Goal: Task Accomplishment & Management: Manage account settings

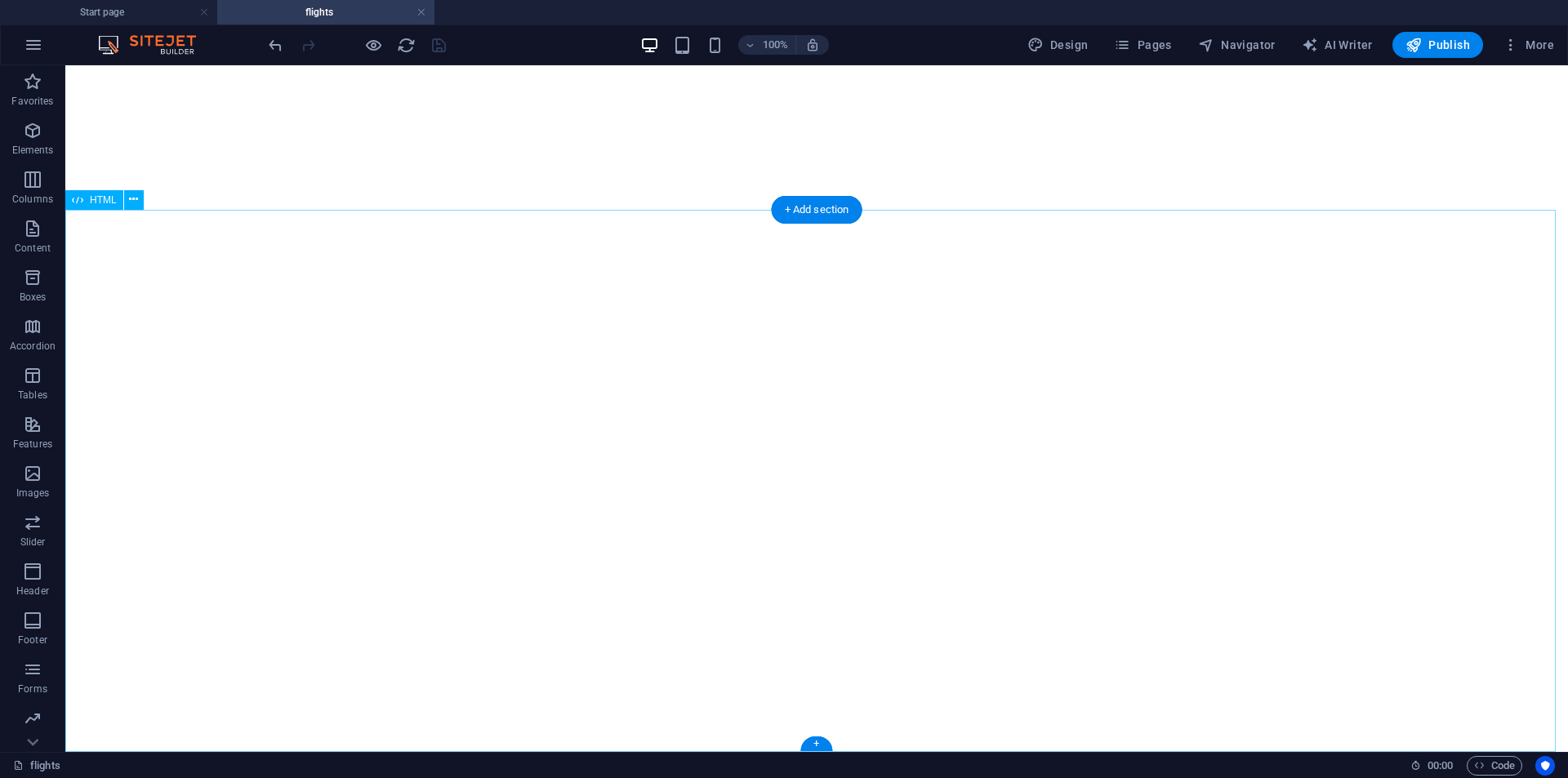
click at [812, 747] on div "+" at bounding box center [816, 743] width 32 height 15
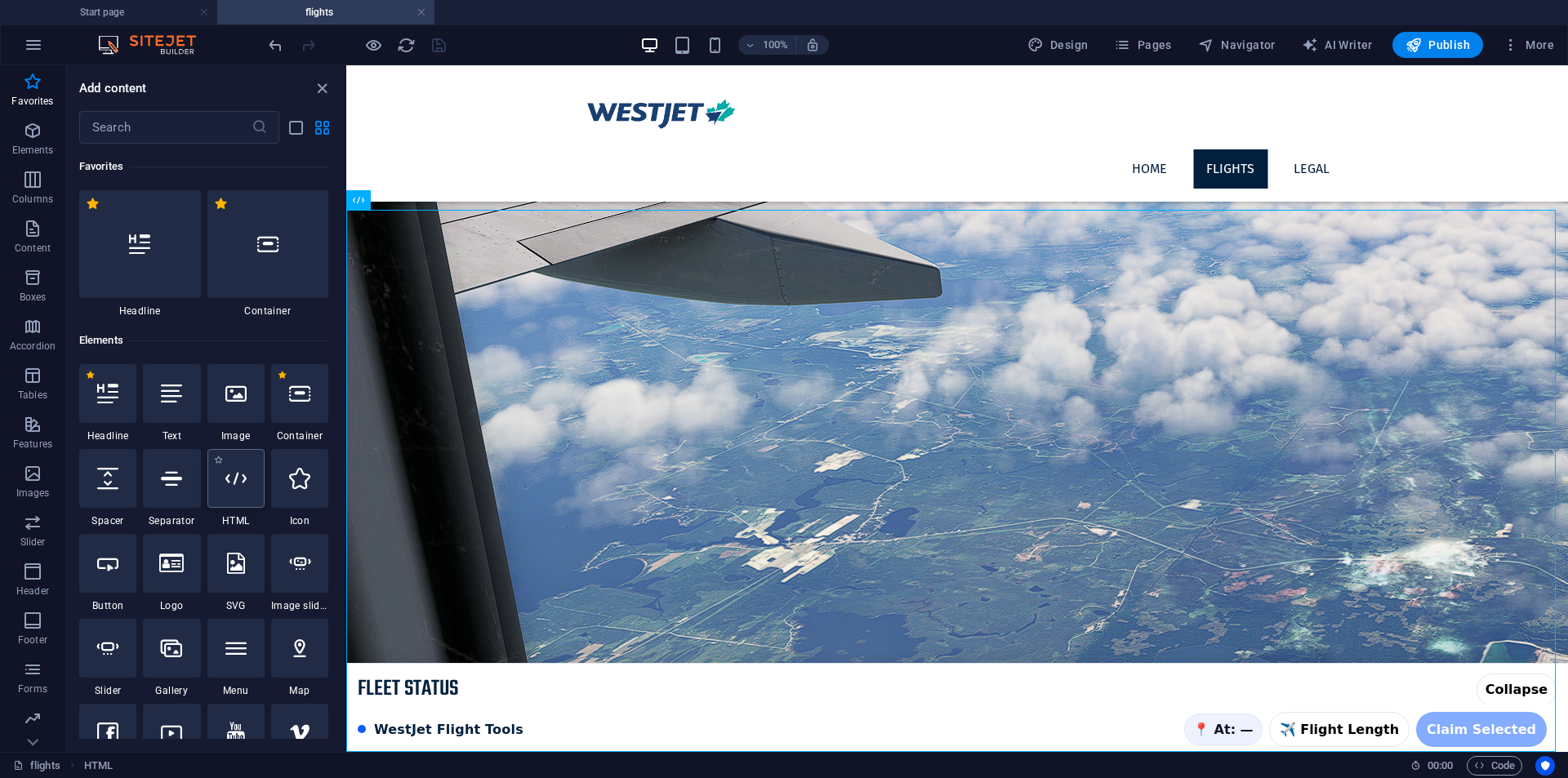
click at [226, 477] on icon at bounding box center [236, 478] width 22 height 22
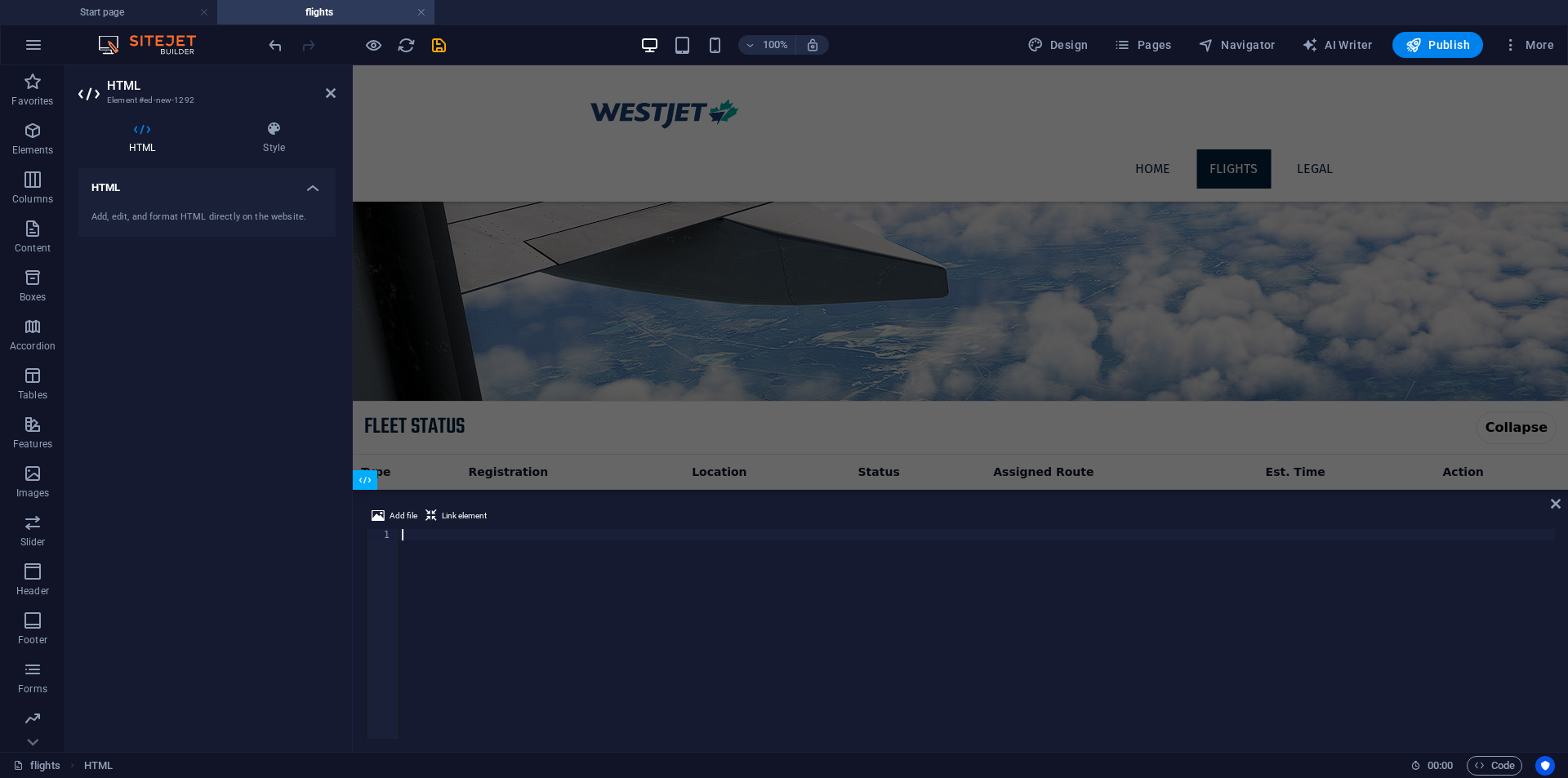
scroll to position [1004, 0]
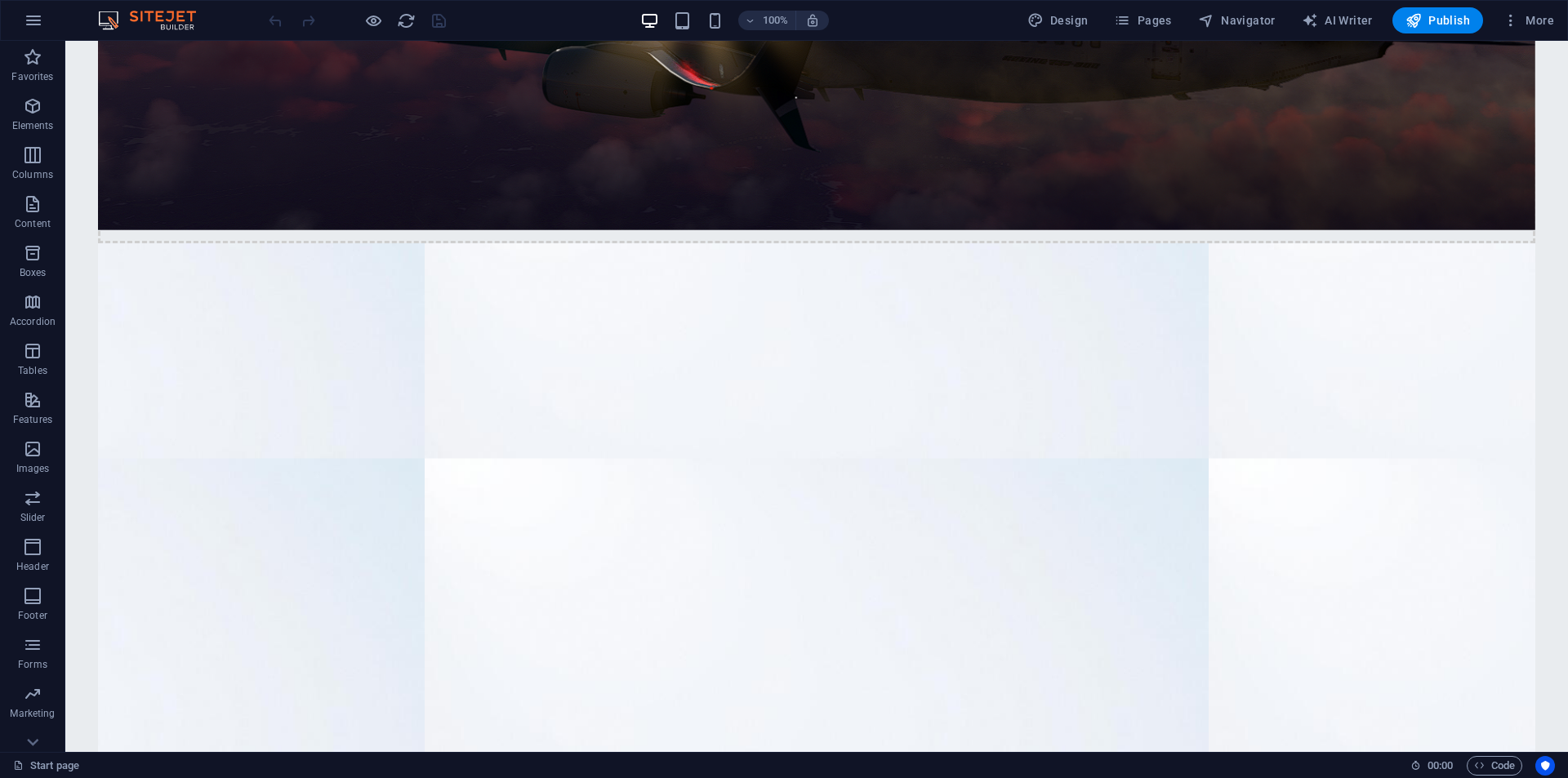
scroll to position [137, 0]
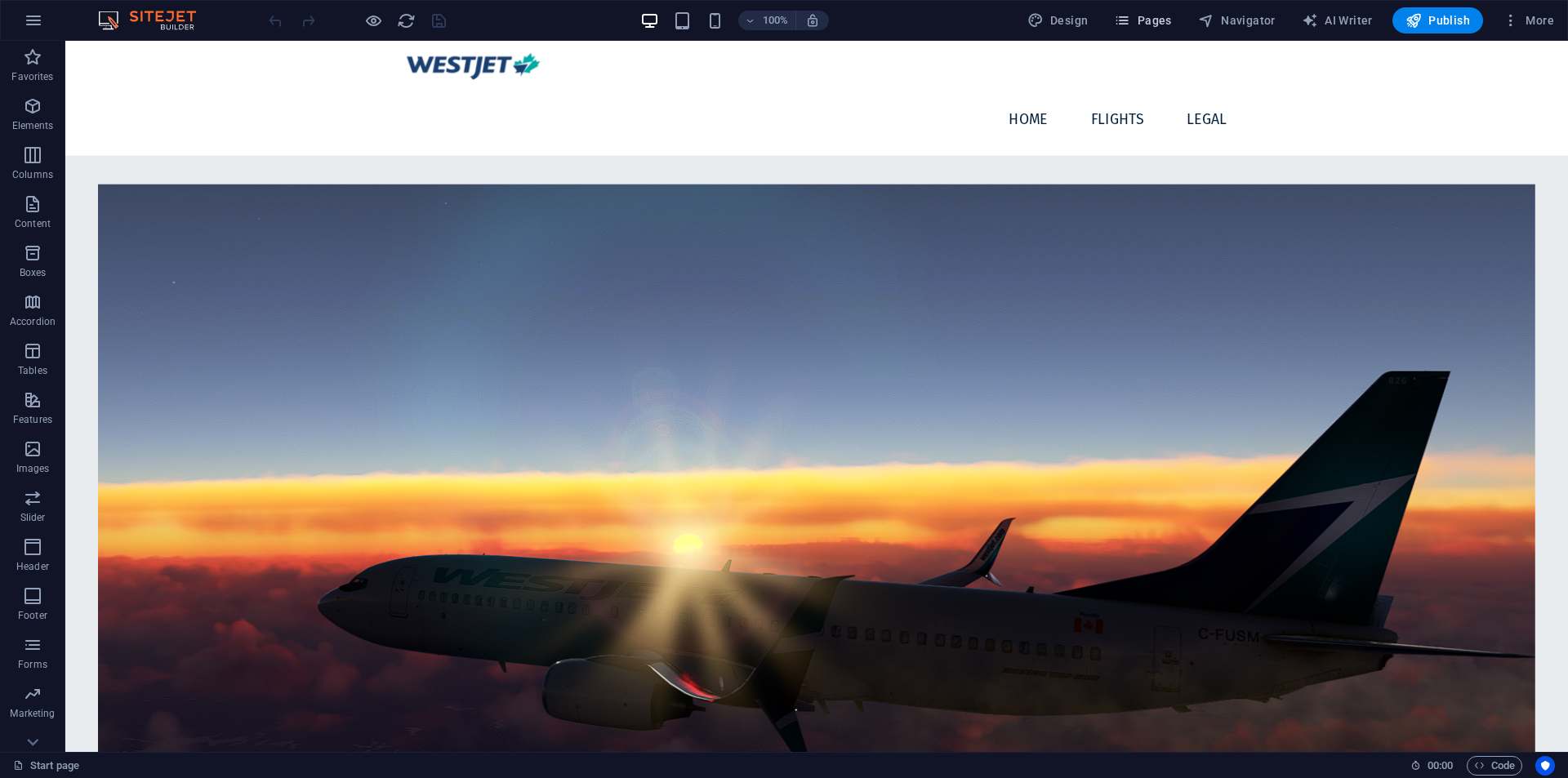
click at [1147, 22] on span "Pages" at bounding box center [1143, 20] width 57 height 16
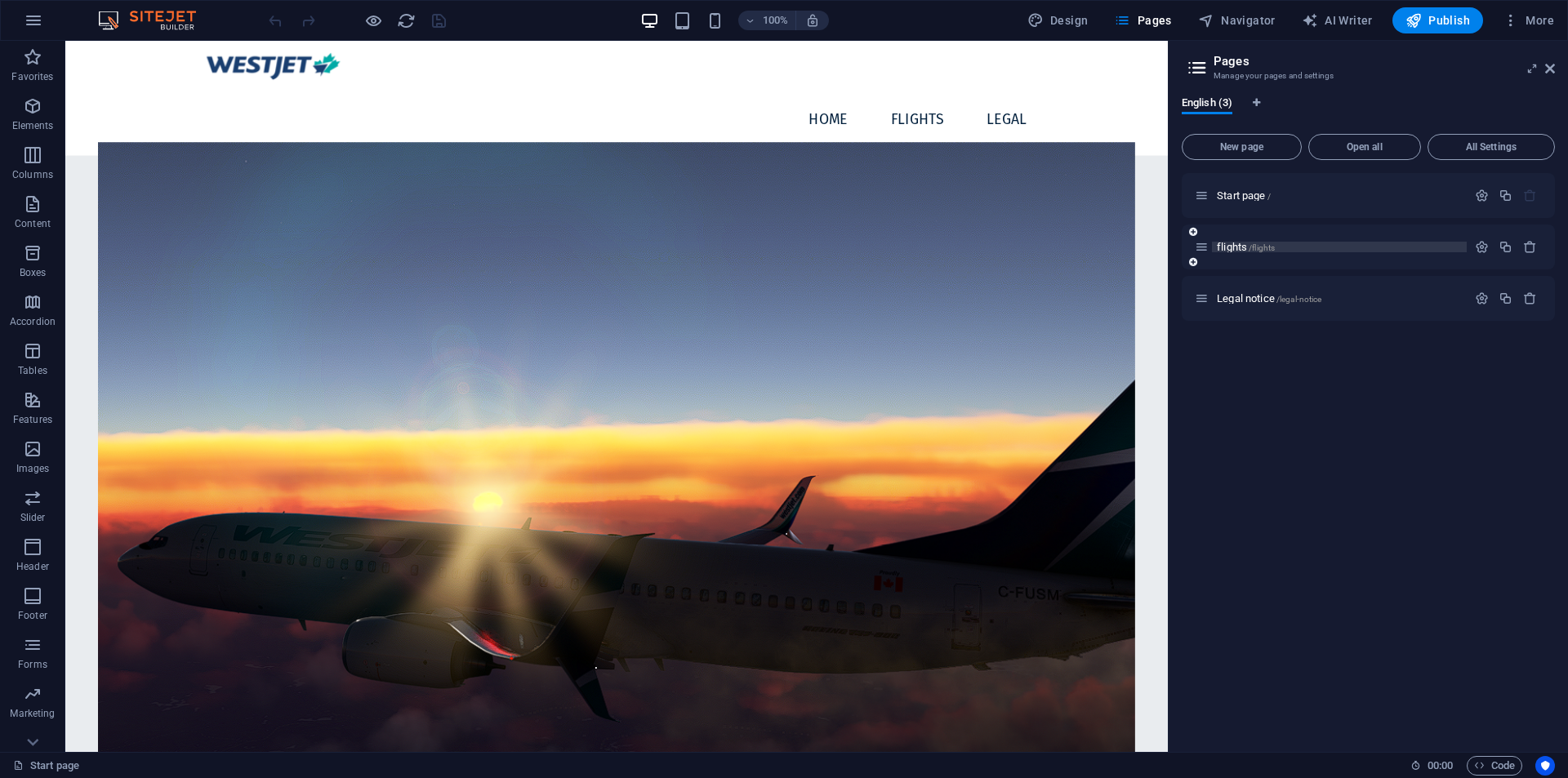
click at [1297, 240] on div "flights /flights" at bounding box center [1330, 247] width 272 height 19
click at [1286, 248] on p "flights /flights" at bounding box center [1339, 247] width 245 height 10
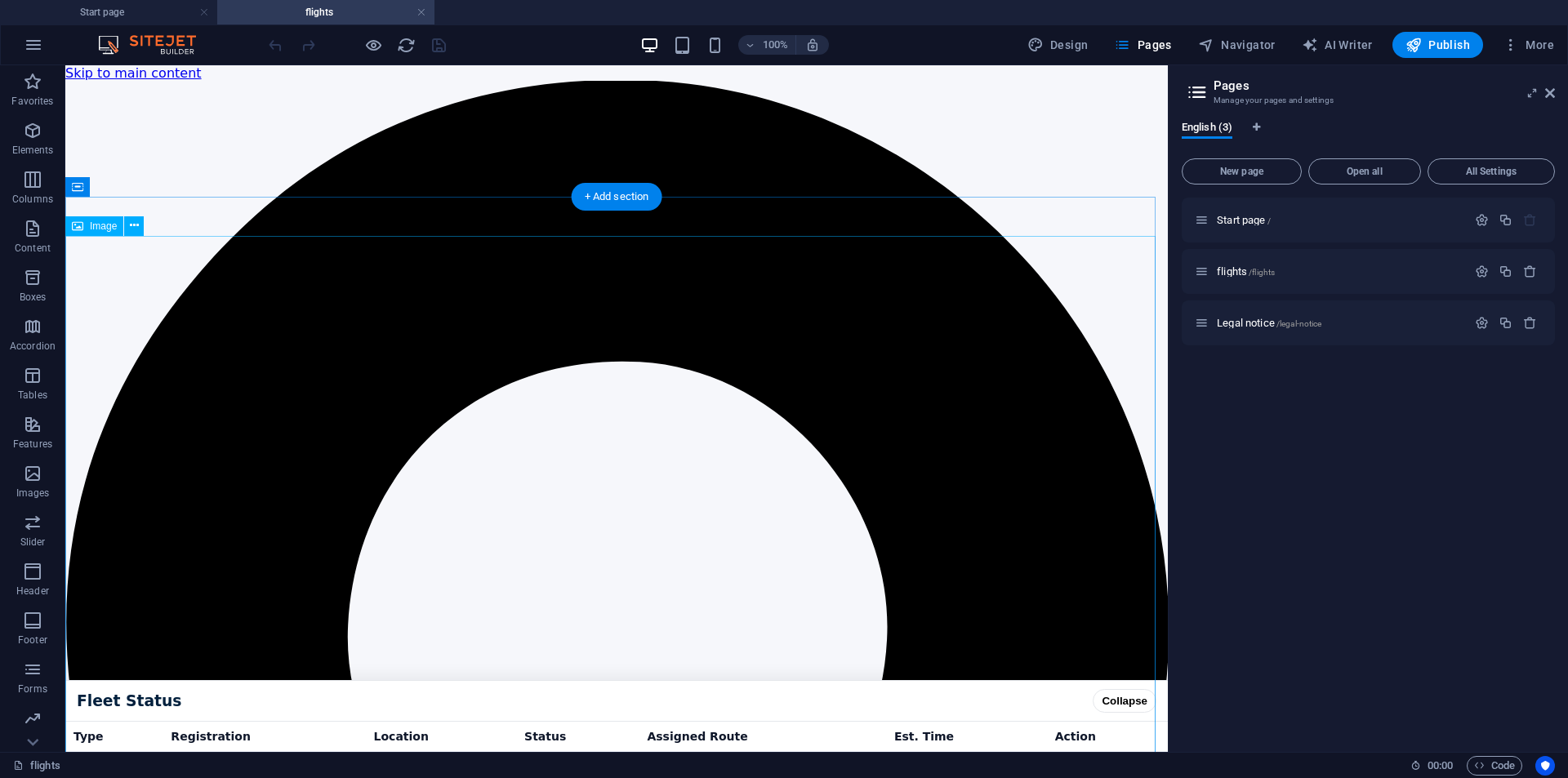
scroll to position [0, 0]
click at [1541, 96] on header "Pages Manage your pages and settings" at bounding box center [1370, 86] width 370 height 42
click at [1546, 92] on icon at bounding box center [1550, 92] width 10 height 13
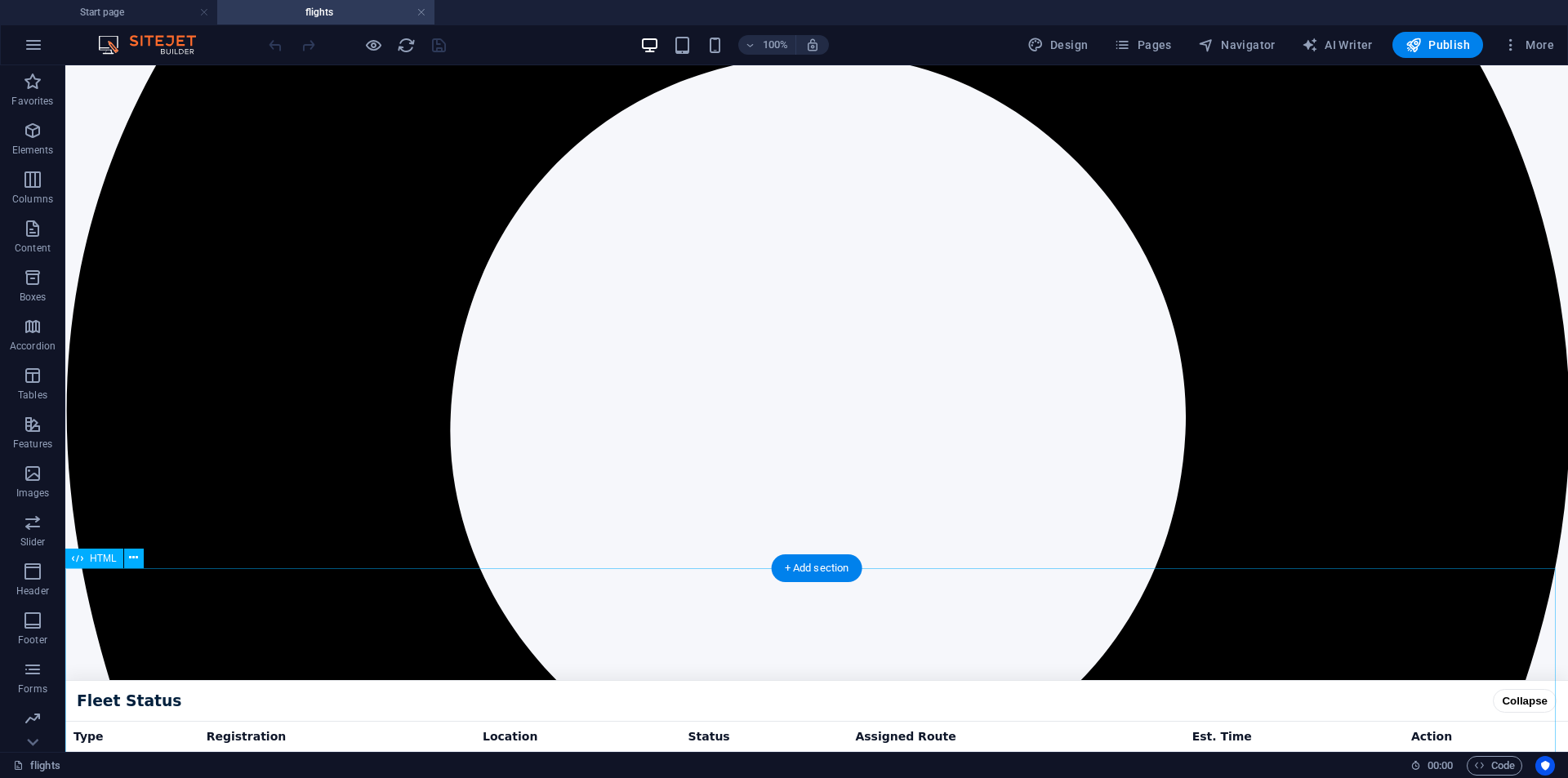
scroll to position [903, 0]
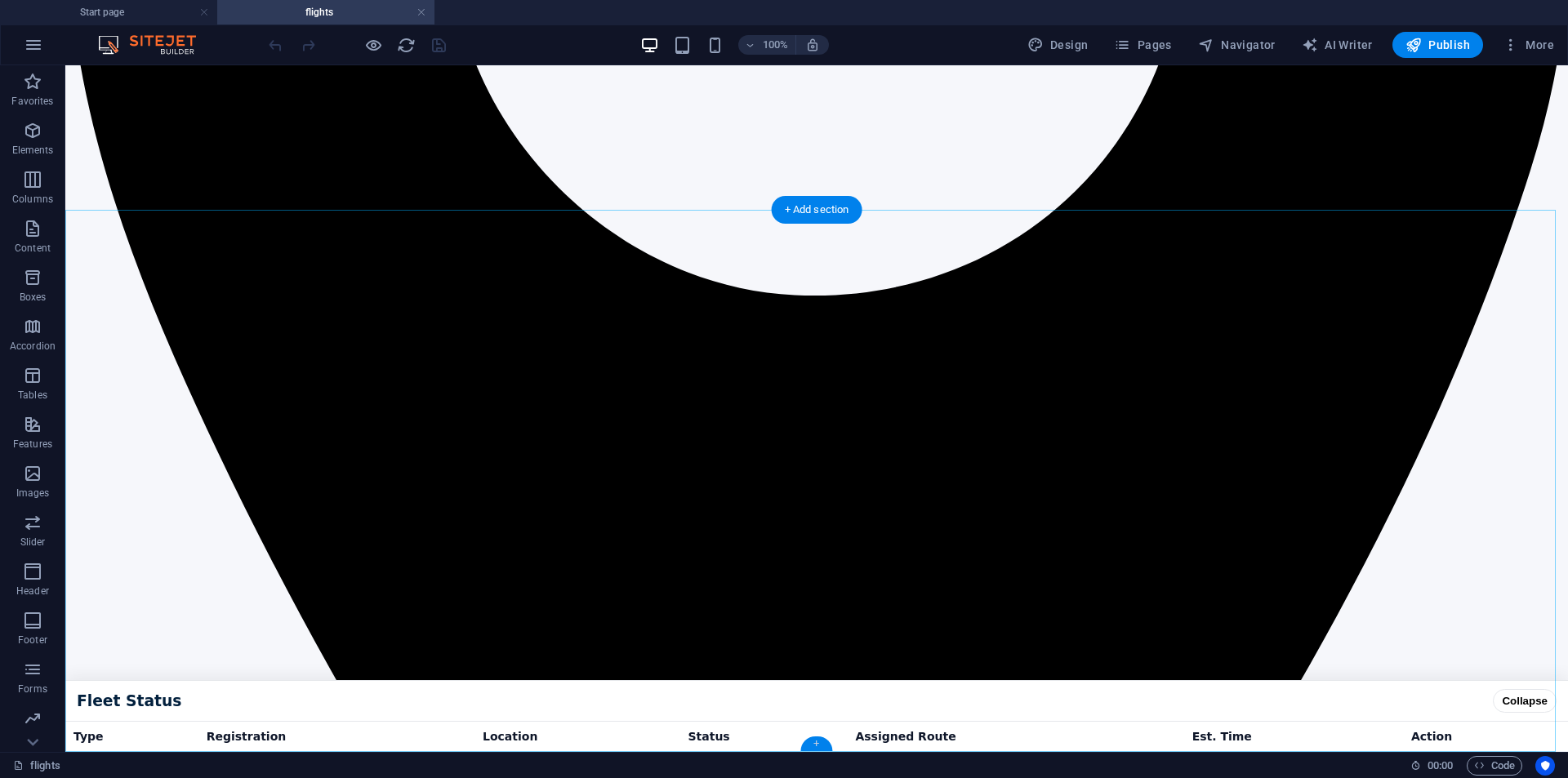
click at [821, 745] on div "+" at bounding box center [816, 743] width 32 height 15
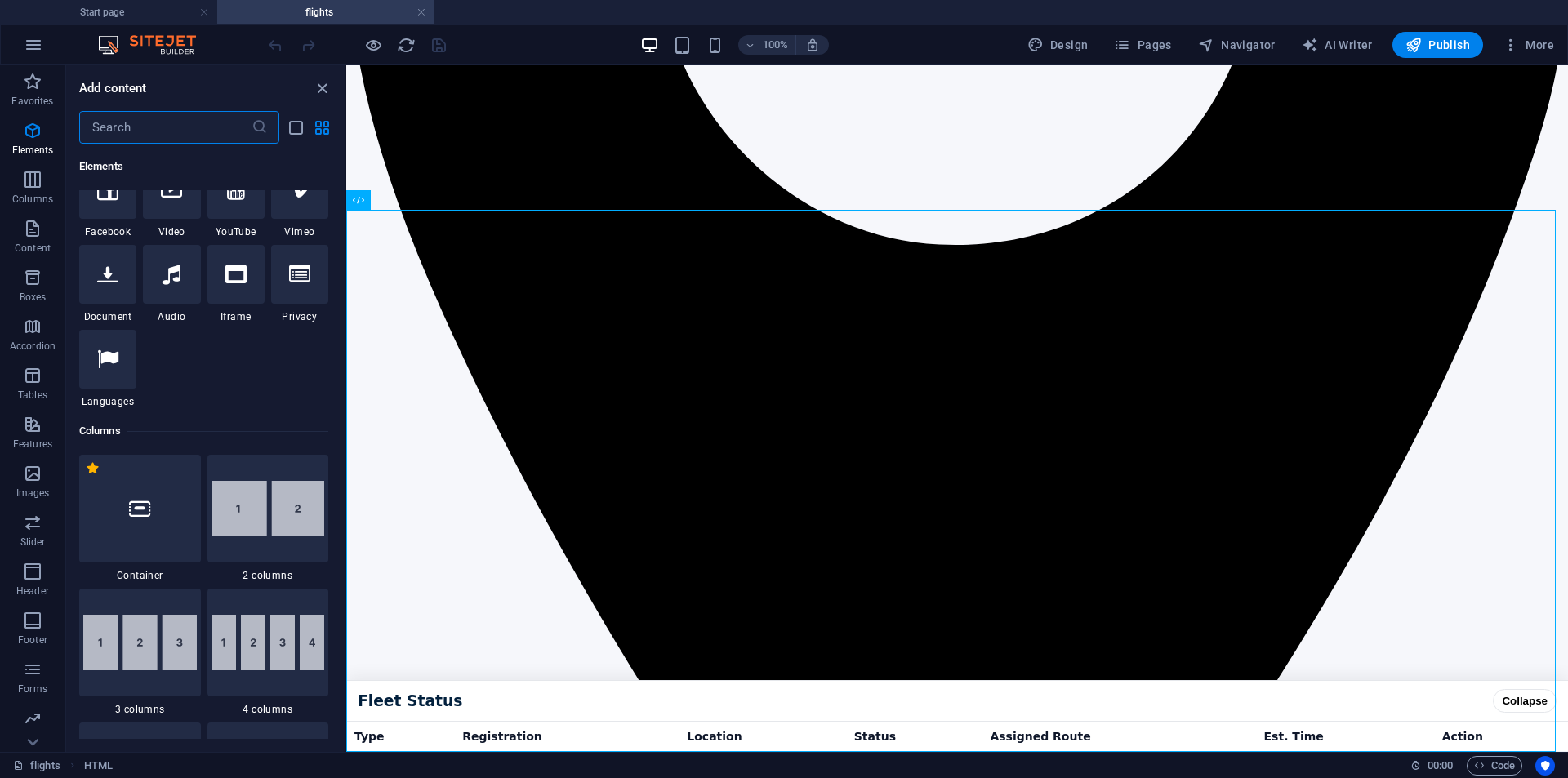
scroll to position [271, 0]
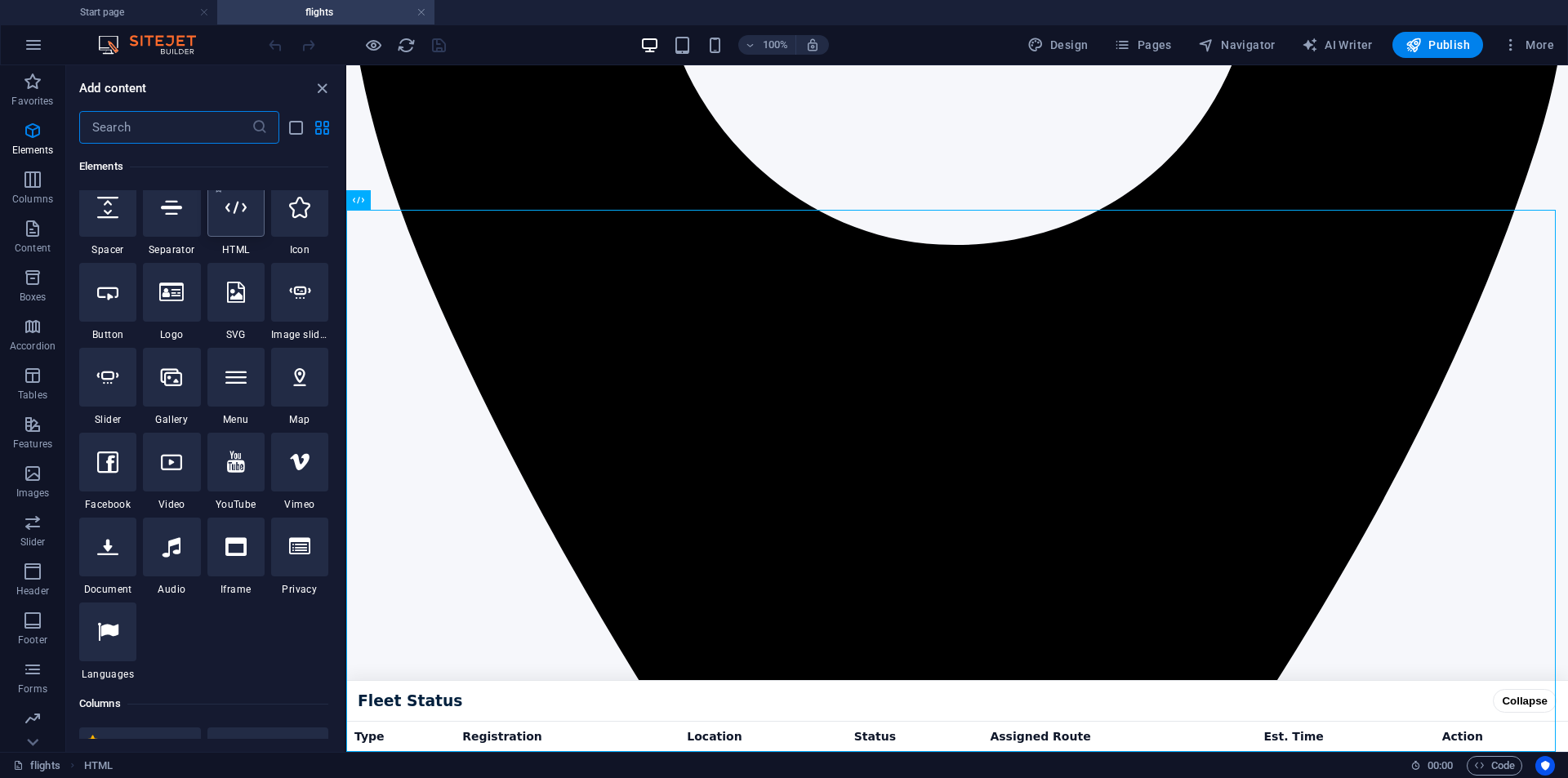
click at [262, 232] on div at bounding box center [236, 207] width 57 height 59
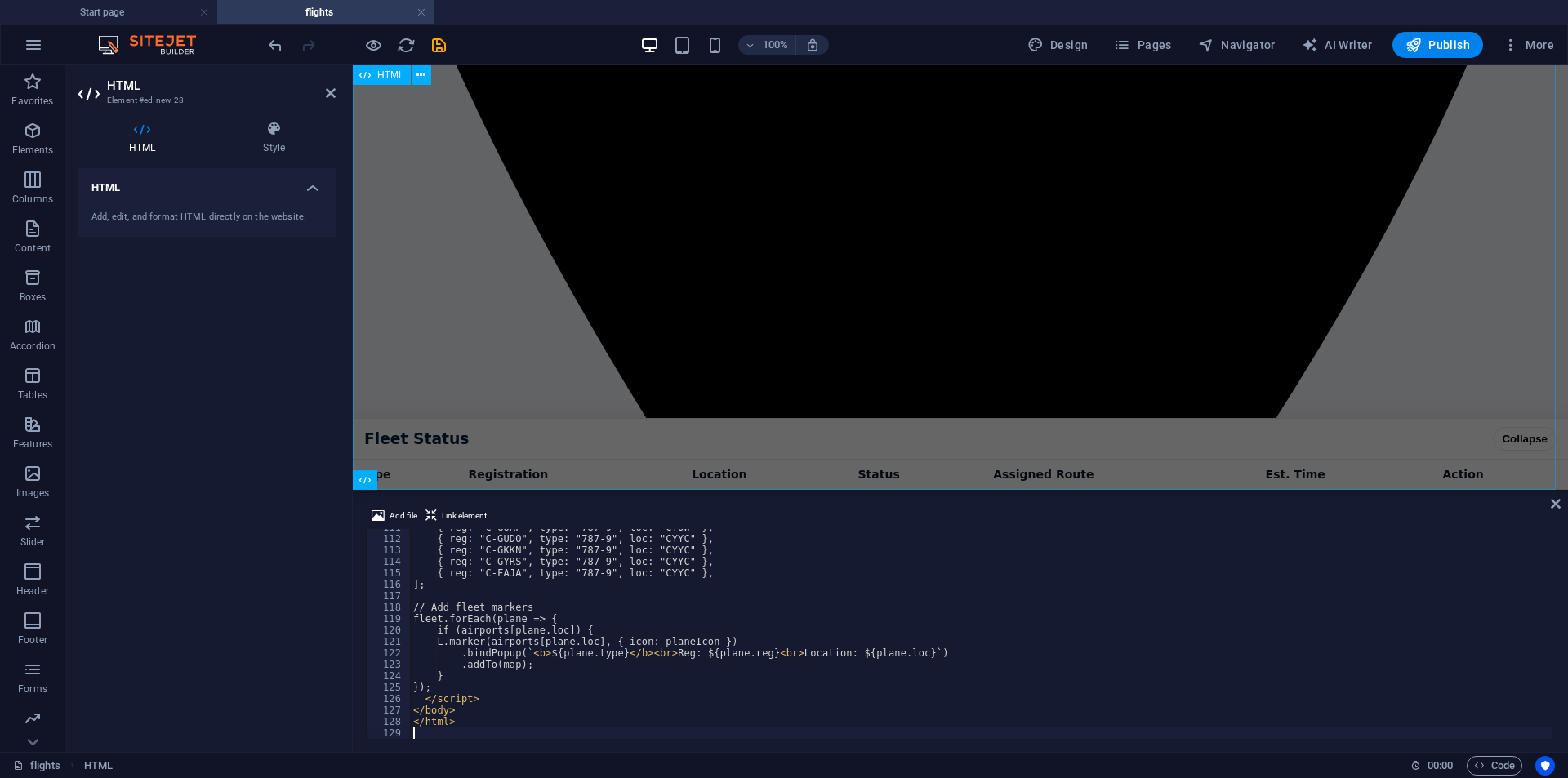
scroll to position [1266, 0]
click at [1561, 504] on div "Add file Link element 111 112 113 114 115 116 117 118 119 120 121 122 123 124 1…" at bounding box center [960, 623] width 1215 height 259
click at [1558, 504] on icon at bounding box center [1555, 503] width 10 height 13
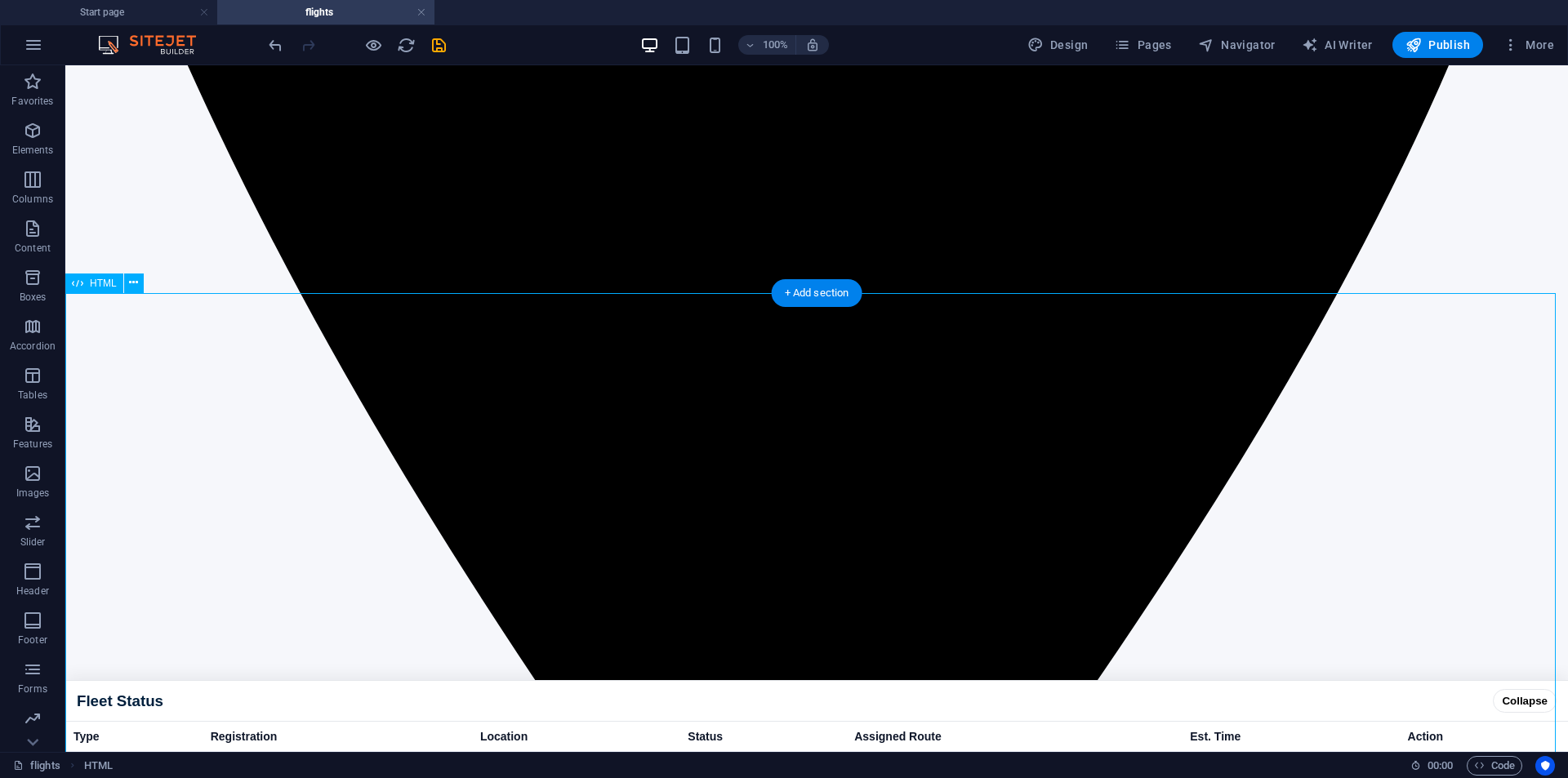
scroll to position [1496, 0]
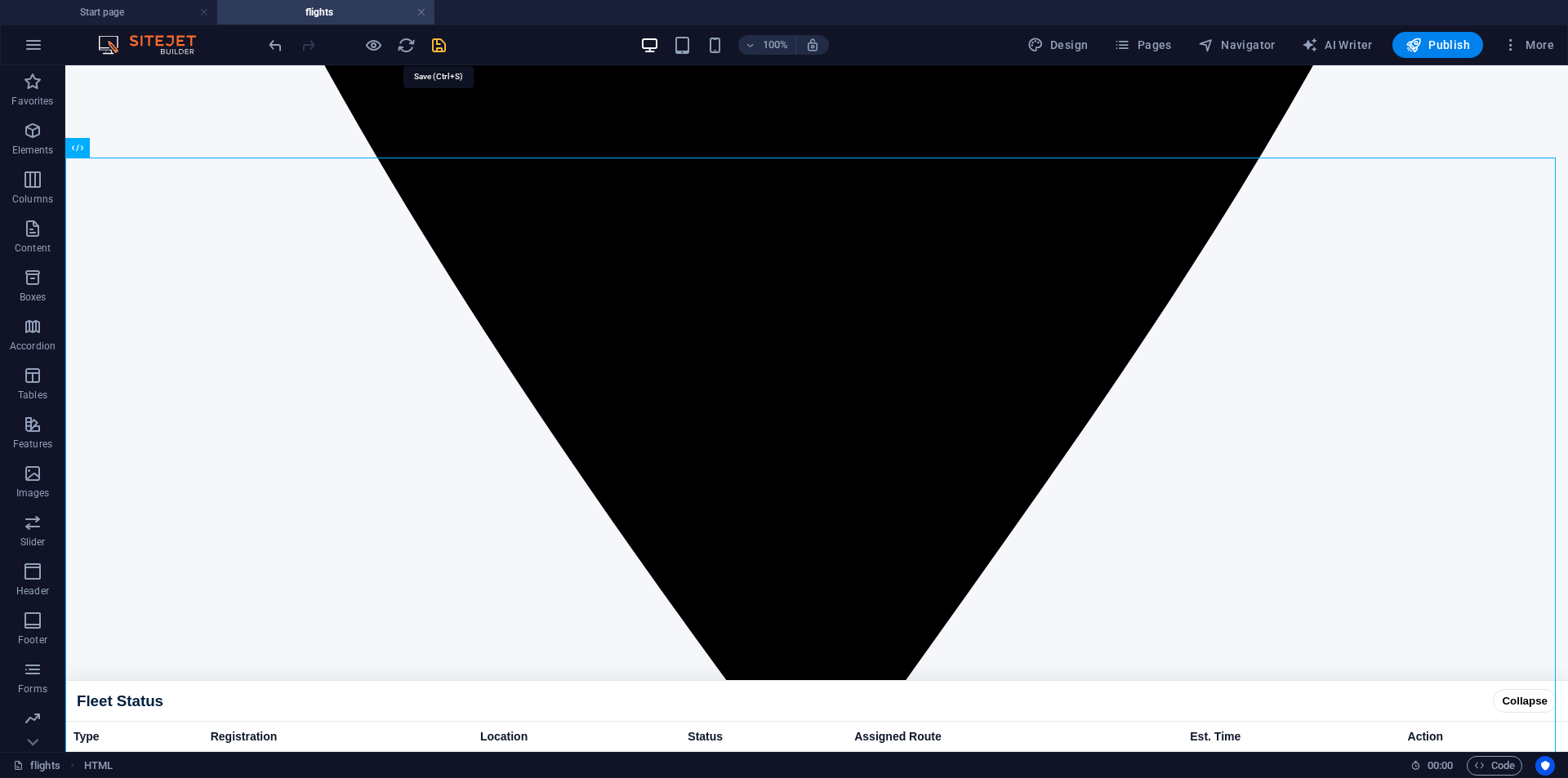
click at [441, 39] on icon "save" at bounding box center [439, 46] width 19 height 19
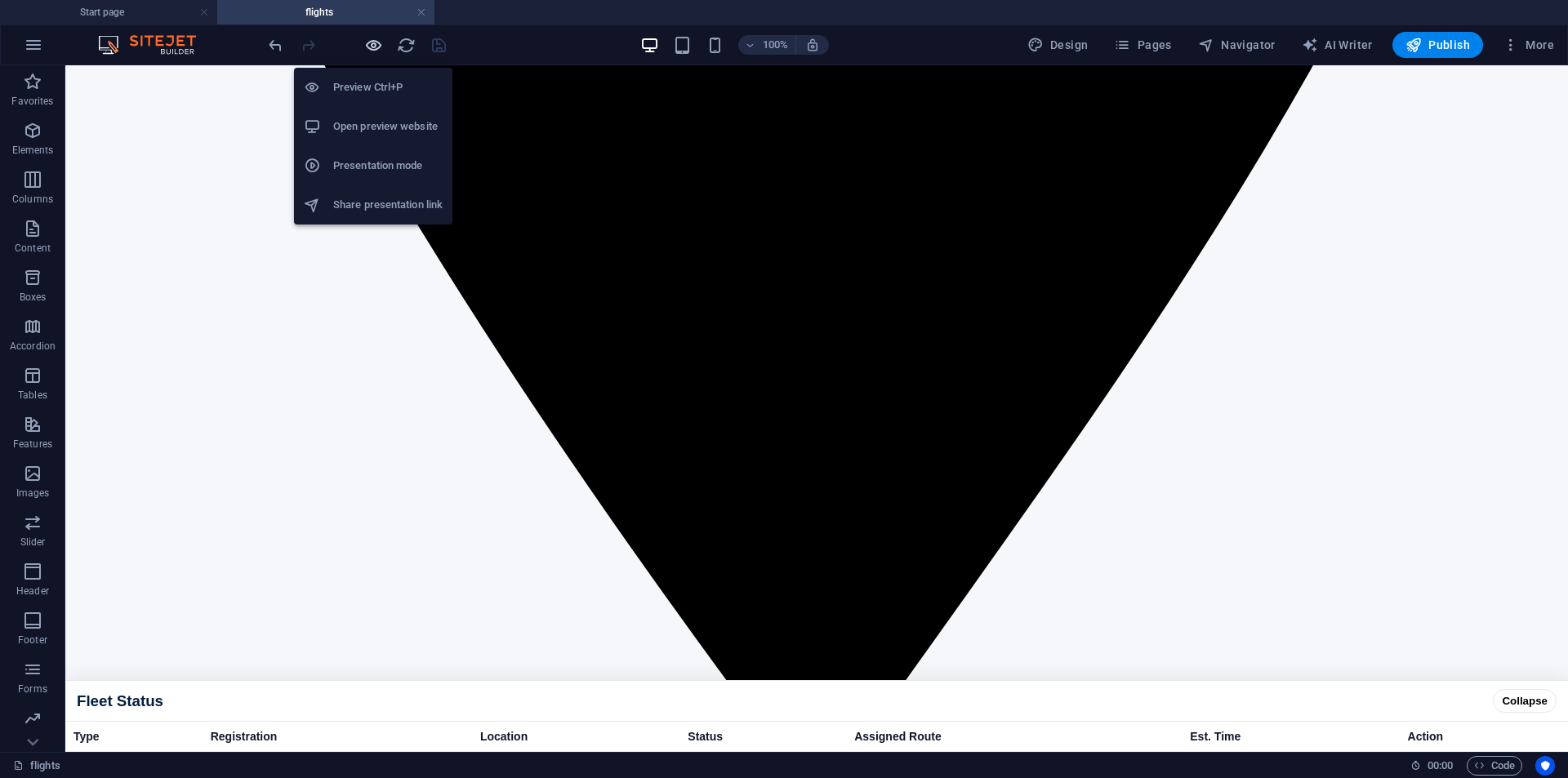
click at [364, 48] on icon "button" at bounding box center [373, 46] width 19 height 19
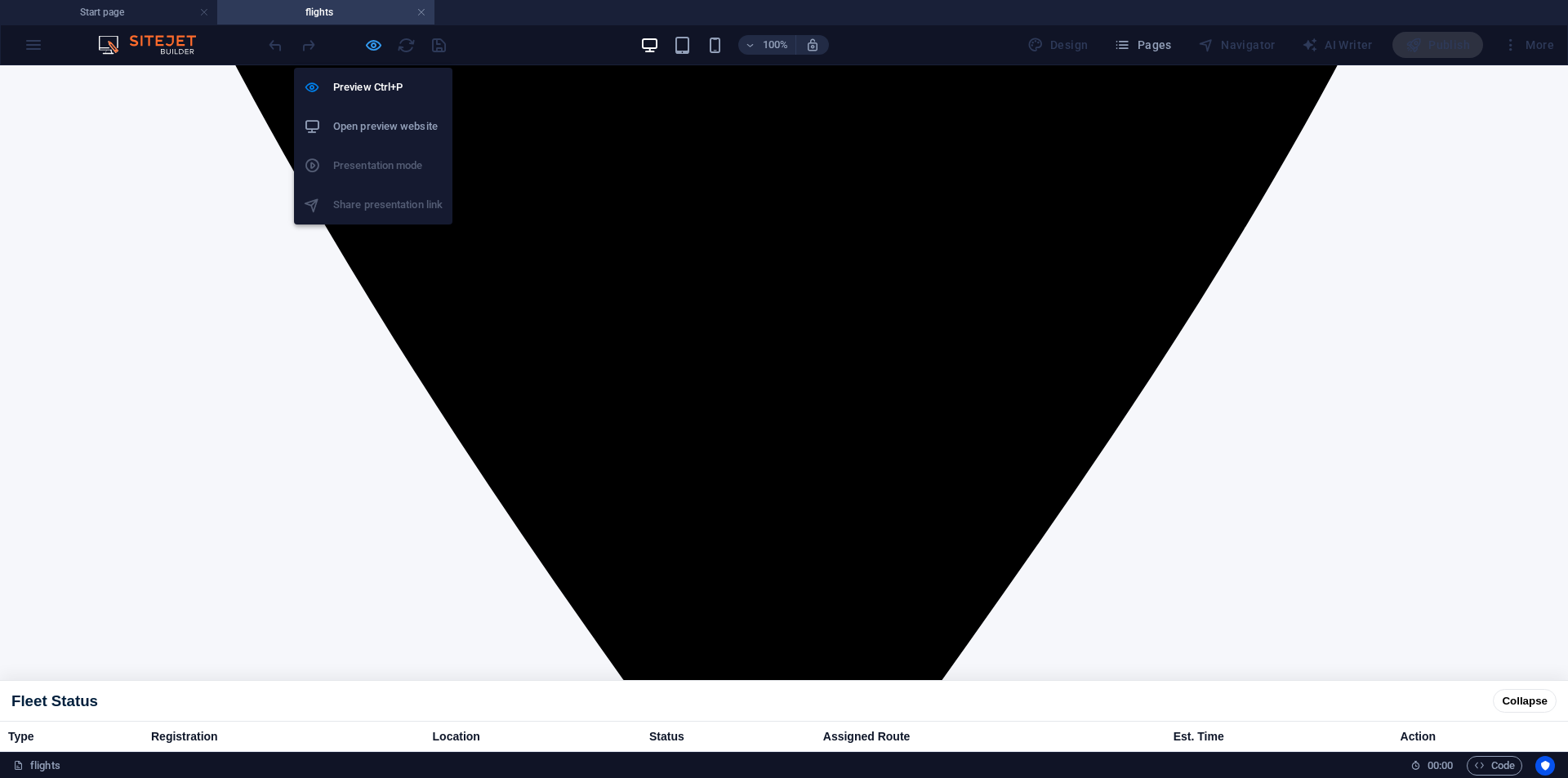
scroll to position [1533, 0]
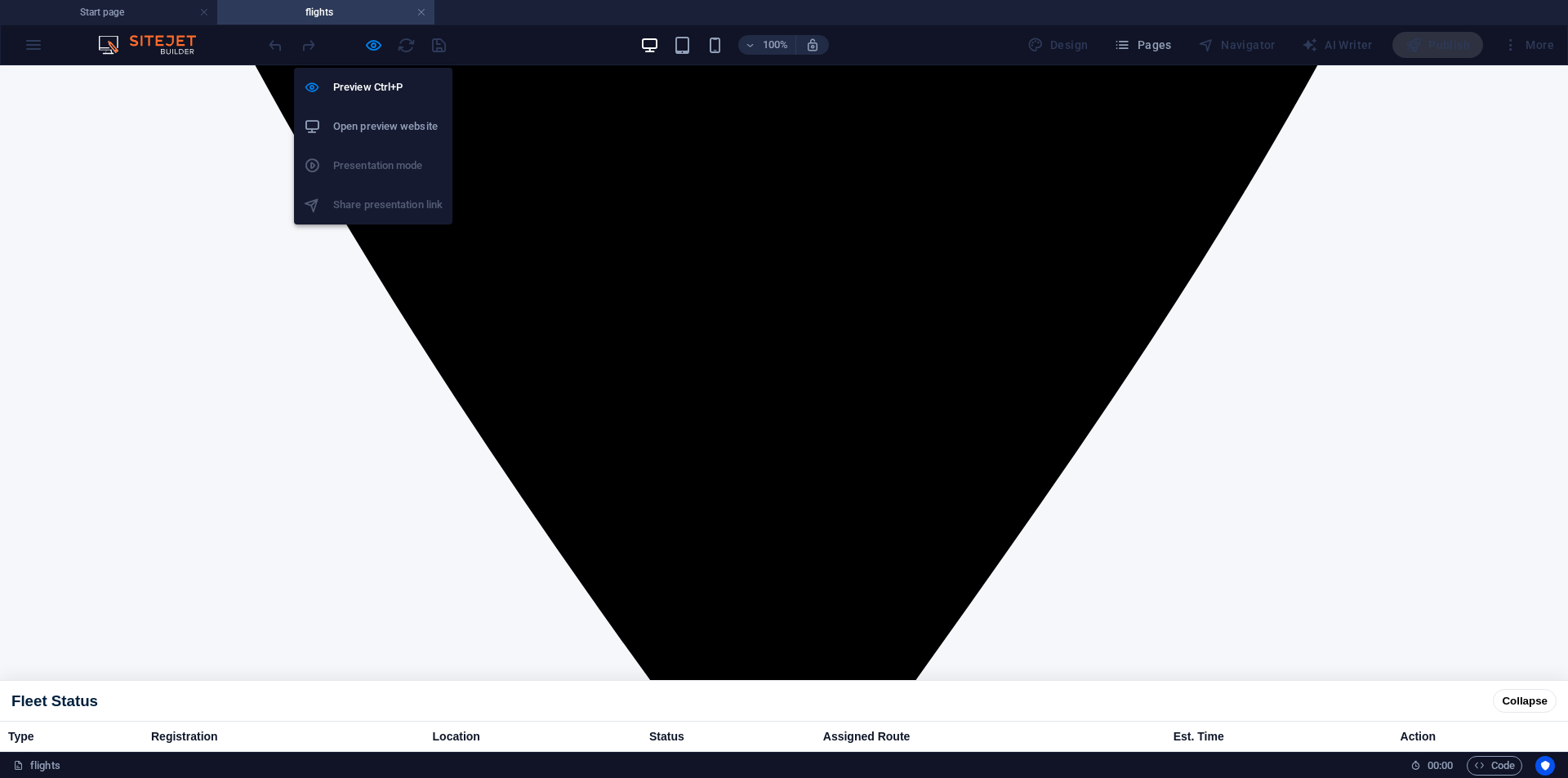
click at [372, 124] on h6 "Open preview website" at bounding box center [388, 126] width 110 height 20
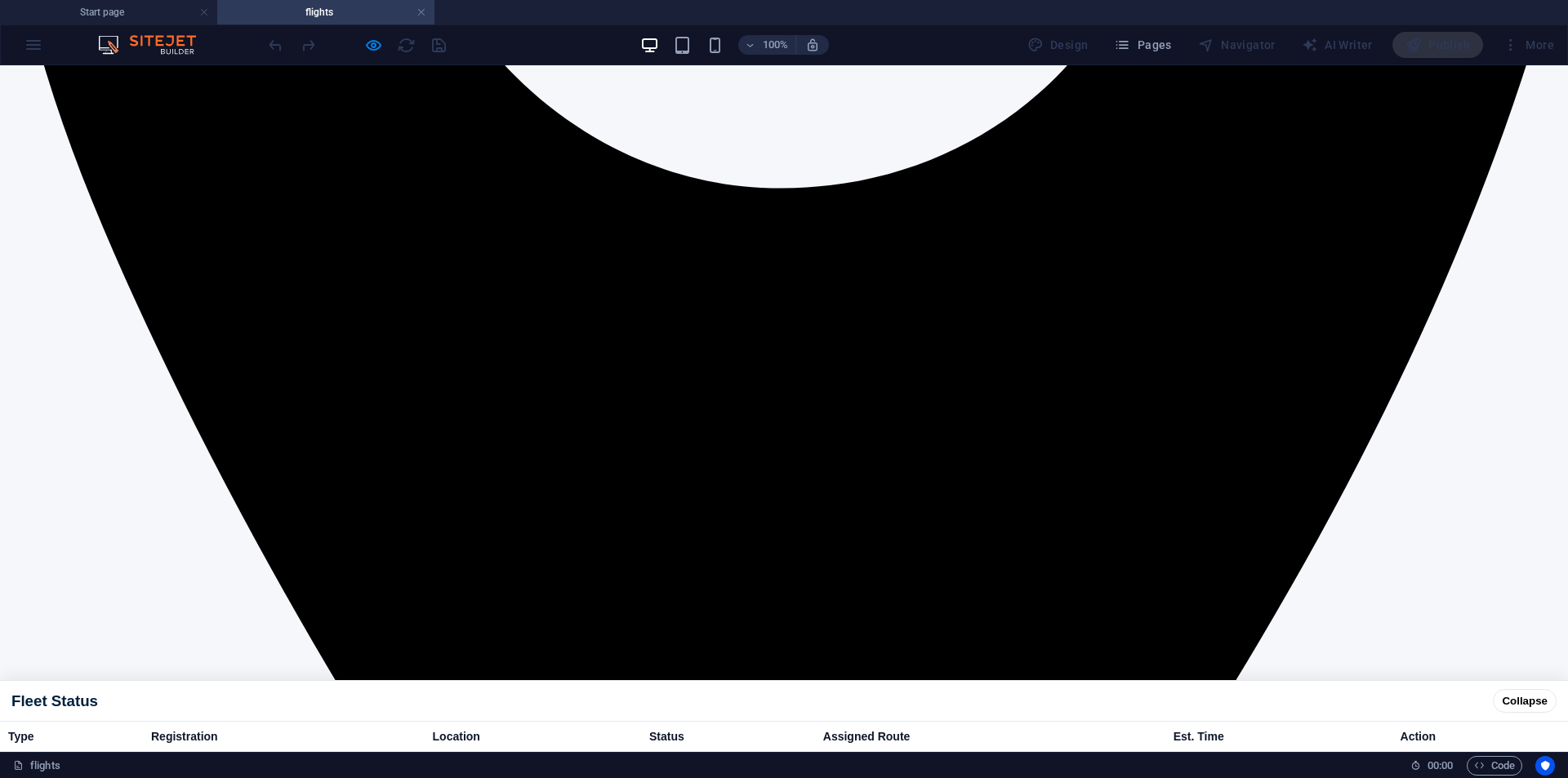
scroll to position [1195, 0]
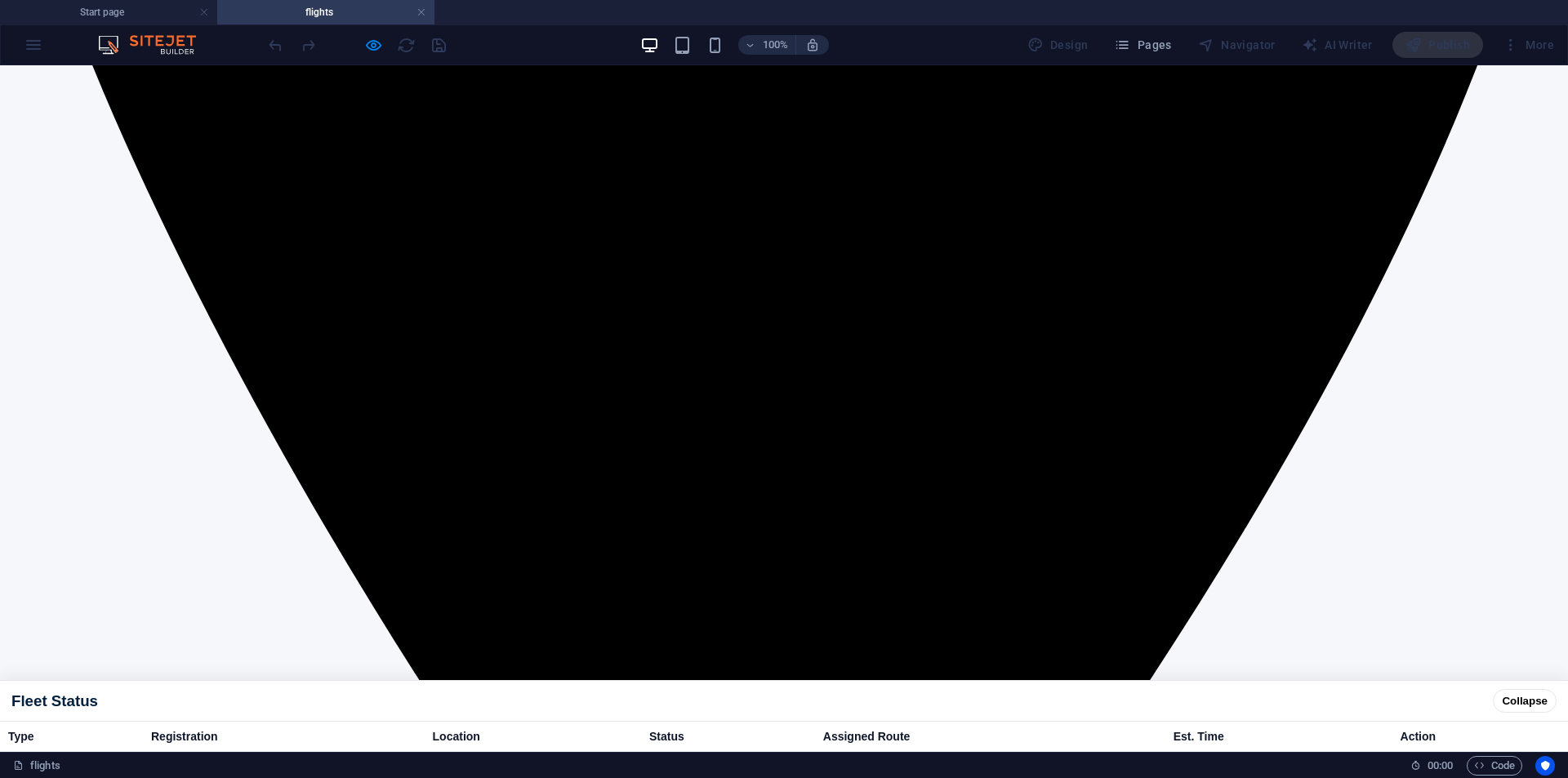
click at [1547, 681] on div "Fleet Status Collapse" at bounding box center [784, 701] width 1568 height 40
click at [1538, 689] on button "Collapse" at bounding box center [1525, 700] width 64 height 23
click at [1505, 694] on button "Collapse" at bounding box center [1525, 700] width 64 height 23
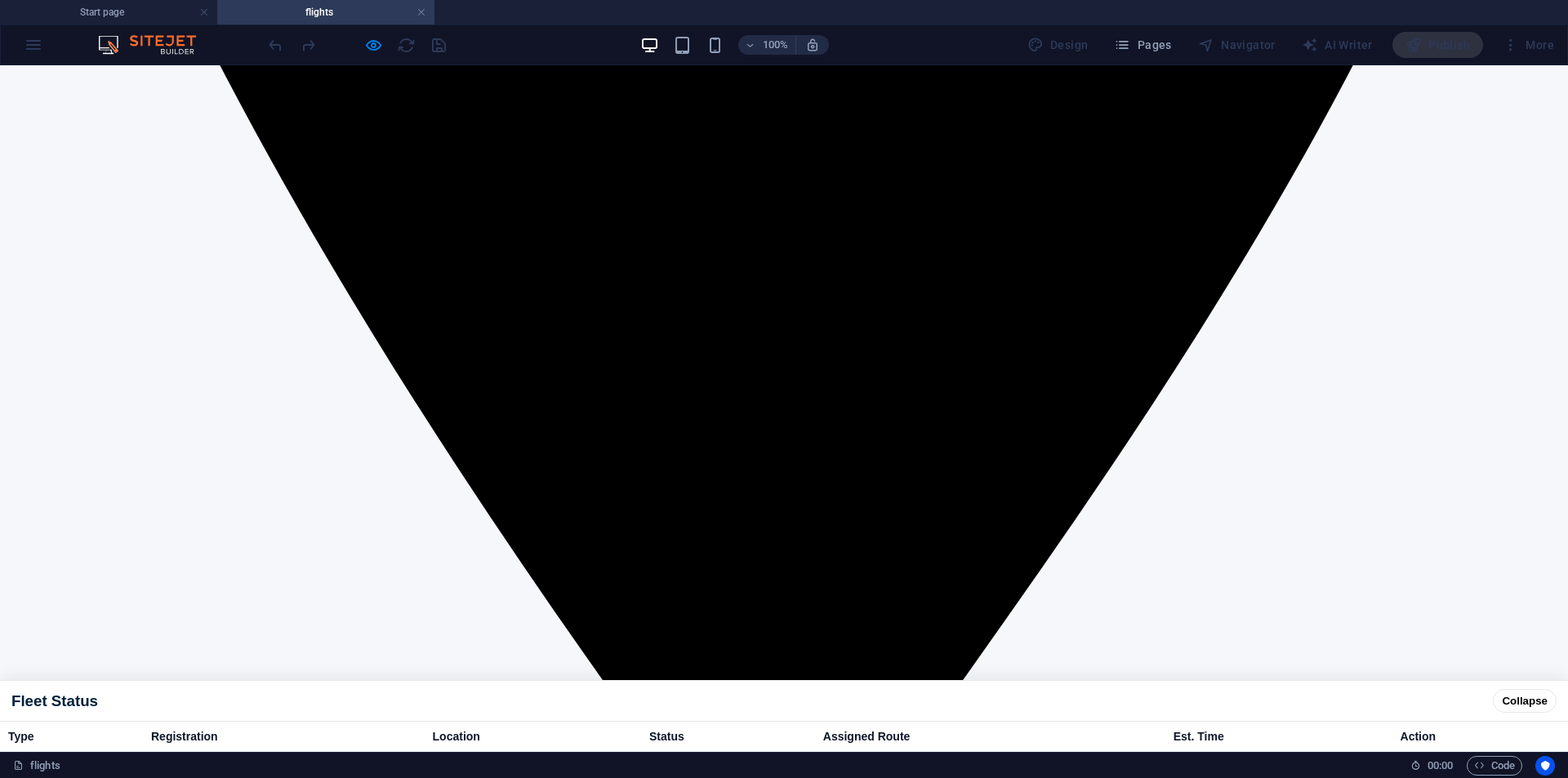
scroll to position [923, 0]
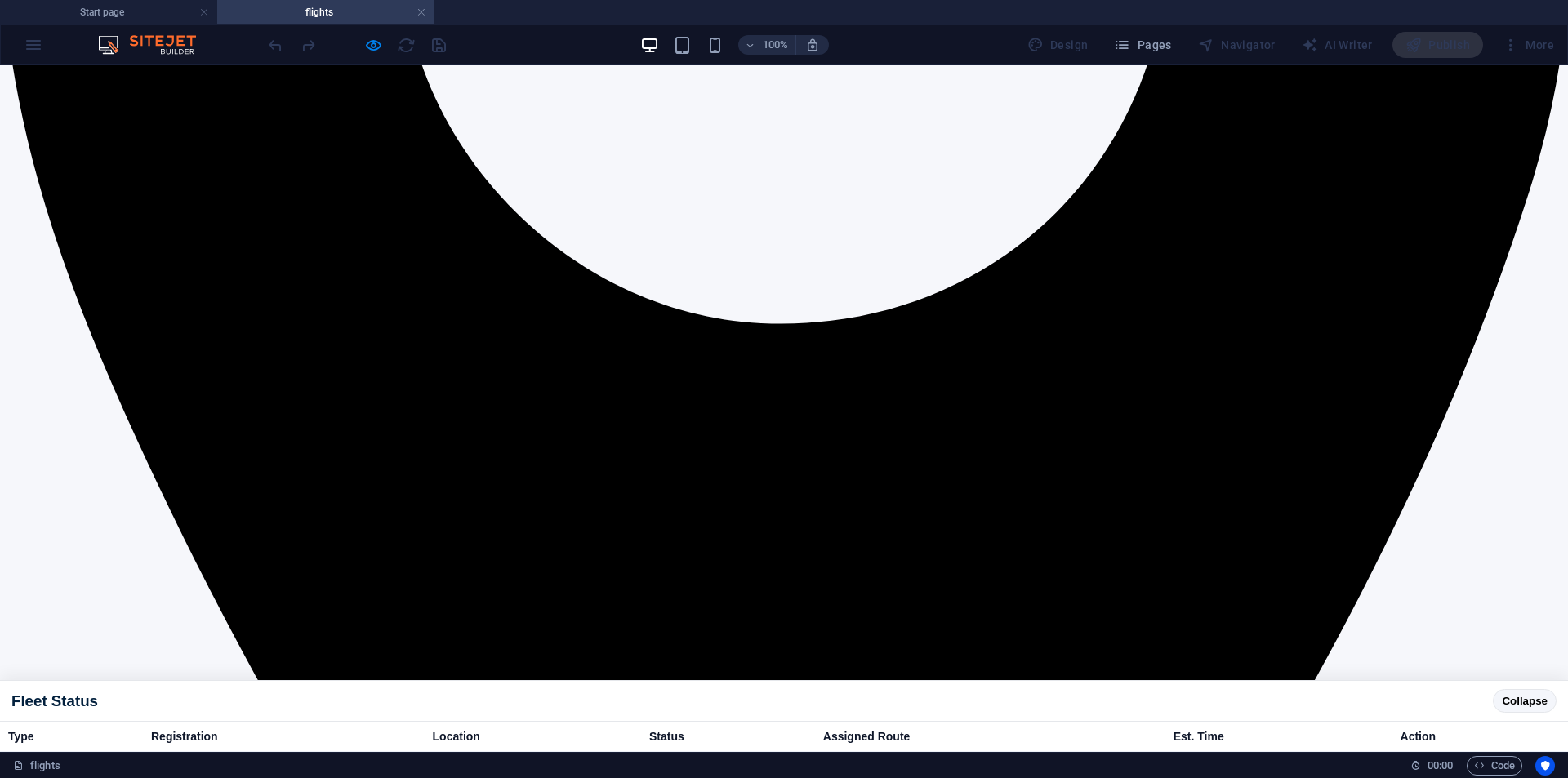
click at [1495, 698] on button "Collapse" at bounding box center [1525, 700] width 64 height 23
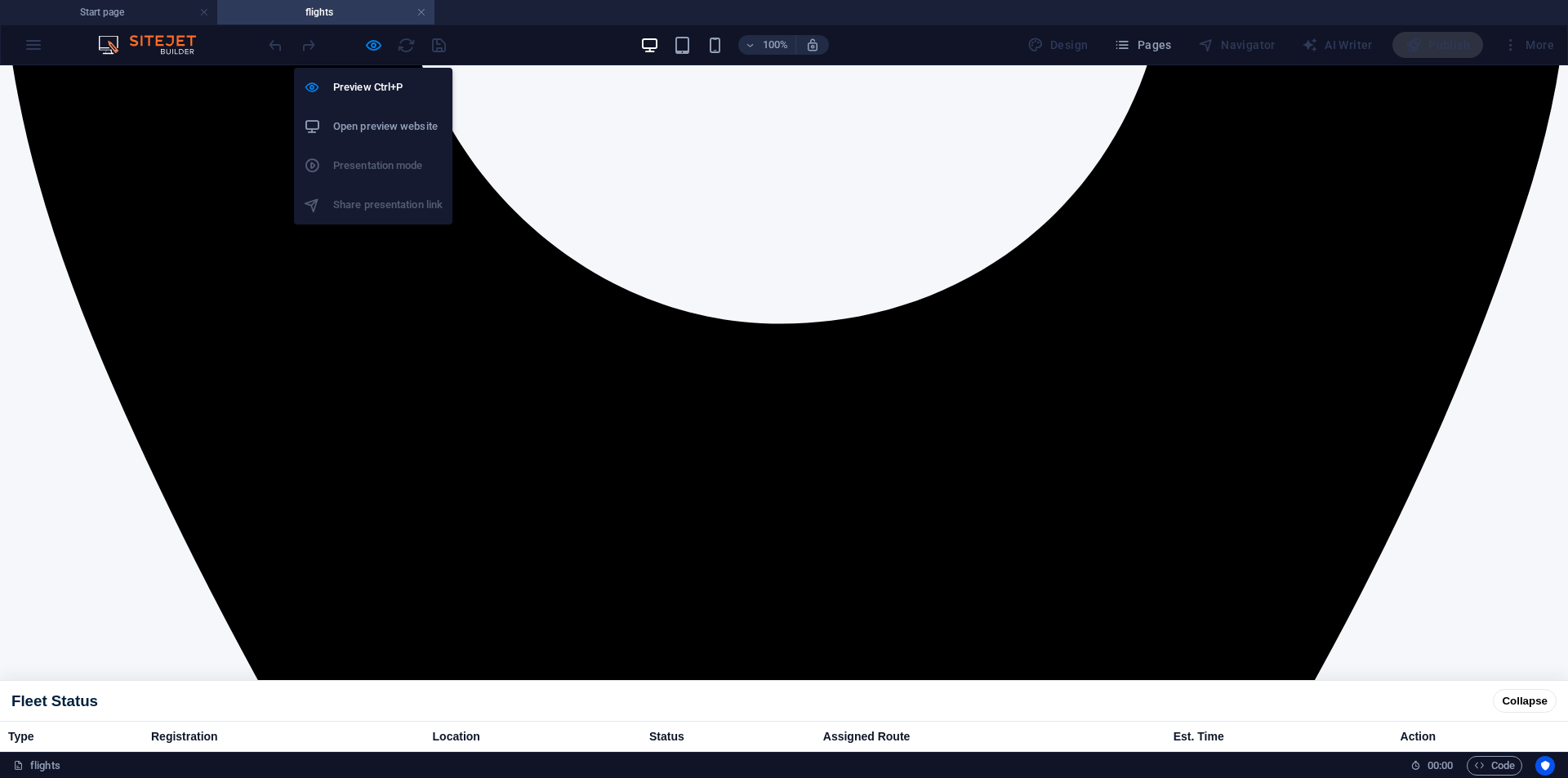
click at [362, 127] on h6 "Open preview website" at bounding box center [388, 126] width 110 height 20
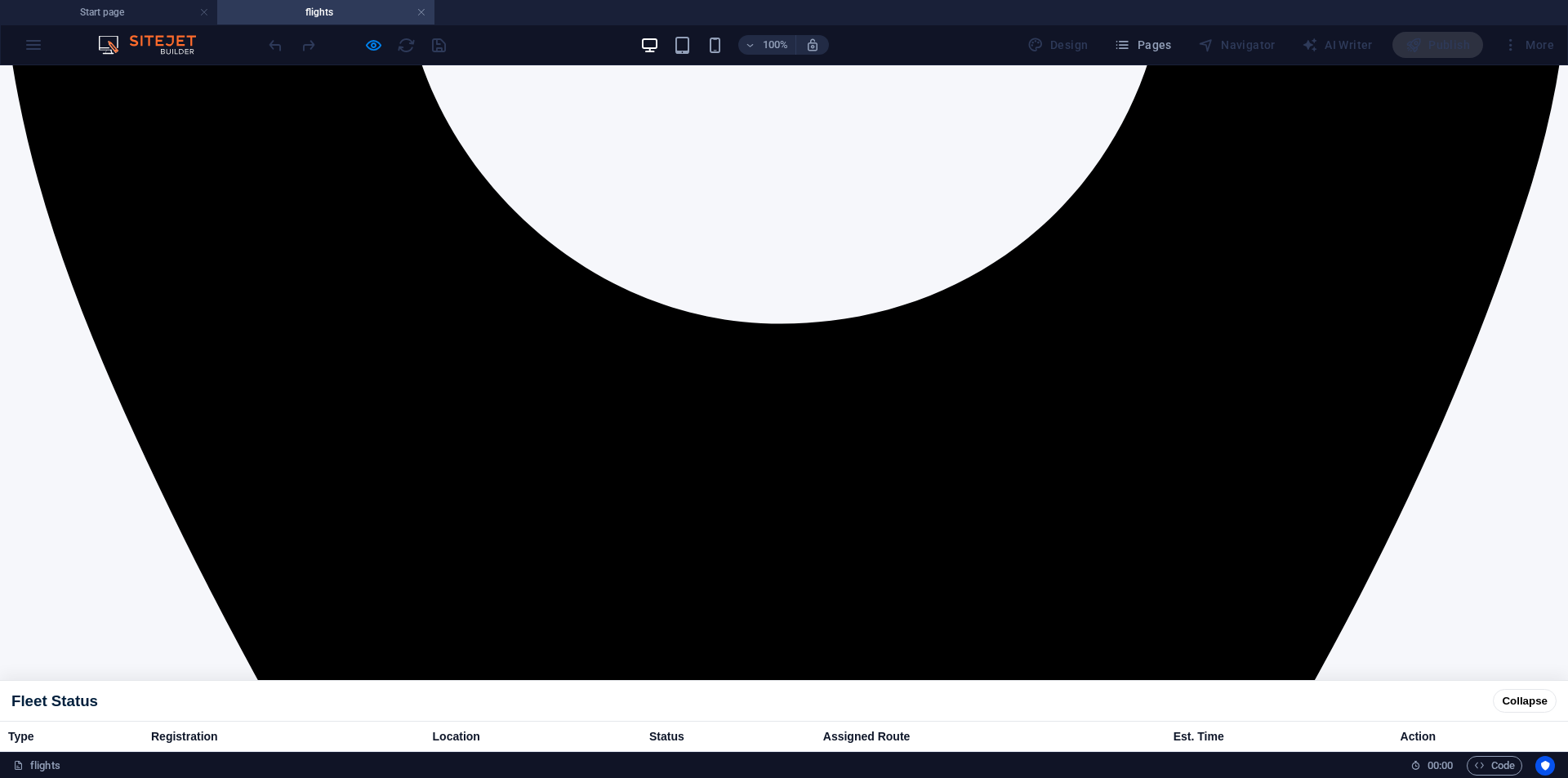
drag, startPoint x: 437, startPoint y: 112, endPoint x: 366, endPoint y: 141, distance: 76.7
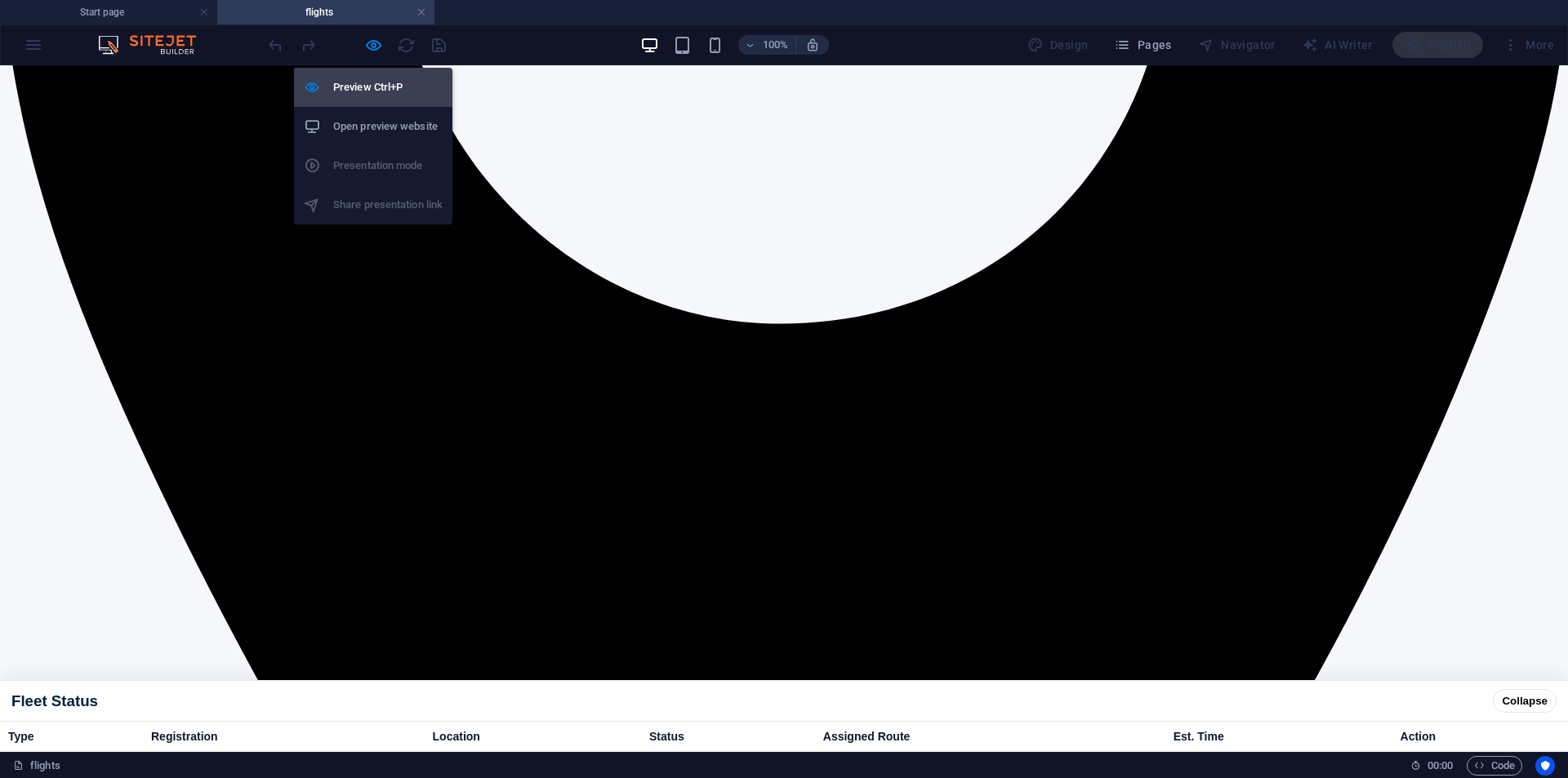
click at [372, 90] on h6 "Preview Ctrl+P" at bounding box center [388, 87] width 110 height 20
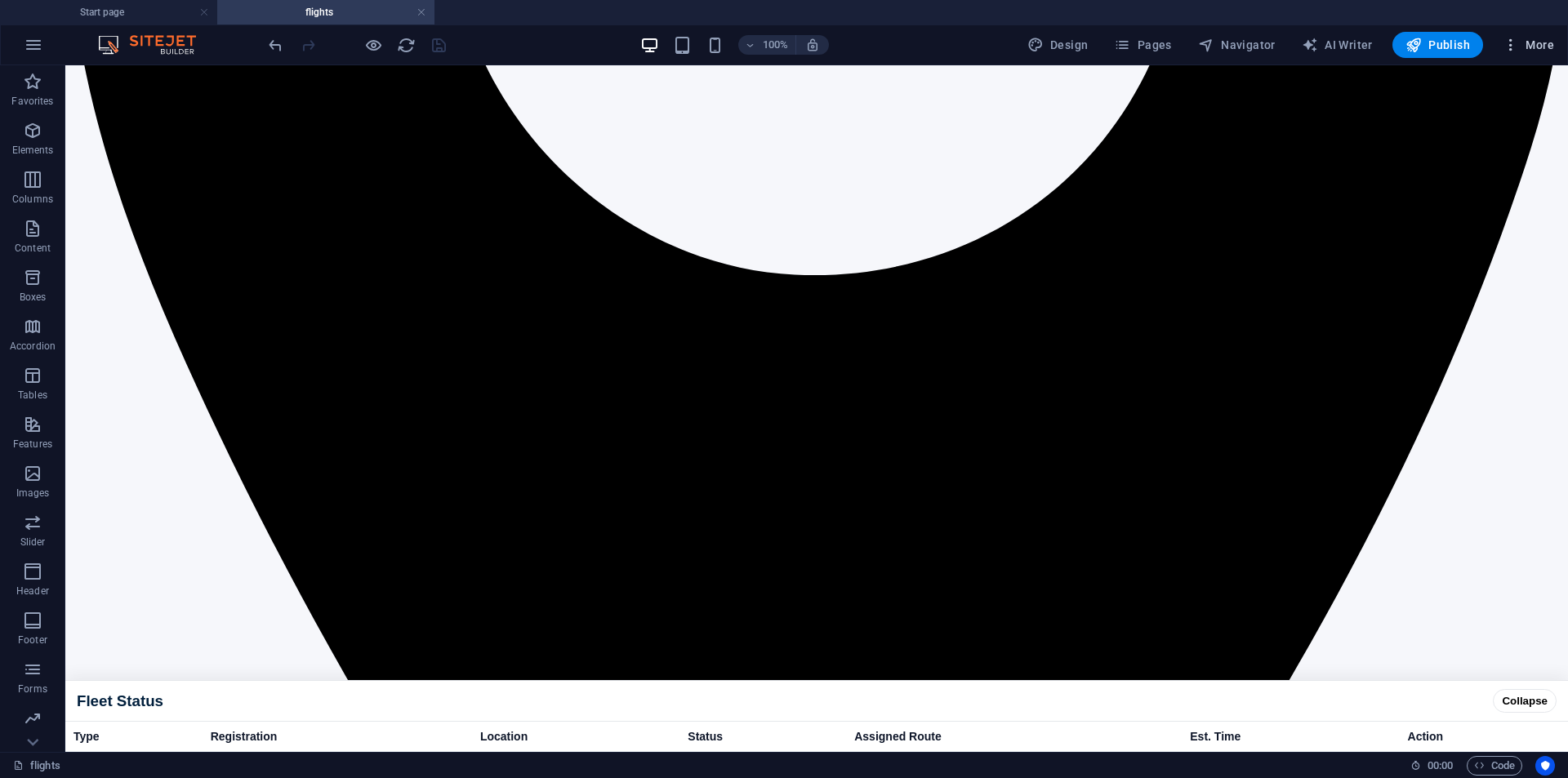
click at [1527, 45] on span "More" at bounding box center [1529, 45] width 52 height 16
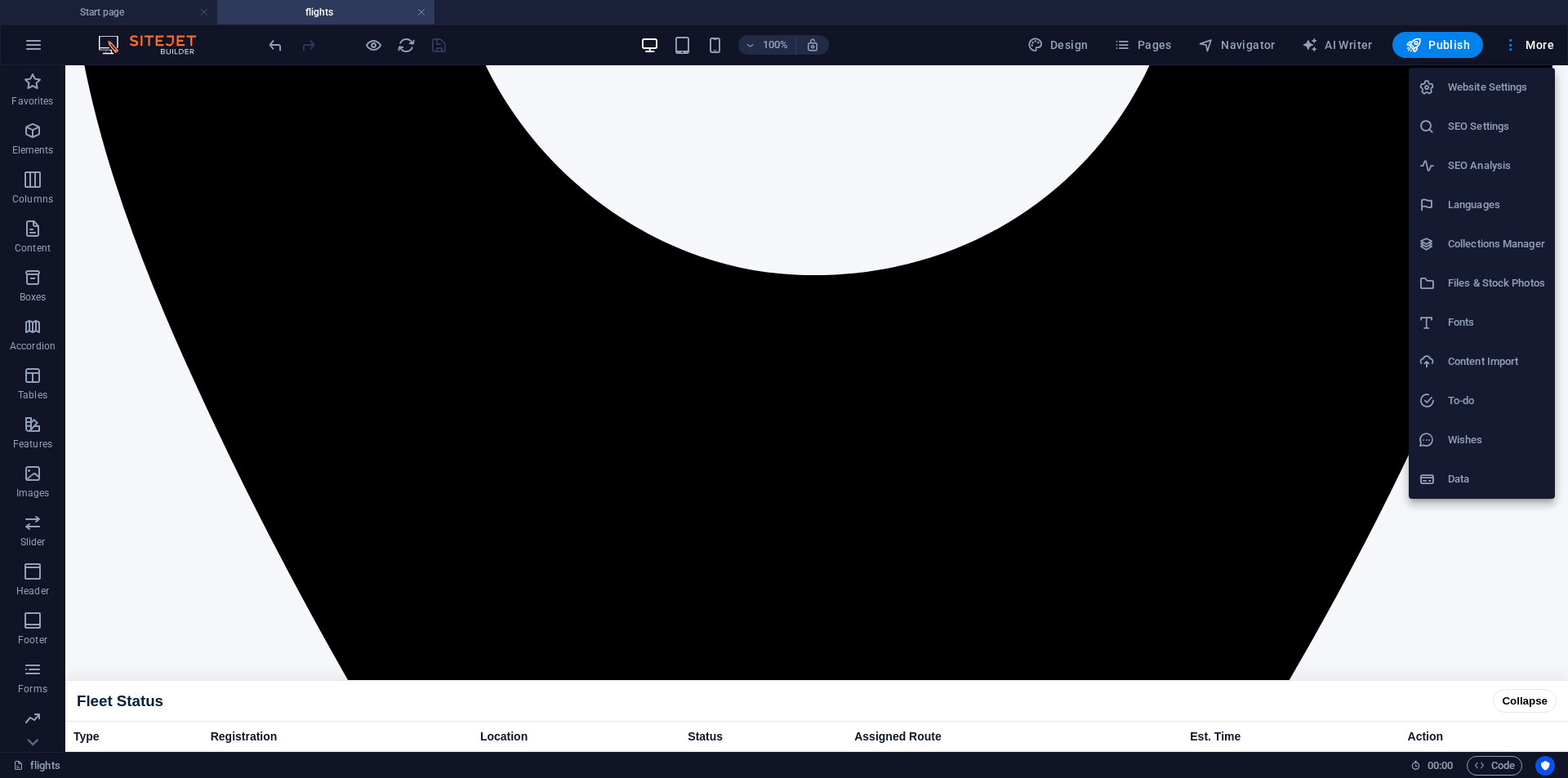
click at [1499, 104] on li "Website Settings" at bounding box center [1482, 86] width 146 height 39
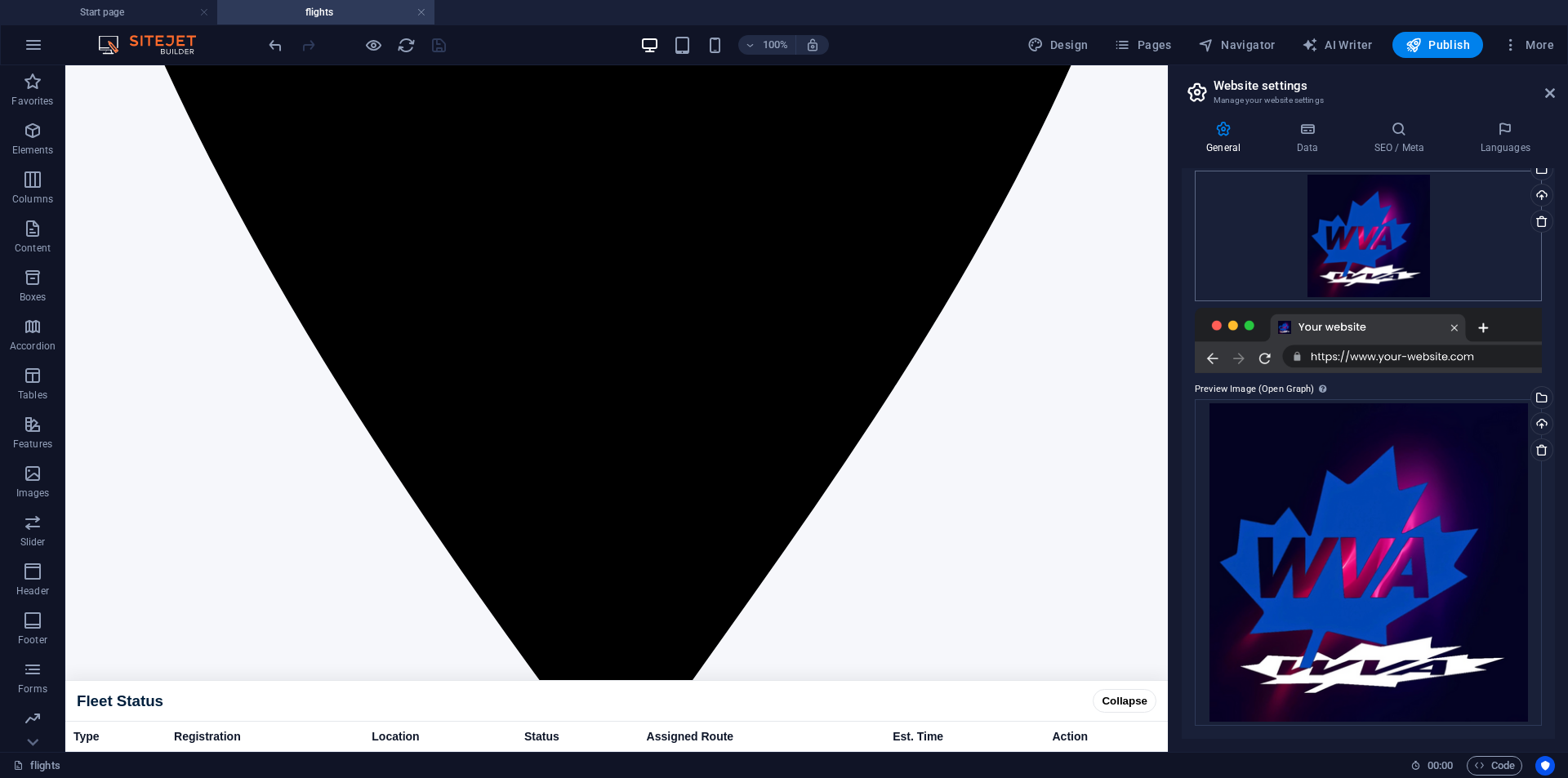
scroll to position [0, 0]
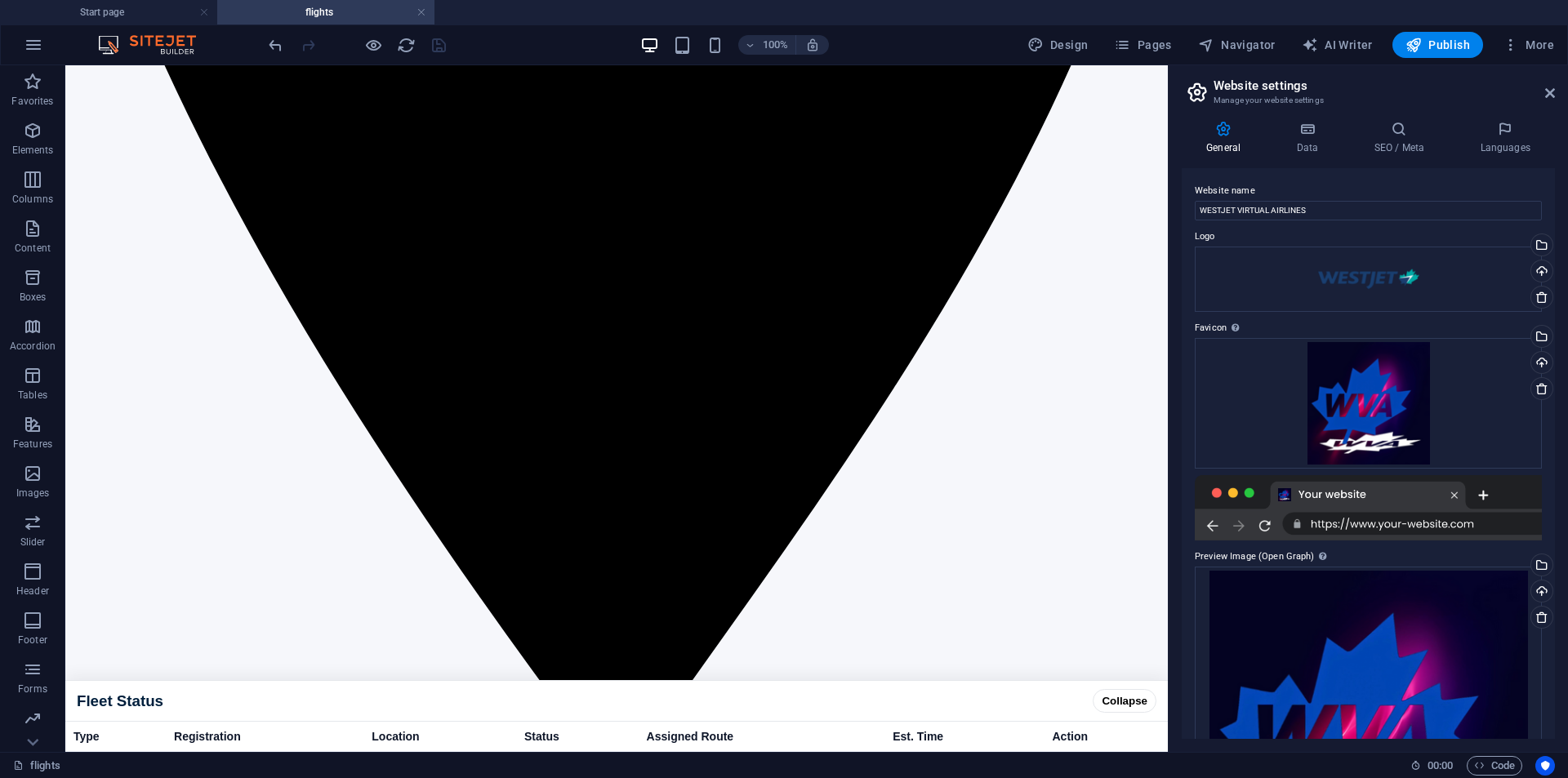
drag, startPoint x: 511, startPoint y: 105, endPoint x: 388, endPoint y: 82, distance: 125.1
click at [39, 50] on icon "button" at bounding box center [33, 45] width 20 height 20
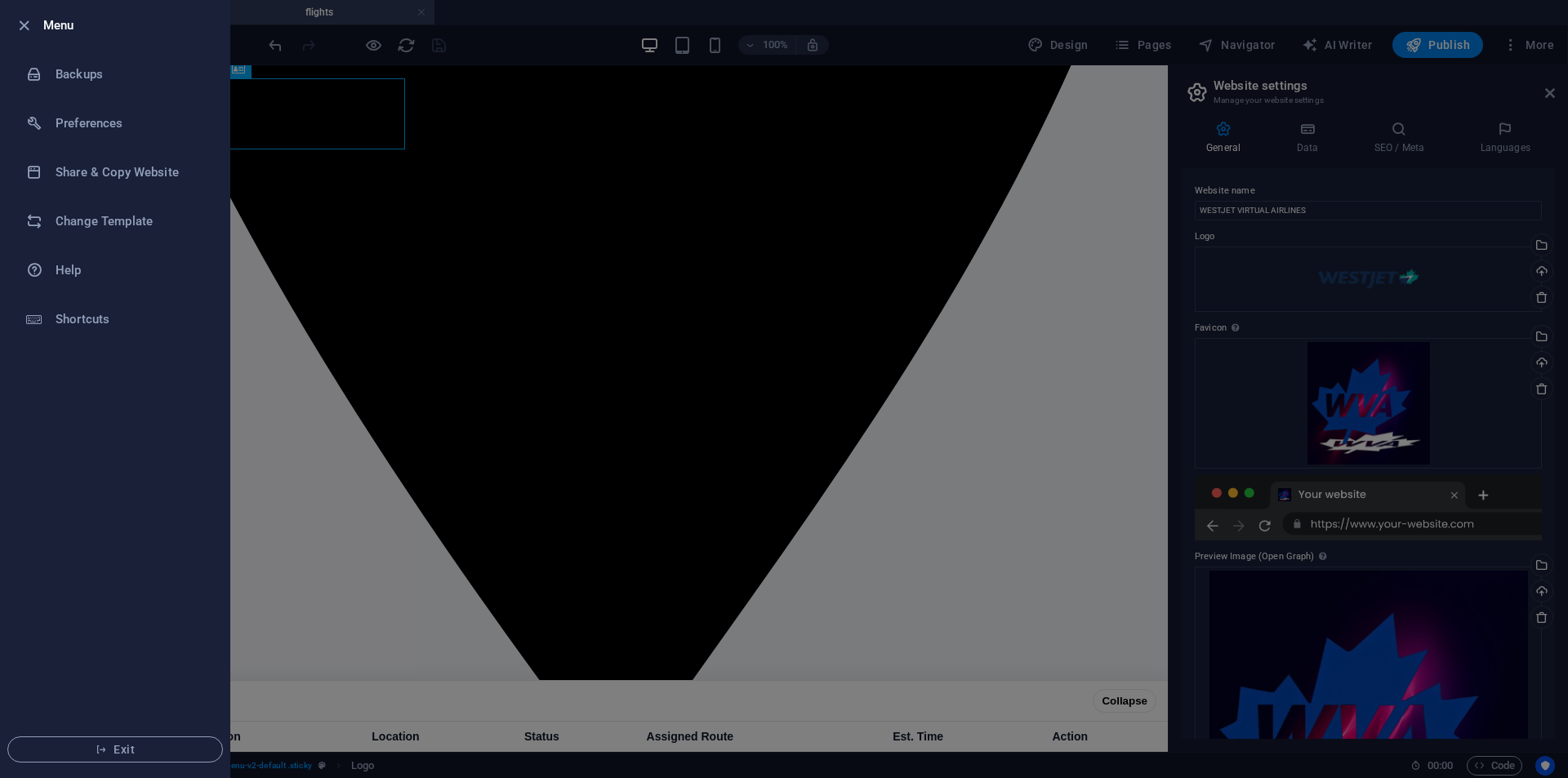
click at [68, 25] on h6 "Menu" at bounding box center [130, 25] width 173 height 20
click at [16, 20] on icon "button" at bounding box center [24, 26] width 19 height 19
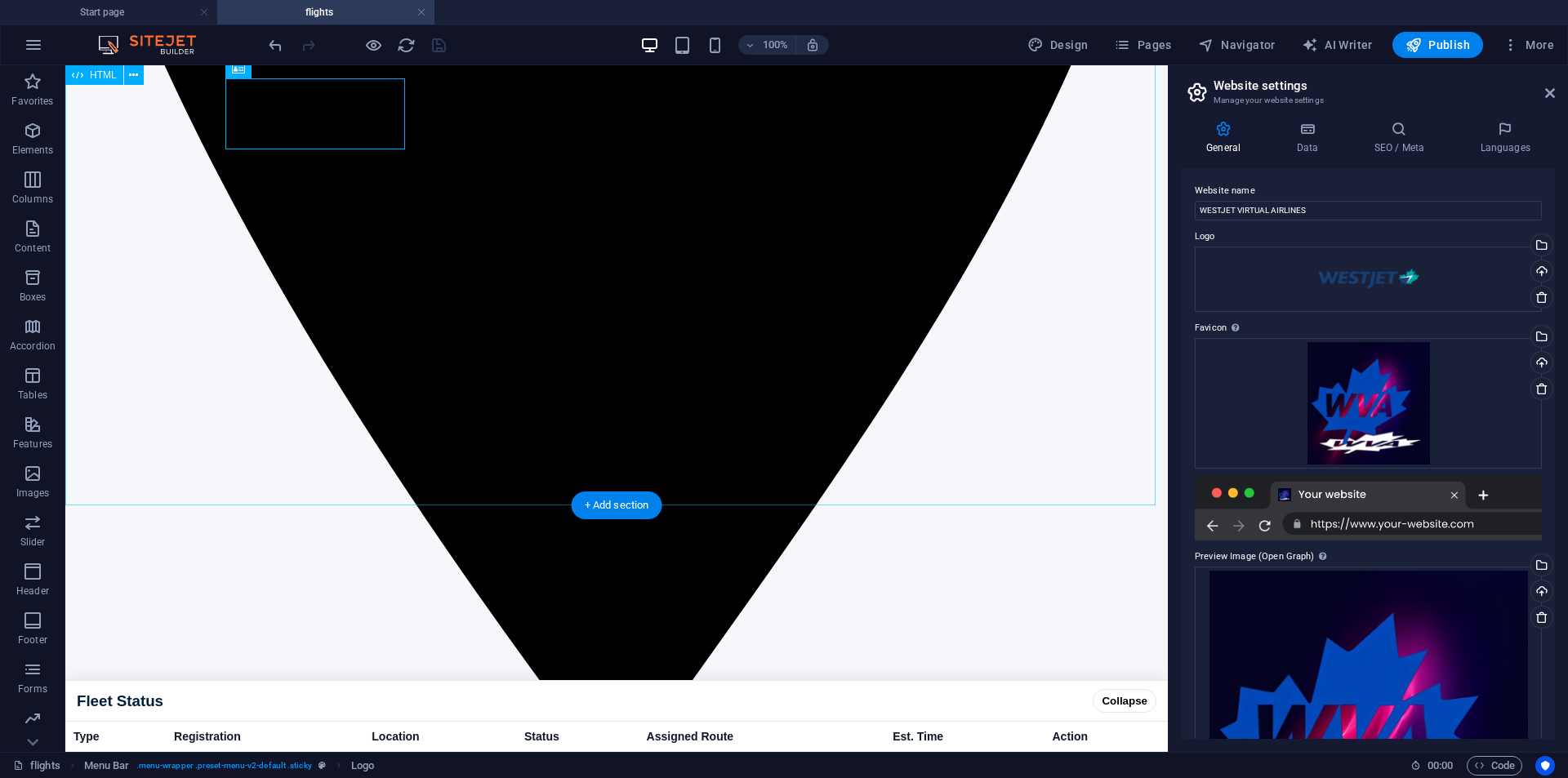
drag, startPoint x: 245, startPoint y: 437, endPoint x: 212, endPoint y: 419, distance: 37.6
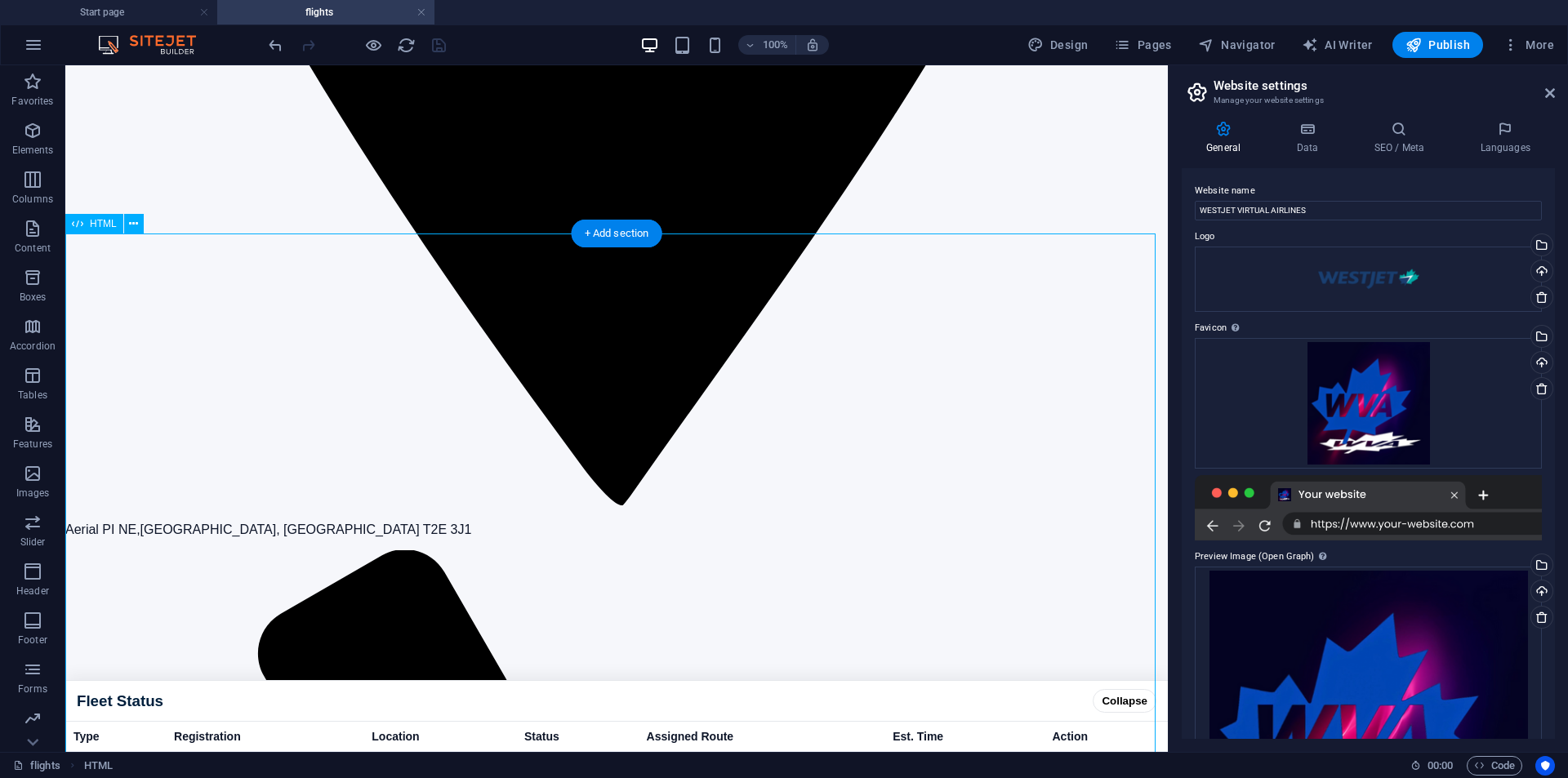
scroll to position [1408, 0]
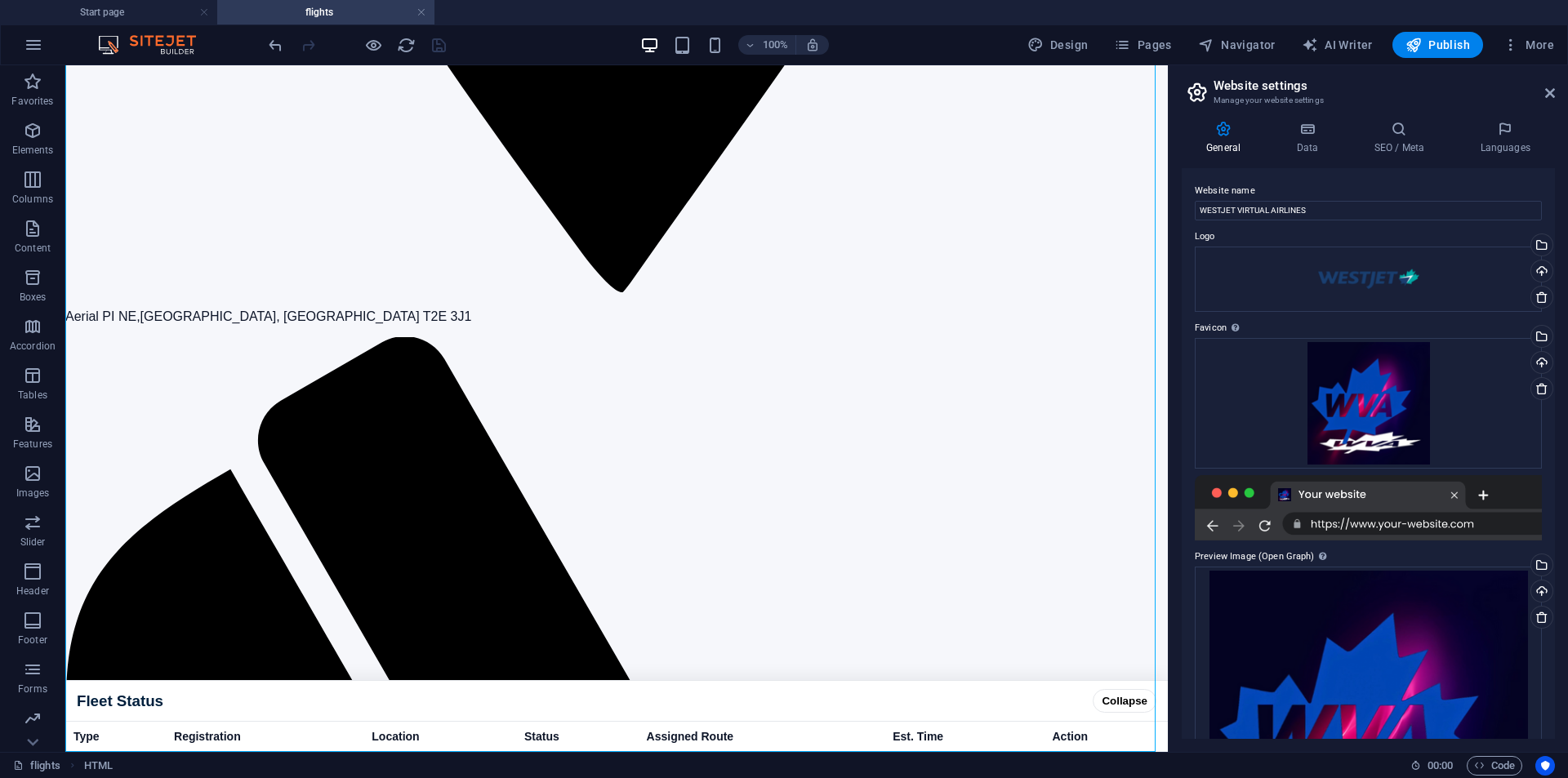
click at [1556, 86] on aside "Website settings Manage your website settings General Data SEO / Meta Languages…" at bounding box center [1367, 409] width 400 height 687
click at [1552, 89] on icon at bounding box center [1550, 92] width 10 height 13
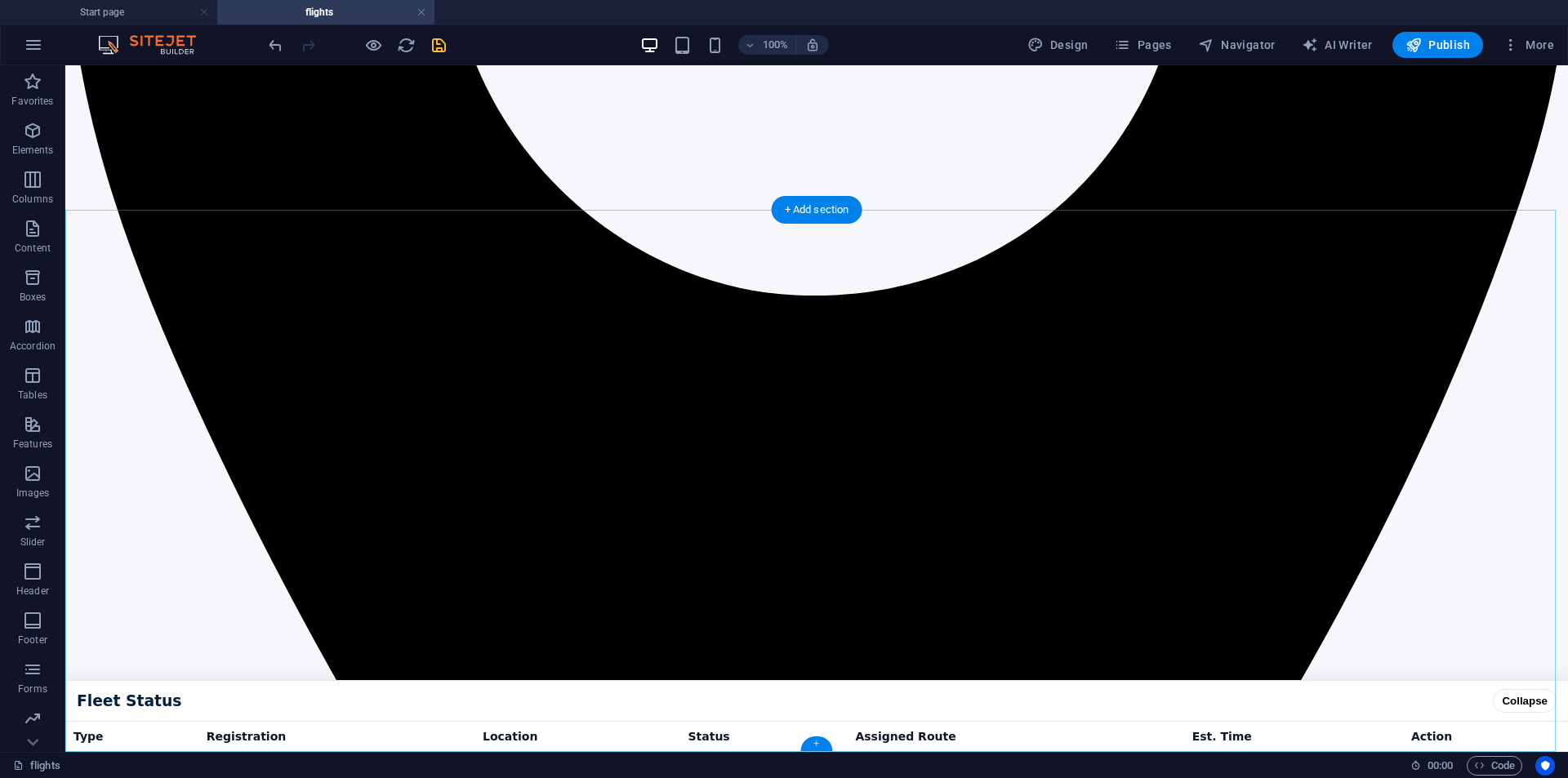
click at [816, 743] on div "+" at bounding box center [816, 743] width 32 height 15
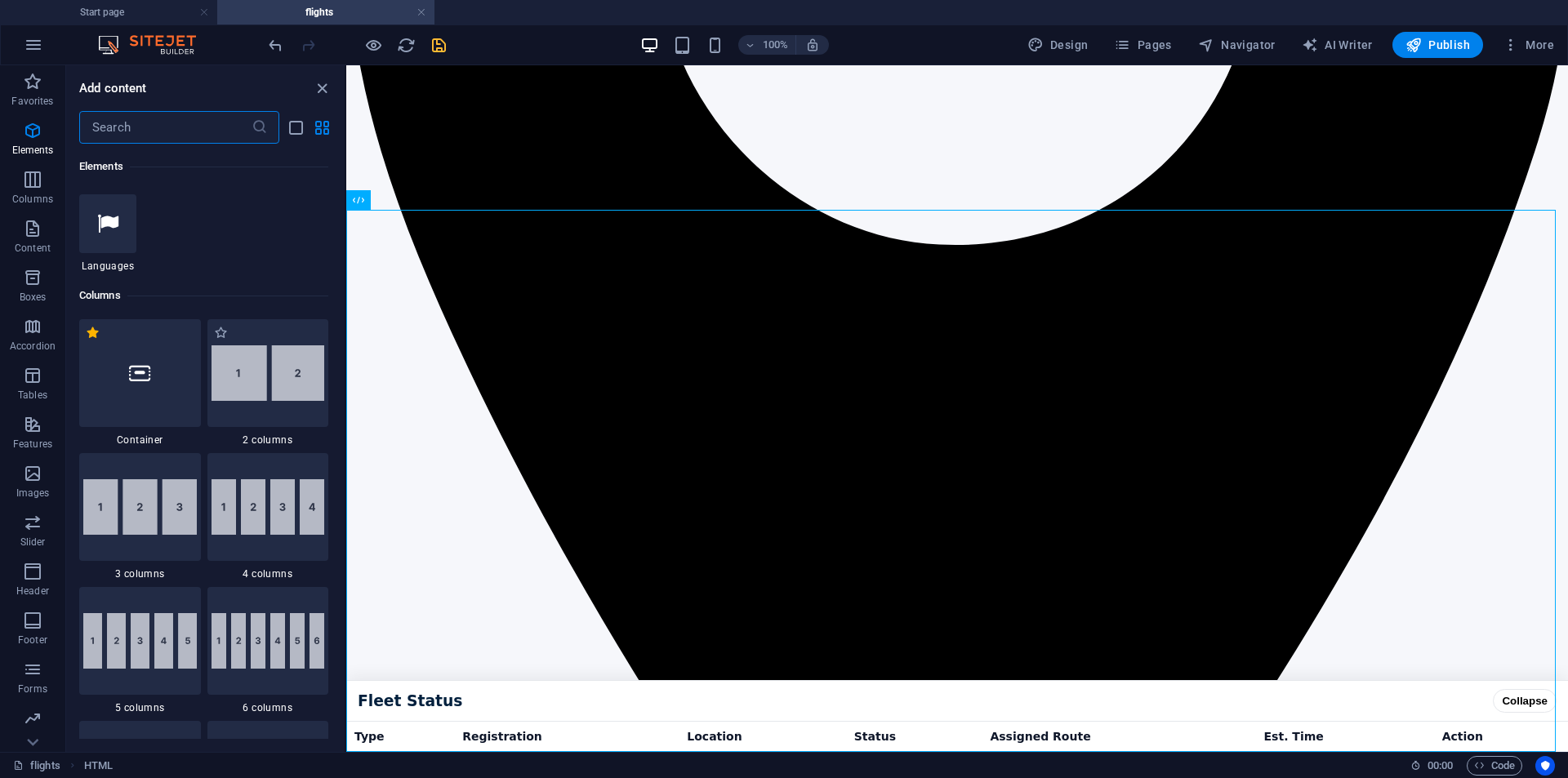
scroll to position [0, 0]
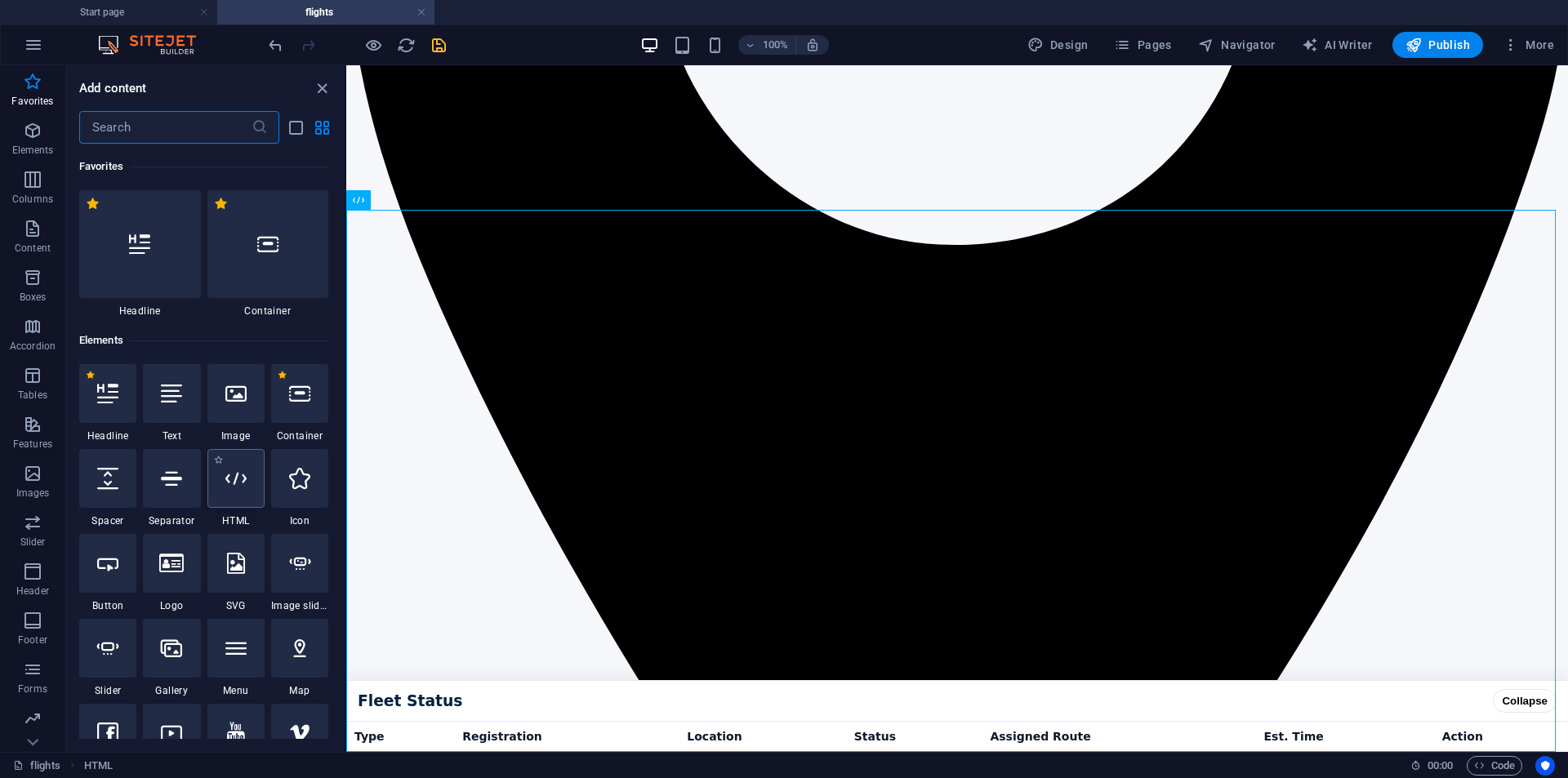
click at [245, 496] on div at bounding box center [236, 479] width 57 height 59
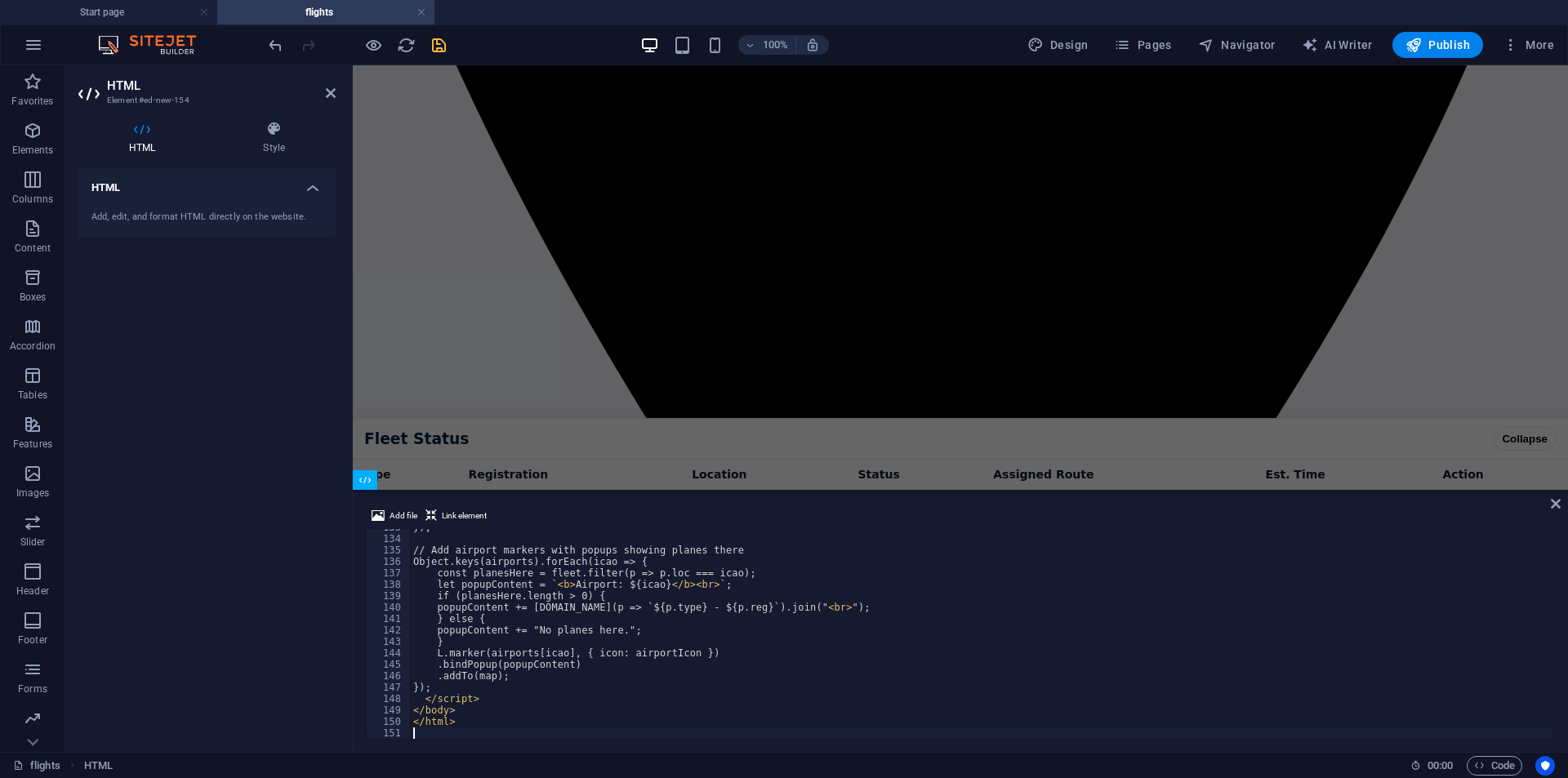
scroll to position [1471, 0]
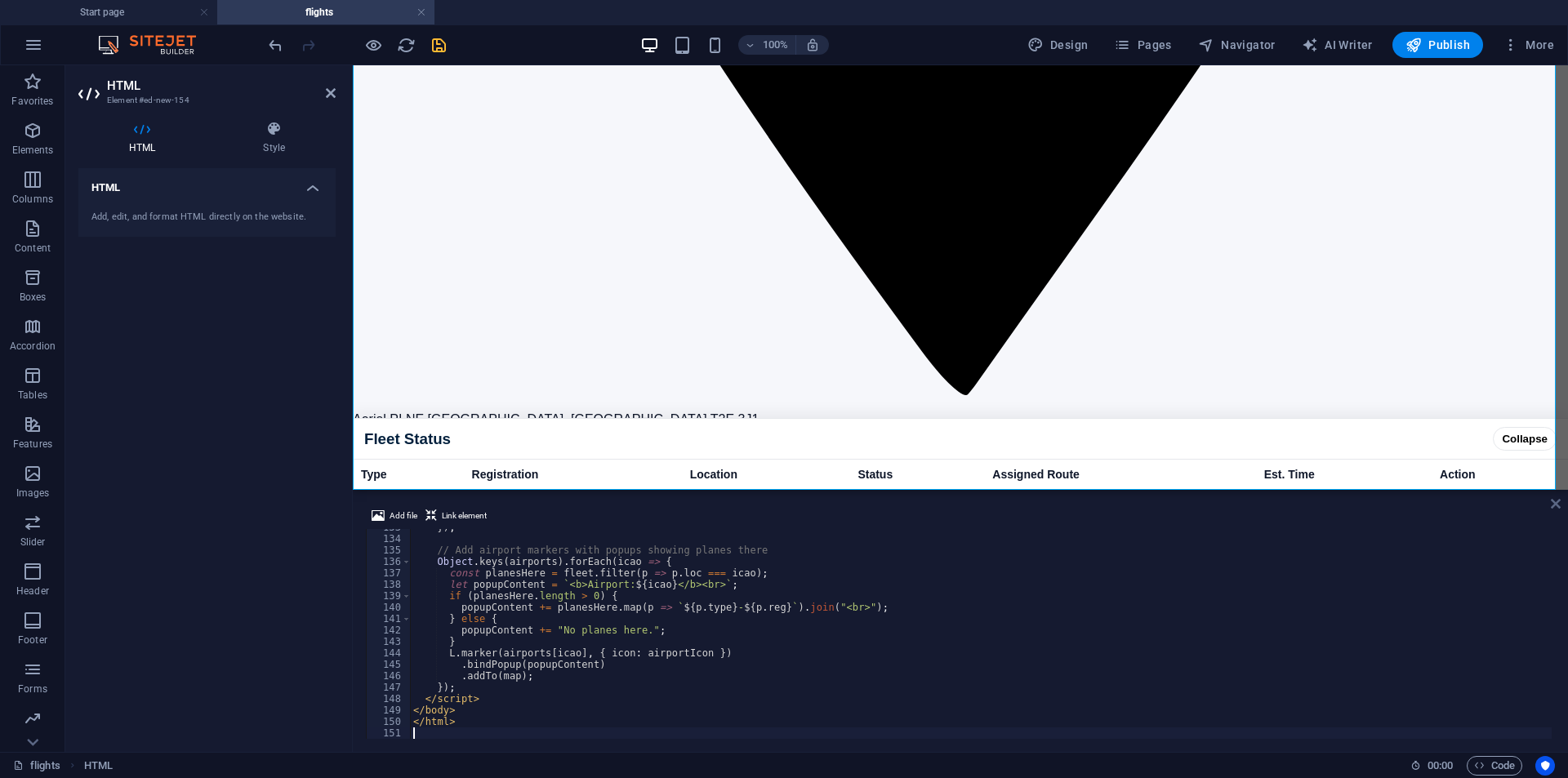
click at [1552, 502] on icon at bounding box center [1555, 503] width 10 height 13
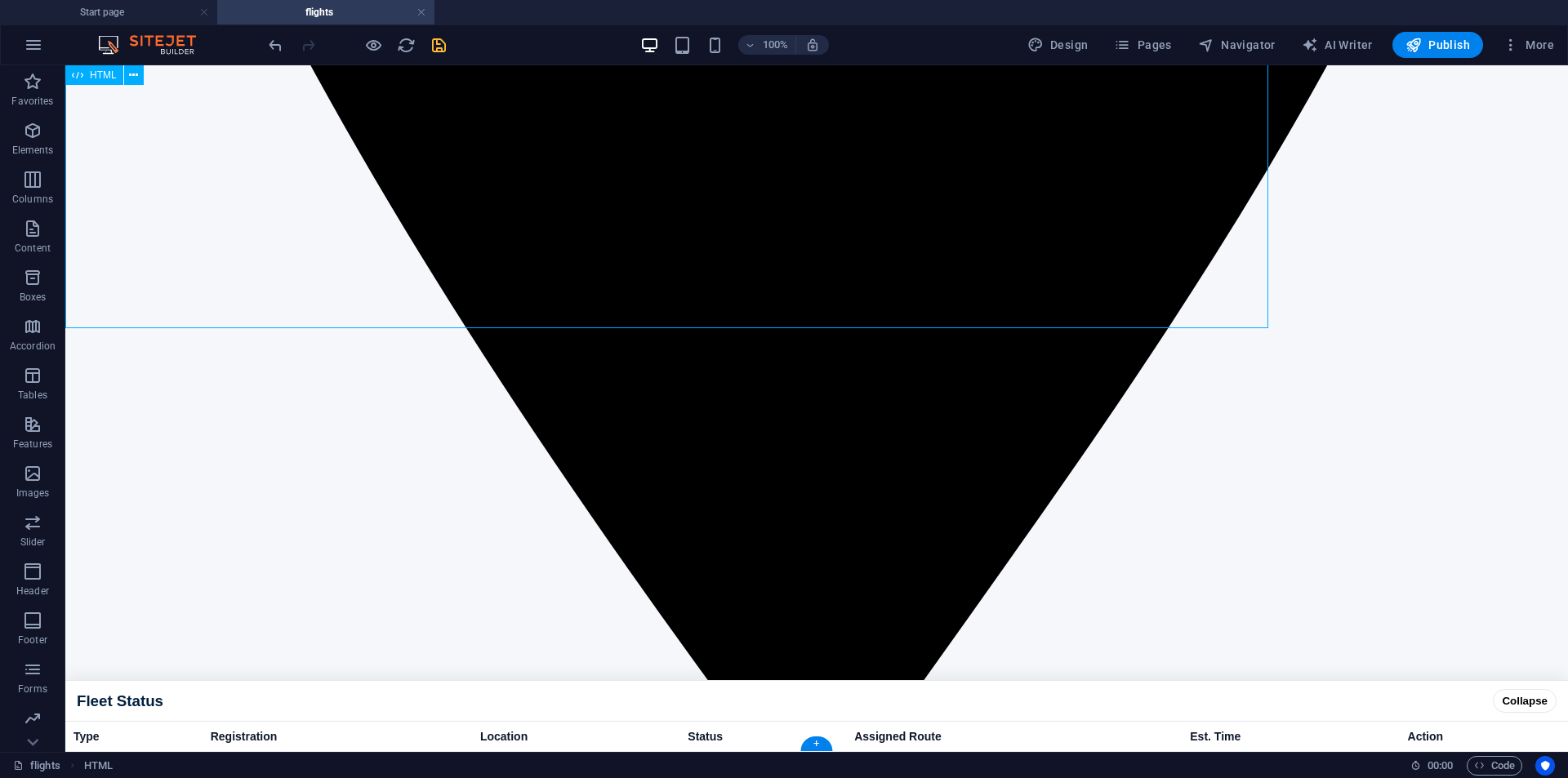
scroll to position [1633, 0]
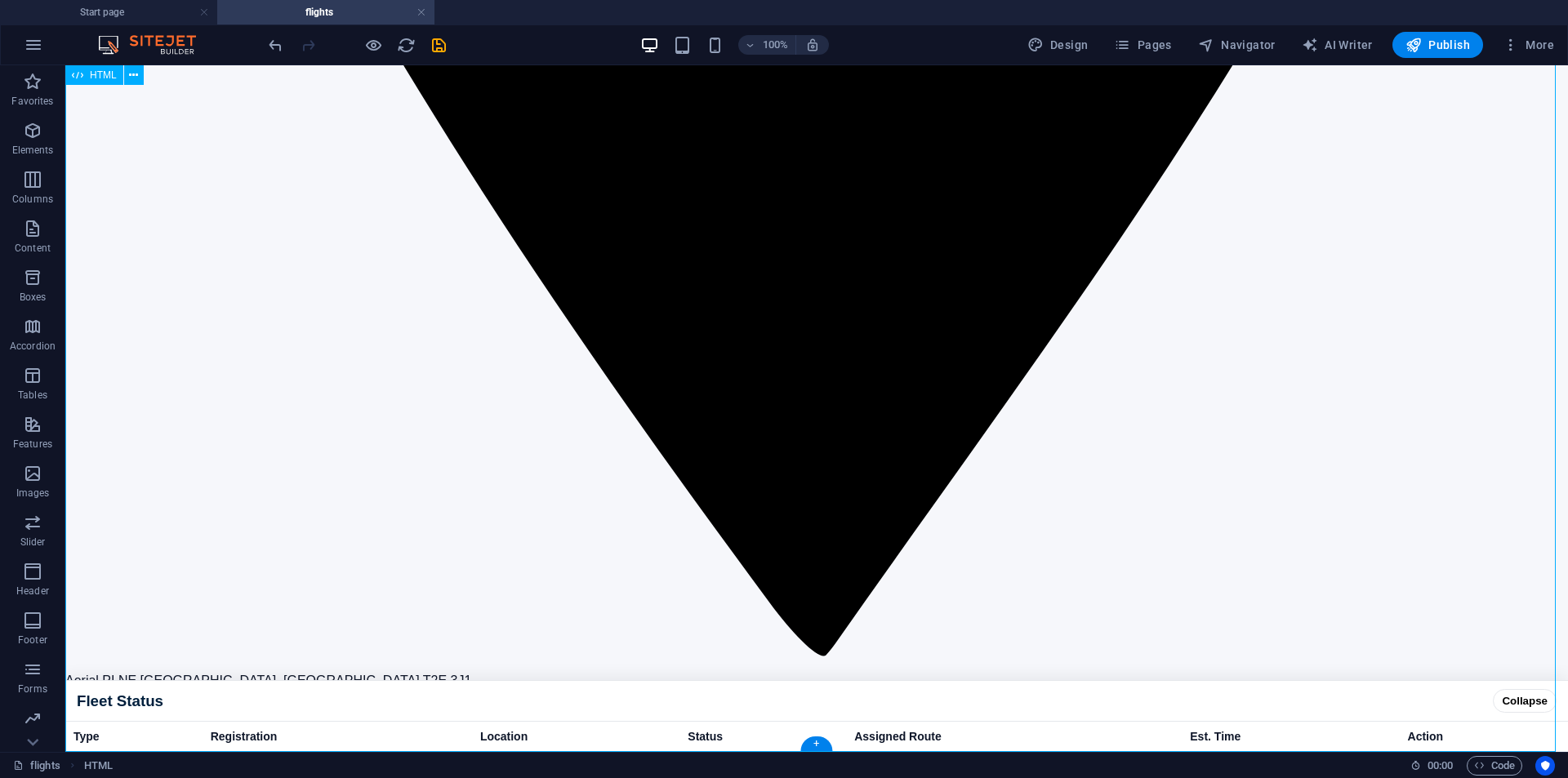
drag, startPoint x: 498, startPoint y: 115, endPoint x: 360, endPoint y: 294, distance: 226.0
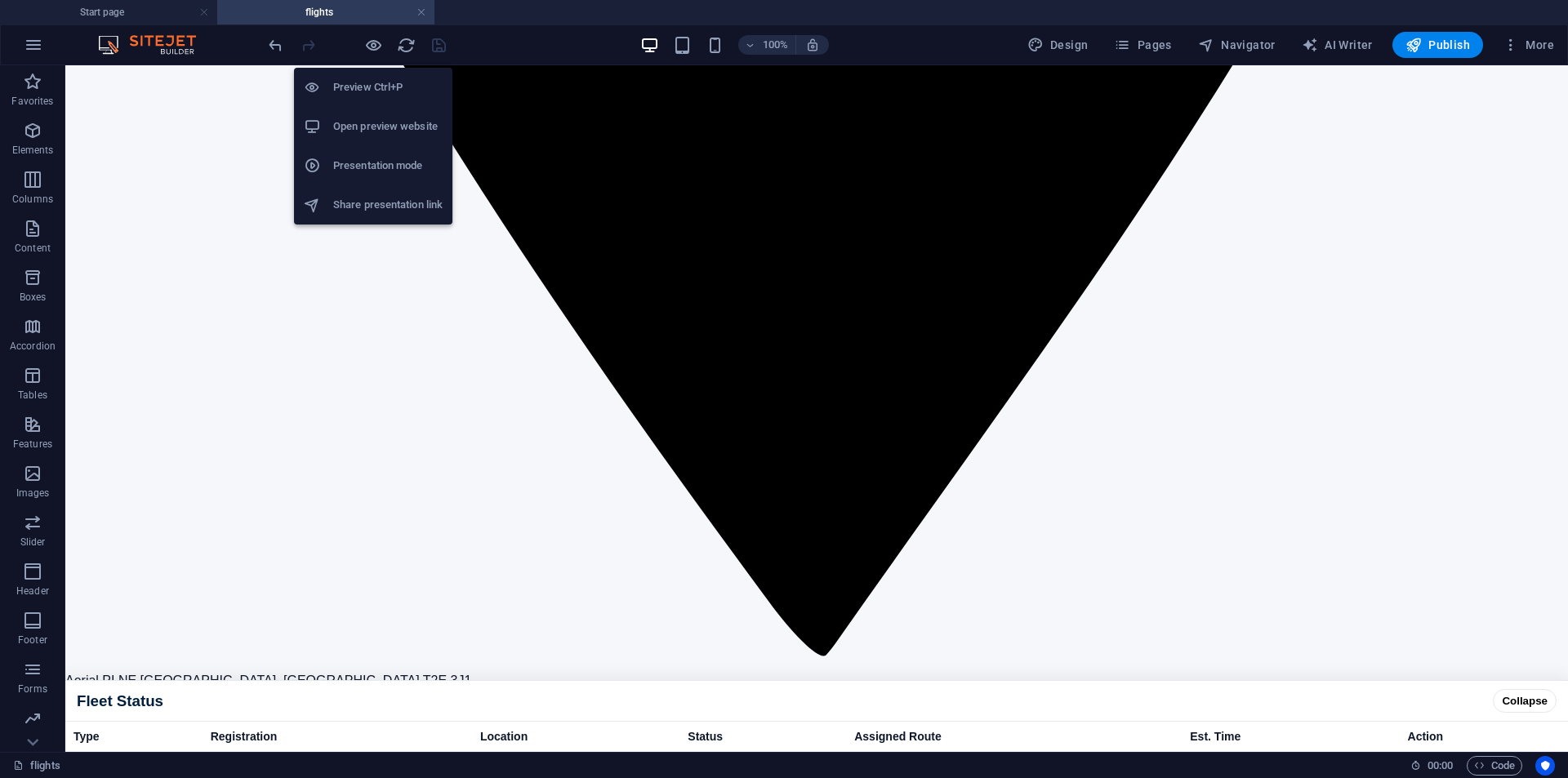
click at [381, 128] on h6 "Open preview website" at bounding box center [388, 126] width 110 height 20
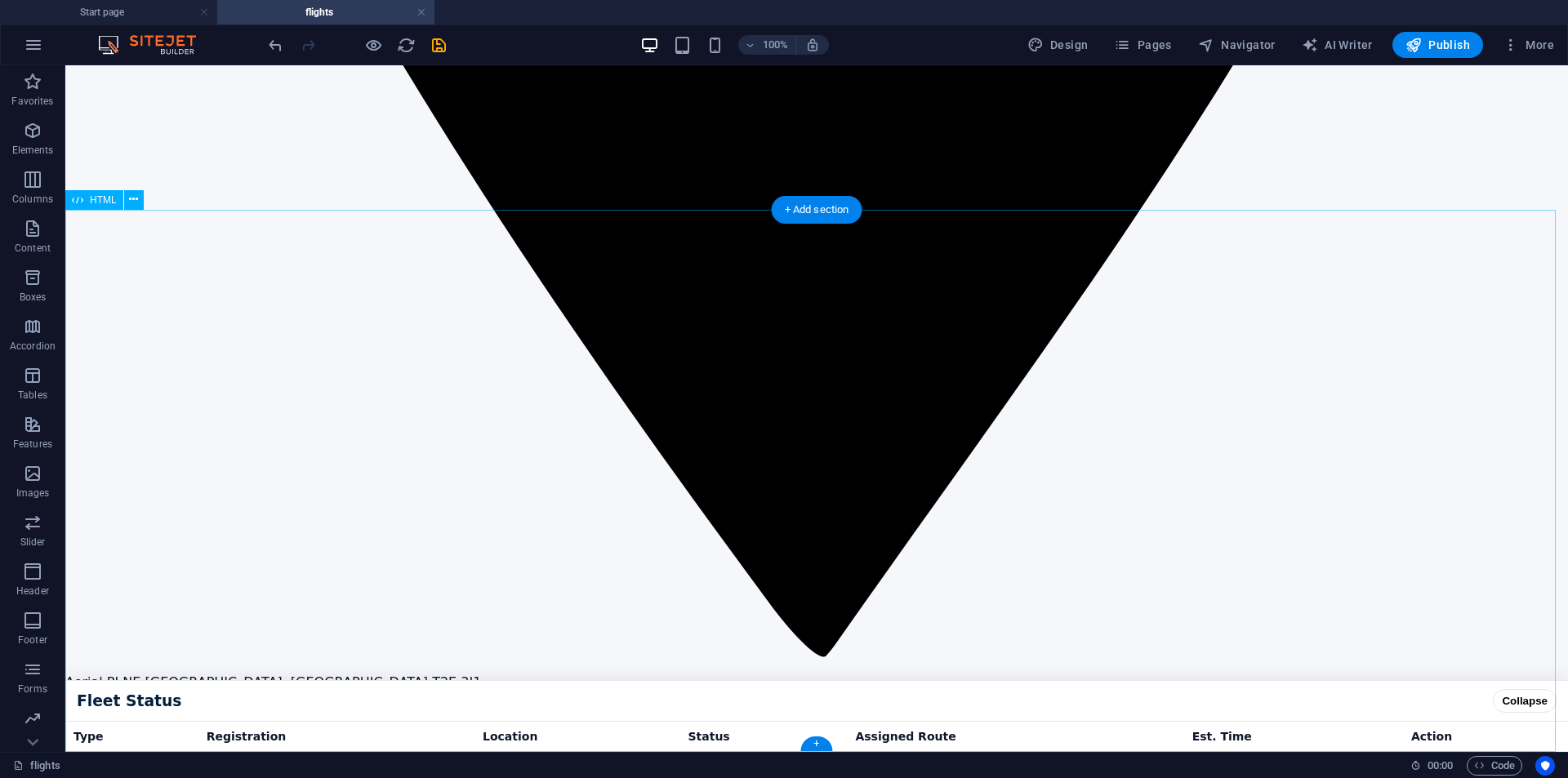
scroll to position [903, 0]
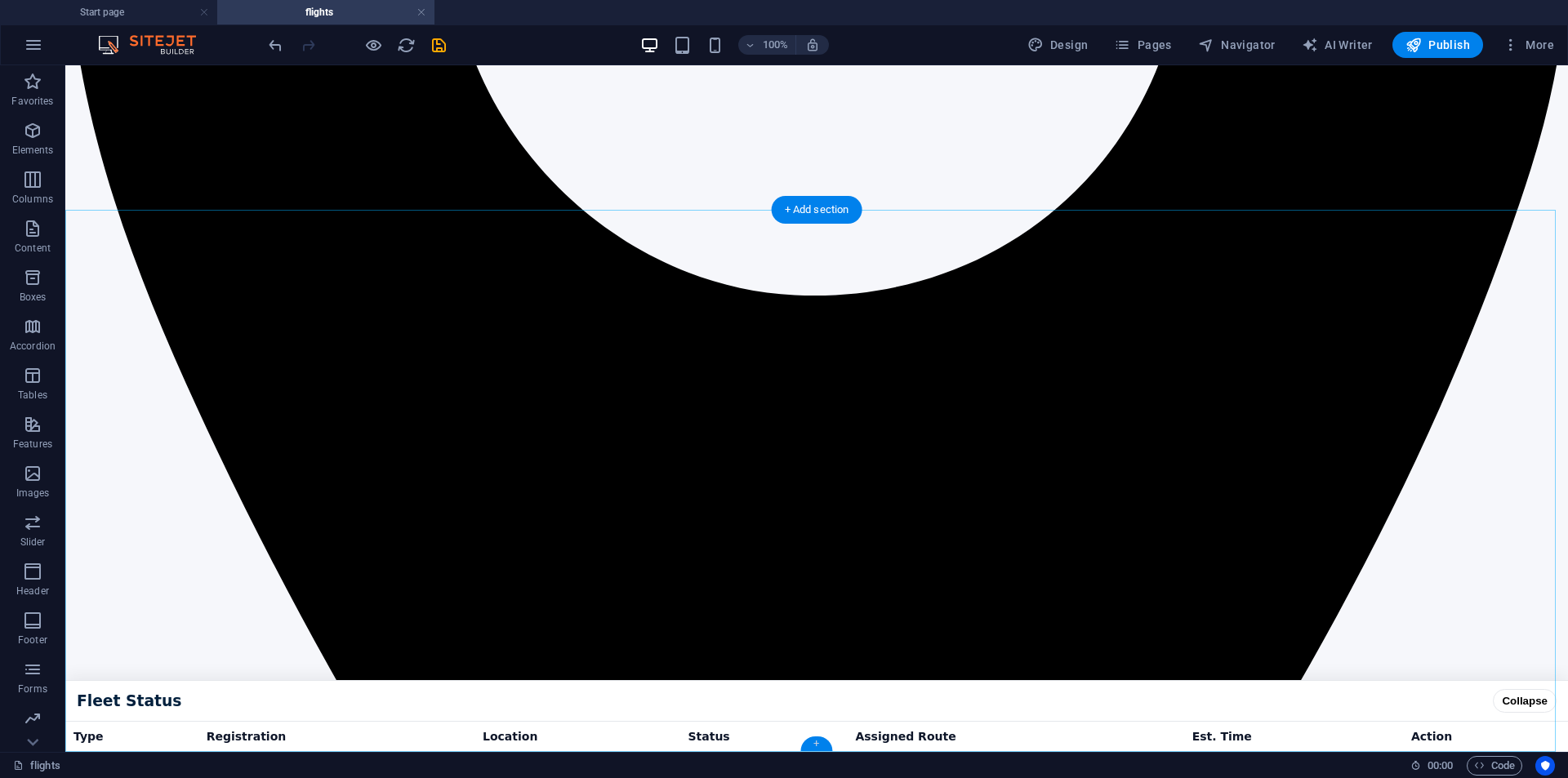
click at [817, 746] on div "+" at bounding box center [816, 743] width 32 height 15
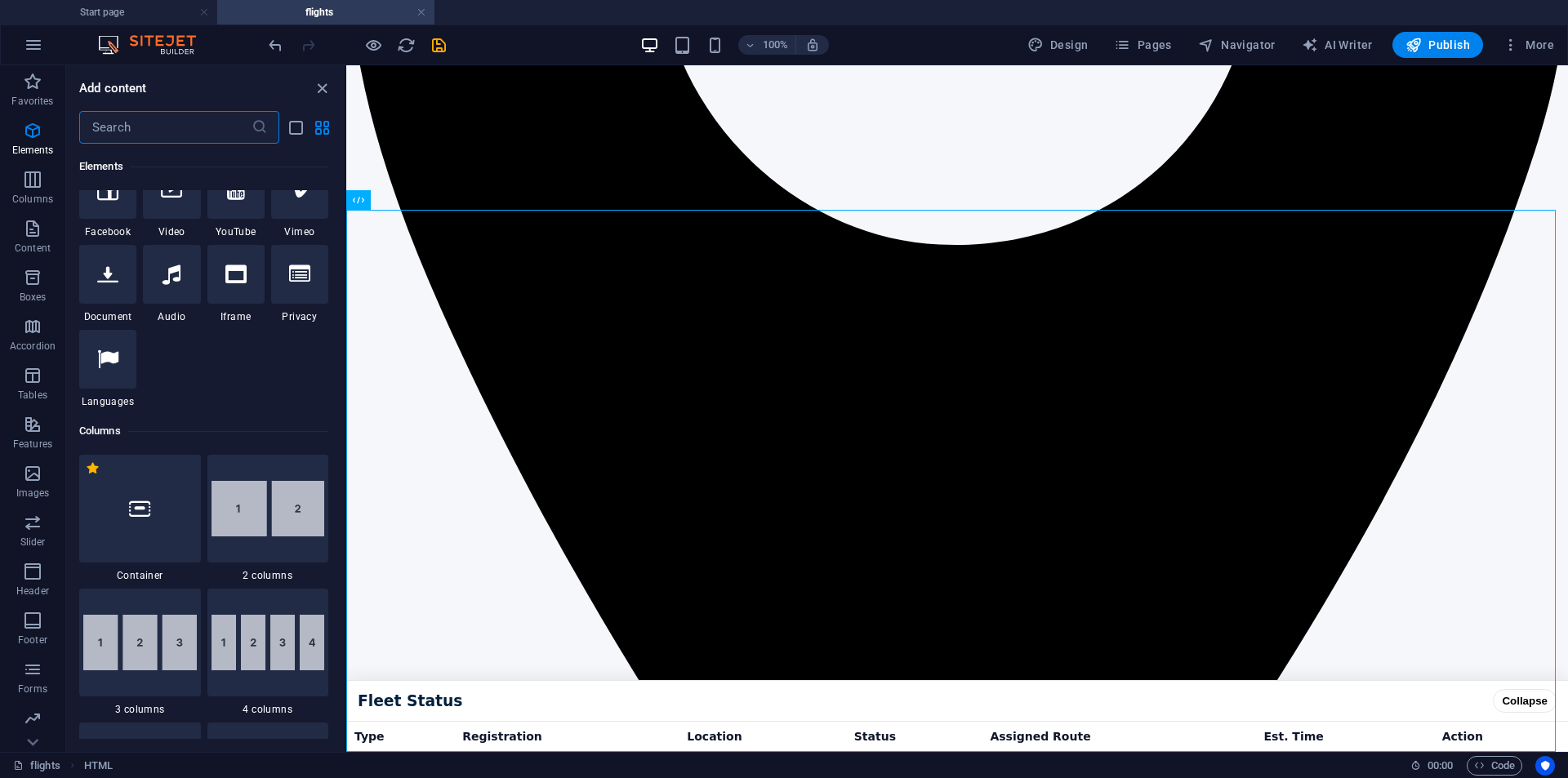
scroll to position [0, 0]
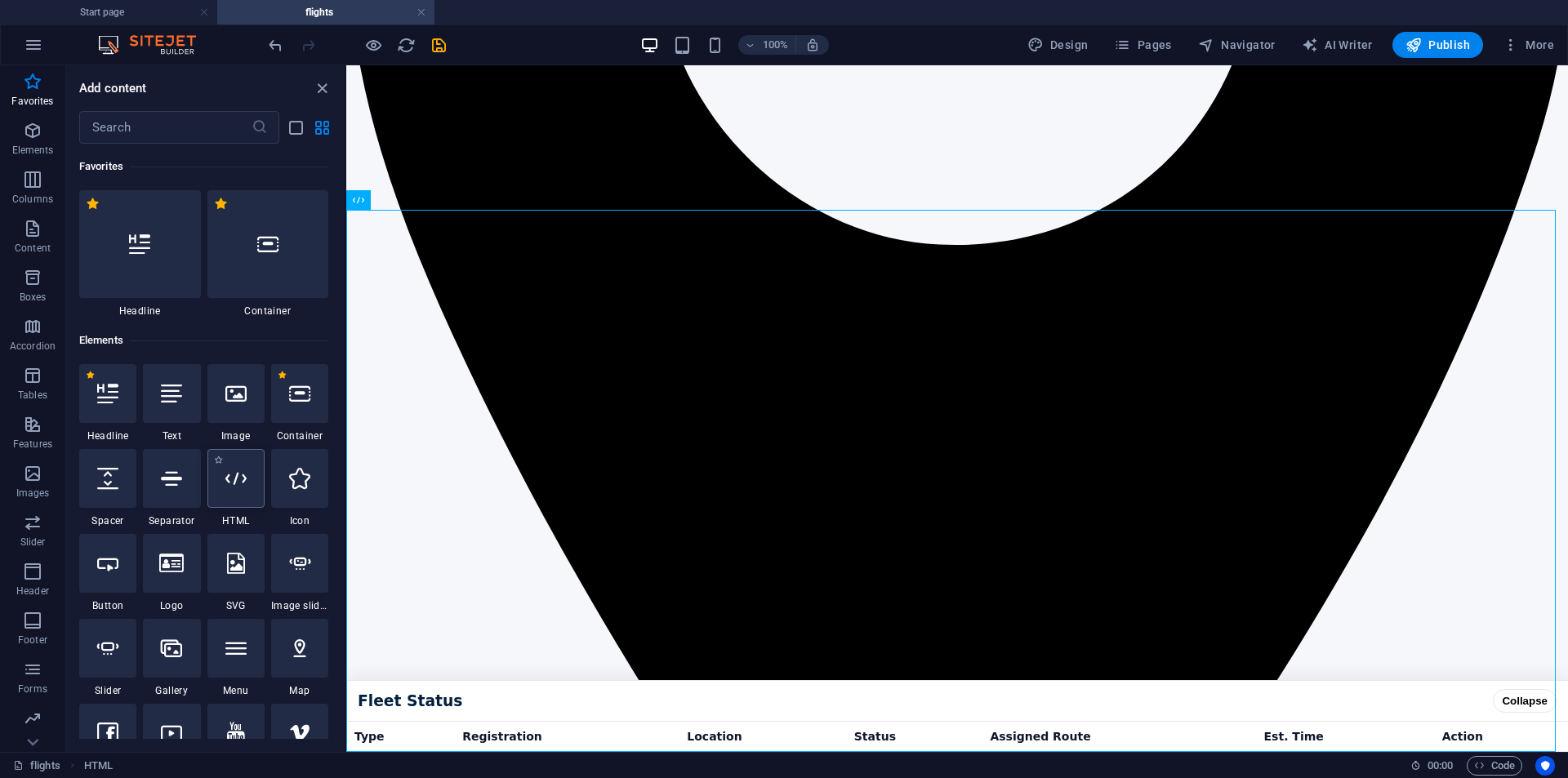
click at [241, 476] on icon at bounding box center [236, 478] width 22 height 22
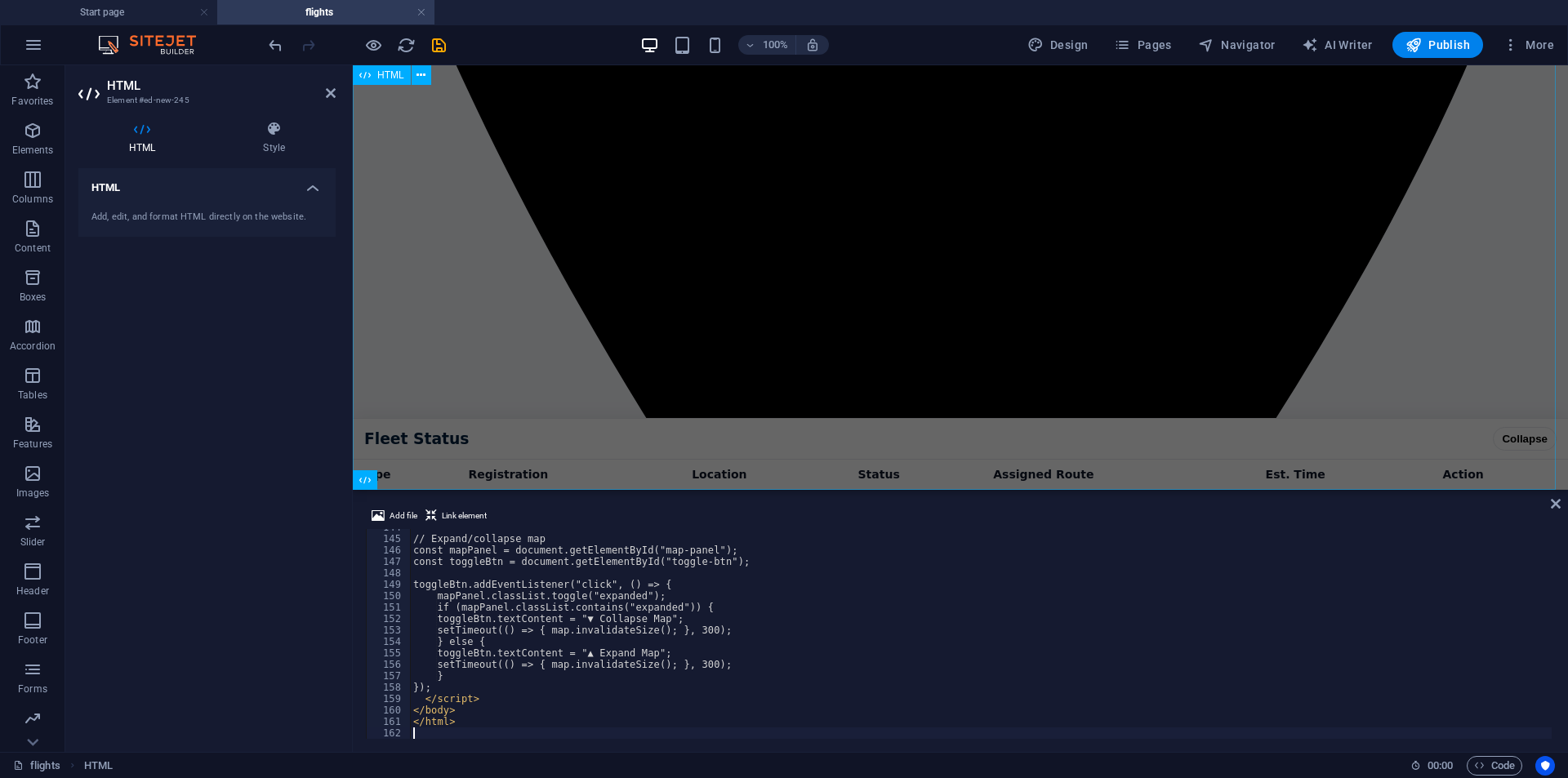
scroll to position [1642, 0]
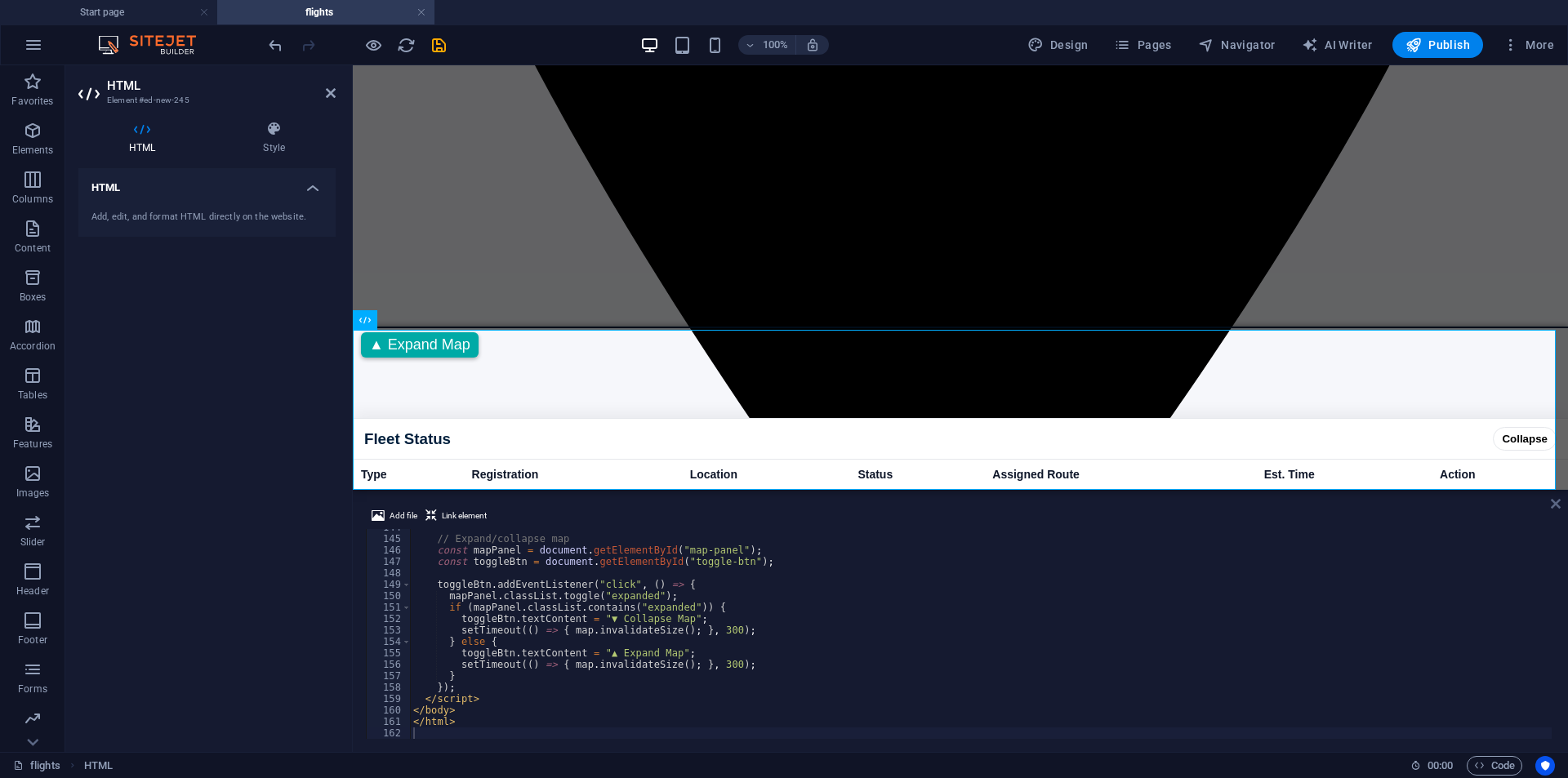
click at [1557, 508] on icon at bounding box center [1555, 503] width 10 height 13
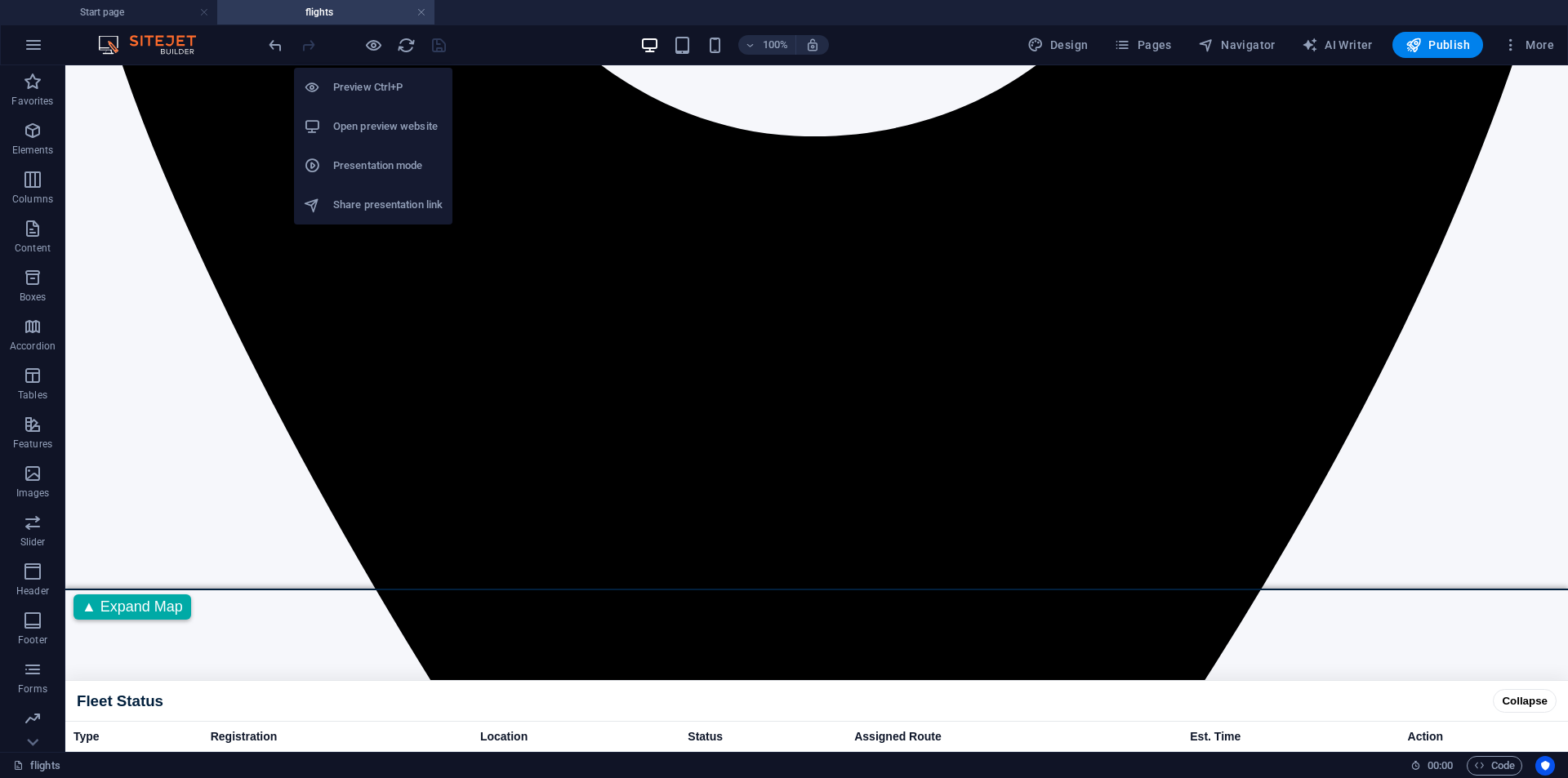
click at [354, 126] on h6 "Open preview website" at bounding box center [388, 126] width 110 height 20
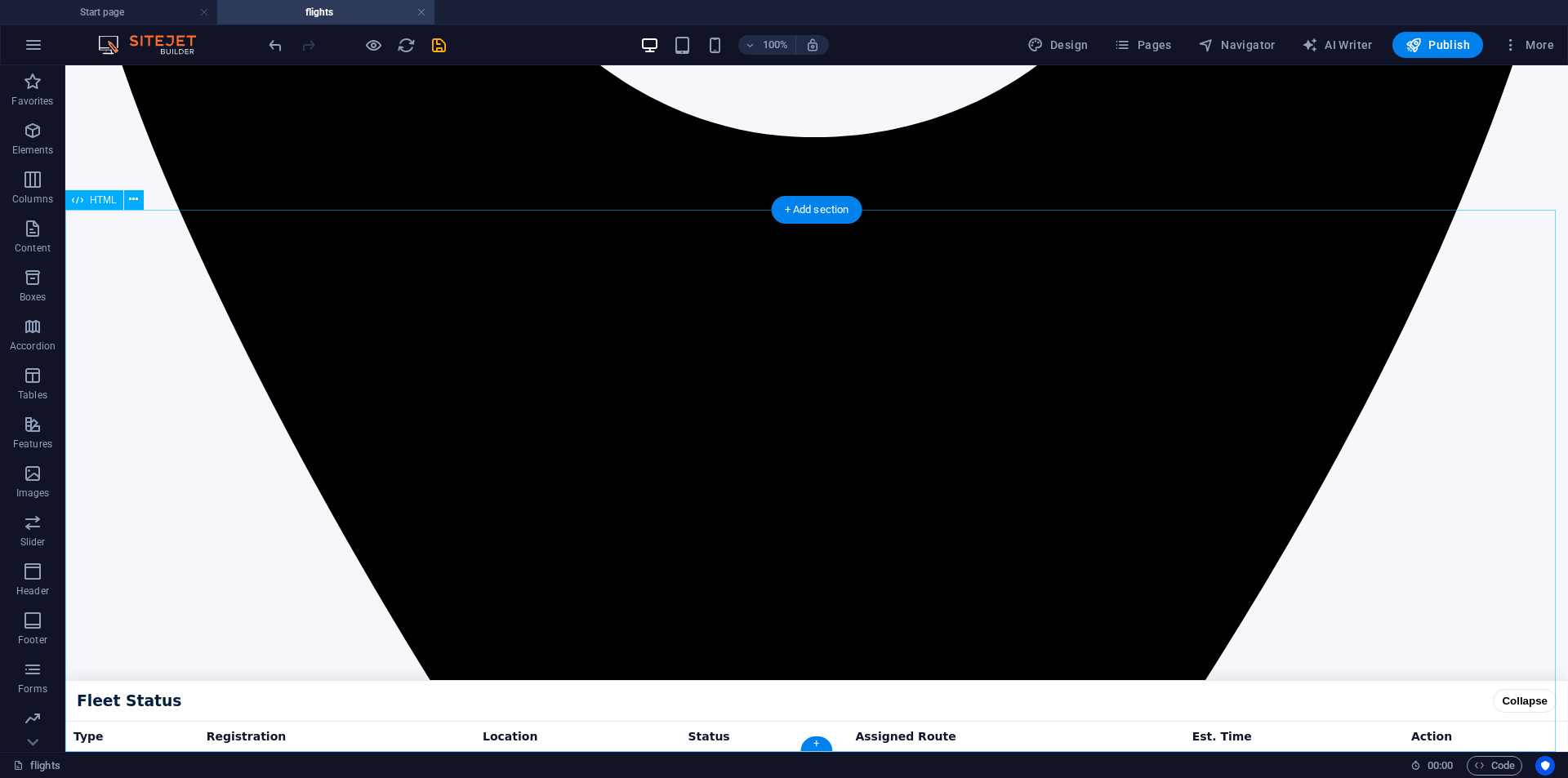
scroll to position [903, 0]
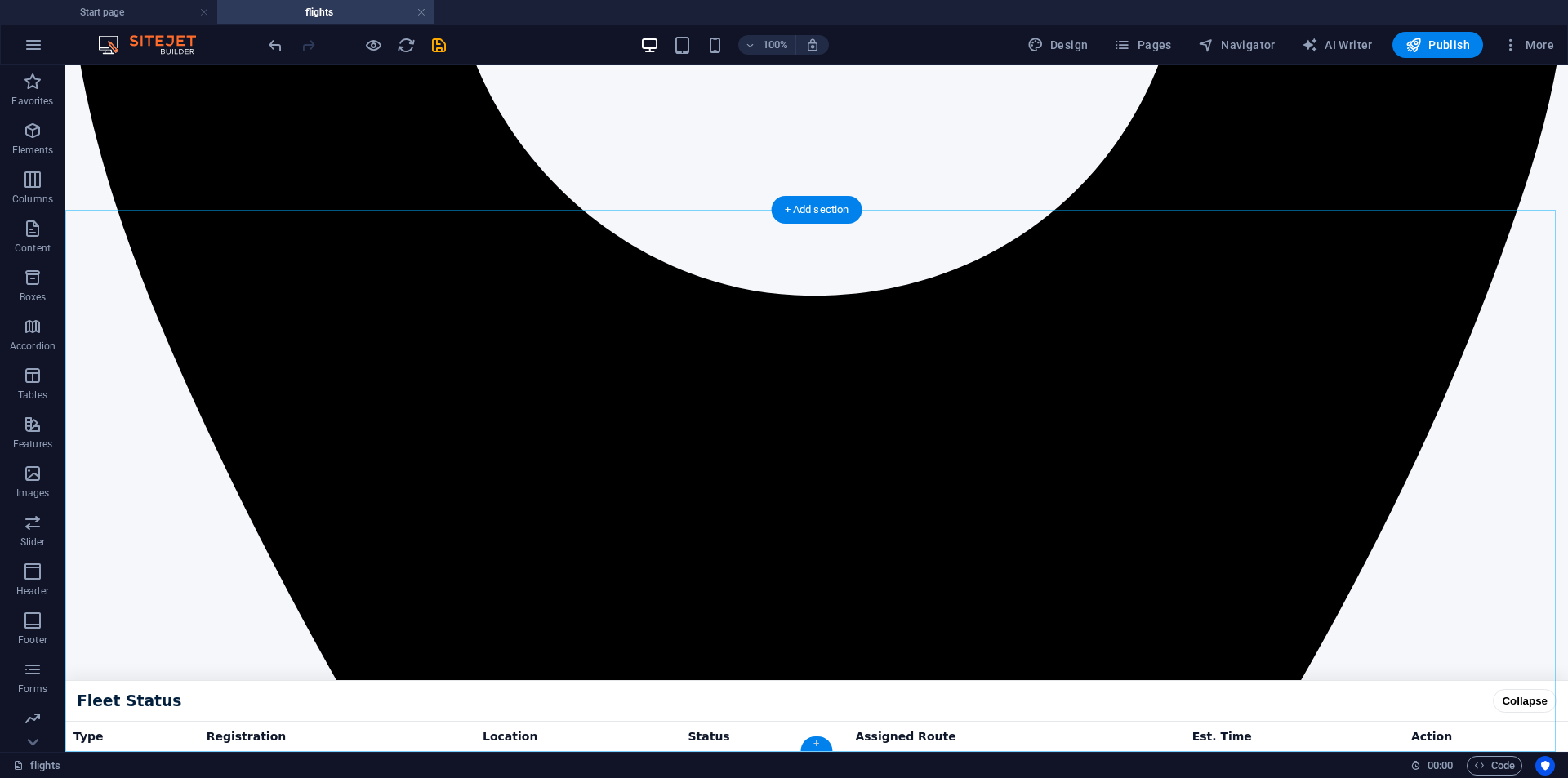
click at [806, 747] on div "+" at bounding box center [816, 743] width 32 height 15
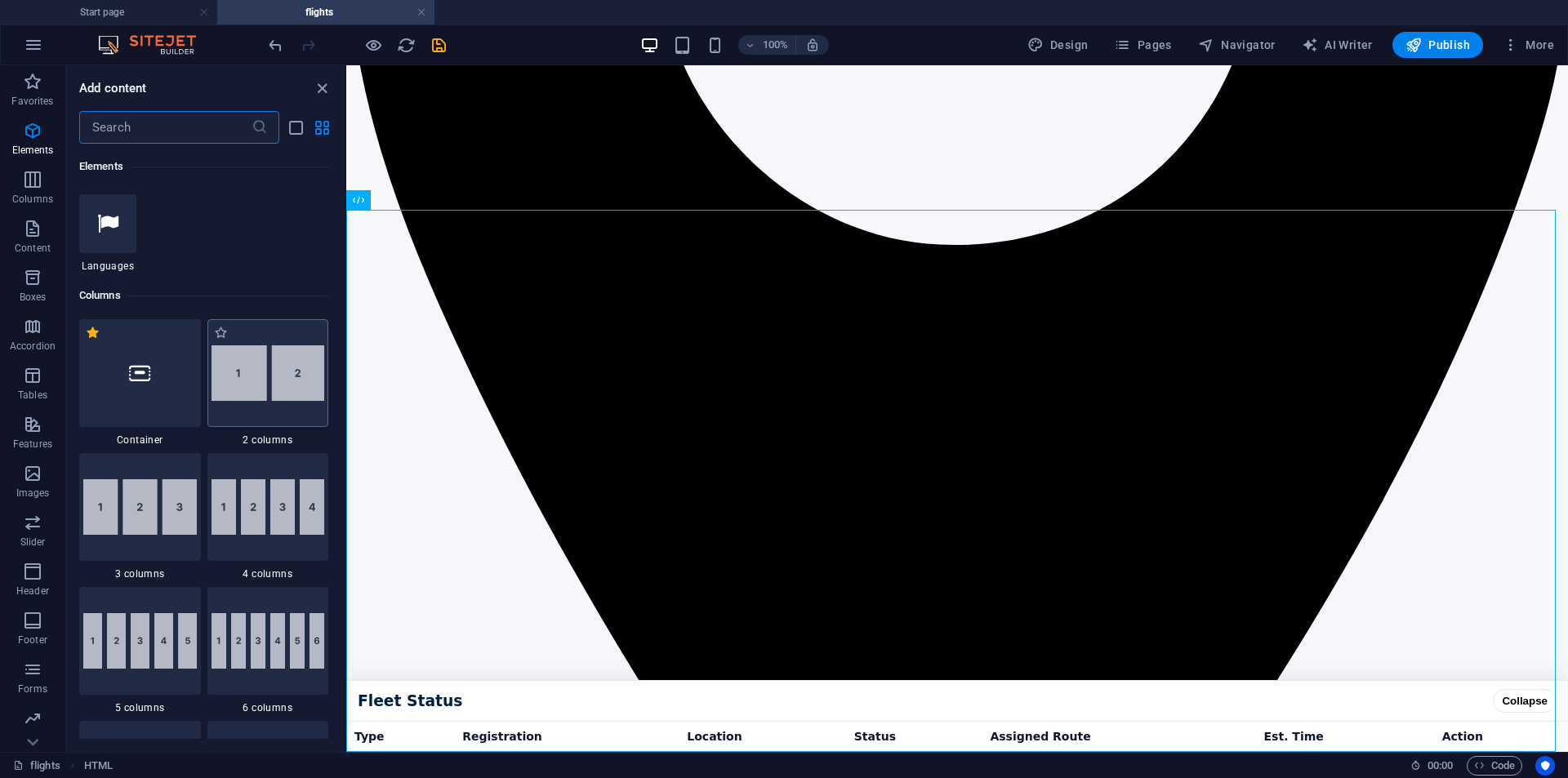
scroll to position [0, 0]
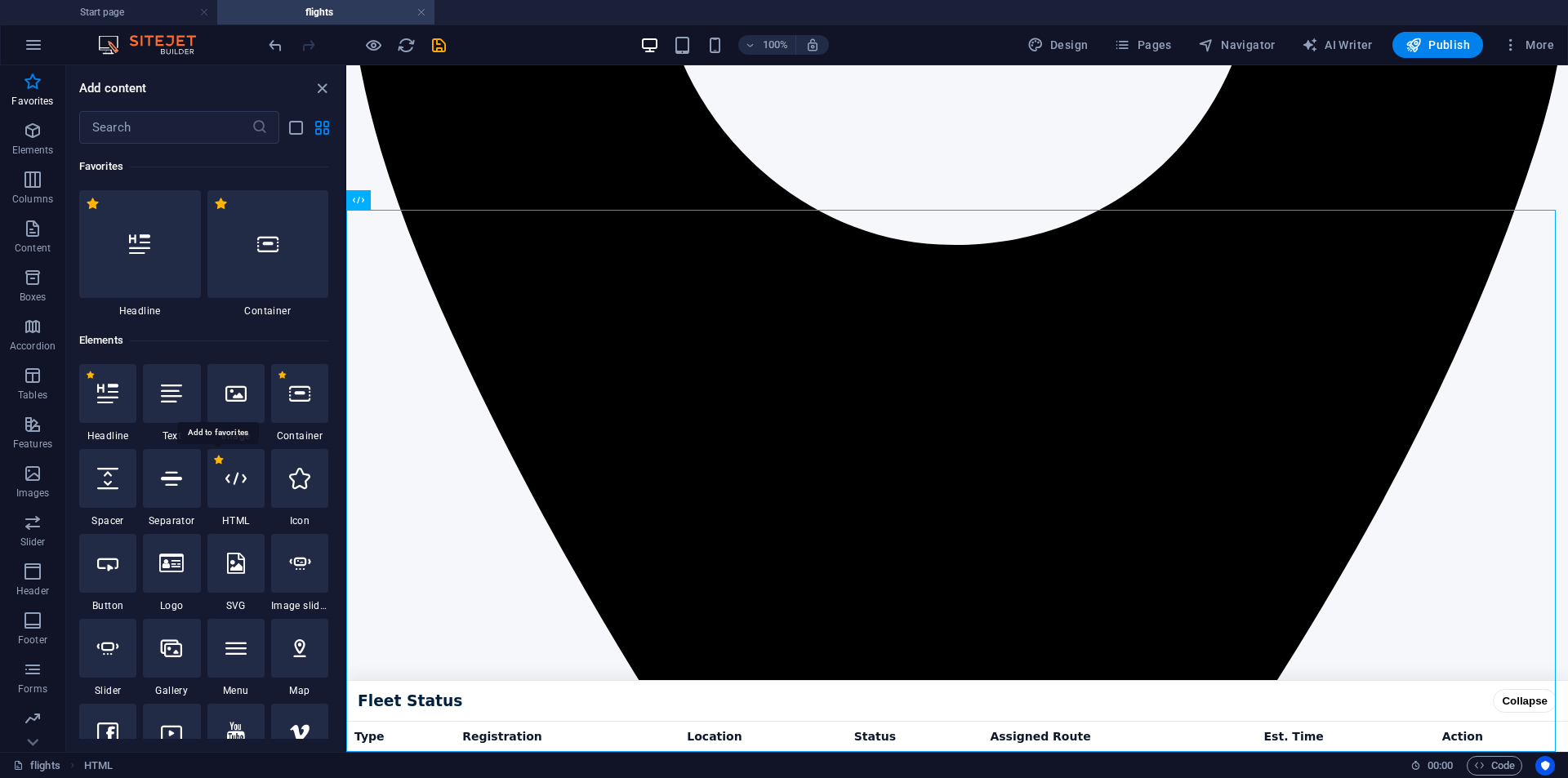
click at [220, 456] on label "1 Star" at bounding box center [219, 460] width 9 height 9
click at [214, 471] on input "1 Star" at bounding box center [214, 471] width 1 height 1
radio input "true"
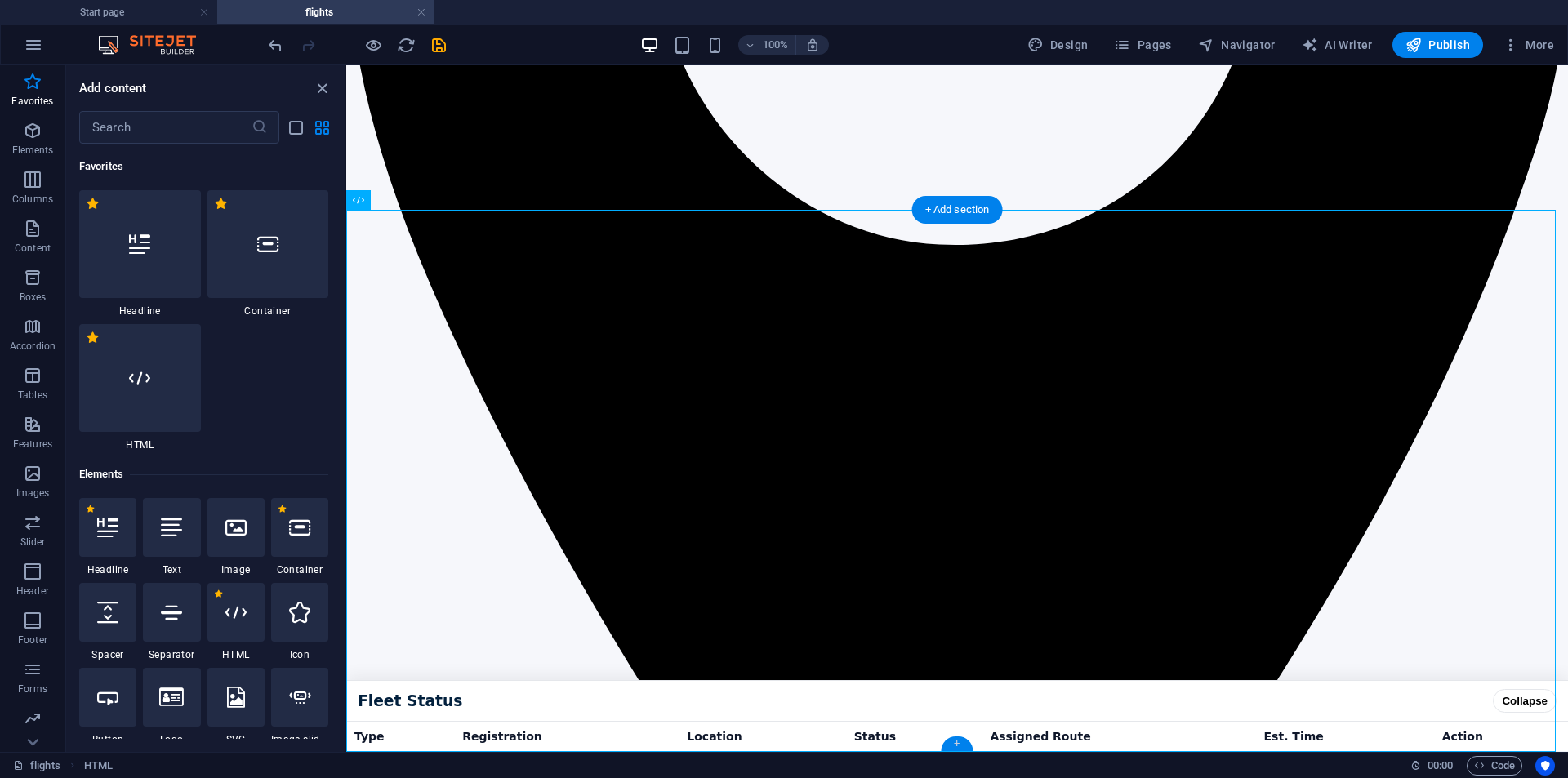
click at [955, 740] on div "+" at bounding box center [956, 743] width 32 height 15
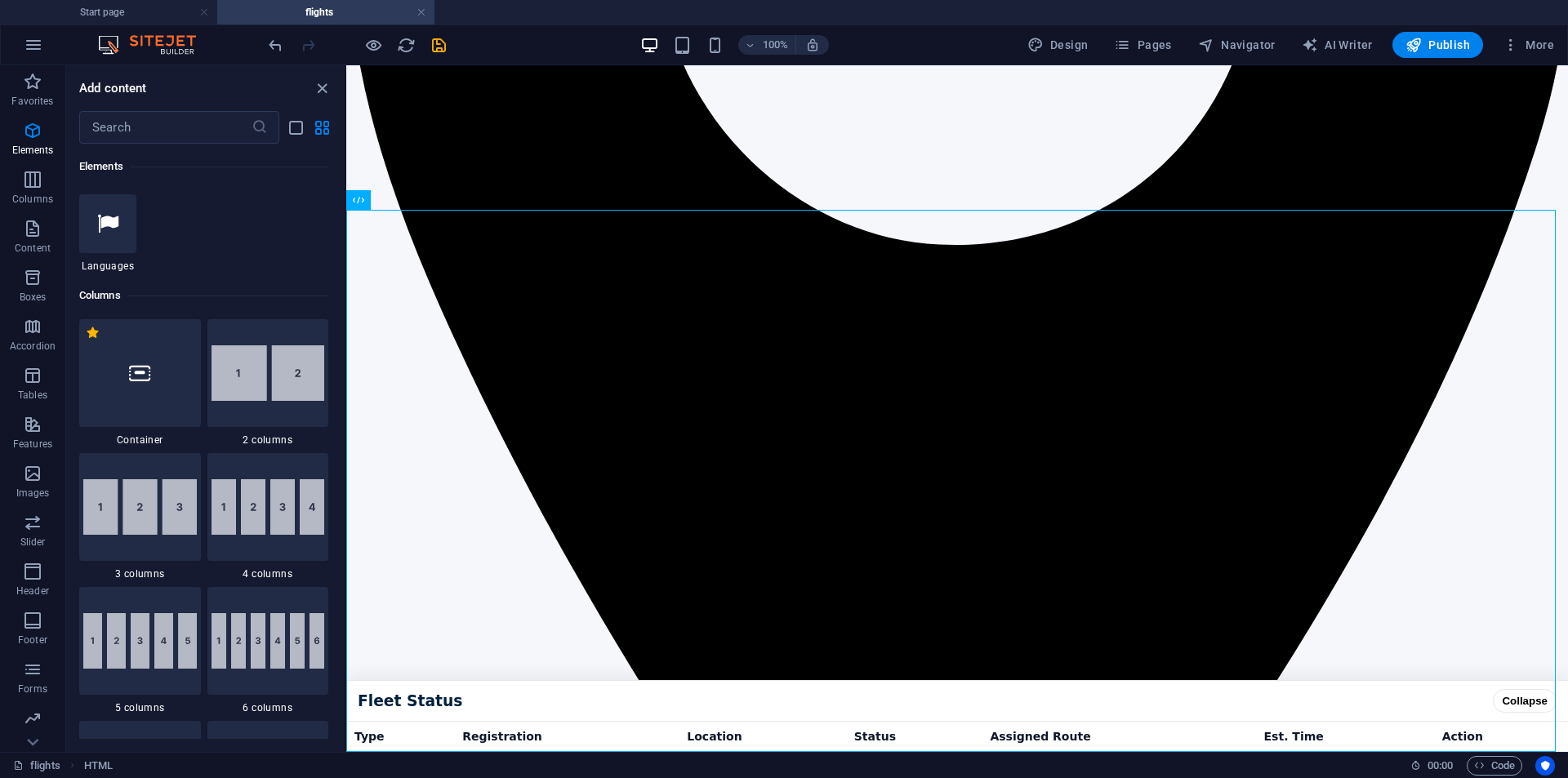
scroll to position [270, 0]
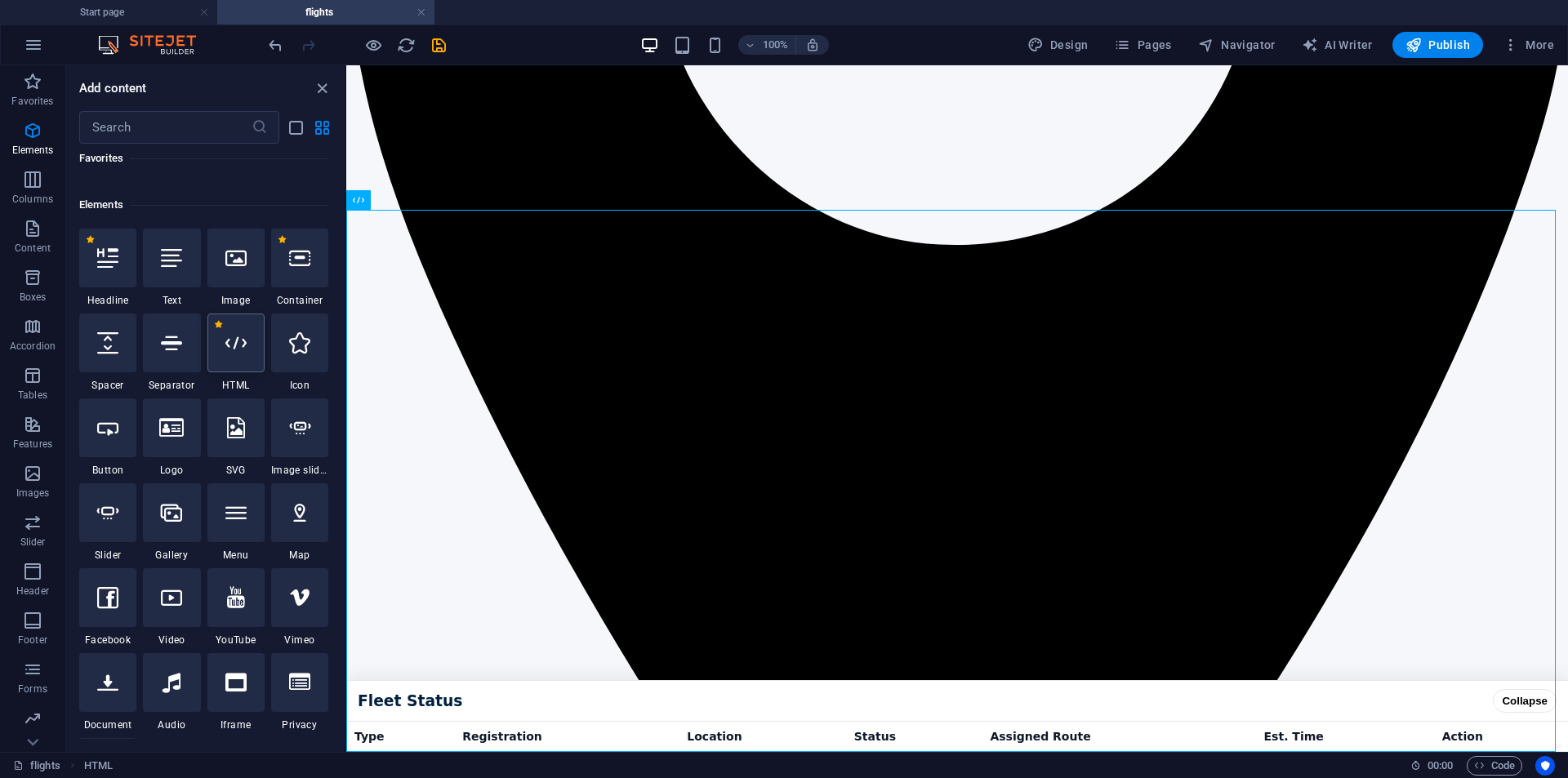
click at [210, 345] on div at bounding box center [236, 343] width 57 height 59
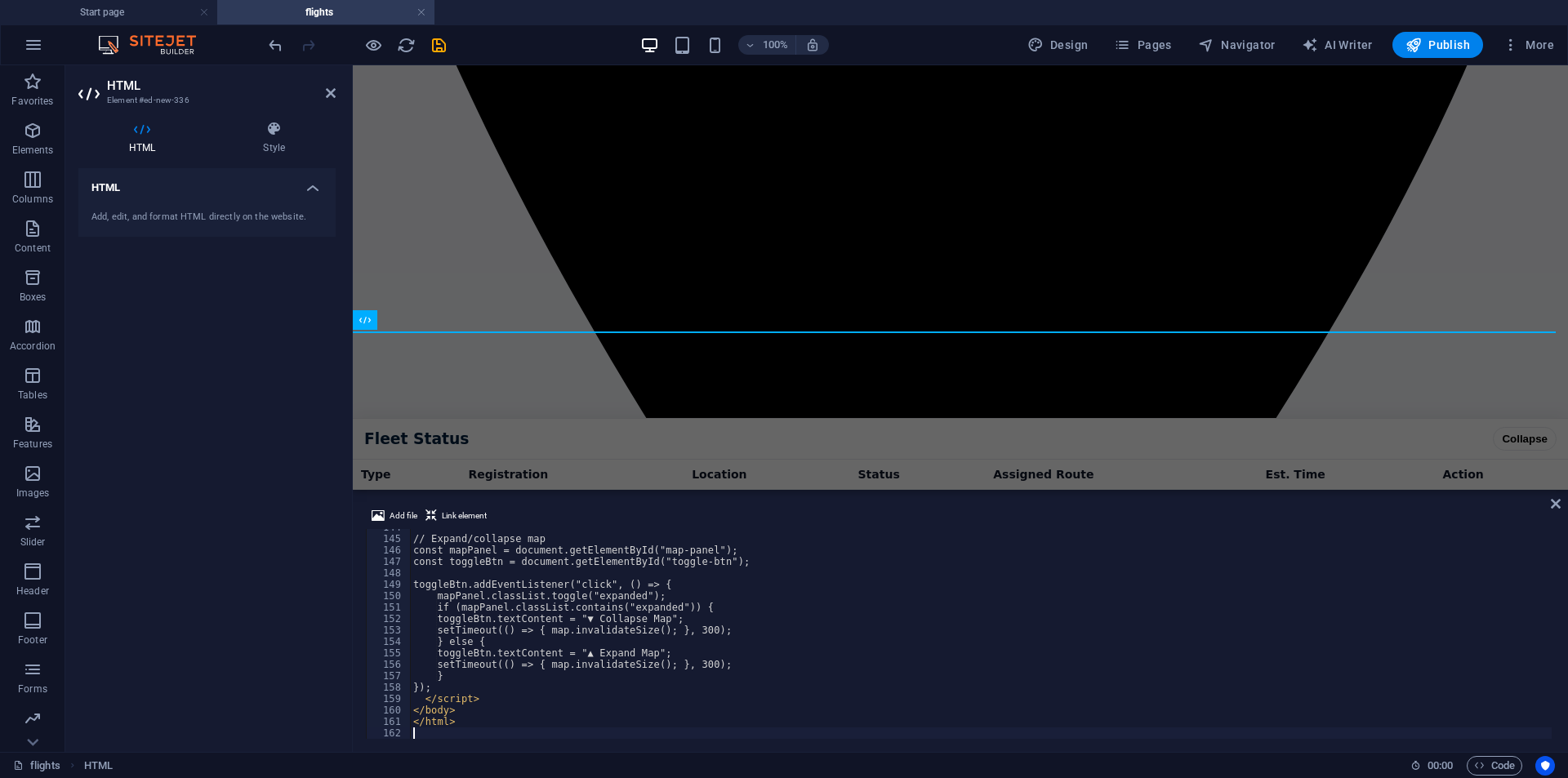
scroll to position [1163, 0]
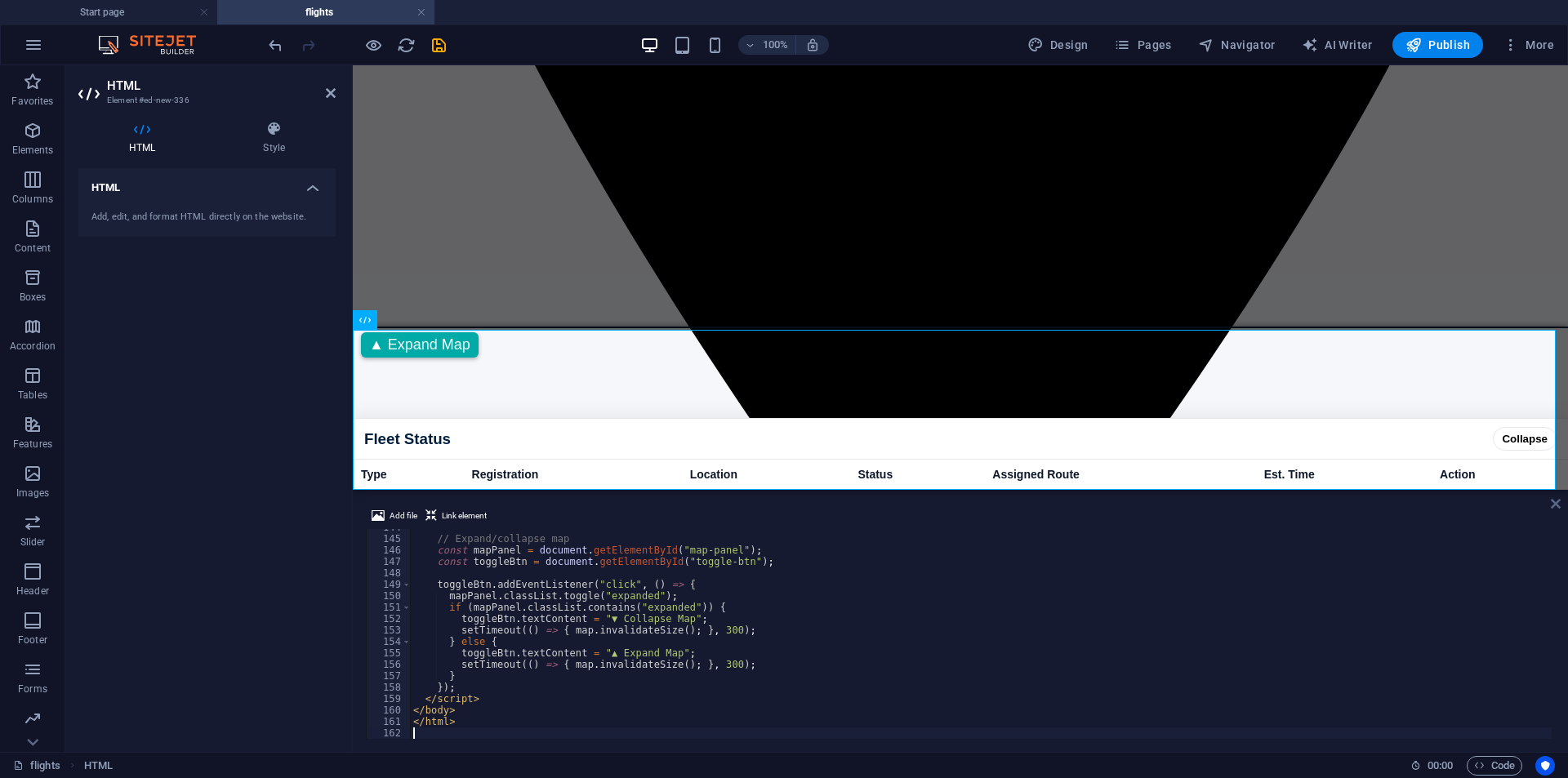
click at [1553, 504] on icon at bounding box center [1555, 503] width 10 height 13
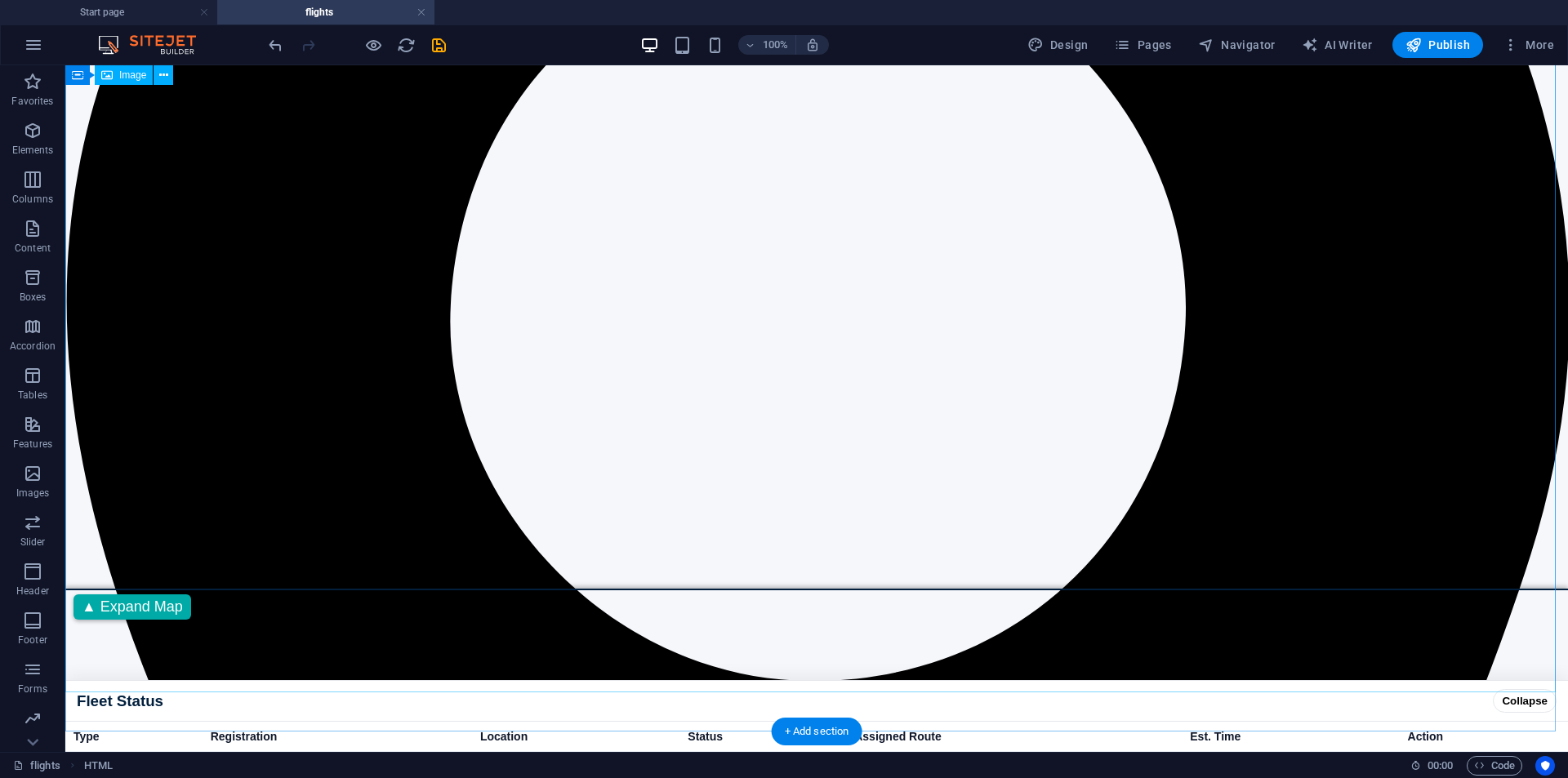
scroll to position [109, 0]
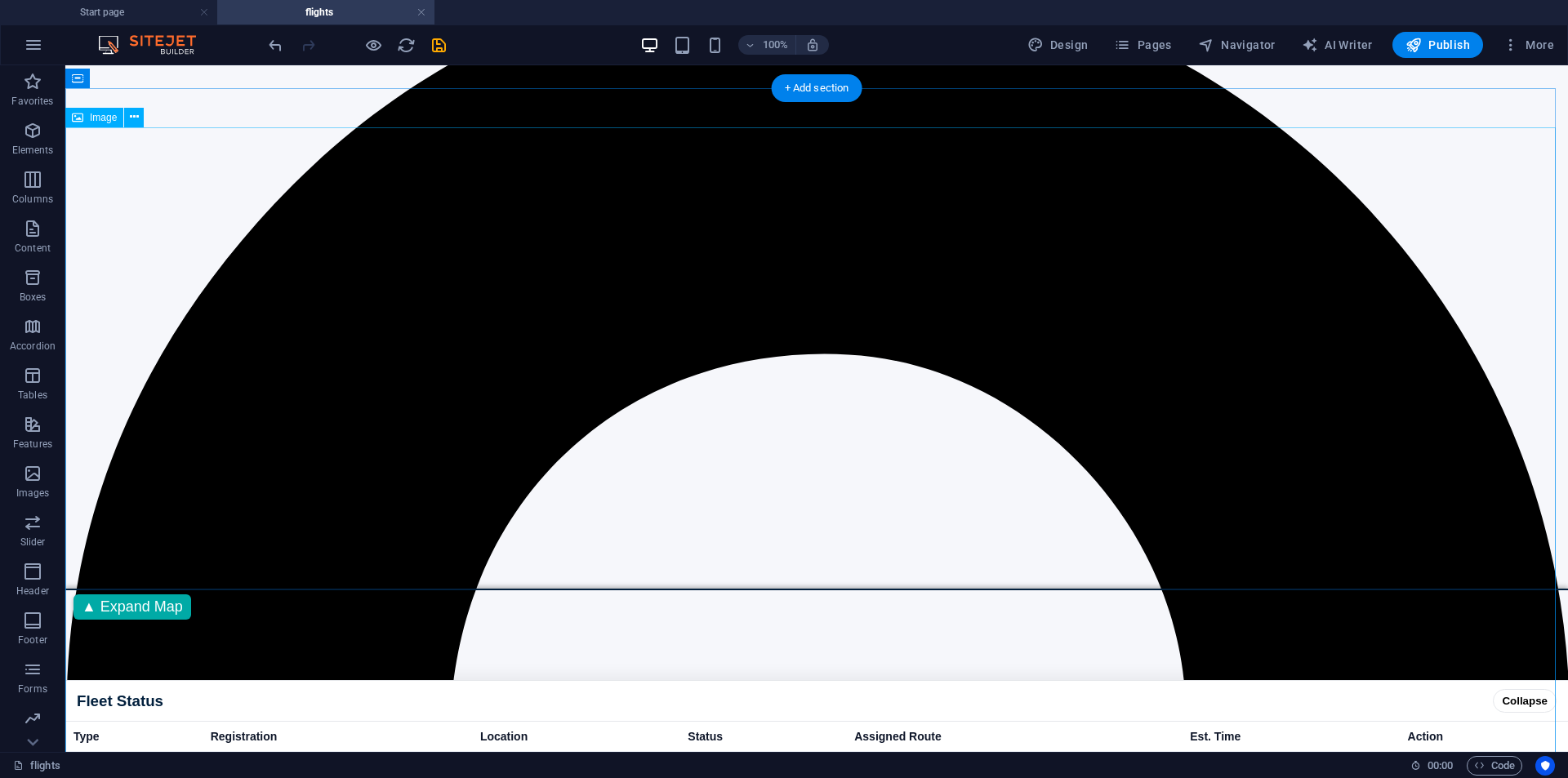
click at [446, 54] on div at bounding box center [357, 45] width 183 height 26
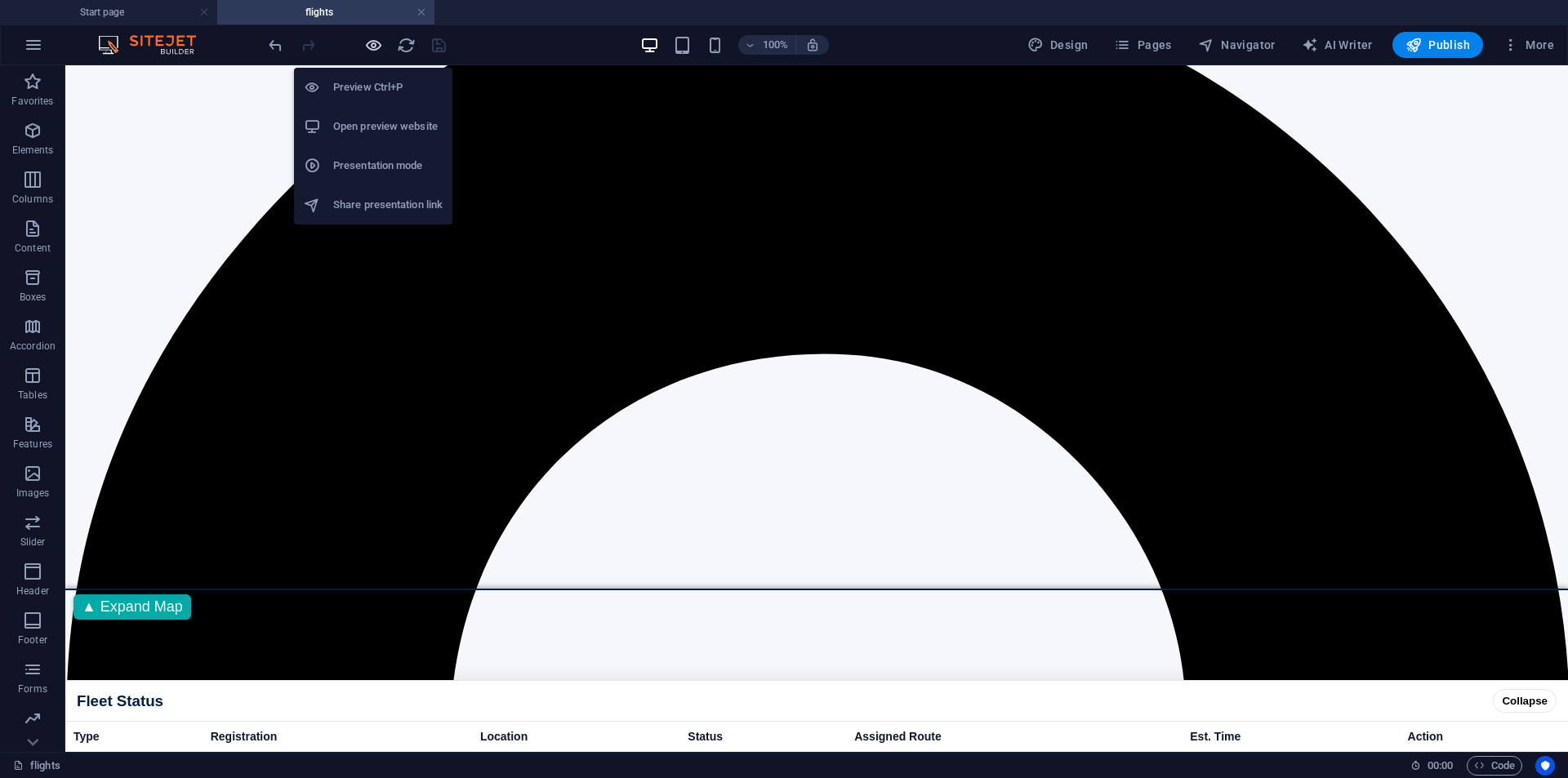
click at [373, 48] on icon "button" at bounding box center [373, 46] width 19 height 19
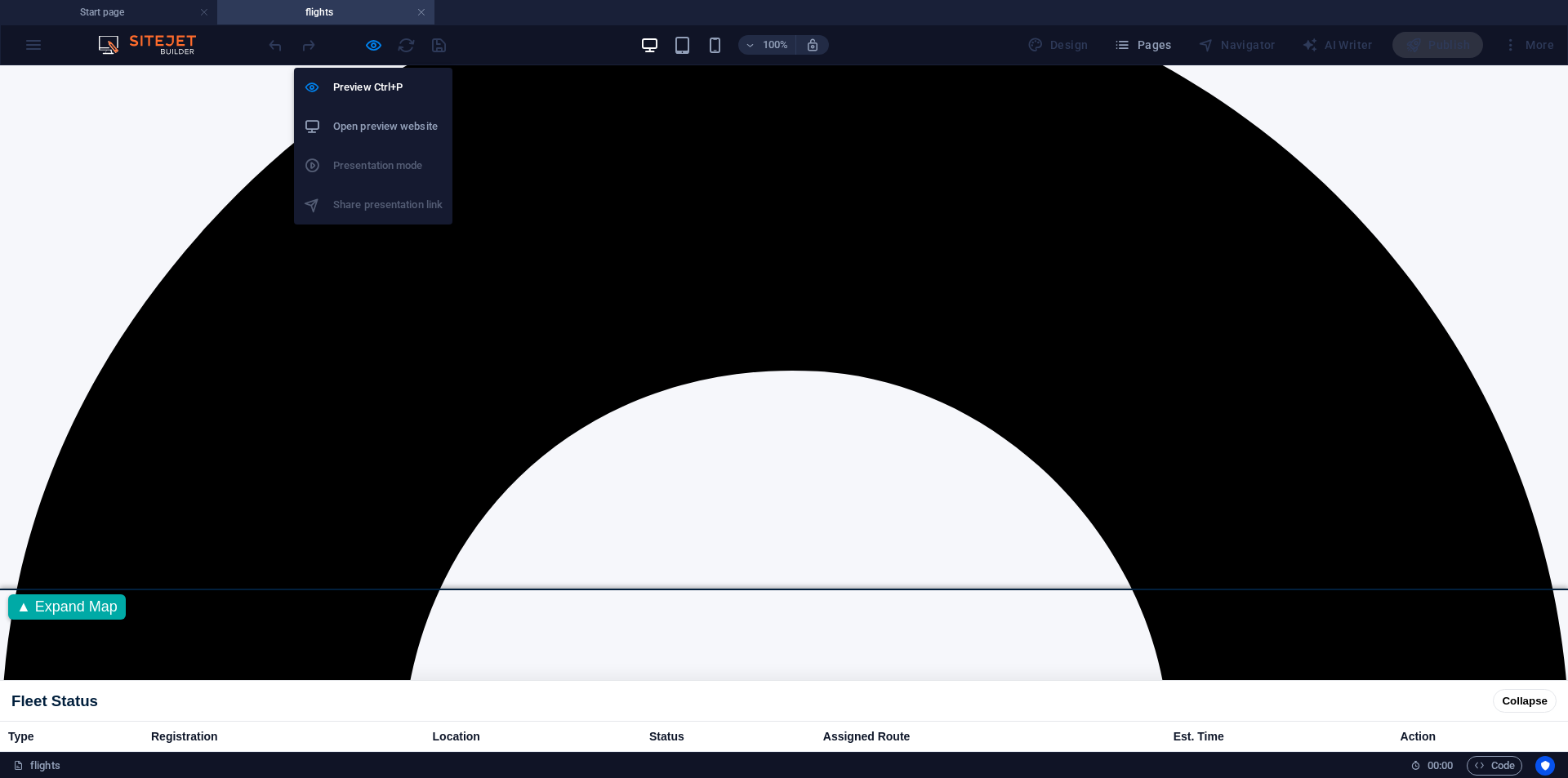
click at [379, 131] on h6 "Open preview website" at bounding box center [388, 126] width 110 height 20
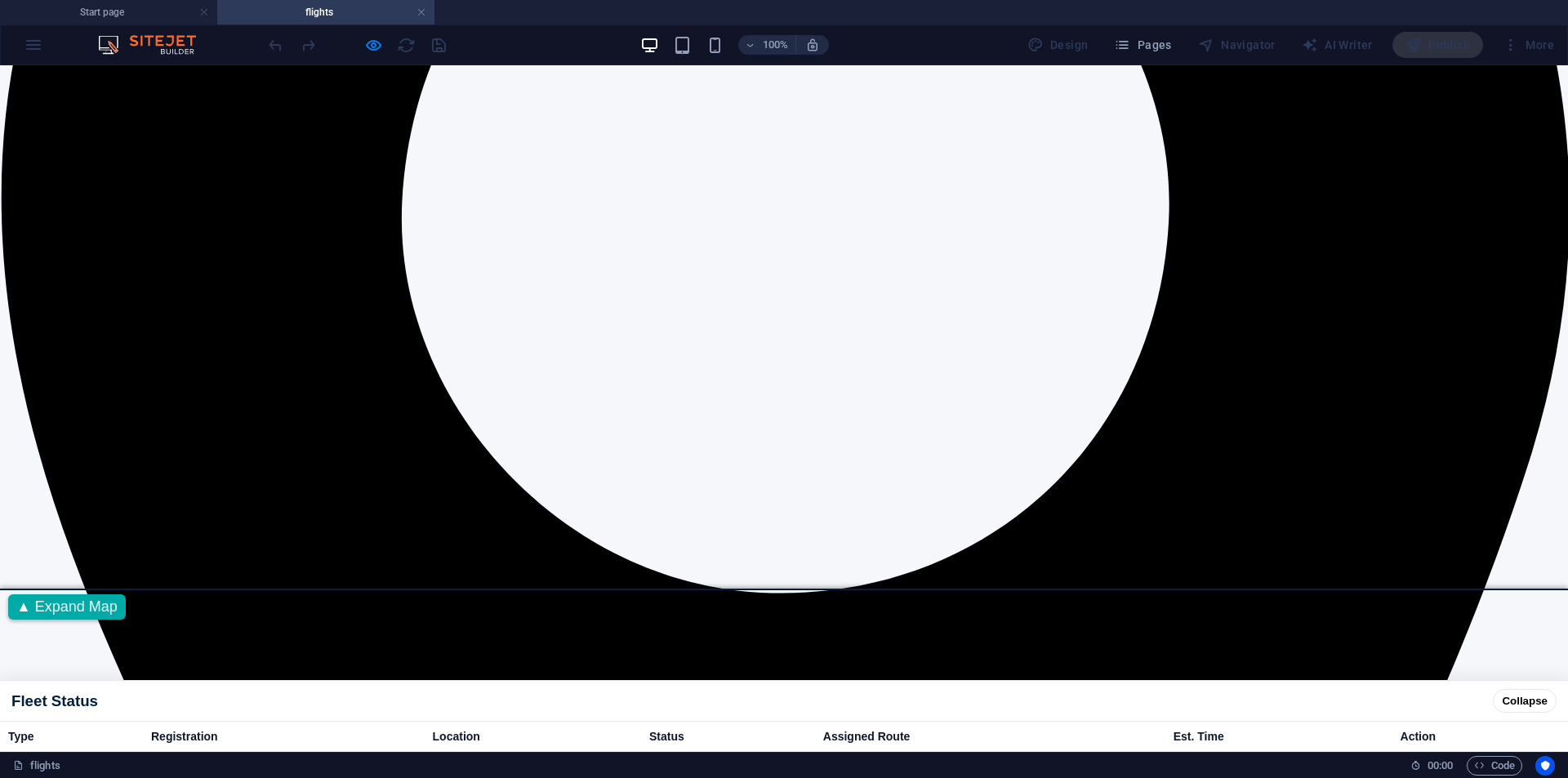
scroll to position [1031, 0]
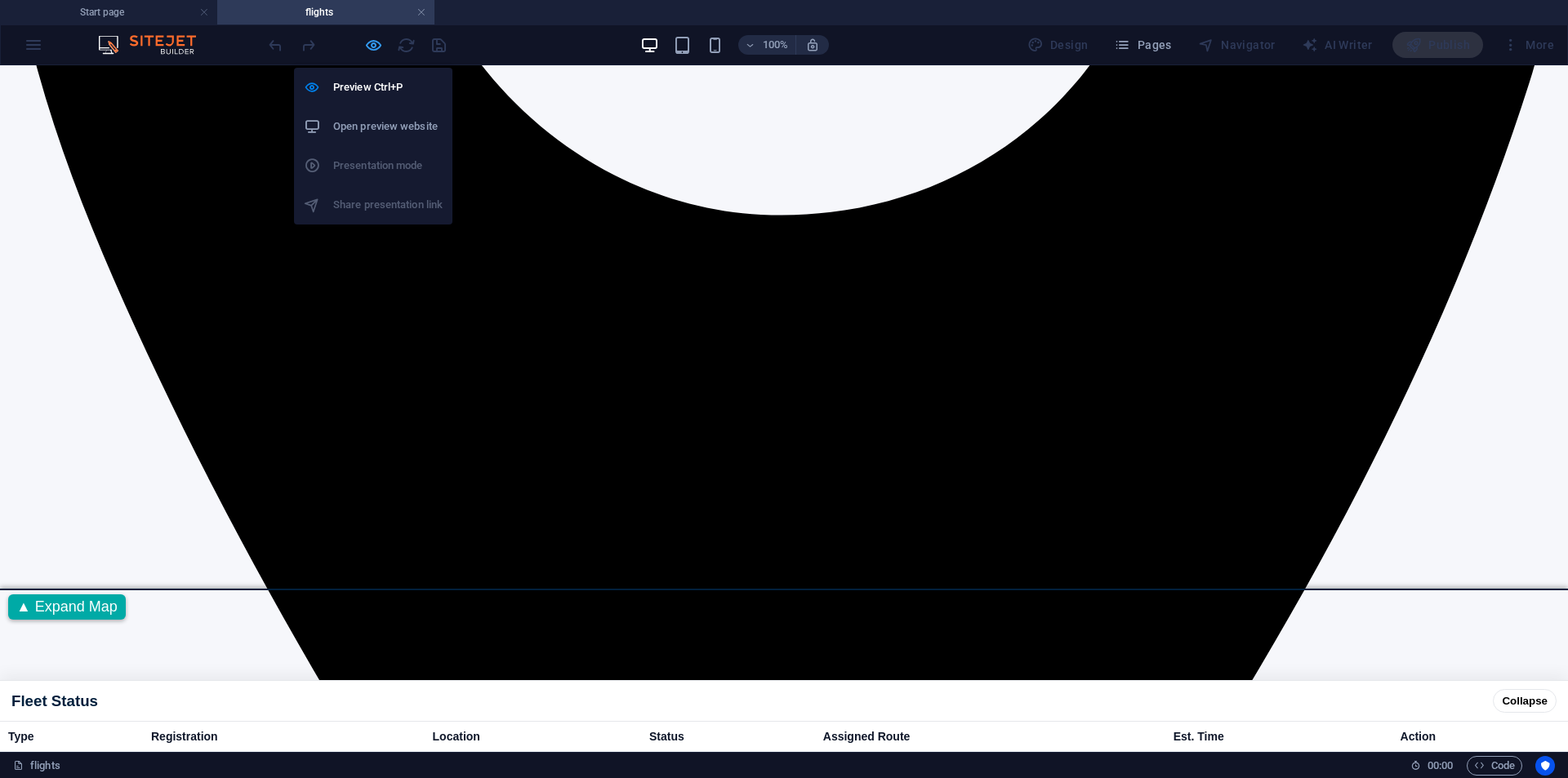
click at [373, 48] on icon "button" at bounding box center [373, 46] width 19 height 19
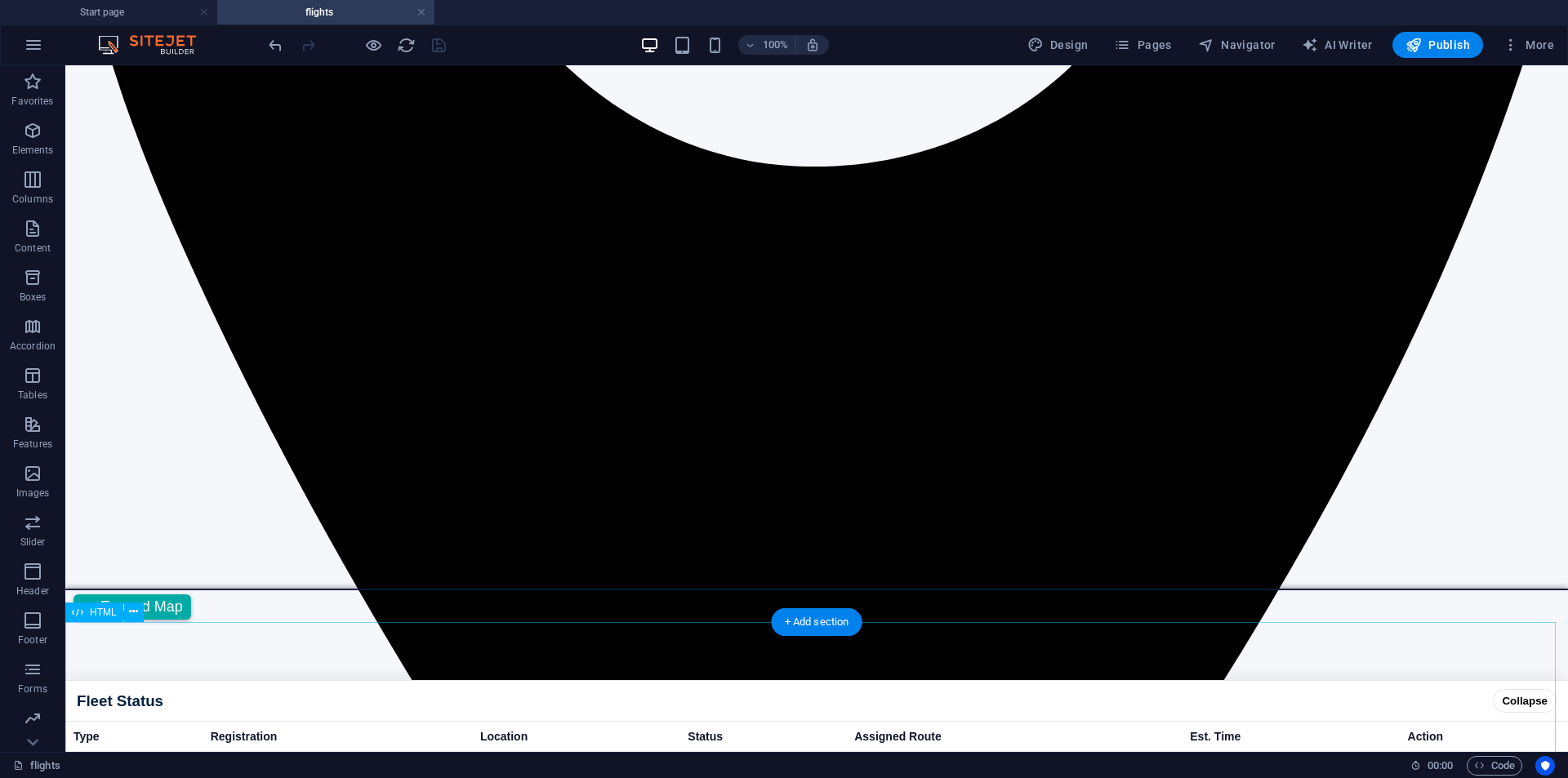
scroll to position [1062, 0]
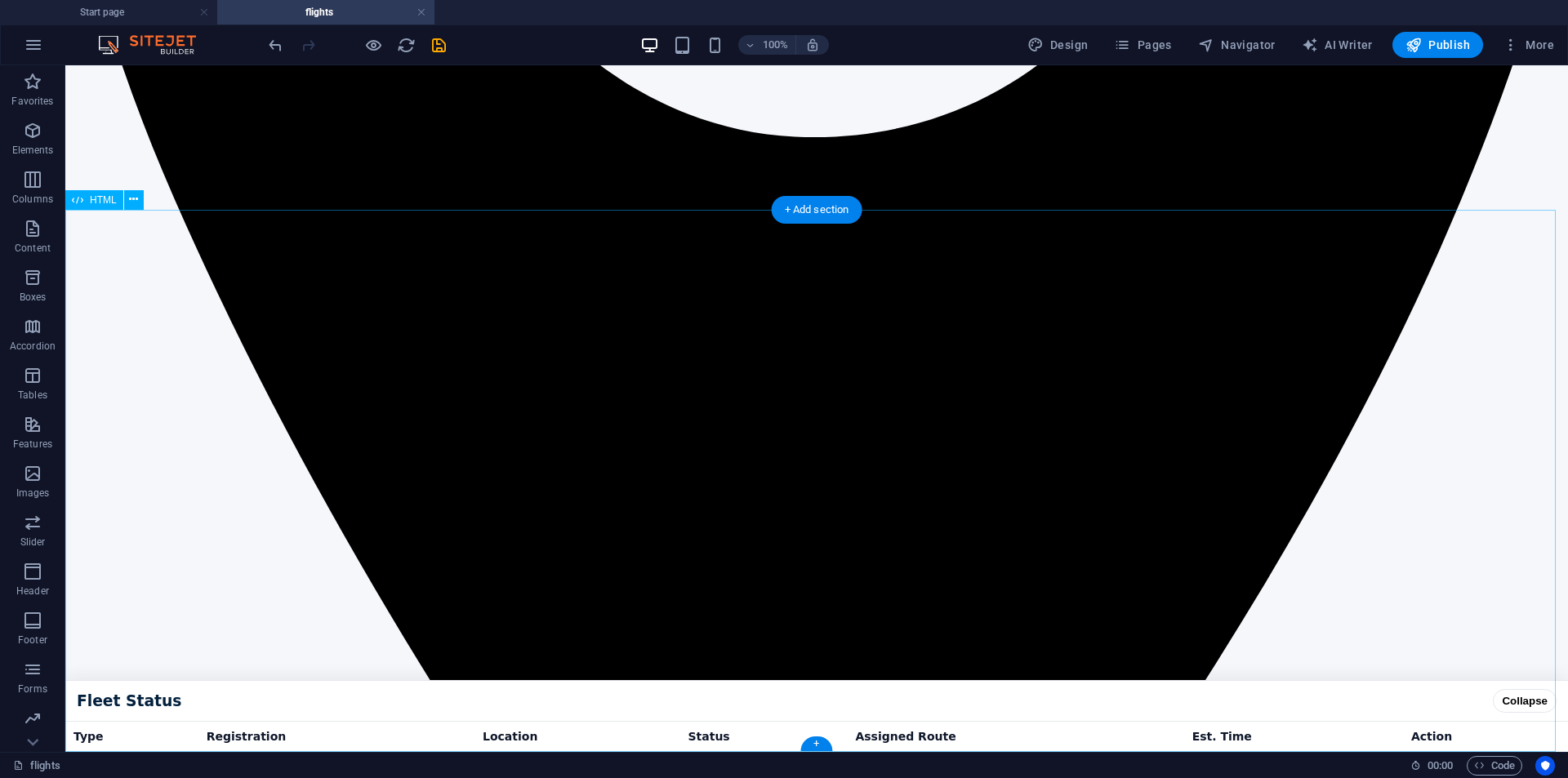
scroll to position [903, 0]
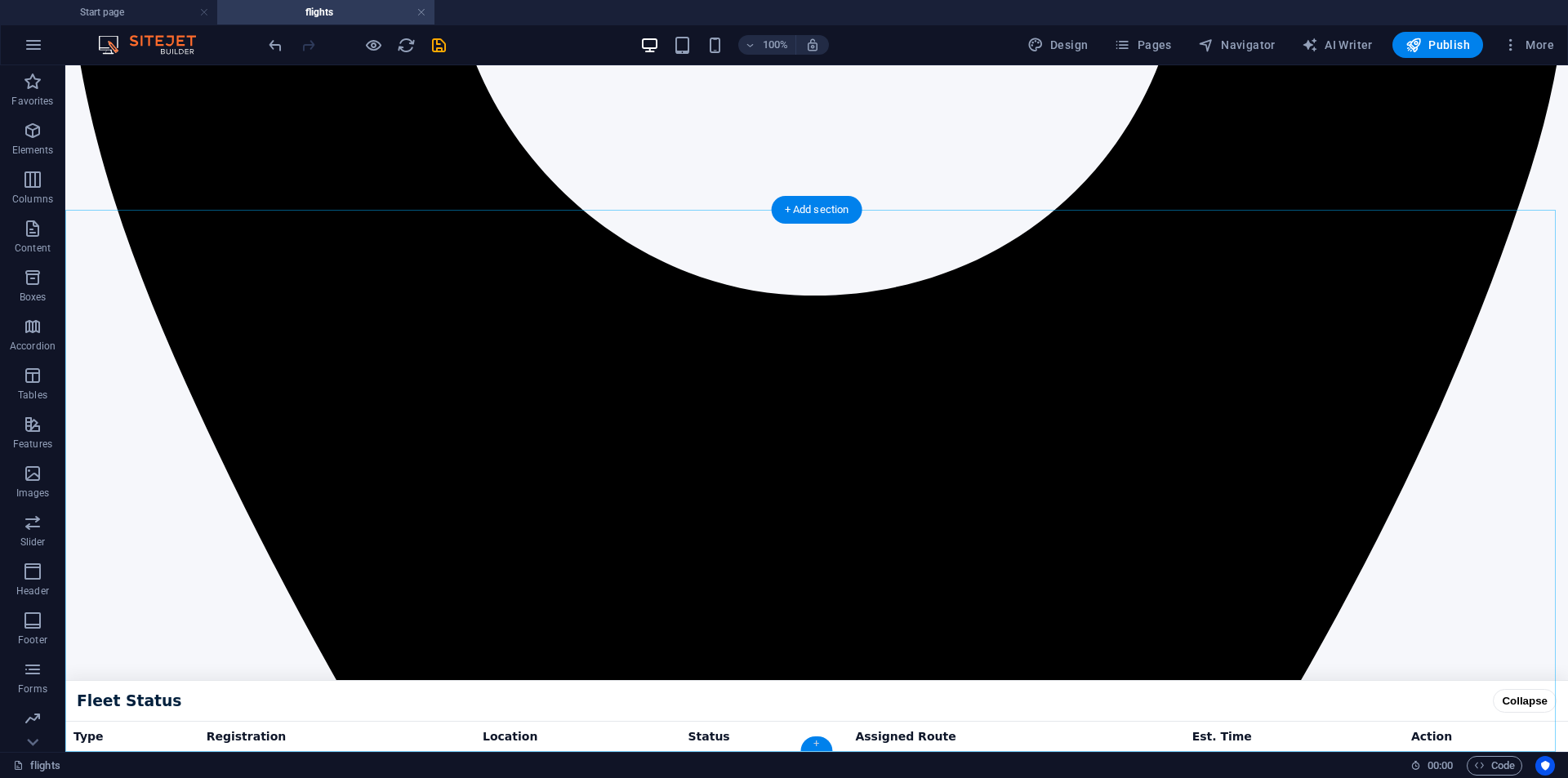
click at [823, 742] on div "+" at bounding box center [816, 743] width 32 height 15
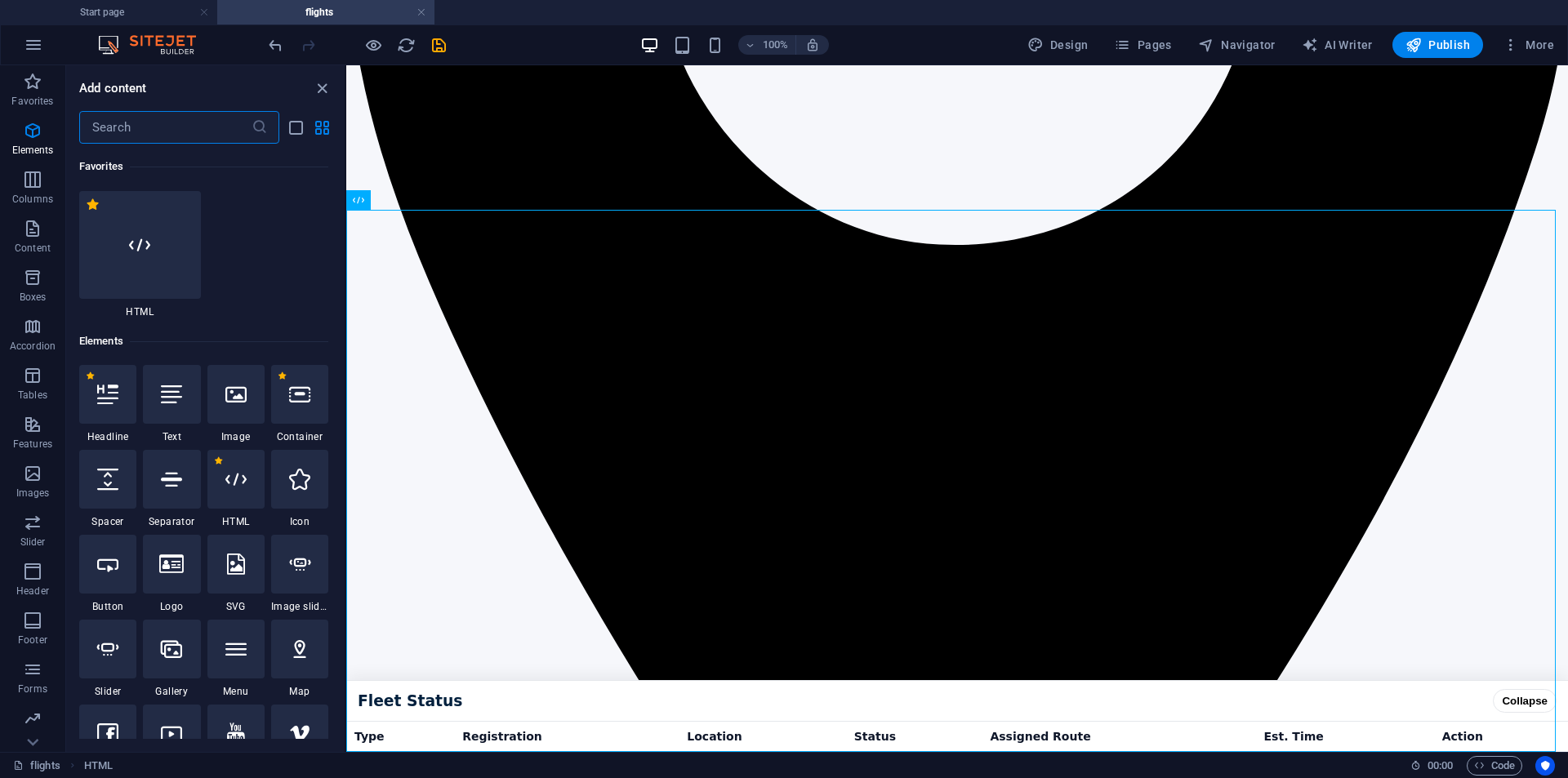
scroll to position [0, 0]
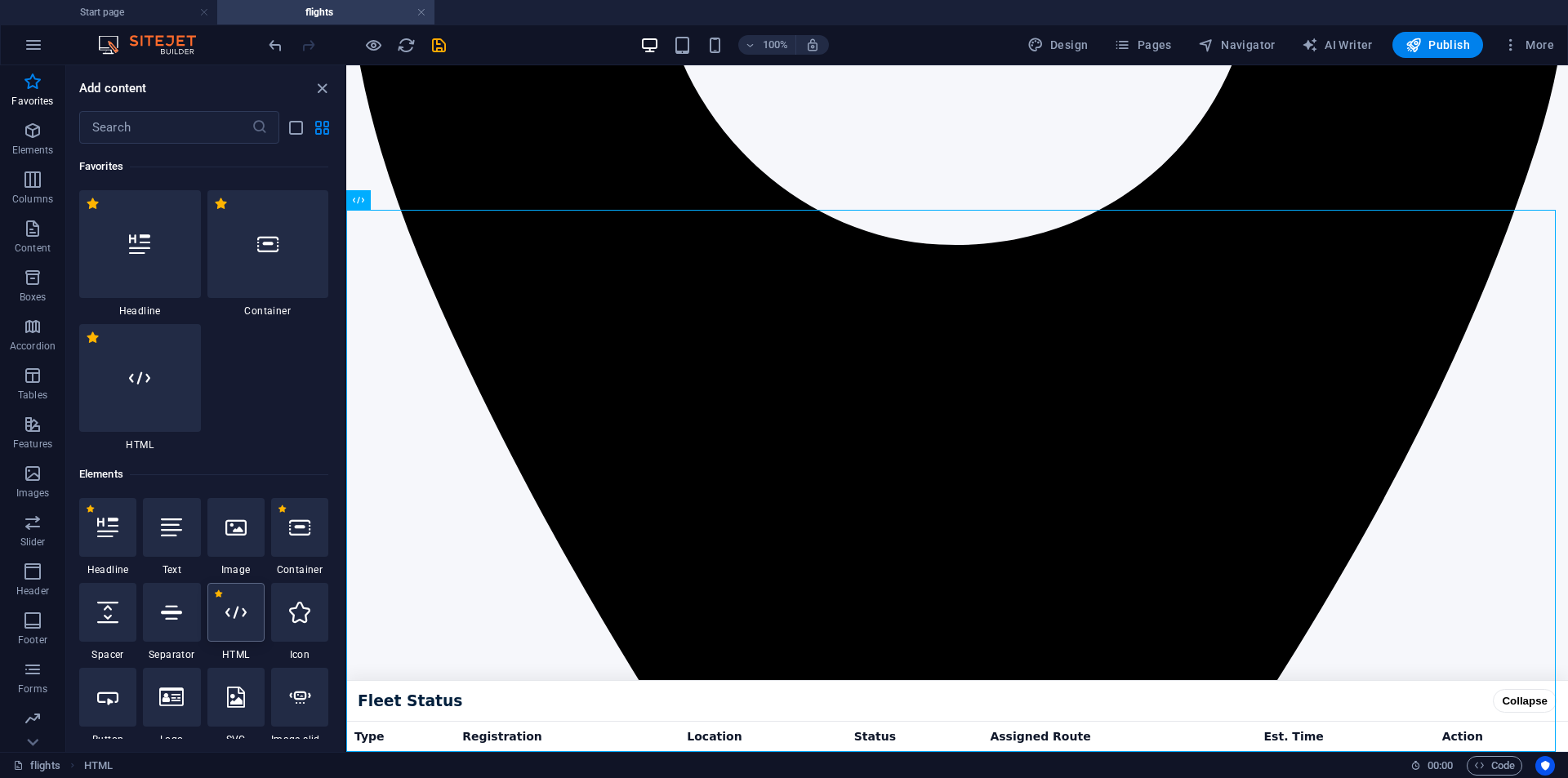
drag, startPoint x: 252, startPoint y: 634, endPoint x: 73, endPoint y: 399, distance: 295.4
click at [252, 634] on div at bounding box center [236, 613] width 57 height 59
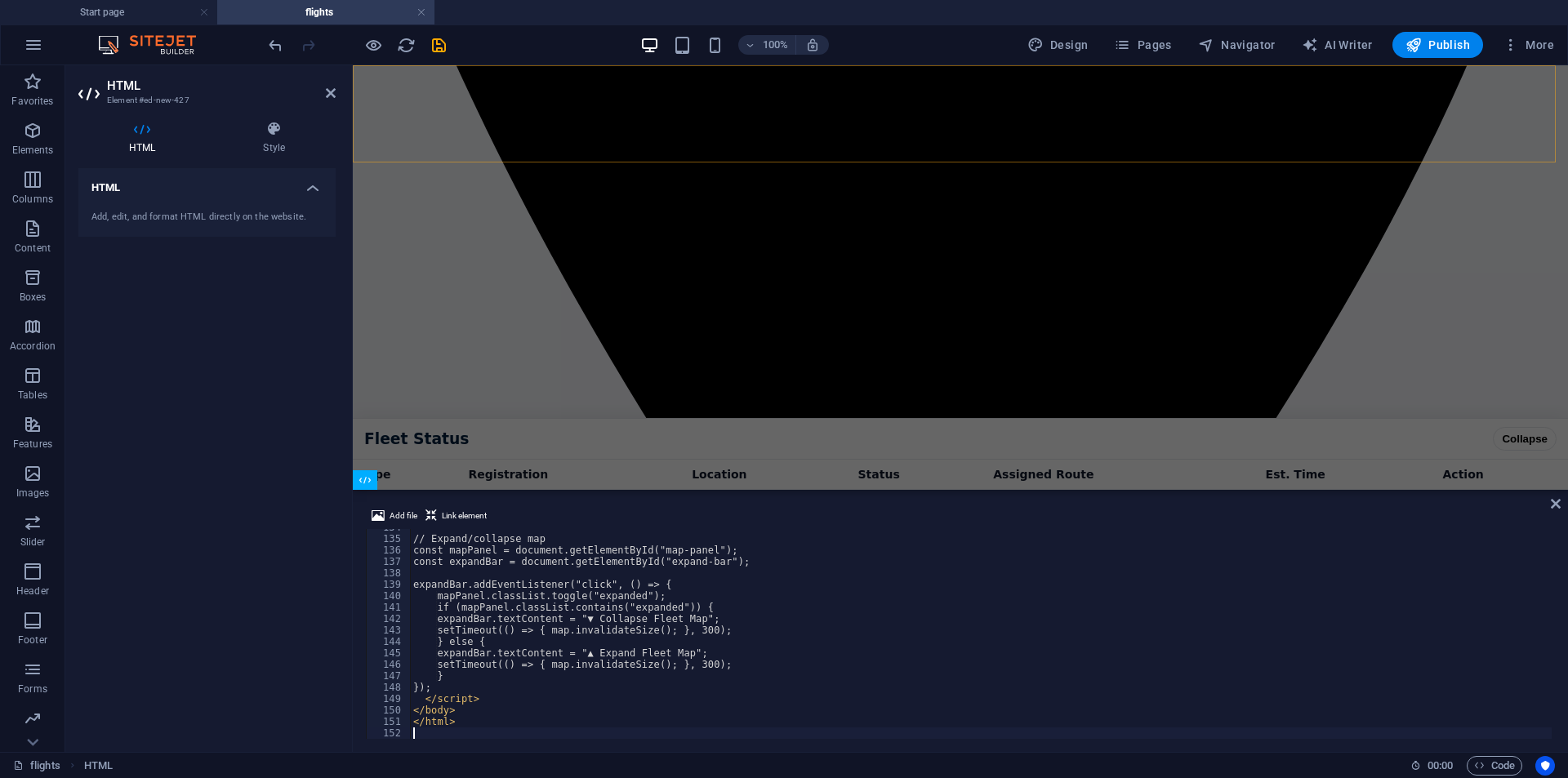
scroll to position [1528, 0]
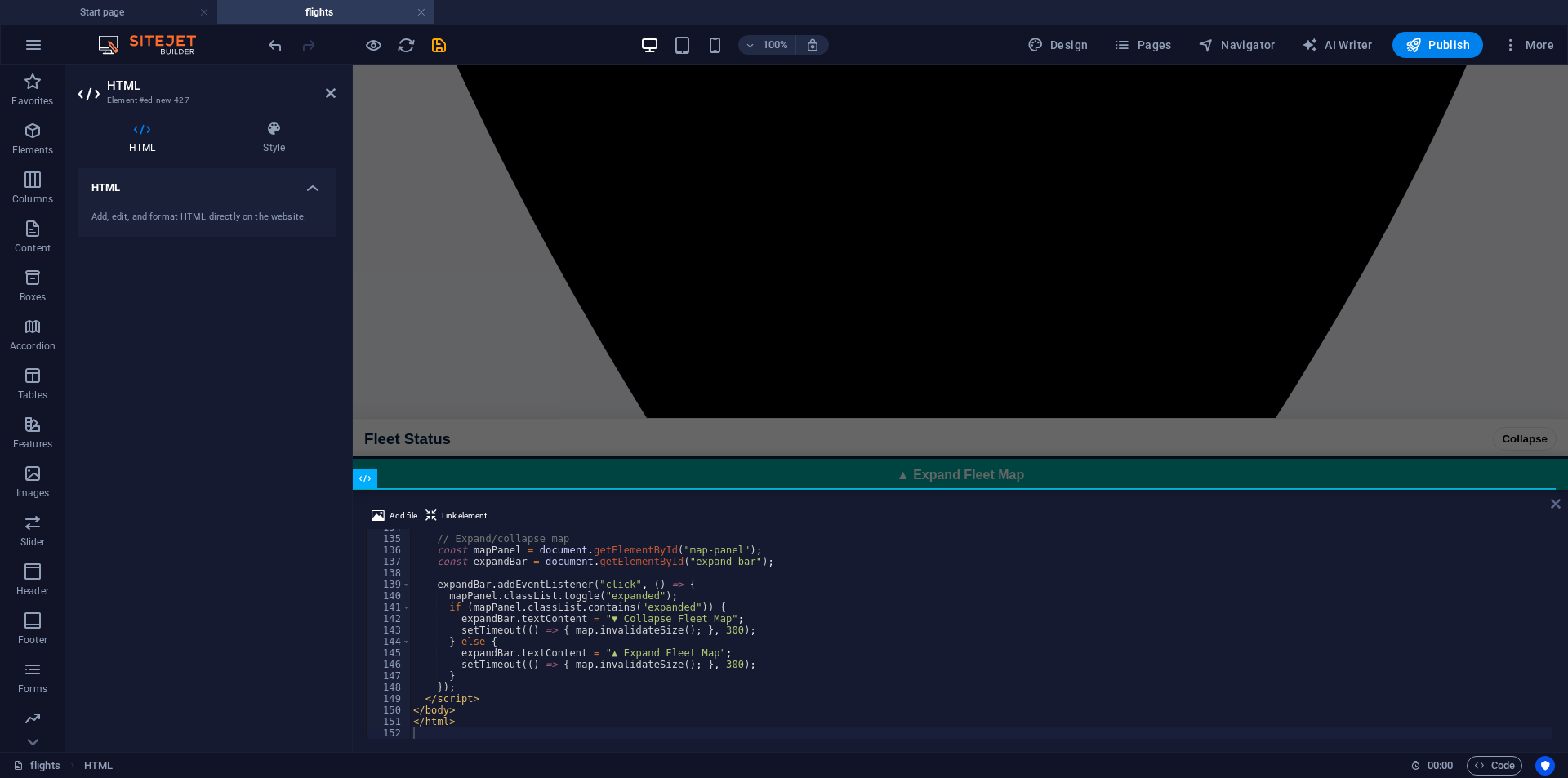
click at [1555, 504] on icon at bounding box center [1555, 503] width 10 height 13
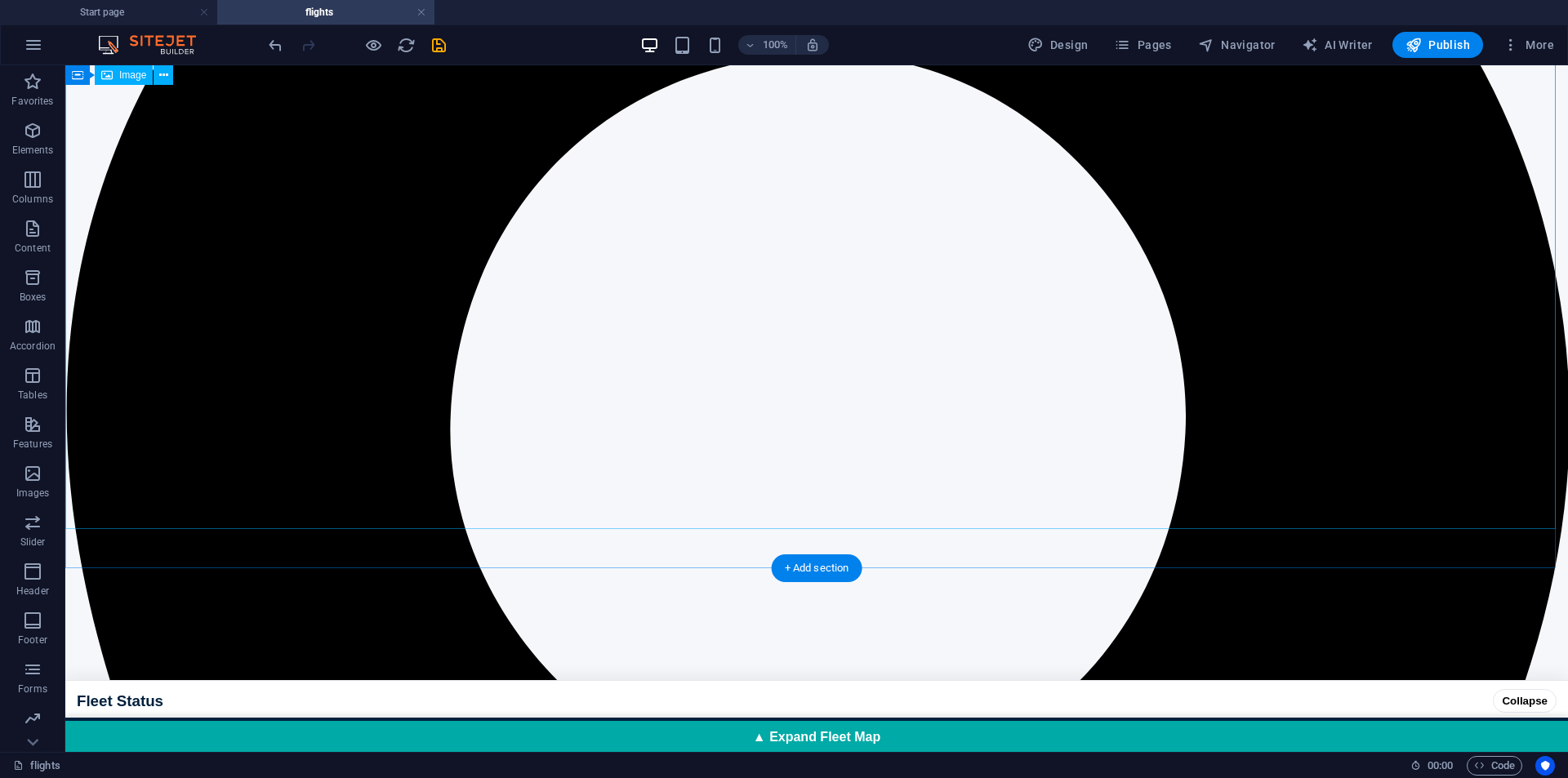
scroll to position [1062, 0]
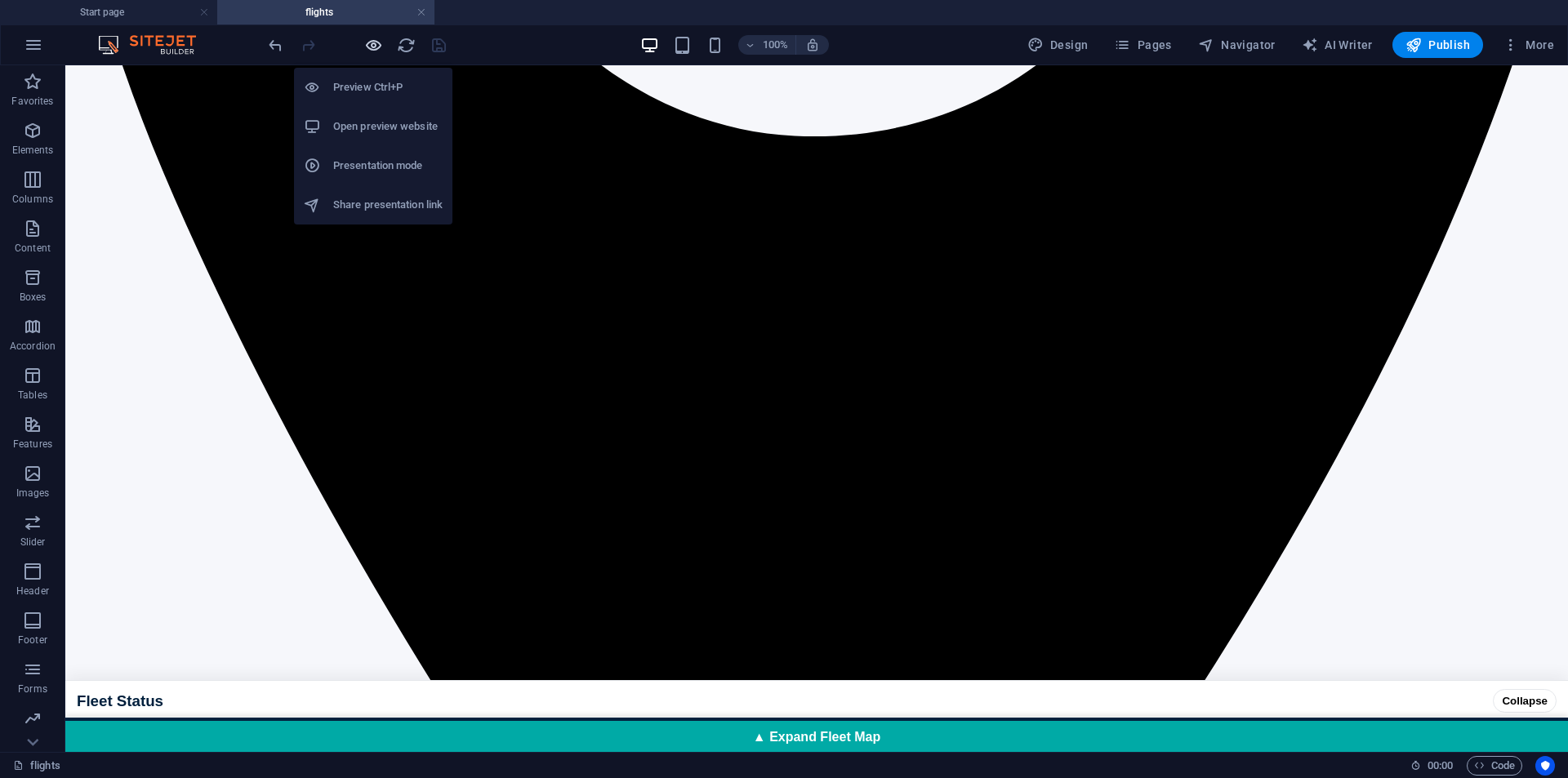
click at [372, 44] on icon "button" at bounding box center [373, 46] width 19 height 19
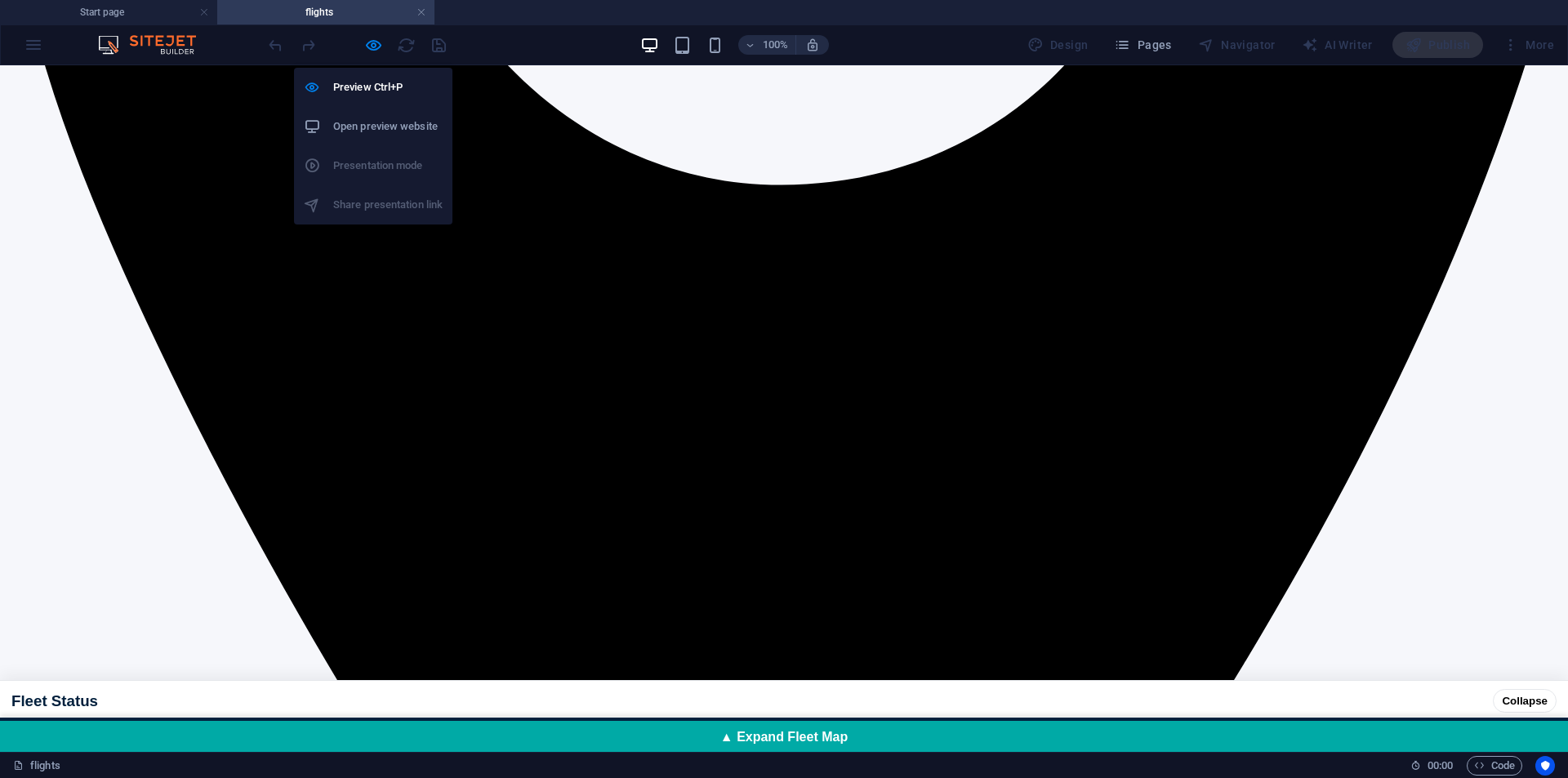
scroll to position [1031, 0]
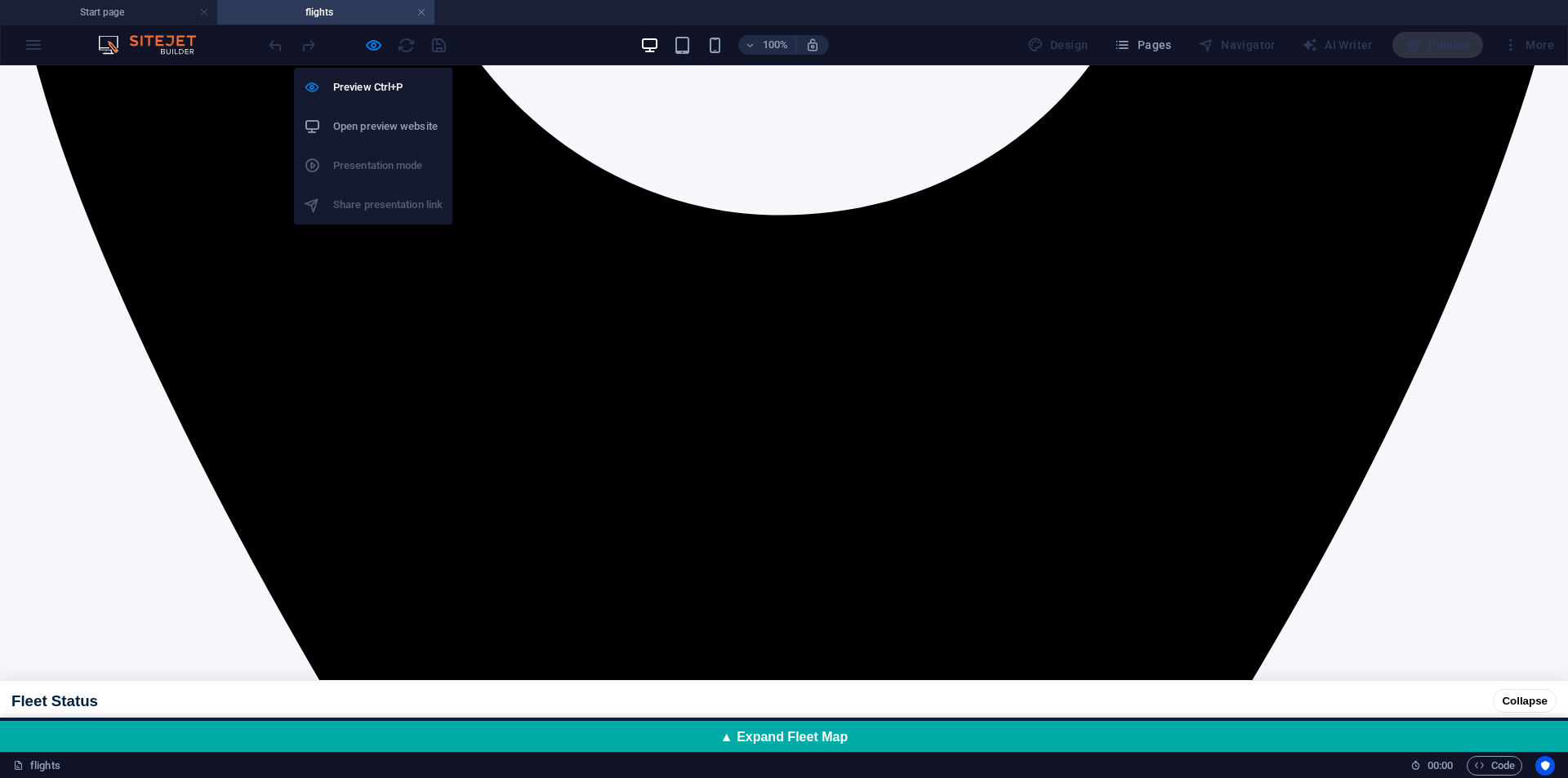
click at [386, 129] on h6 "Open preview website" at bounding box center [388, 126] width 110 height 20
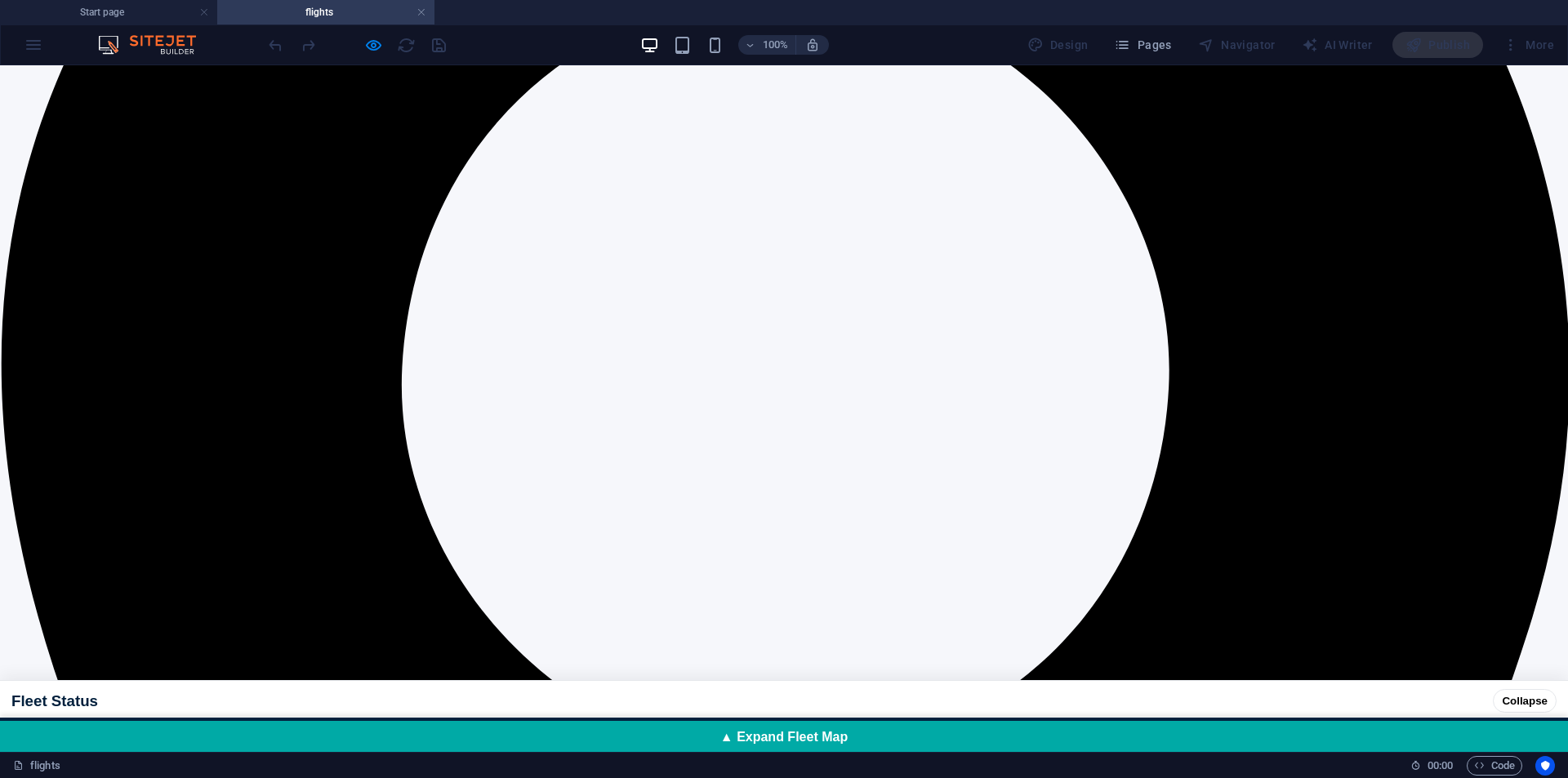
scroll to position [79, 0]
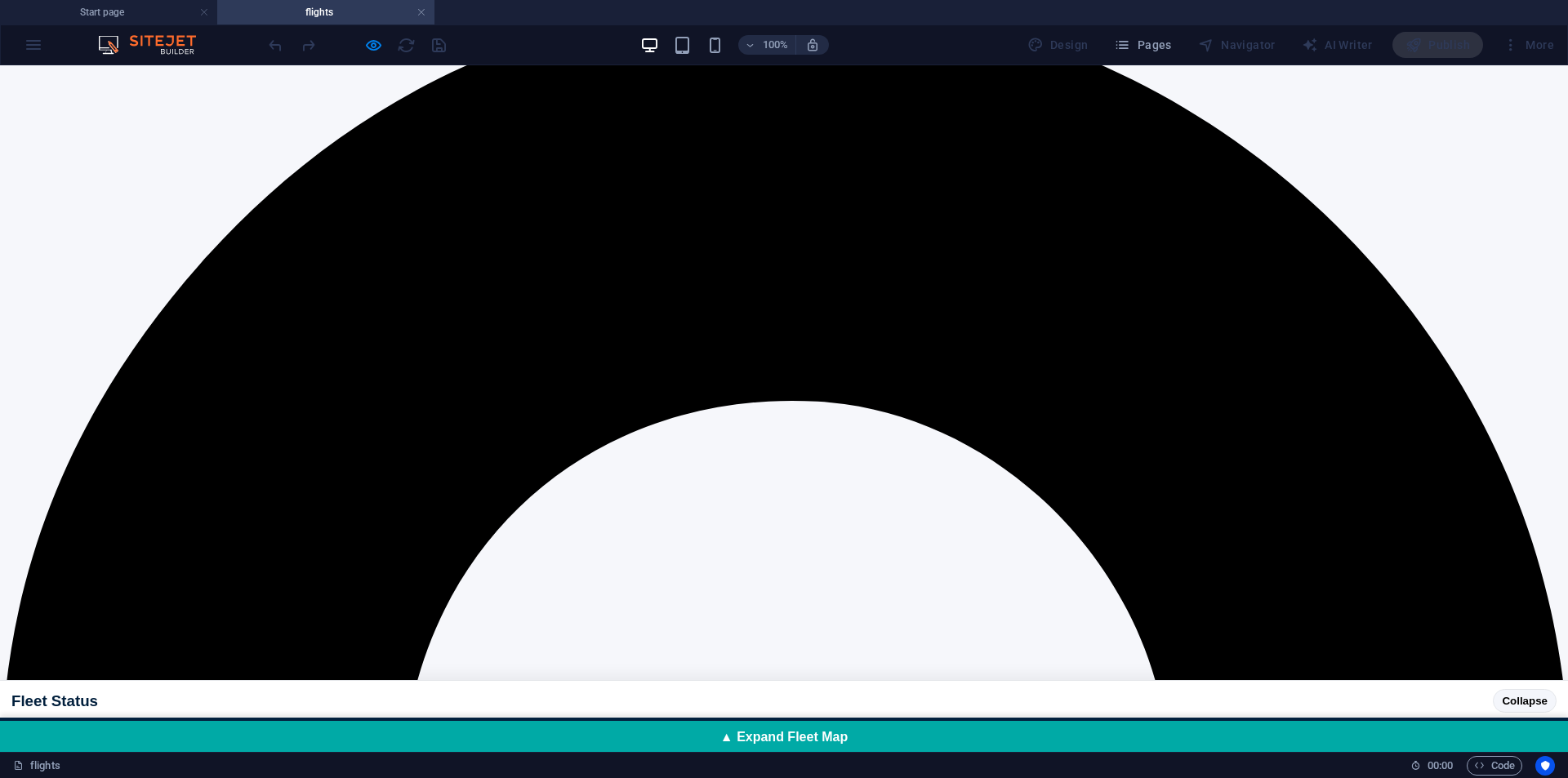
click at [1512, 689] on button "Collapse" at bounding box center [1525, 700] width 64 height 23
click at [1507, 690] on button "Collapse" at bounding box center [1525, 700] width 64 height 23
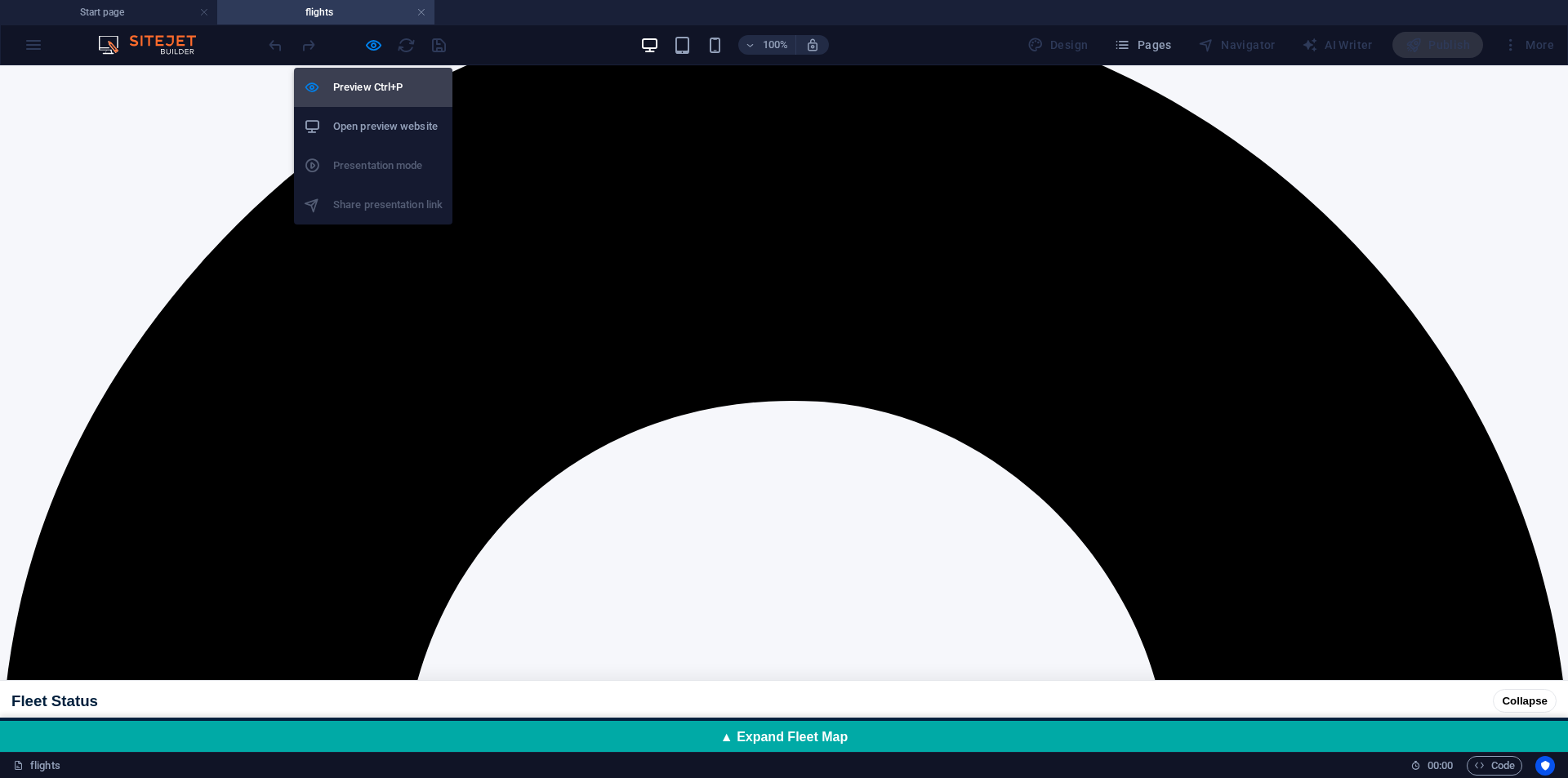
click at [379, 86] on h6 "Preview Ctrl+P" at bounding box center [388, 87] width 110 height 20
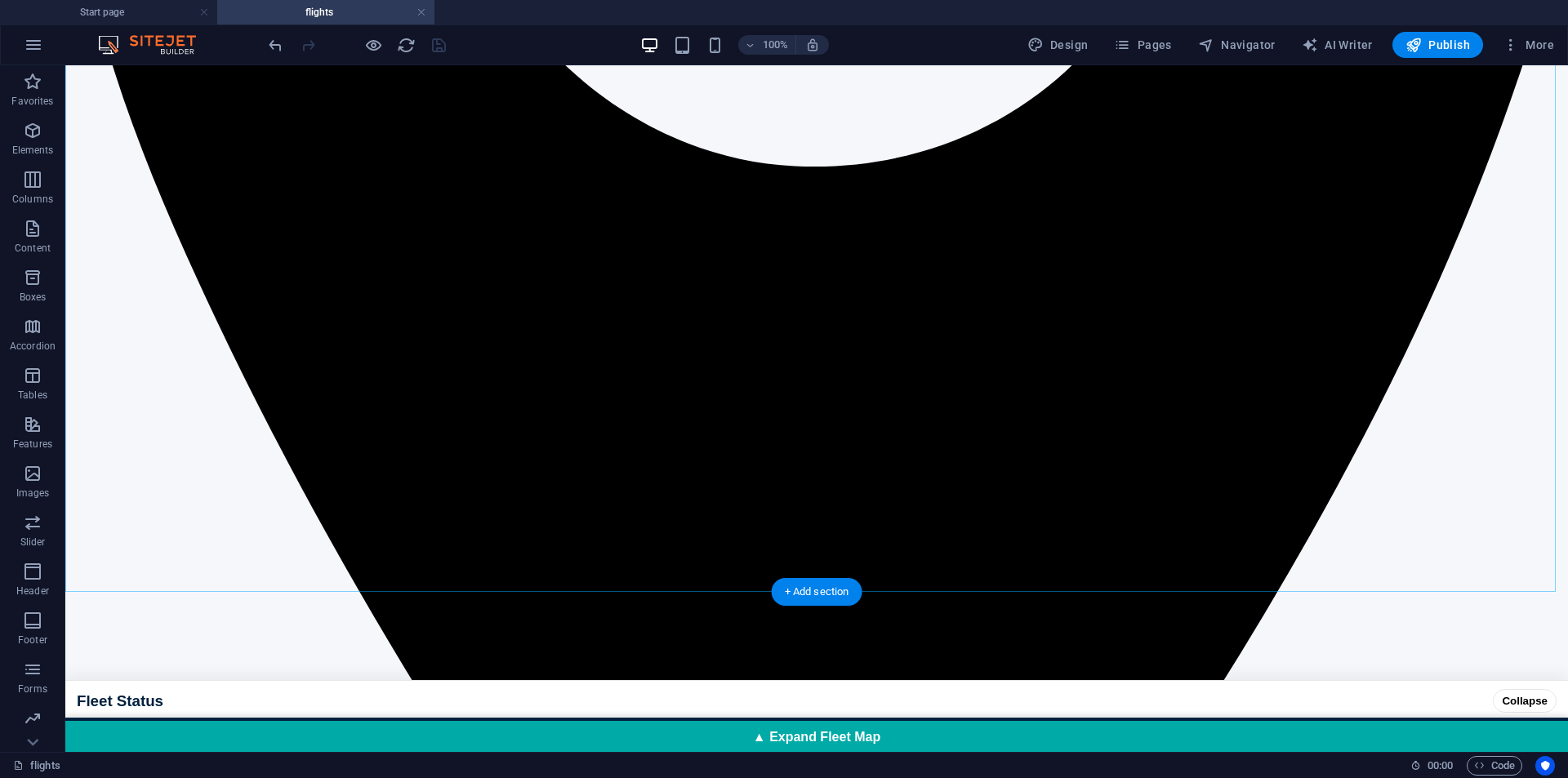
scroll to position [1062, 0]
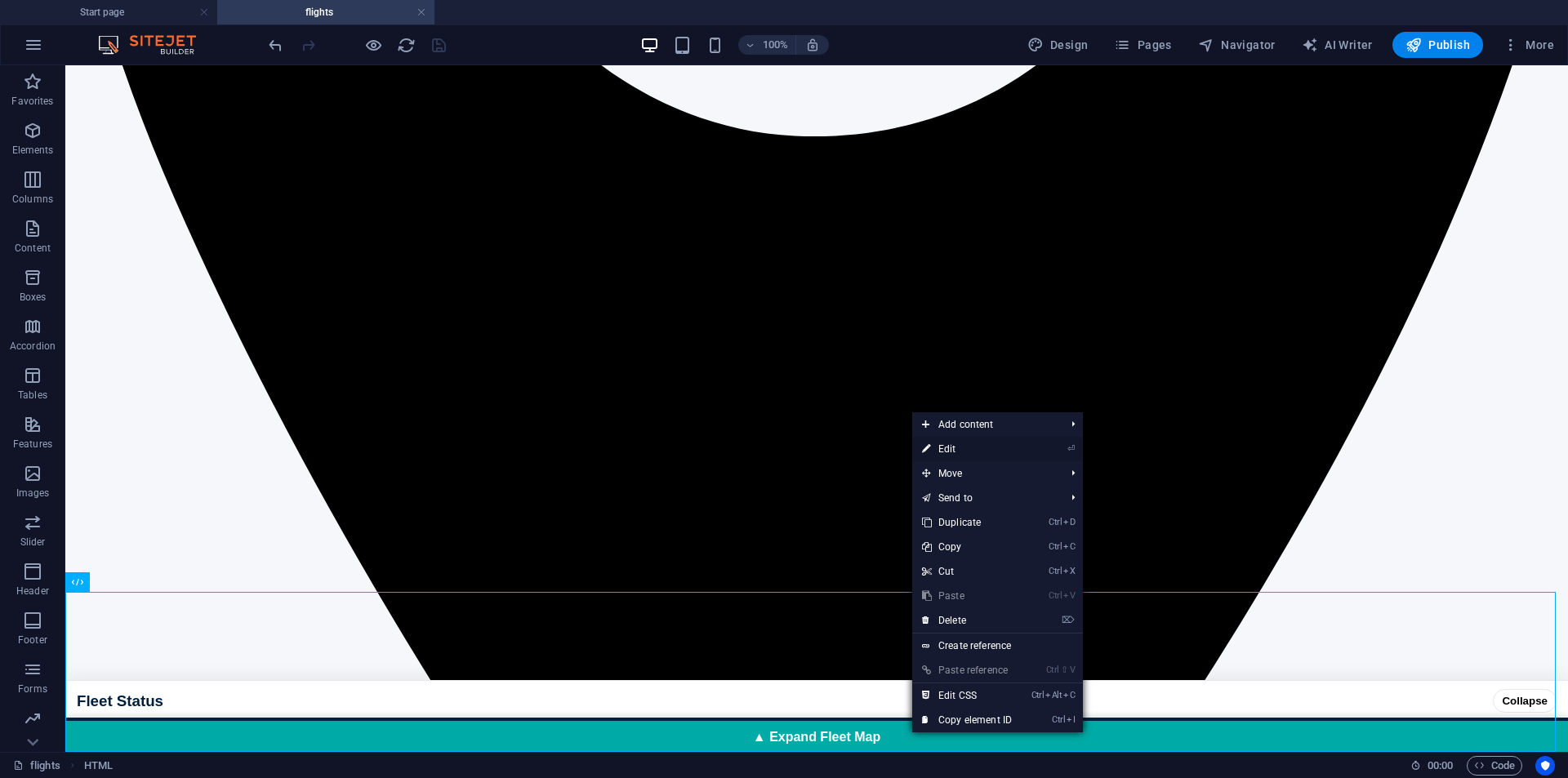
click at [976, 448] on link "⏎ Edit" at bounding box center [966, 449] width 110 height 24
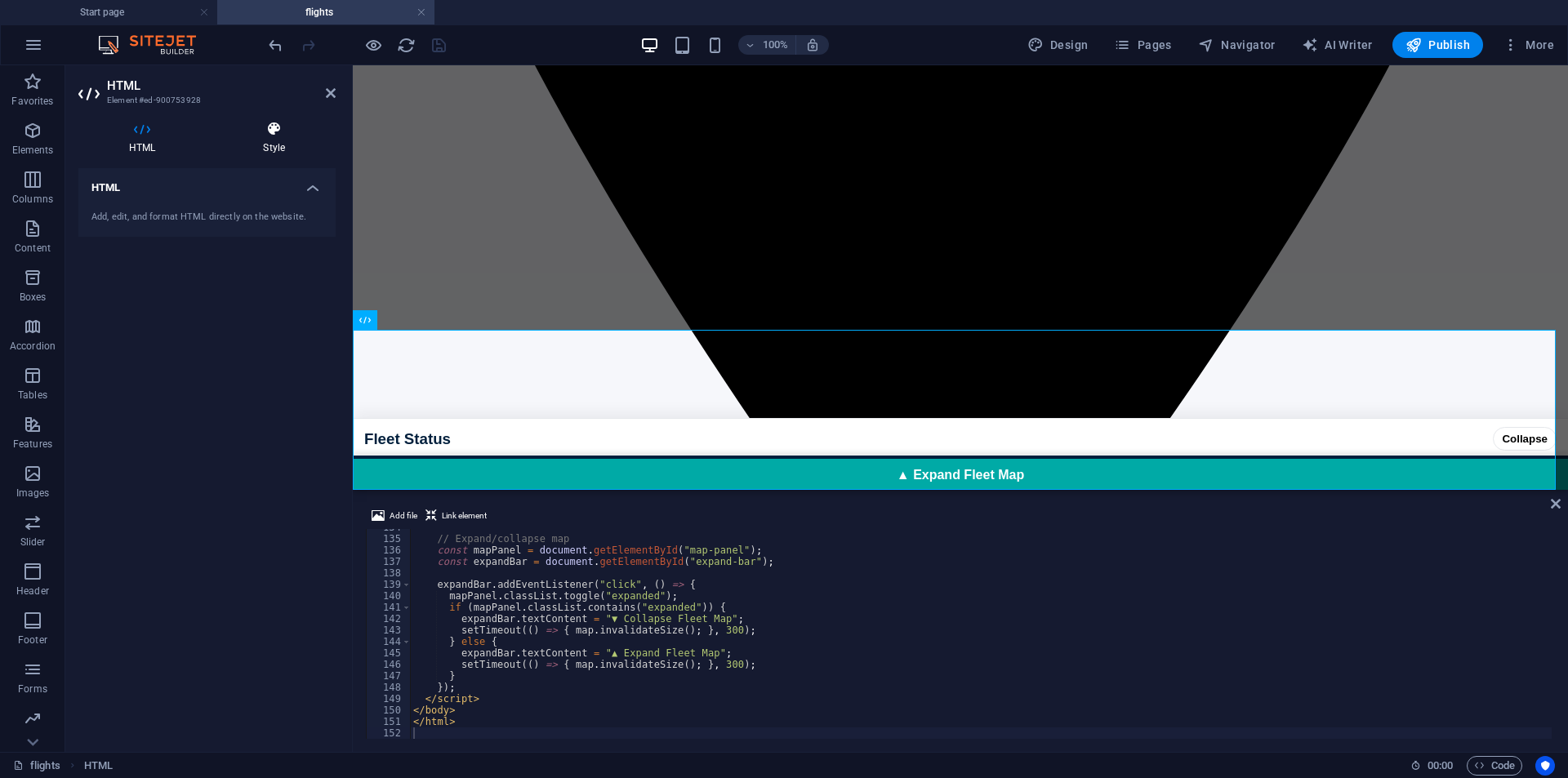
click at [267, 122] on icon at bounding box center [274, 129] width 124 height 16
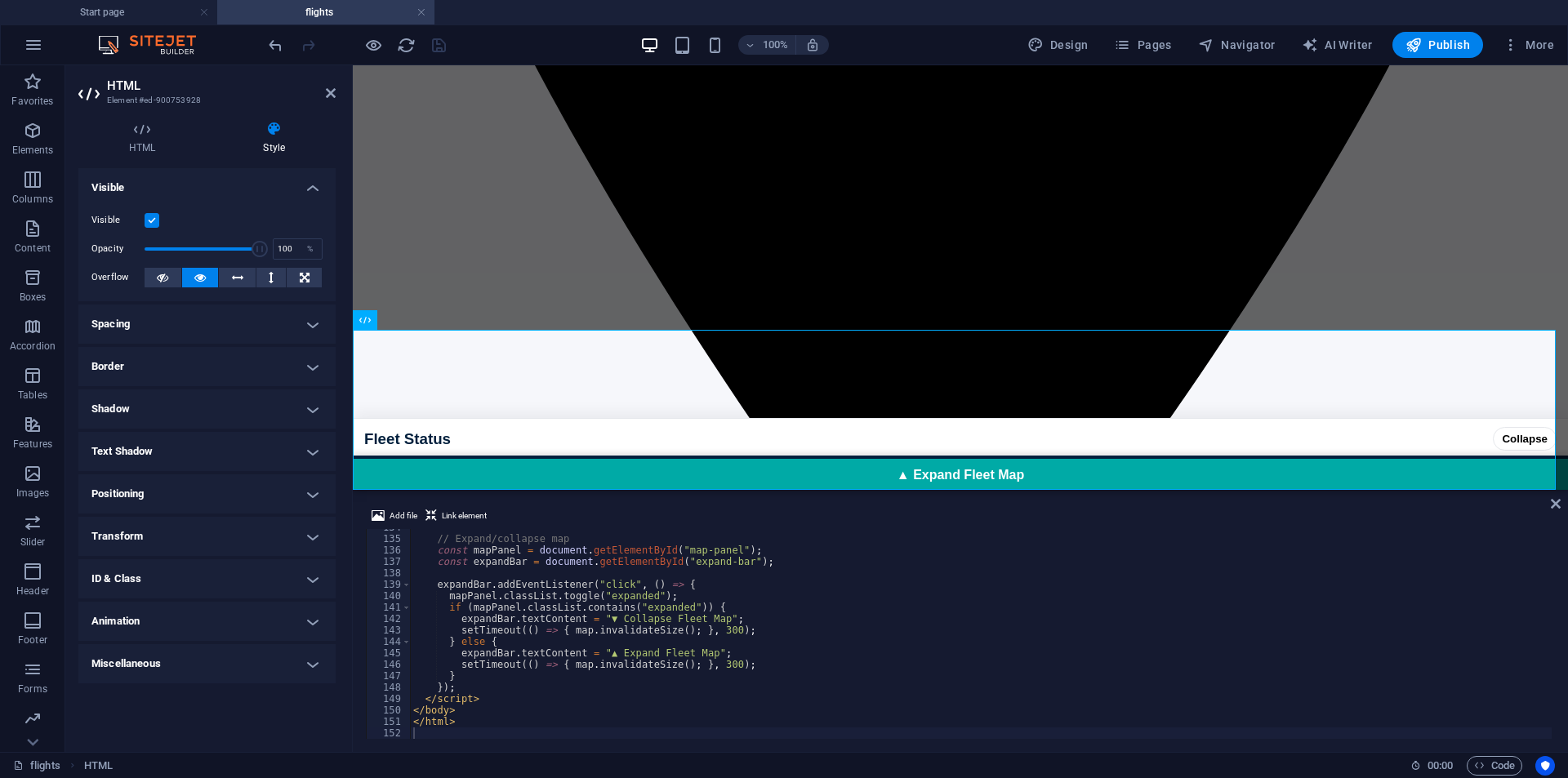
click at [334, 178] on h4 "Visible" at bounding box center [207, 183] width 258 height 29
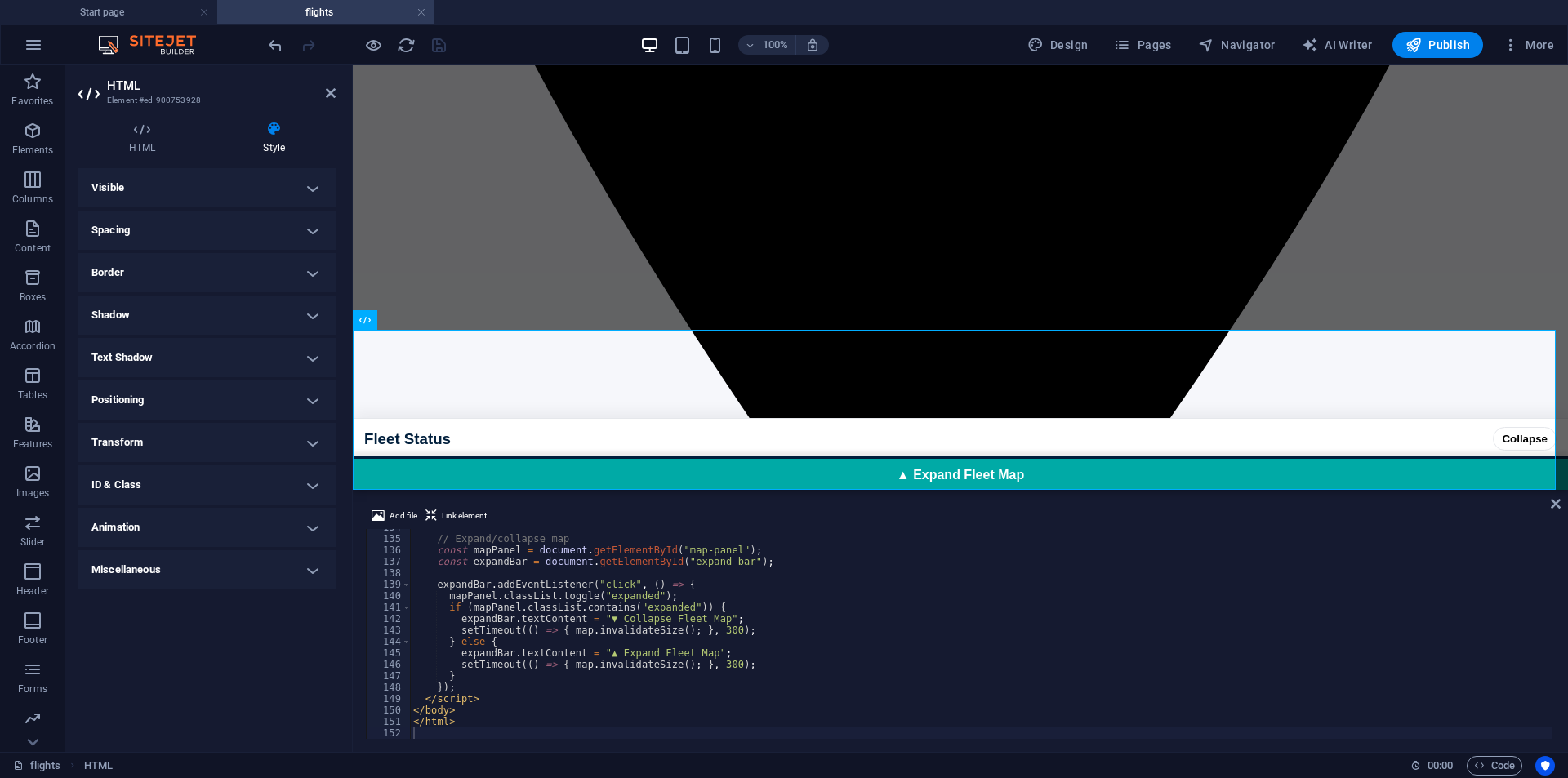
click at [200, 281] on h4 "Border" at bounding box center [207, 272] width 258 height 39
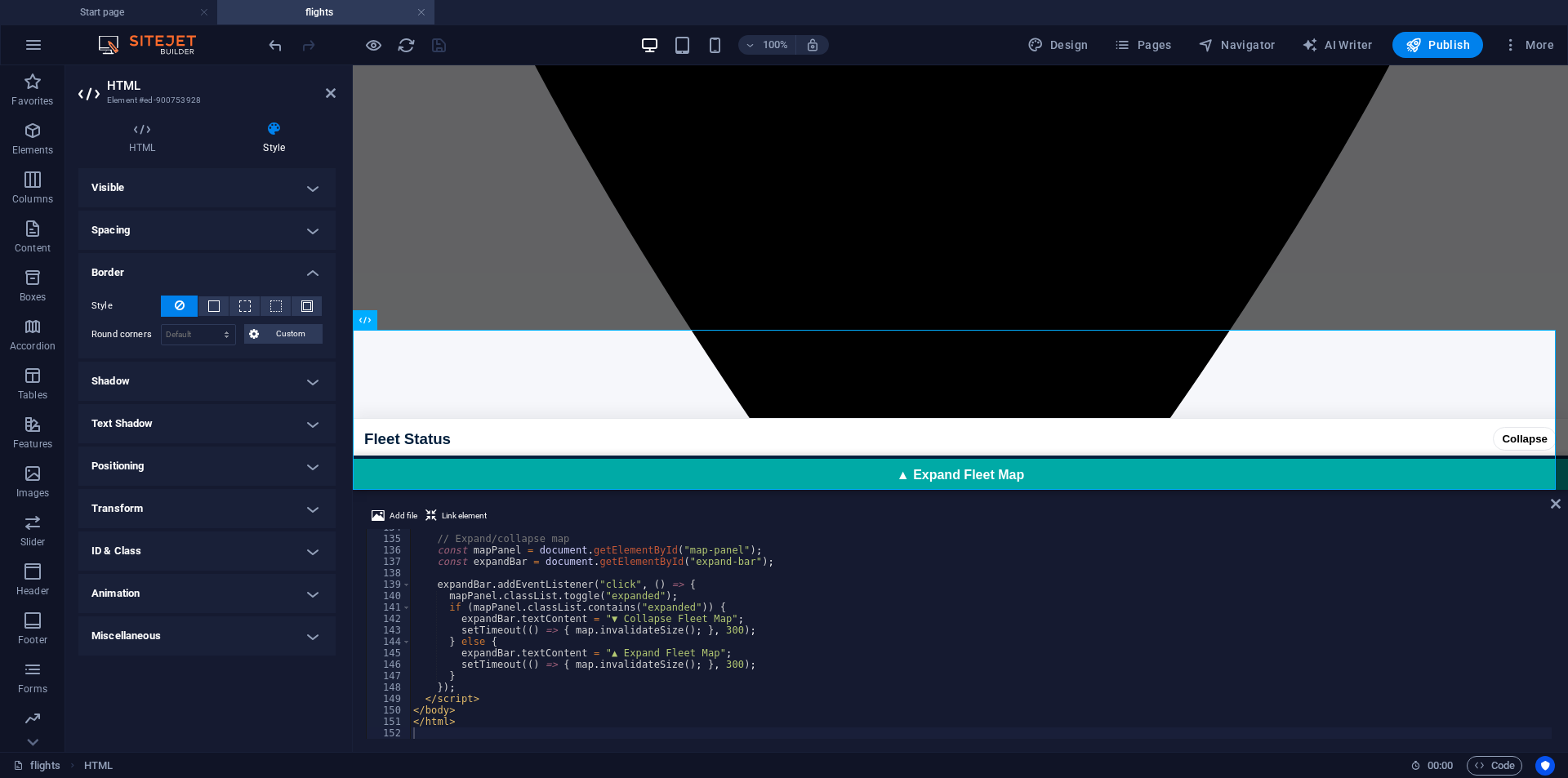
click at [201, 279] on h4 "Border" at bounding box center [207, 268] width 258 height 29
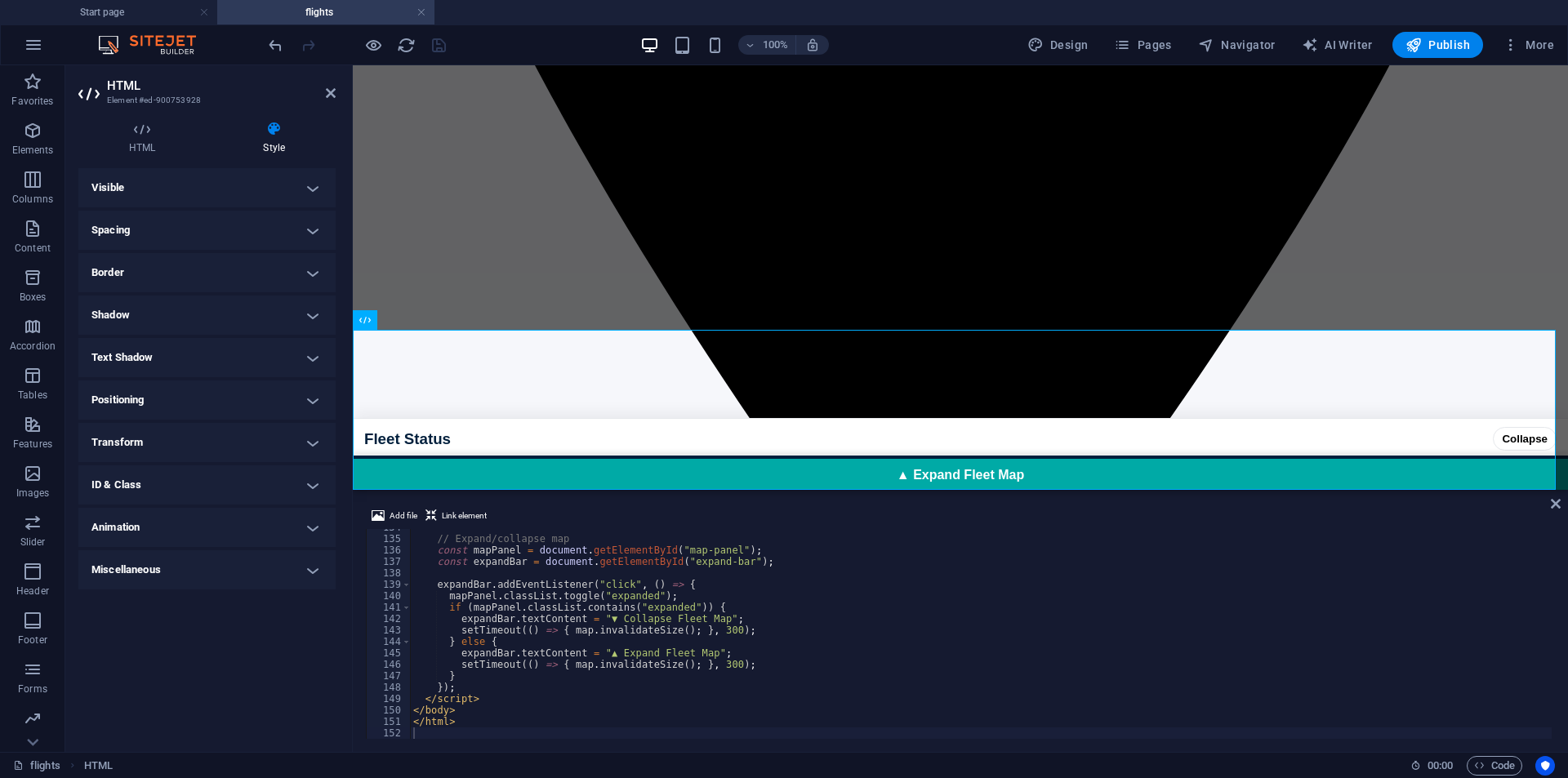
click at [214, 237] on h4 "Spacing" at bounding box center [207, 230] width 258 height 39
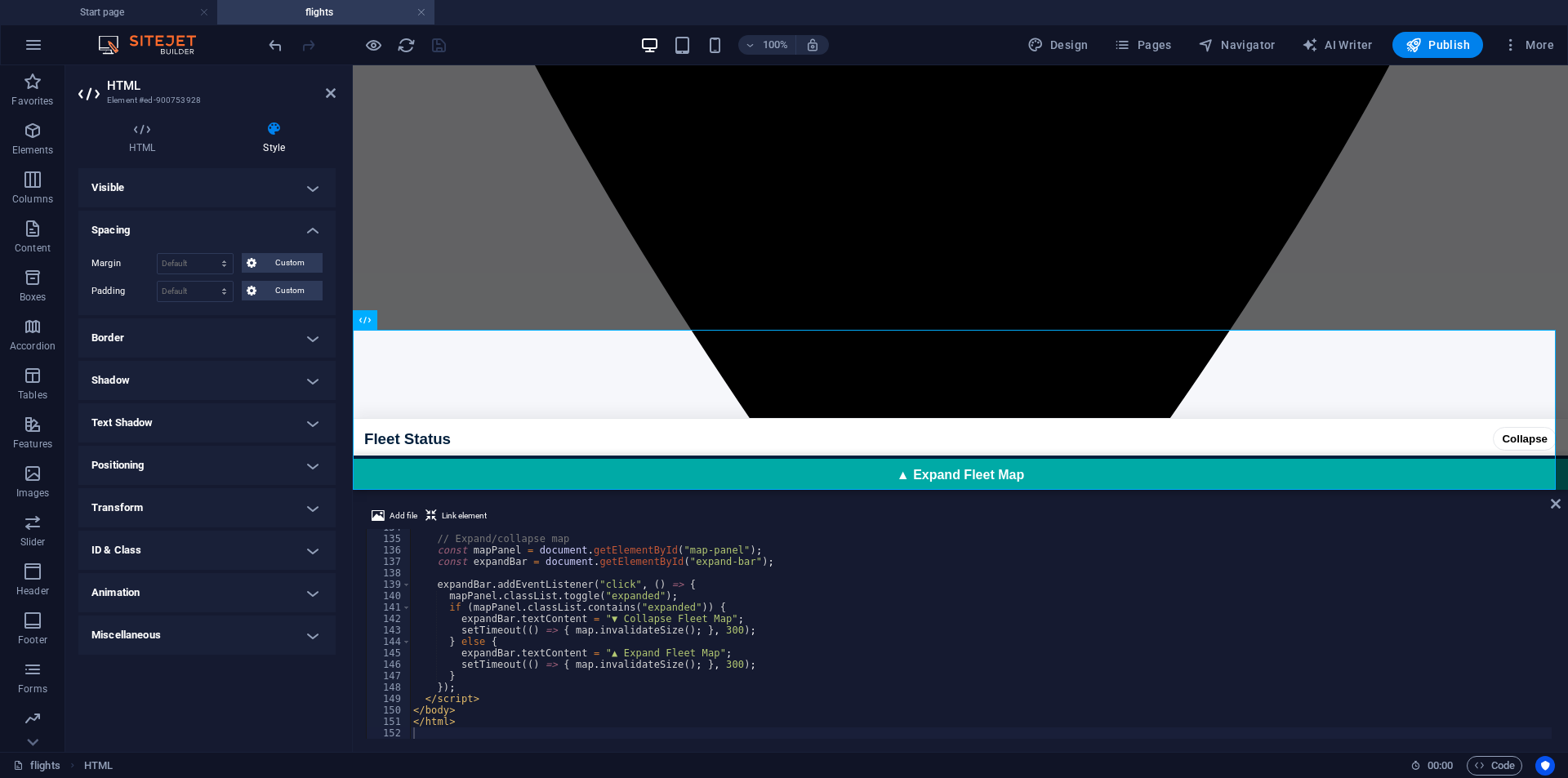
click at [215, 235] on h4 "Spacing" at bounding box center [207, 226] width 258 height 29
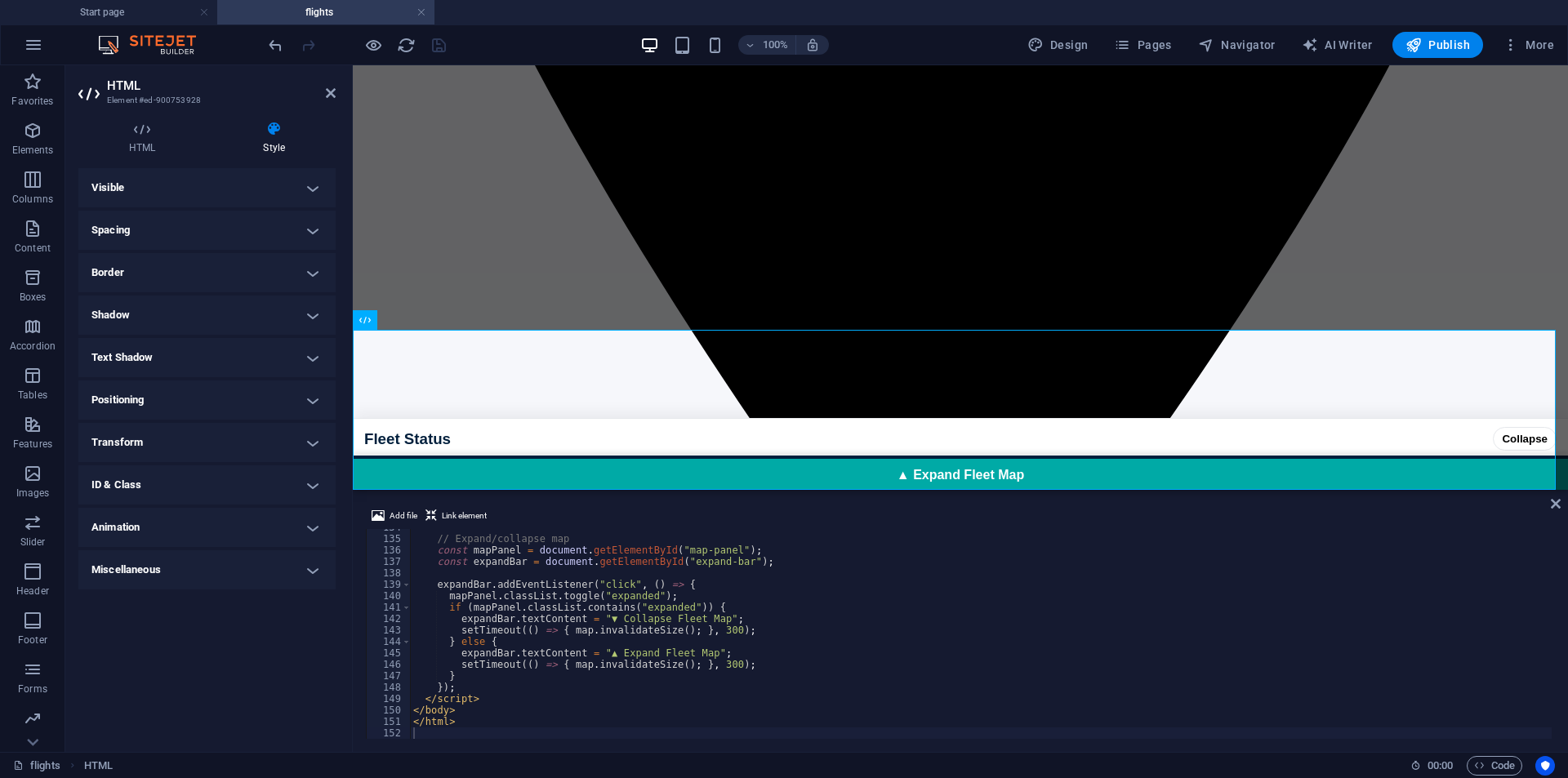
click at [188, 354] on h4 "Text Shadow" at bounding box center [207, 357] width 258 height 39
click at [186, 358] on h4 "Text Shadow" at bounding box center [207, 353] width 258 height 29
click at [189, 531] on h4 "Animation" at bounding box center [207, 527] width 258 height 39
click at [175, 581] on select "Don't animate Show / Hide Slide up/down Zoom in/out Slide left to right Slide r…" at bounding box center [207, 577] width 231 height 20
select select "slide"
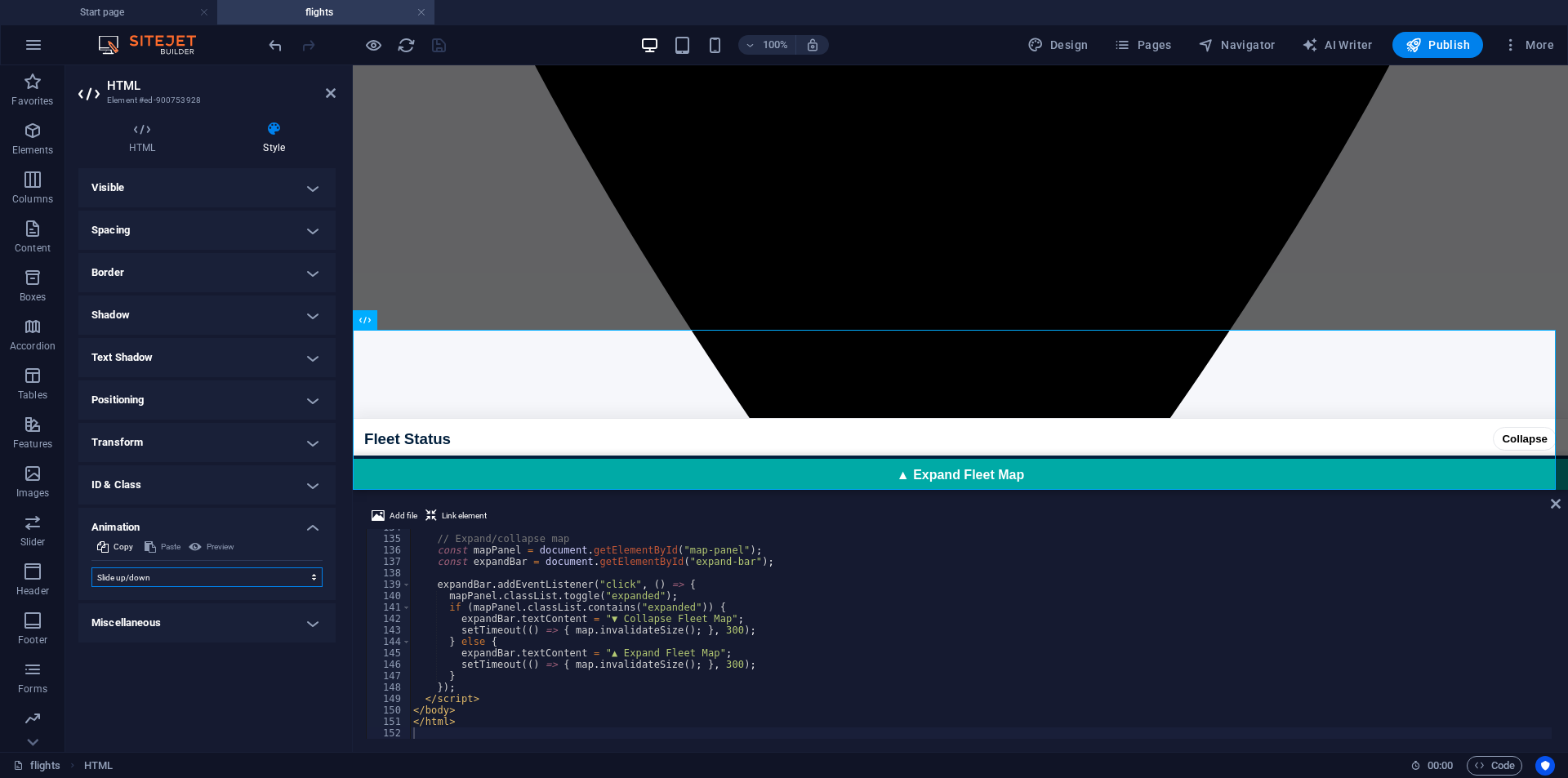
click at [92, 568] on select "Don't animate Show / Hide Slide up/down Zoom in/out Slide left to right Slide r…" at bounding box center [207, 577] width 231 height 20
select select "scroll"
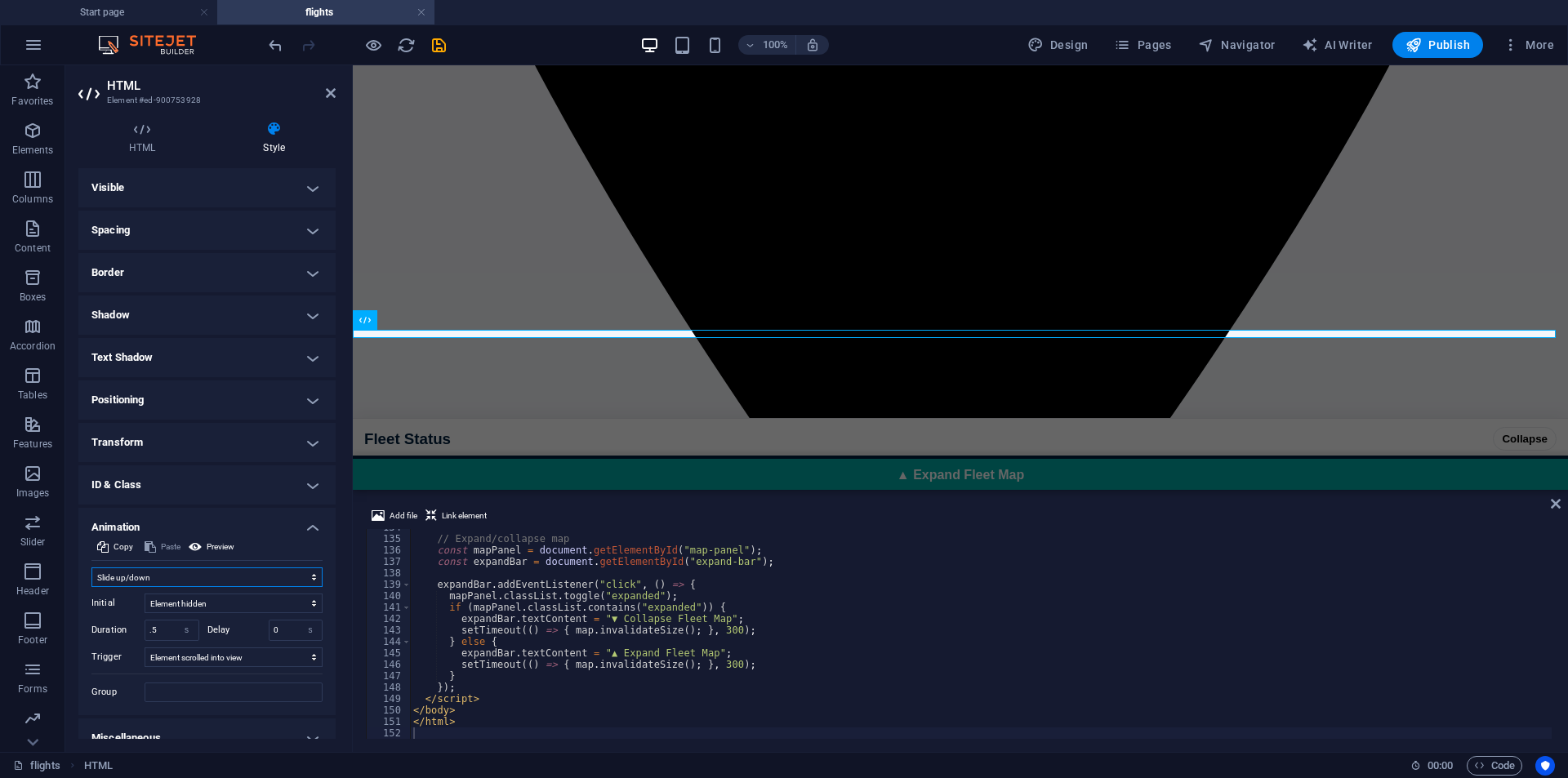
click at [274, 575] on select "Don't animate Show / Hide Slide up/down Zoom in/out Slide left to right Slide r…" at bounding box center [207, 577] width 231 height 20
select select "none"
click at [92, 568] on select "Don't animate Show / Hide Slide up/down Zoom in/out Slide left to right Slide r…" at bounding box center [207, 577] width 231 height 20
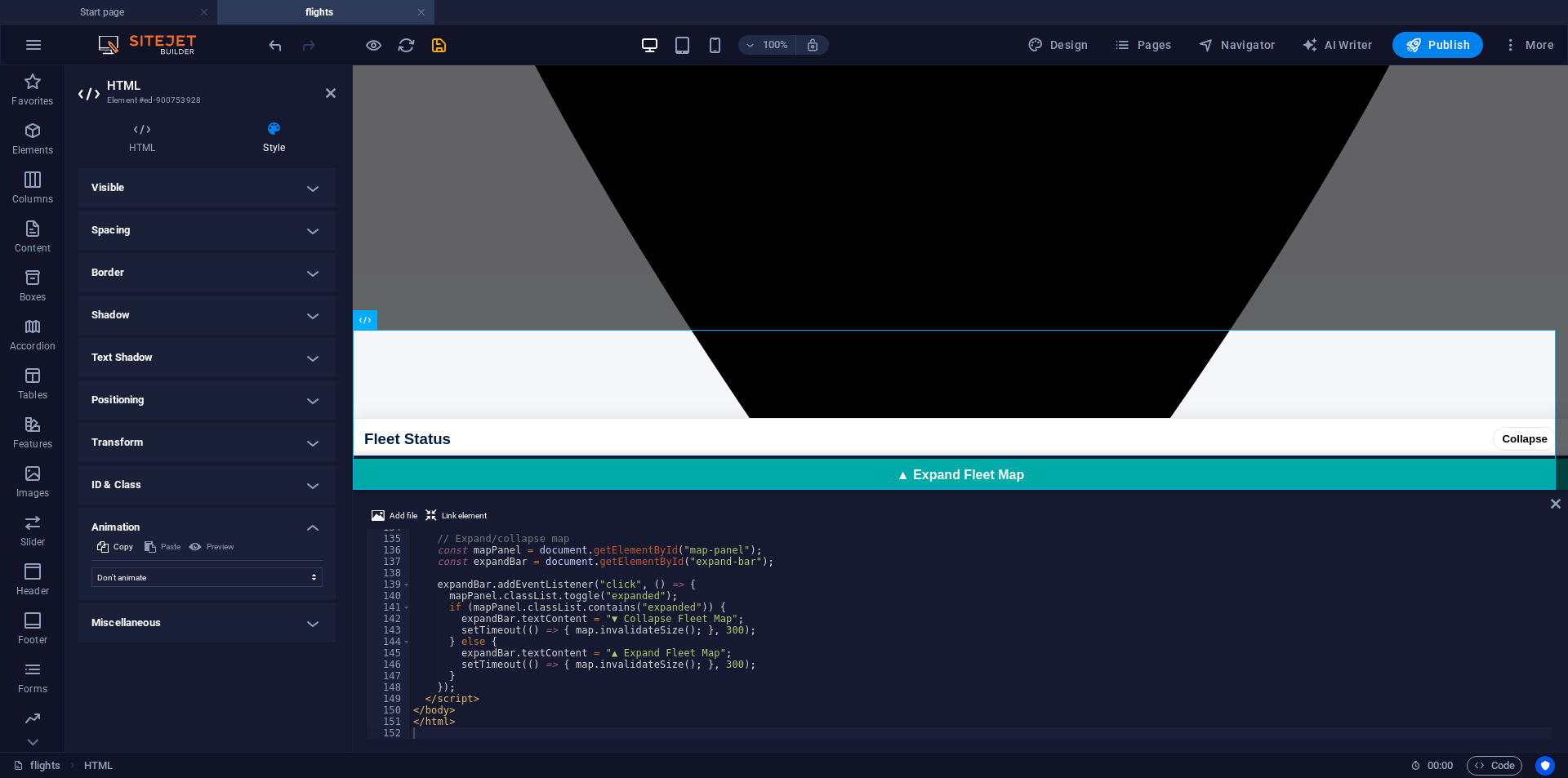
click at [317, 526] on h4 "Animation" at bounding box center [207, 523] width 258 height 29
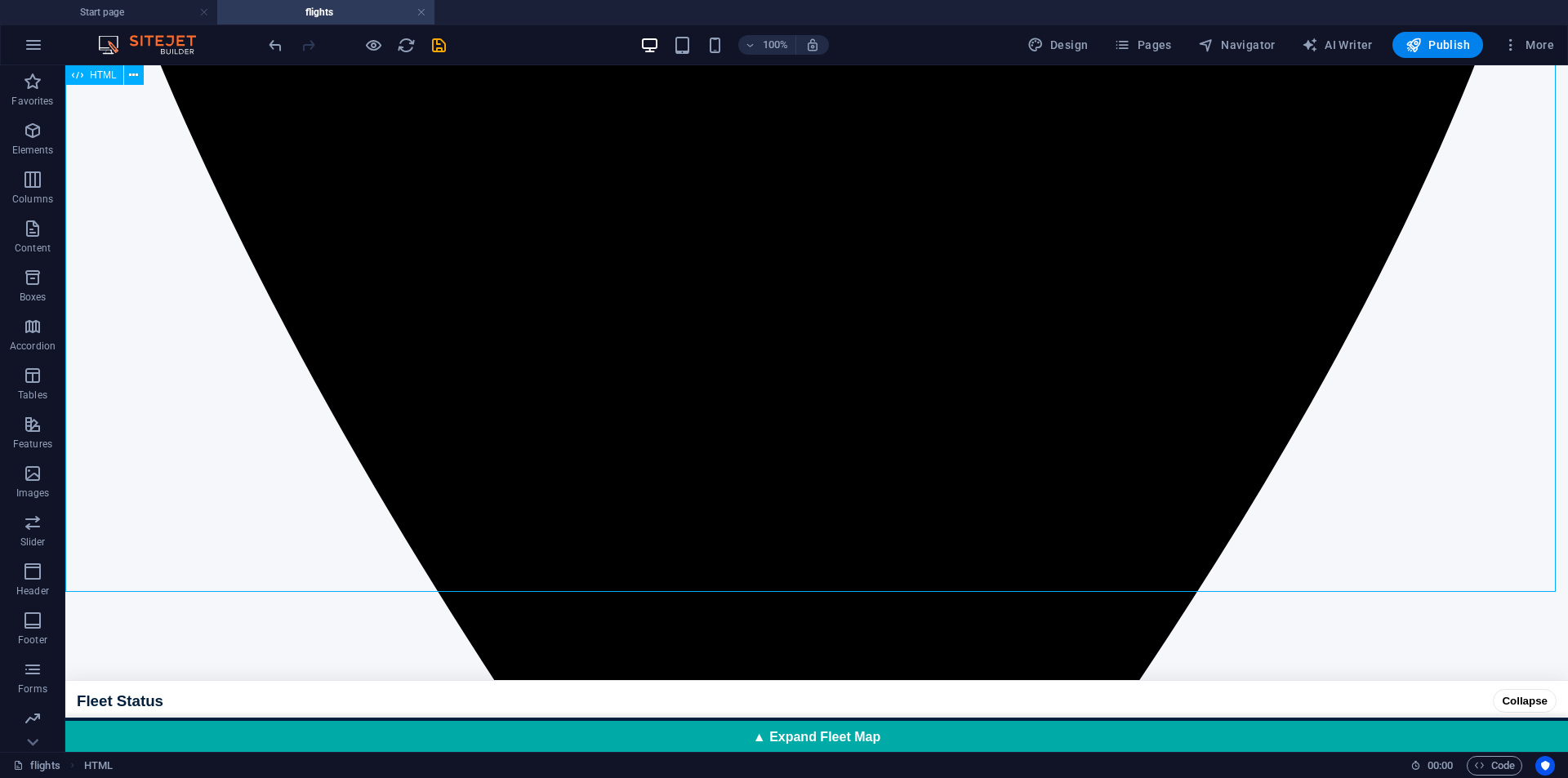
scroll to position [1062, 0]
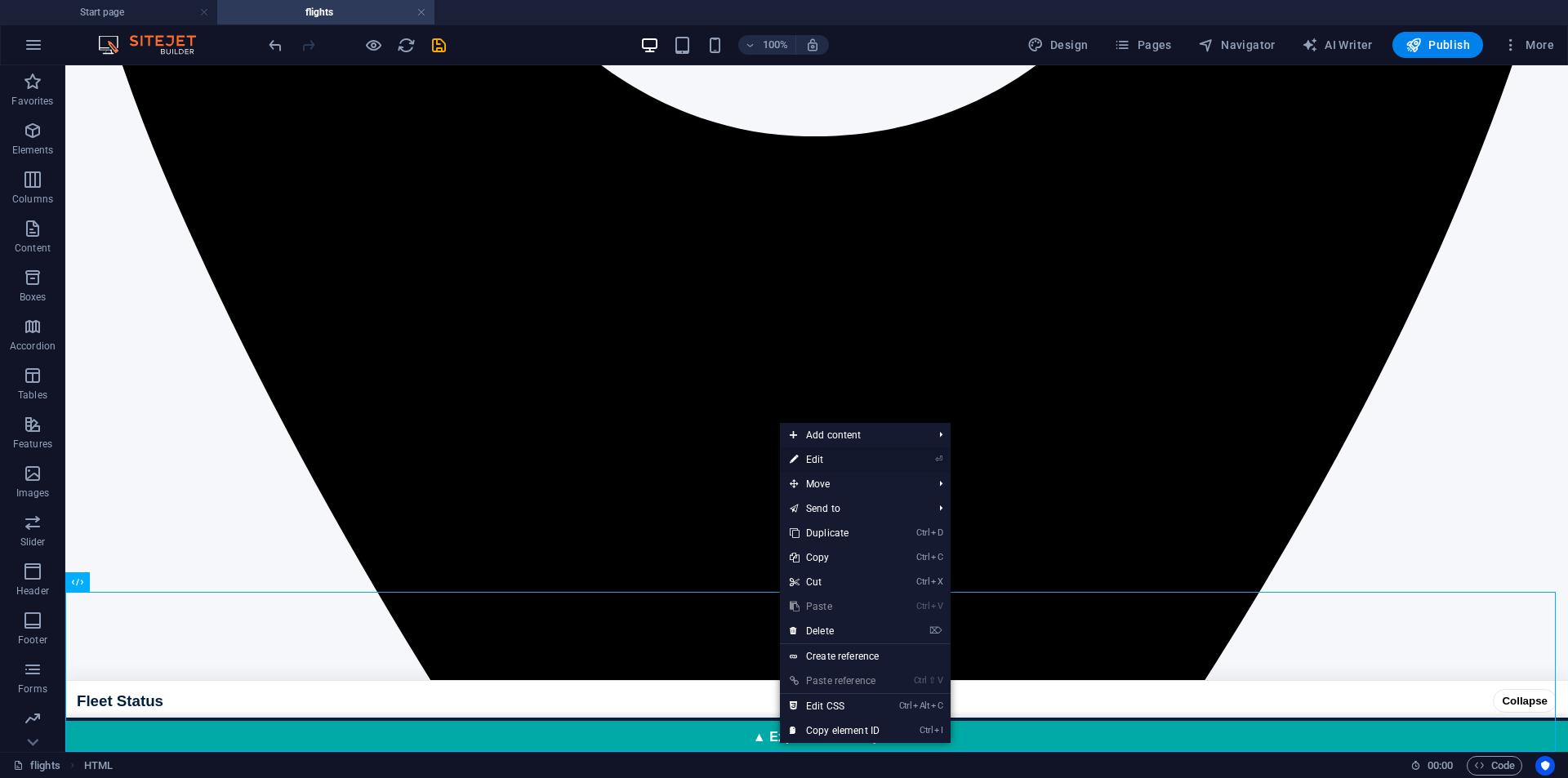
click at [825, 455] on link "⏎ Edit" at bounding box center [834, 460] width 110 height 24
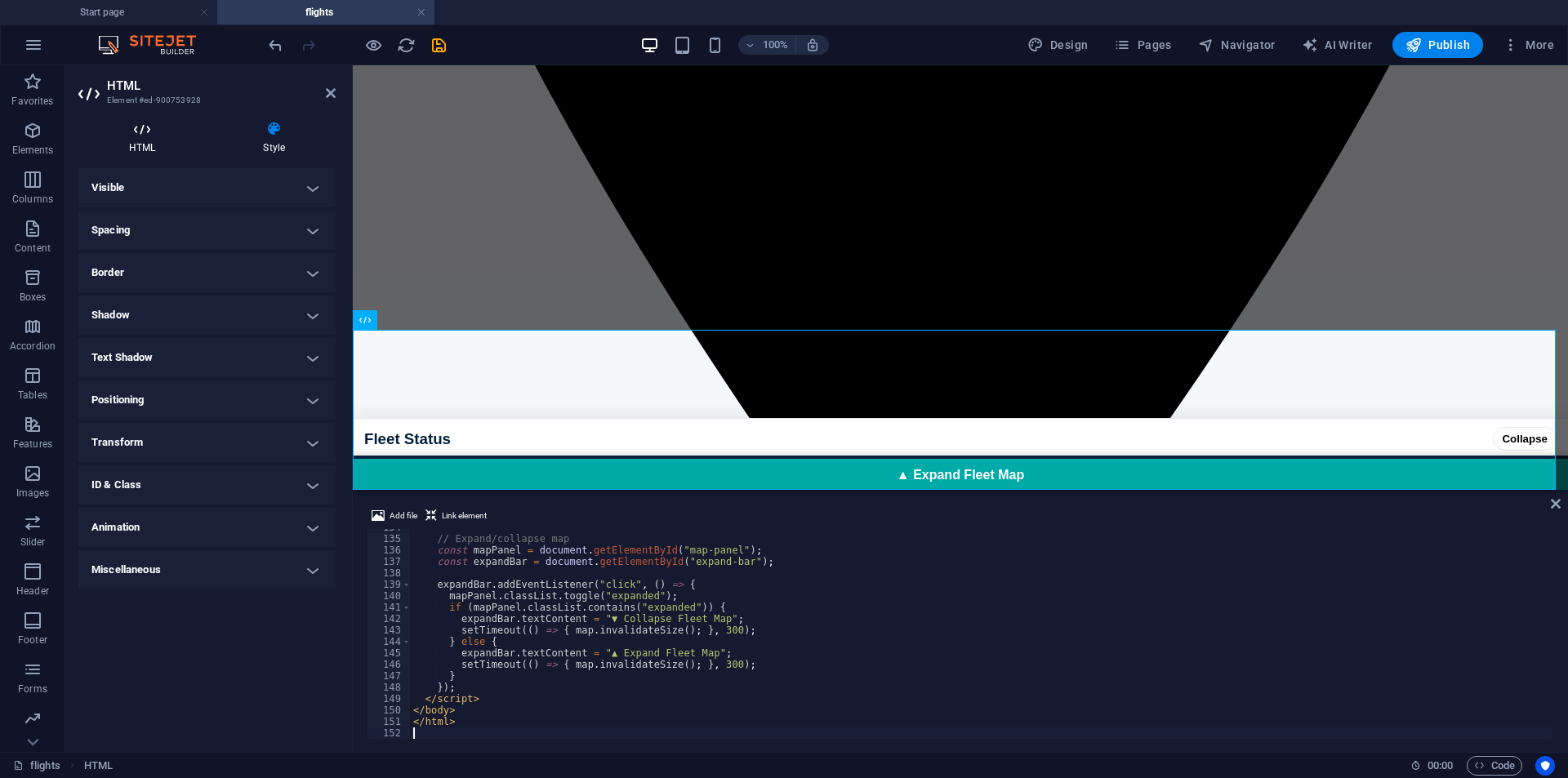
click at [151, 148] on h4 "HTML" at bounding box center [145, 138] width 134 height 35
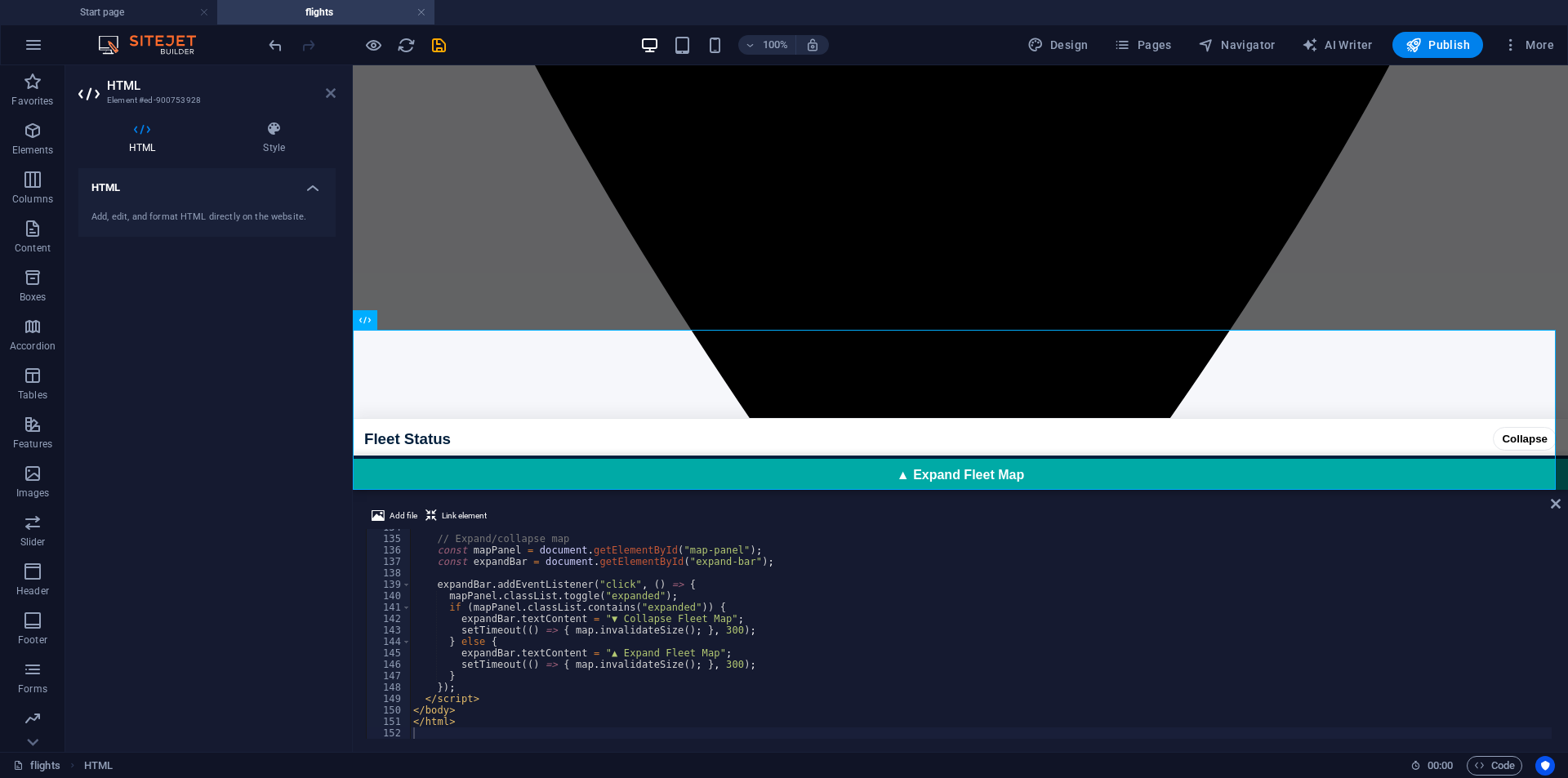
click at [333, 87] on icon at bounding box center [330, 92] width 10 height 13
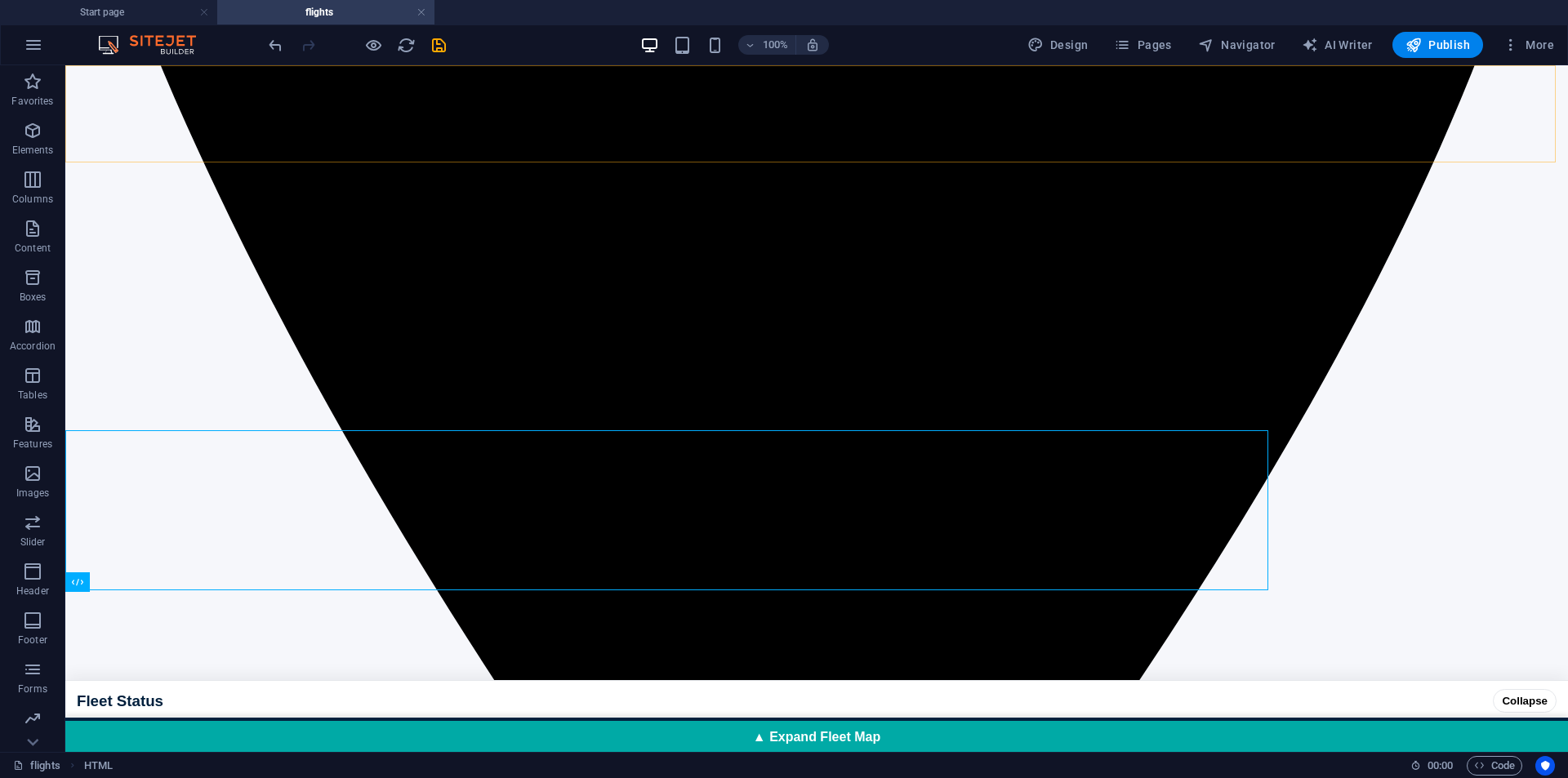
scroll to position [1062, 0]
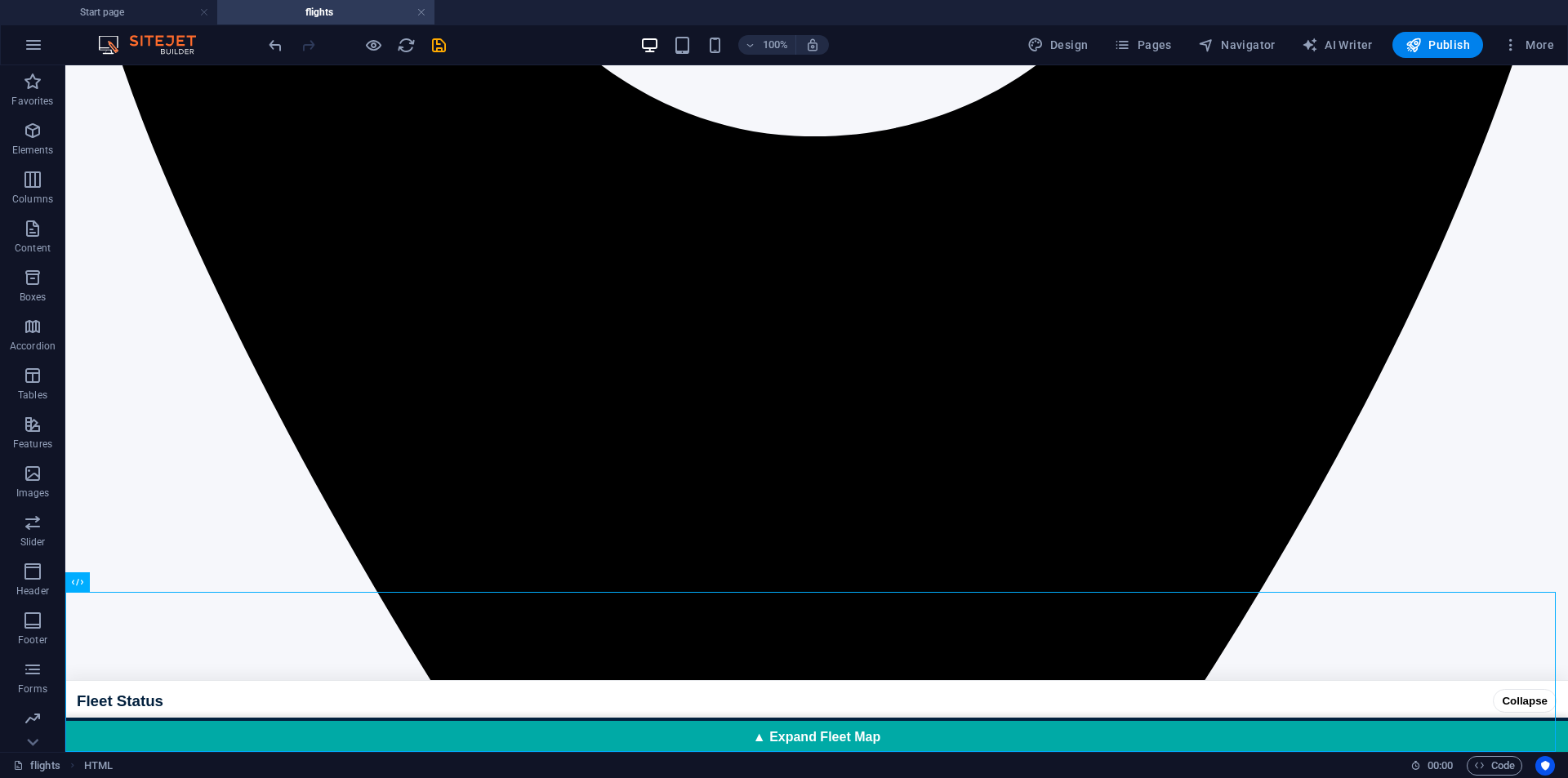
drag, startPoint x: 756, startPoint y: 752, endPoint x: 593, endPoint y: 590, distance: 229.8
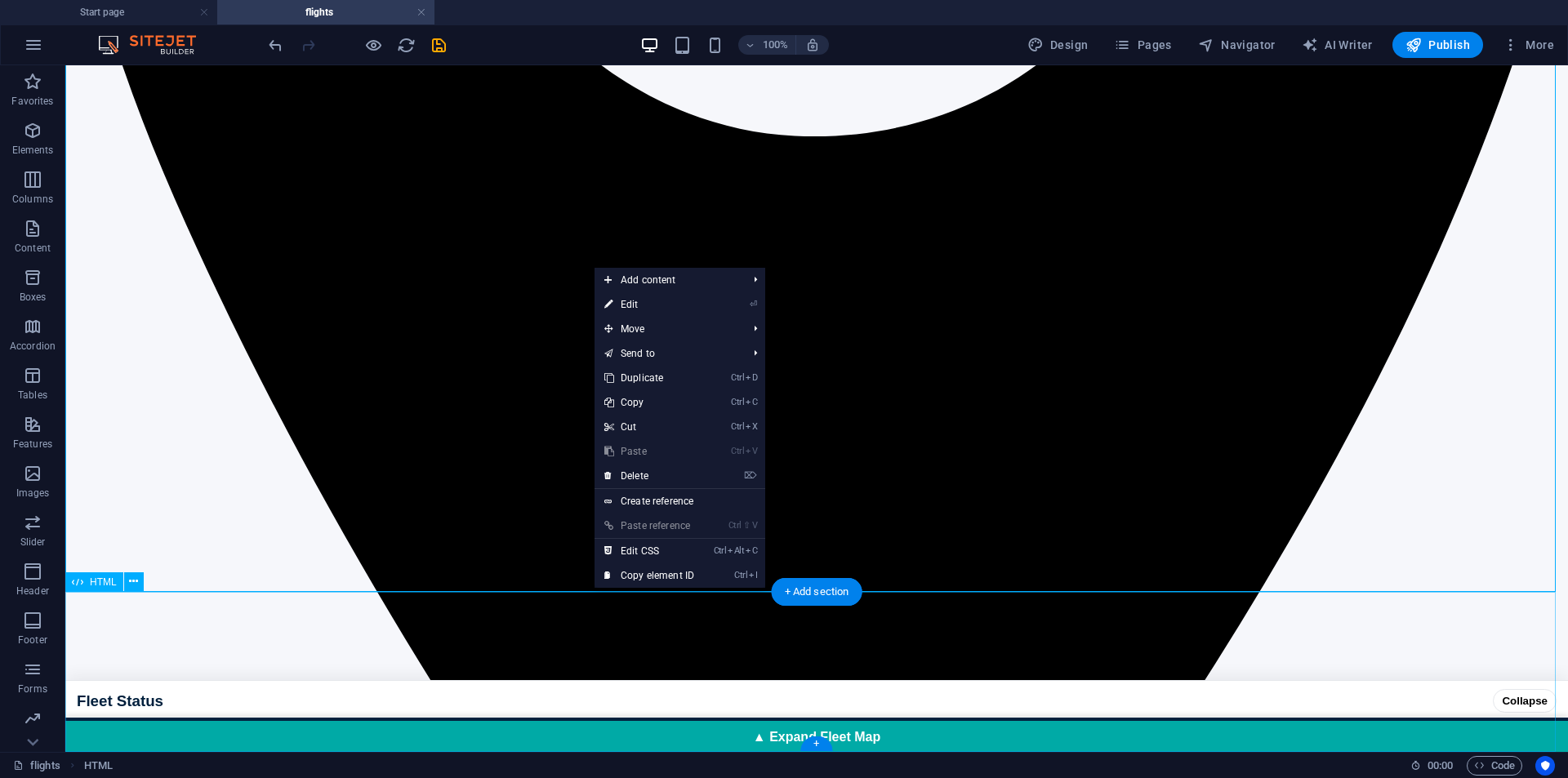
drag, startPoint x: 727, startPoint y: 731, endPoint x: 698, endPoint y: 737, distance: 29.6
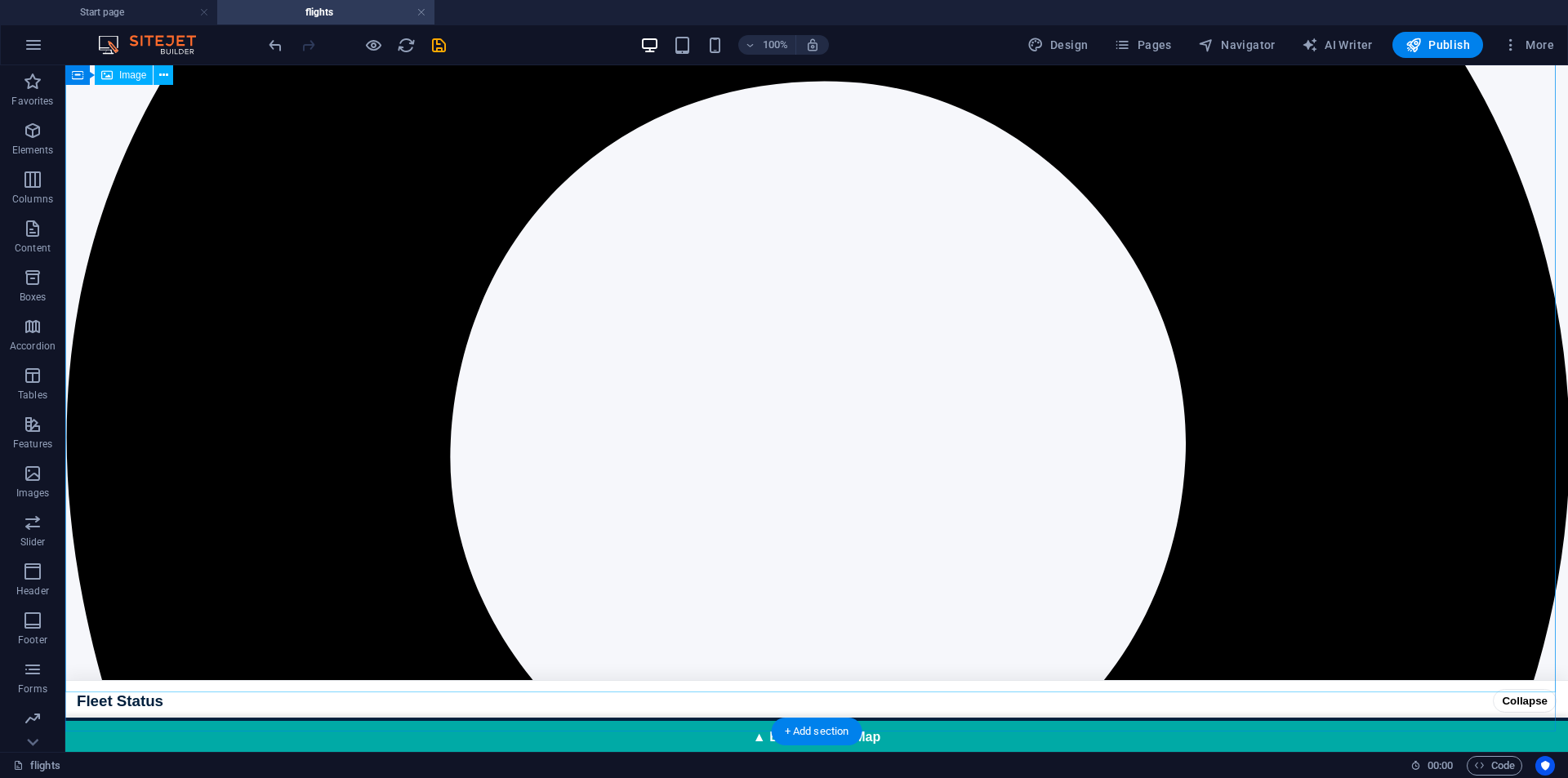
scroll to position [0, 0]
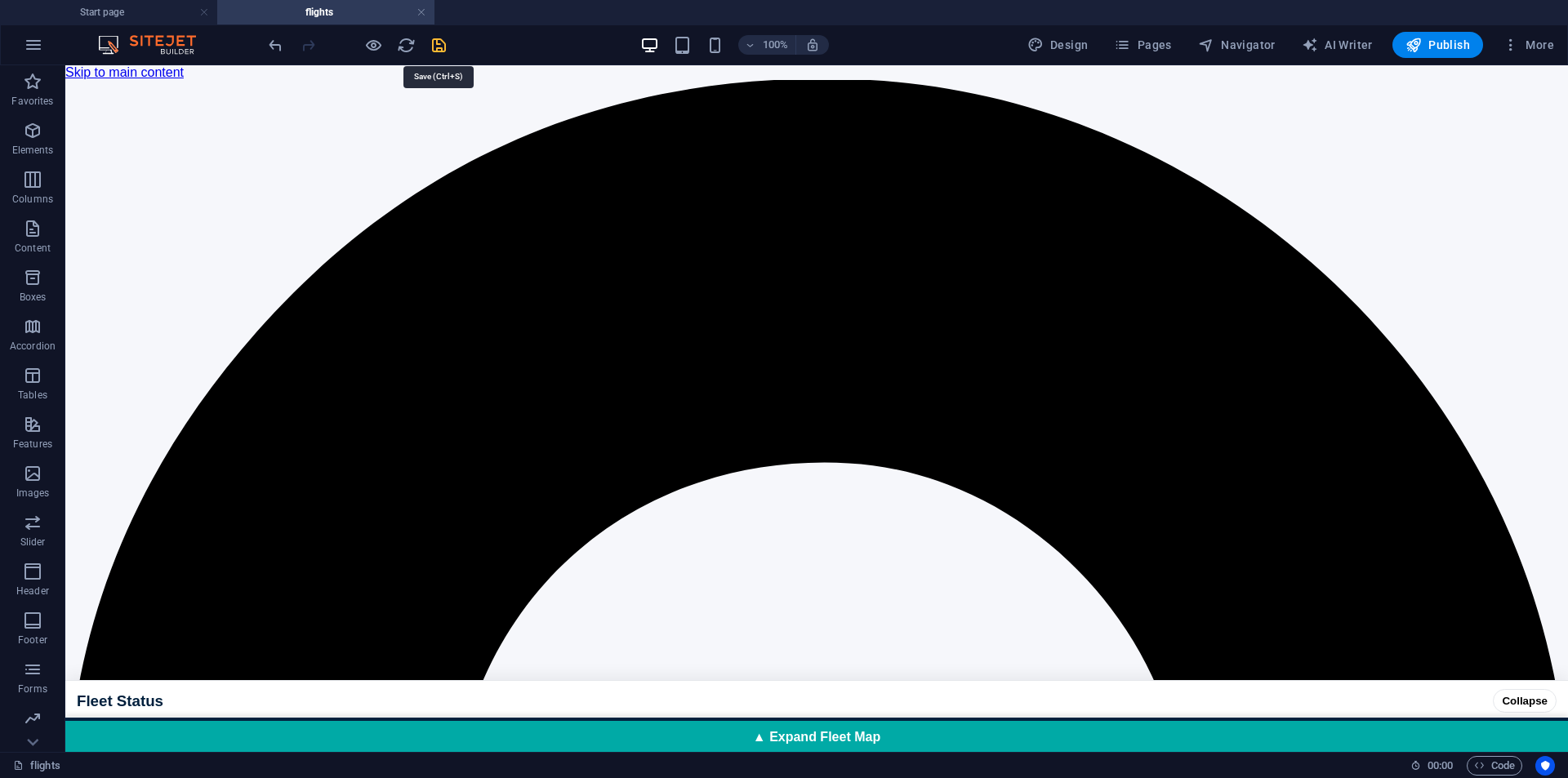
drag, startPoint x: 437, startPoint y: 37, endPoint x: 384, endPoint y: 19, distance: 56.0
click at [437, 37] on icon "save" at bounding box center [439, 46] width 19 height 19
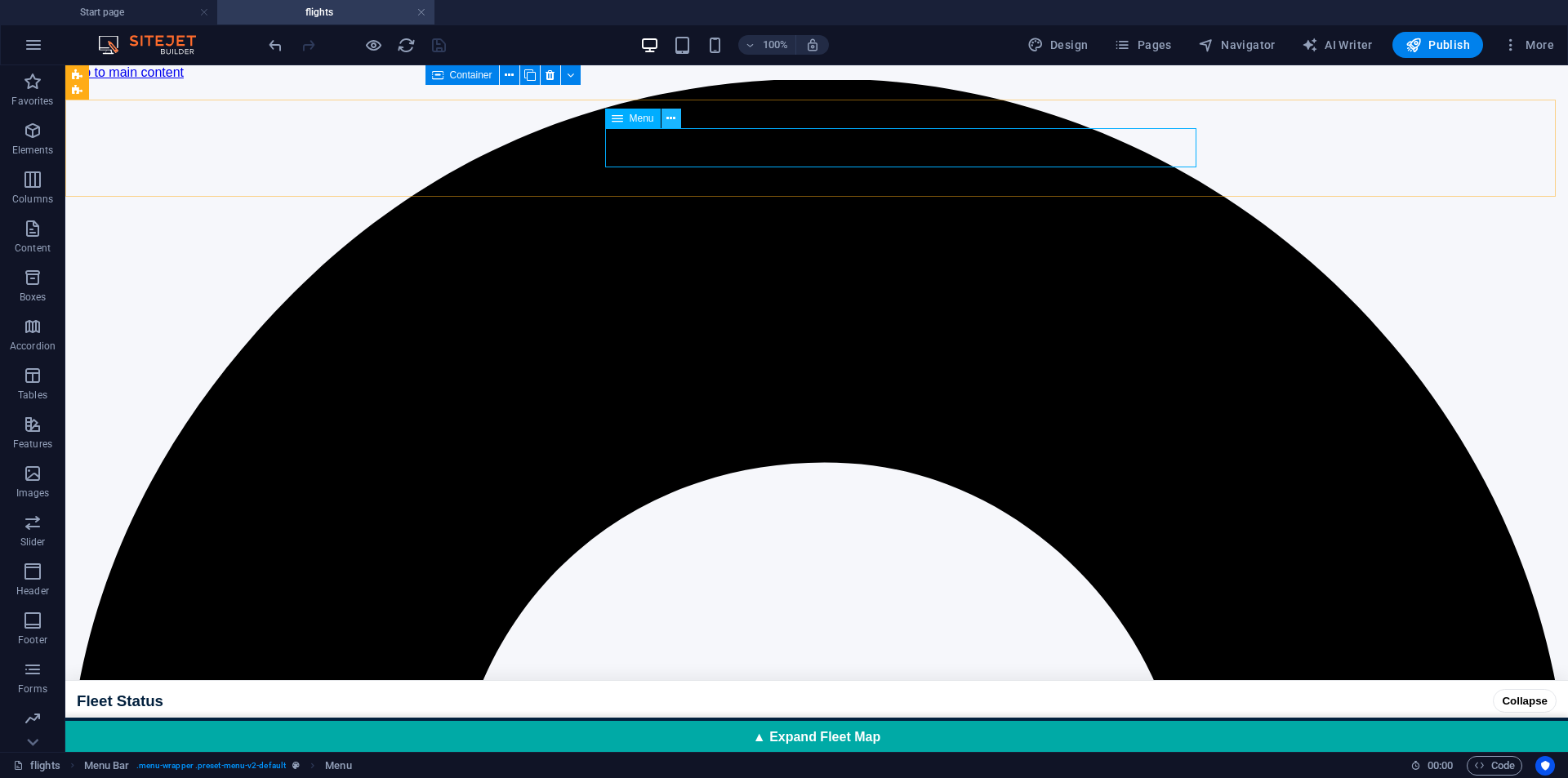
click at [664, 124] on button at bounding box center [671, 118] width 20 height 20
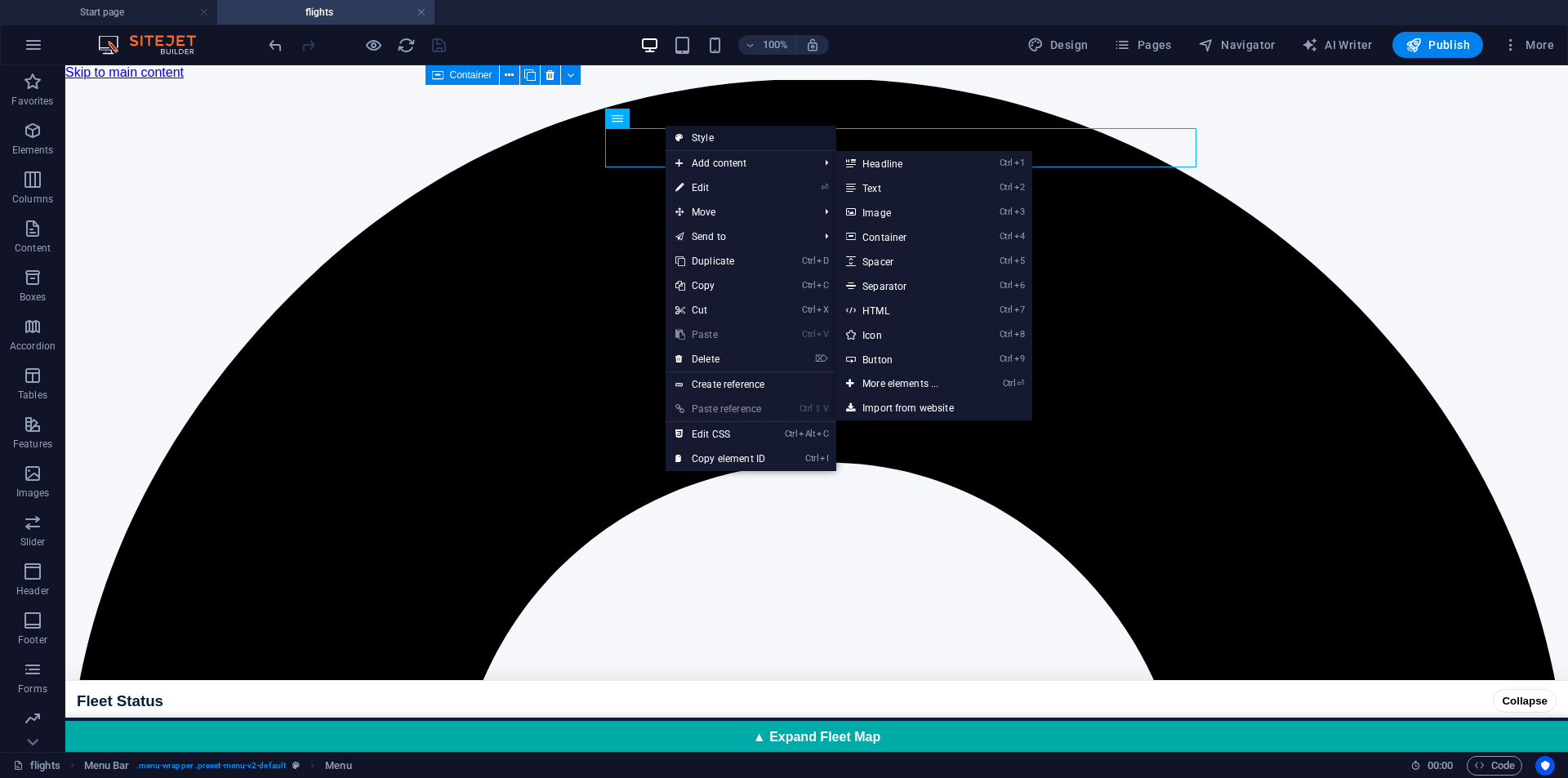
click at [703, 137] on link "Style" at bounding box center [750, 138] width 170 height 24
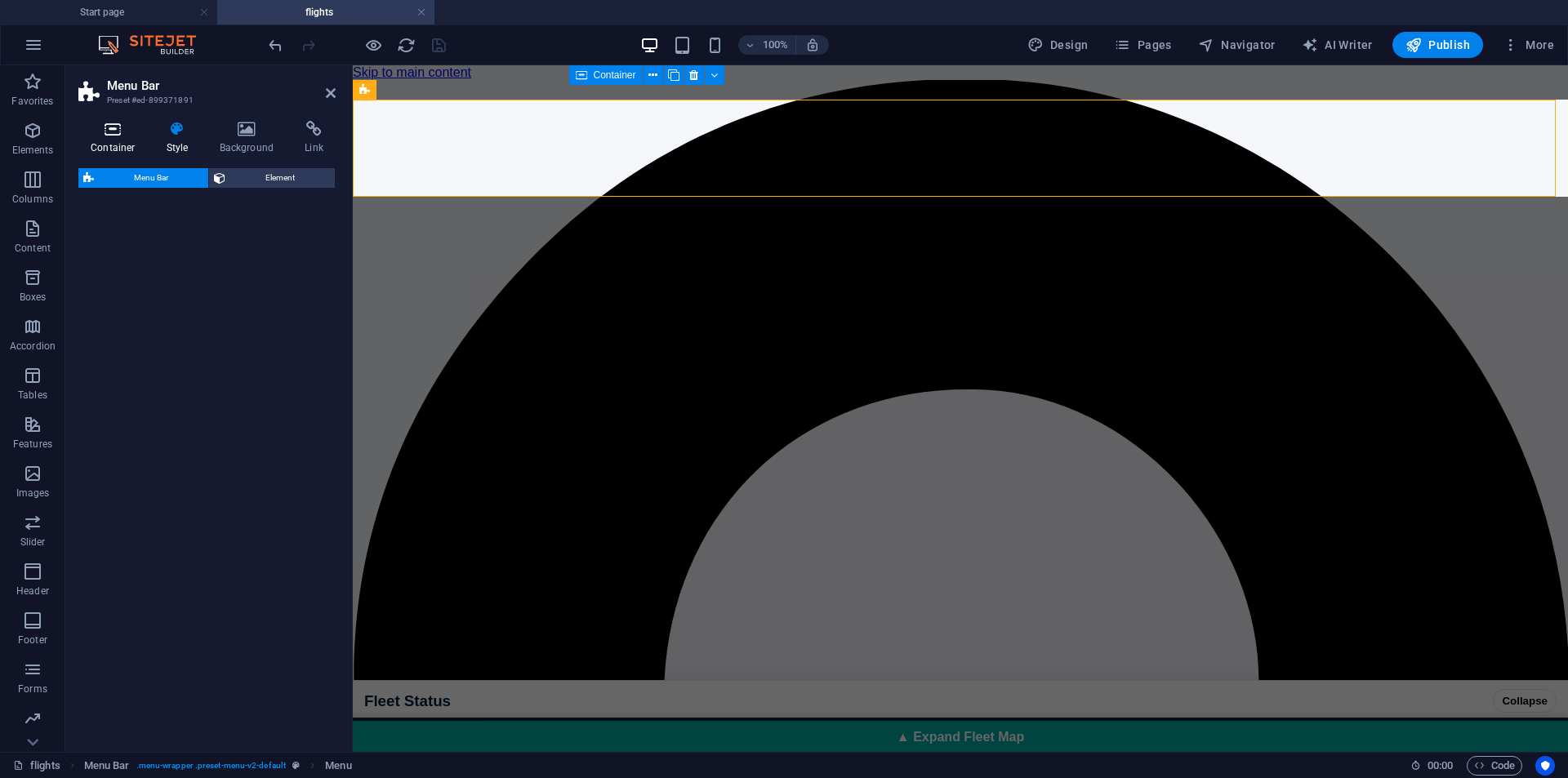
click at [238, 130] on icon at bounding box center [247, 129] width 80 height 16
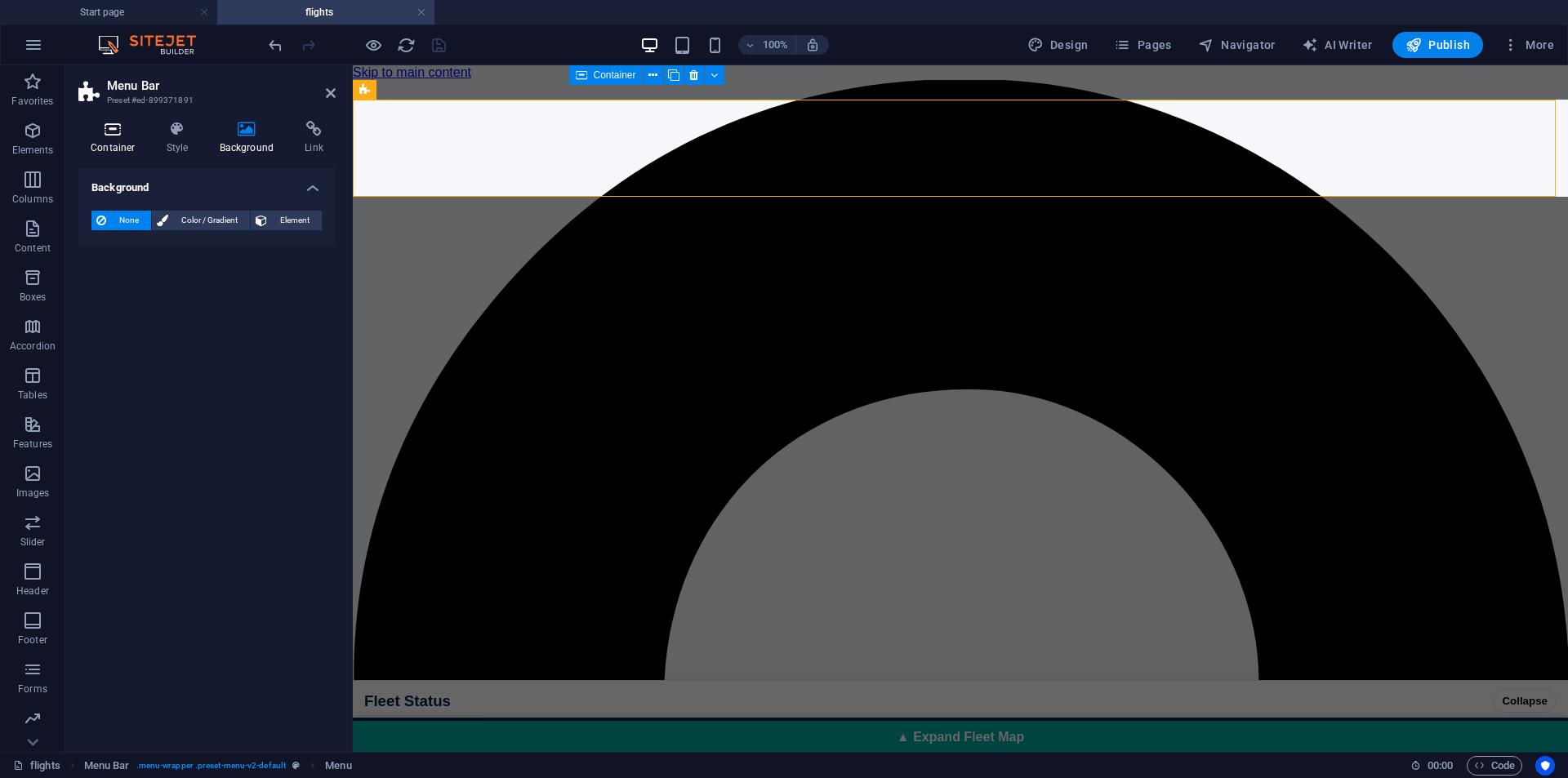
drag, startPoint x: 116, startPoint y: 135, endPoint x: 349, endPoint y: 71, distance: 241.6
click at [116, 135] on icon at bounding box center [113, 129] width 69 height 16
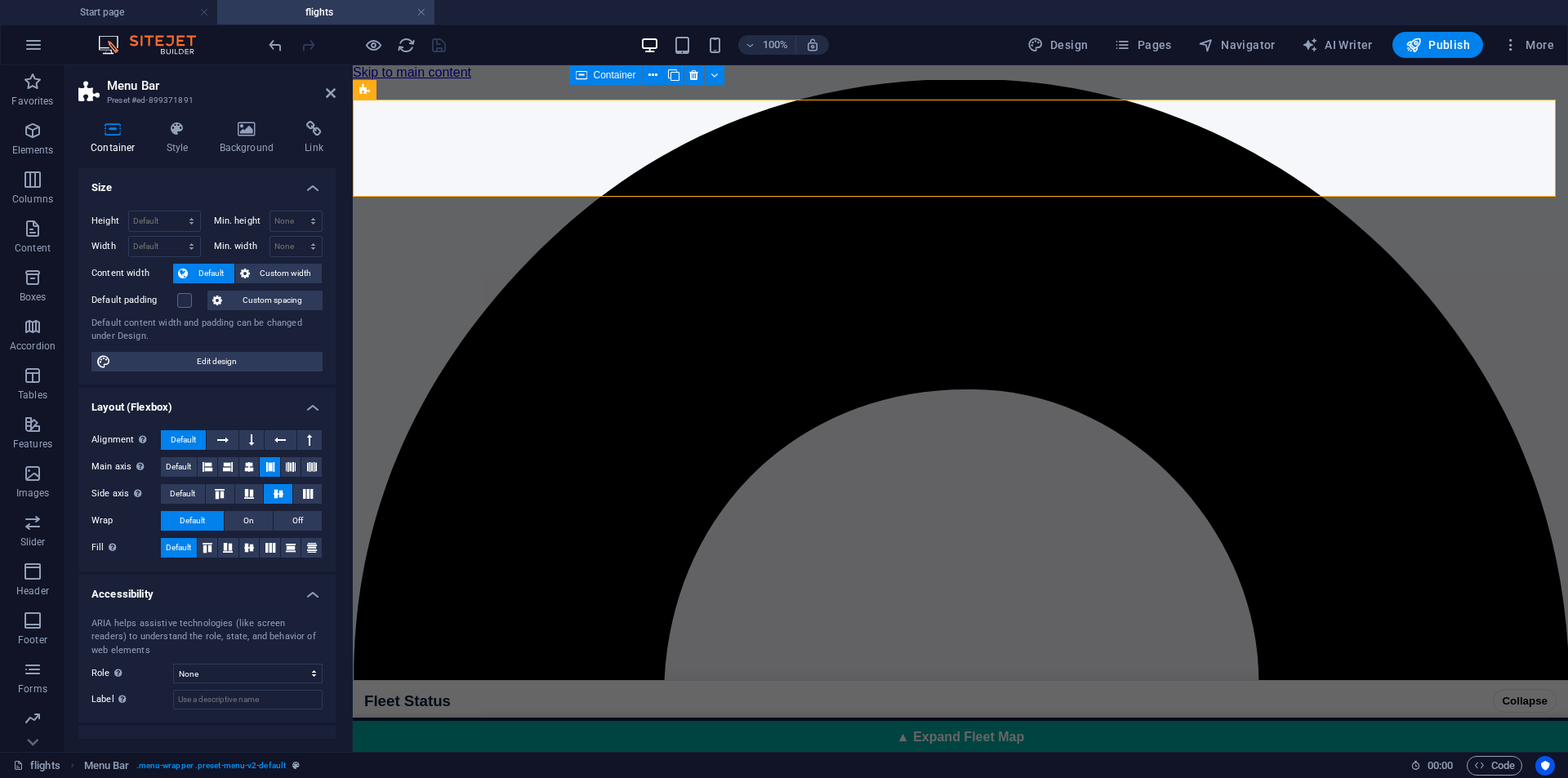
scroll to position [62, 0]
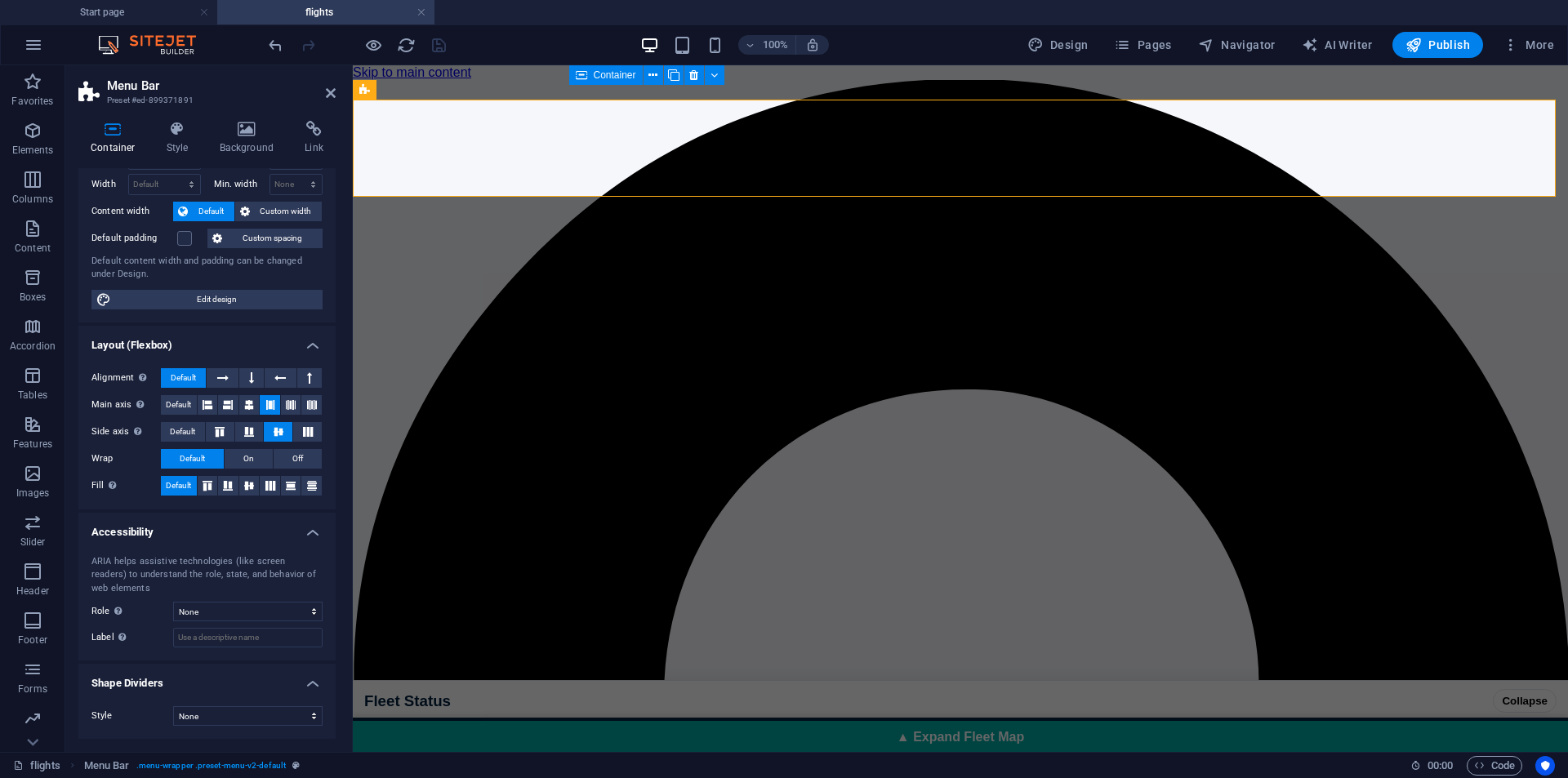
click at [286, 692] on li "Shape Dividers Style None Triangle Square Diagonal Polygon 1 Polygon 2 Zigzag M…" at bounding box center [207, 701] width 258 height 75
click at [309, 674] on h4 "Shape Dividers" at bounding box center [207, 679] width 258 height 29
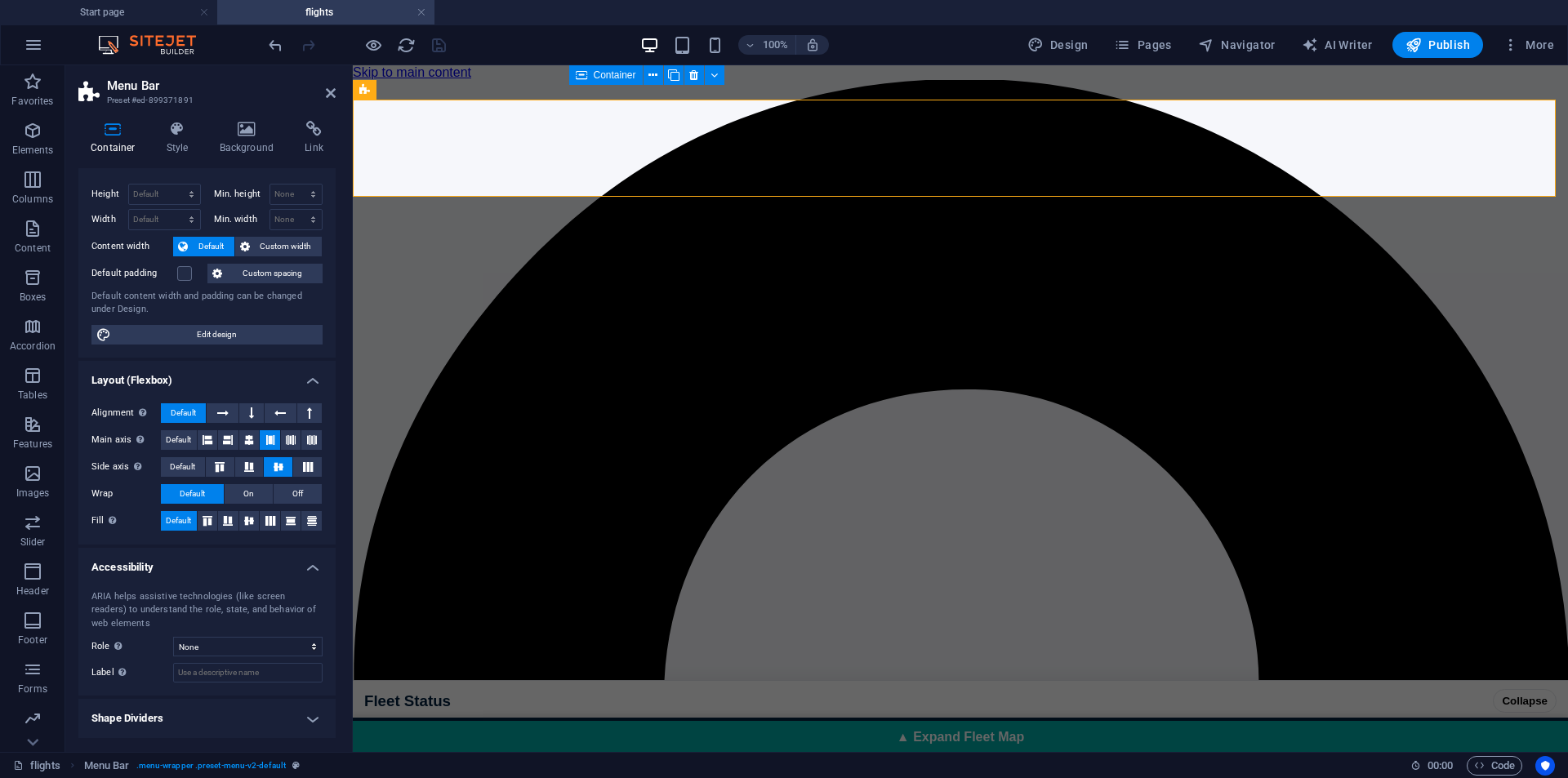
scroll to position [27, 0]
click at [306, 557] on h4 "Accessibility" at bounding box center [207, 563] width 258 height 29
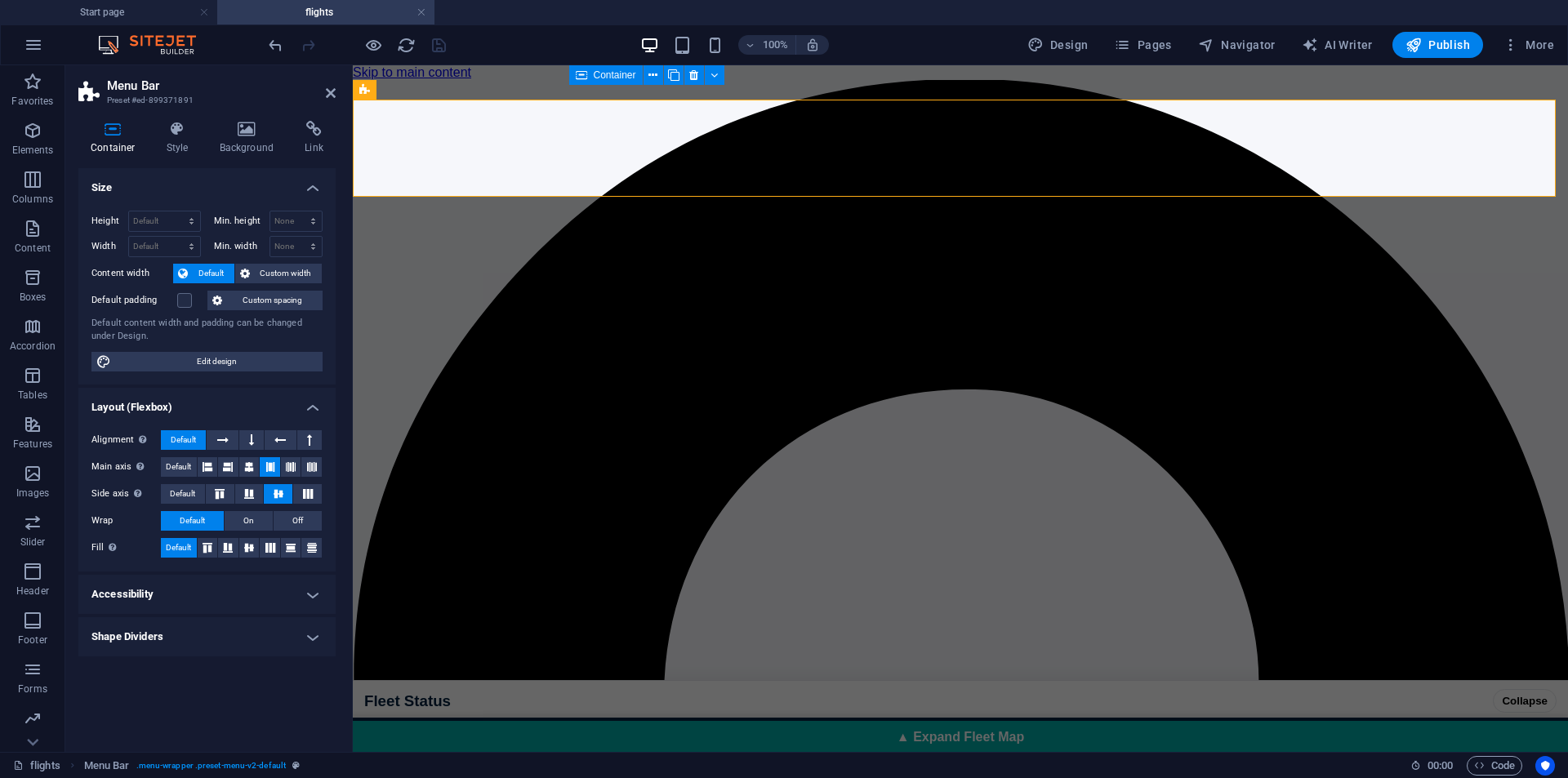
scroll to position [0, 0]
click at [320, 405] on h4 "Layout (Flexbox)" at bounding box center [207, 403] width 258 height 29
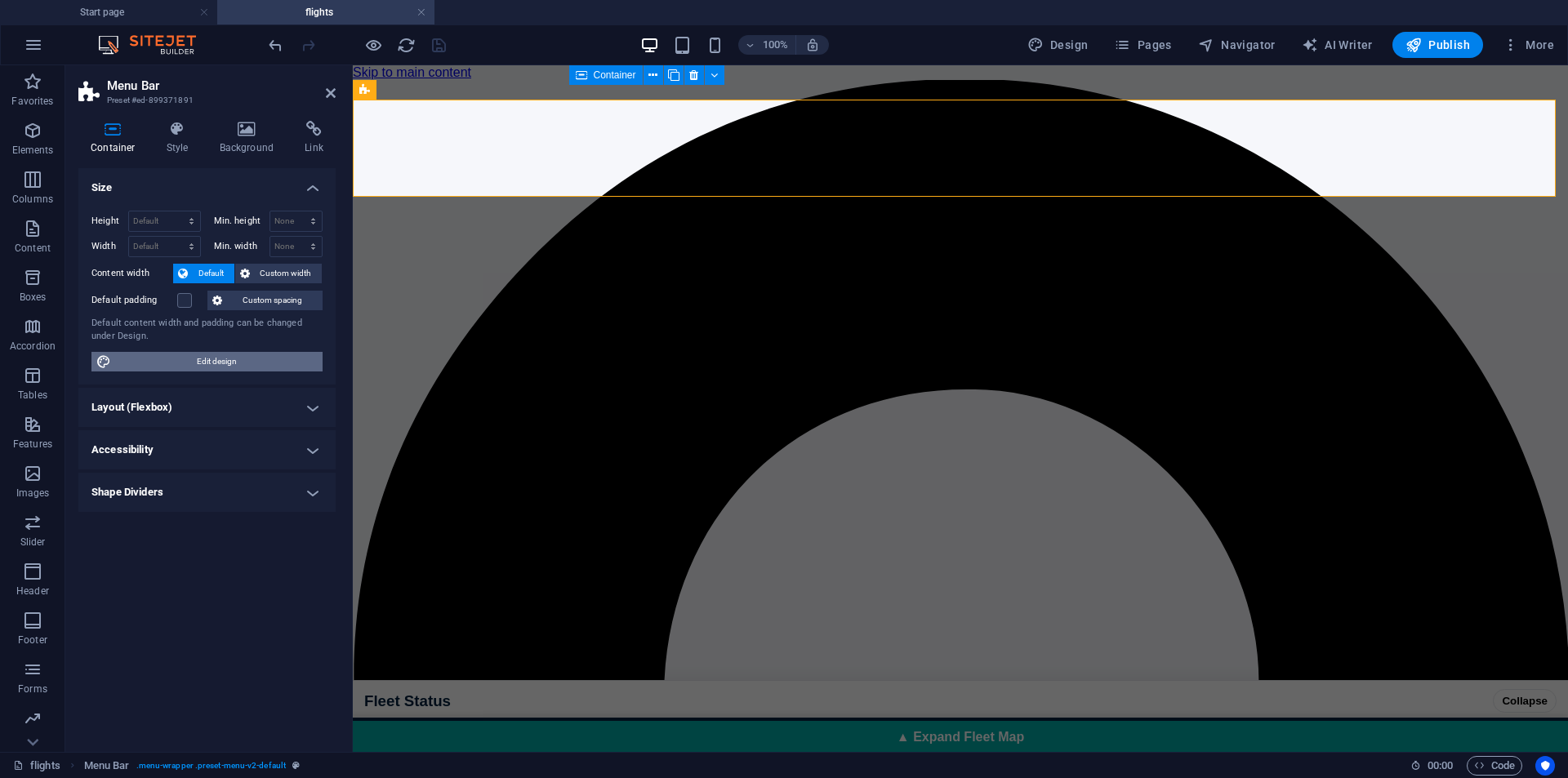
click at [244, 355] on span "Edit design" at bounding box center [216, 361] width 201 height 20
click at [321, 195] on h4 "Size" at bounding box center [207, 183] width 258 height 29
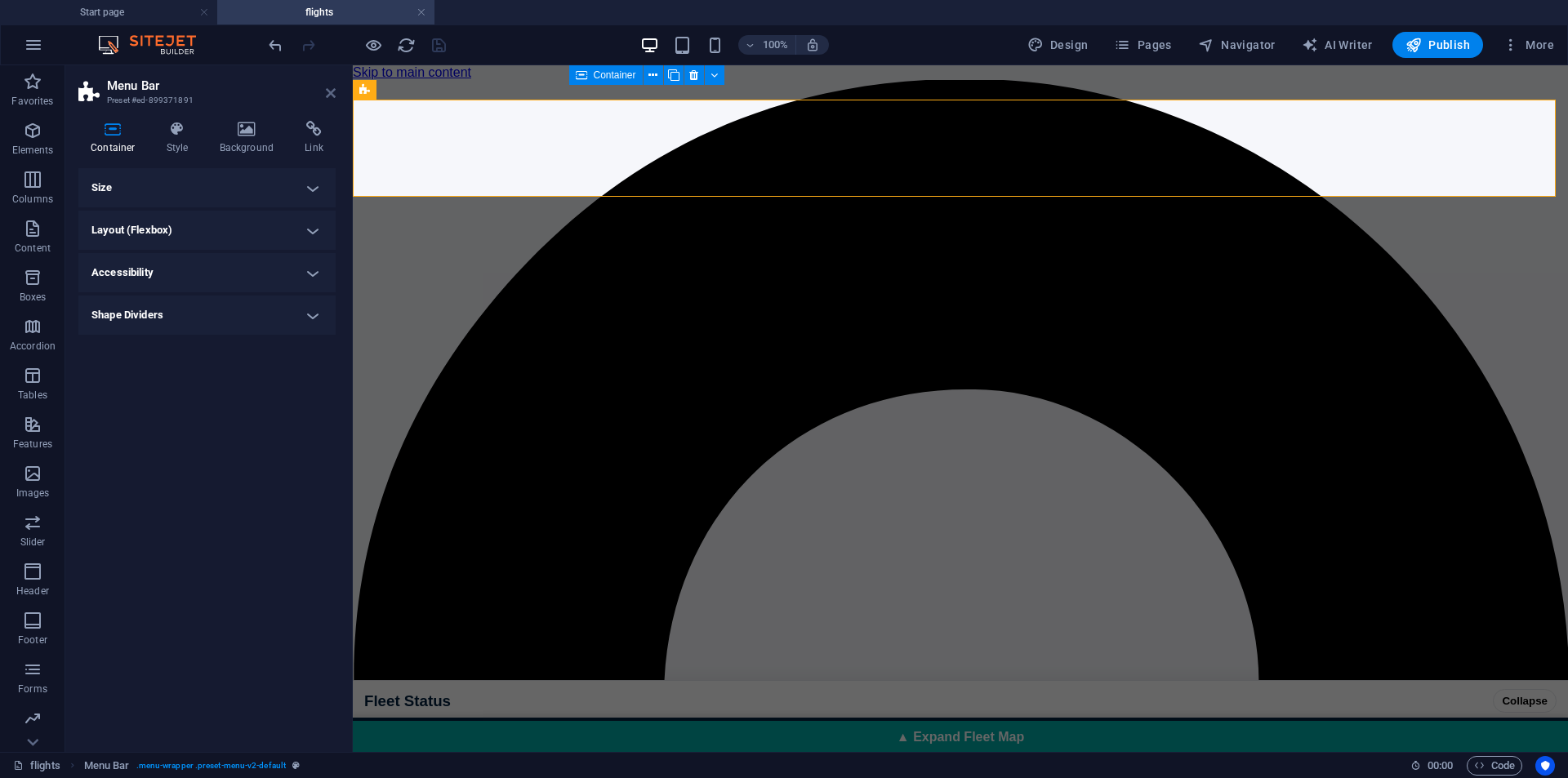
click at [333, 90] on icon at bounding box center [330, 92] width 10 height 13
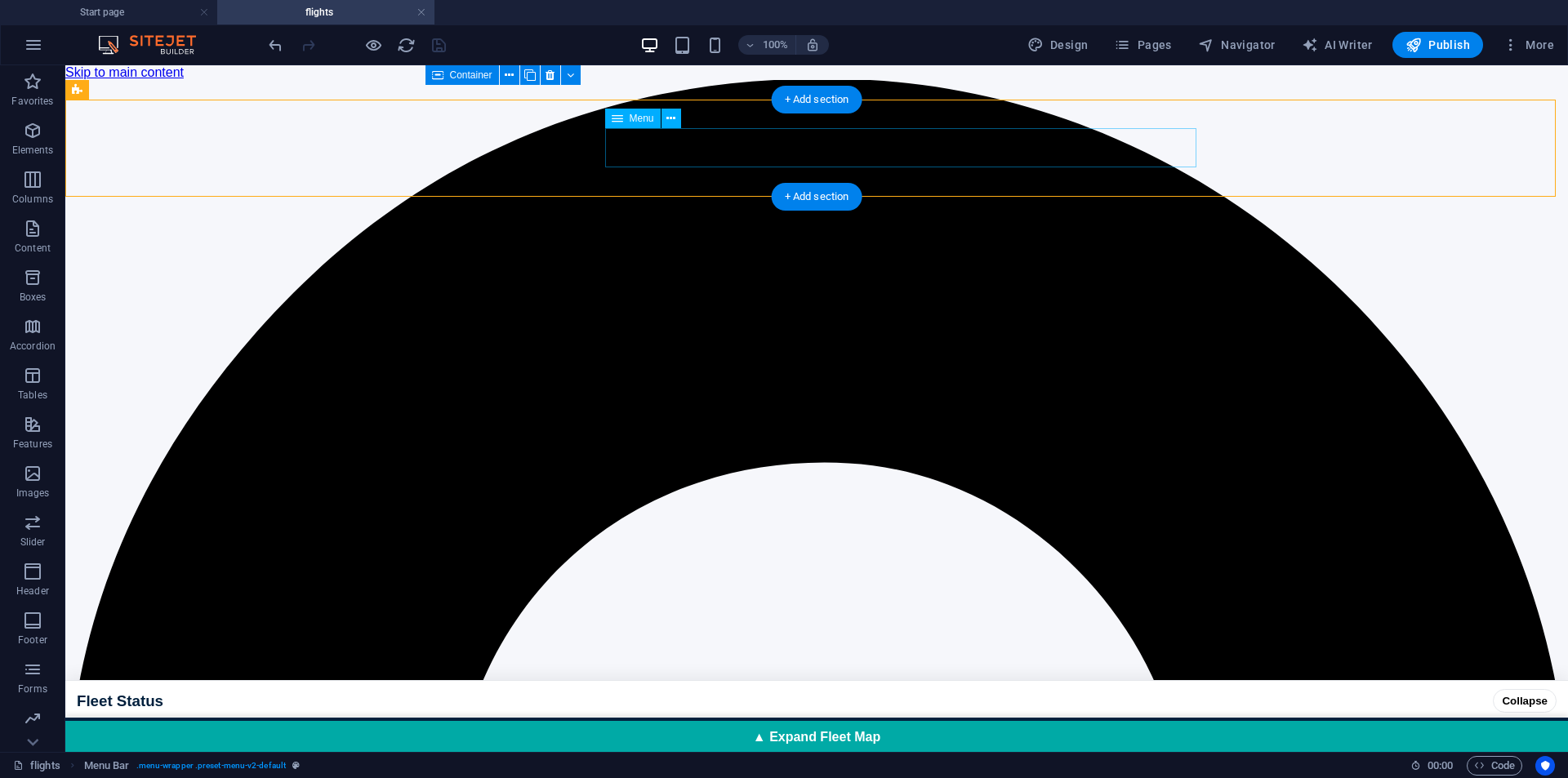
select select
select select "1"
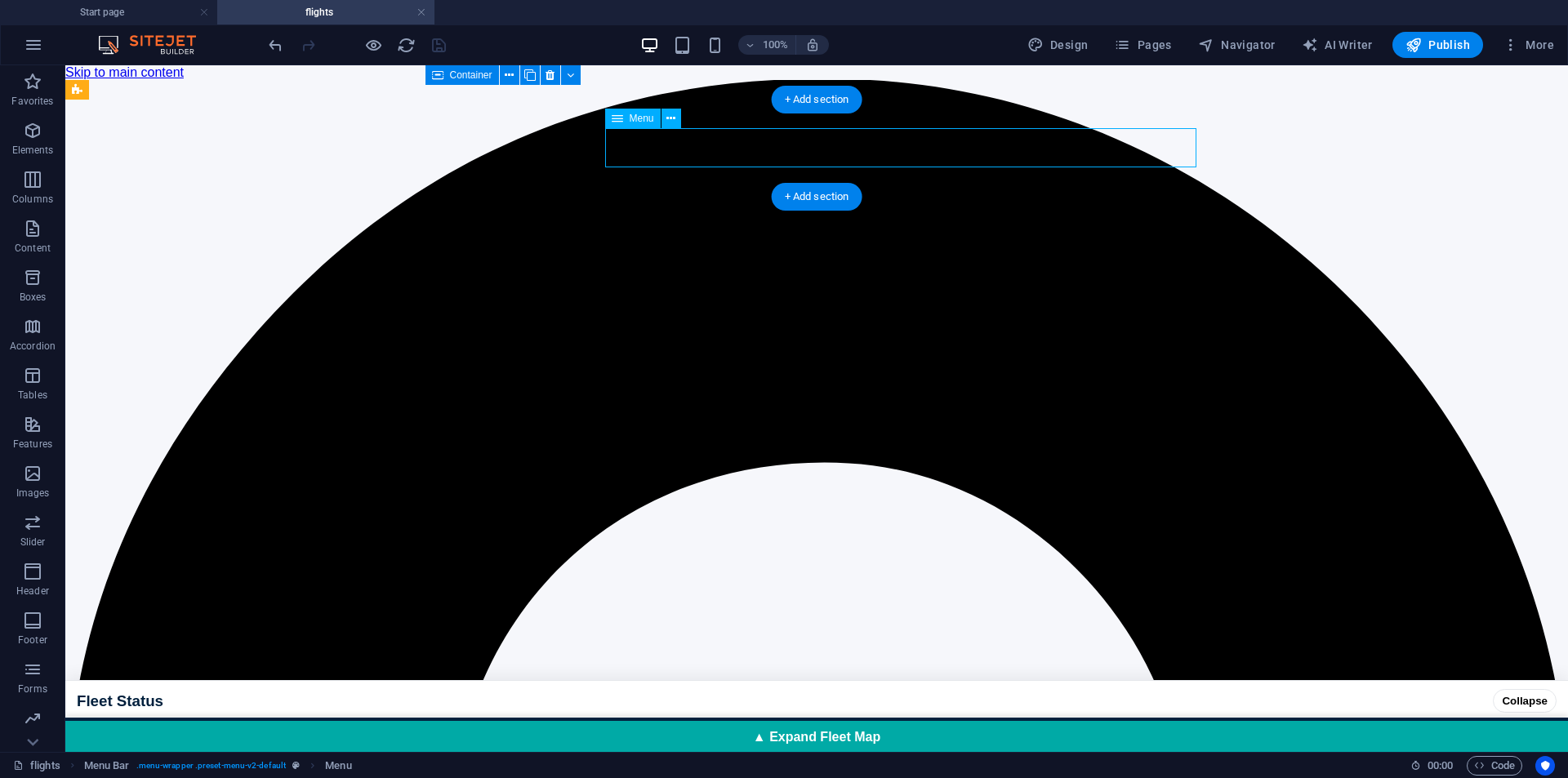
select select
select select "2"
select select
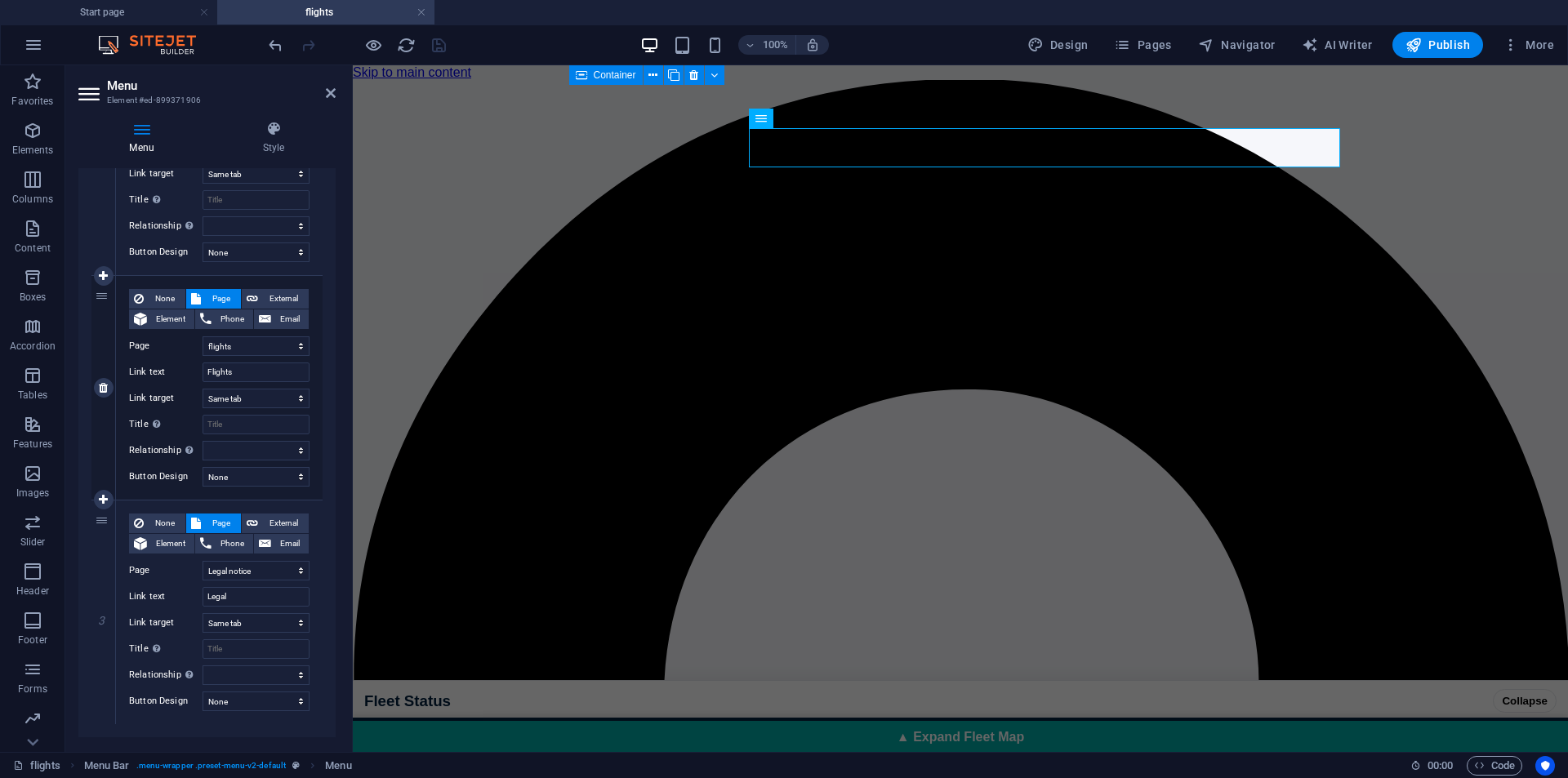
scroll to position [303, 0]
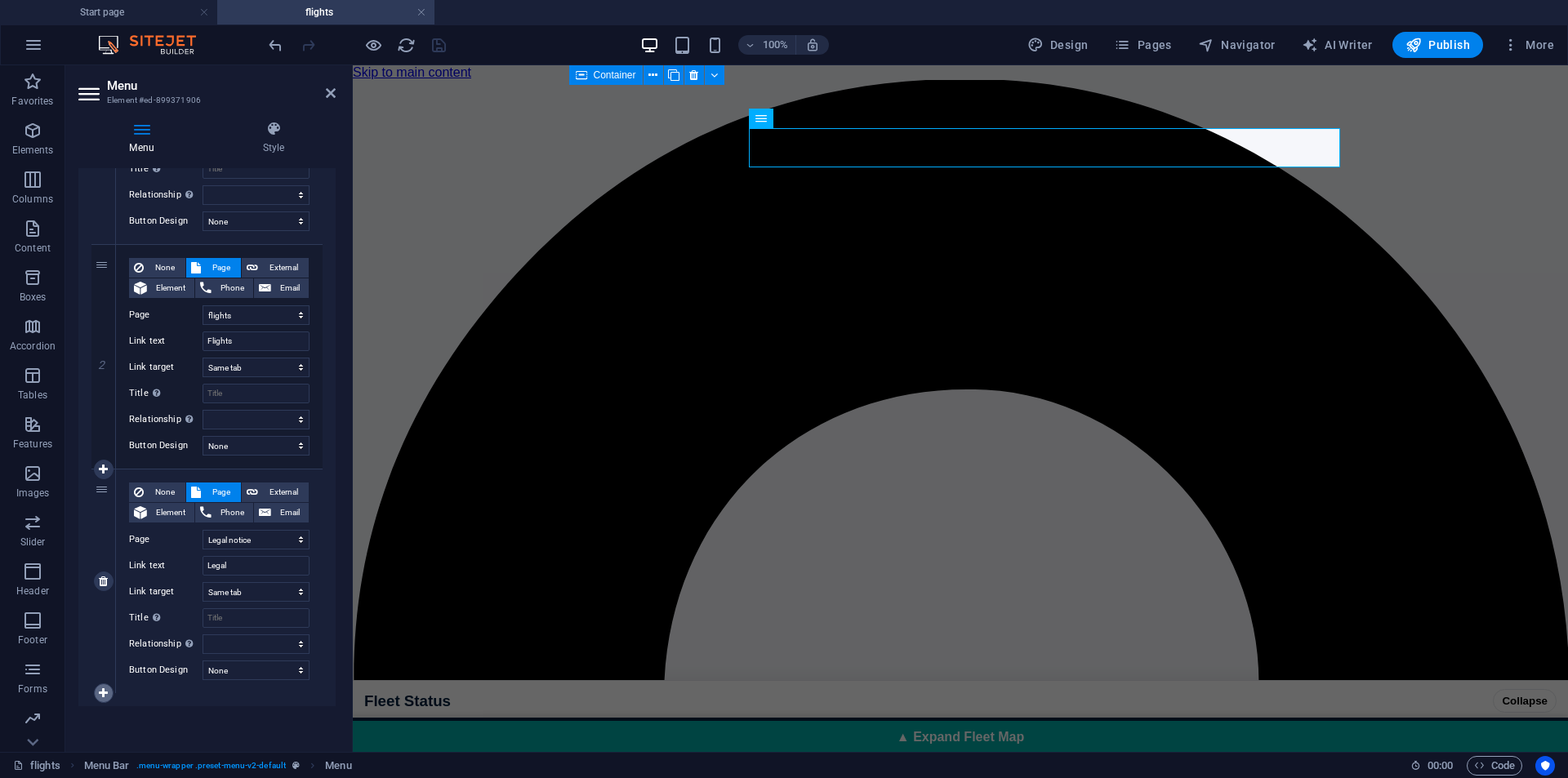
click at [99, 689] on icon at bounding box center [103, 693] width 9 height 11
select select
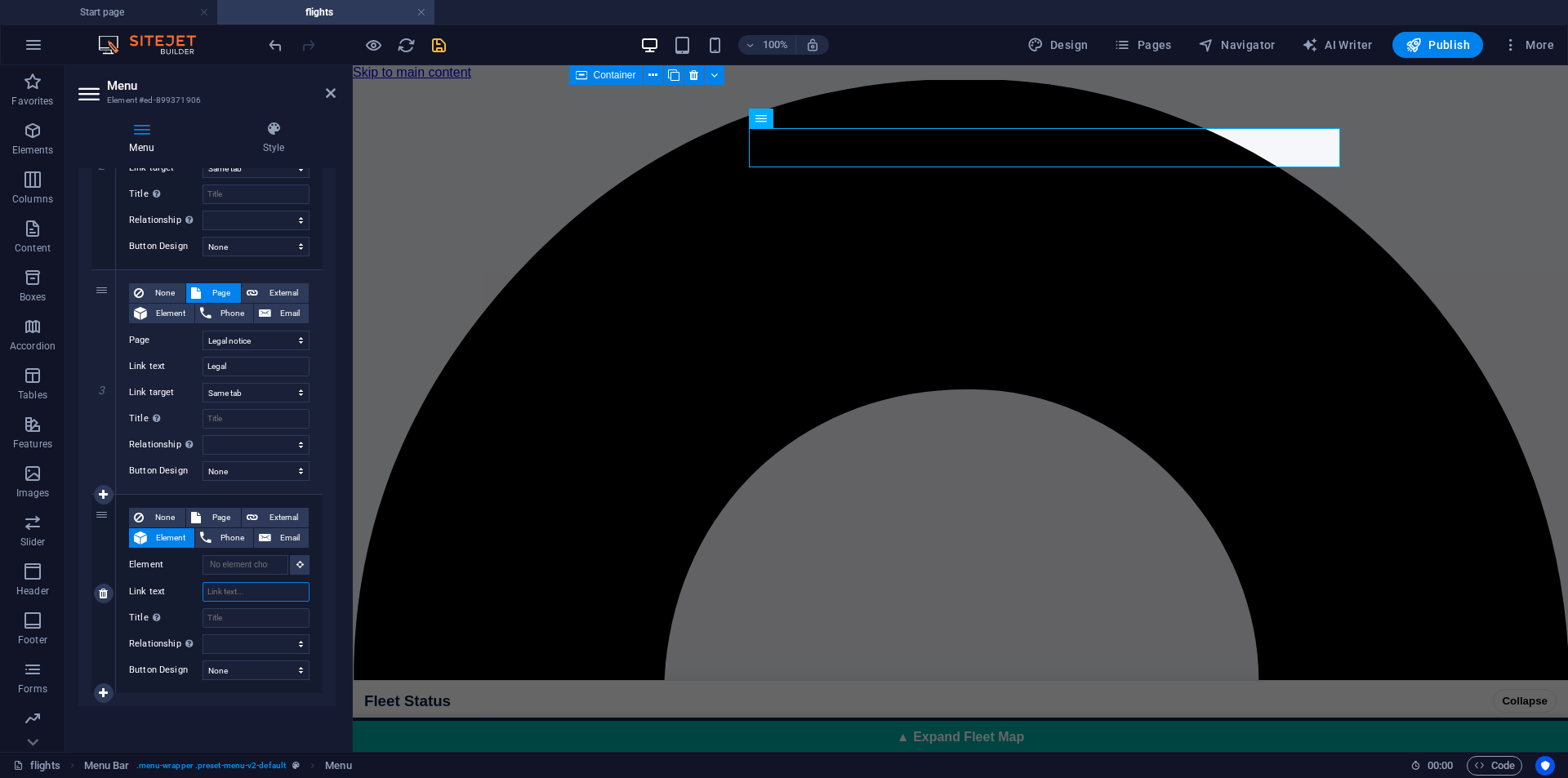
click at [249, 593] on input "Link text" at bounding box center [256, 592] width 107 height 20
type input "C"
select select
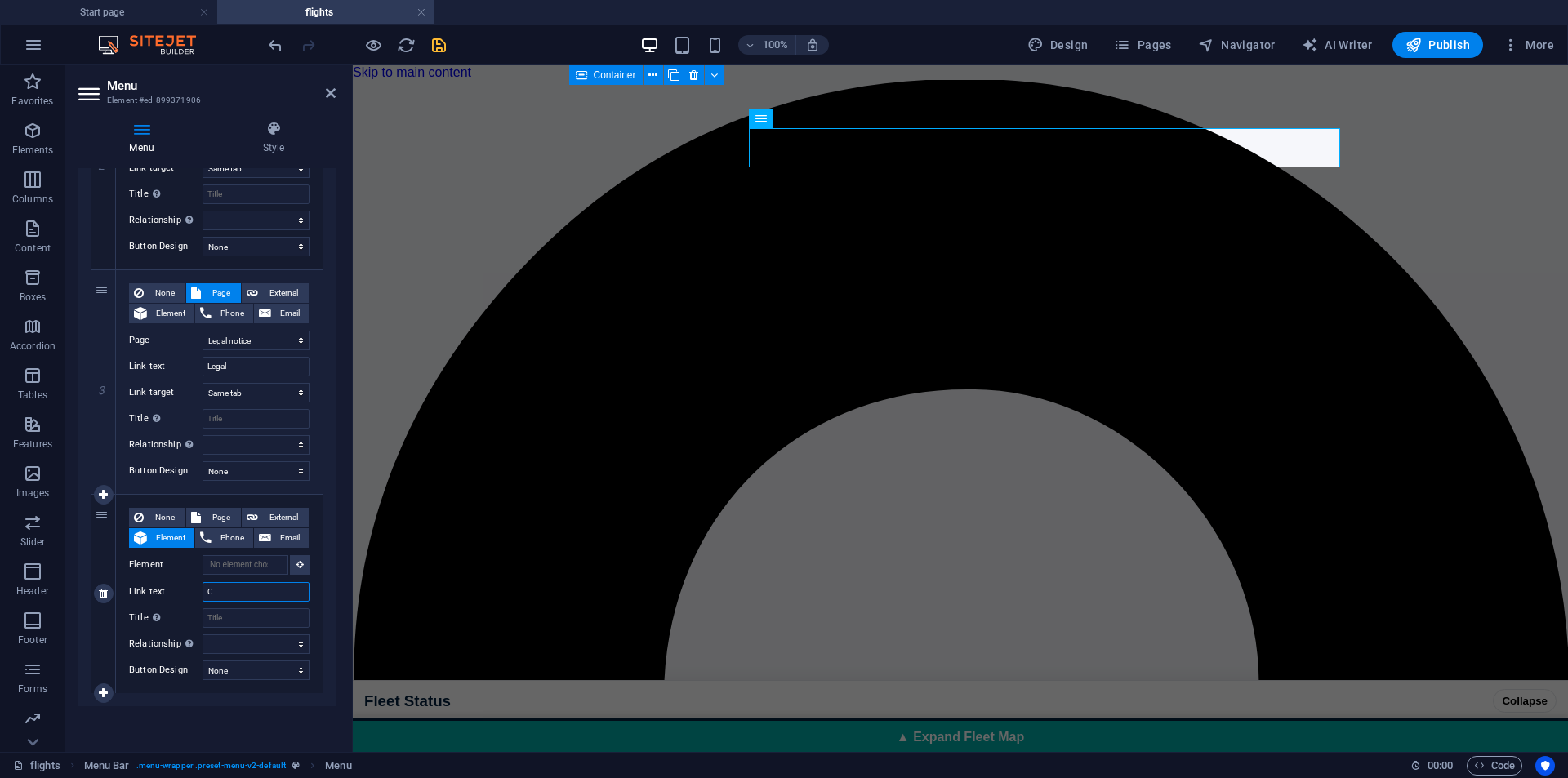
select select
type input "Crew"
select select
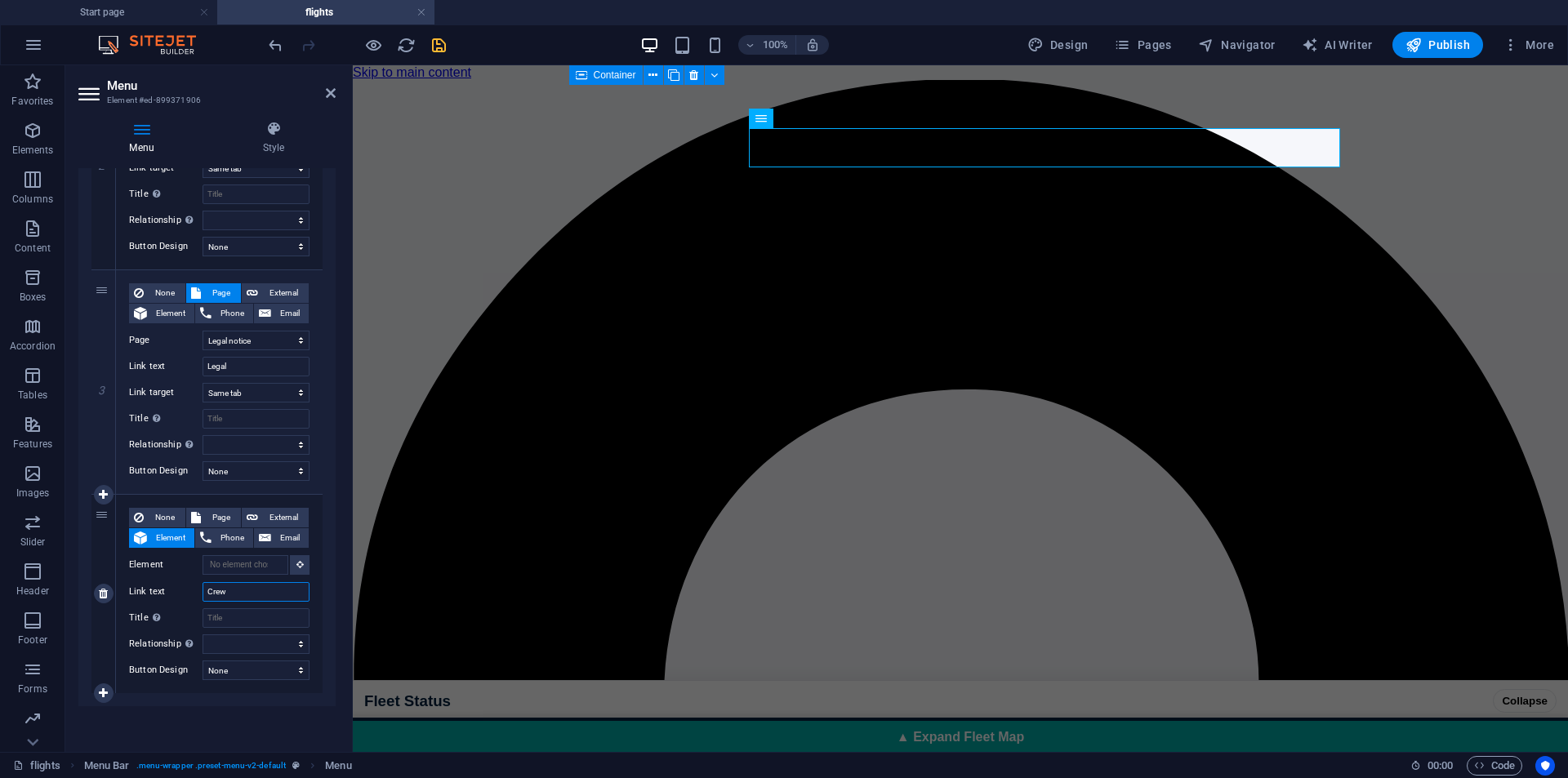
select select
type input "Crew Centwer"
select select
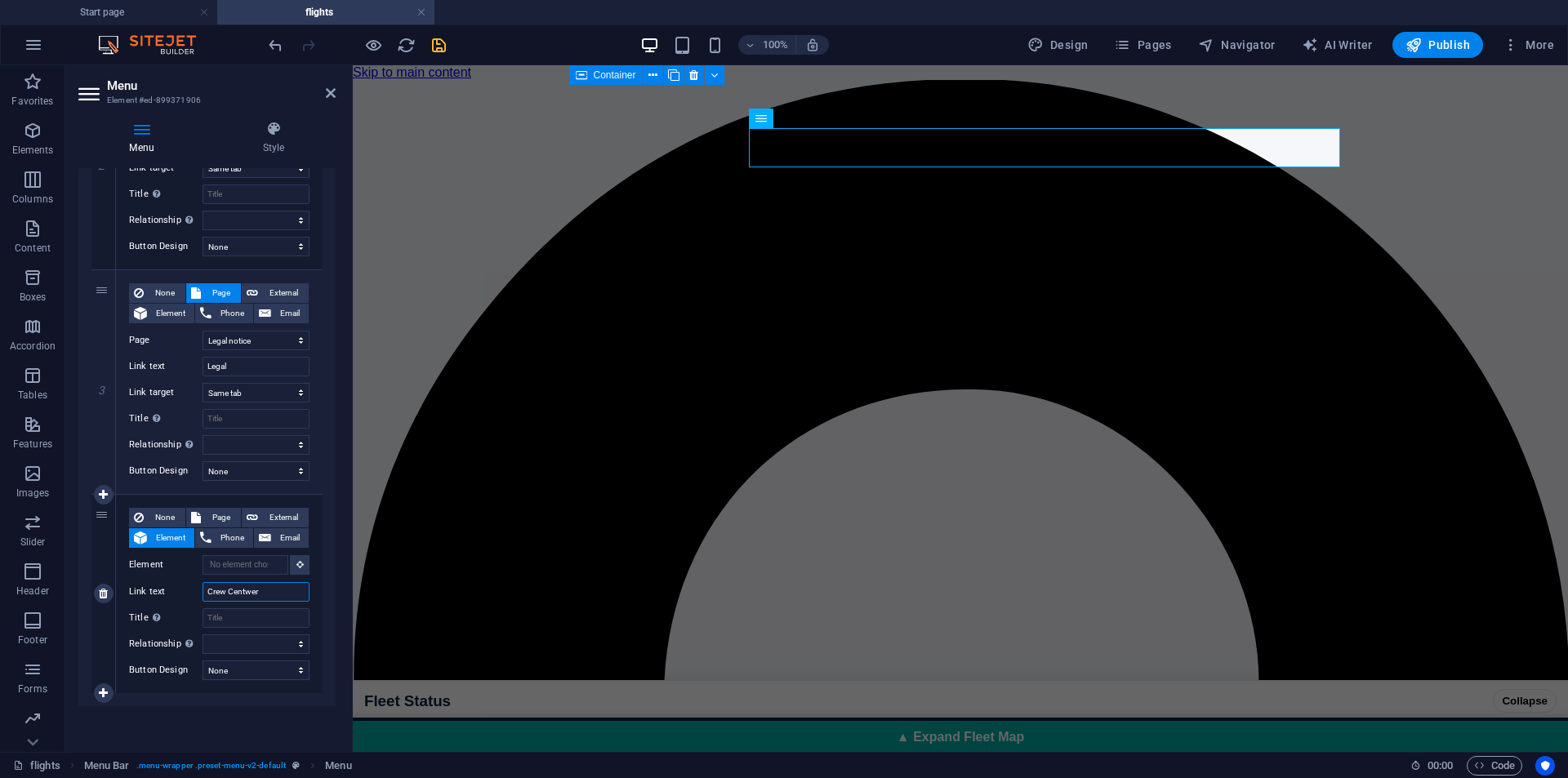
select select
type input "Crew Cent"
select select
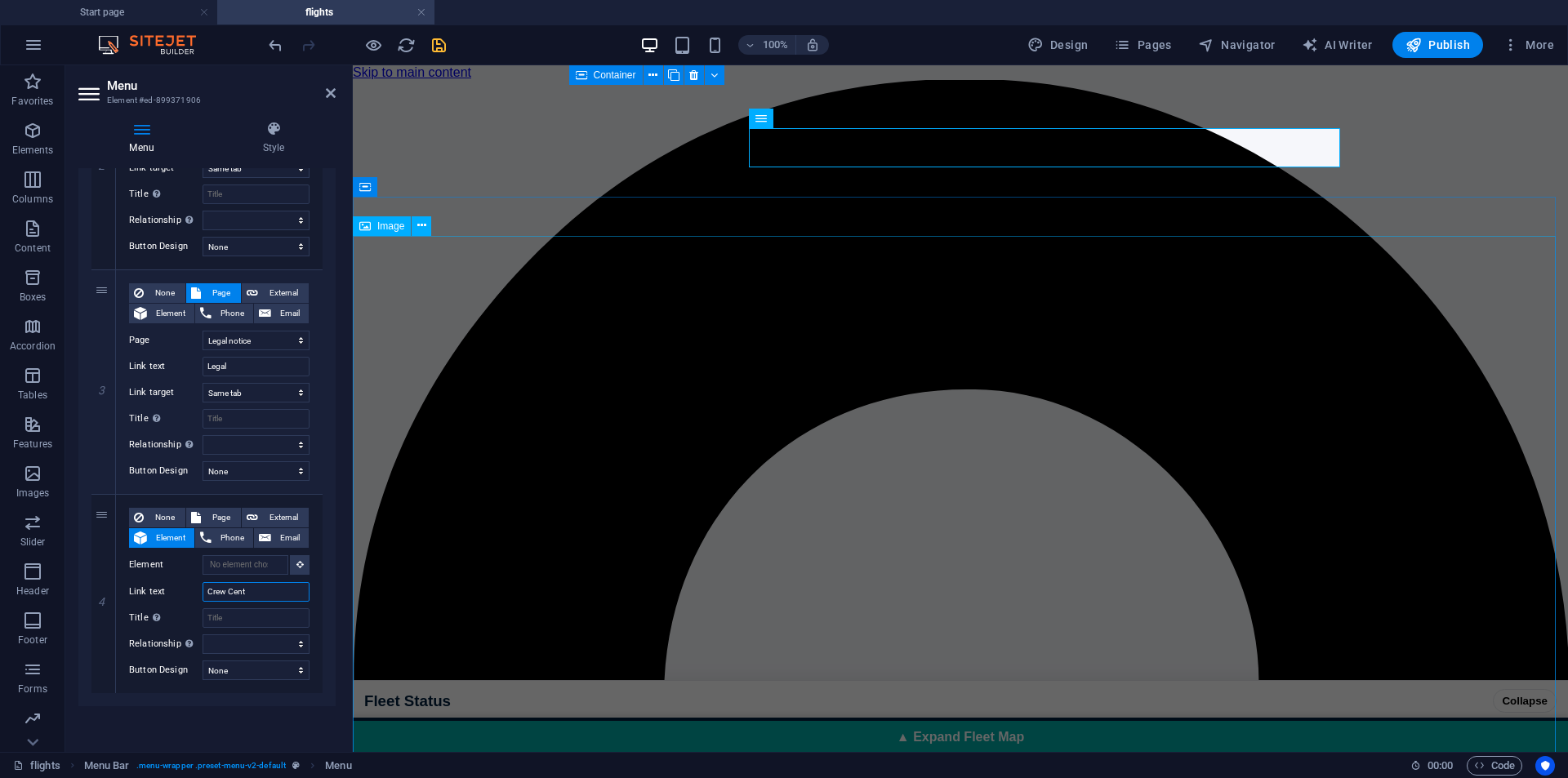
select select
type input "Crew Center"
select select
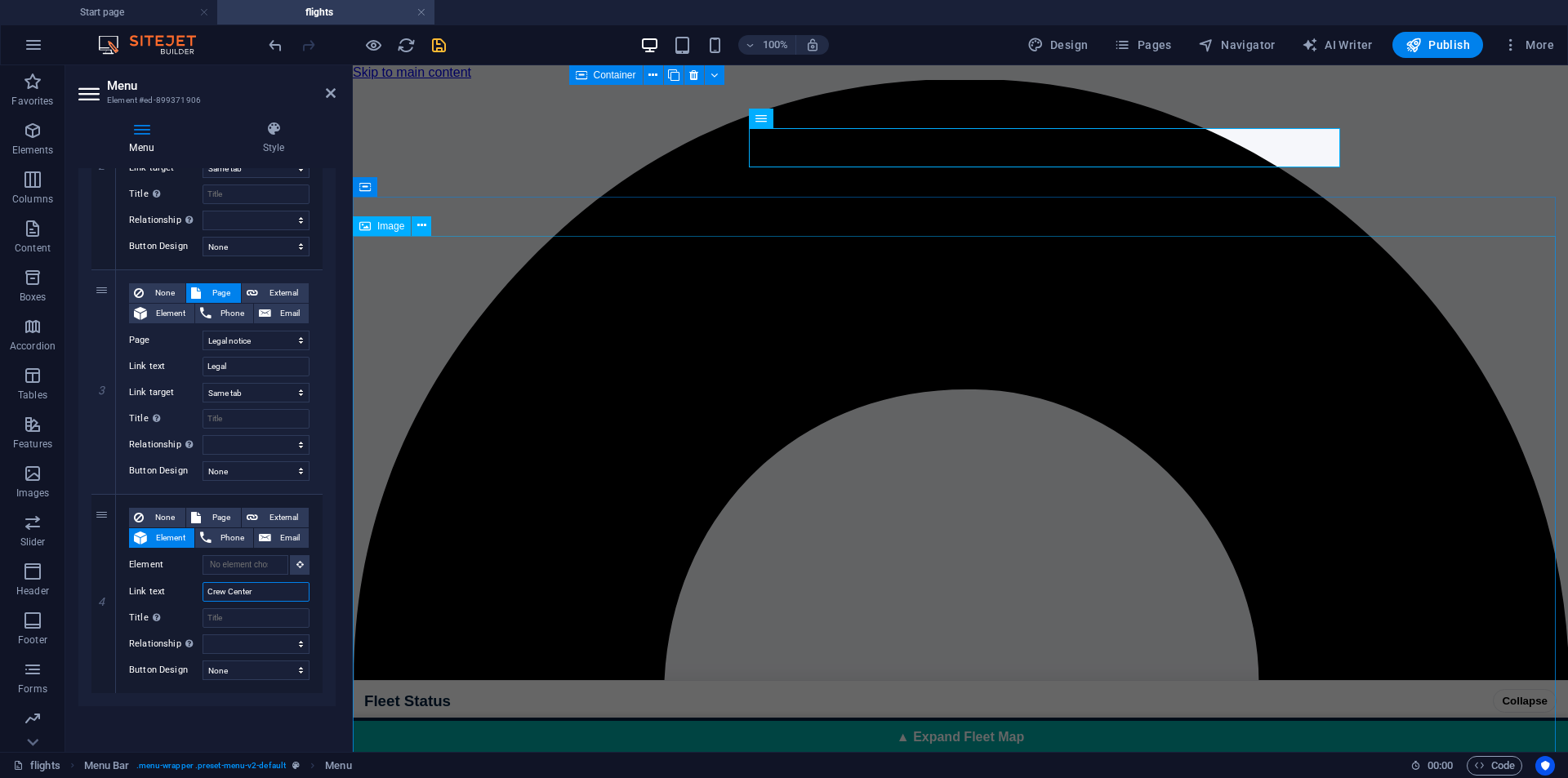
select select
type input "Crew Center"
click at [256, 618] on input "Title Additional link description, should not be the same as the link text. The…" at bounding box center [256, 618] width 107 height 20
click at [272, 522] on span "External" at bounding box center [283, 518] width 41 height 20
select select
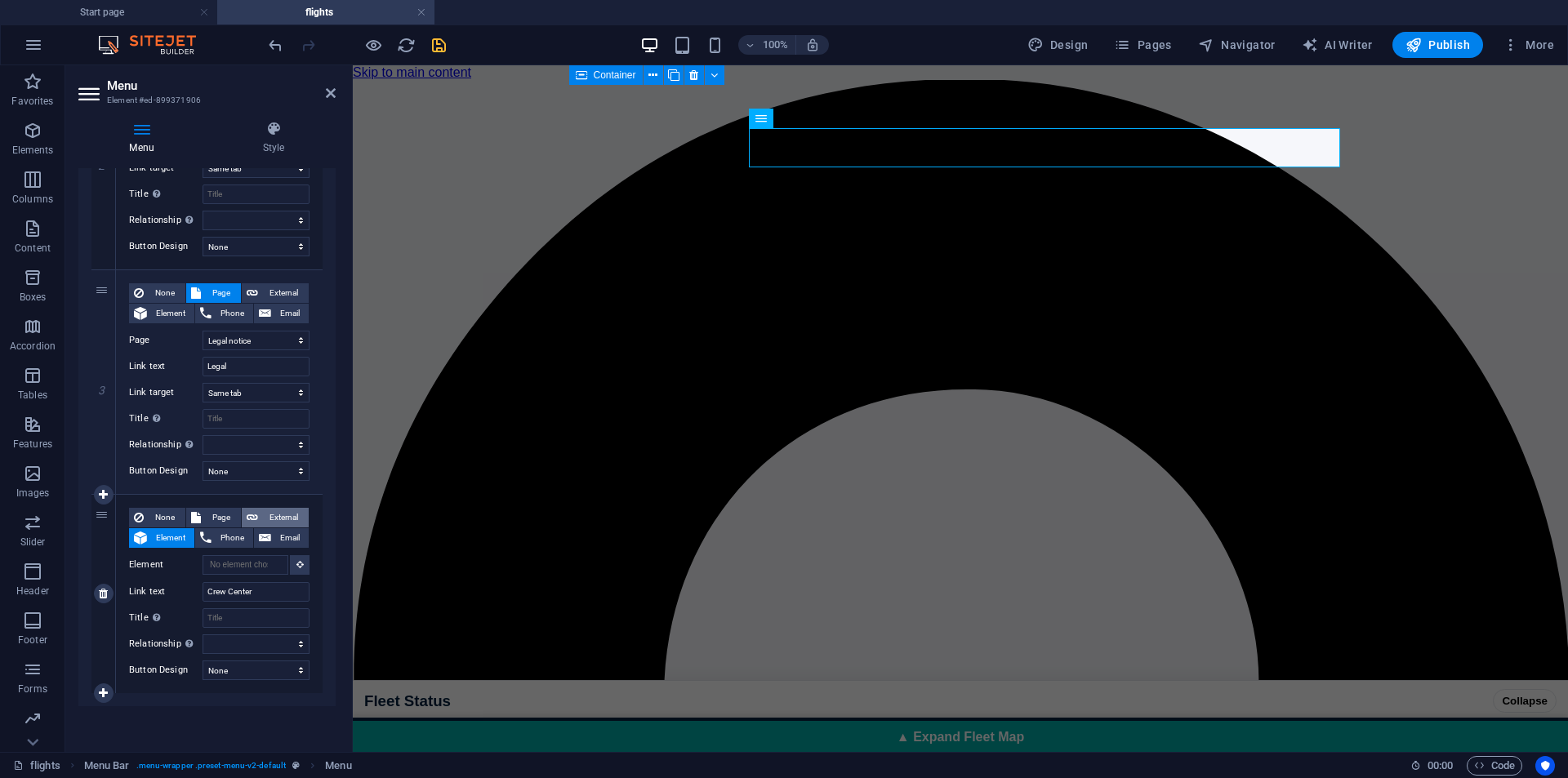
select select
select select "blank"
select select
click at [240, 640] on input "Title Additional link description, should not be the same as the link text. The…" at bounding box center [256, 643] width 107 height 20
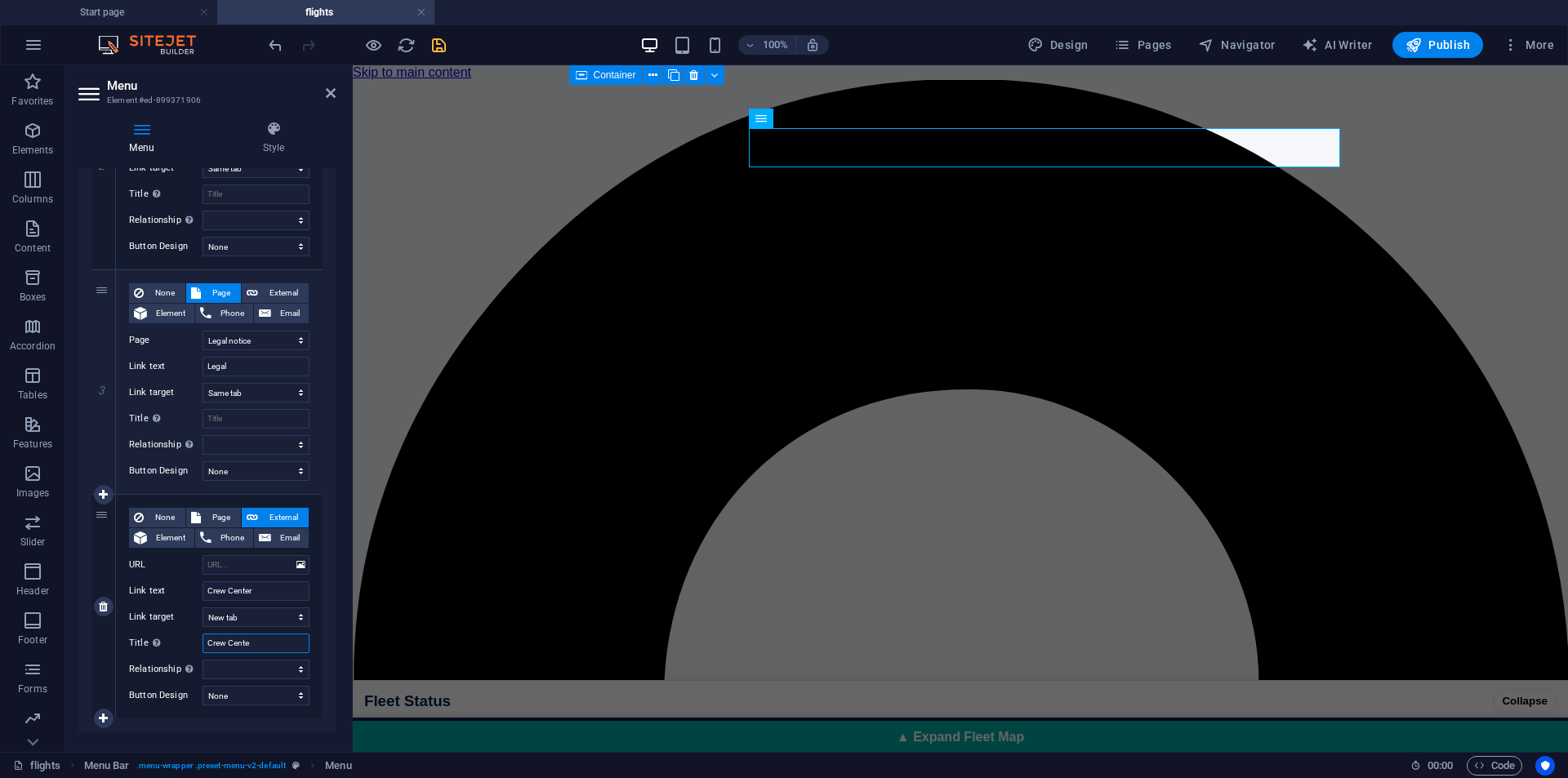
type input "Crew Center"
select select
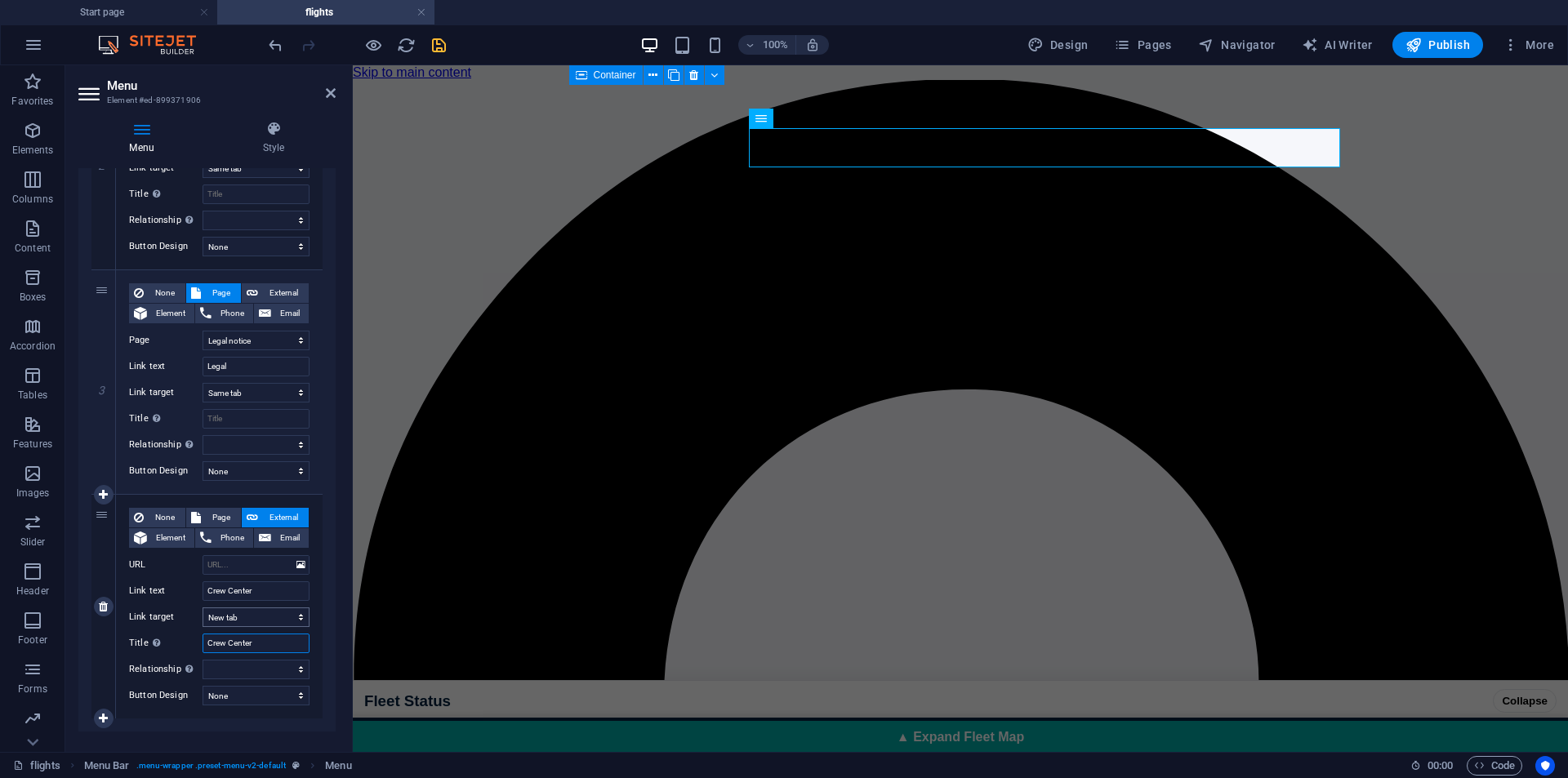
type input "Crew Center"
click at [251, 615] on select "New tab Same tab Overlay" at bounding box center [256, 617] width 107 height 20
click at [202, 608] on select "New tab Same tab Overlay" at bounding box center [256, 617] width 107 height 20
click at [220, 566] on input "URL" at bounding box center [256, 565] width 107 height 20
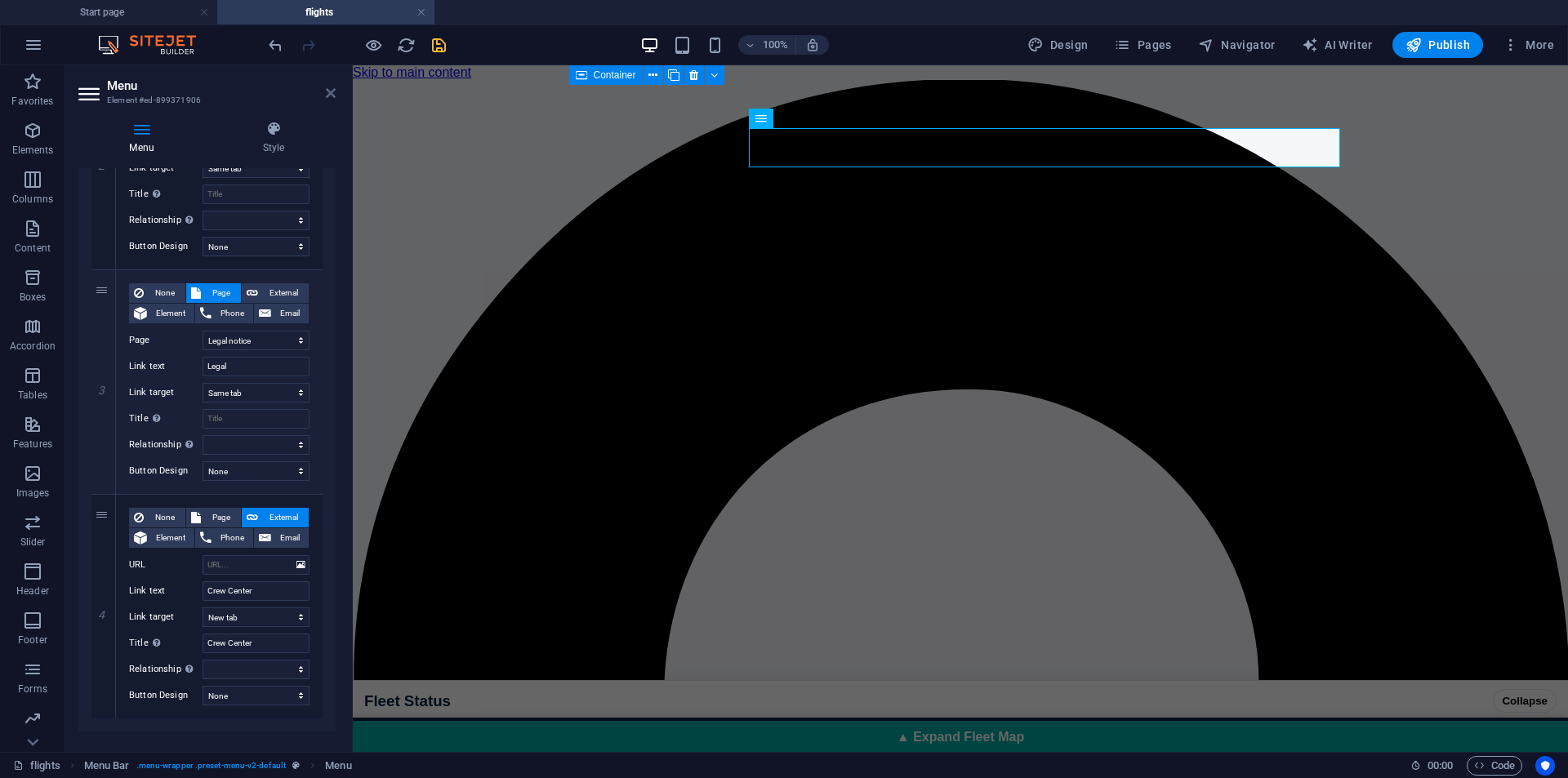
click at [329, 99] on link at bounding box center [330, 93] width 10 height 14
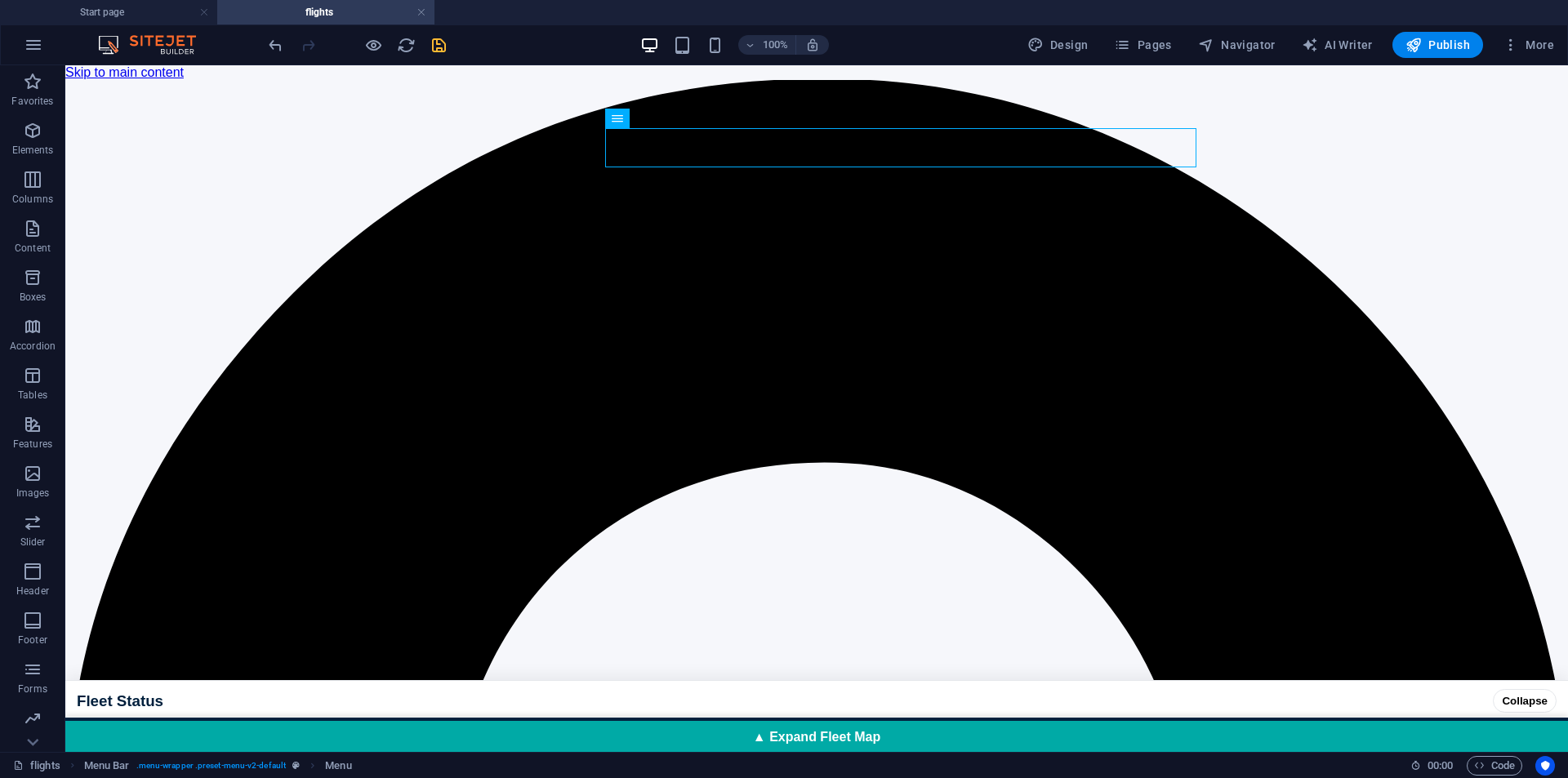
click at [446, 44] on icon "save" at bounding box center [439, 46] width 19 height 19
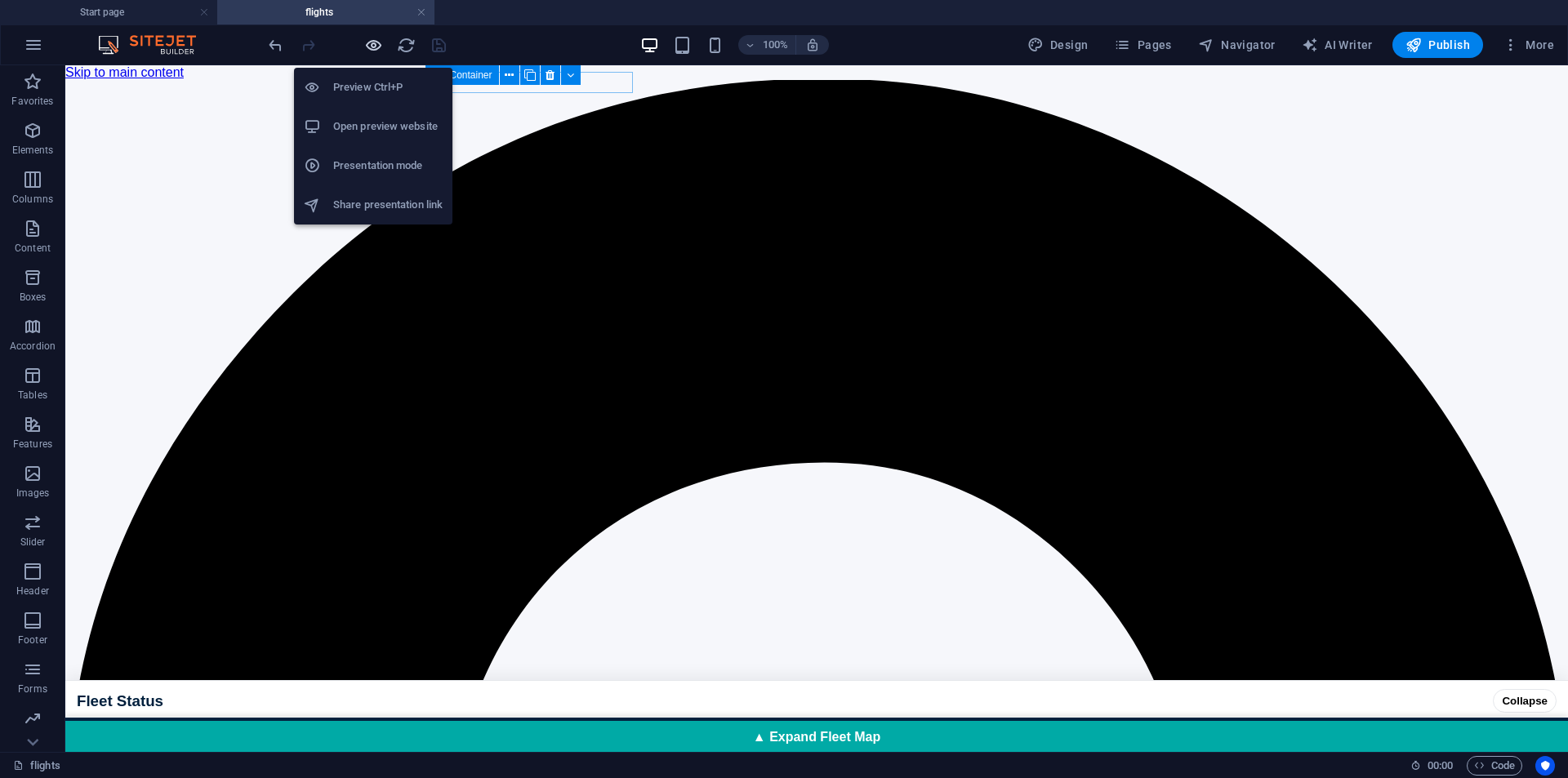
click at [374, 48] on icon "button" at bounding box center [373, 46] width 19 height 19
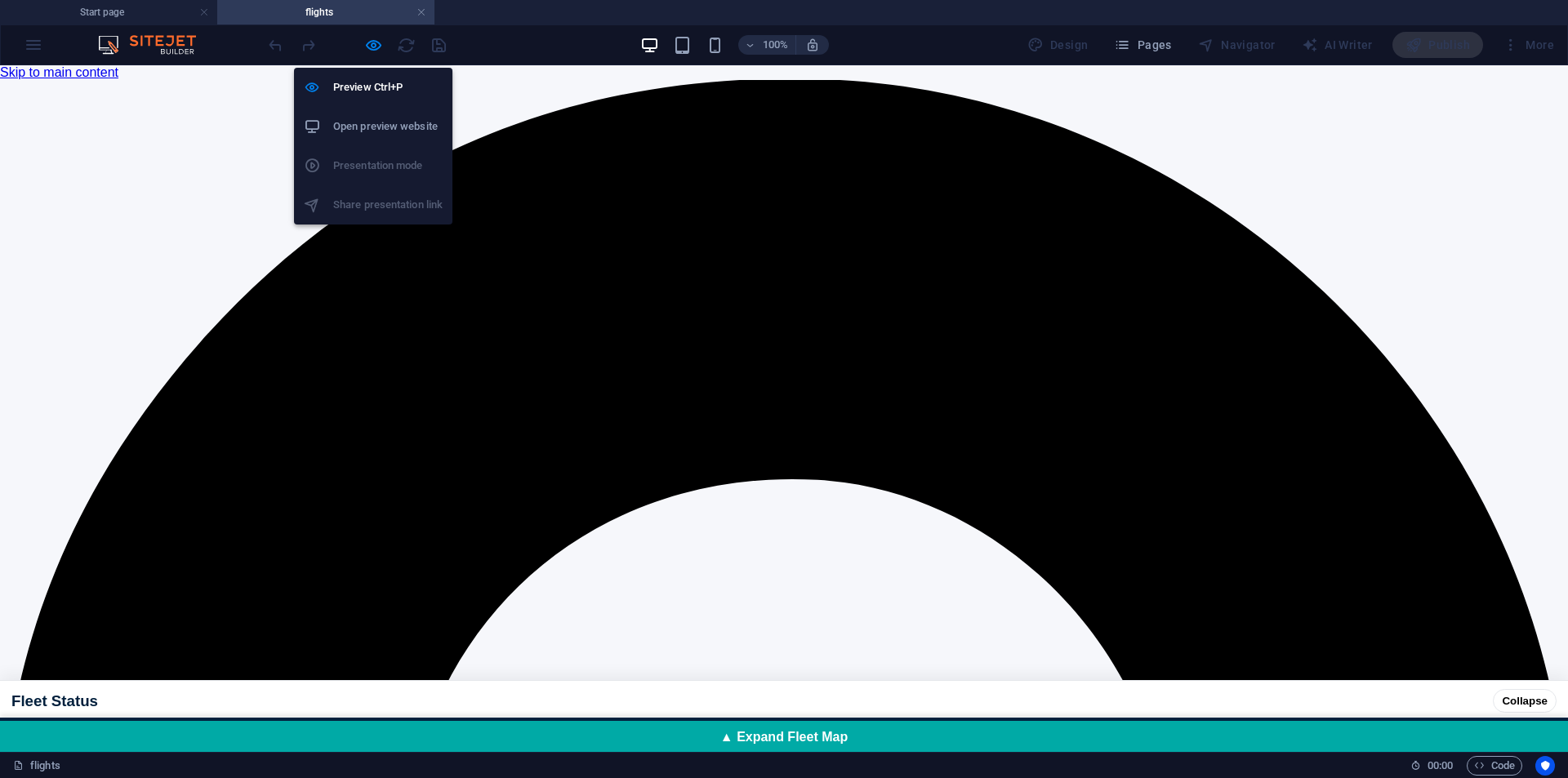
click at [392, 128] on h6 "Open preview website" at bounding box center [388, 126] width 110 height 20
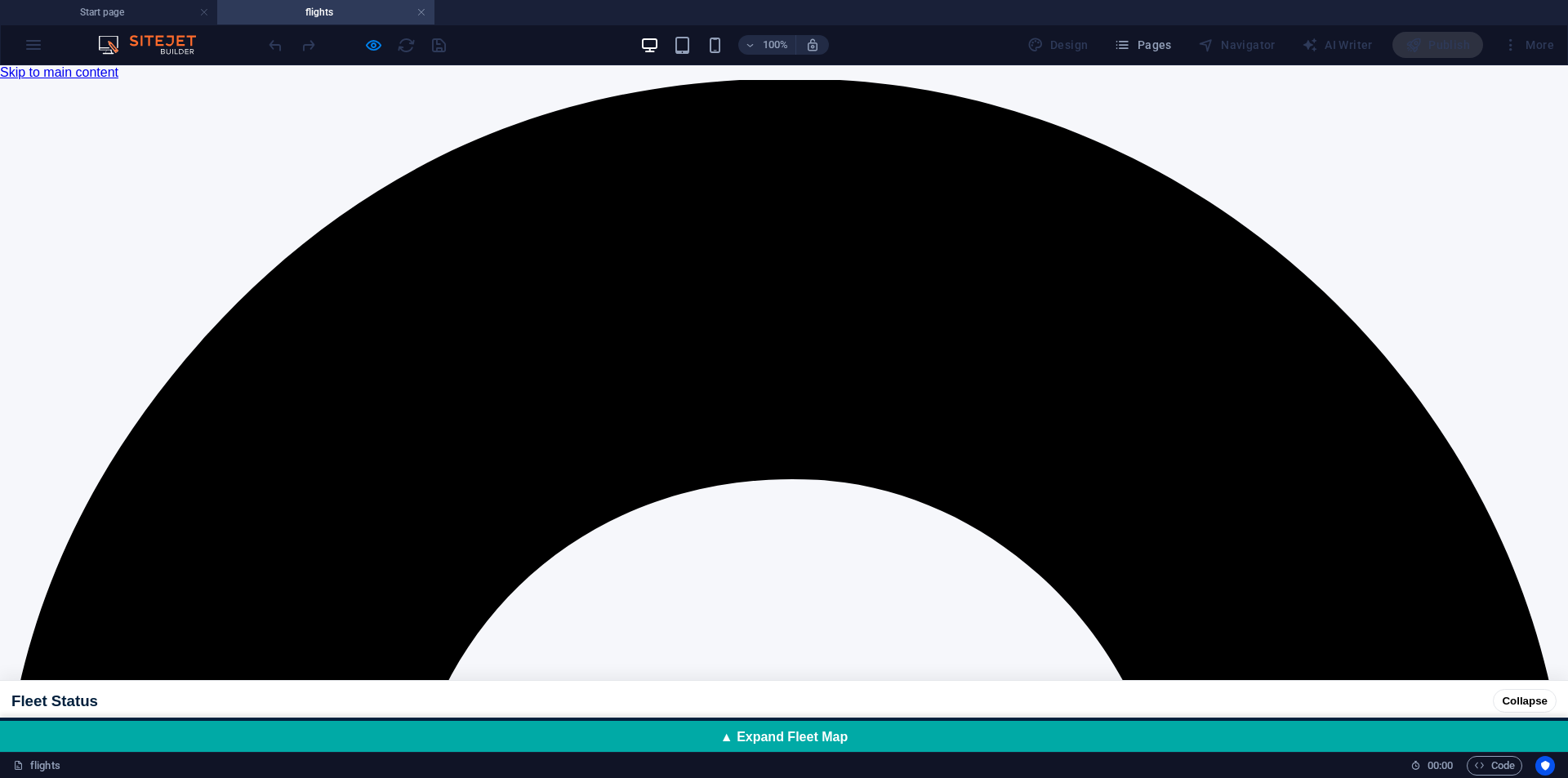
click at [1516, 689] on button "Collapse" at bounding box center [1525, 700] width 64 height 23
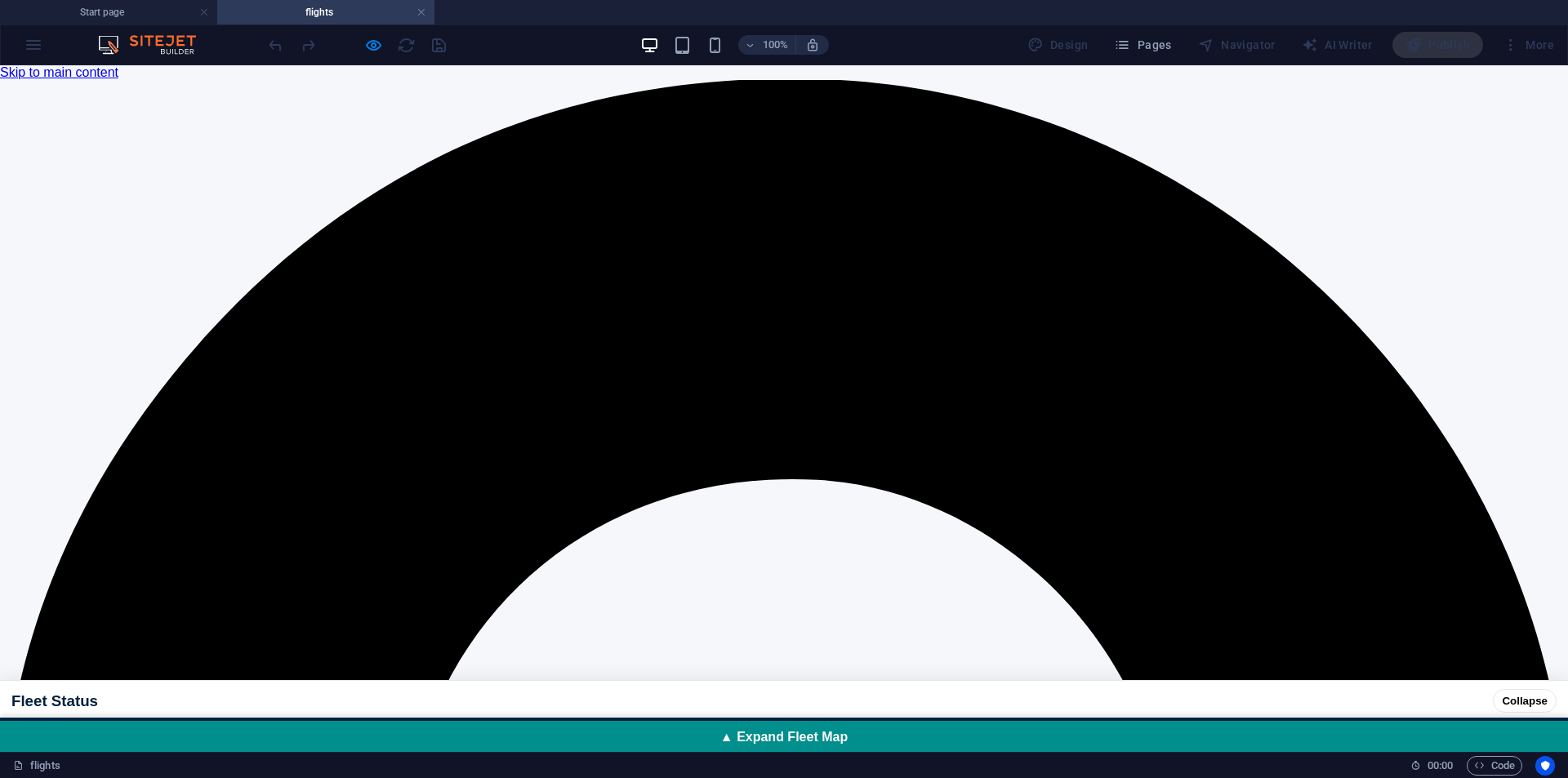
scroll to position [408, 0]
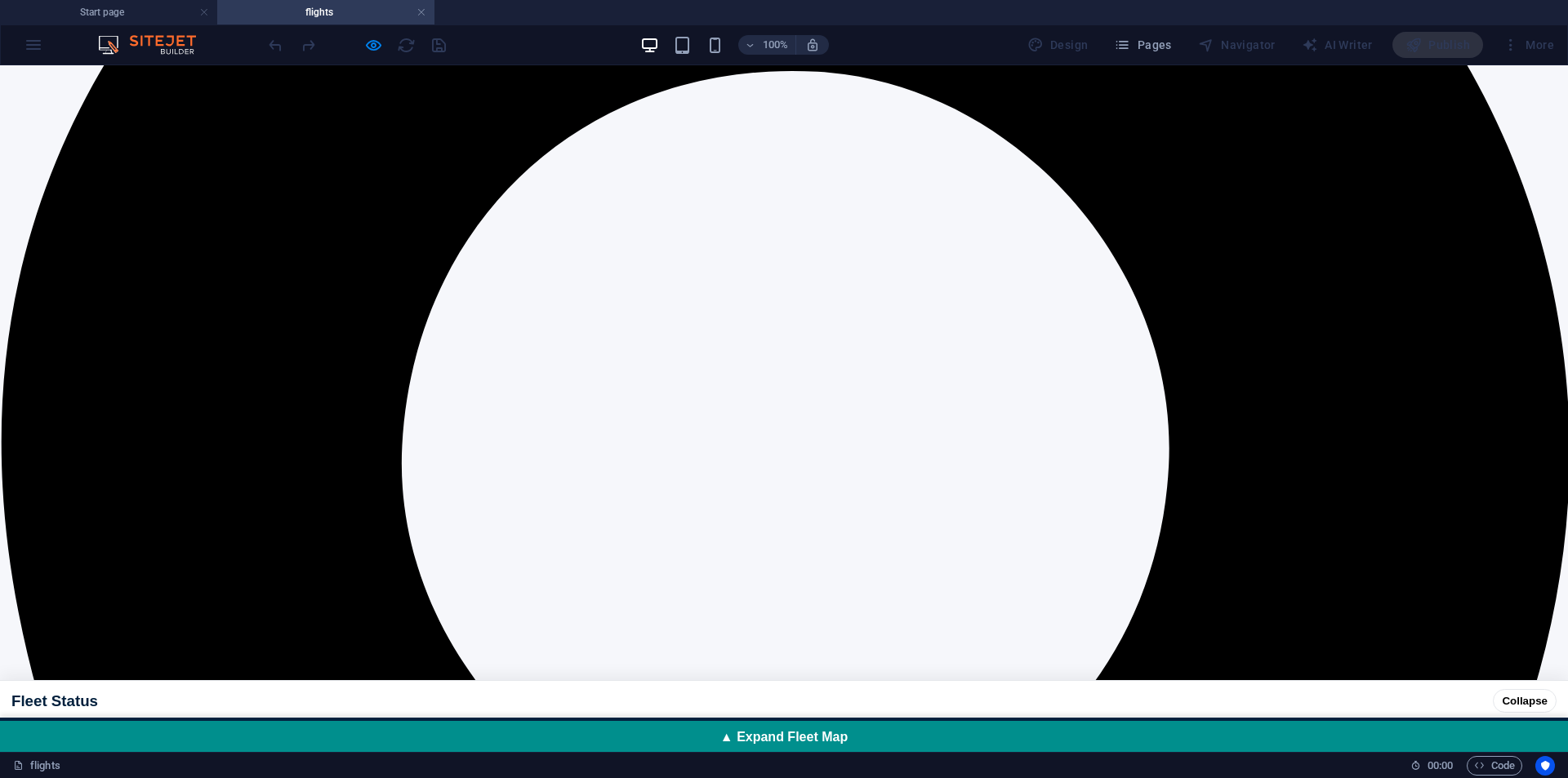
click at [781, 736] on div "▲ Expand Fleet Map" at bounding box center [784, 736] width 1568 height 33
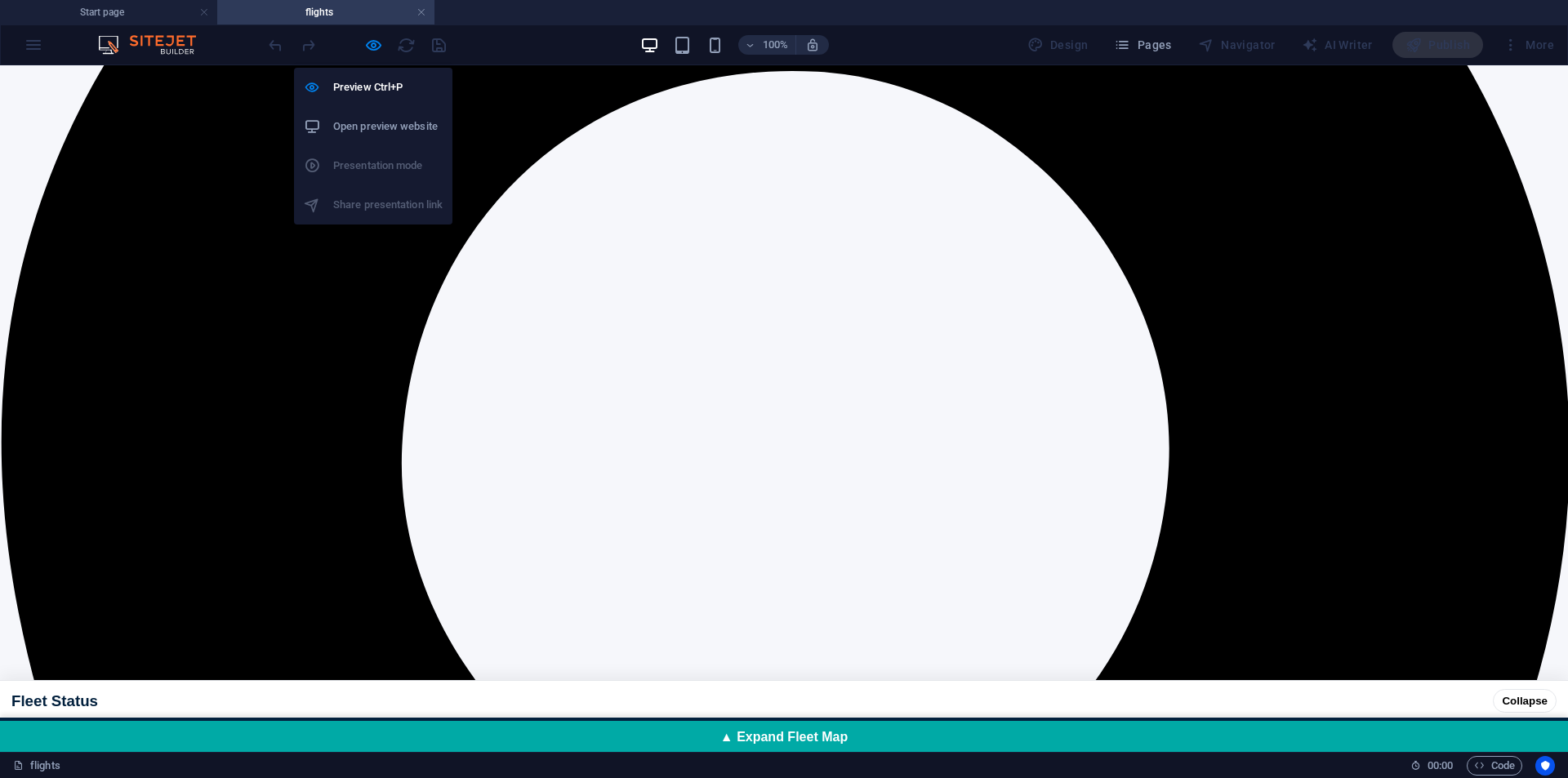
click at [369, 130] on h6 "Open preview website" at bounding box center [388, 126] width 110 height 20
drag, startPoint x: 368, startPoint y: 89, endPoint x: 354, endPoint y: 98, distance: 16.6
click at [368, 90] on h6 "Preview Ctrl+P" at bounding box center [388, 87] width 110 height 20
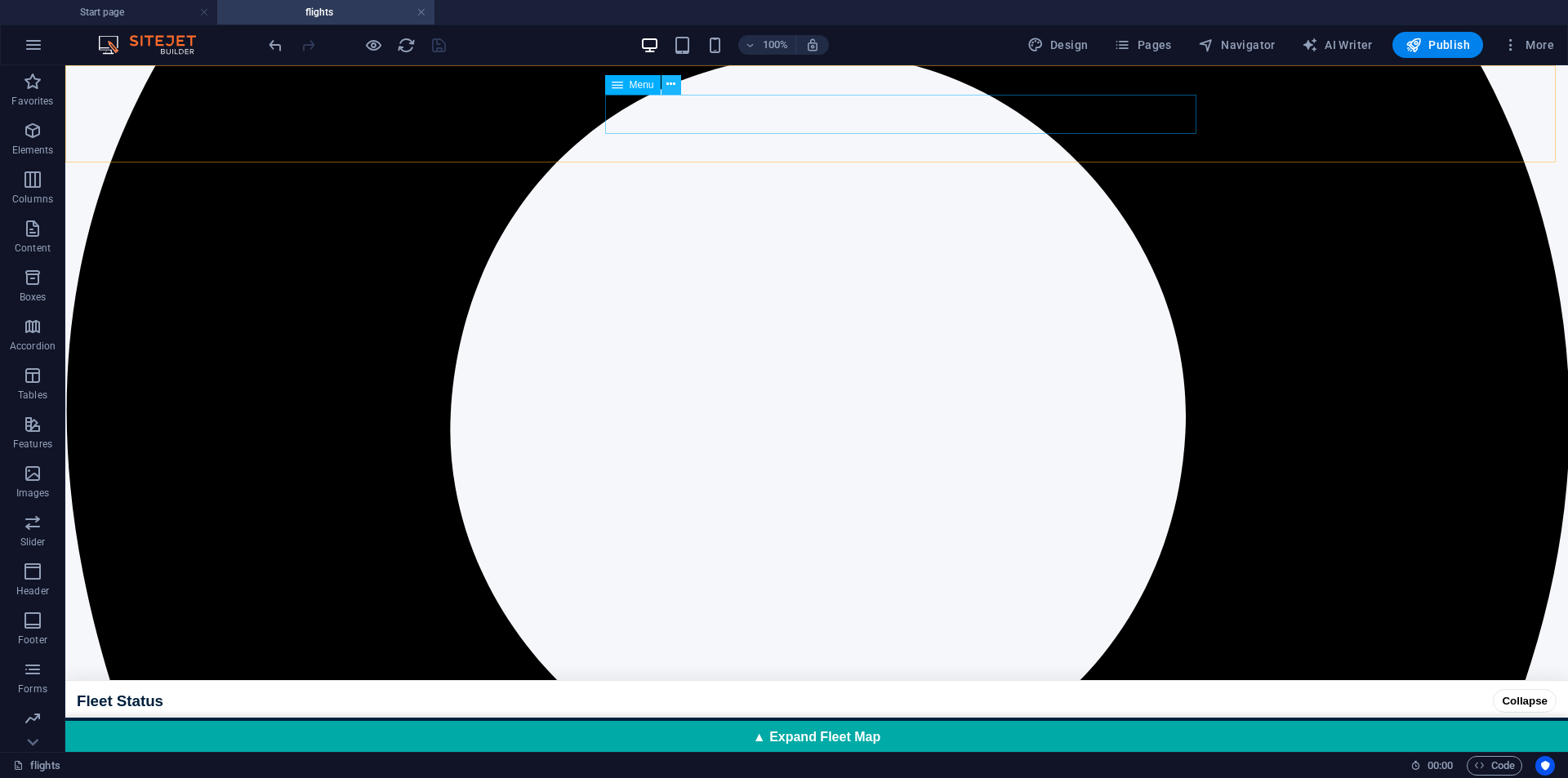
click at [674, 85] on icon at bounding box center [671, 85] width 9 height 17
select select
select select "1"
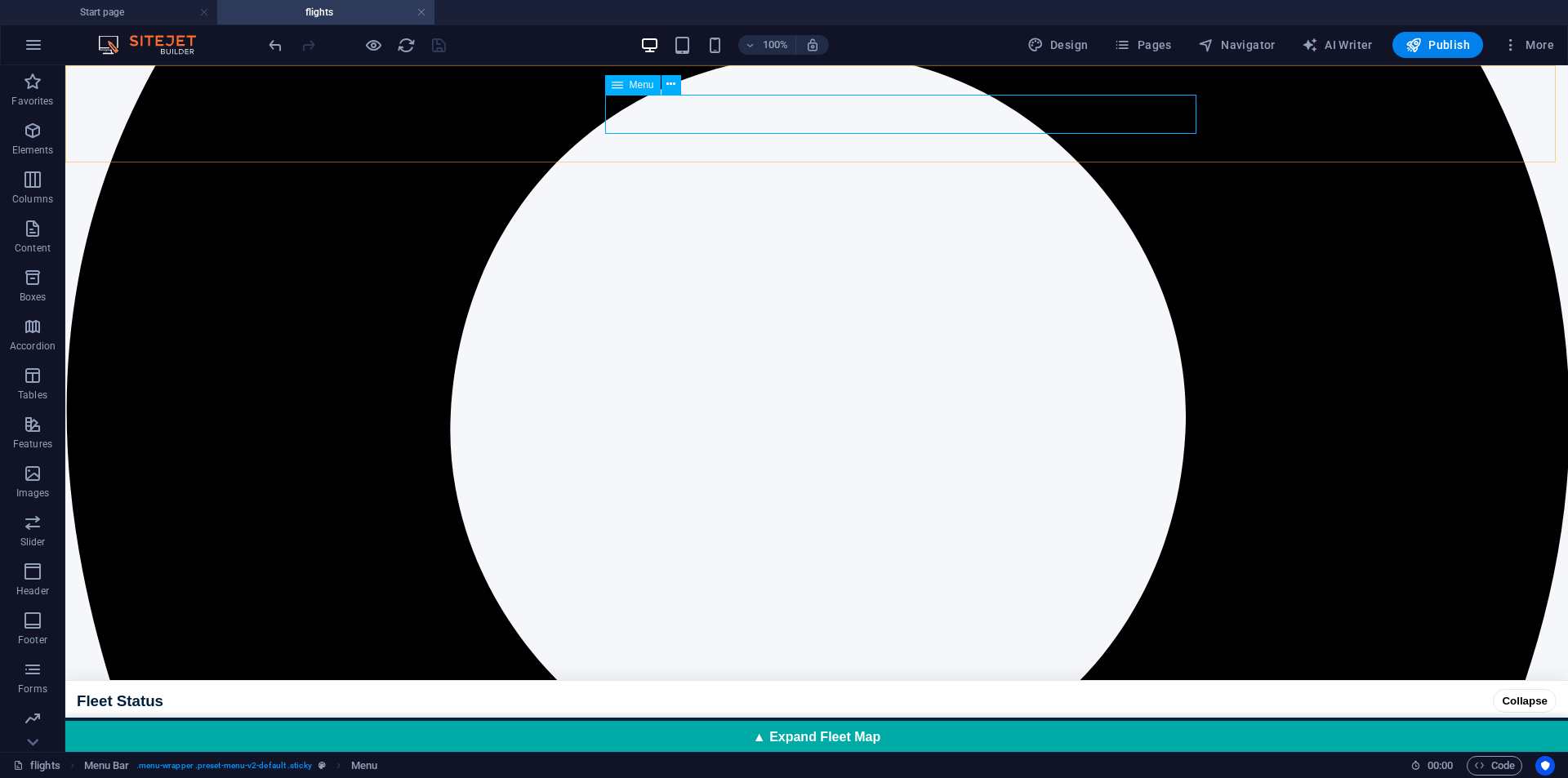
select select
select select "2"
select select
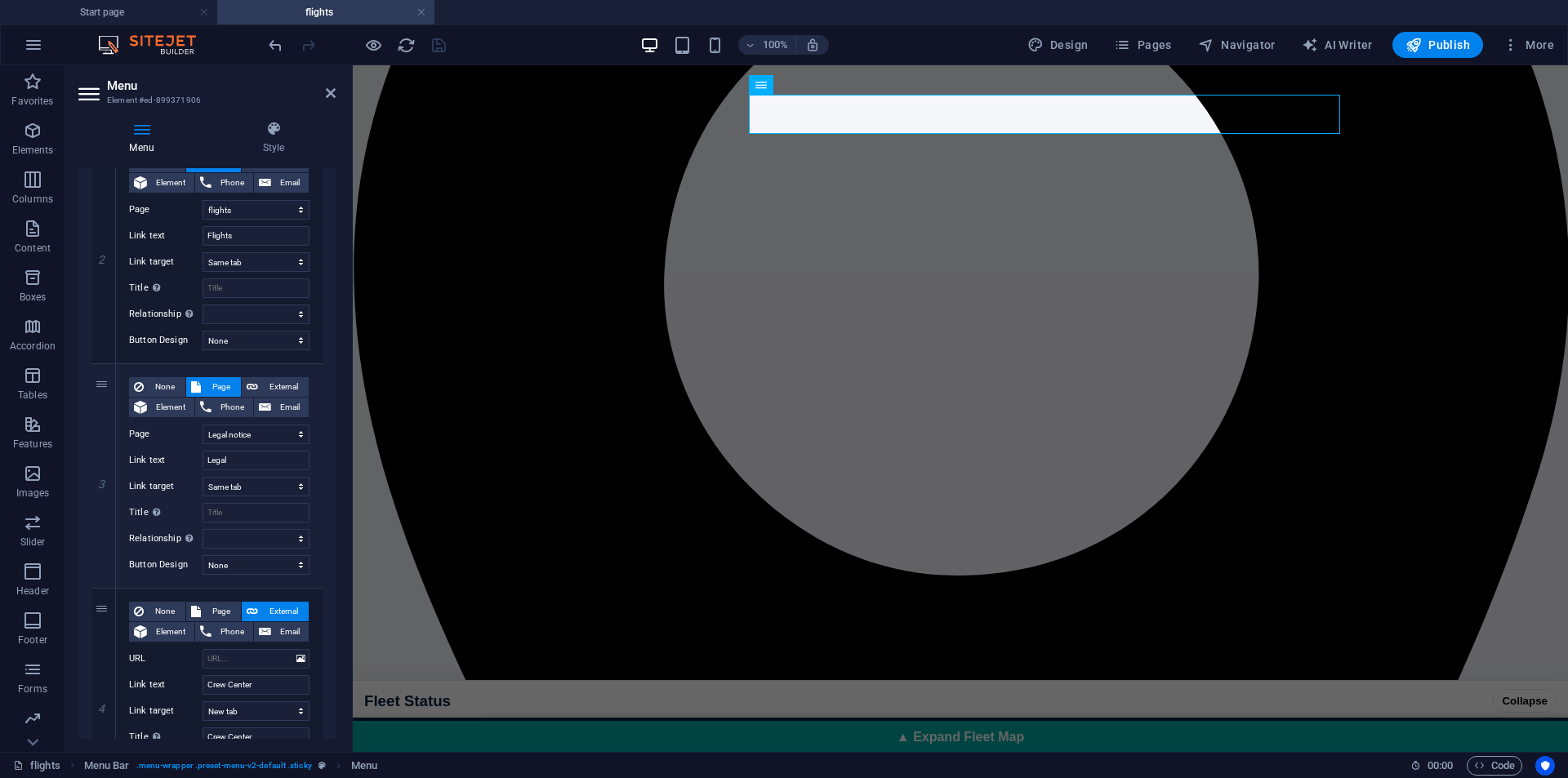
scroll to position [527, 0]
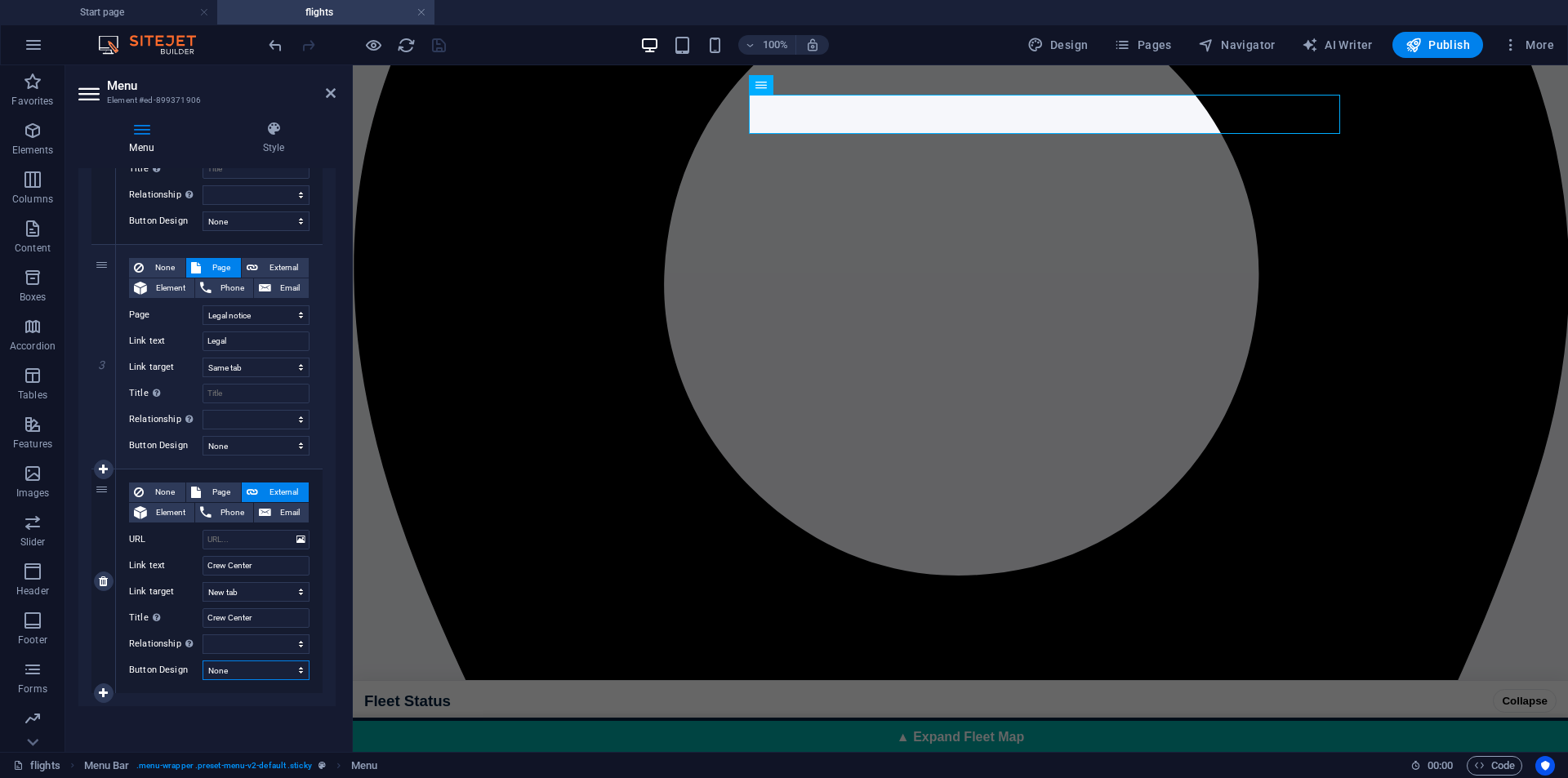
click at [226, 665] on select "None Default Primary Secondary" at bounding box center [256, 670] width 107 height 20
select select "default"
click at [202, 660] on select "None Default Primary Secondary" at bounding box center [256, 670] width 107 height 20
select select
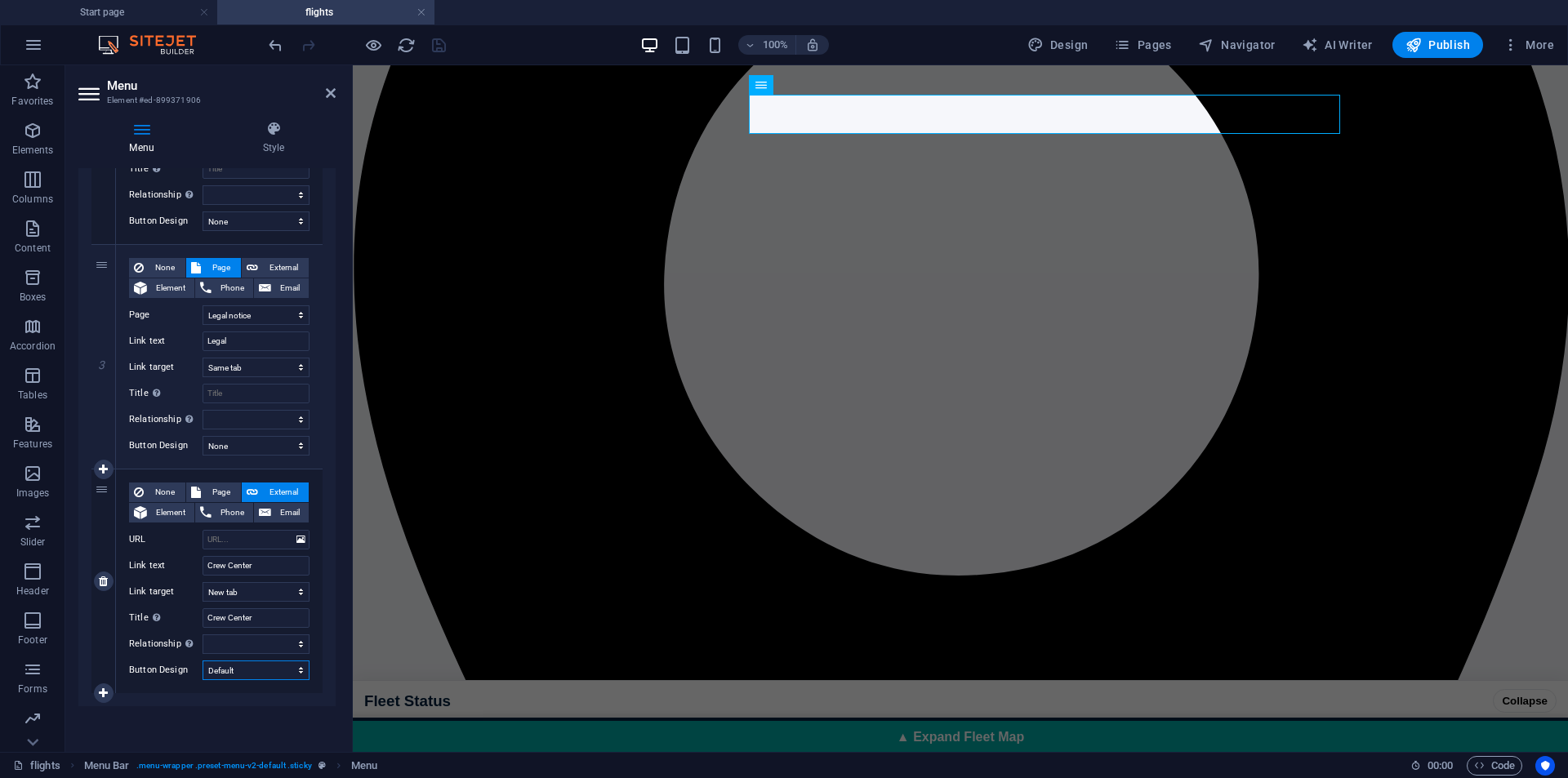
select select
click at [249, 642] on select "alternate author bookmark external help license next nofollow noreferrer noopen…" at bounding box center [256, 644] width 107 height 20
click at [310, 423] on div "None Page External Element Phone Email Page Start page flights Legal notice Ele…" at bounding box center [219, 356] width 207 height 224
click at [231, 638] on select "alternate author bookmark external help license next nofollow noreferrer noopen…" at bounding box center [256, 644] width 107 height 20
select select "external"
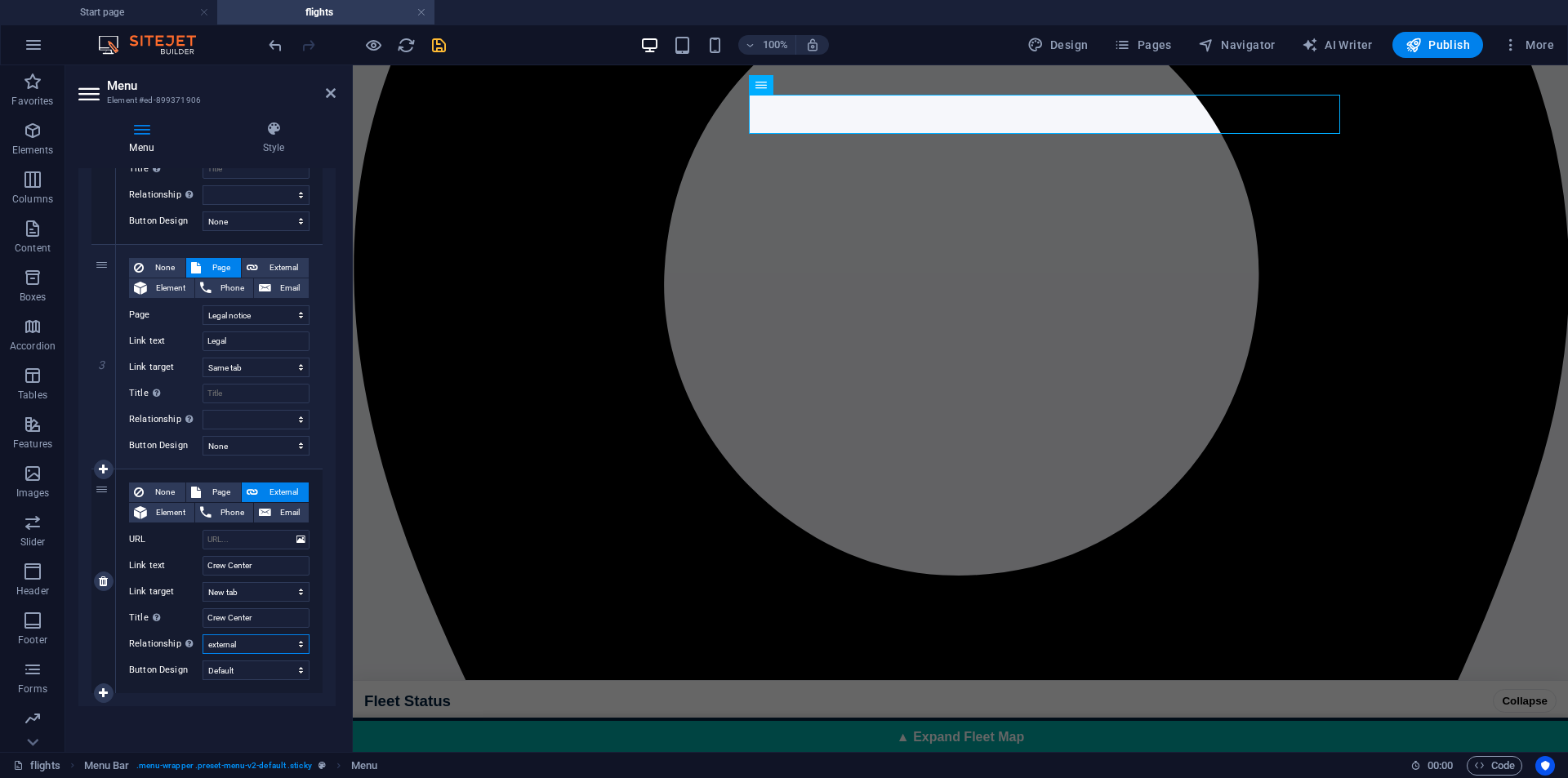
click at [202, 635] on select "alternate author bookmark external help license next nofollow noreferrer noopen…" at bounding box center [256, 644] width 107 height 20
select select
click at [444, 37] on icon "save" at bounding box center [439, 46] width 19 height 19
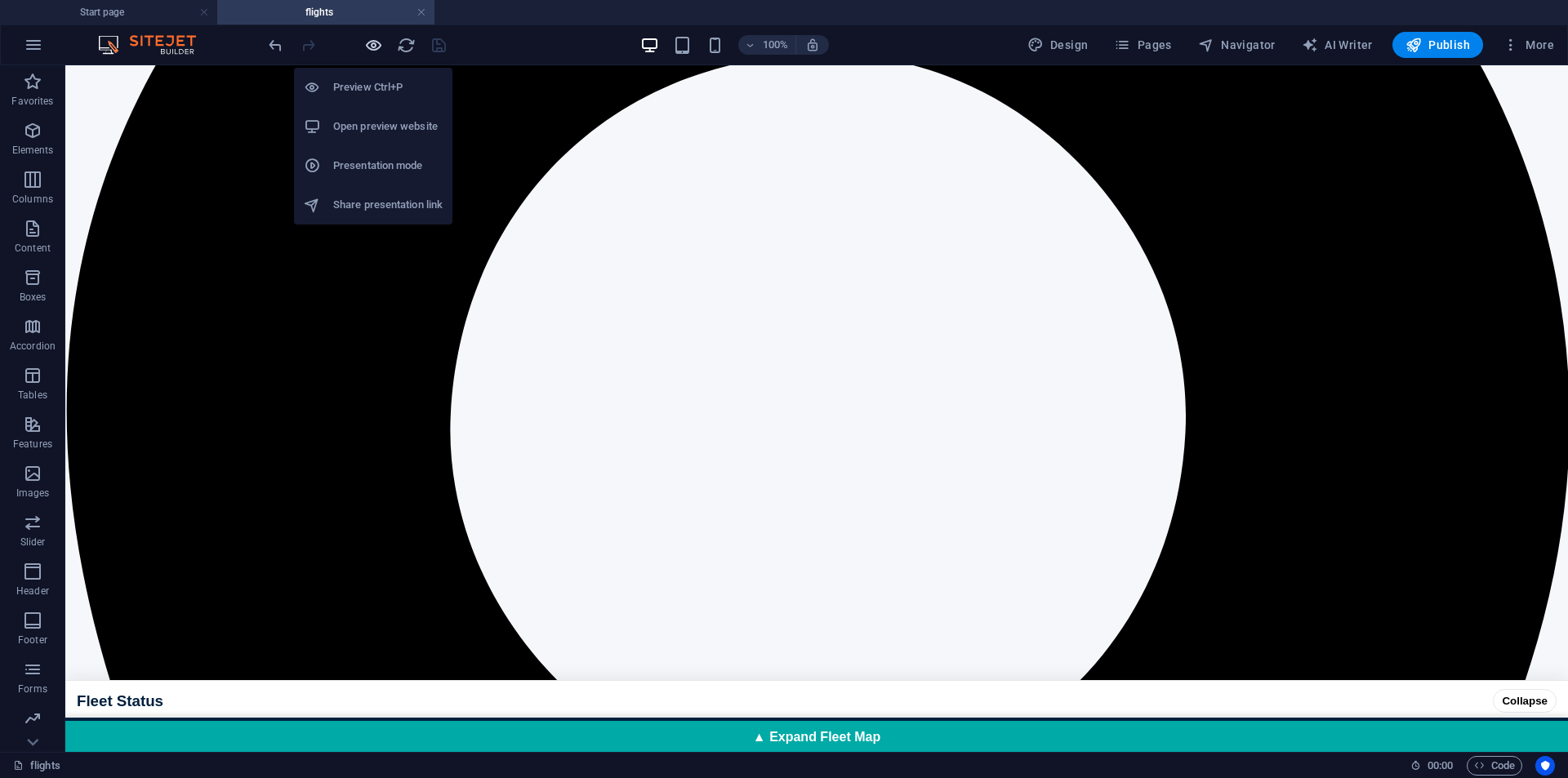
click at [373, 48] on icon "button" at bounding box center [373, 46] width 19 height 19
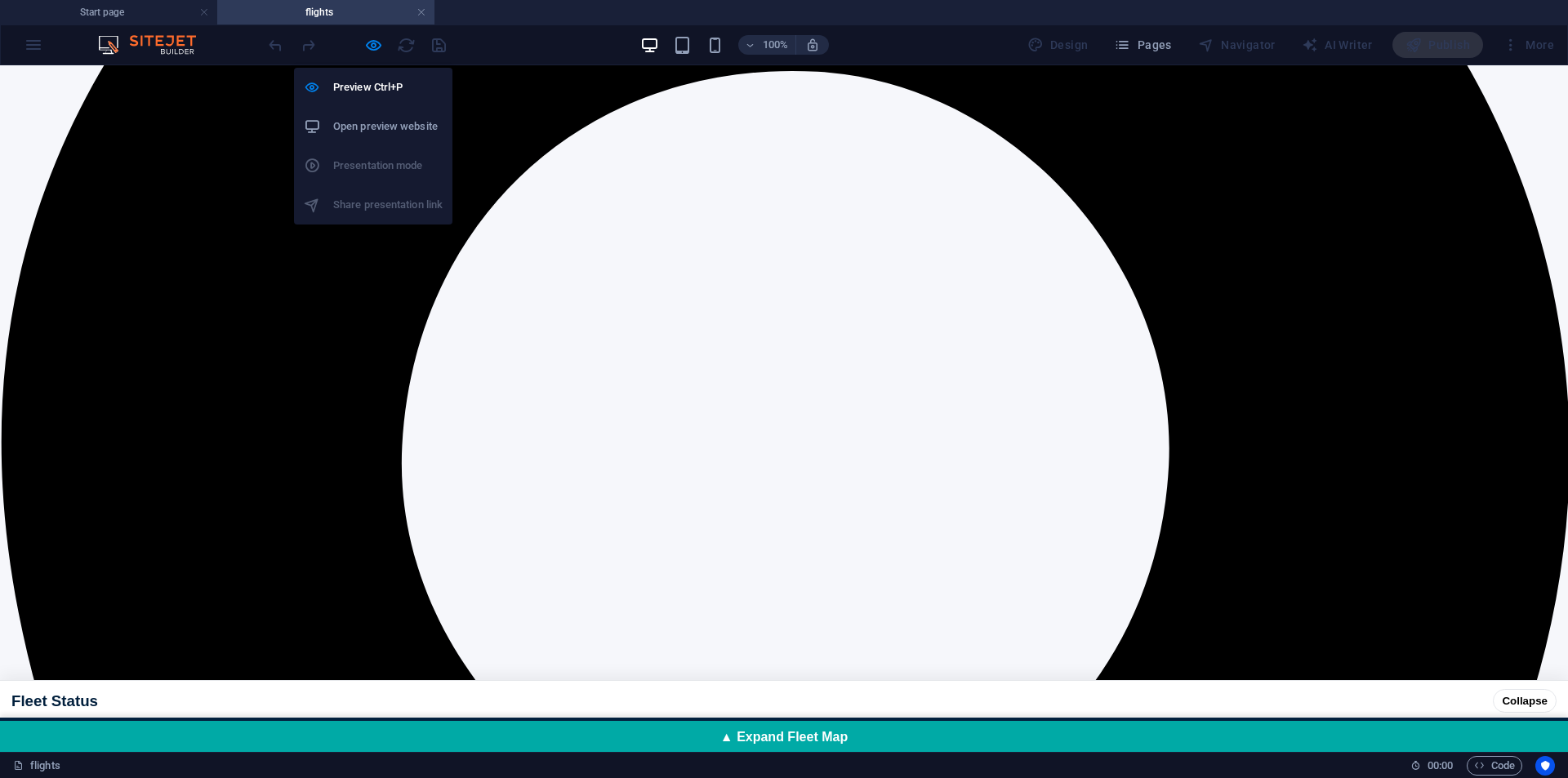
click at [369, 122] on h6 "Open preview website" at bounding box center [388, 126] width 110 height 20
click at [392, 86] on h6 "Preview Ctrl+P" at bounding box center [388, 87] width 110 height 20
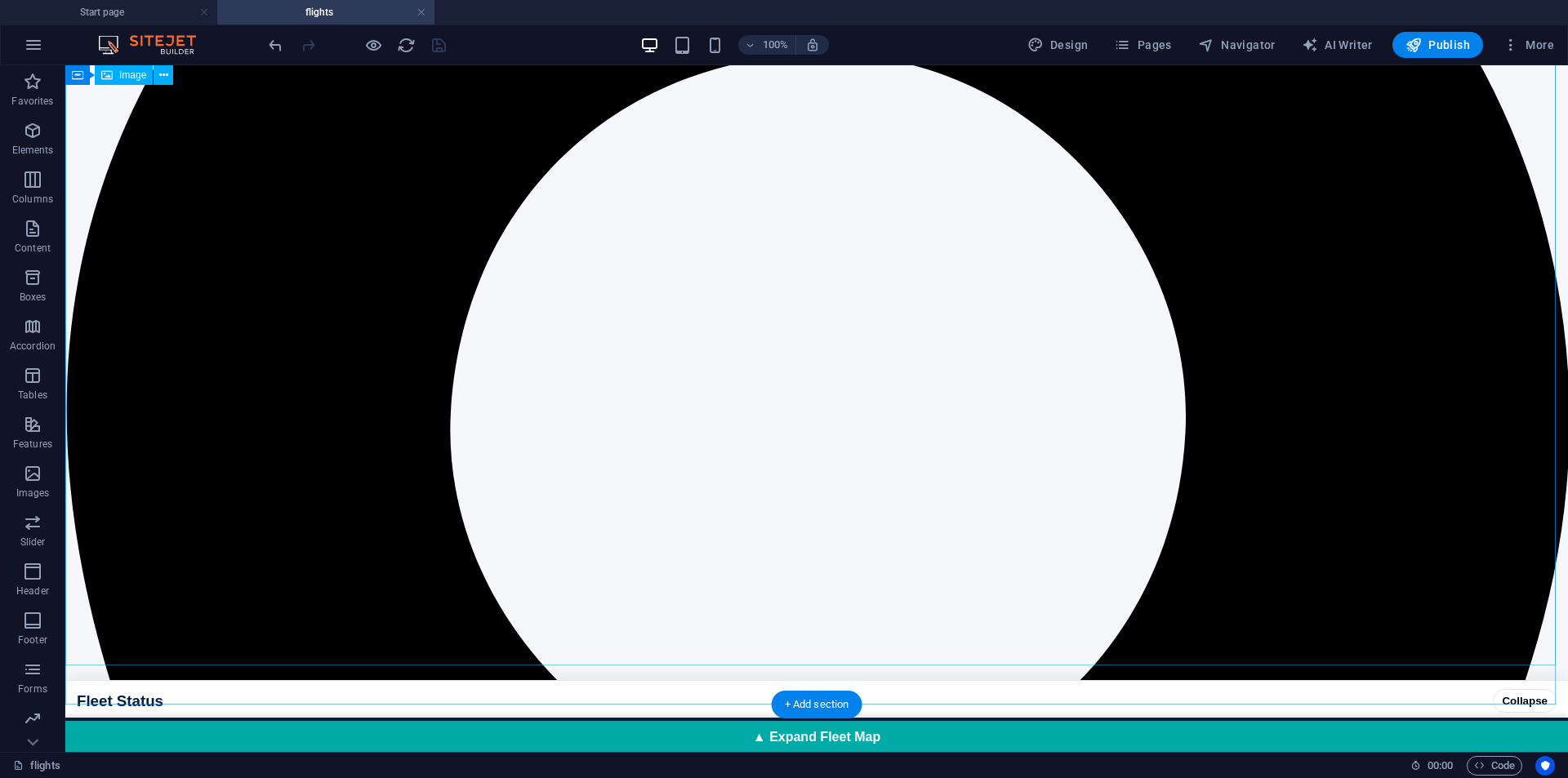
scroll to position [817, 0]
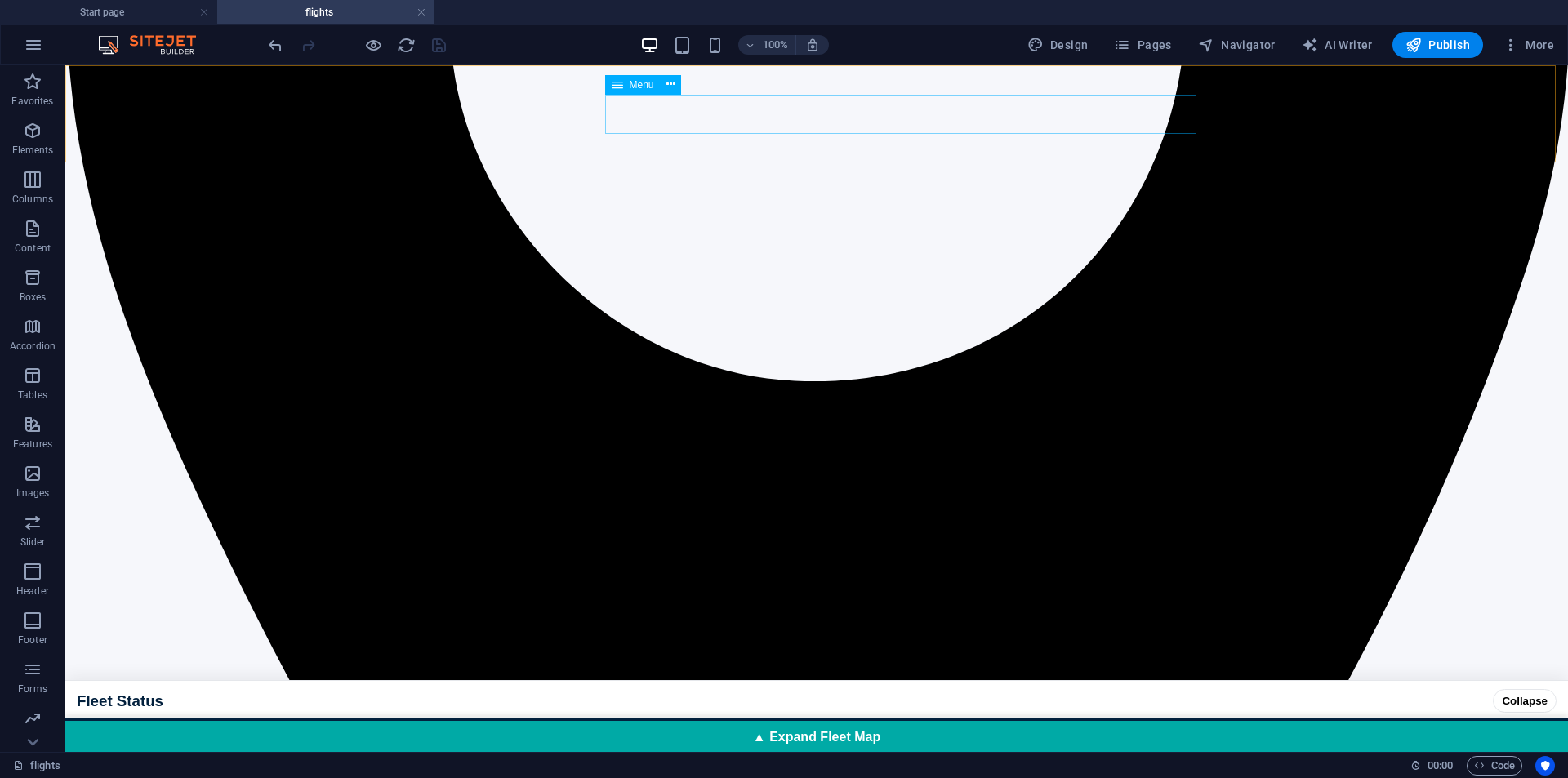
select select
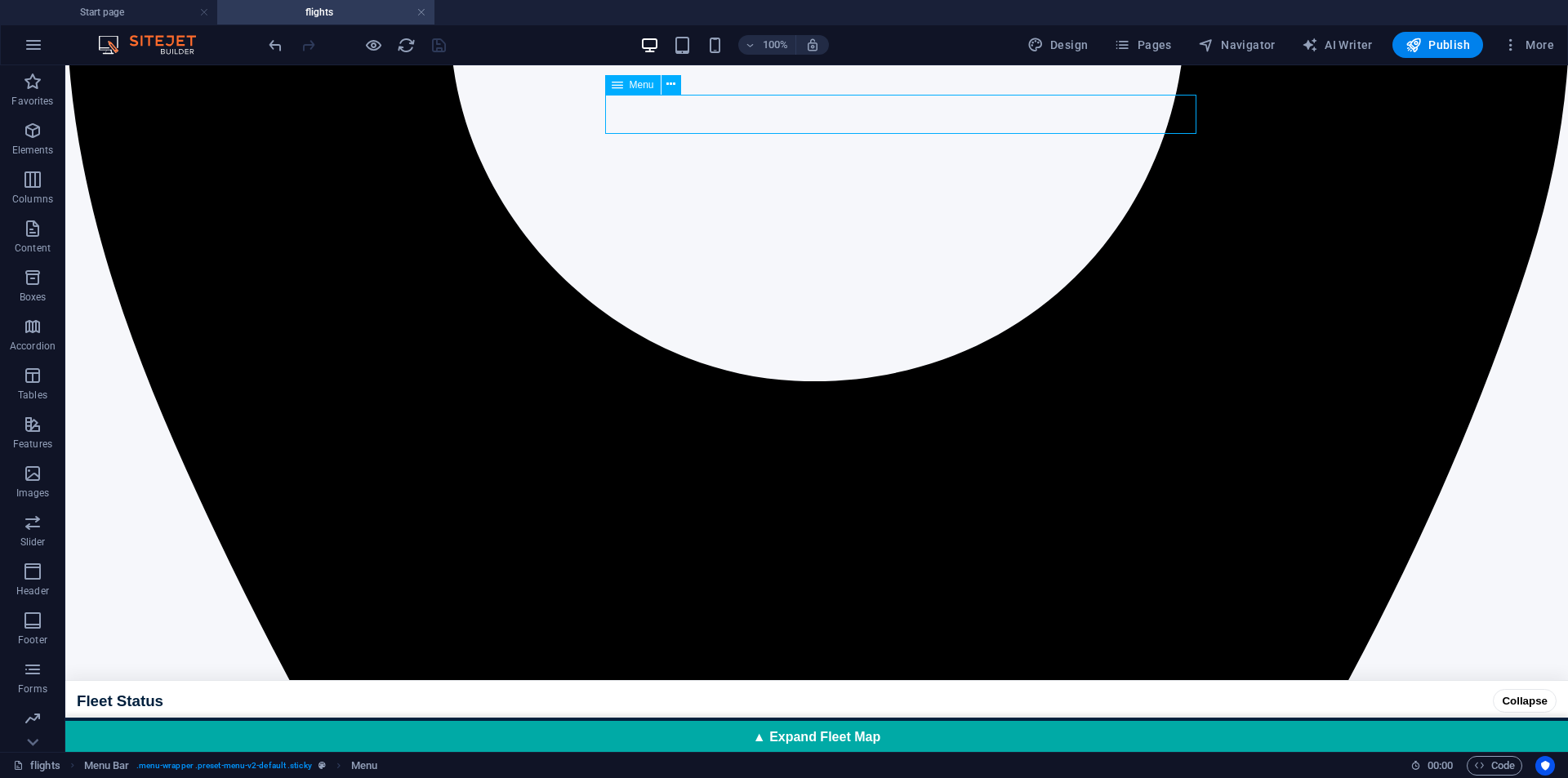
select select "1"
select select
select select "2"
select select
select select "external"
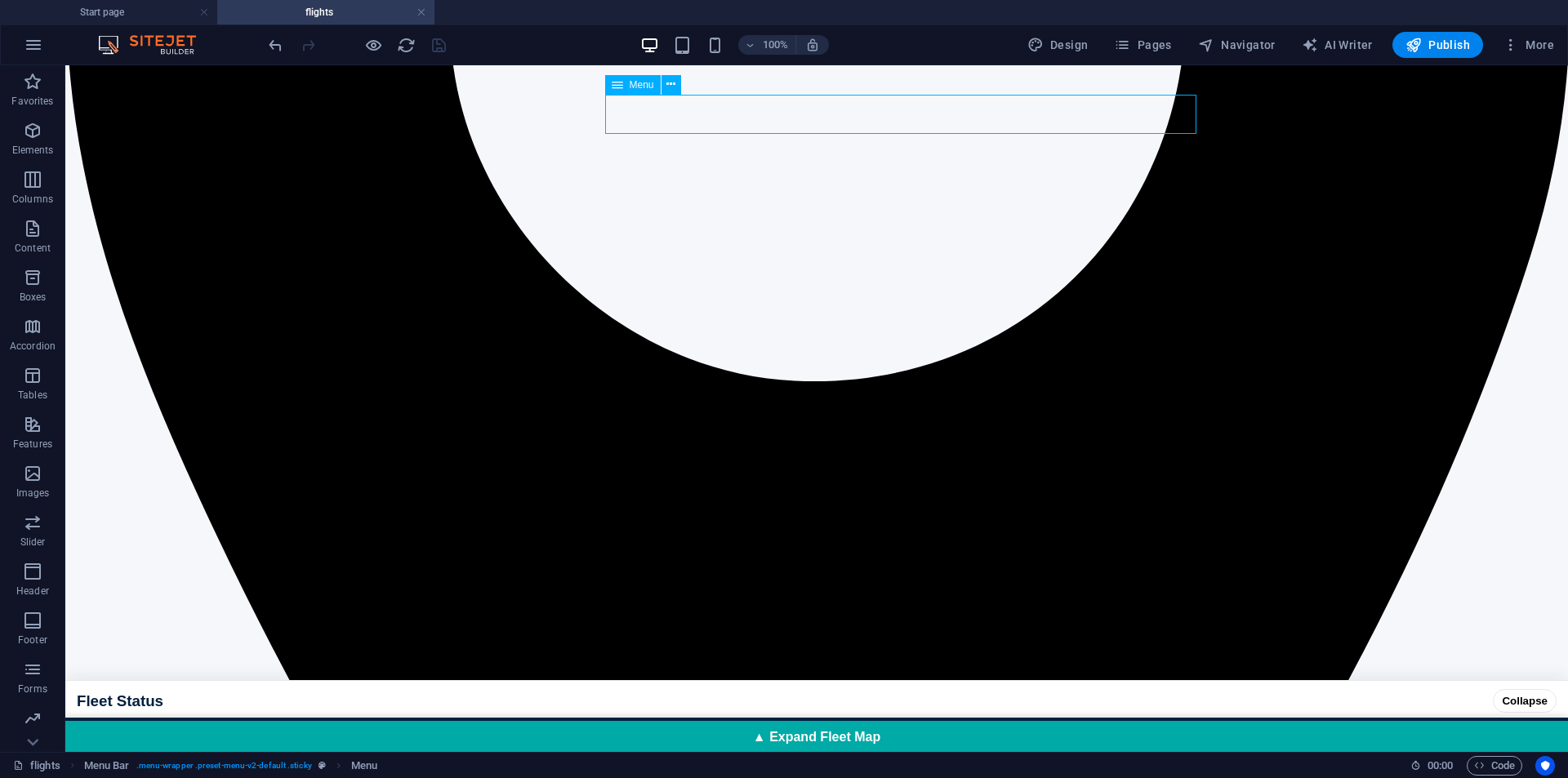
select select "default"
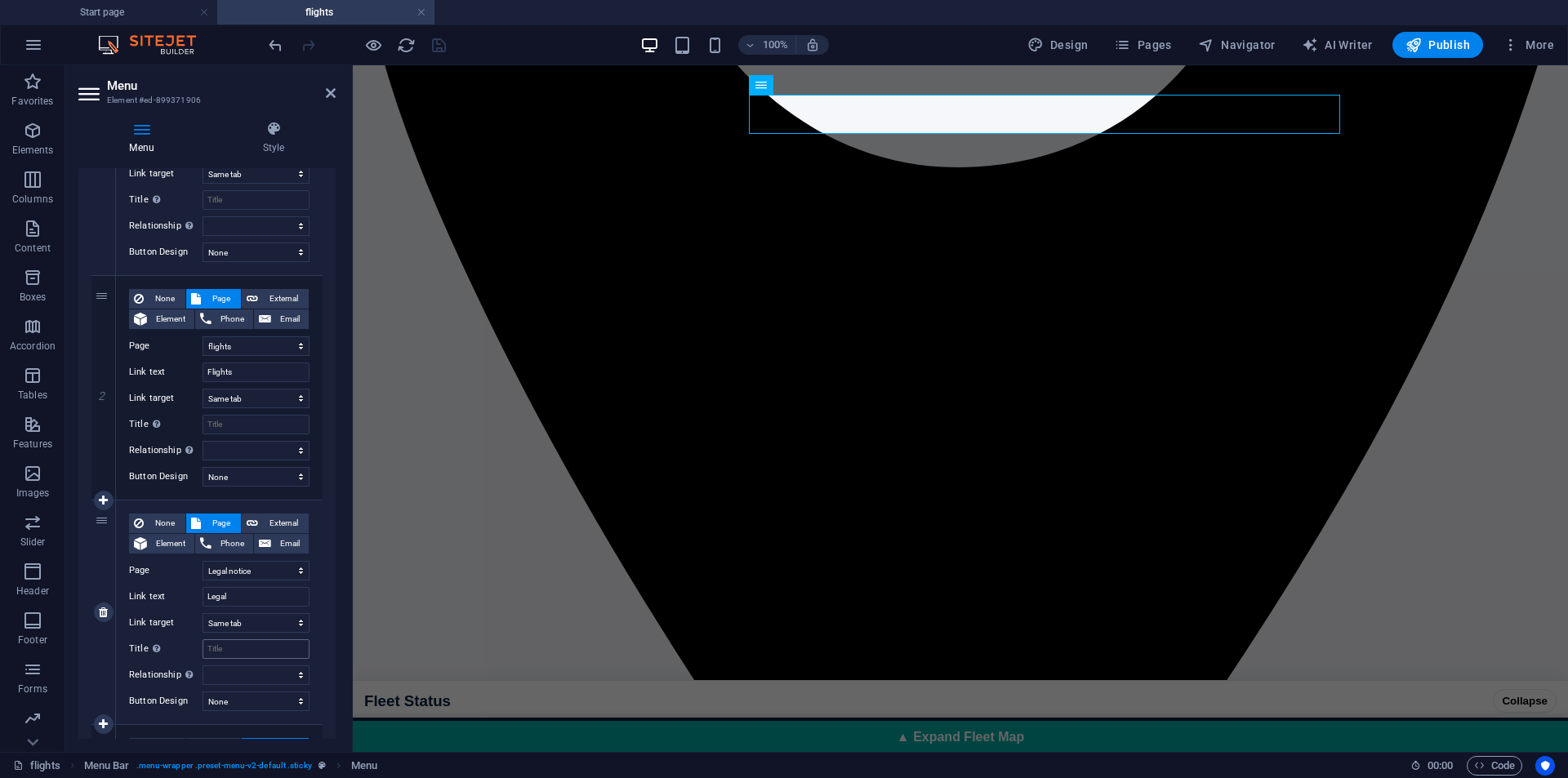
scroll to position [527, 0]
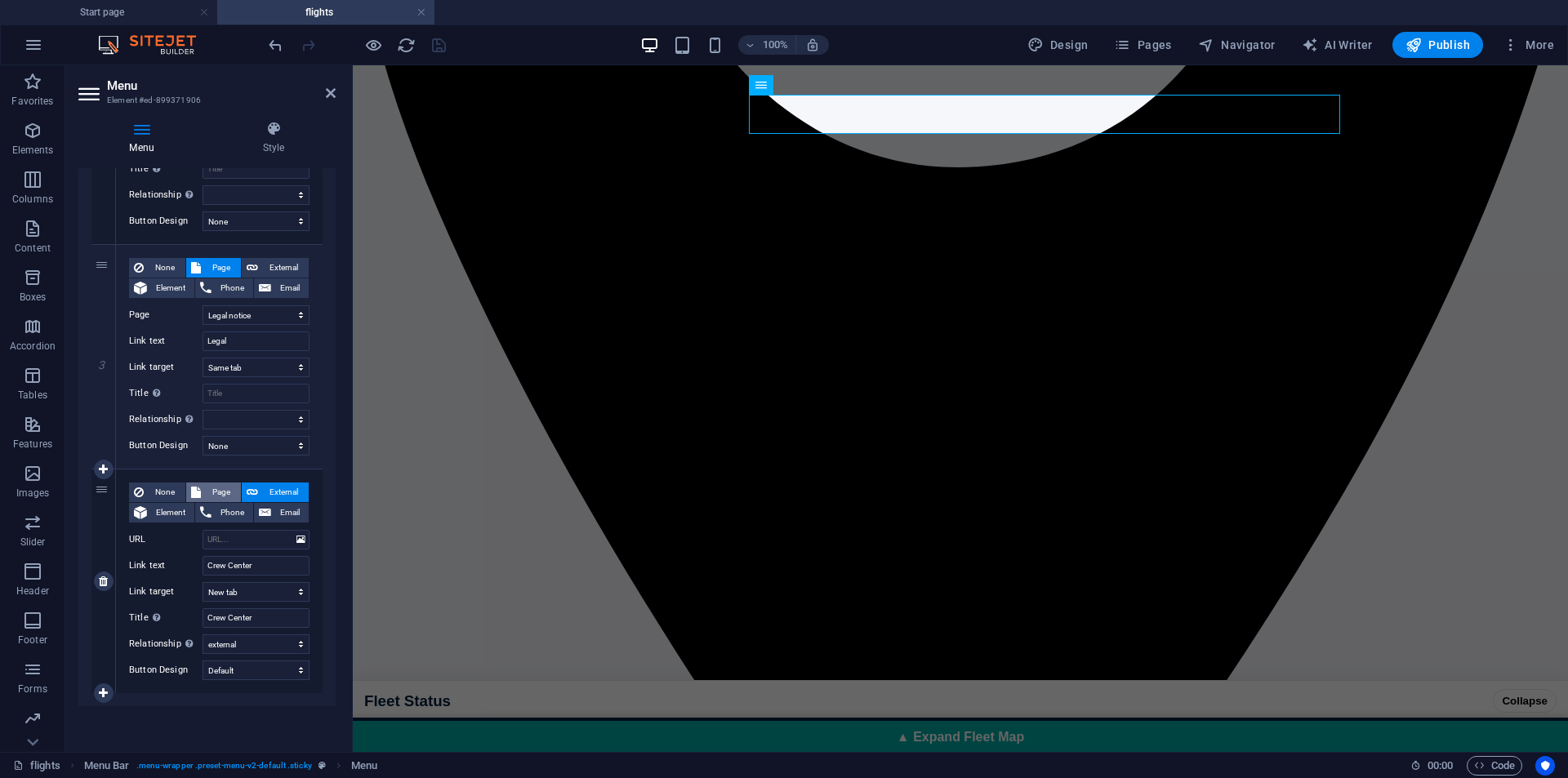
click at [216, 494] on span "Page" at bounding box center [220, 492] width 30 height 20
select select
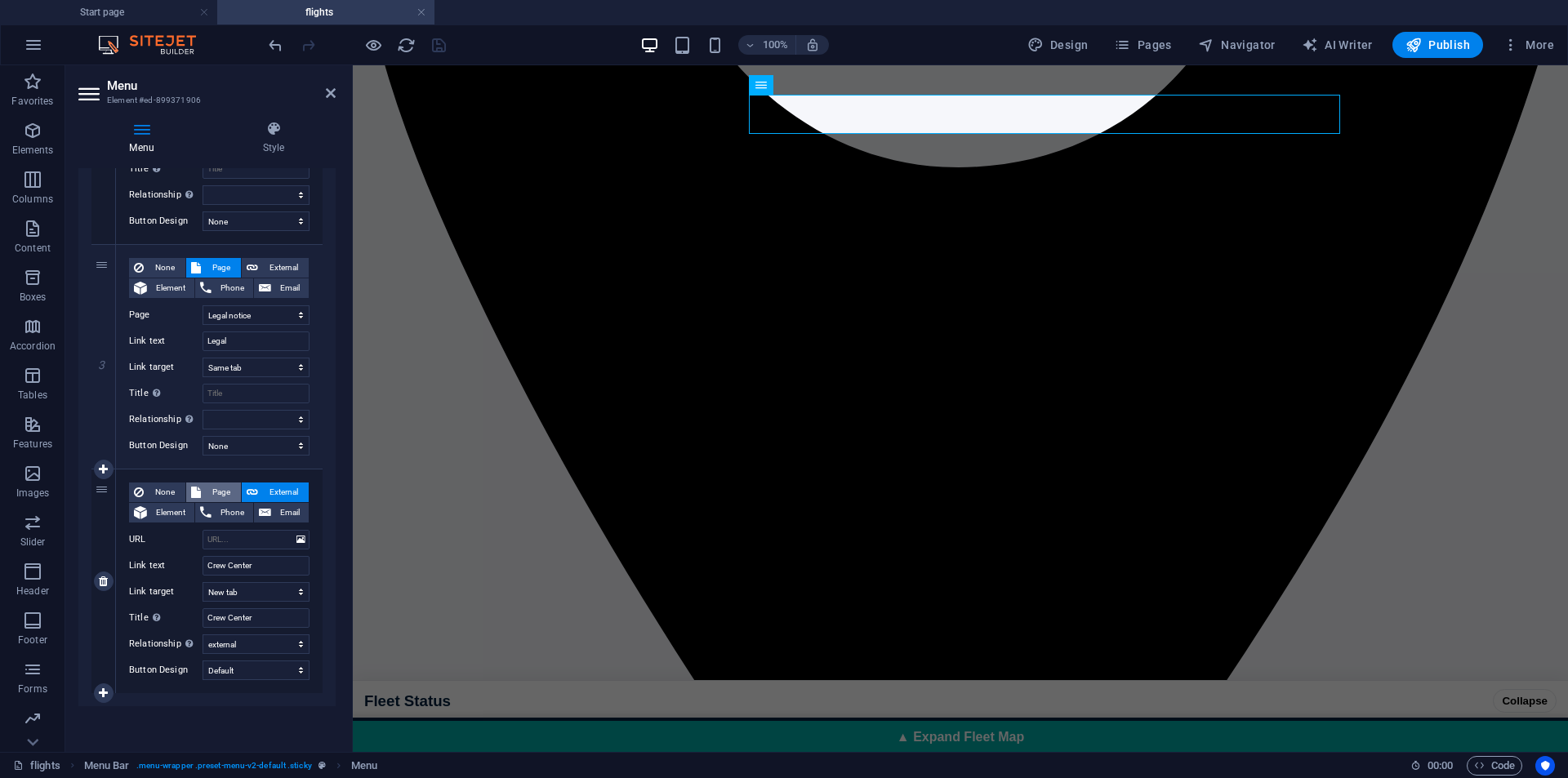
select select
drag, startPoint x: 262, startPoint y: 621, endPoint x: 163, endPoint y: 635, distance: 100.0
click at [163, 635] on div "None Page External Element Phone Email Page Start page flights Legal notice Ele…" at bounding box center [219, 568] width 181 height 171
select select
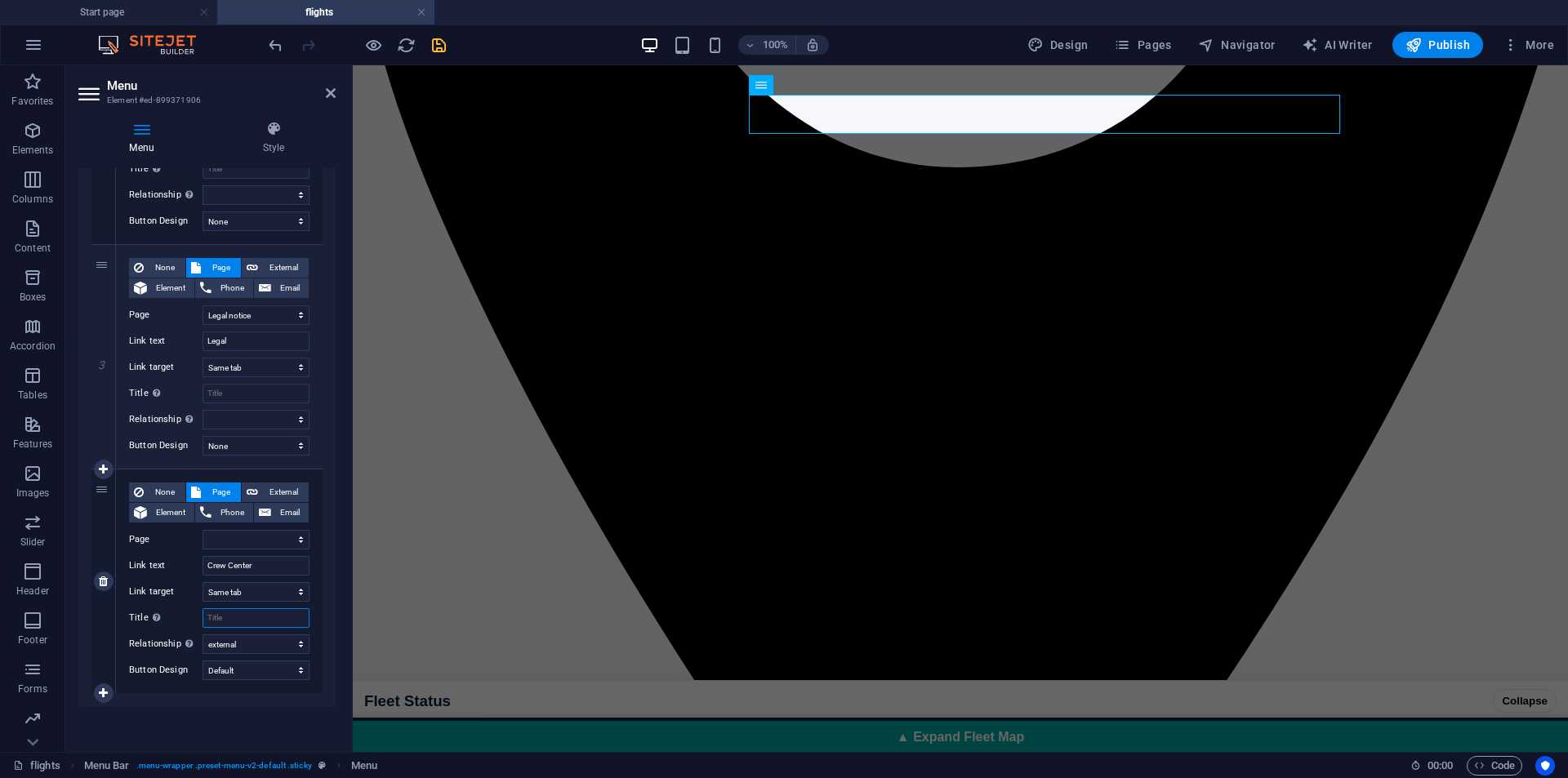
select select
click at [254, 675] on select "None Default Primary Secondary" at bounding box center [256, 670] width 107 height 20
select select
click at [202, 660] on select "None Default Primary Secondary" at bounding box center [256, 670] width 107 height 20
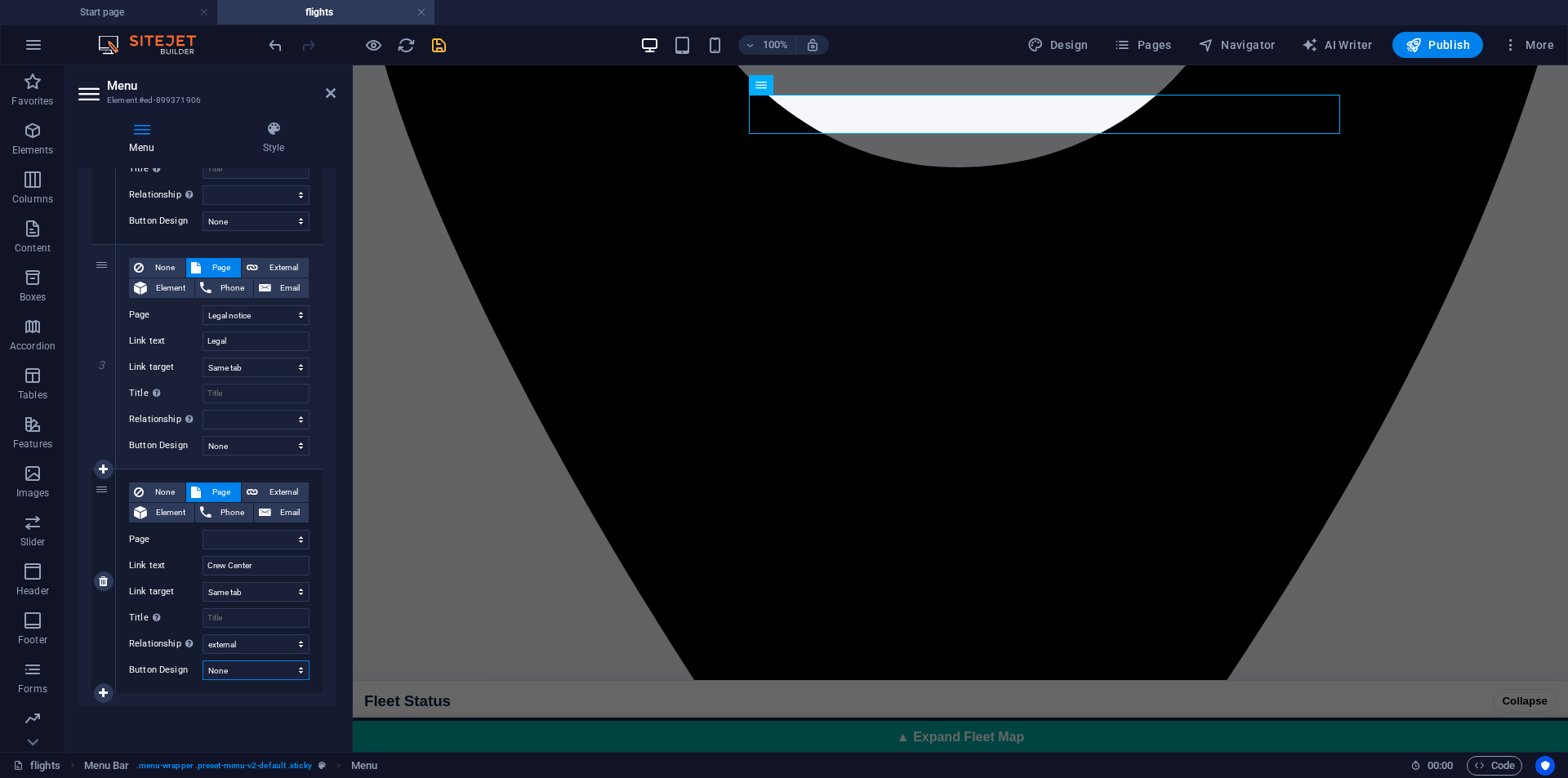
select select
click at [229, 650] on select "alternate author bookmark external help license next nofollow noreferrer noopen…" at bounding box center [256, 644] width 107 height 20
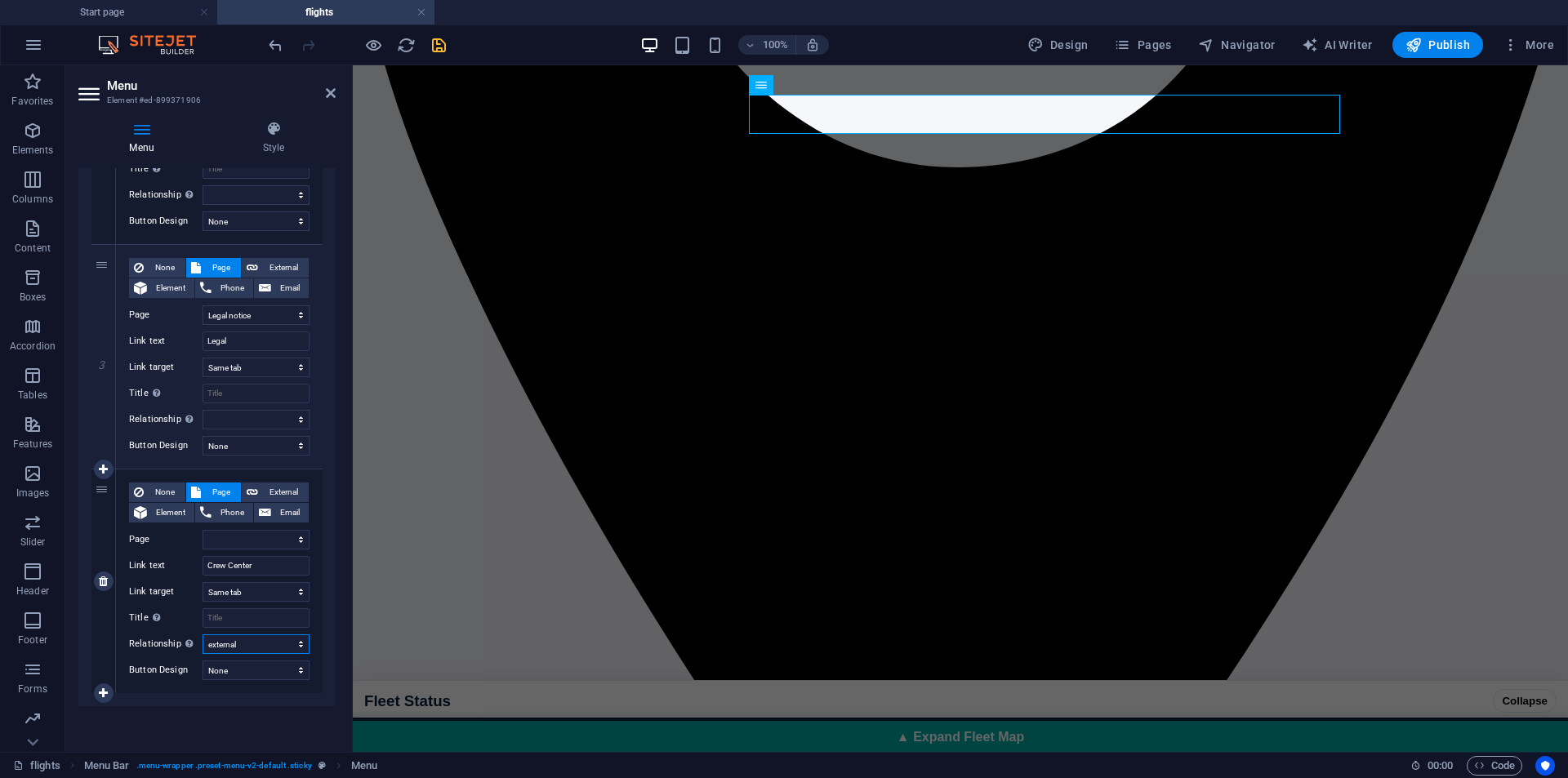
select select
click at [202, 635] on select "alternate author bookmark external help license next nofollow noreferrer noopen…" at bounding box center [256, 644] width 107 height 20
select select
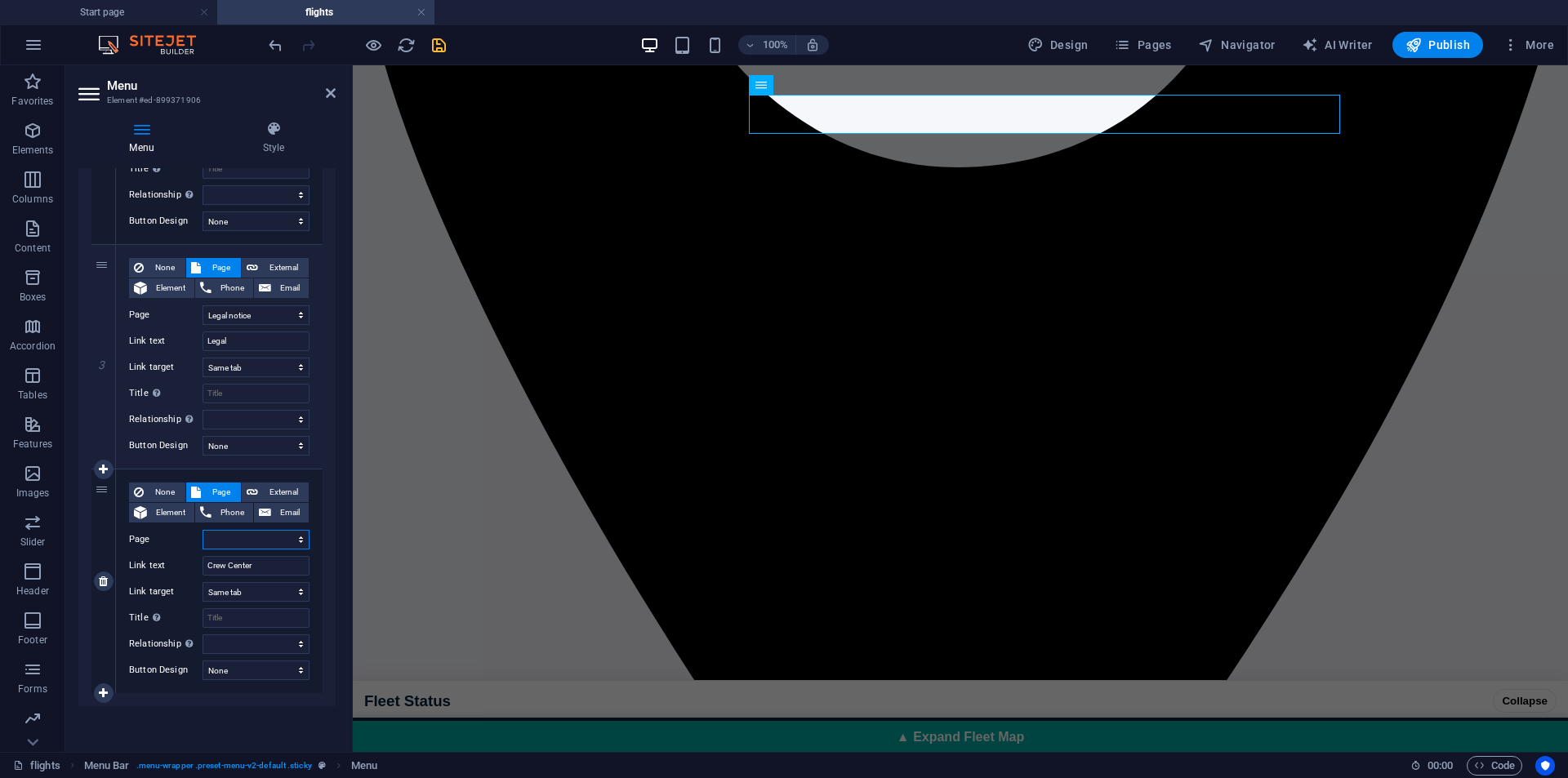
click at [273, 545] on select "Start page flights Legal notice" at bounding box center [256, 539] width 107 height 20
select select "2"
click at [202, 530] on select "Start page flights Legal notice" at bounding box center [256, 539] width 107 height 20
select select
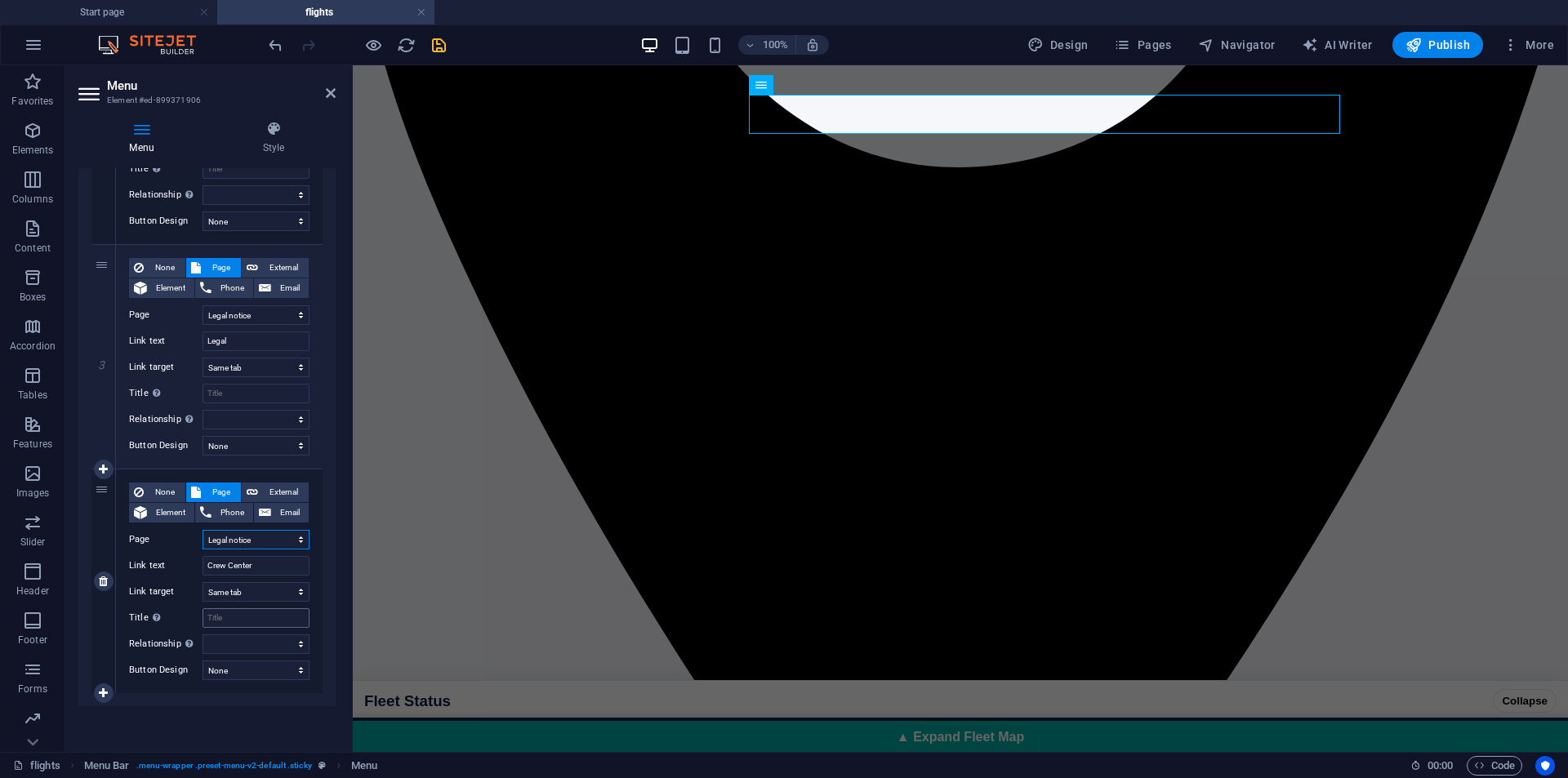
select select
click at [438, 48] on icon "save" at bounding box center [439, 46] width 19 height 19
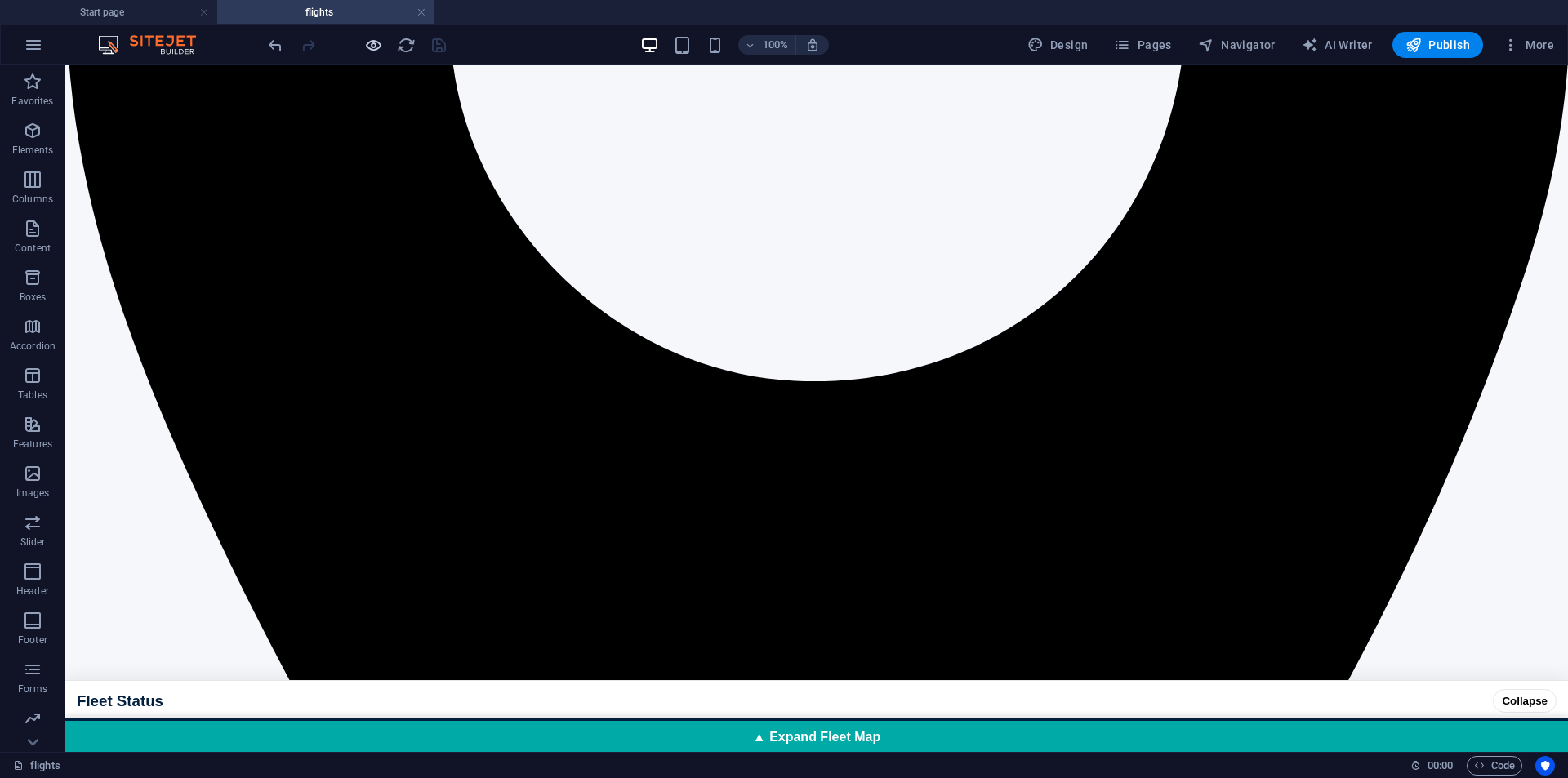
click at [364, 48] on icon "button" at bounding box center [373, 46] width 19 height 19
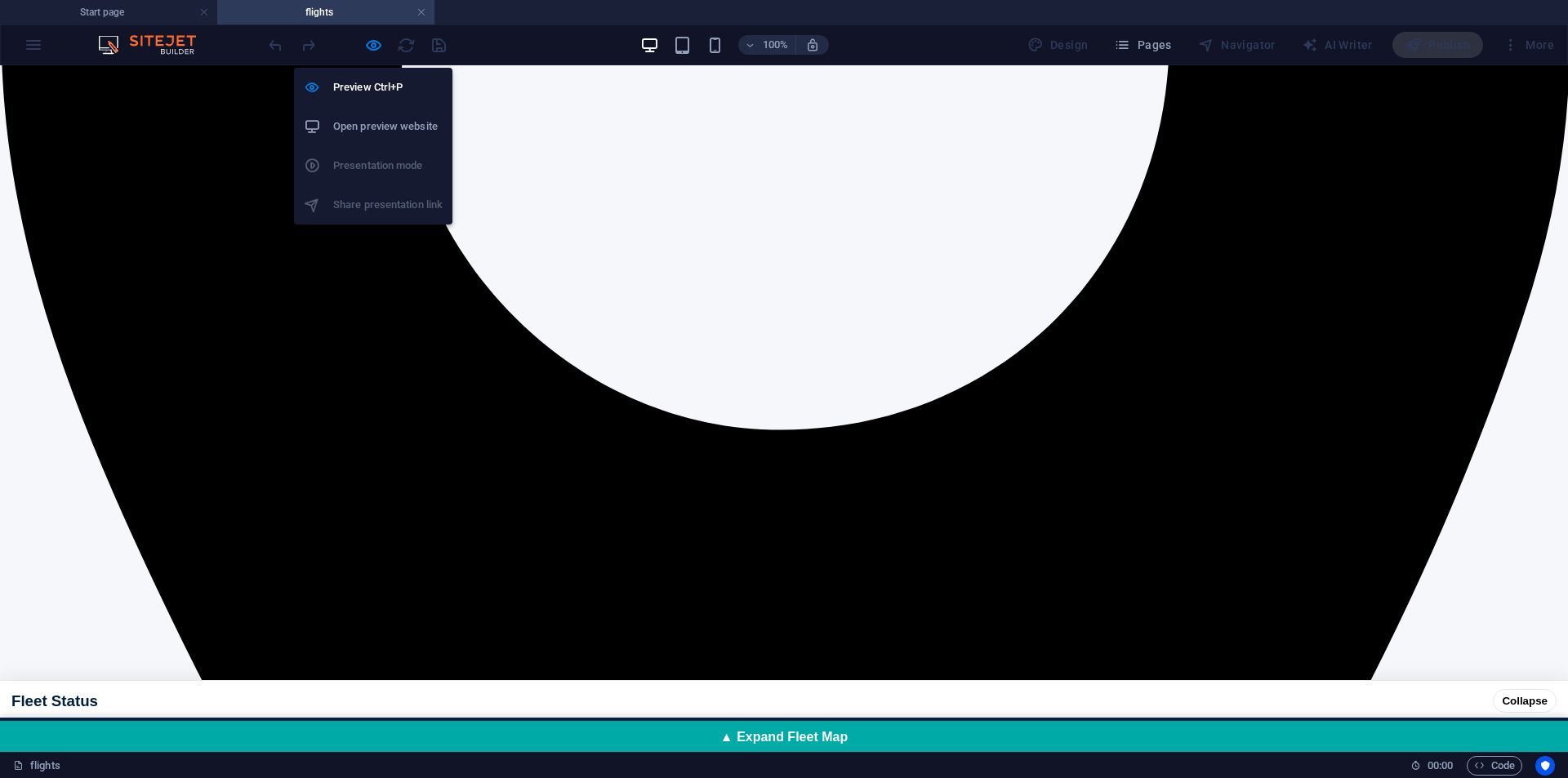
click at [390, 132] on h6 "Open preview website" at bounding box center [388, 126] width 110 height 20
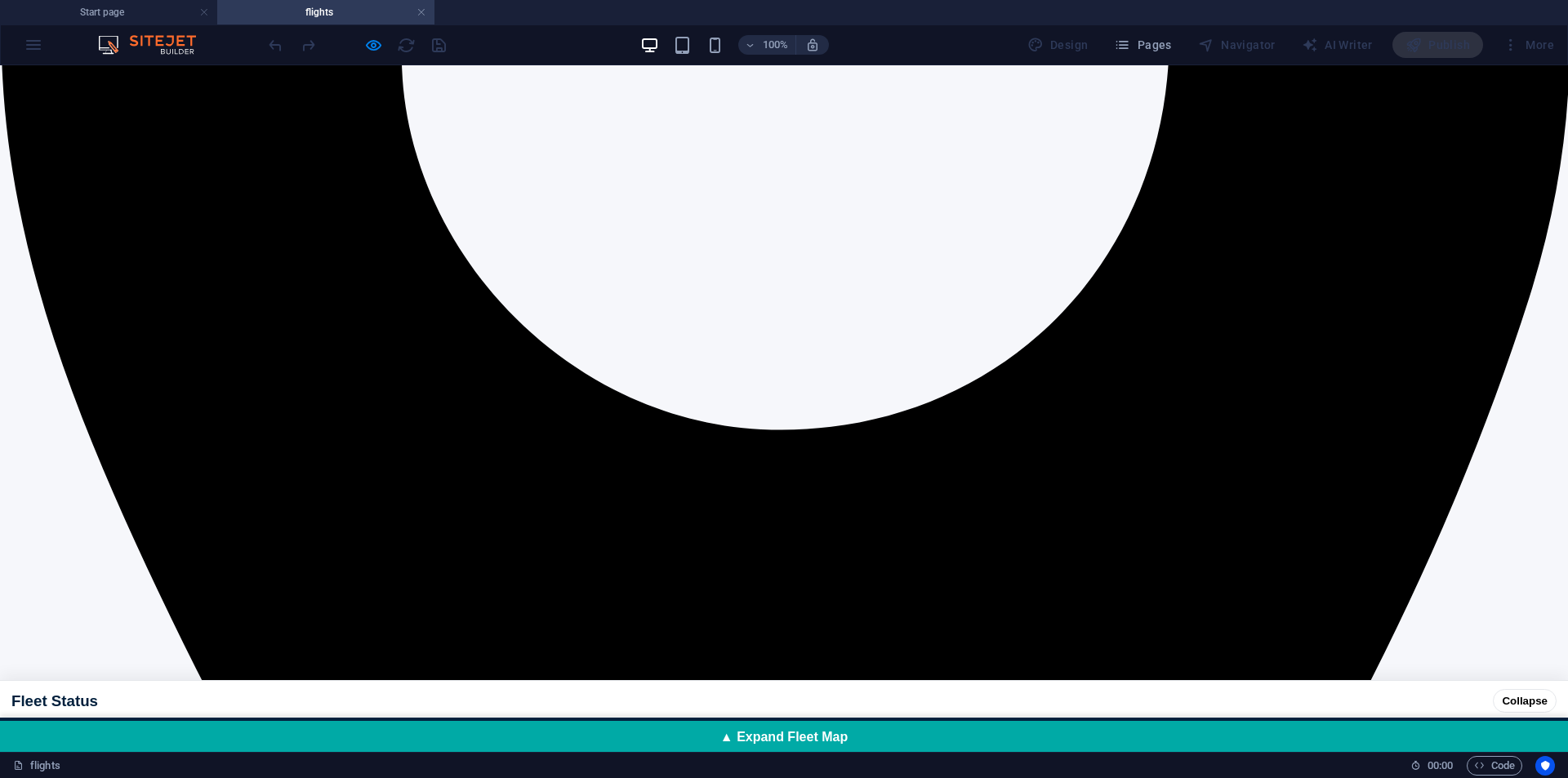
scroll to position [272, 0]
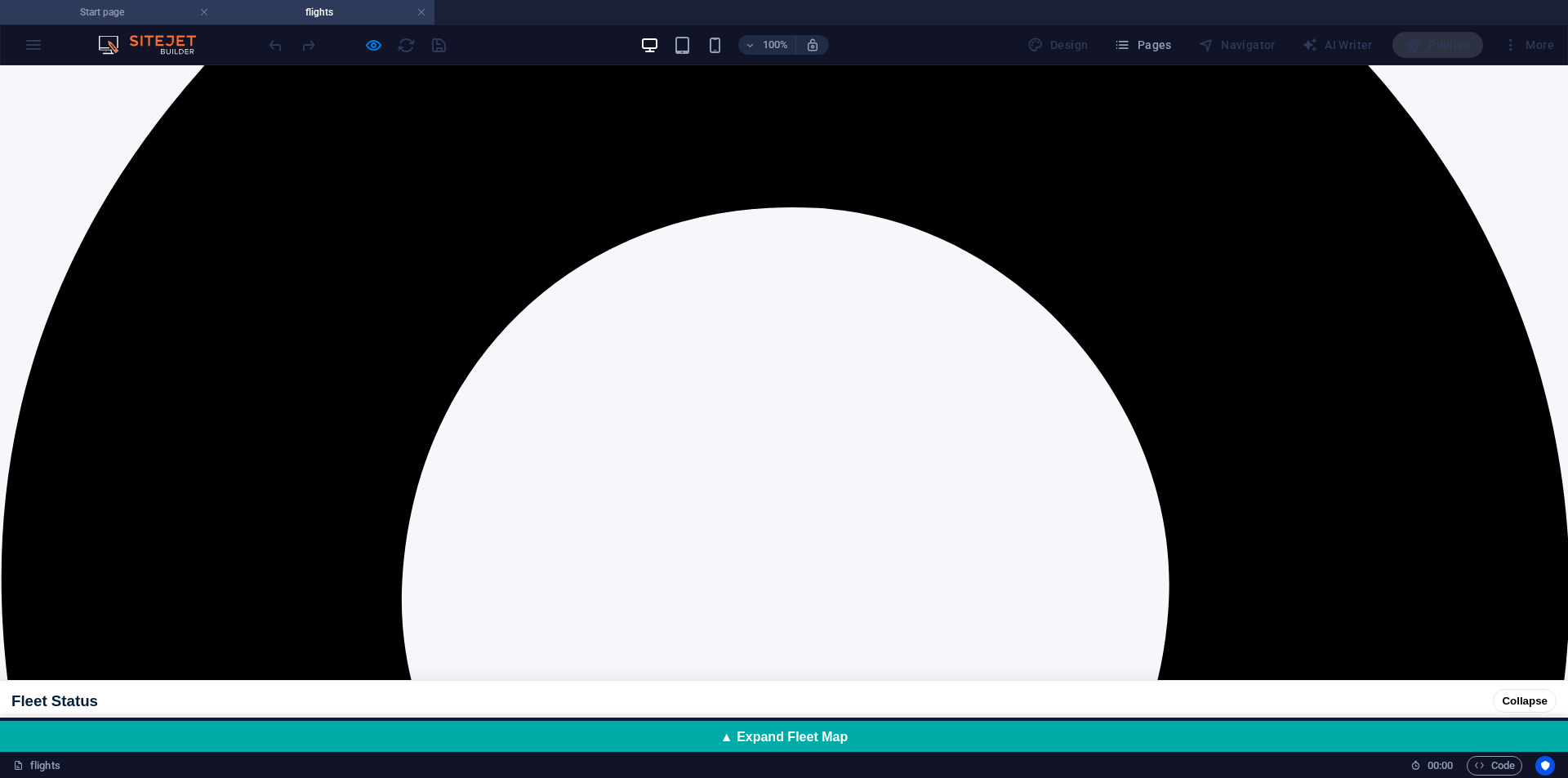
click at [141, 16] on h4 "Start page" at bounding box center [108, 12] width 217 height 18
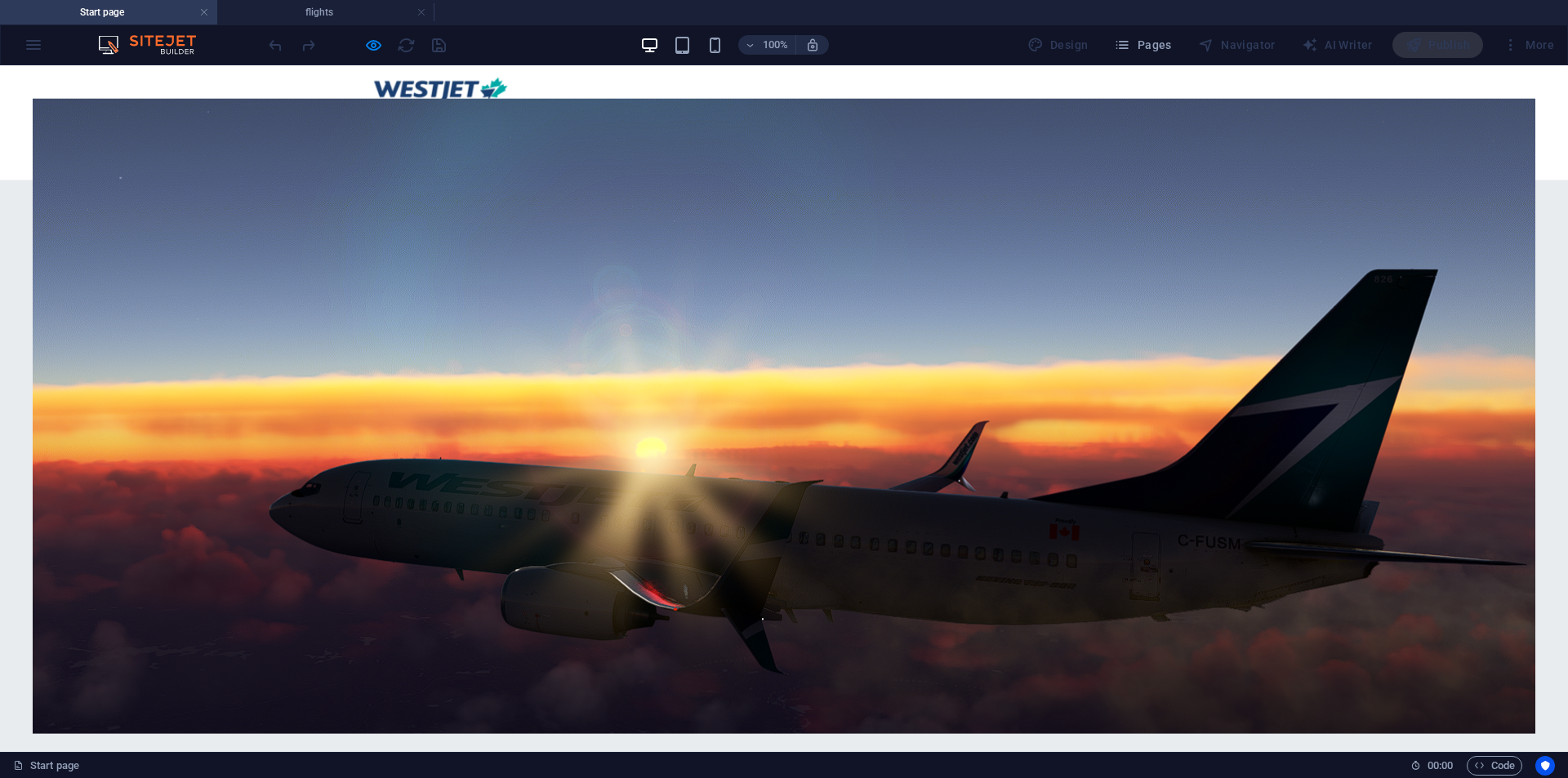
scroll to position [0, 0]
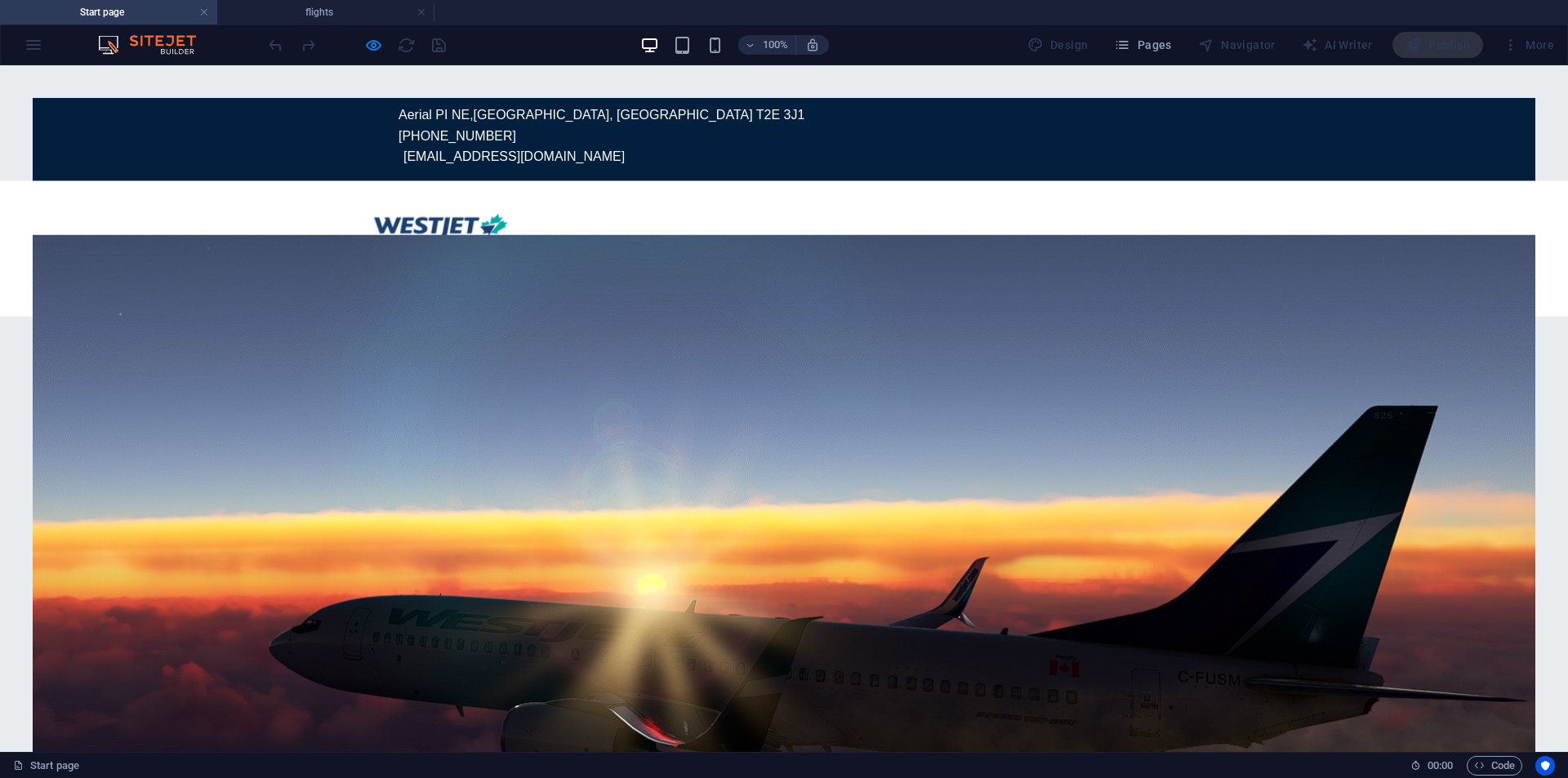
click at [928, 259] on ul "Home flights Legal" at bounding box center [784, 281] width 848 height 43
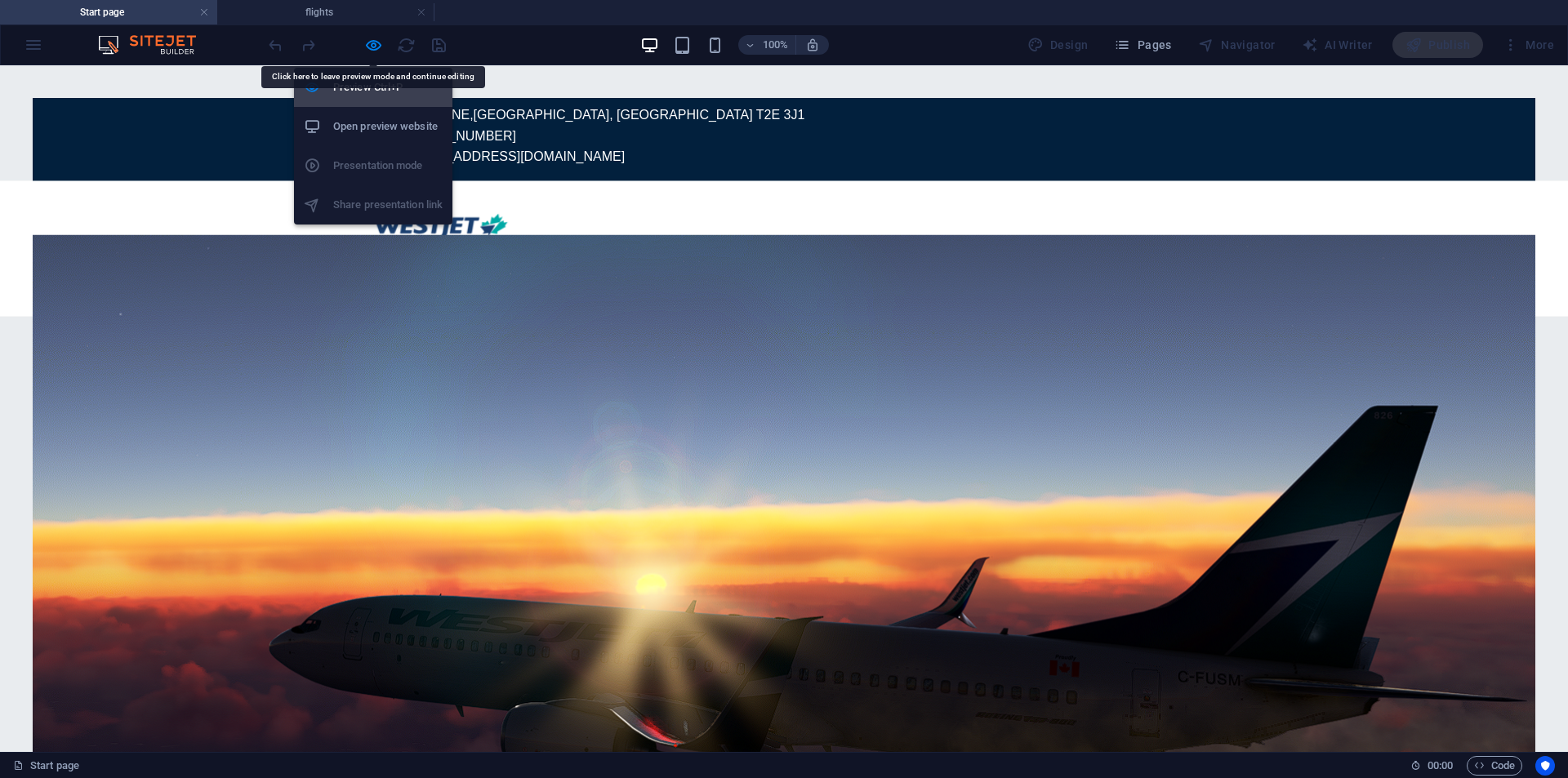
click at [370, 84] on h6 "Preview Ctrl+P" at bounding box center [388, 87] width 110 height 20
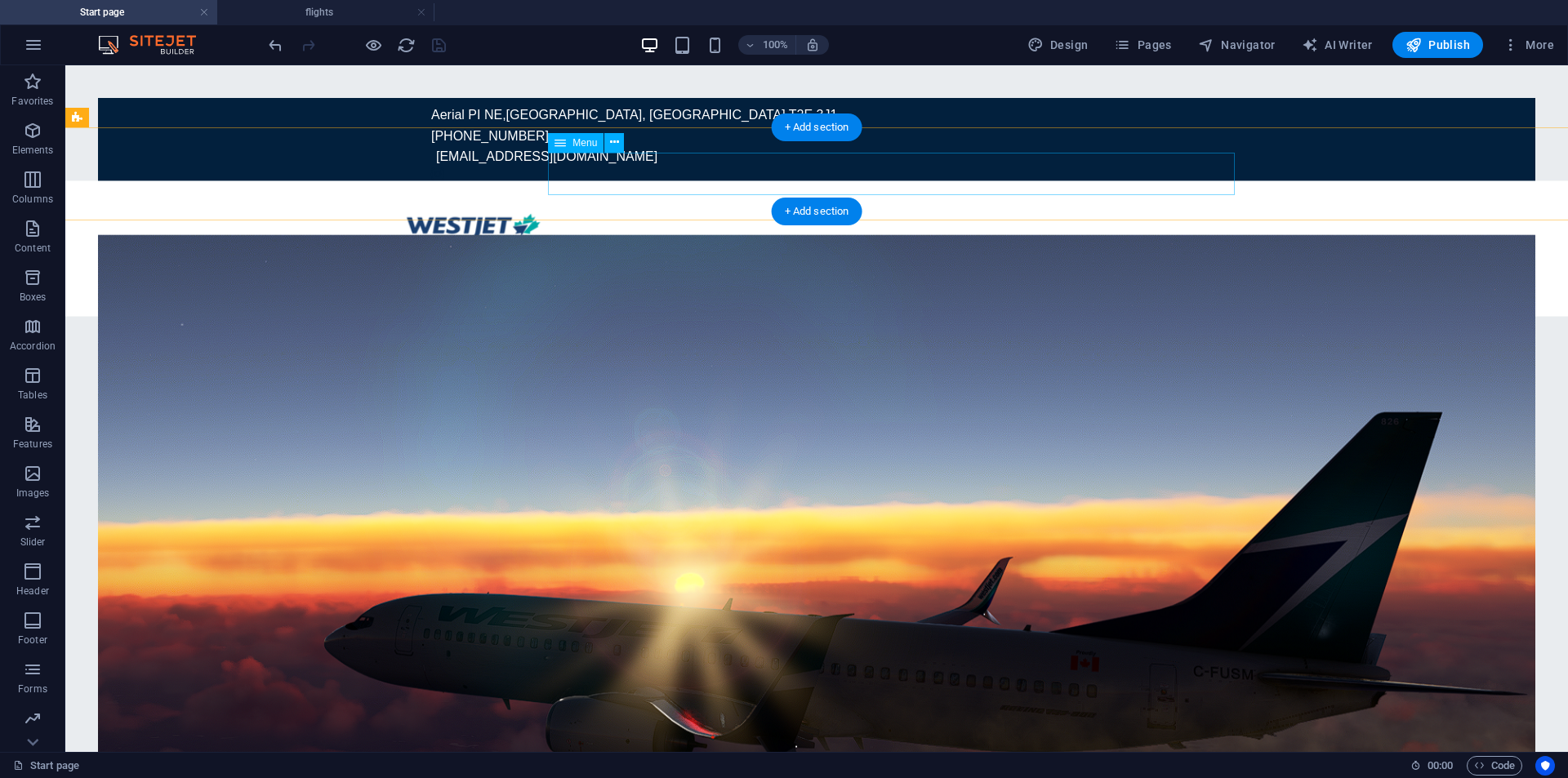
click at [947, 259] on nav "Home flights Legal" at bounding box center [816, 281] width 848 height 43
select select
select select "1"
select select
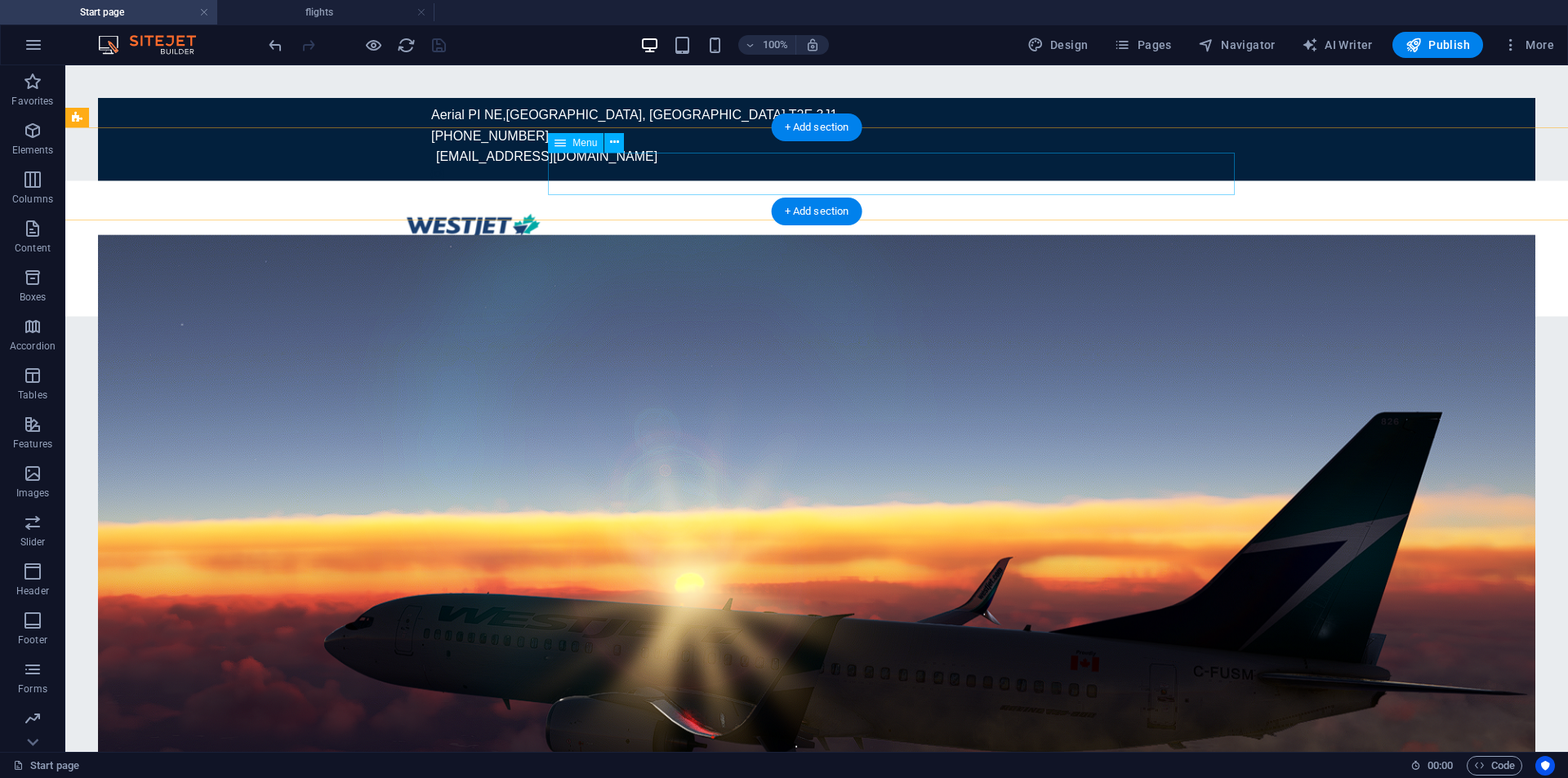
select select
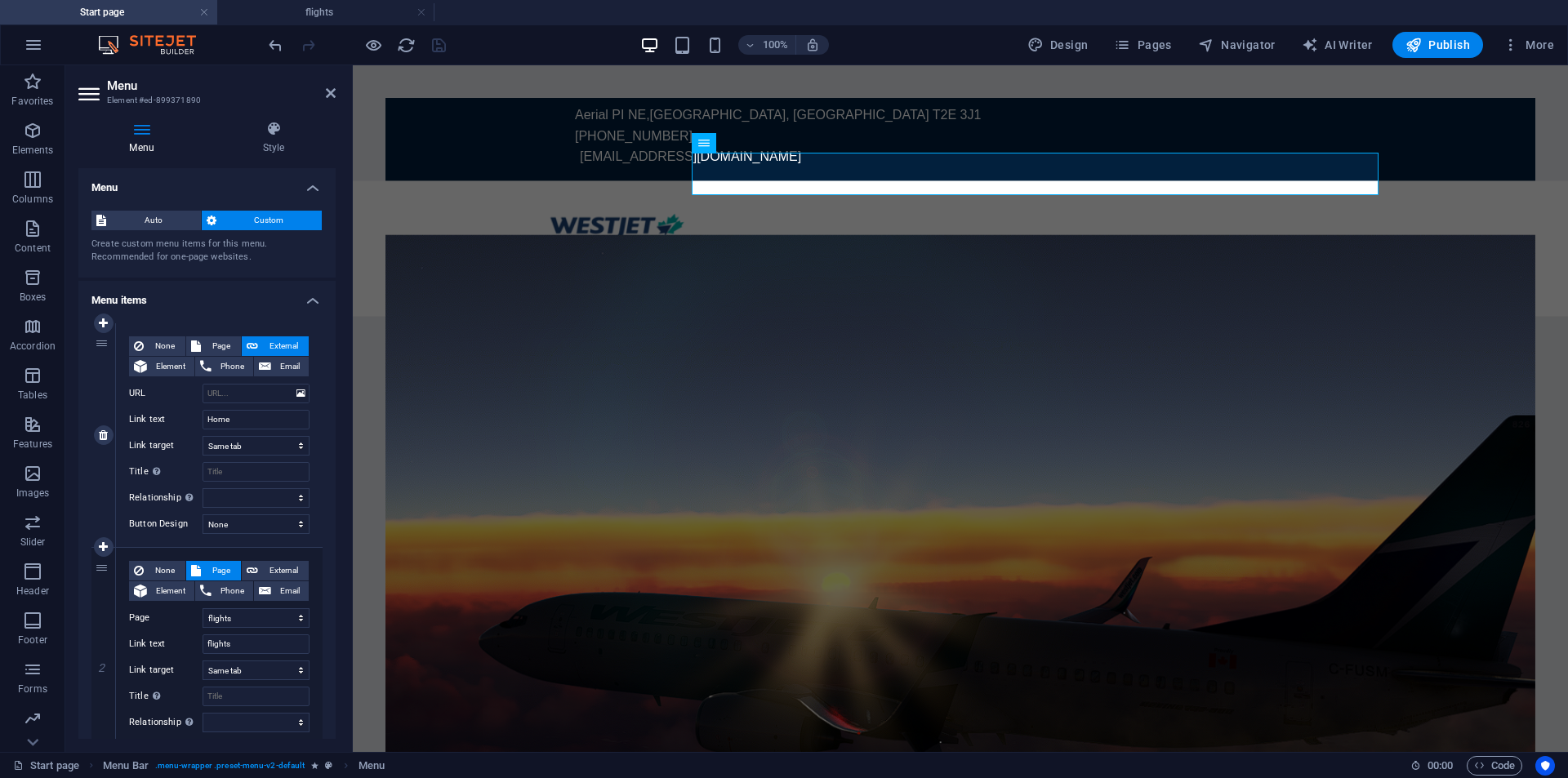
scroll to position [303, 0]
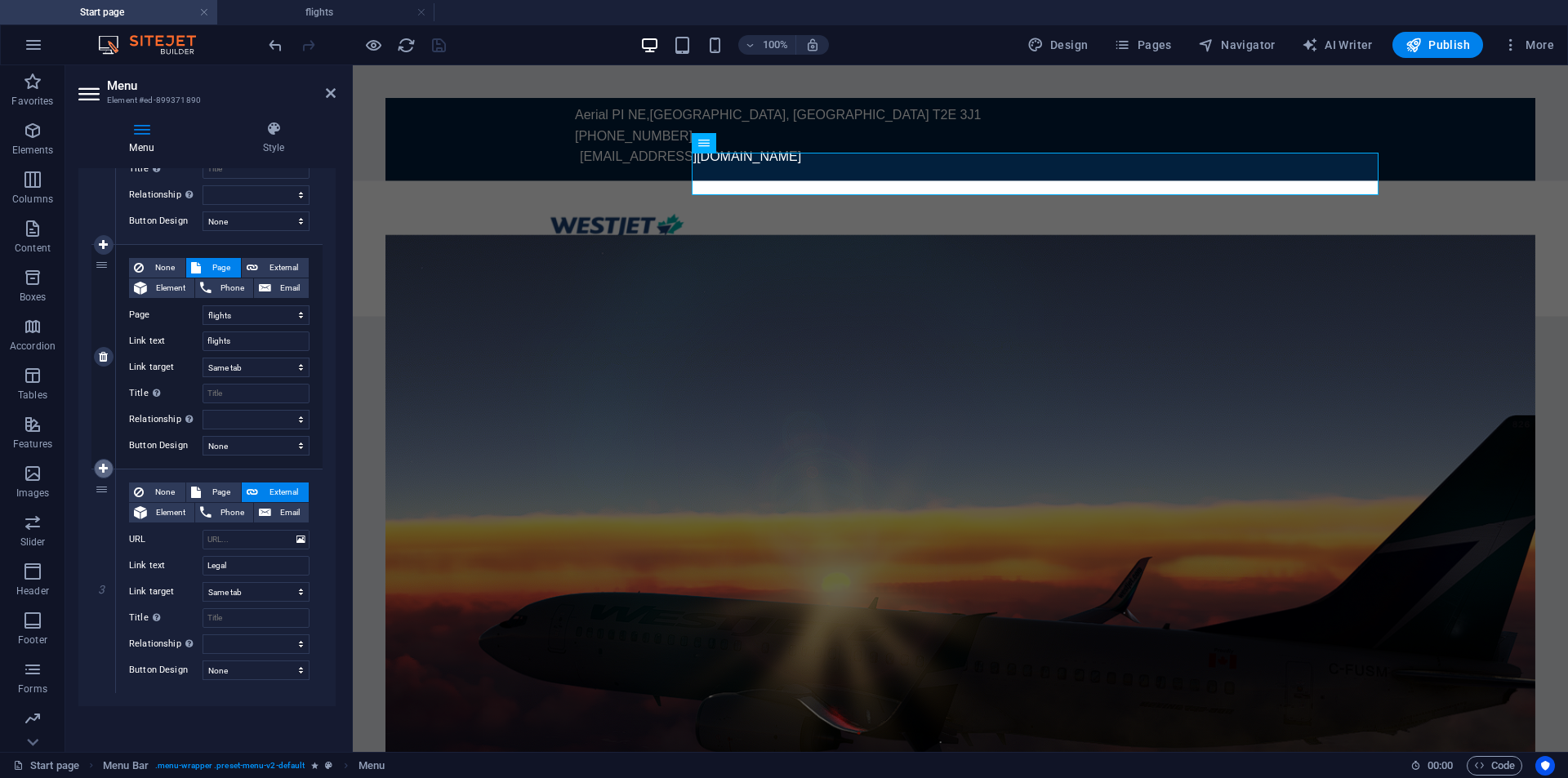
click at [104, 473] on icon at bounding box center [103, 469] width 9 height 11
select select
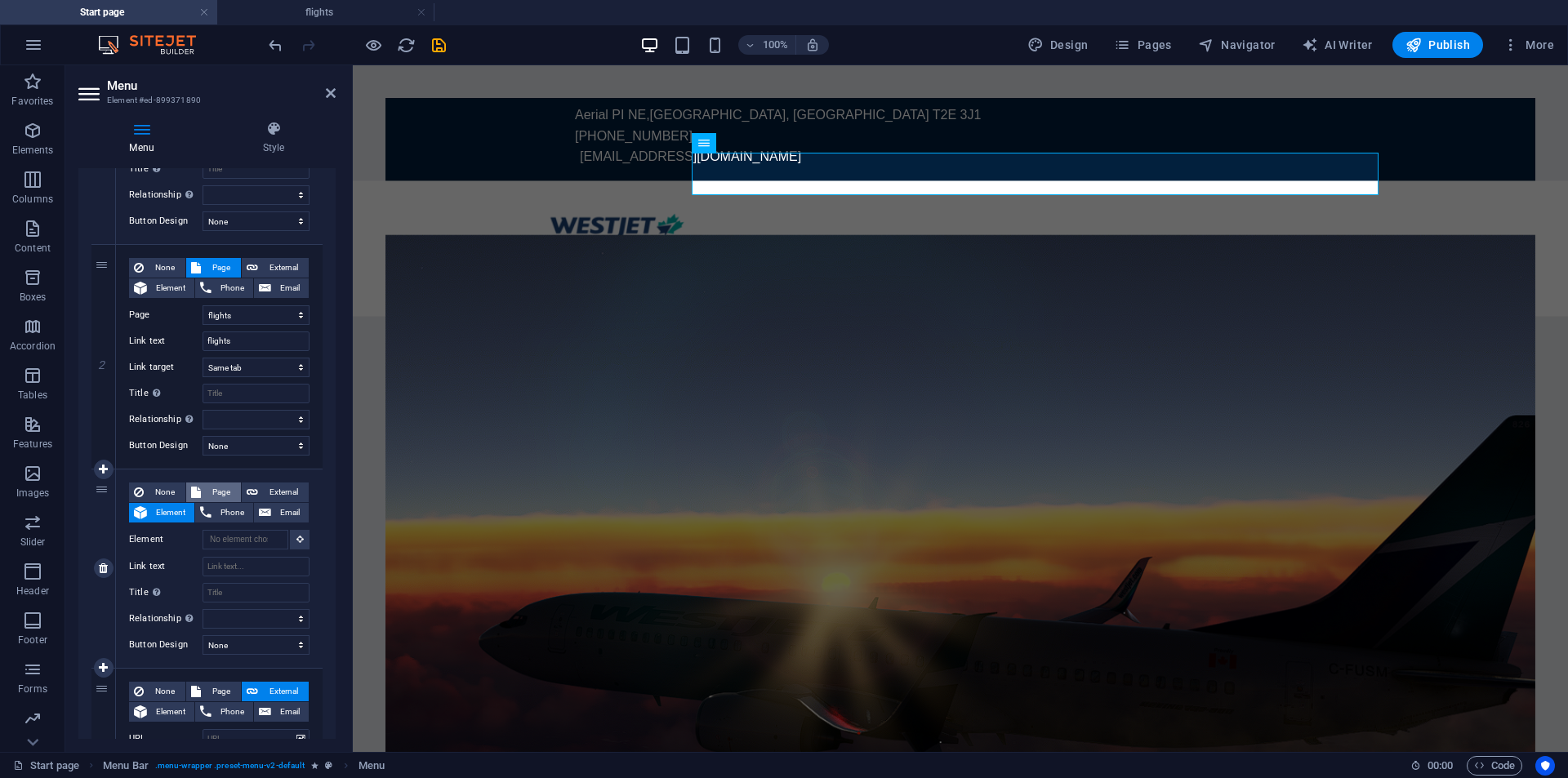
click at [196, 493] on icon at bounding box center [195, 492] width 10 height 20
select select
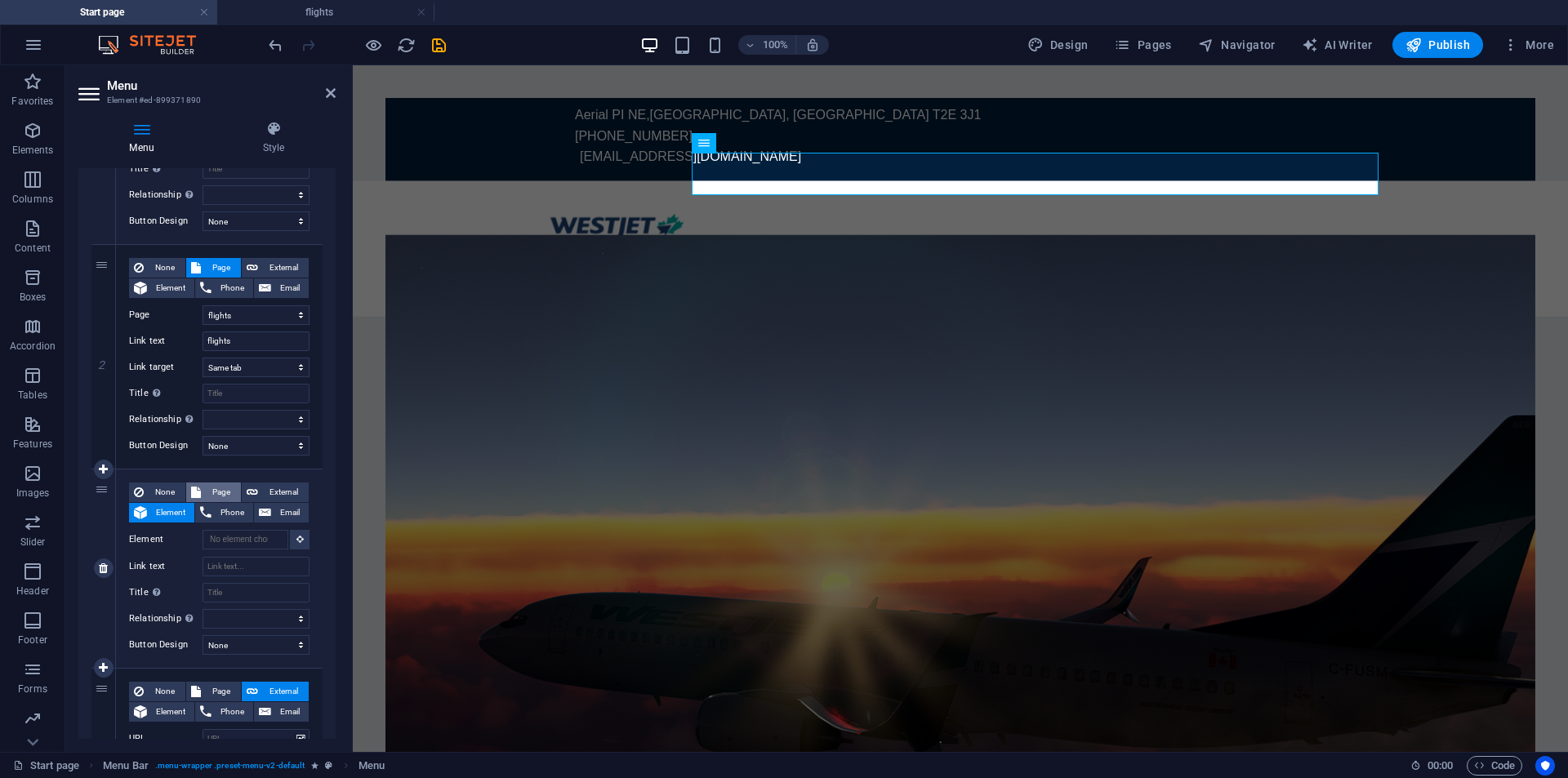
select select
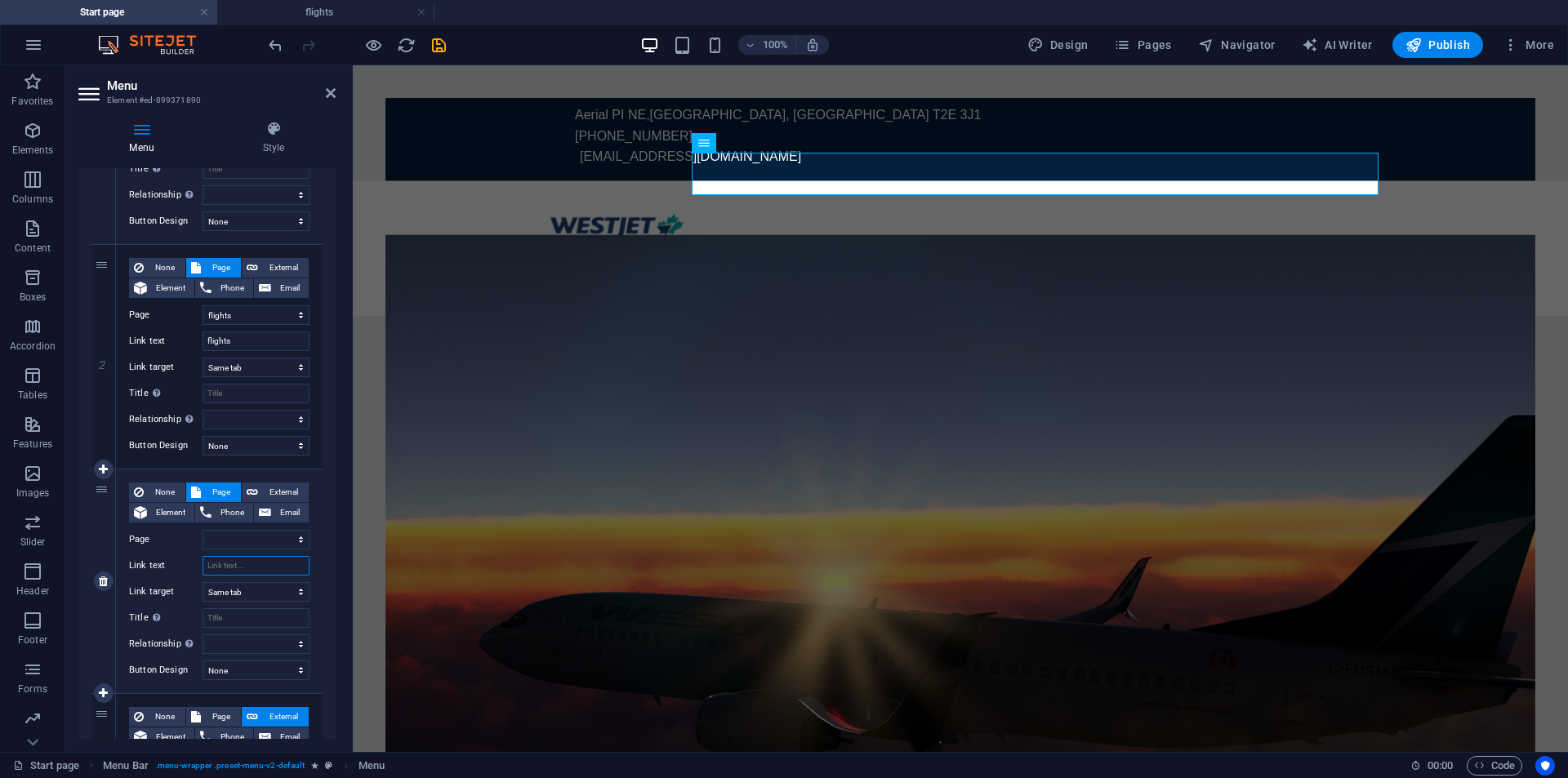
click at [246, 575] on input "Link text" at bounding box center [256, 565] width 107 height 20
type input "Crew Ce"
select select
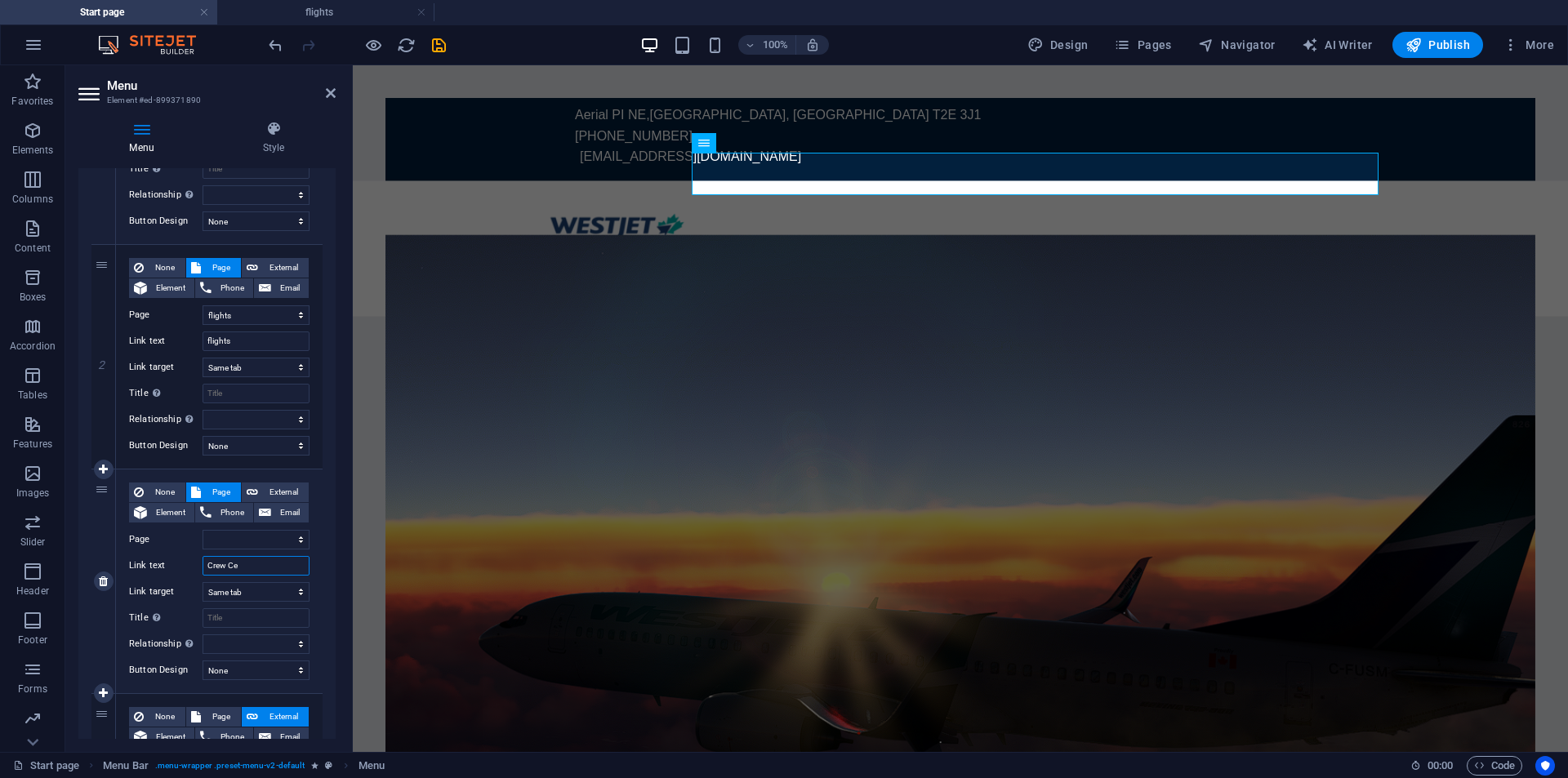
select select
type input "Crew Center"
select select
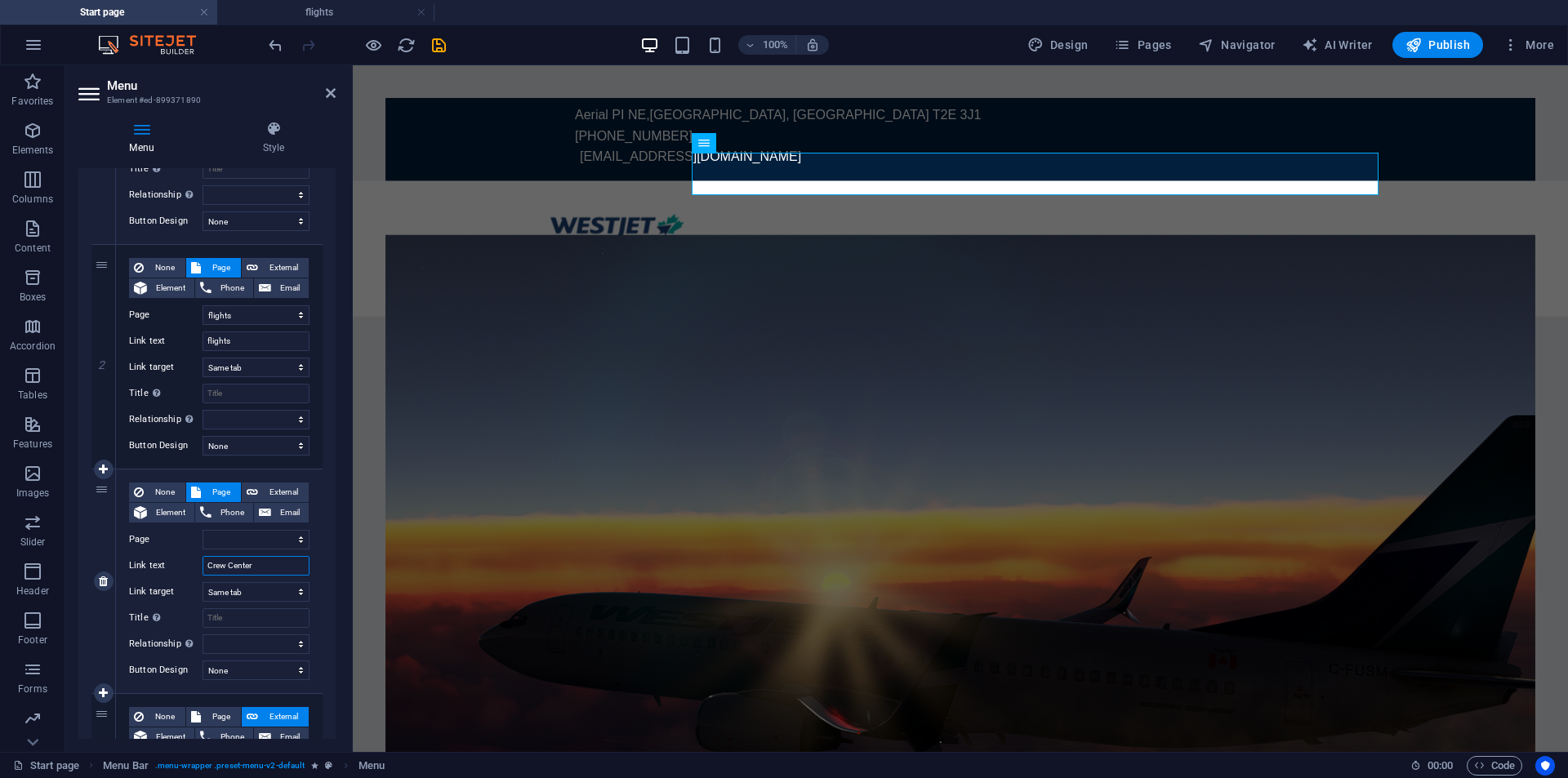
select select
type input "Crew Center"
click at [256, 589] on select "New tab Same tab Overlay" at bounding box center [256, 592] width 107 height 20
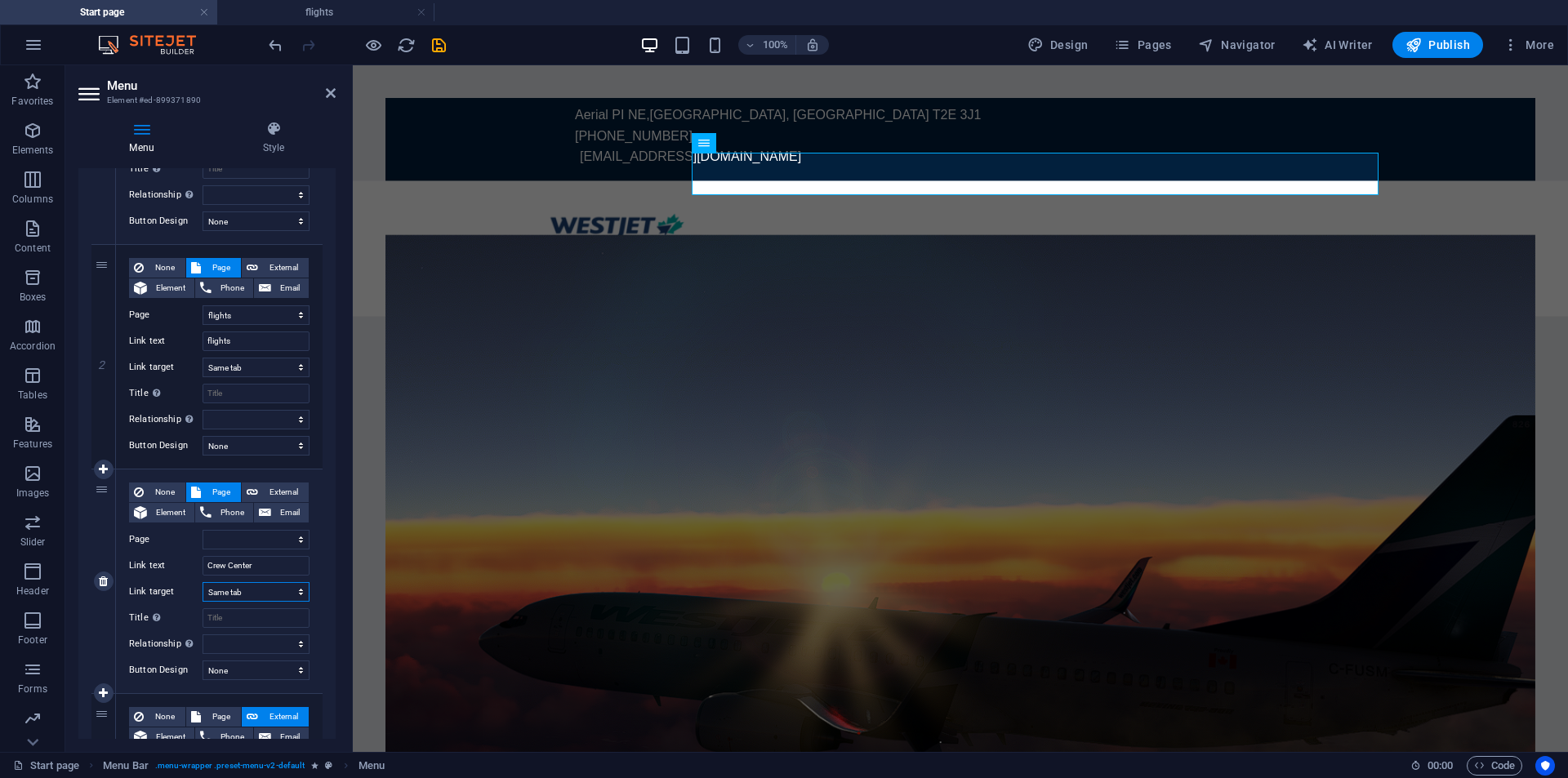
select select "blank"
click at [202, 583] on select "New tab Same tab Overlay" at bounding box center [256, 592] width 107 height 20
select select
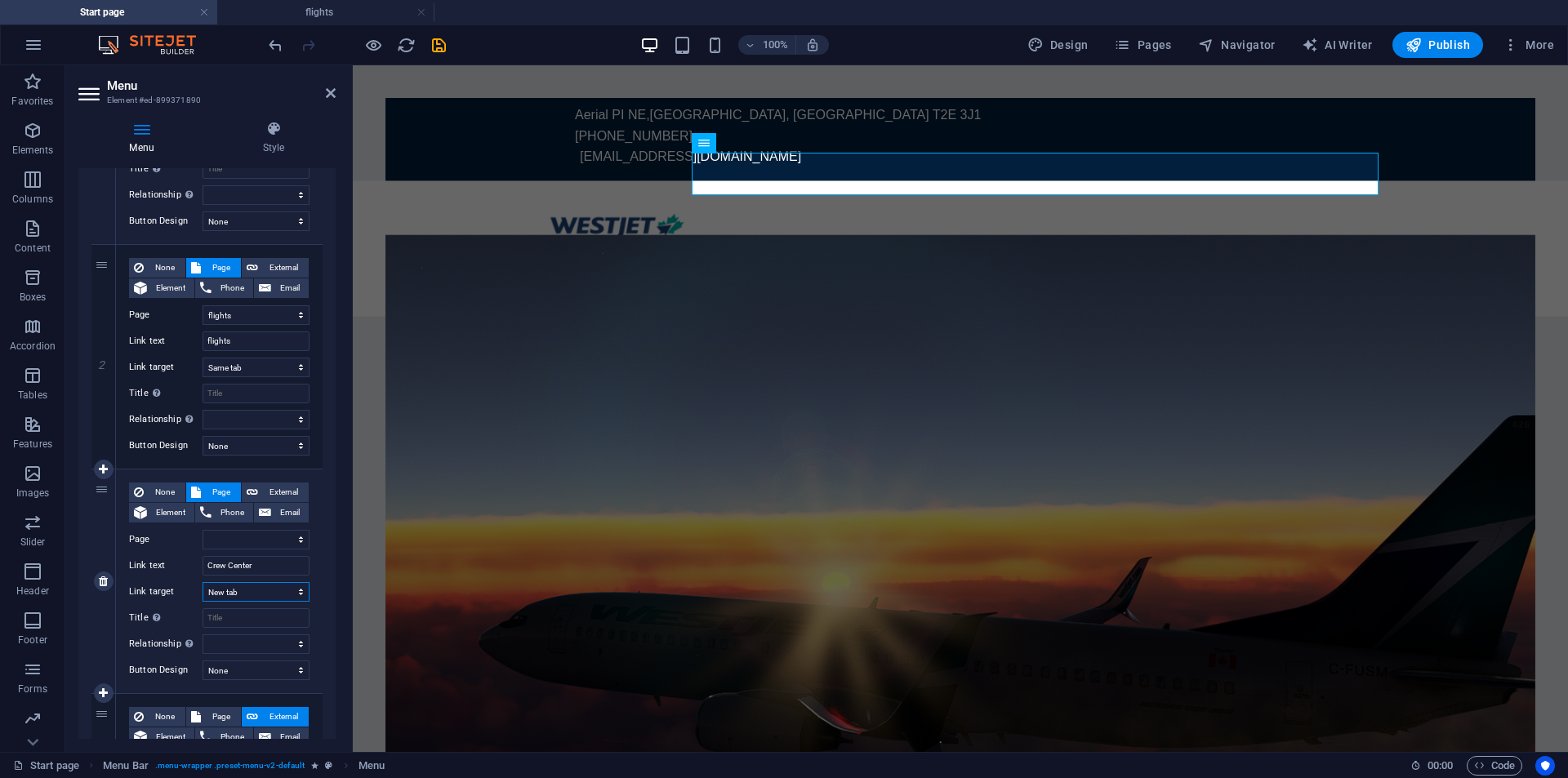
select select
click at [258, 614] on input "Title Additional link description, should not be the same as the link text. The…" at bounding box center [256, 618] width 107 height 20
click at [283, 546] on select "Start page flights Legal notice" at bounding box center [256, 539] width 107 height 20
select select "2"
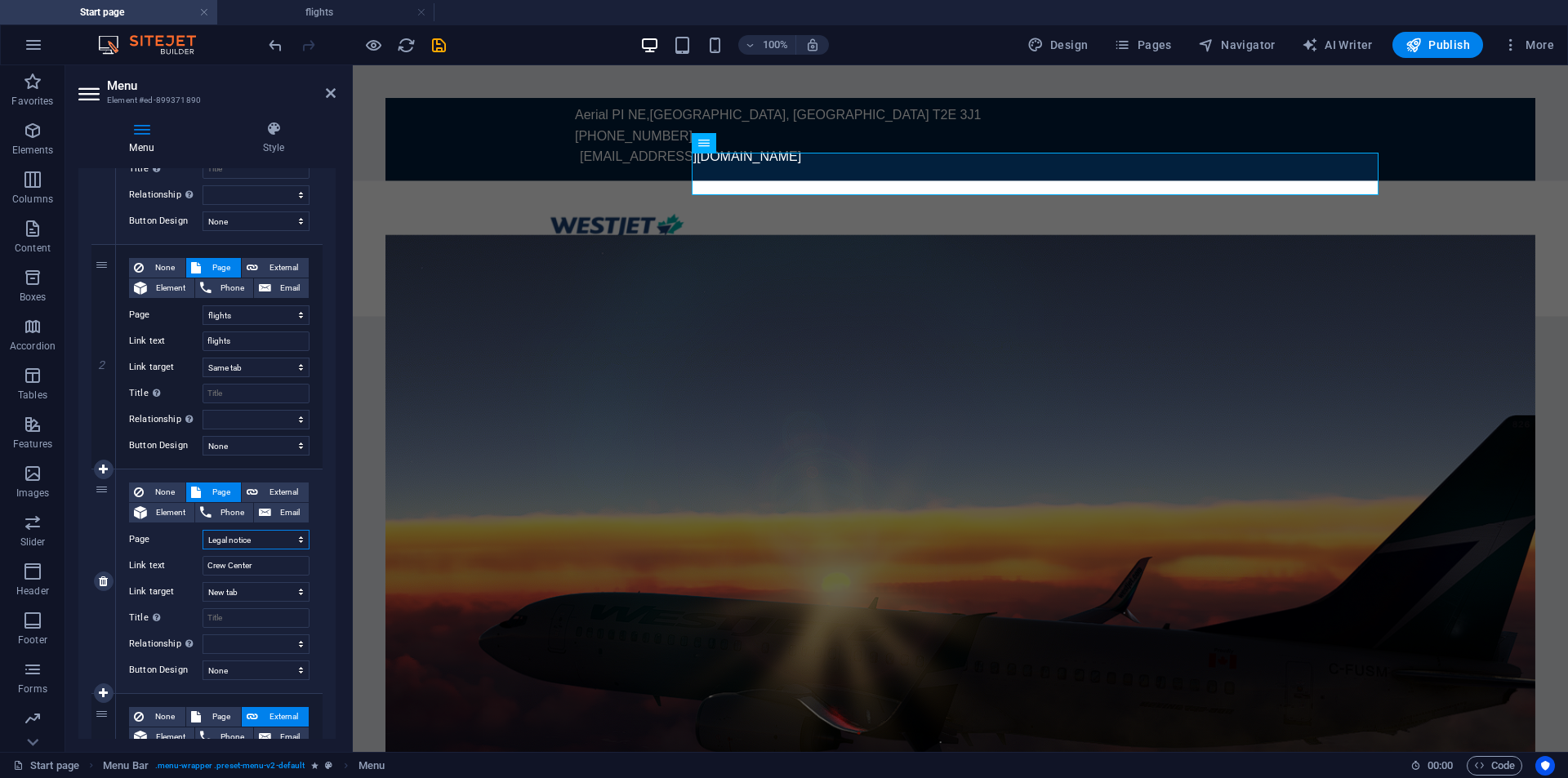
click at [202, 530] on select "Start page flights Legal notice" at bounding box center [256, 539] width 107 height 20
select select
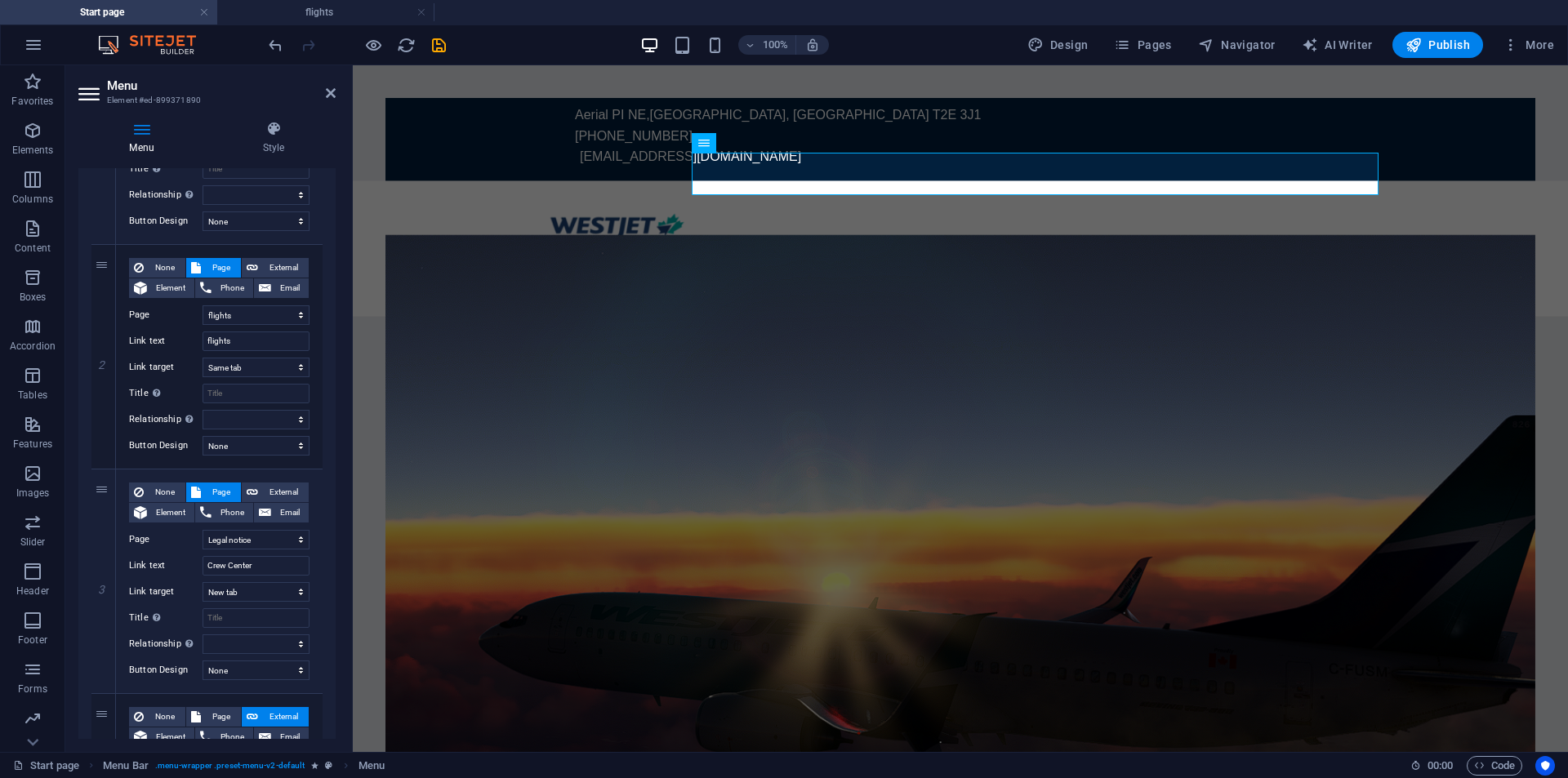
click at [425, 54] on div at bounding box center [357, 45] width 183 height 26
click at [438, 43] on icon "save" at bounding box center [439, 46] width 19 height 19
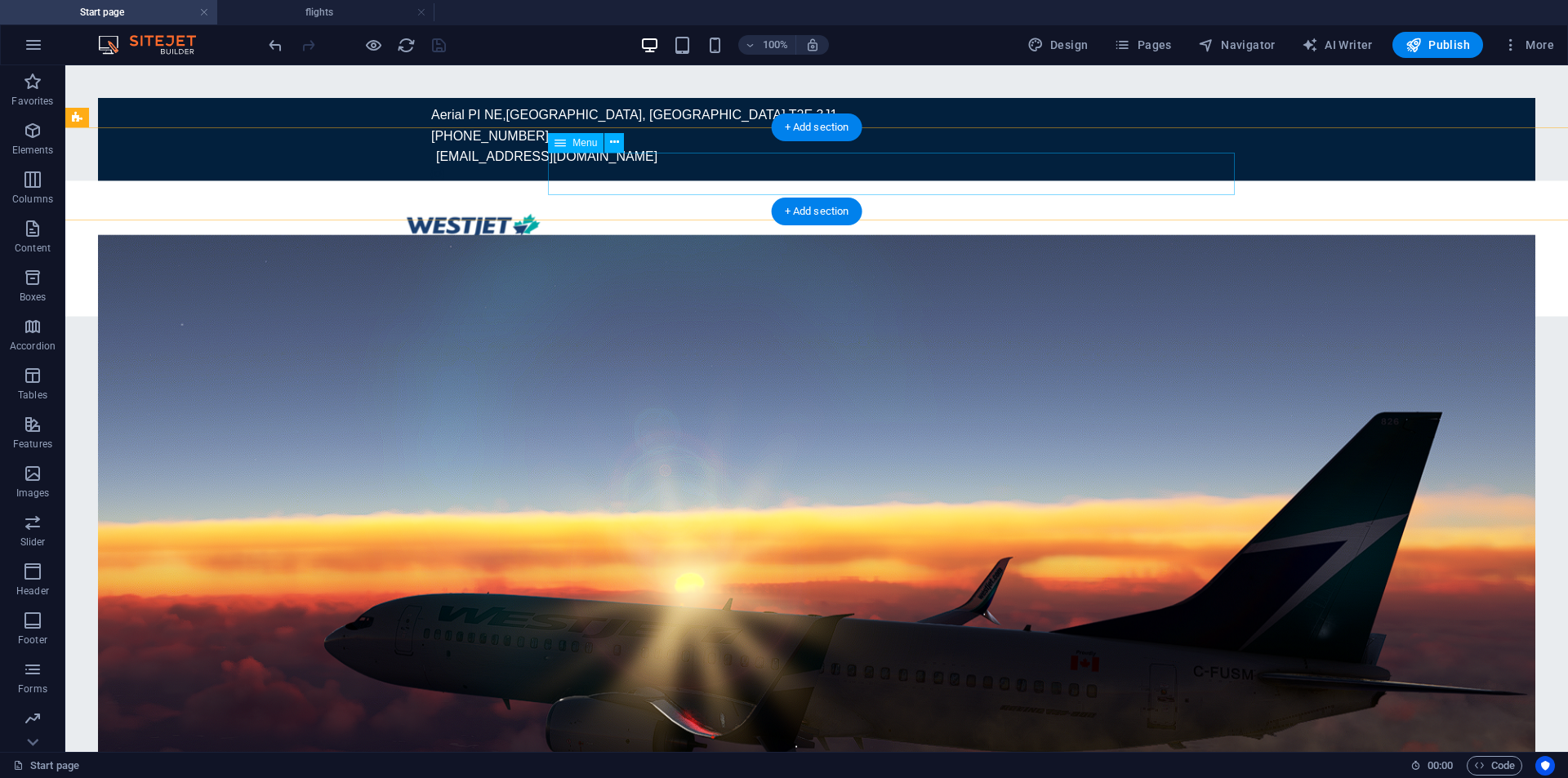
click at [915, 259] on nav "Home flights Crew Center Legal" at bounding box center [816, 281] width 848 height 43
select select
select select "1"
select select
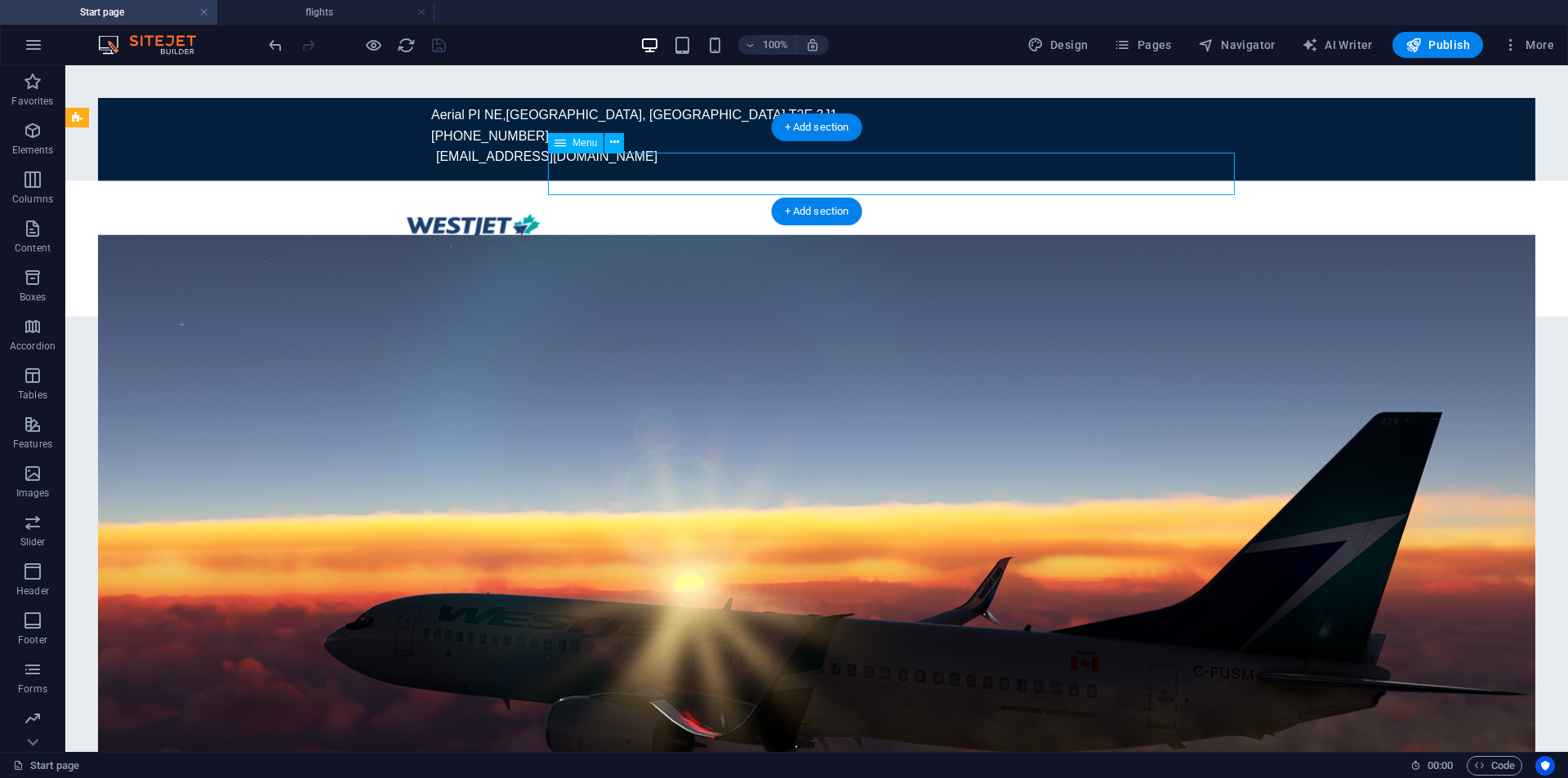
select select "2"
select select
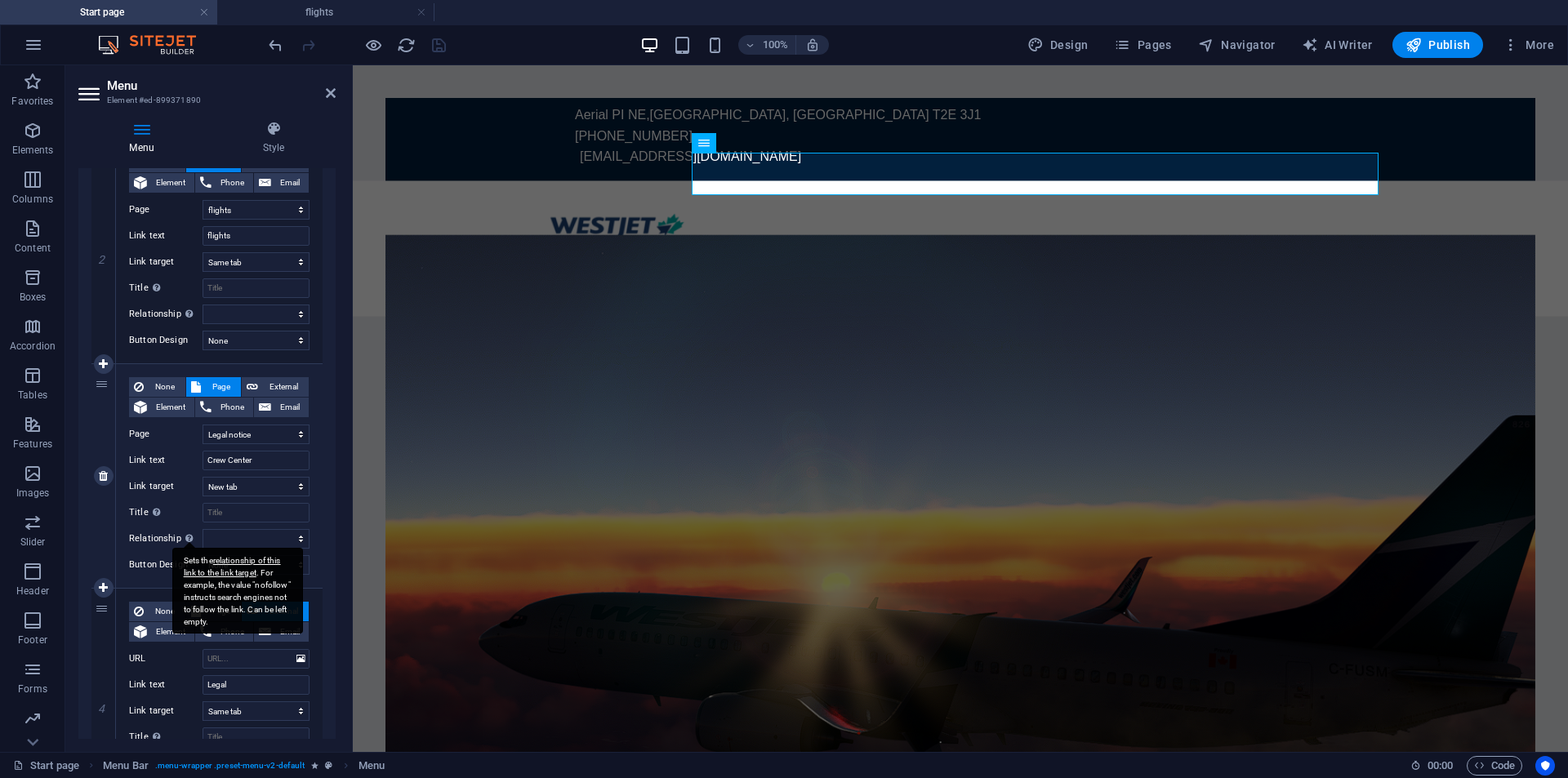
scroll to position [527, 0]
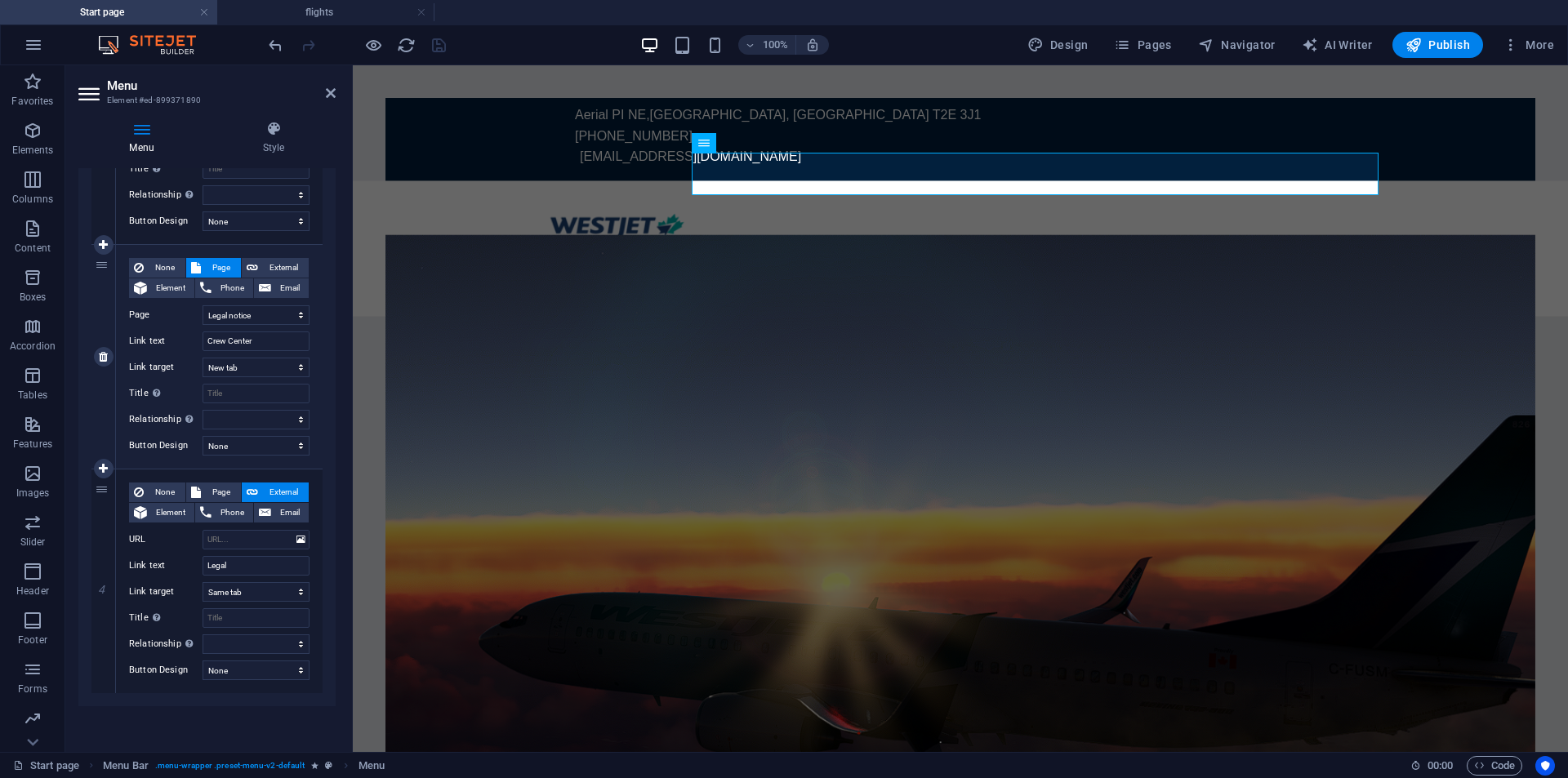
click at [112, 287] on div "3" at bounding box center [104, 356] width 24 height 224
drag, startPoint x: 108, startPoint y: 296, endPoint x: 118, endPoint y: 537, distance: 241.2
click at [118, 537] on div "1 None Page External Element Phone Email Page Start page flights Legal notice E…" at bounding box center [207, 245] width 231 height 898
select select
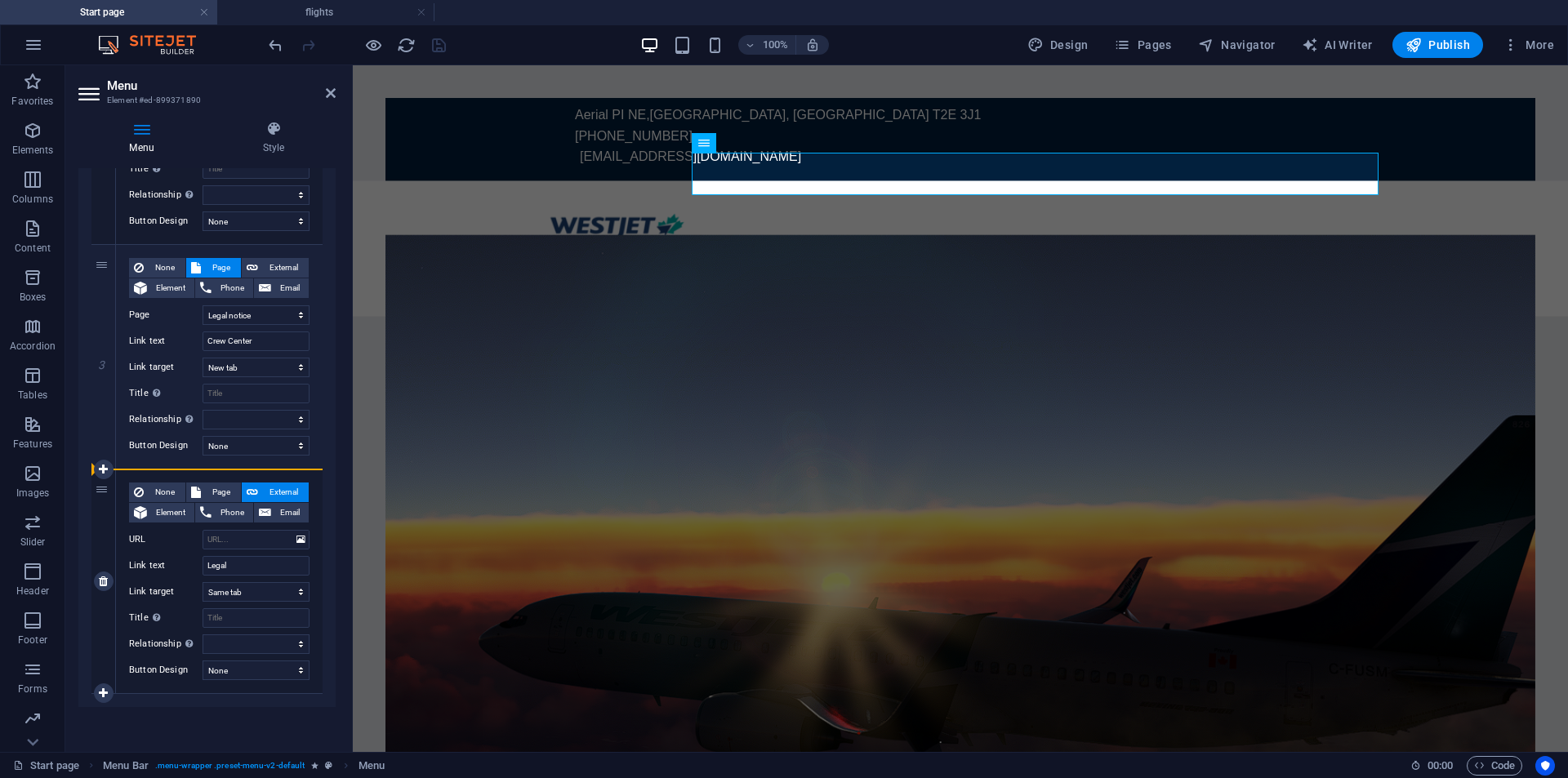
select select
drag, startPoint x: 102, startPoint y: 271, endPoint x: 132, endPoint y: 668, distance: 398.1
click at [132, 668] on div "1 None Page External Element Phone Email Page Start page flights Legal notice E…" at bounding box center [207, 245] width 231 height 898
select select
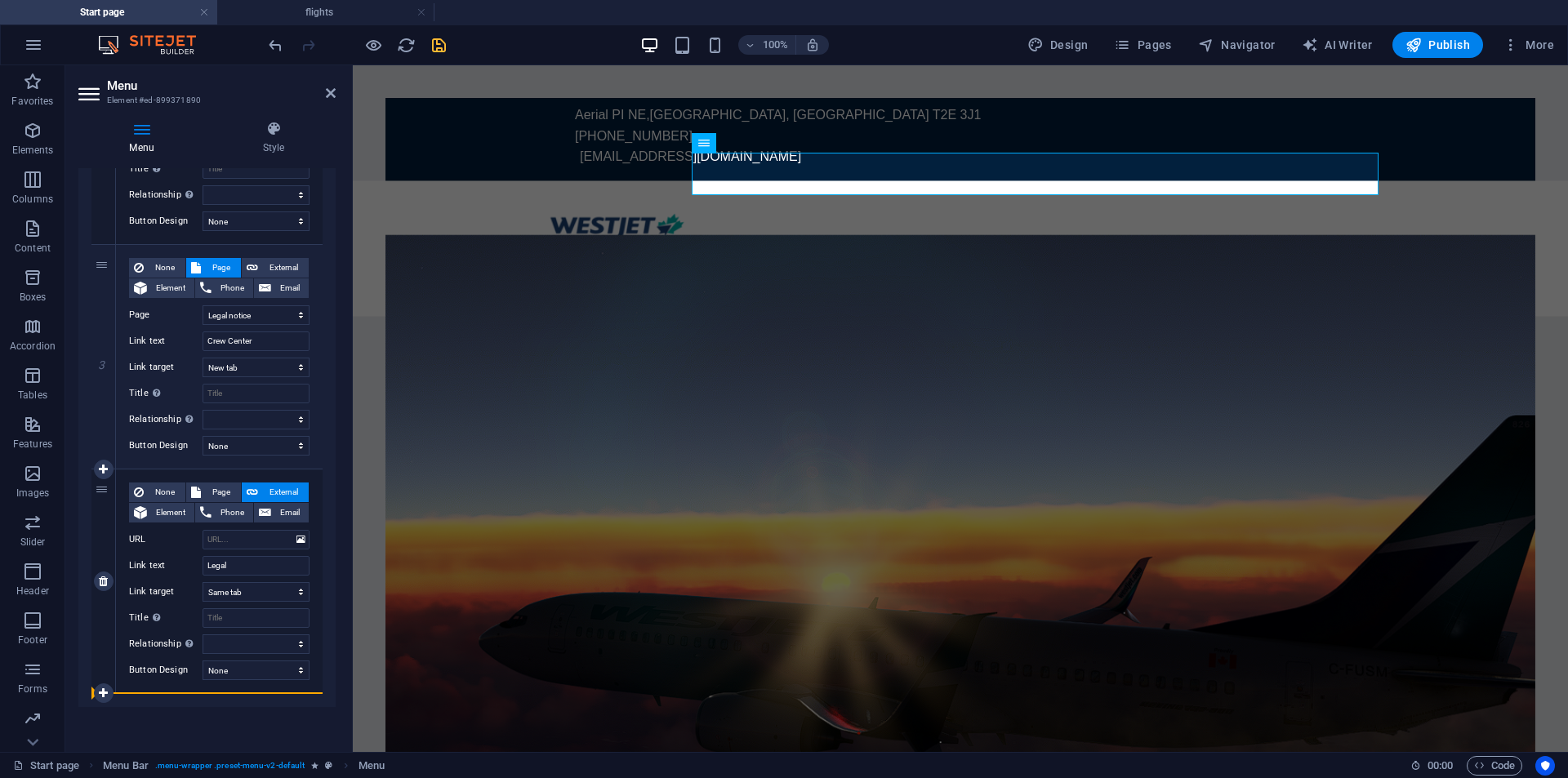
select select
type input "Legal"
select select
select select "2"
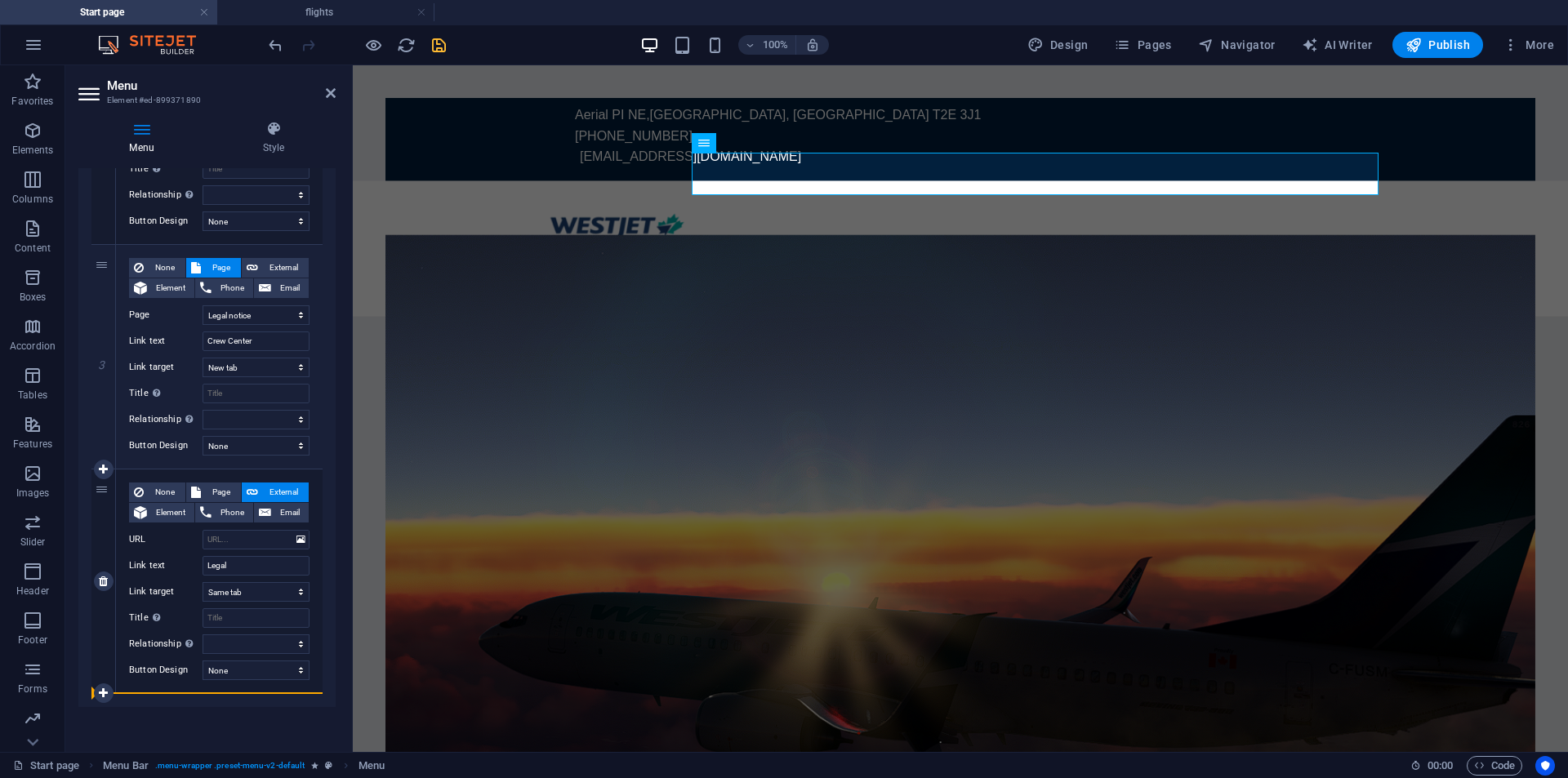
type input "Crew Center"
select select "blank"
select select
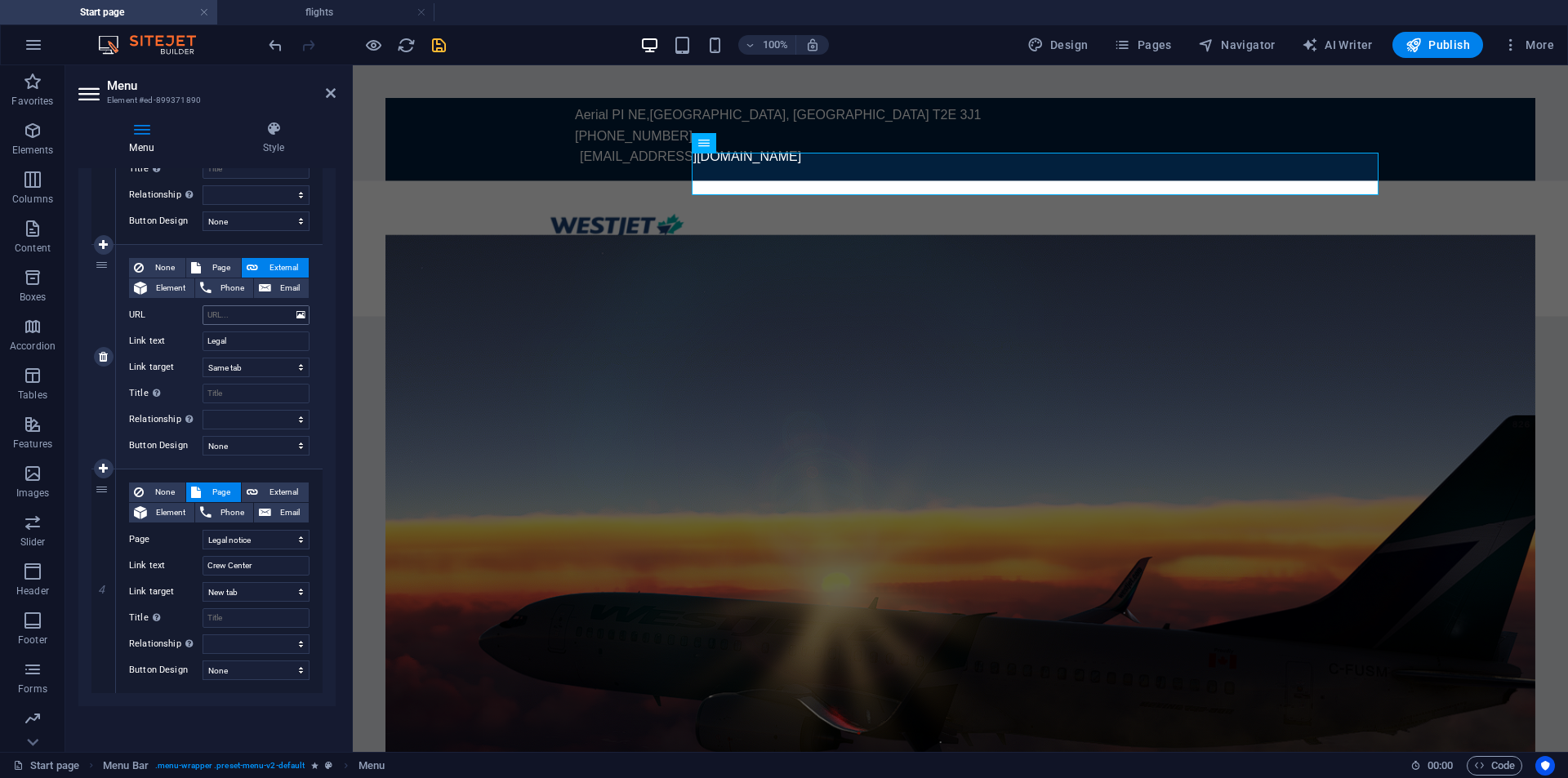
scroll to position [392, 0]
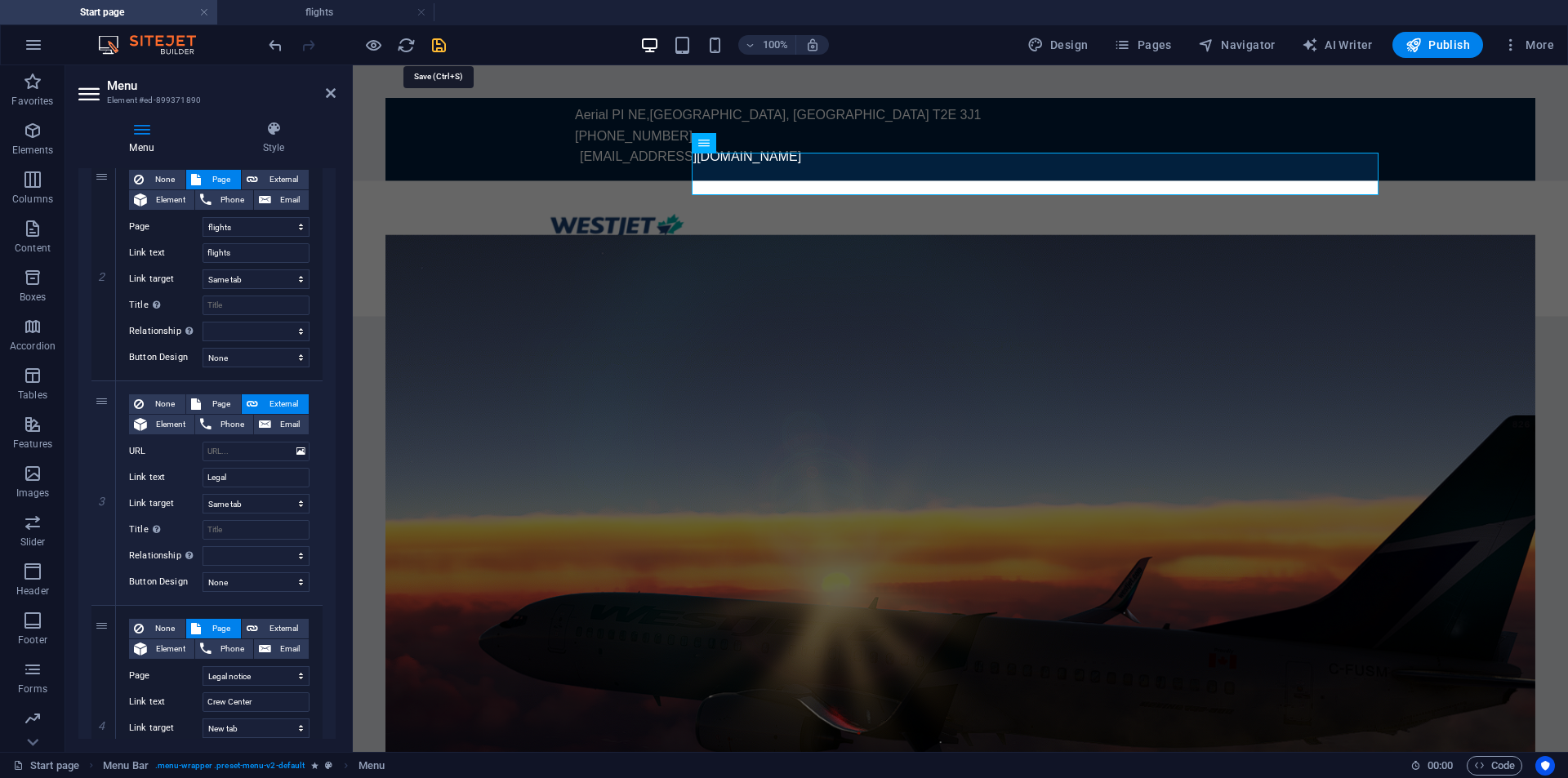
click at [439, 52] on icon "save" at bounding box center [439, 46] width 19 height 19
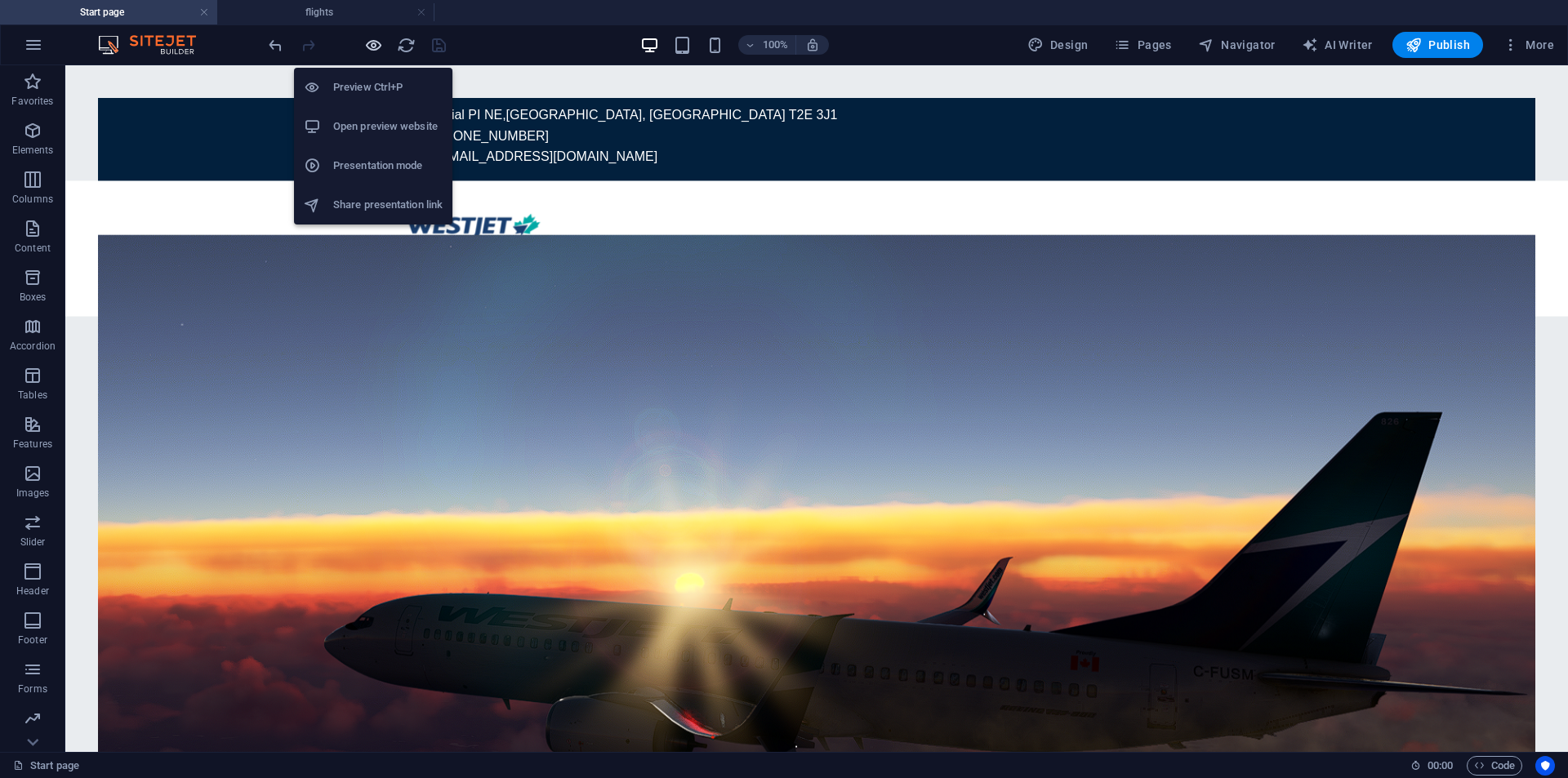
click at [367, 47] on icon "button" at bounding box center [373, 46] width 19 height 19
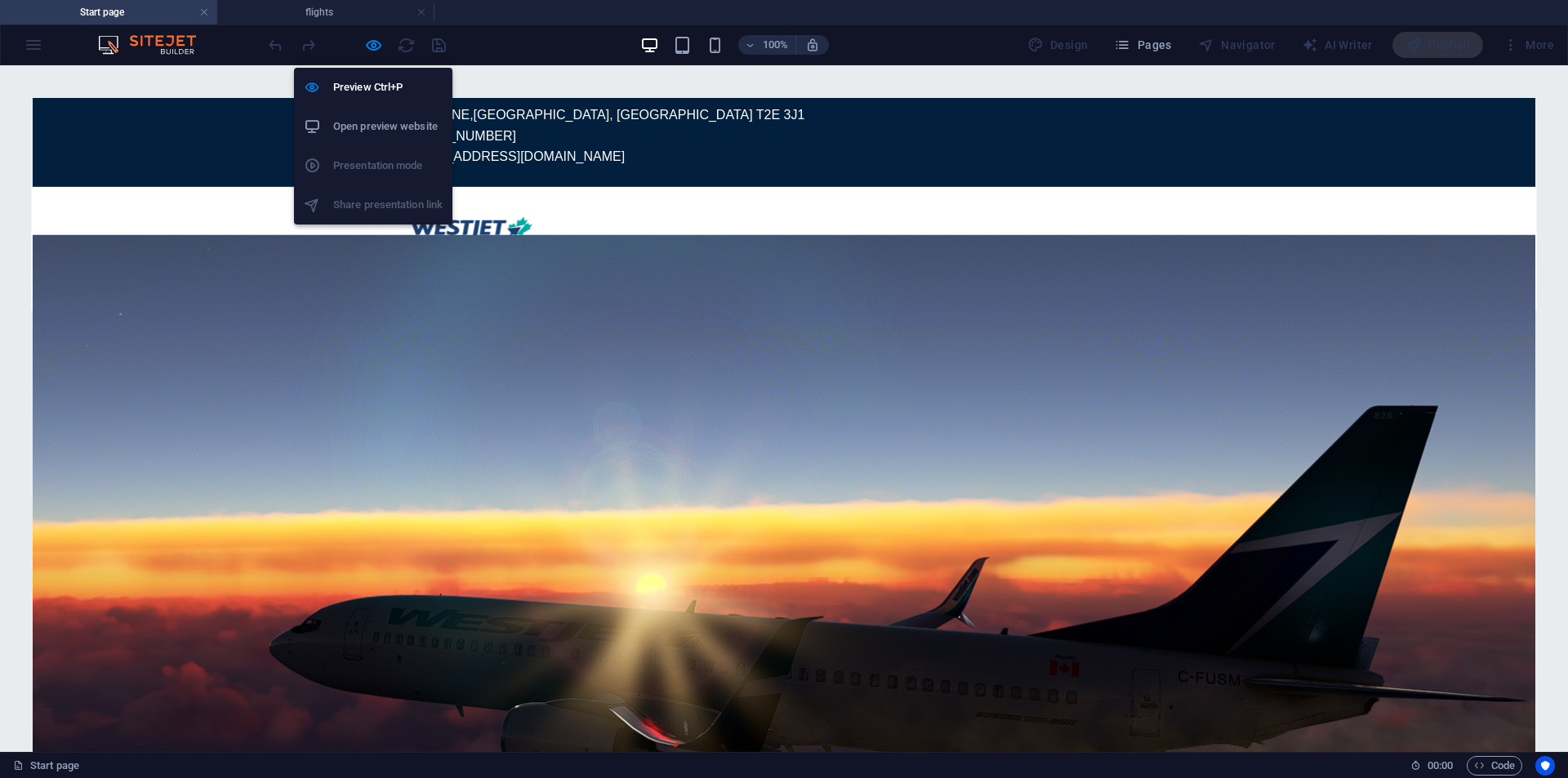
click at [404, 112] on li "Open preview website" at bounding box center [373, 126] width 158 height 39
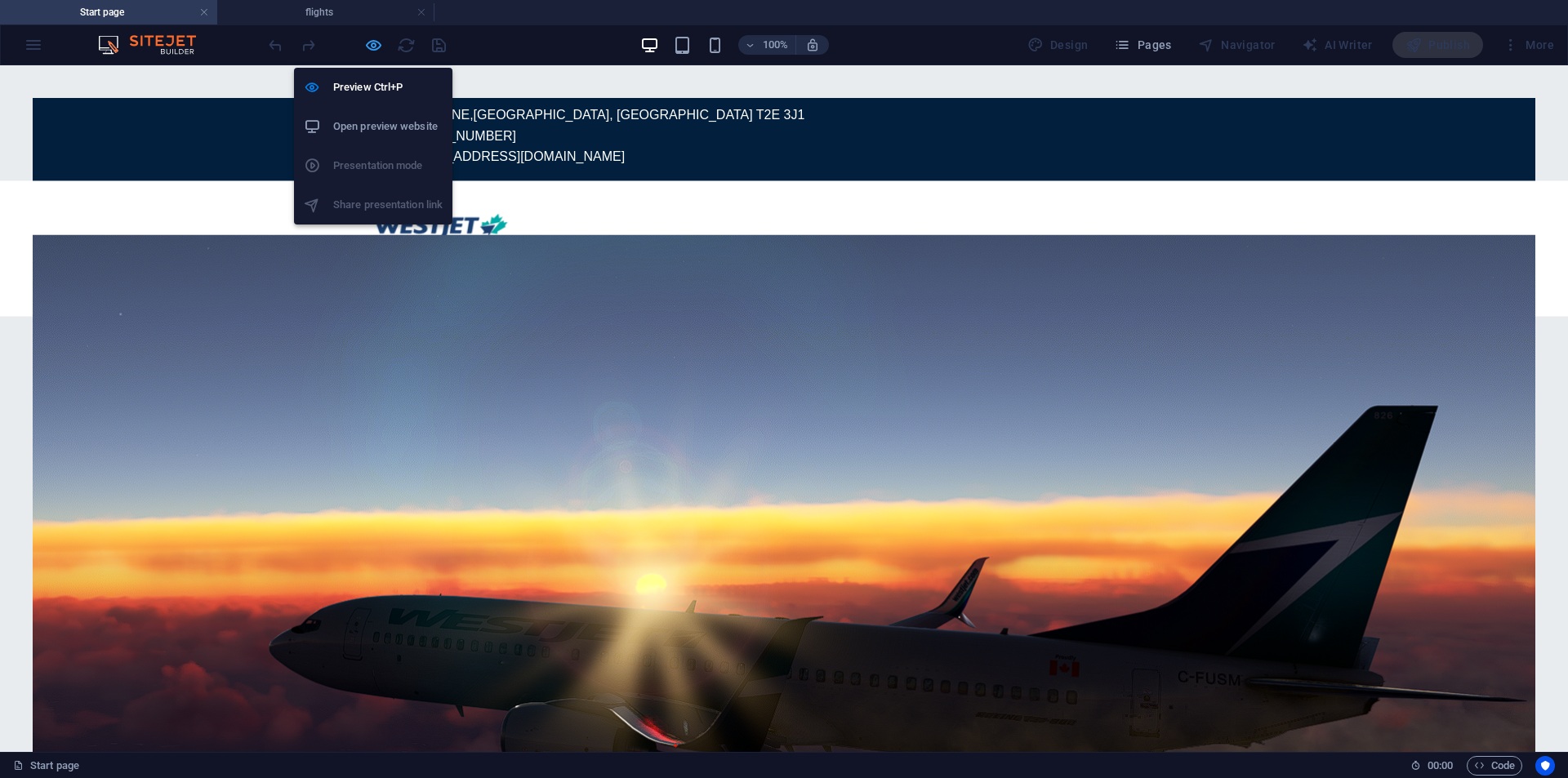
click at [379, 42] on icon "button" at bounding box center [373, 46] width 19 height 19
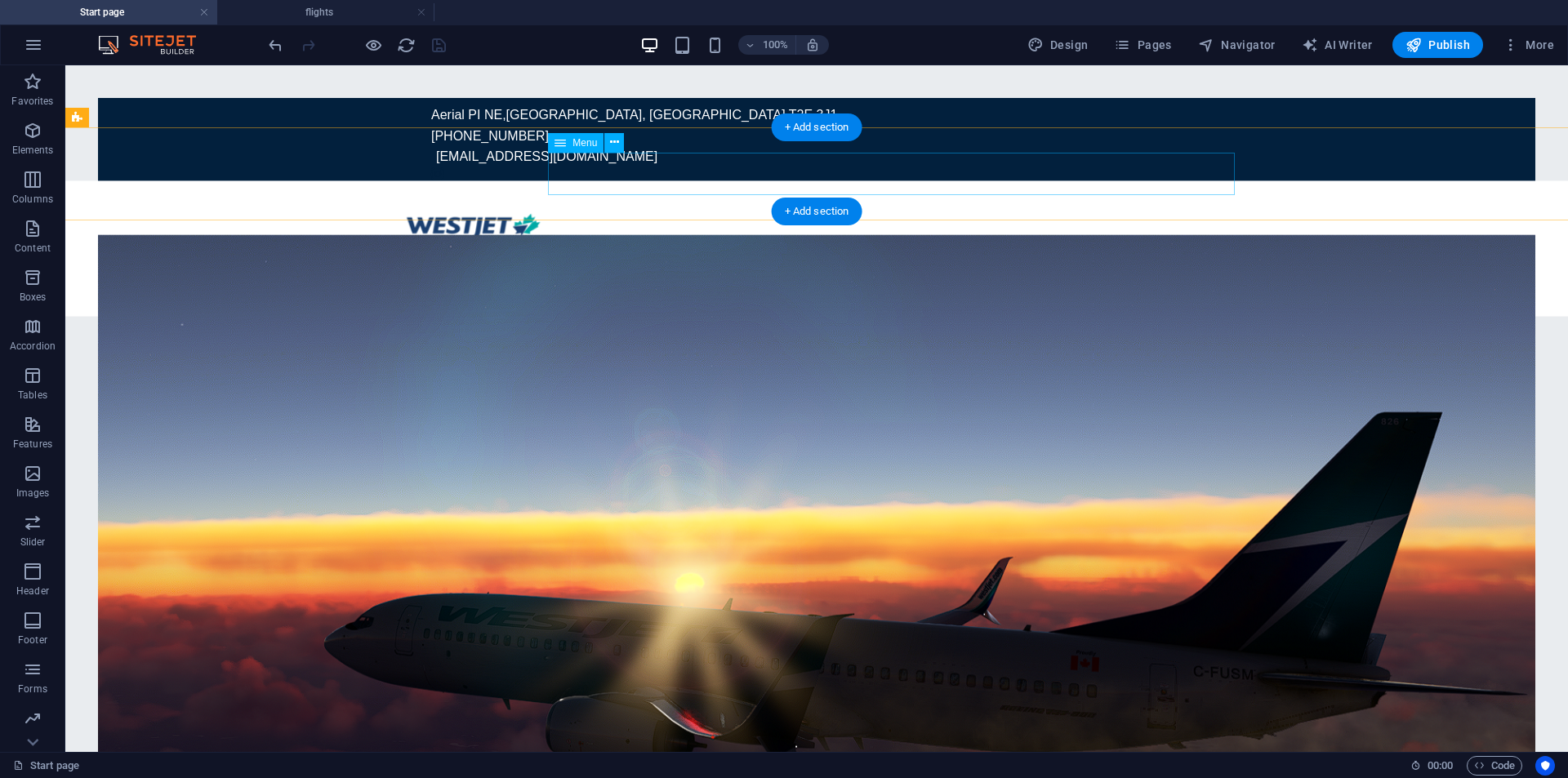
click at [911, 259] on nav "Home flights Legal Crew Center" at bounding box center [816, 281] width 848 height 43
click at [912, 259] on nav "Home flights Legal Crew Center" at bounding box center [816, 281] width 848 height 43
select select
select select "1"
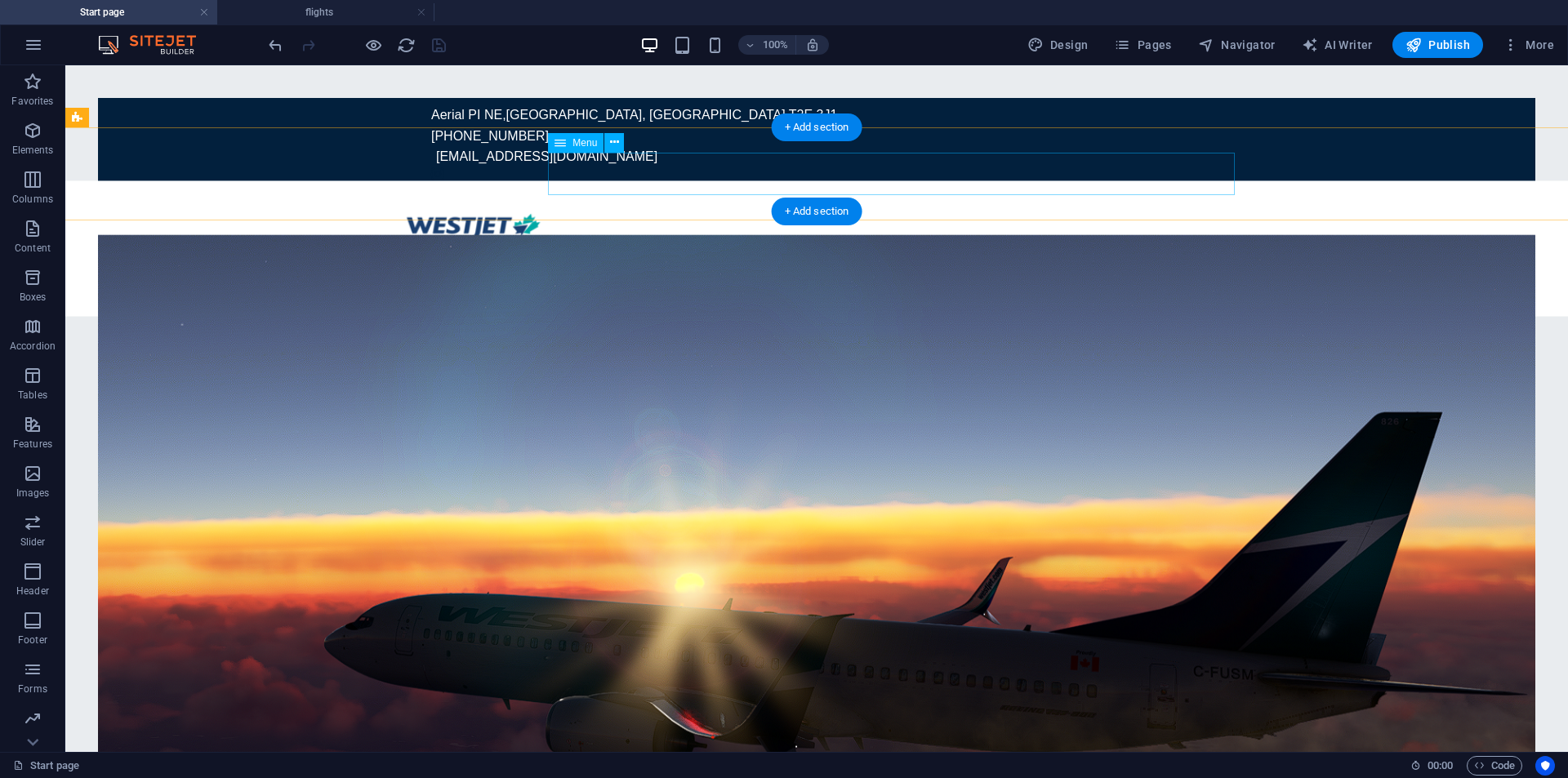
select select
select select "2"
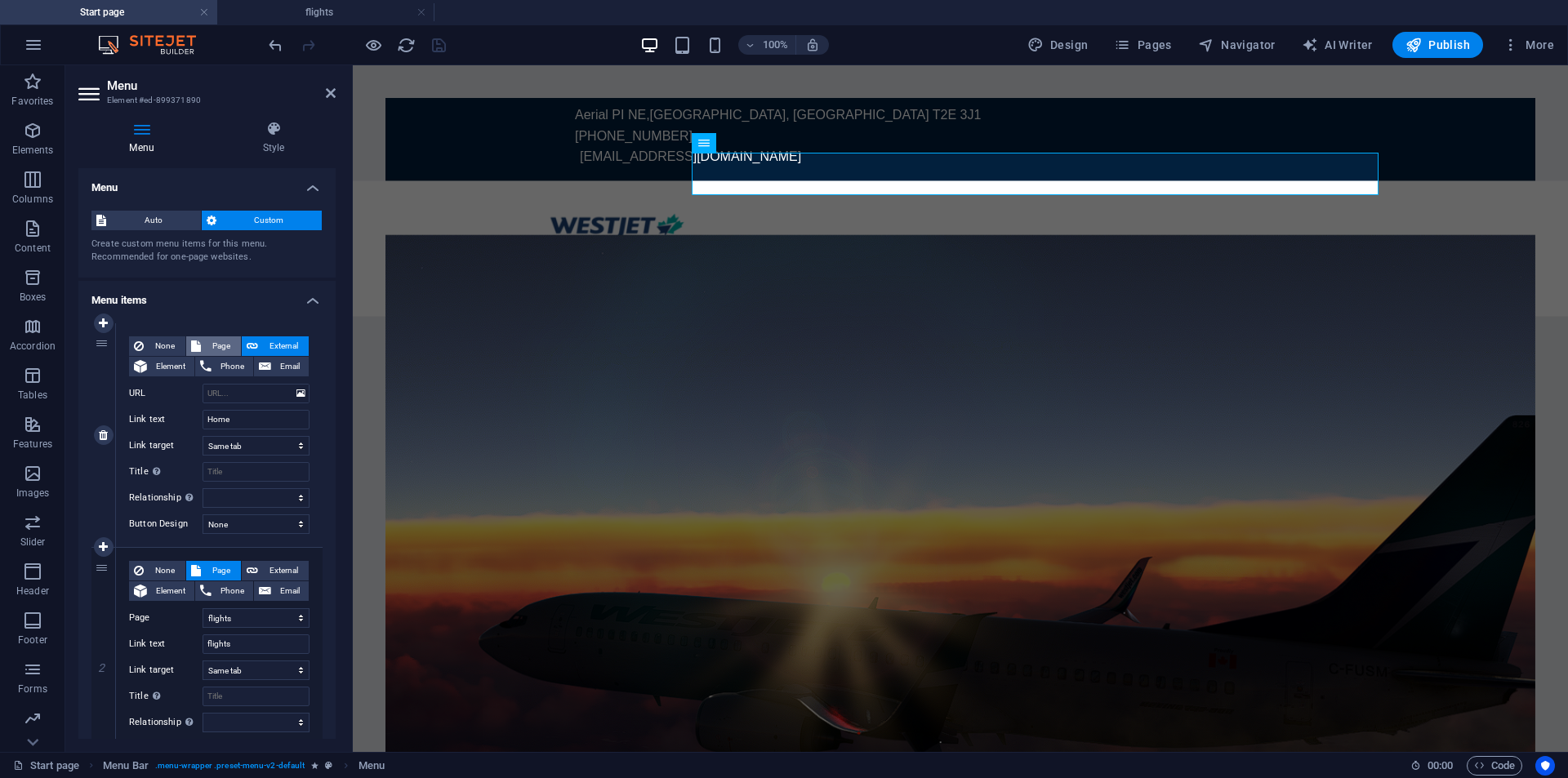
click at [222, 344] on span "Page" at bounding box center [220, 346] width 30 height 20
select select
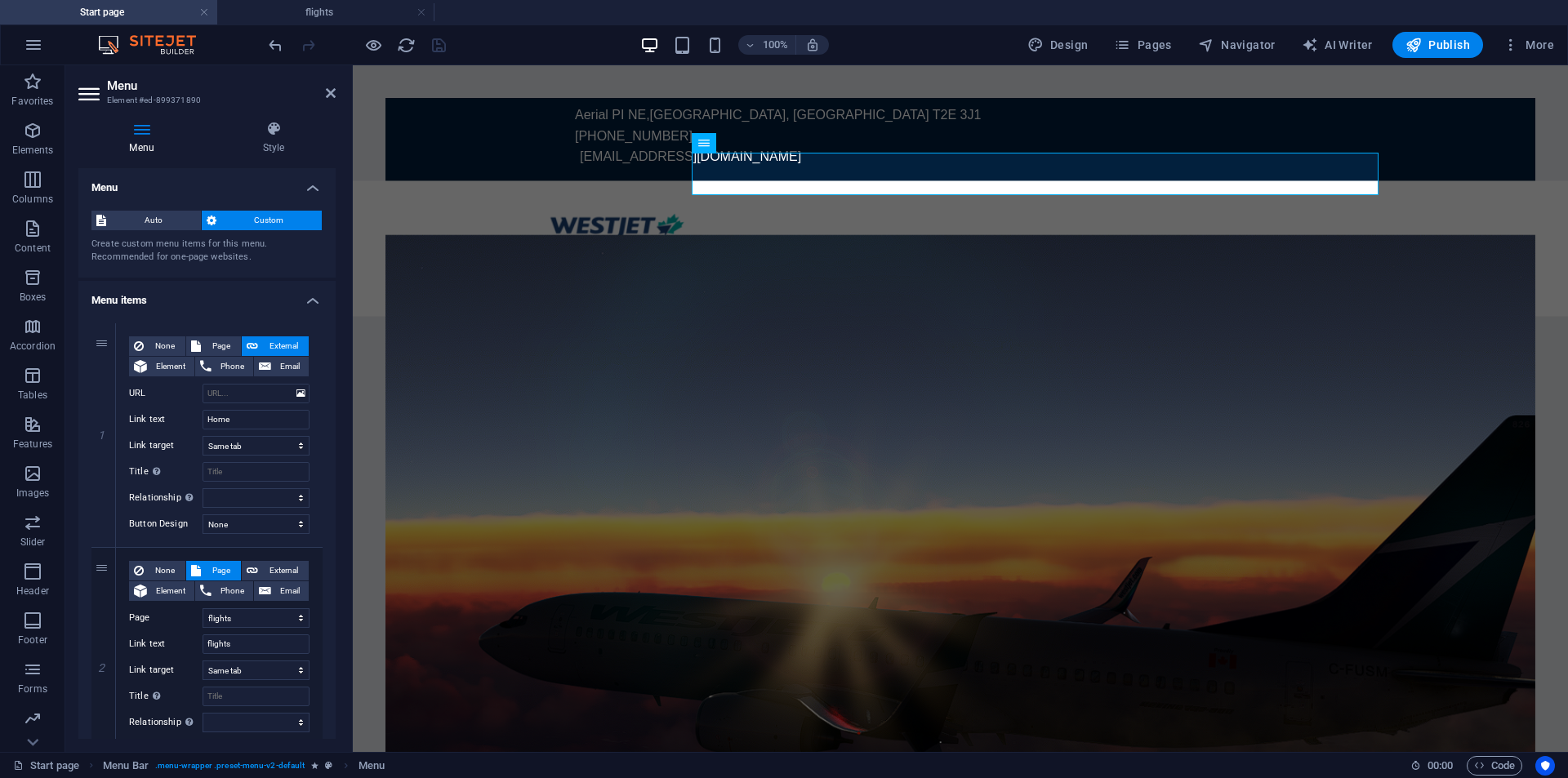
select select
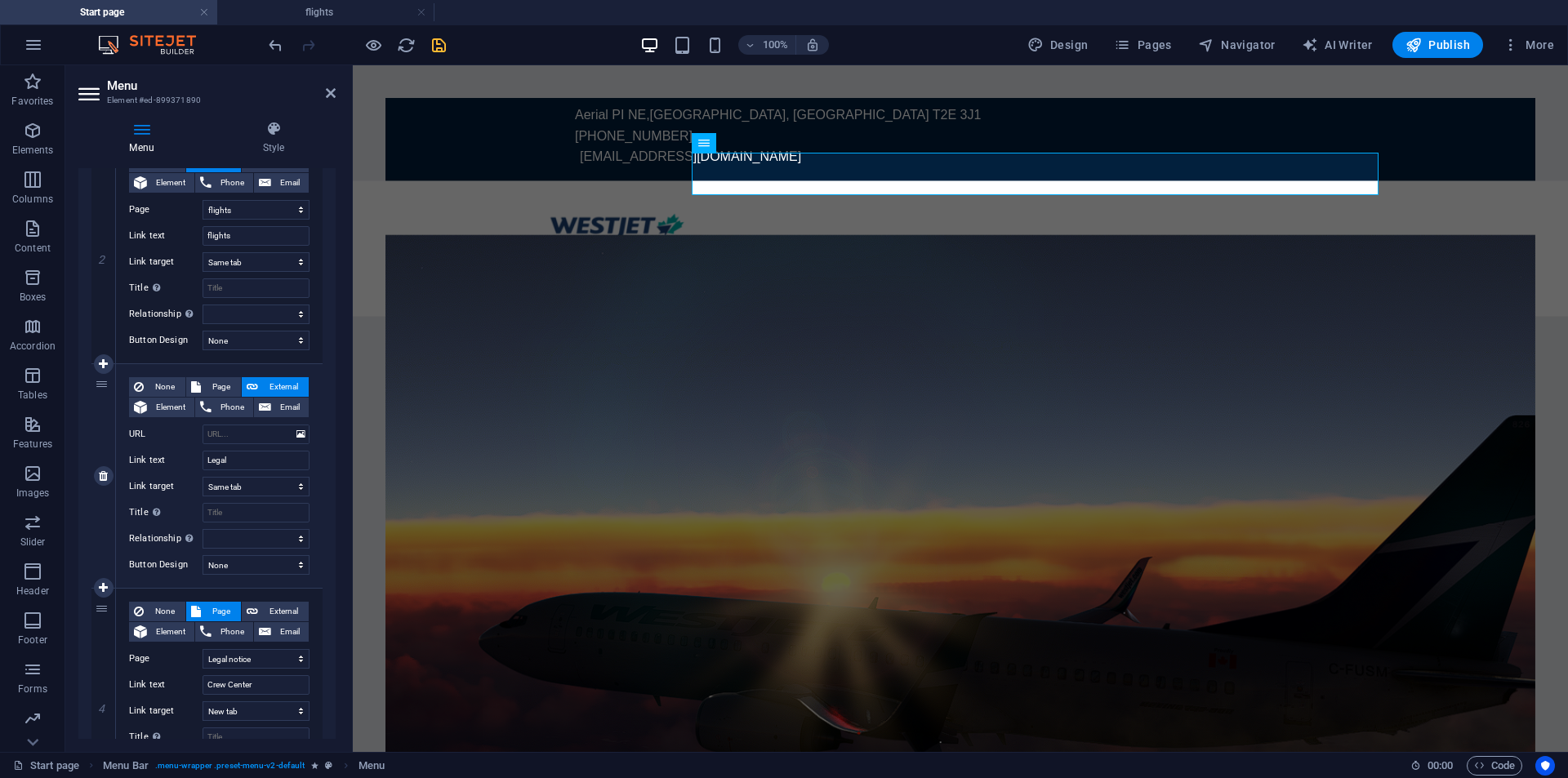
scroll to position [527, 0]
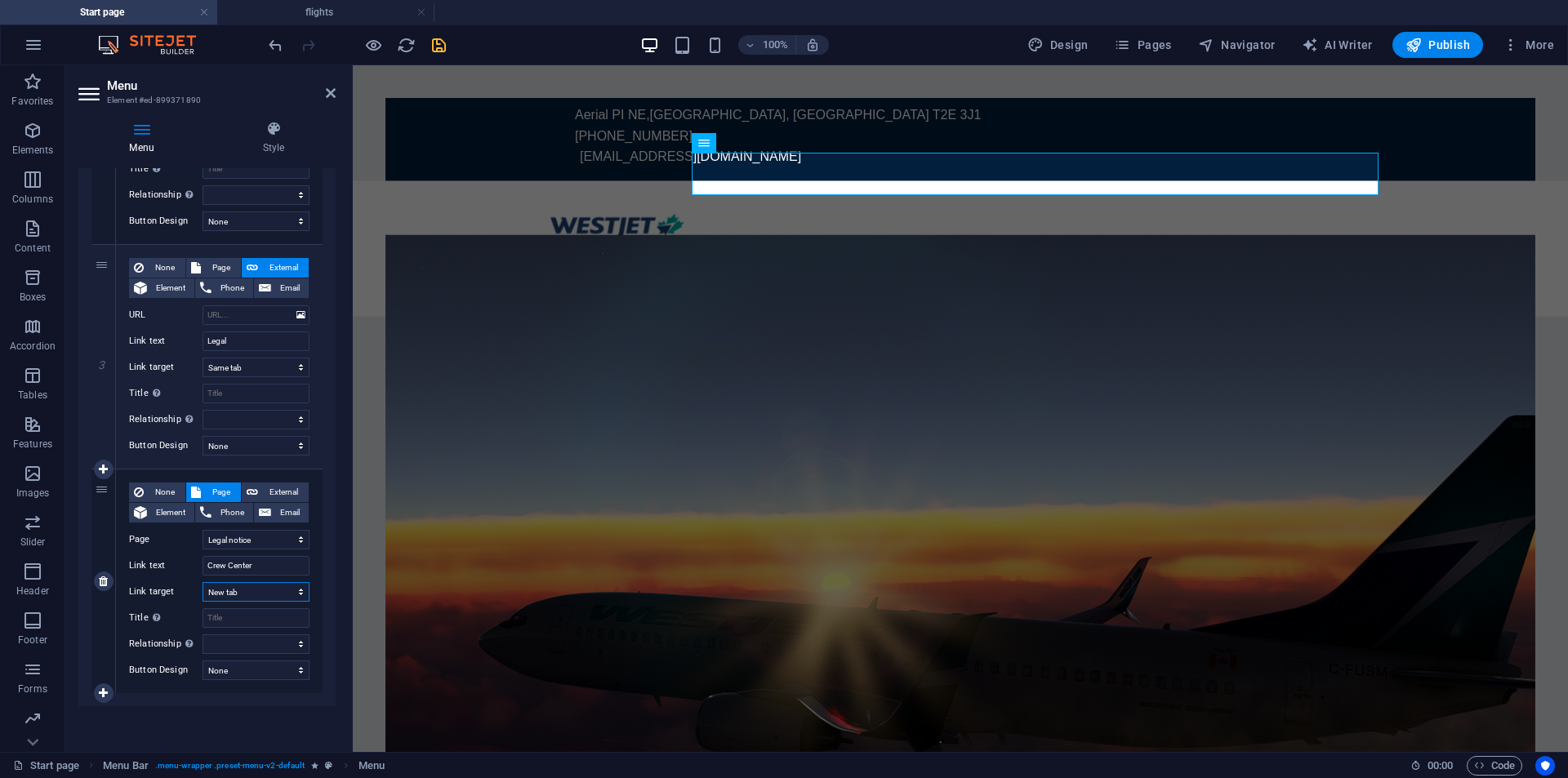
click at [239, 588] on select "New tab Same tab Overlay" at bounding box center [256, 592] width 107 height 20
select select
click at [202, 583] on select "New tab Same tab Overlay" at bounding box center [256, 592] width 107 height 20
select select
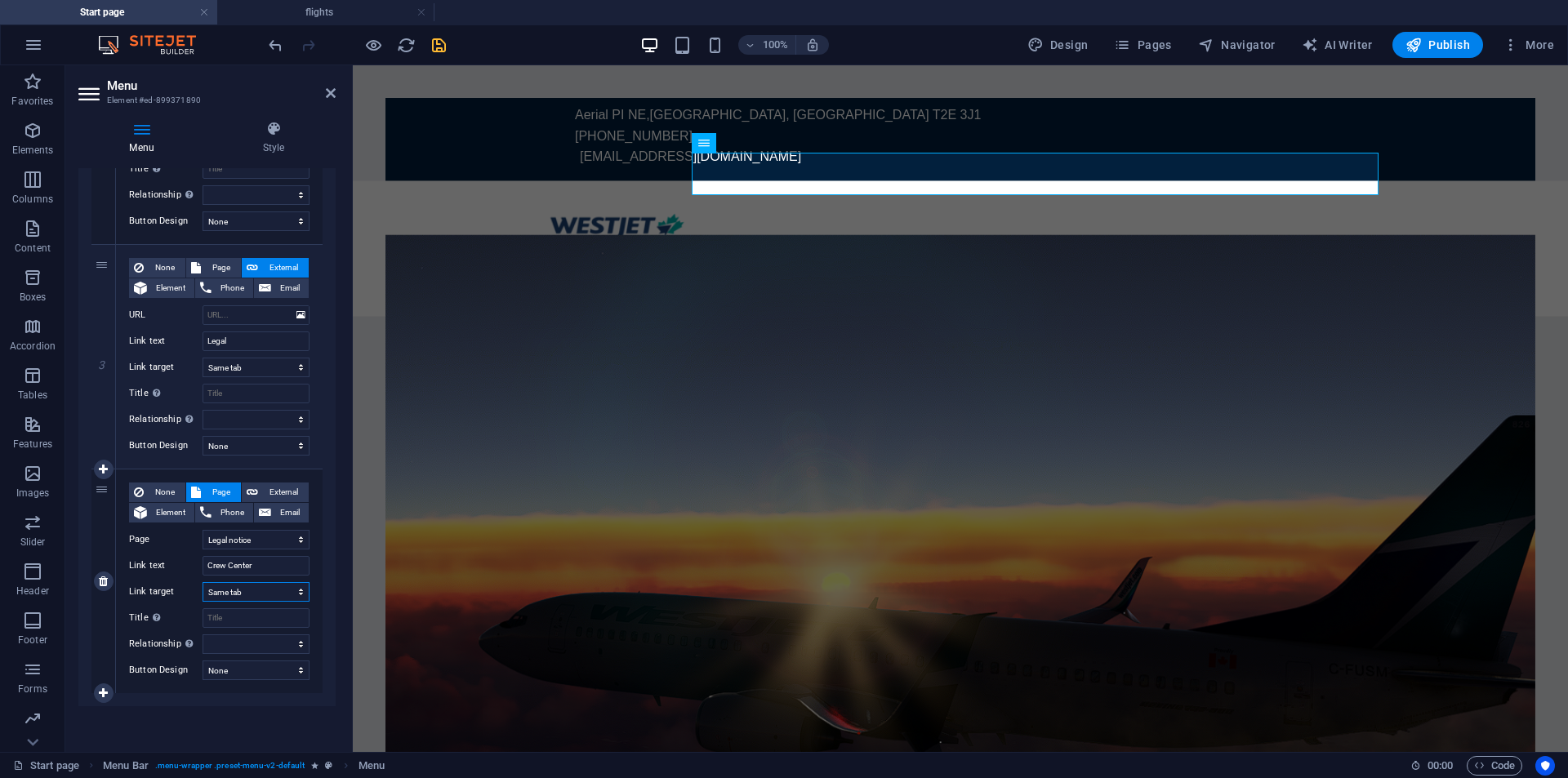
select select
click at [442, 49] on icon "save" at bounding box center [439, 46] width 19 height 19
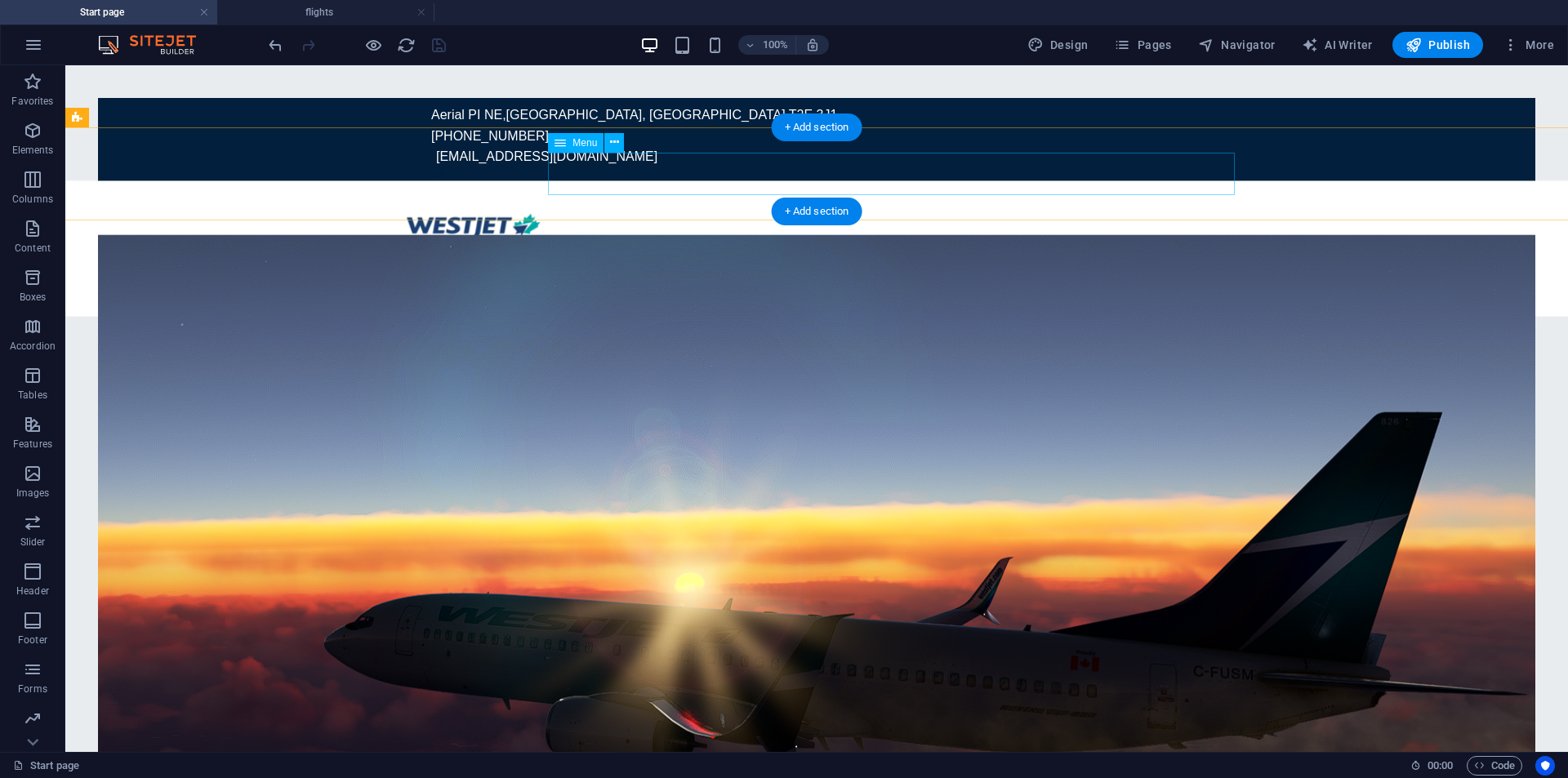
click at [1087, 259] on nav "Home flights Legal Crew Center" at bounding box center [816, 281] width 848 height 43
select select
select select "1"
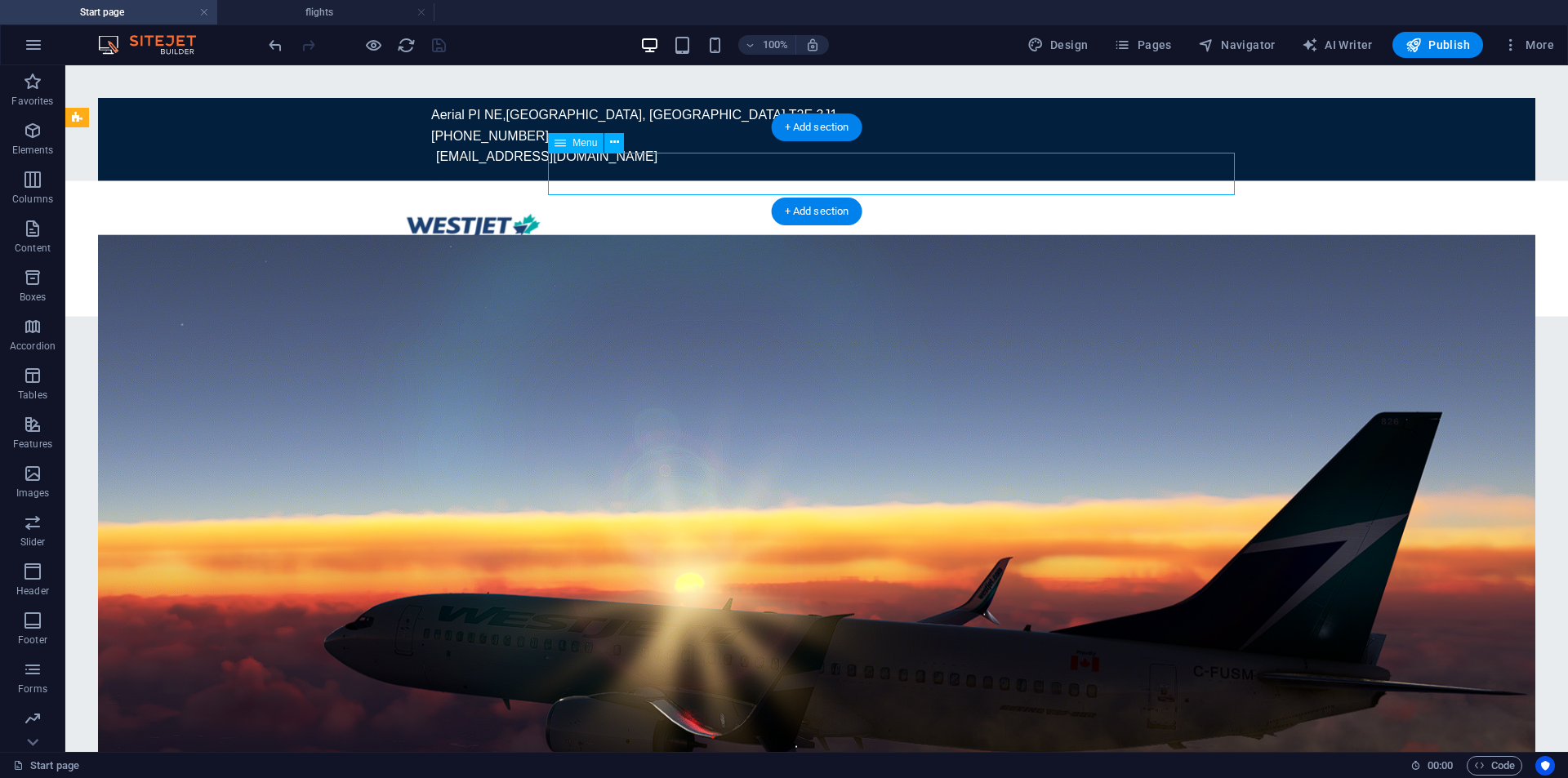
select select
select select "2"
select select
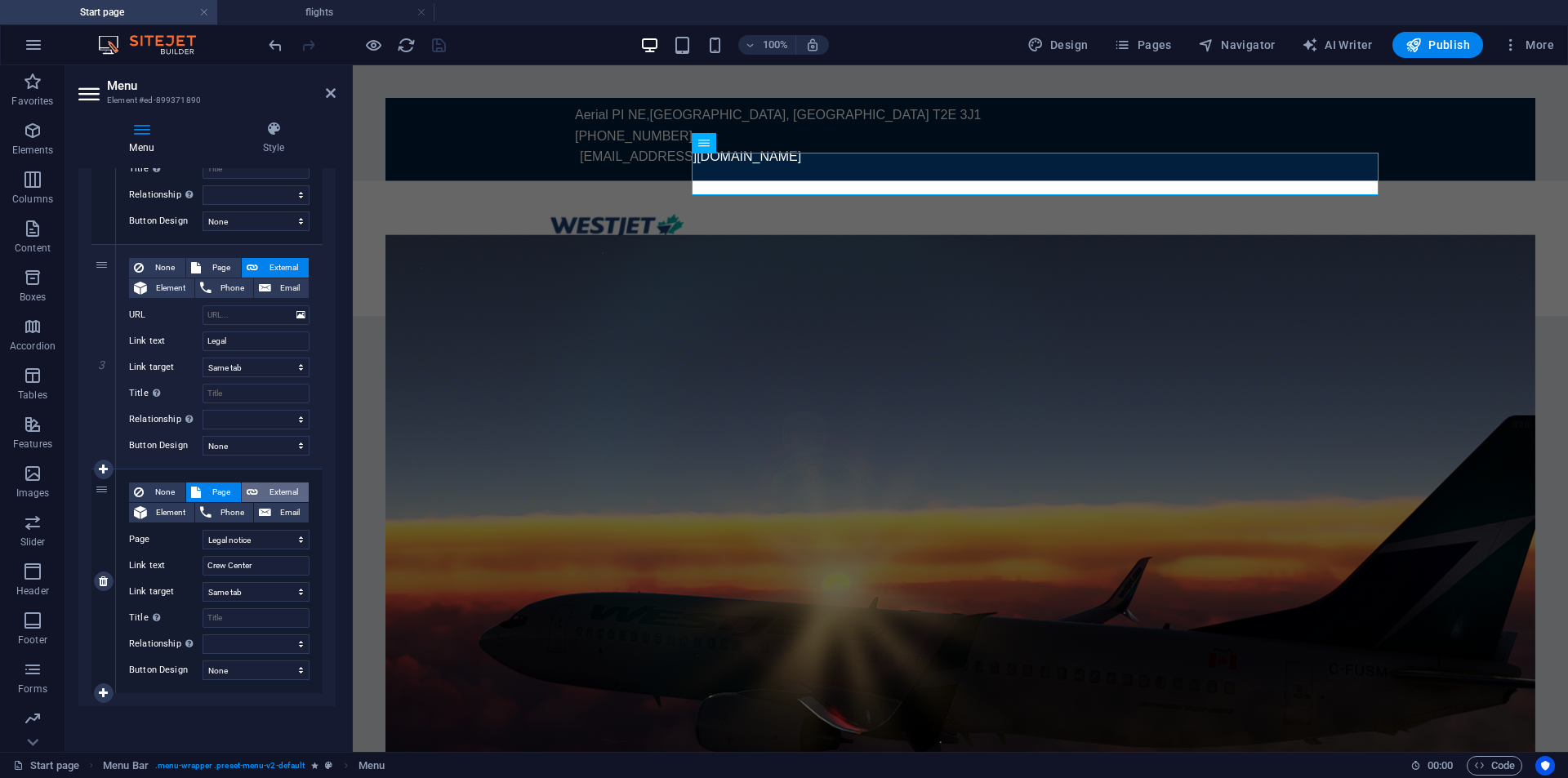
click at [264, 499] on span "External" at bounding box center [283, 492] width 41 height 20
select select
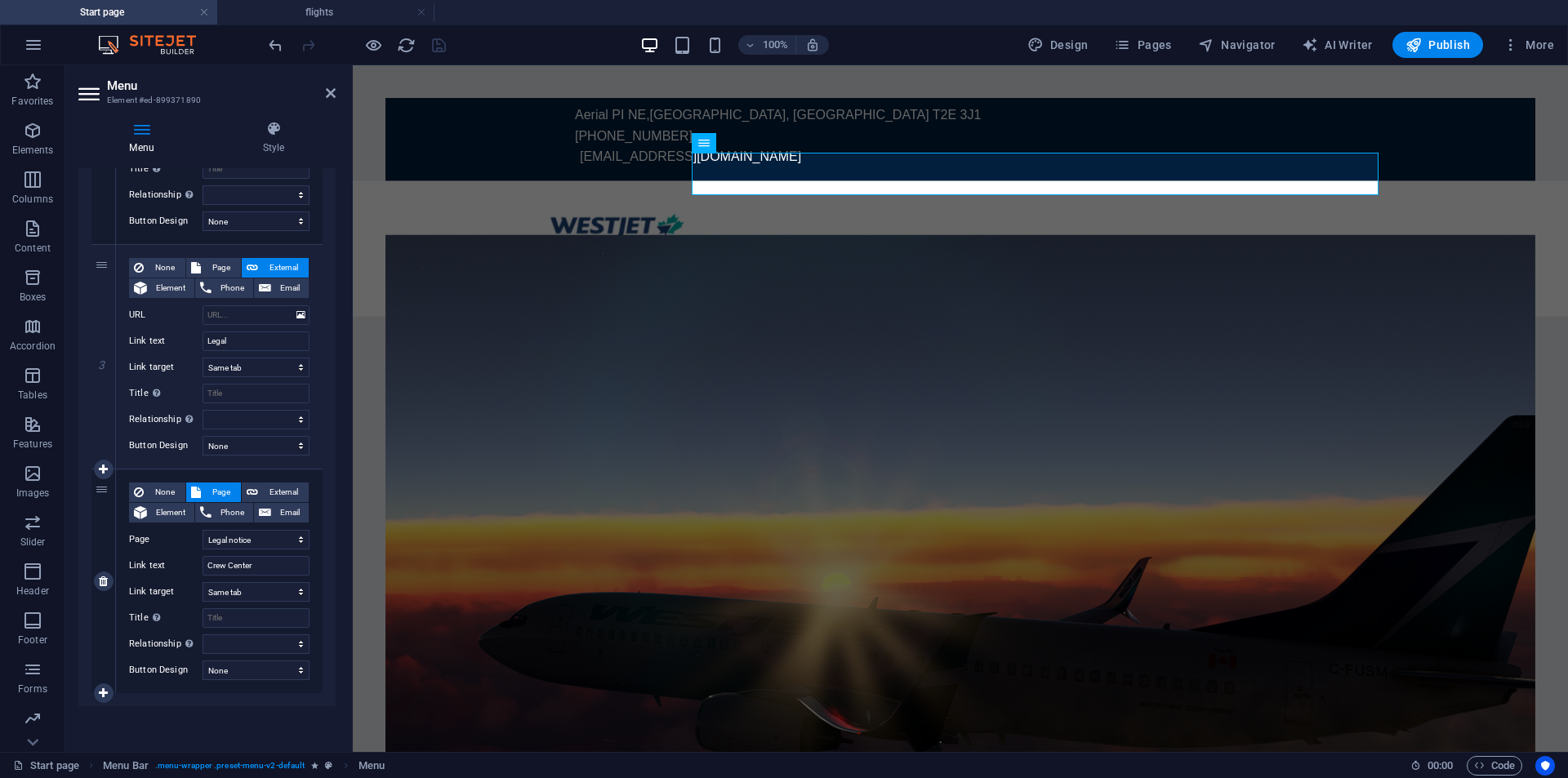
select select "blank"
select select
click at [252, 532] on input "URL" at bounding box center [256, 539] width 107 height 20
type input "crew"
select select
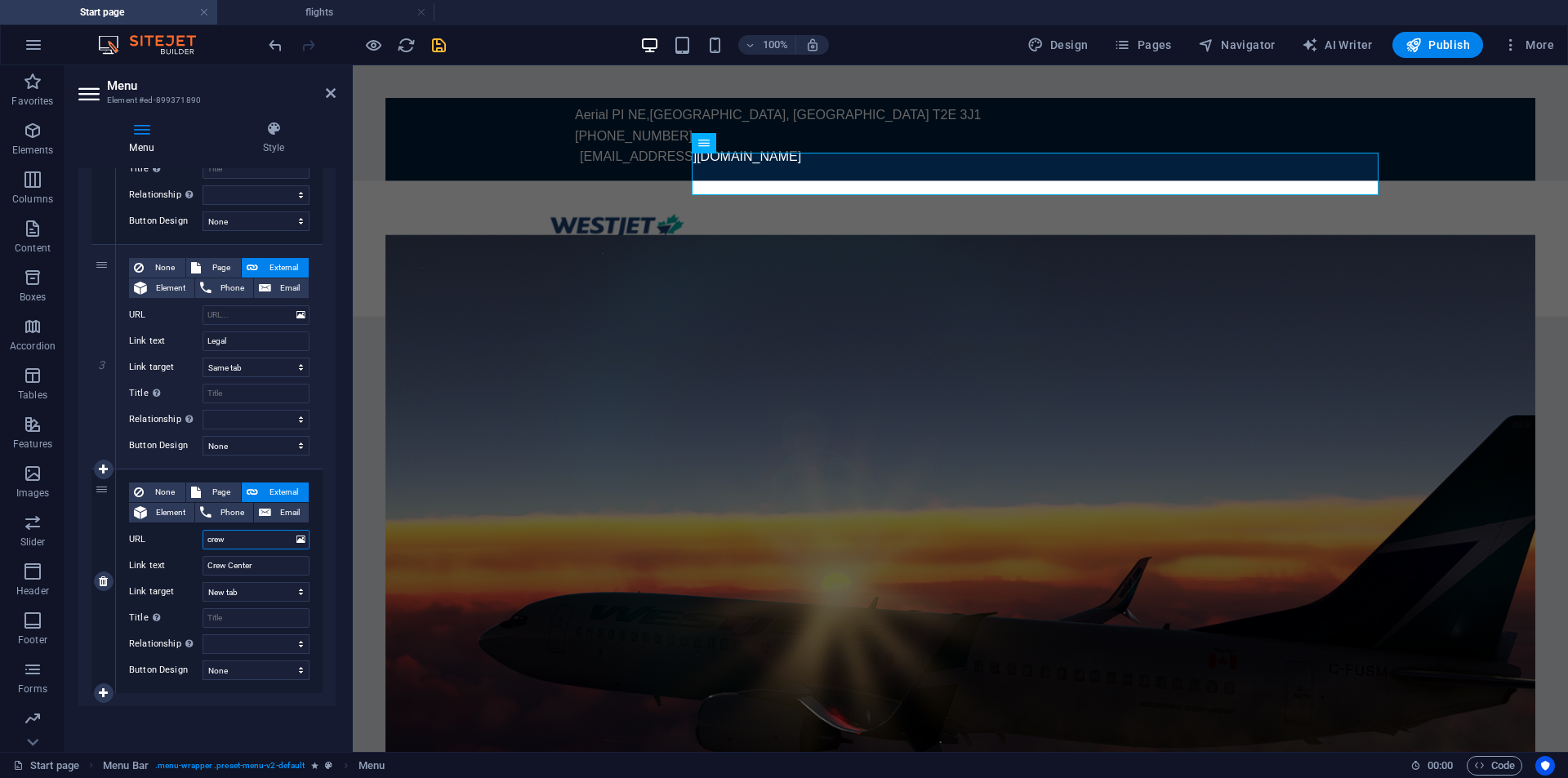
select select
type input "crew.westjetvirtua"
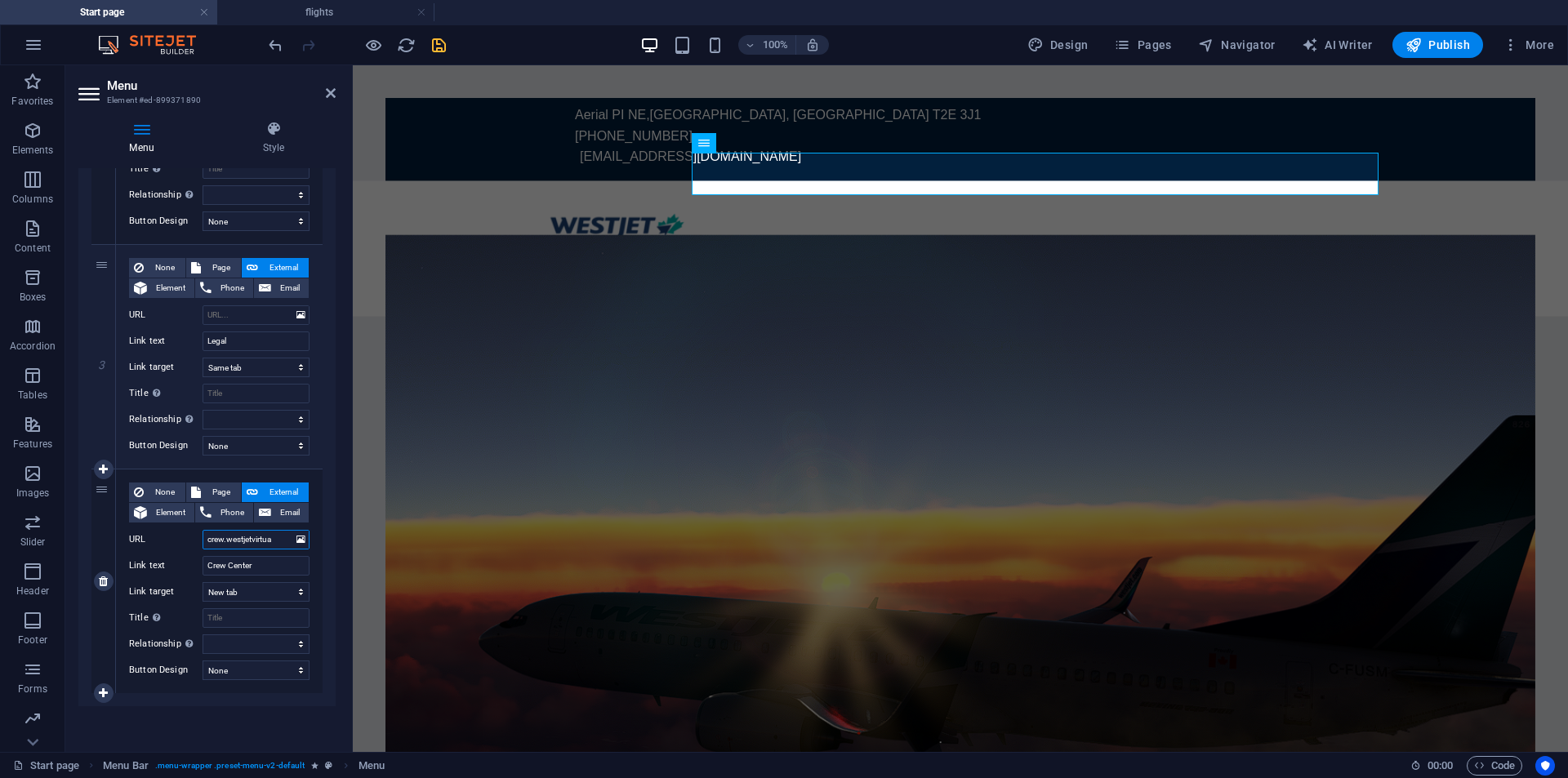
select select
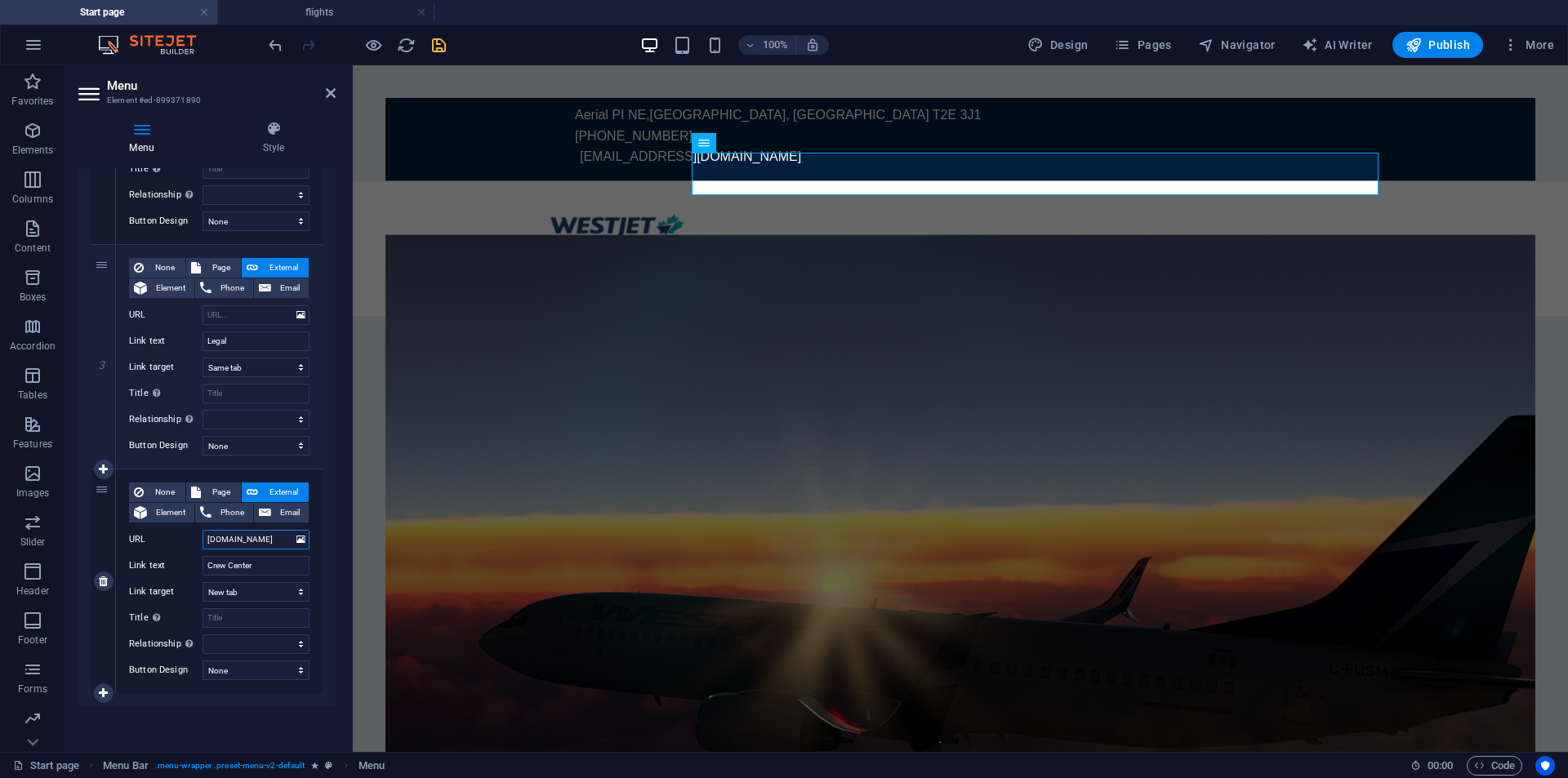
type input "[DOMAIN_NAME]"
select select
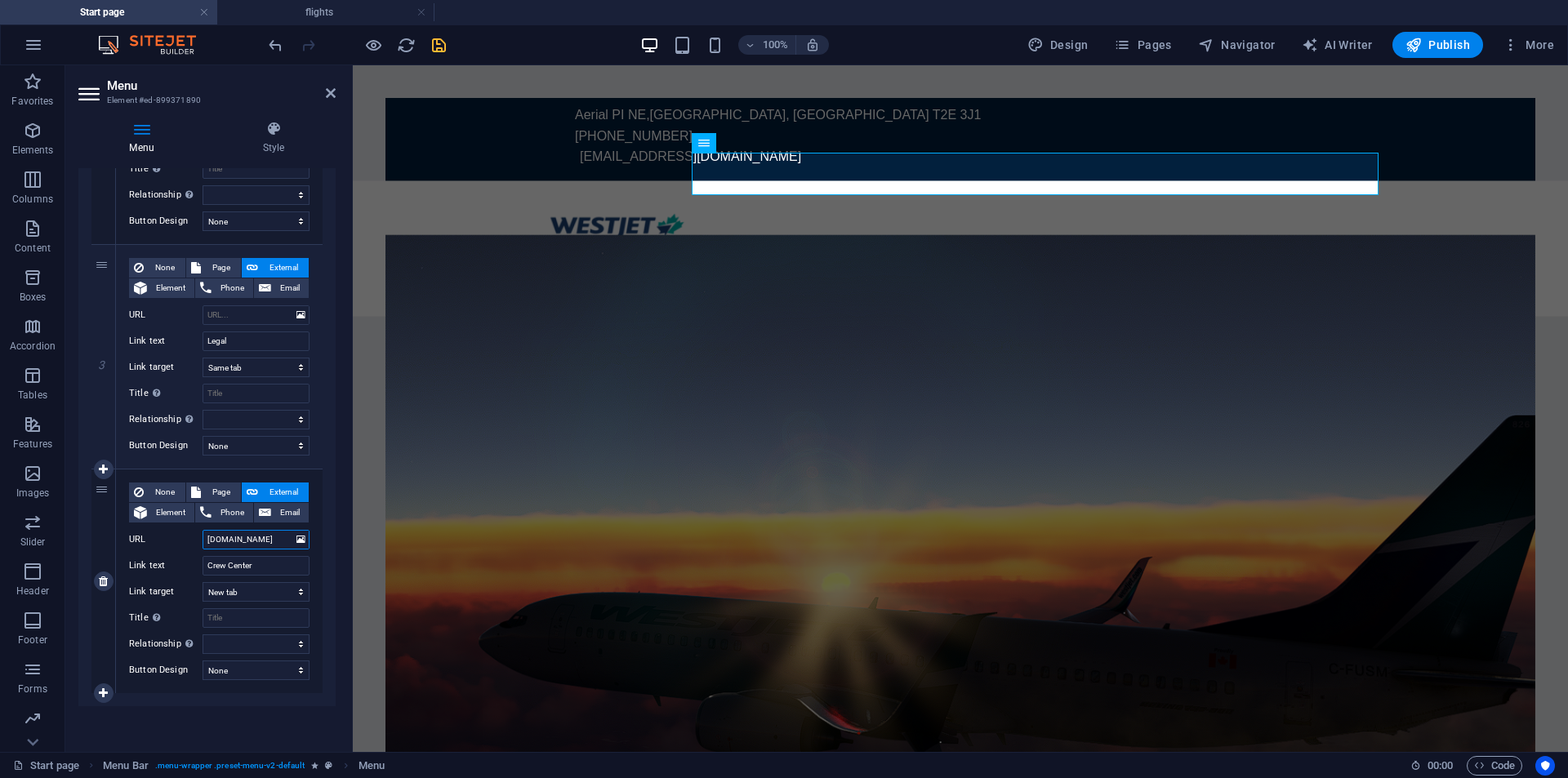
select select
type input "[DOMAIN_NAME]"
click at [334, 86] on icon at bounding box center [330, 92] width 10 height 13
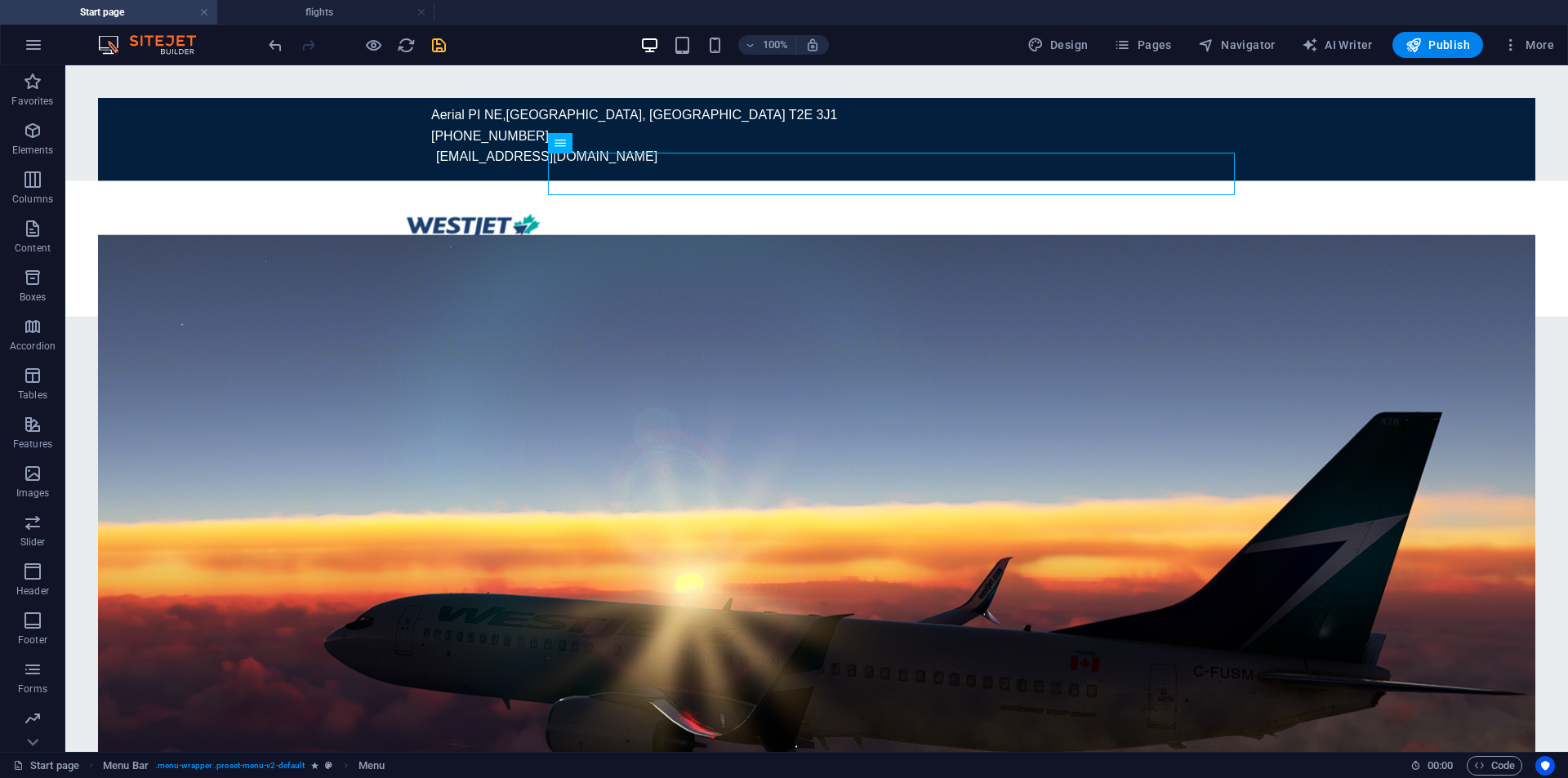
click at [453, 35] on div "100% Design Pages Navigator AI Writer Publish More" at bounding box center [913, 45] width 1296 height 26
click at [443, 43] on icon "save" at bounding box center [439, 46] width 19 height 19
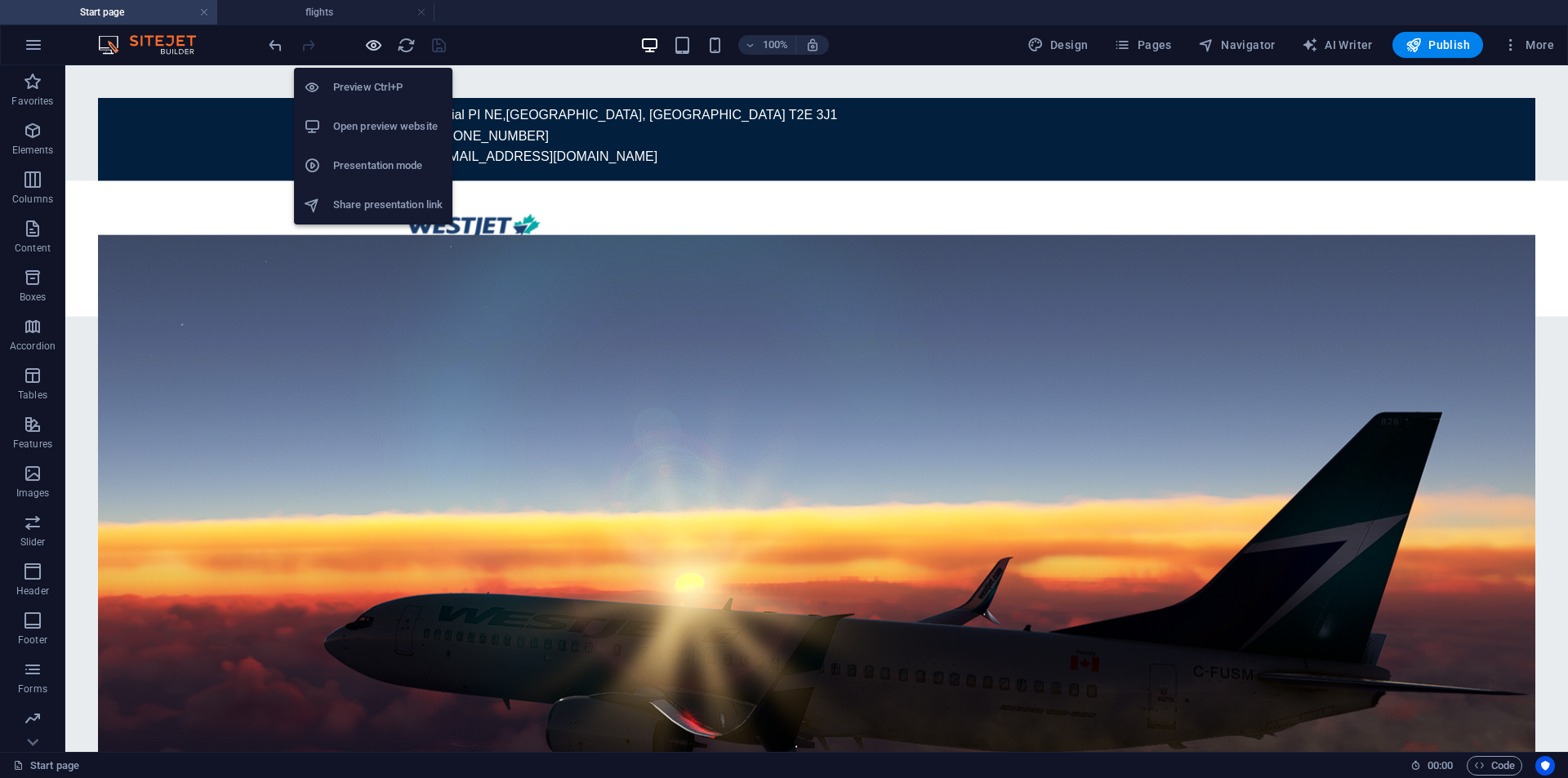
click at [364, 48] on icon "button" at bounding box center [373, 46] width 19 height 19
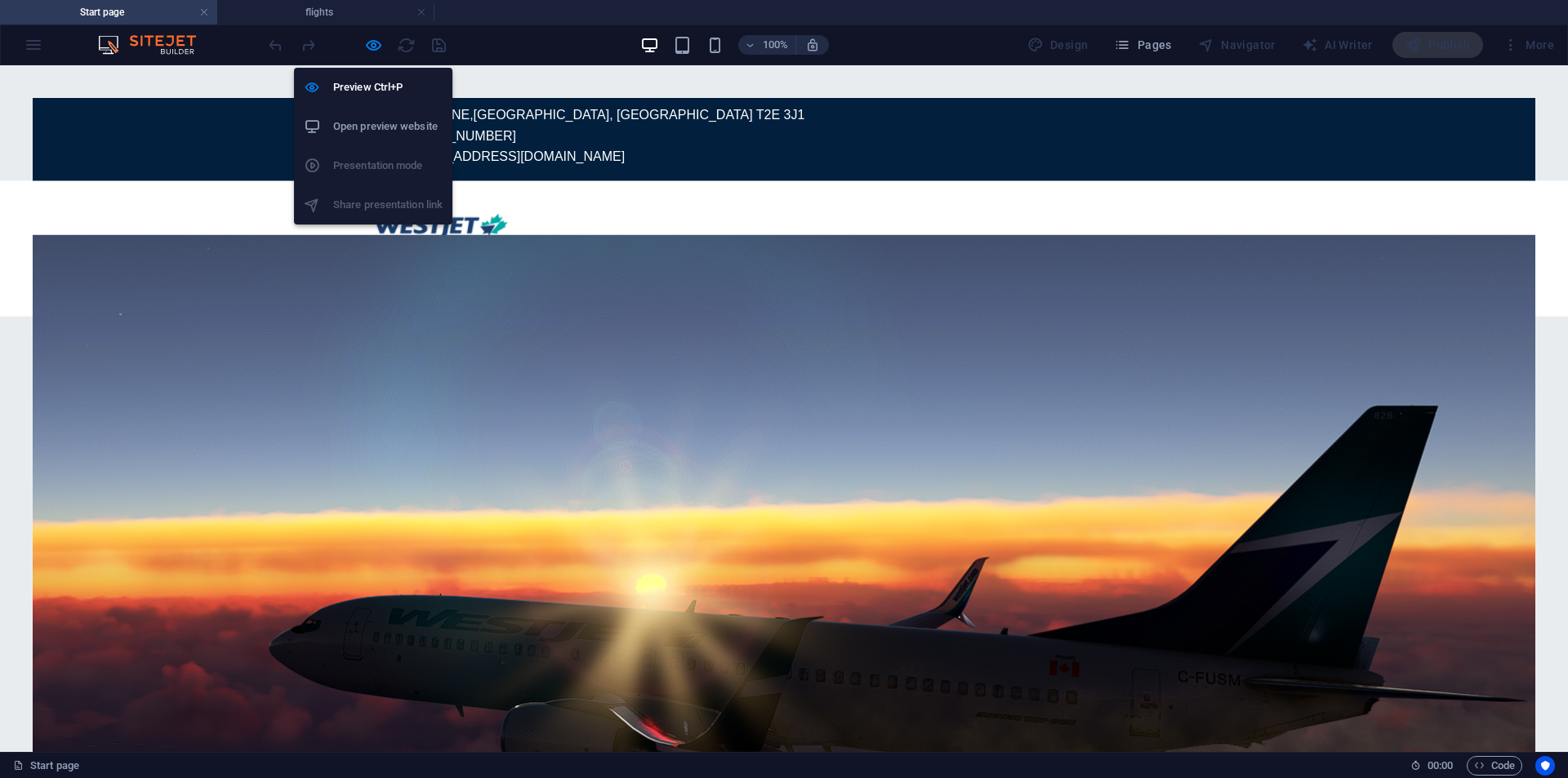
click at [431, 132] on h6 "Open preview website" at bounding box center [388, 126] width 110 height 20
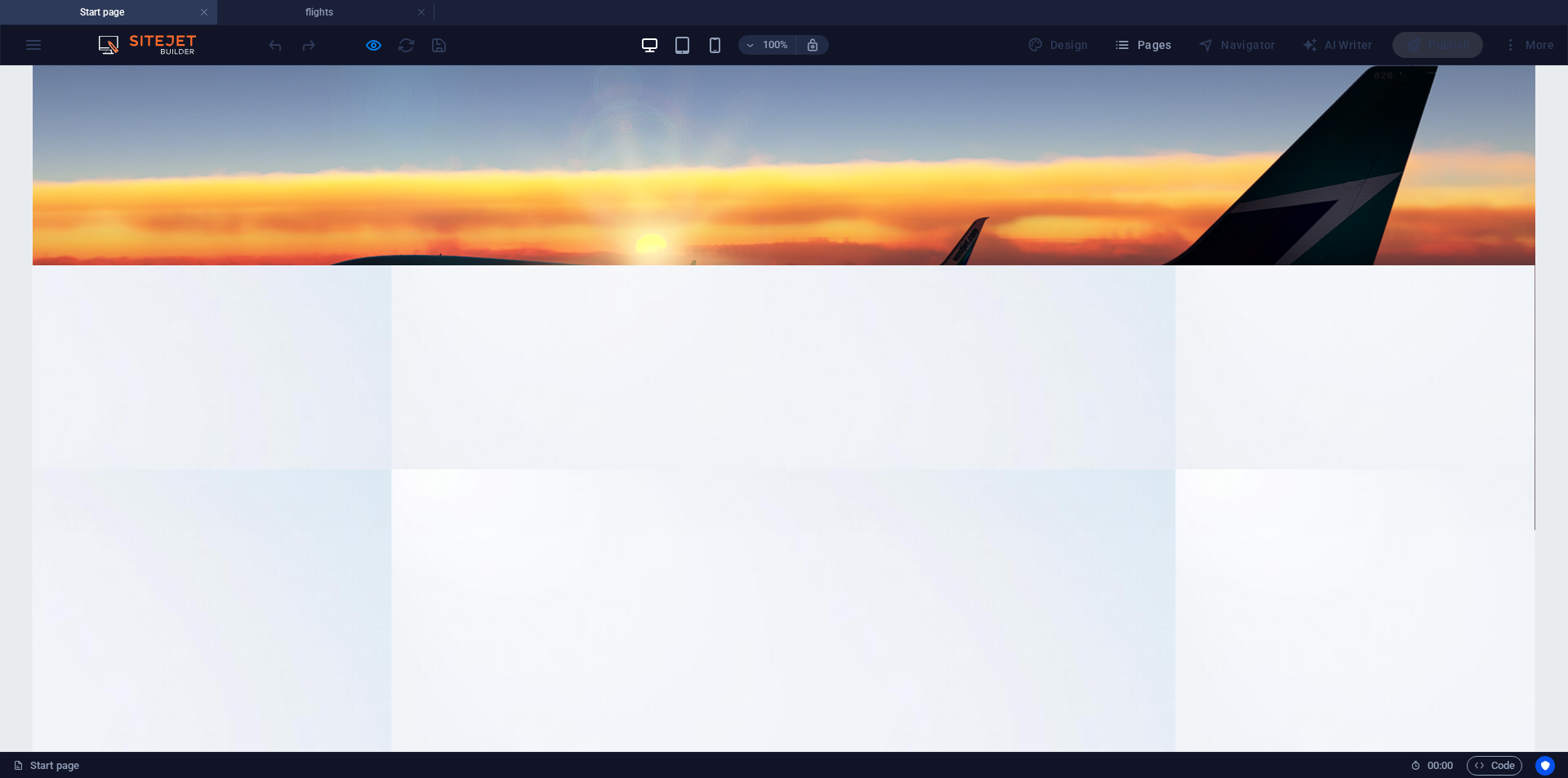
scroll to position [137, 0]
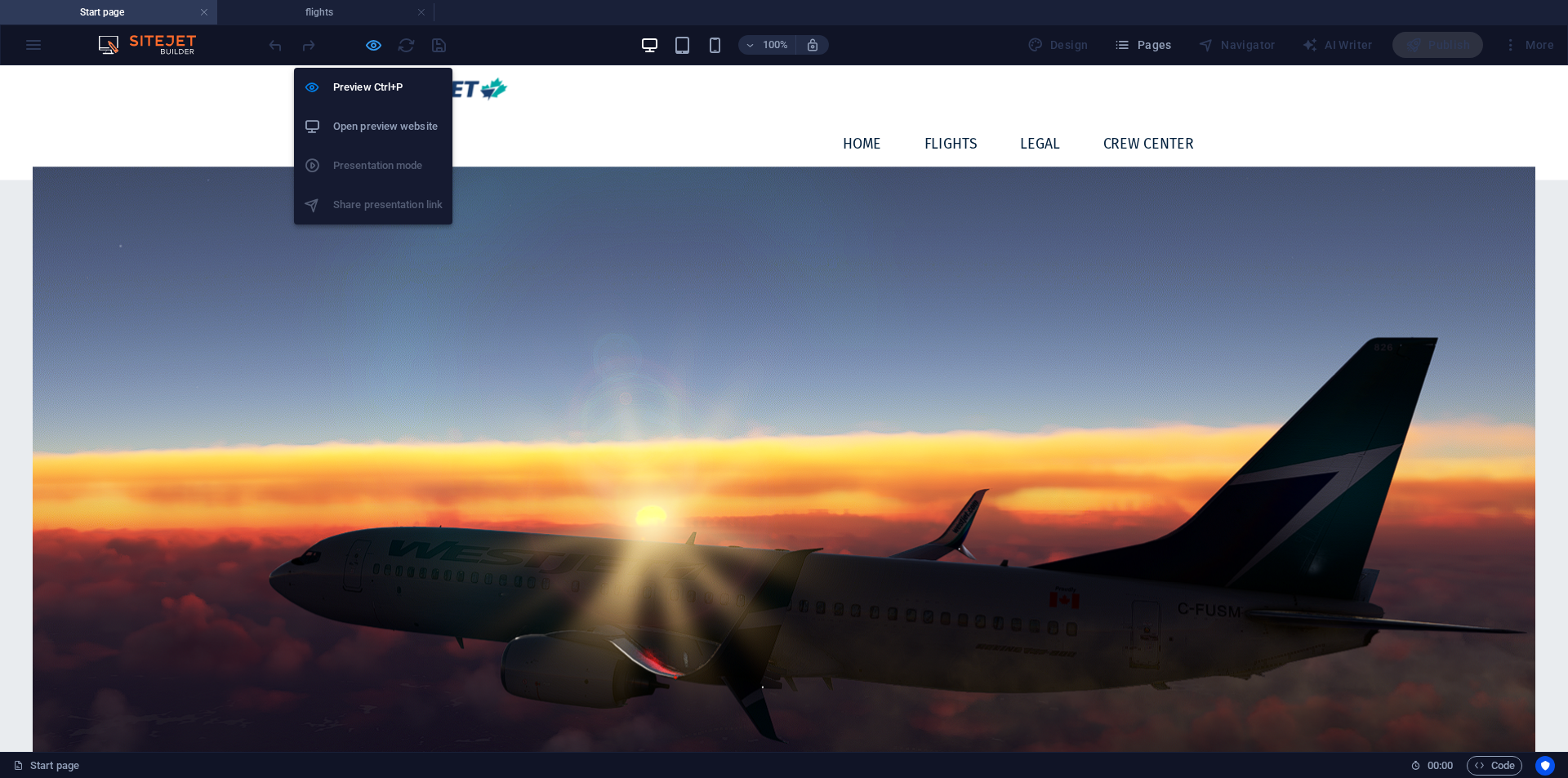
click at [379, 44] on icon "button" at bounding box center [373, 46] width 19 height 19
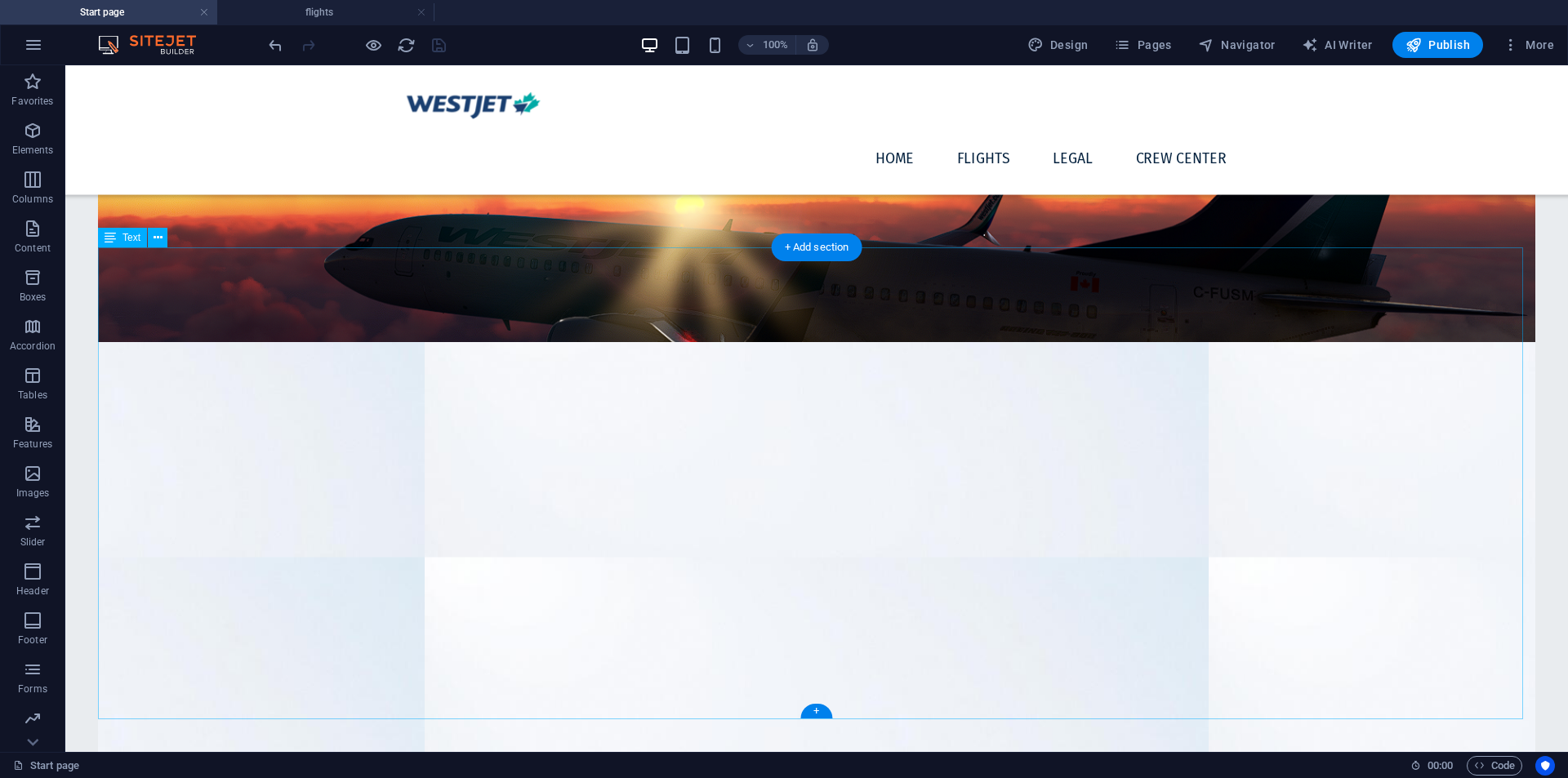
scroll to position [1225, 0]
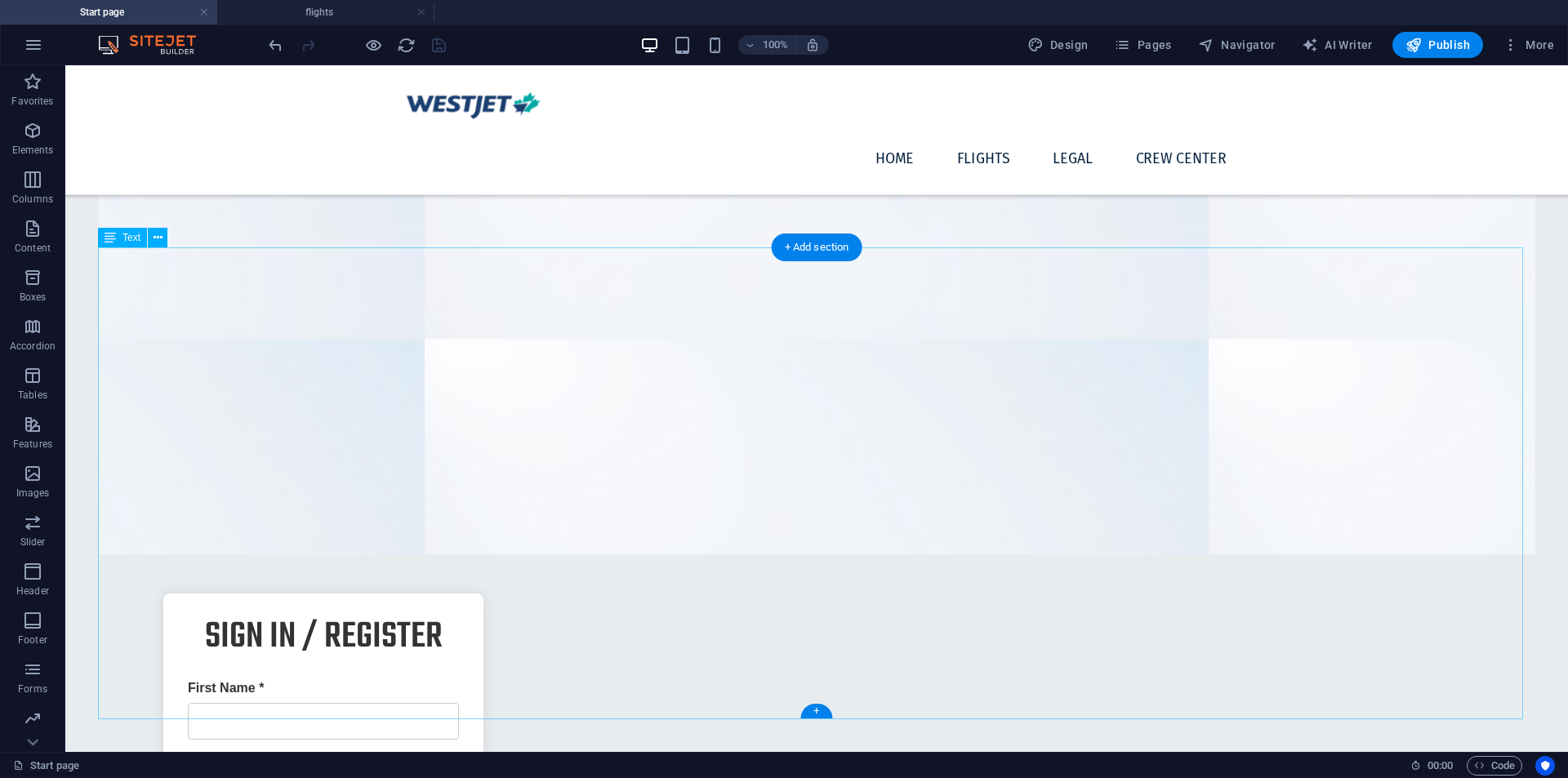
drag, startPoint x: 854, startPoint y: 364, endPoint x: 207, endPoint y: 415, distance: 649.0
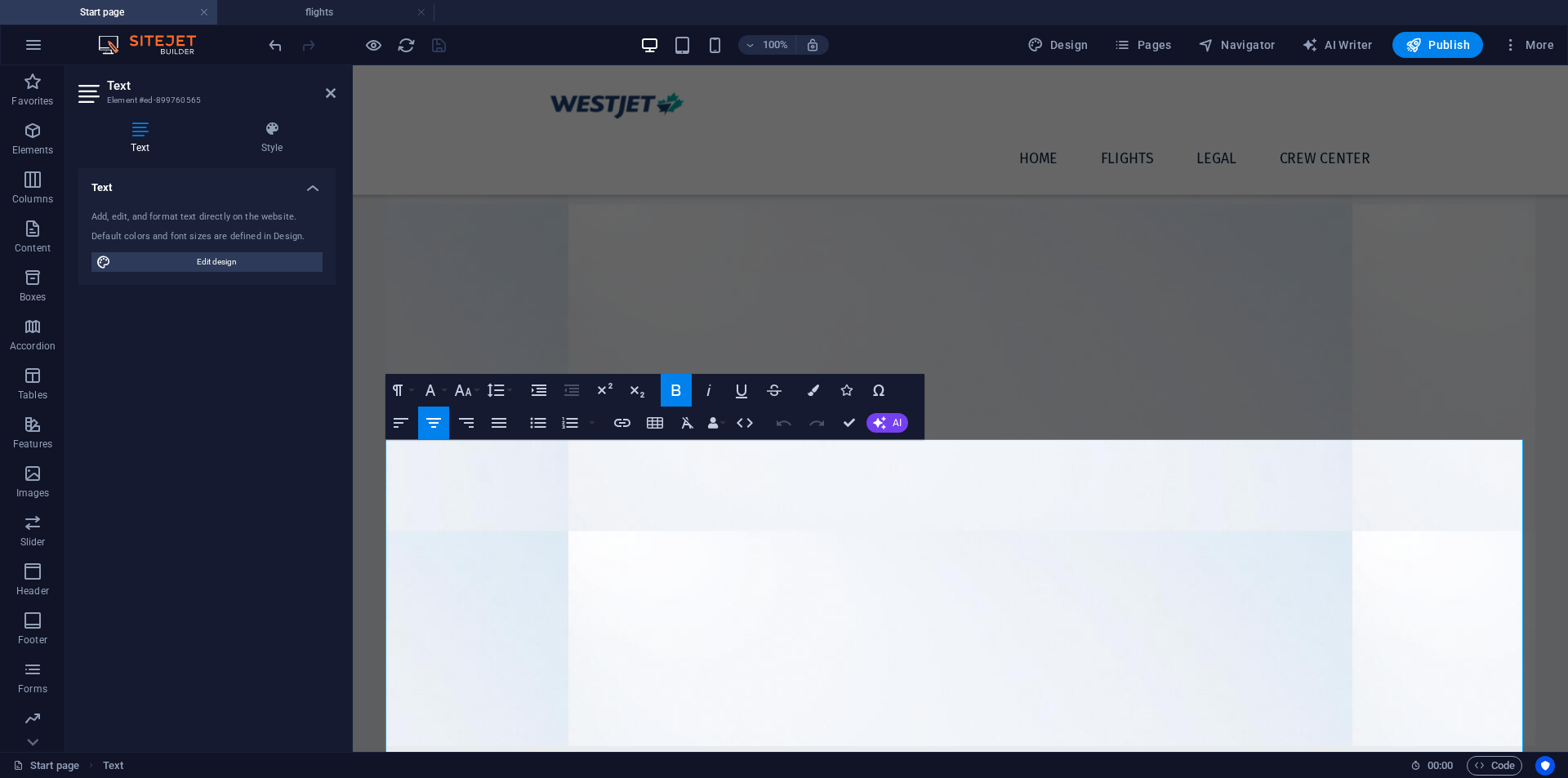
scroll to position [1234, 0]
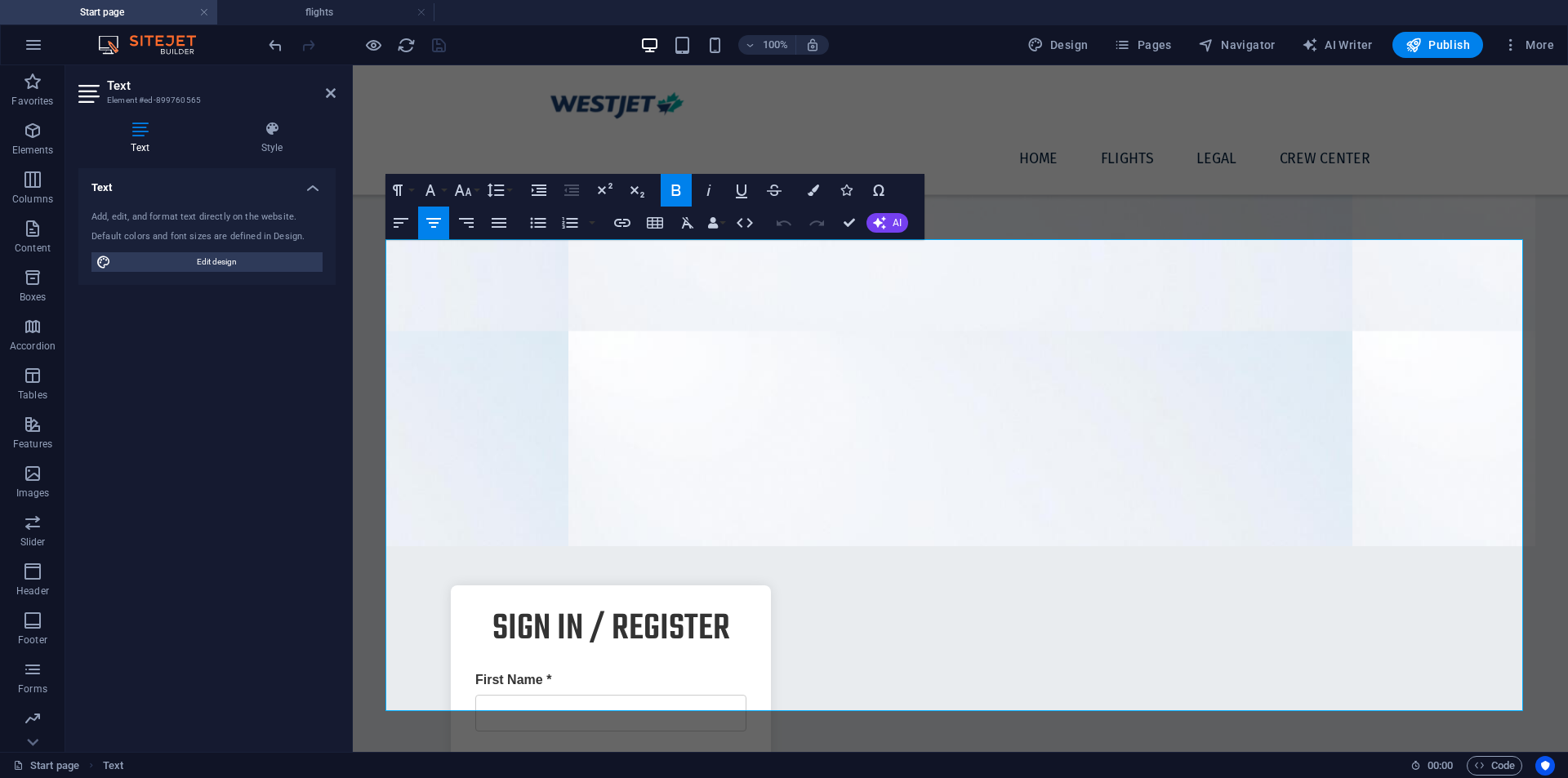
drag, startPoint x: 861, startPoint y: 261, endPoint x: 1397, endPoint y: 790, distance: 753.1
click at [1397, 778] on html "Skip to main content Aerial PI NE , [GEOGRAPHIC_DATA], AB T2E 3J1 [PHONE_NUMBER…" at bounding box center [960, 714] width 1215 height 3765
click at [426, 188] on icon "button" at bounding box center [430, 190] width 20 height 20
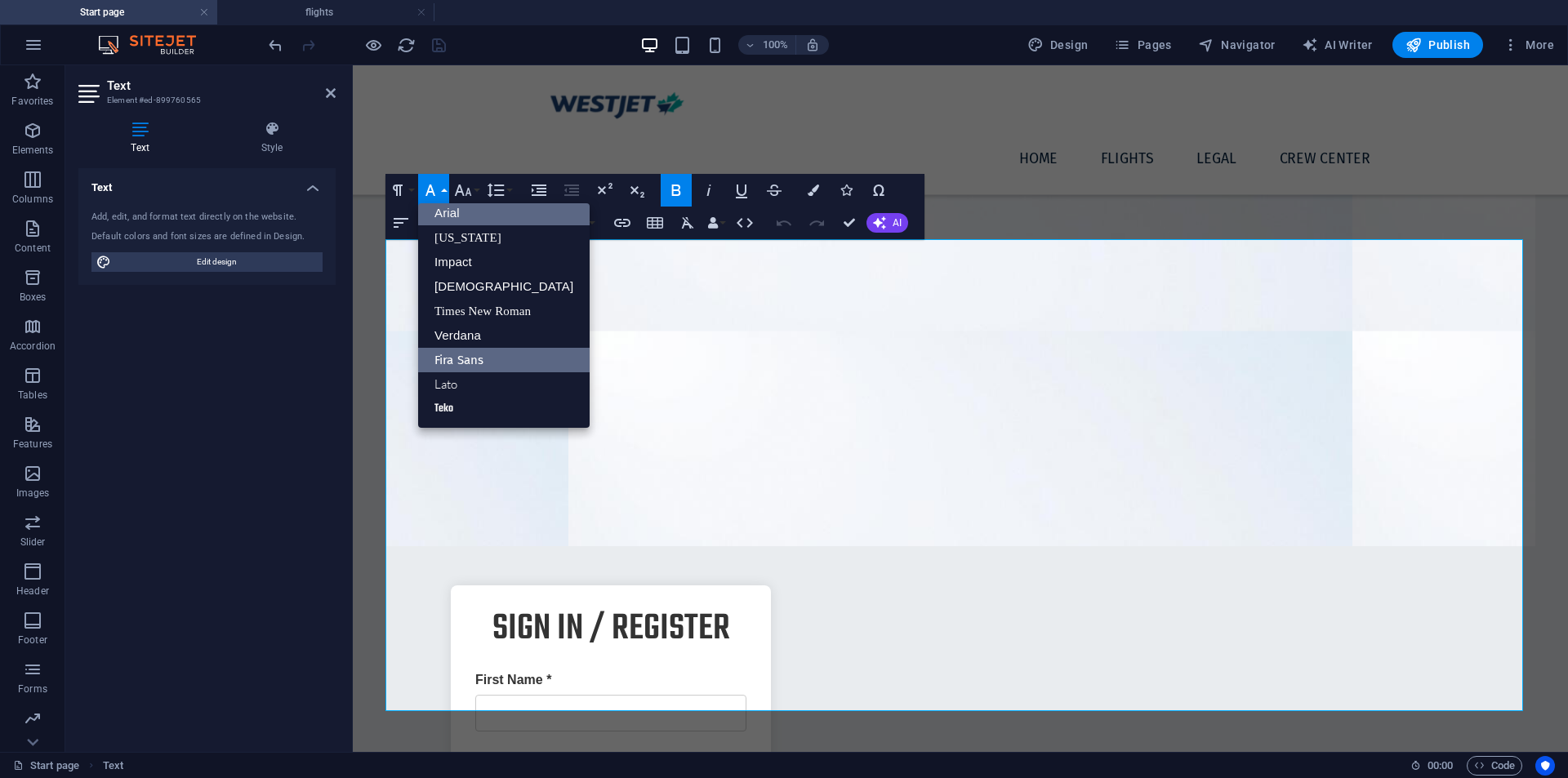
scroll to position [9, 0]
click at [464, 349] on link "Fira Sans" at bounding box center [504, 360] width 171 height 24
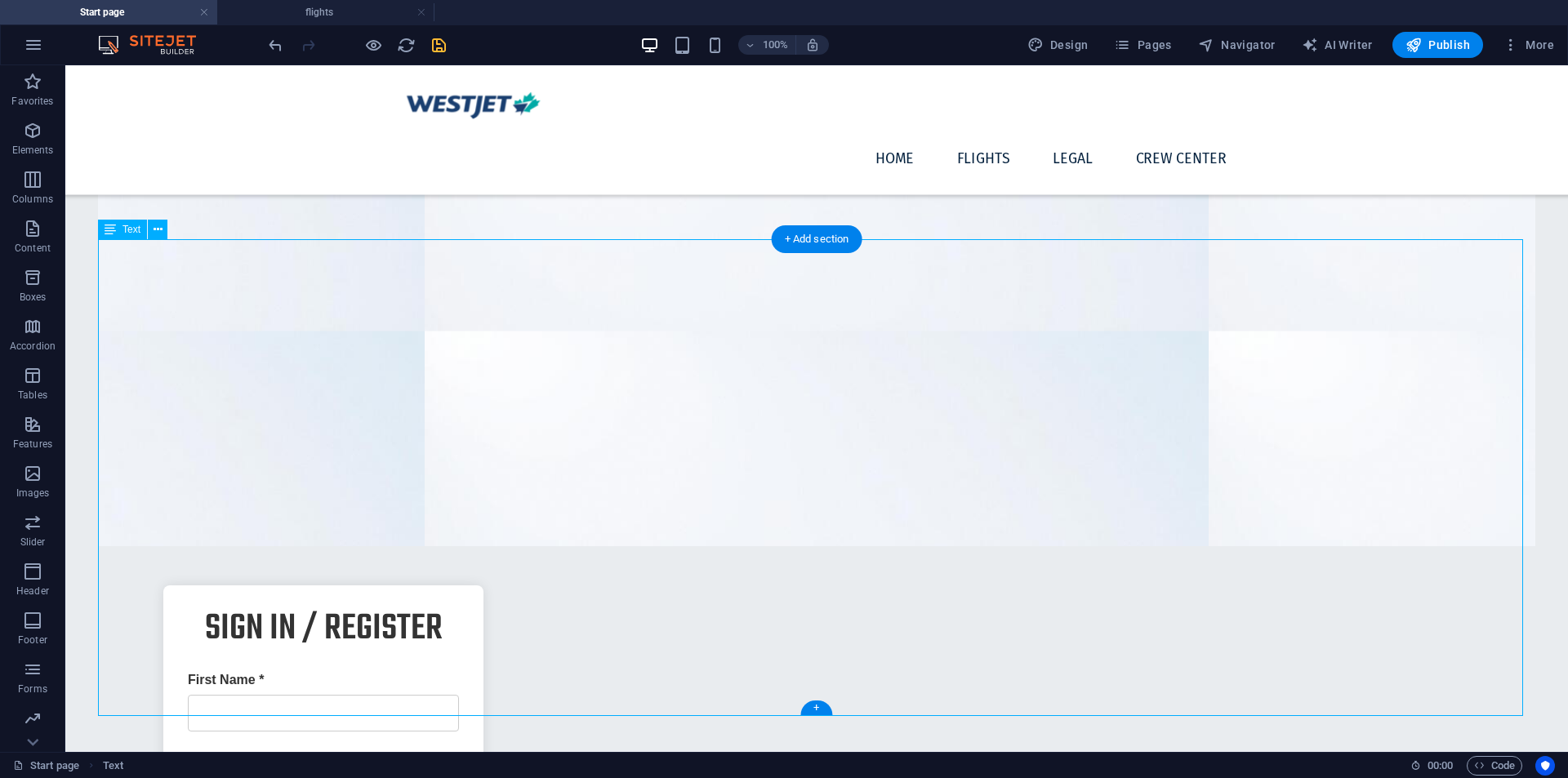
scroll to position [1238, 0]
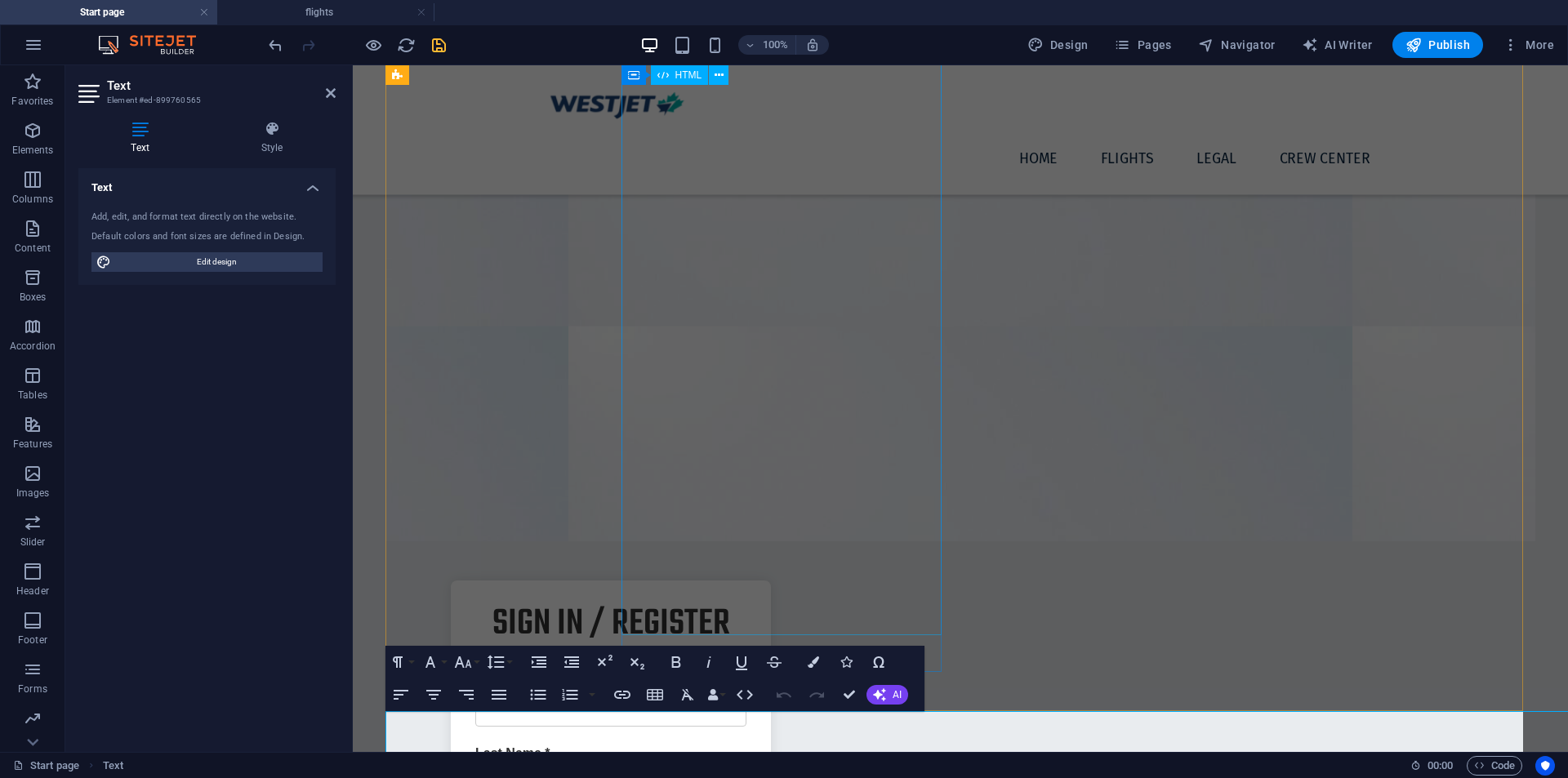
scroll to position [762, 0]
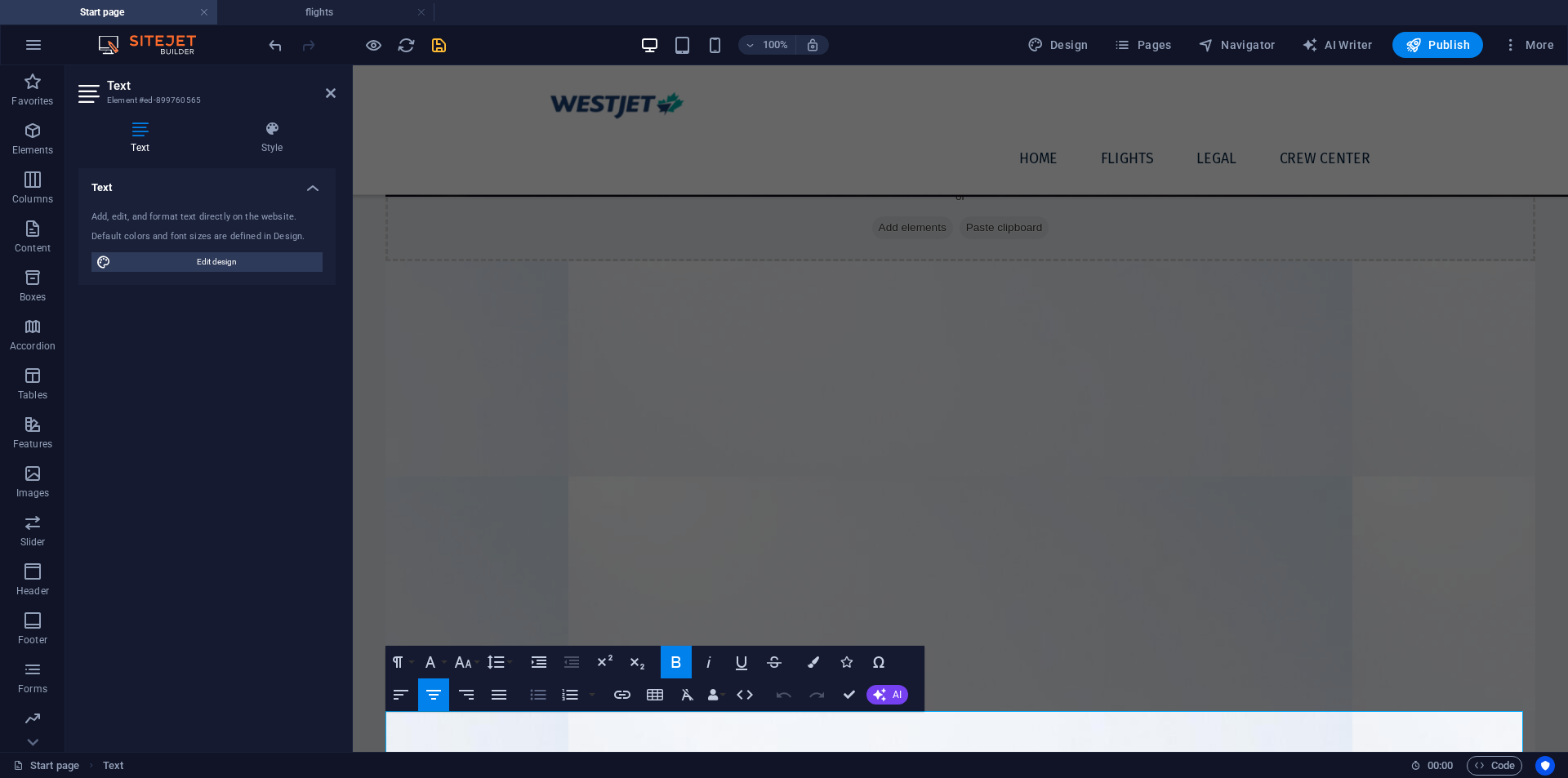
click at [526, 697] on button "Unordered List" at bounding box center [539, 695] width 31 height 33
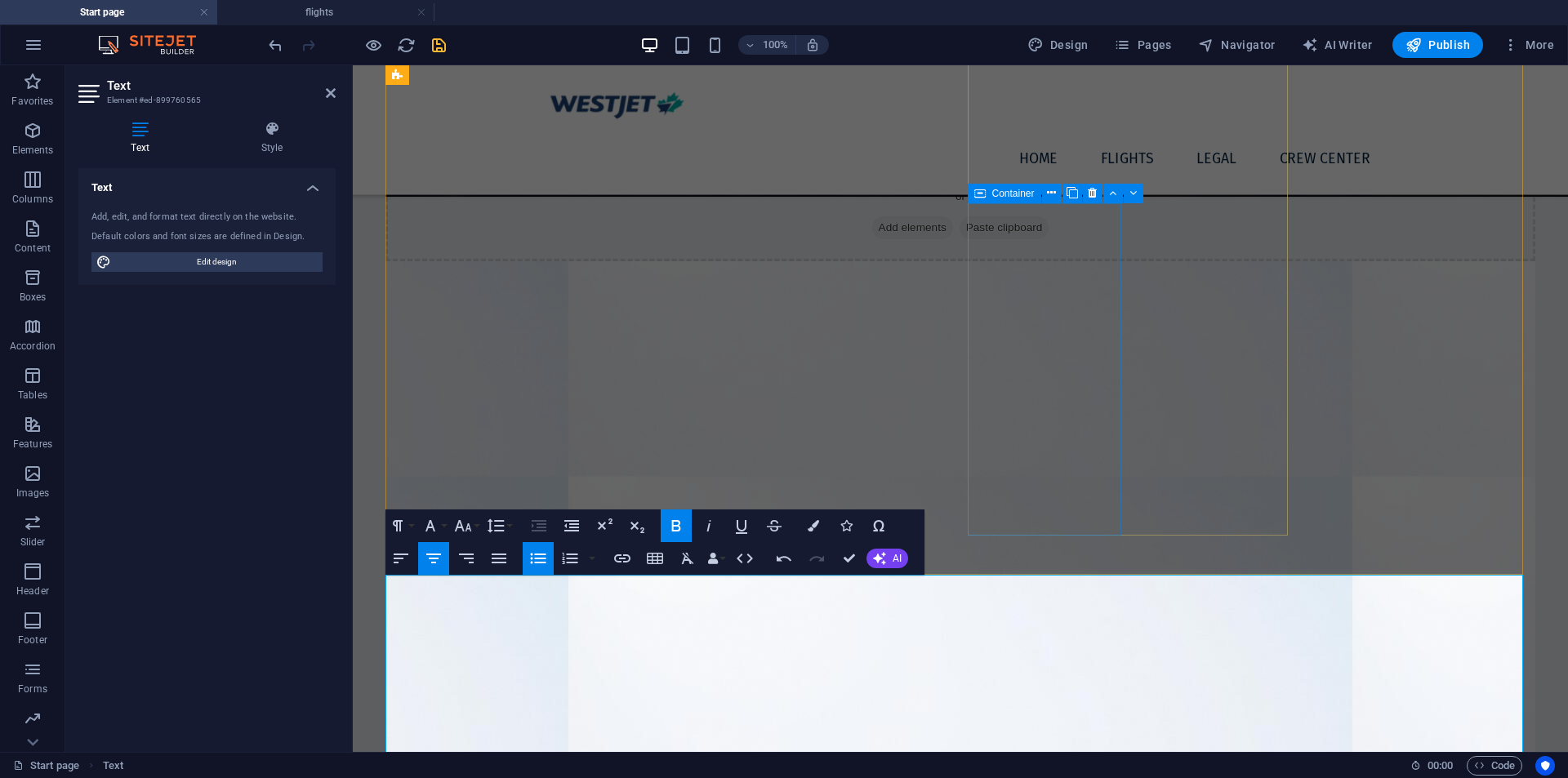
scroll to position [1170, 0]
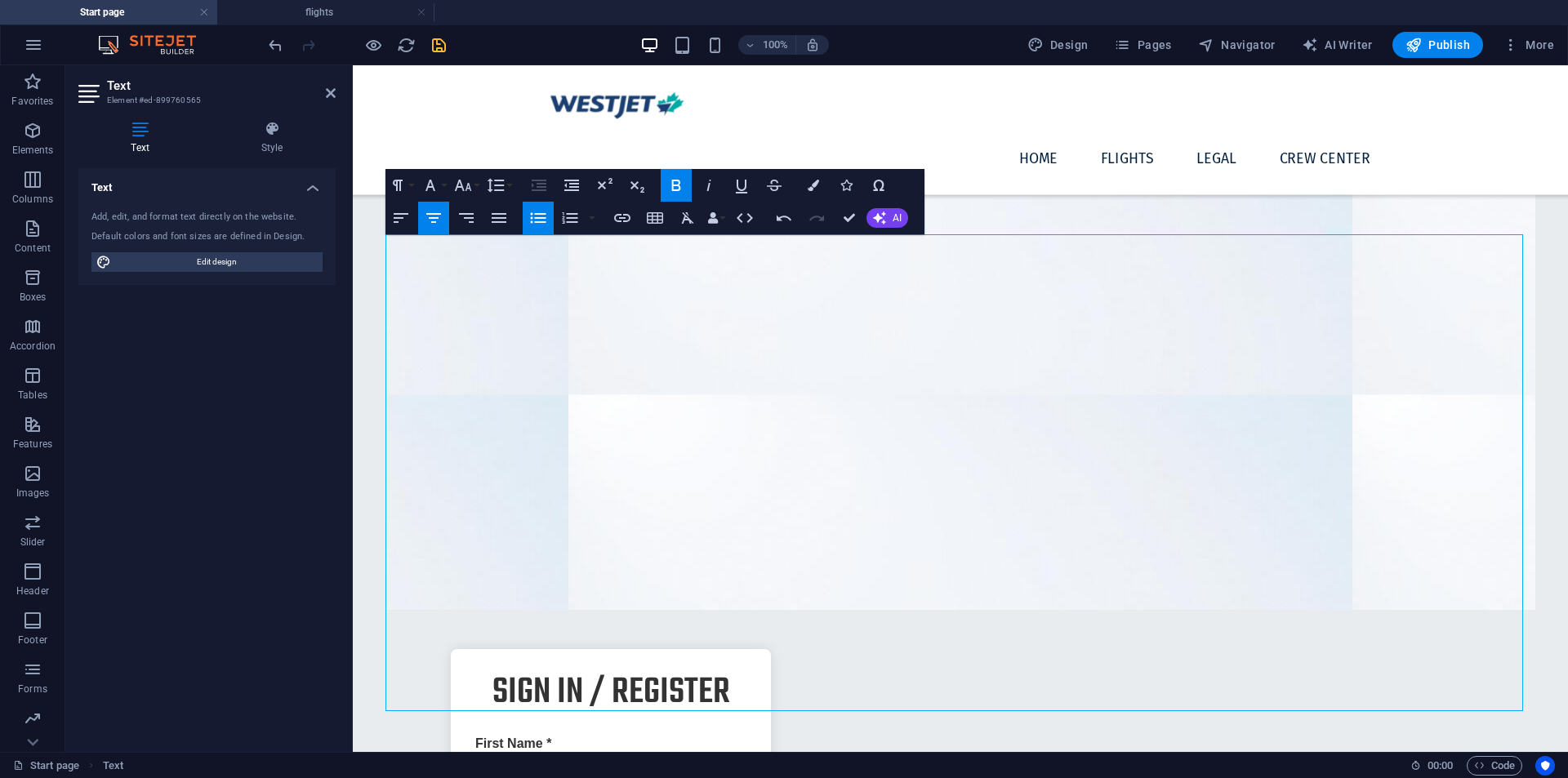
scroll to position [1238, 0]
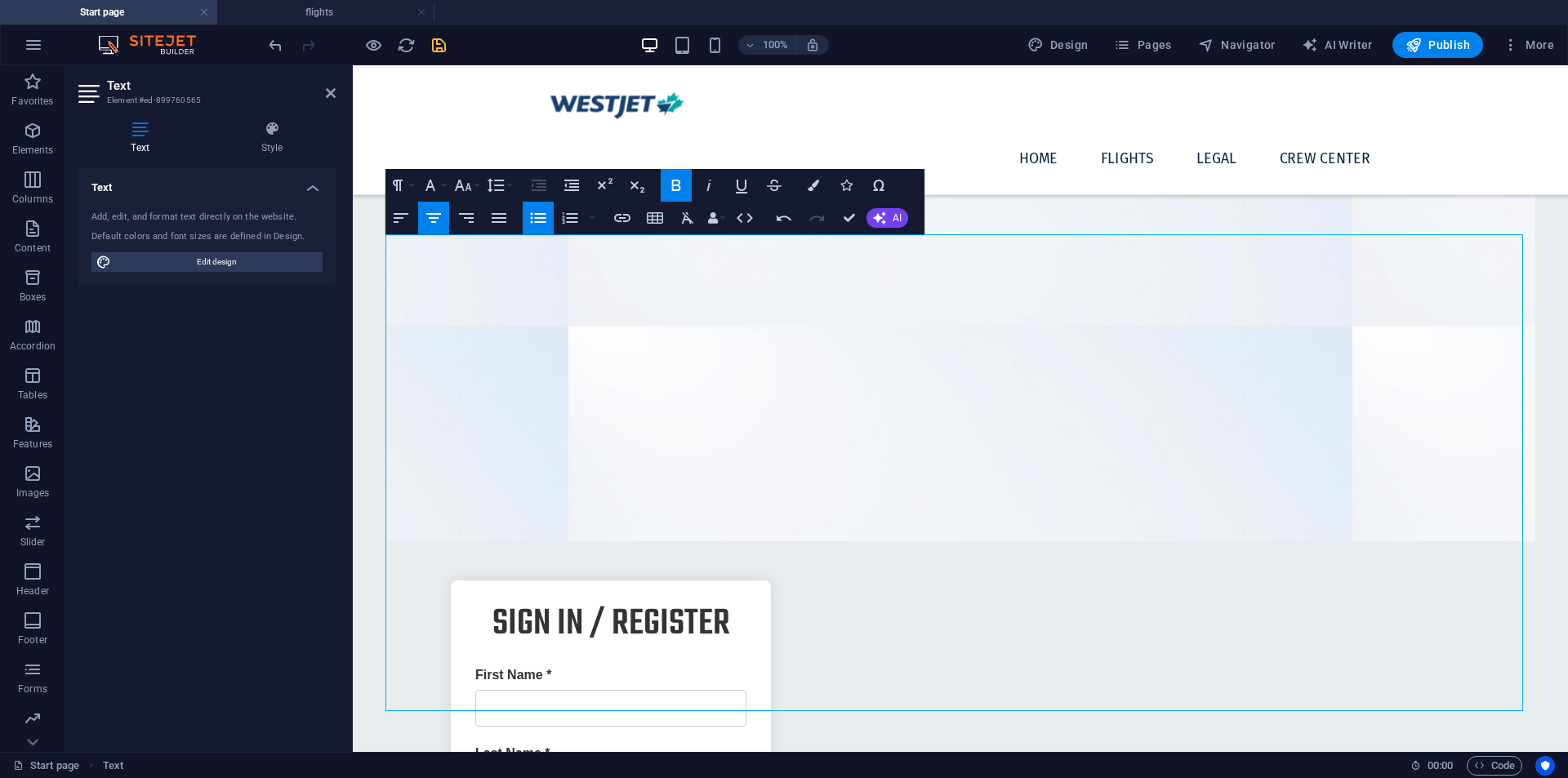
drag, startPoint x: 830, startPoint y: 332, endPoint x: 1262, endPoint y: 810, distance: 644.3
click at [1262, 778] on html "Skip to main content Aerial PI NE , [GEOGRAPHIC_DATA], AB T2E 3J1 [PHONE_NUMBER…" at bounding box center [960, 709] width 1215 height 3765
click at [541, 224] on icon "button" at bounding box center [538, 218] width 20 height 20
click at [540, 197] on button "Increase Indent" at bounding box center [539, 186] width 31 height 33
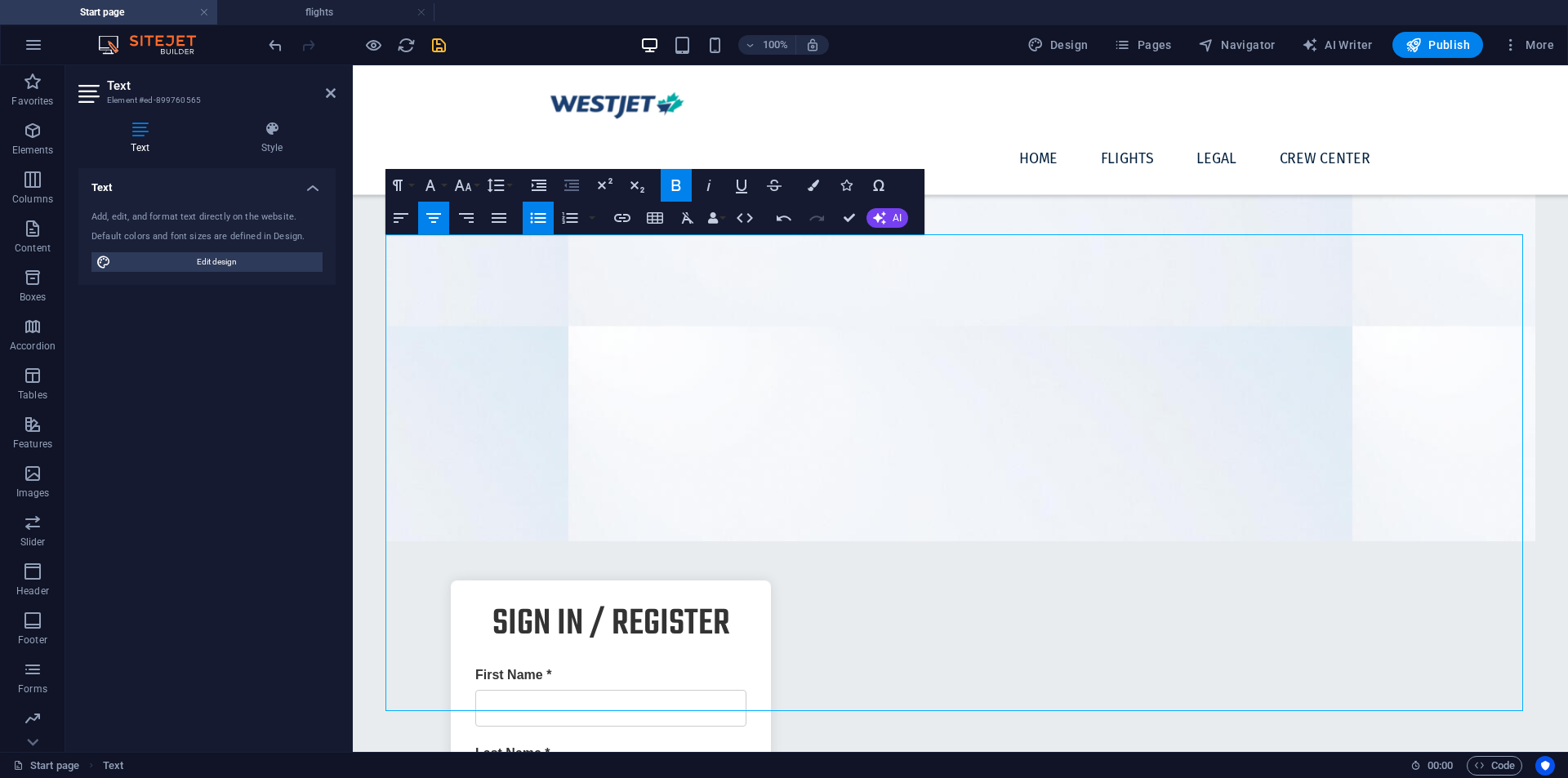
click at [570, 184] on icon "button" at bounding box center [571, 185] width 15 height 11
click at [541, 196] on button "Increase Indent" at bounding box center [539, 186] width 31 height 33
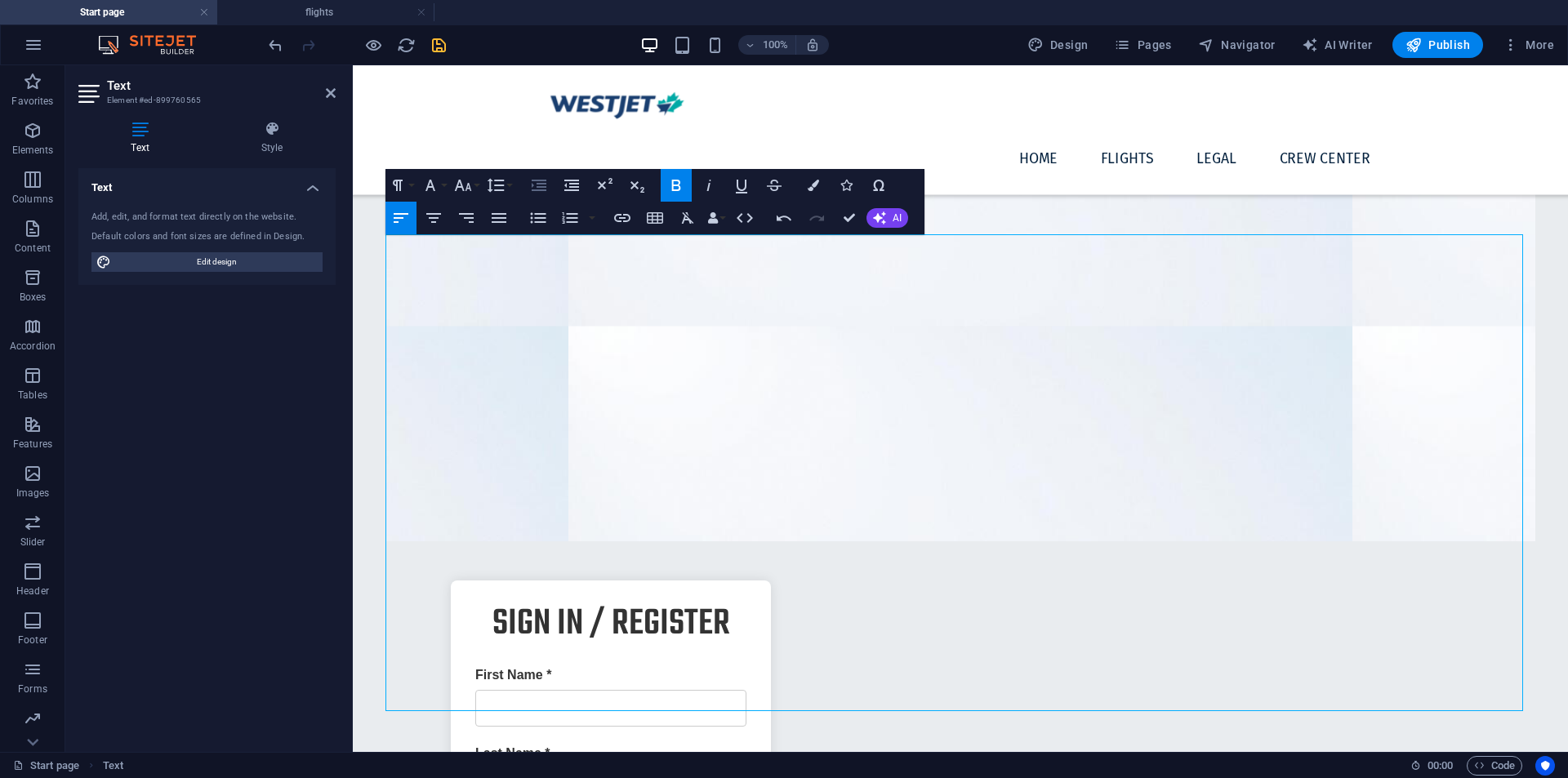
click at [541, 196] on button "Increase Indent" at bounding box center [539, 186] width 31 height 33
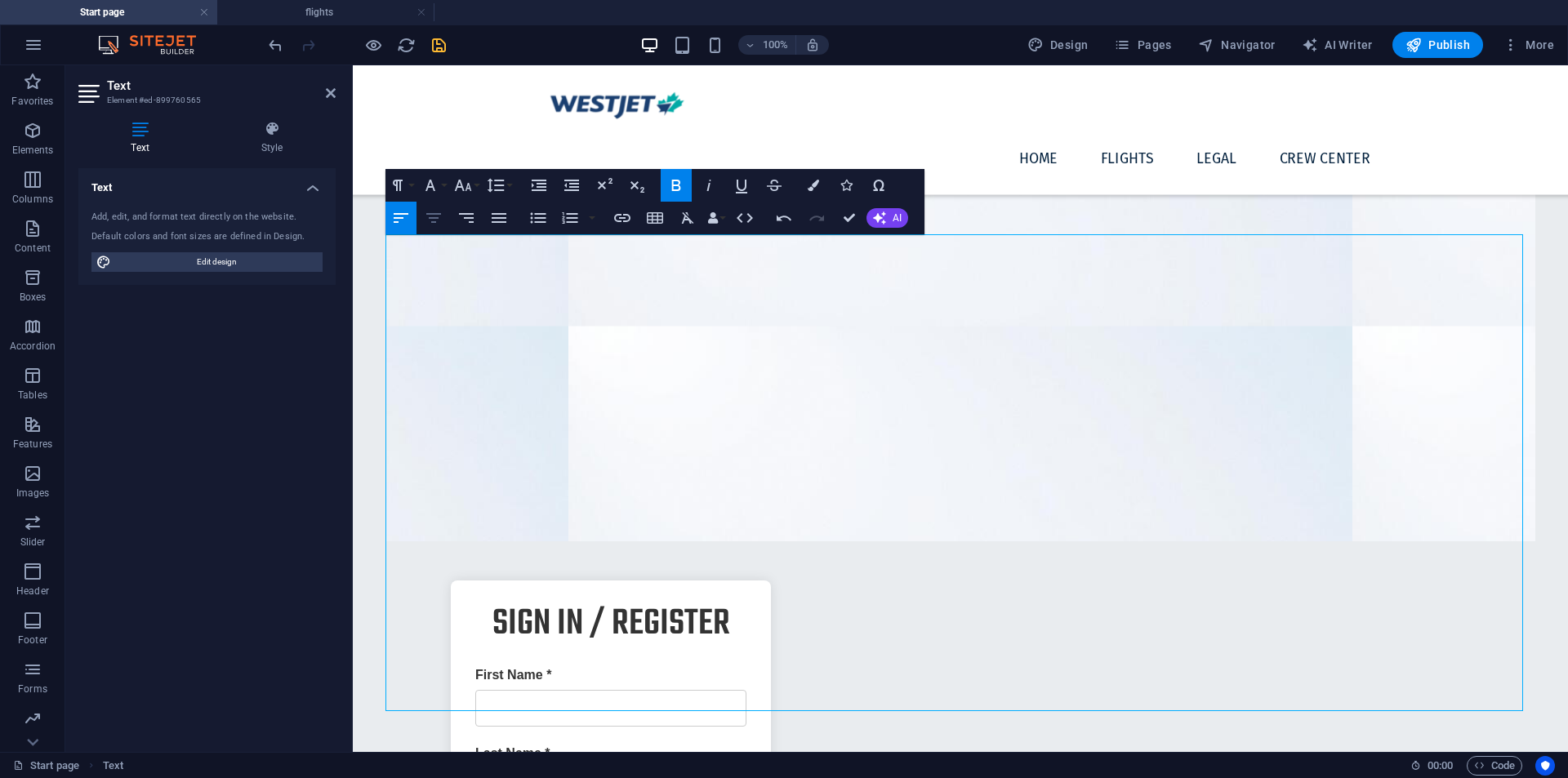
click at [431, 231] on button "Align Center" at bounding box center [434, 218] width 31 height 33
click at [539, 194] on icon "button" at bounding box center [539, 185] width 20 height 20
click at [490, 210] on icon "button" at bounding box center [499, 218] width 20 height 20
click at [433, 211] on icon "button" at bounding box center [433, 218] width 20 height 20
click at [534, 222] on icon "button" at bounding box center [538, 218] width 20 height 20
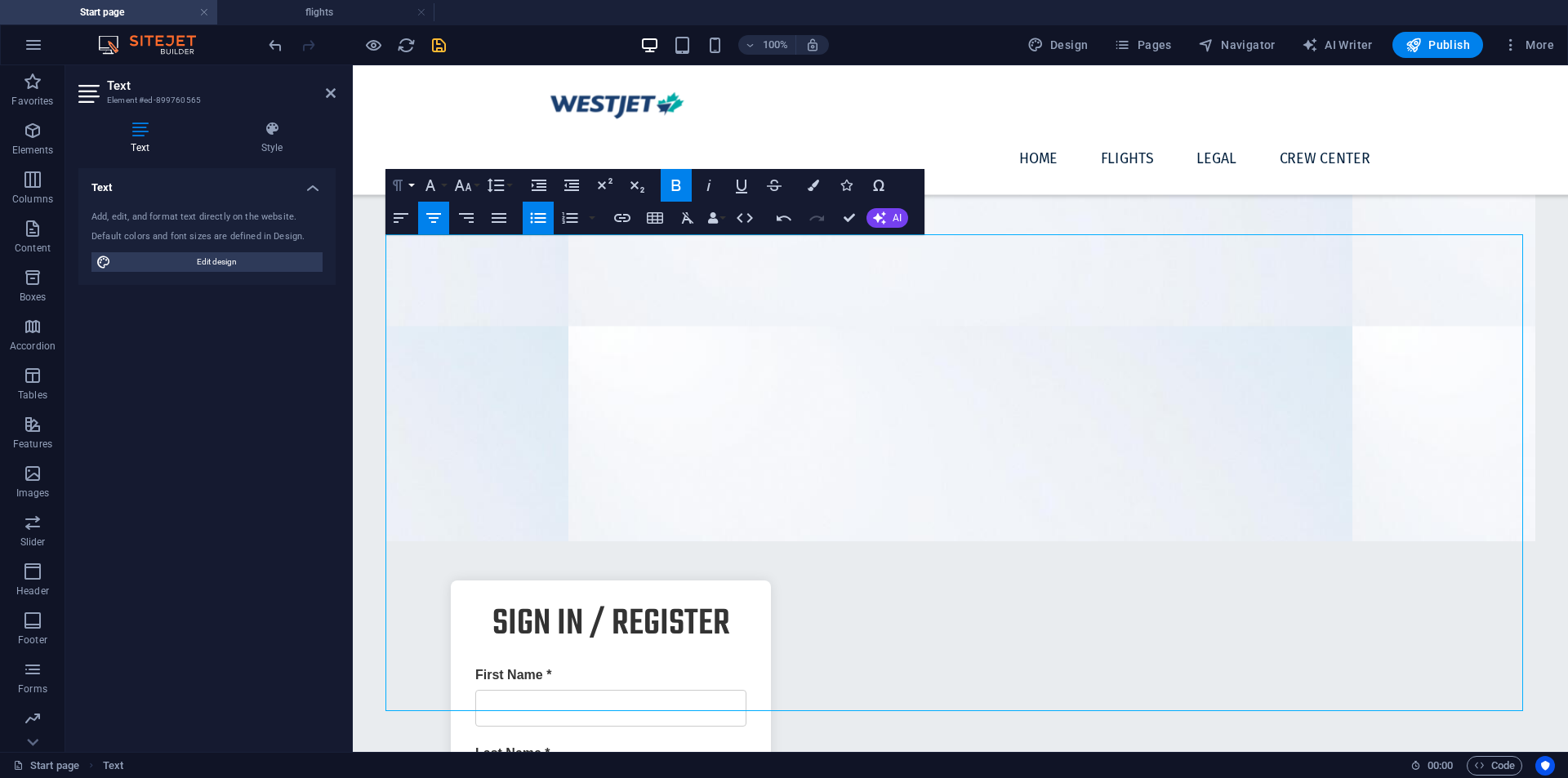
click at [414, 191] on button "Paragraph Format" at bounding box center [401, 186] width 31 height 33
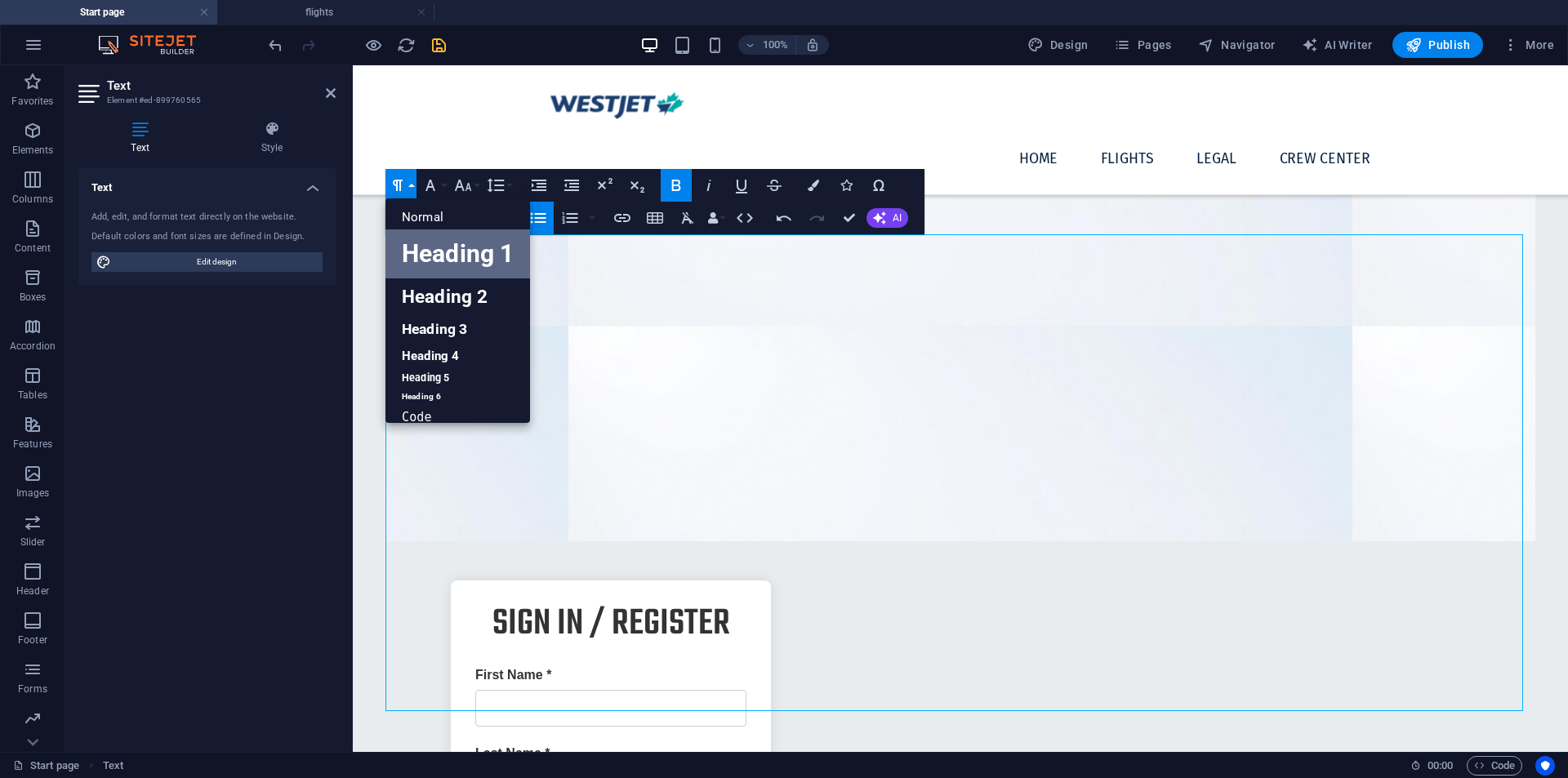
click at [451, 258] on link "Heading 1" at bounding box center [457, 254] width 144 height 49
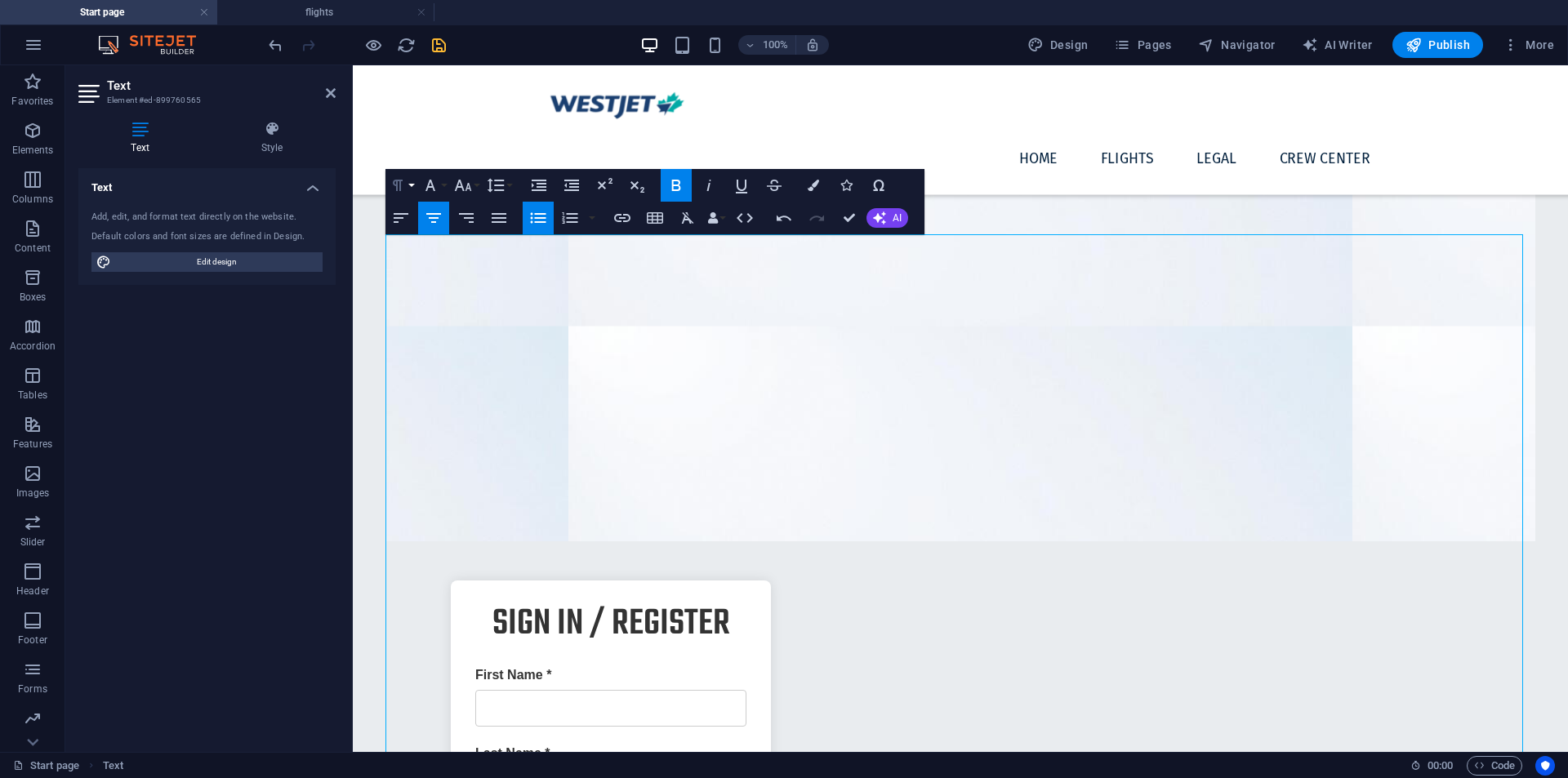
click at [411, 191] on button "Paragraph Format" at bounding box center [401, 186] width 31 height 33
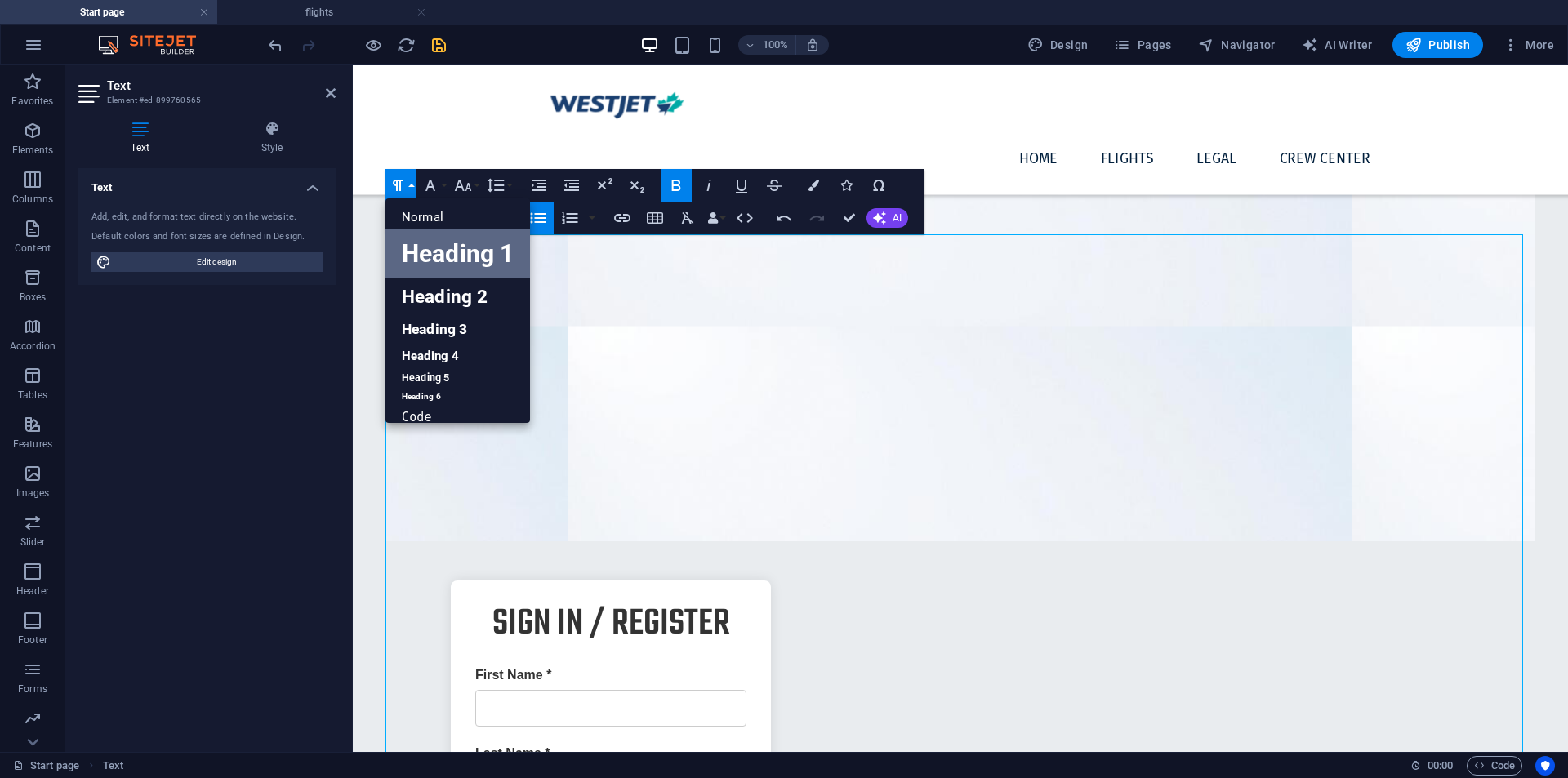
scroll to position [13, 0]
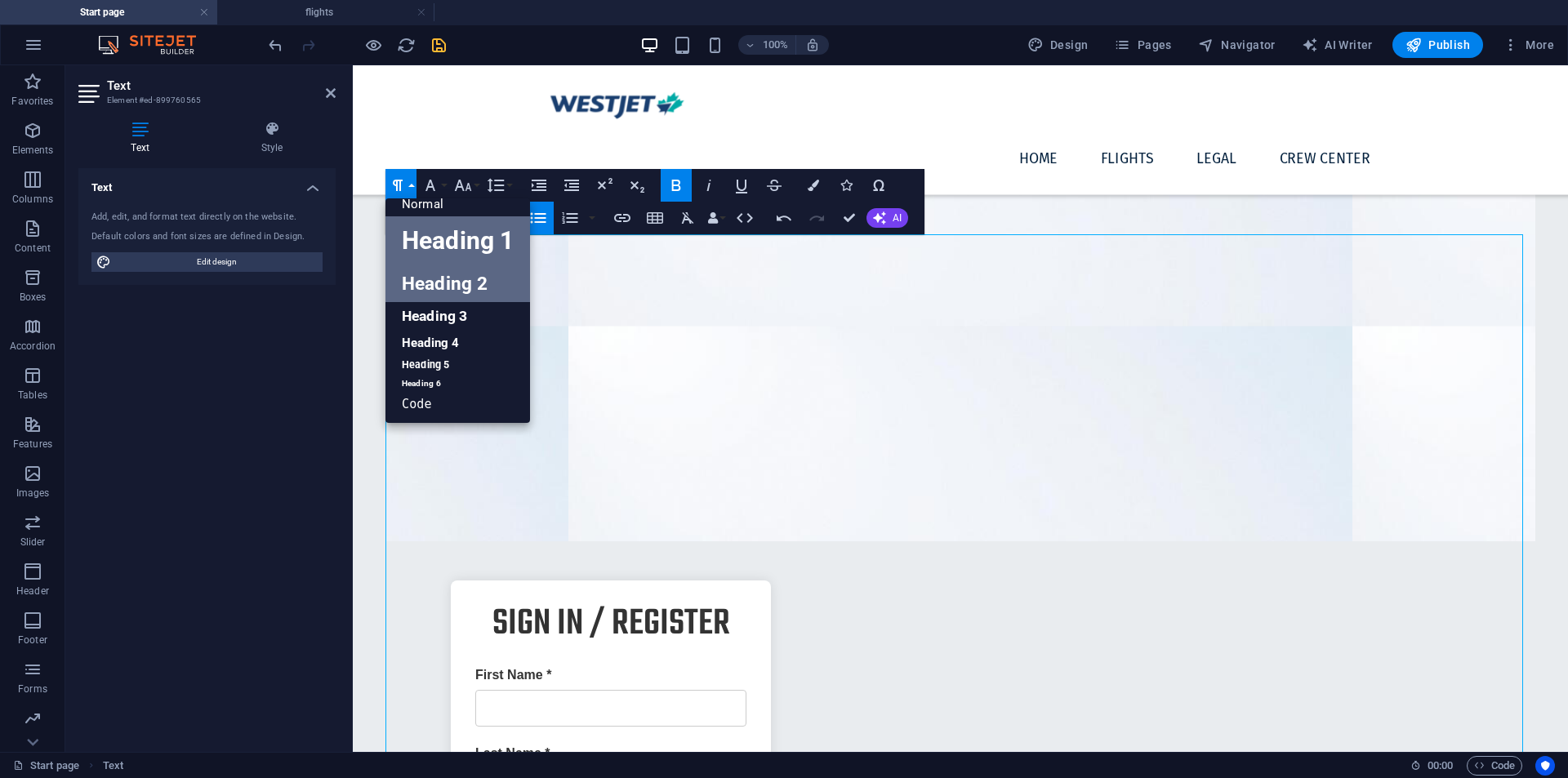
click at [462, 287] on link "Heading 2" at bounding box center [457, 284] width 144 height 37
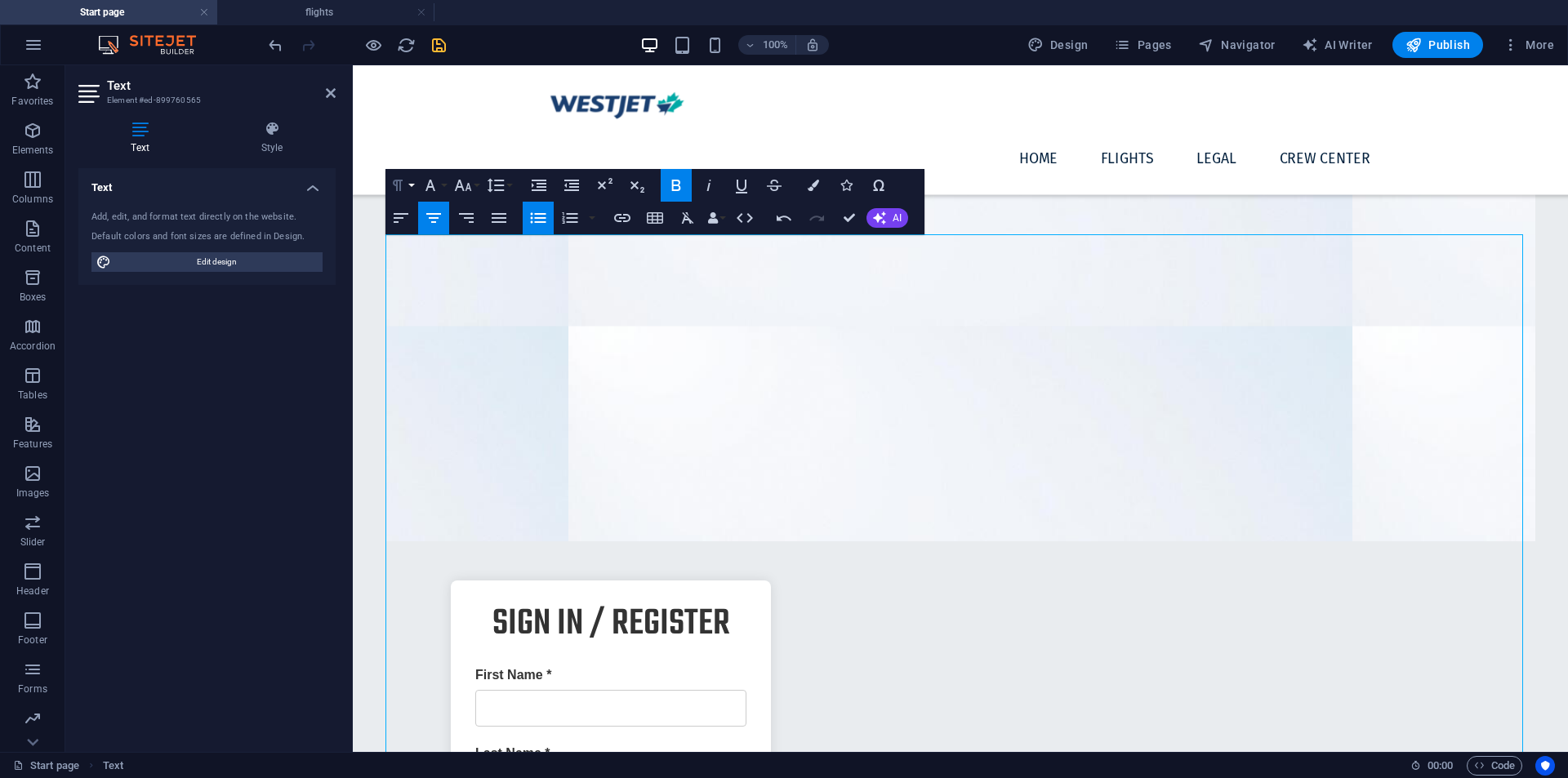
click at [399, 195] on icon "button" at bounding box center [398, 185] width 20 height 20
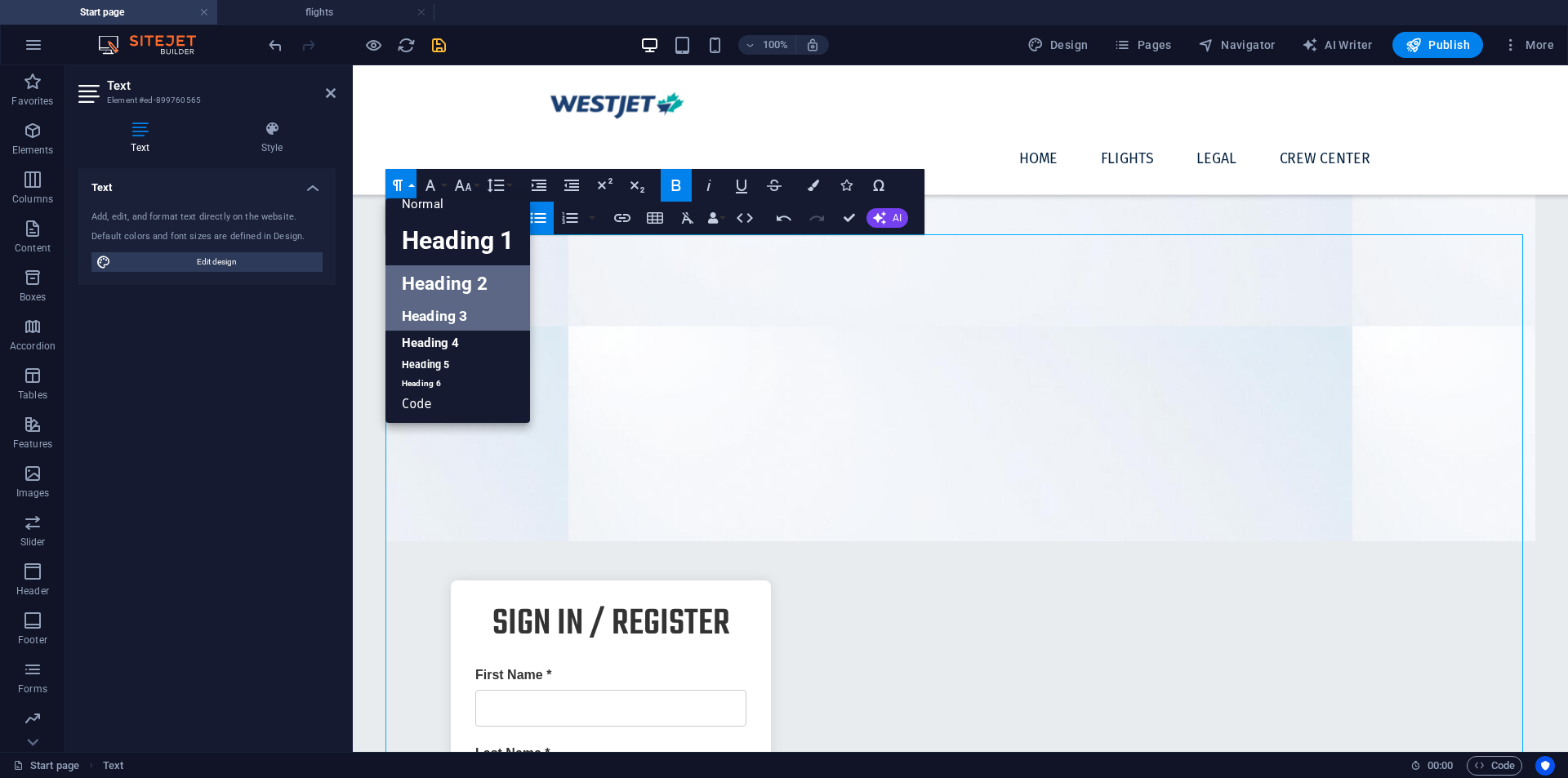
click at [461, 316] on link "Heading 3" at bounding box center [457, 316] width 144 height 29
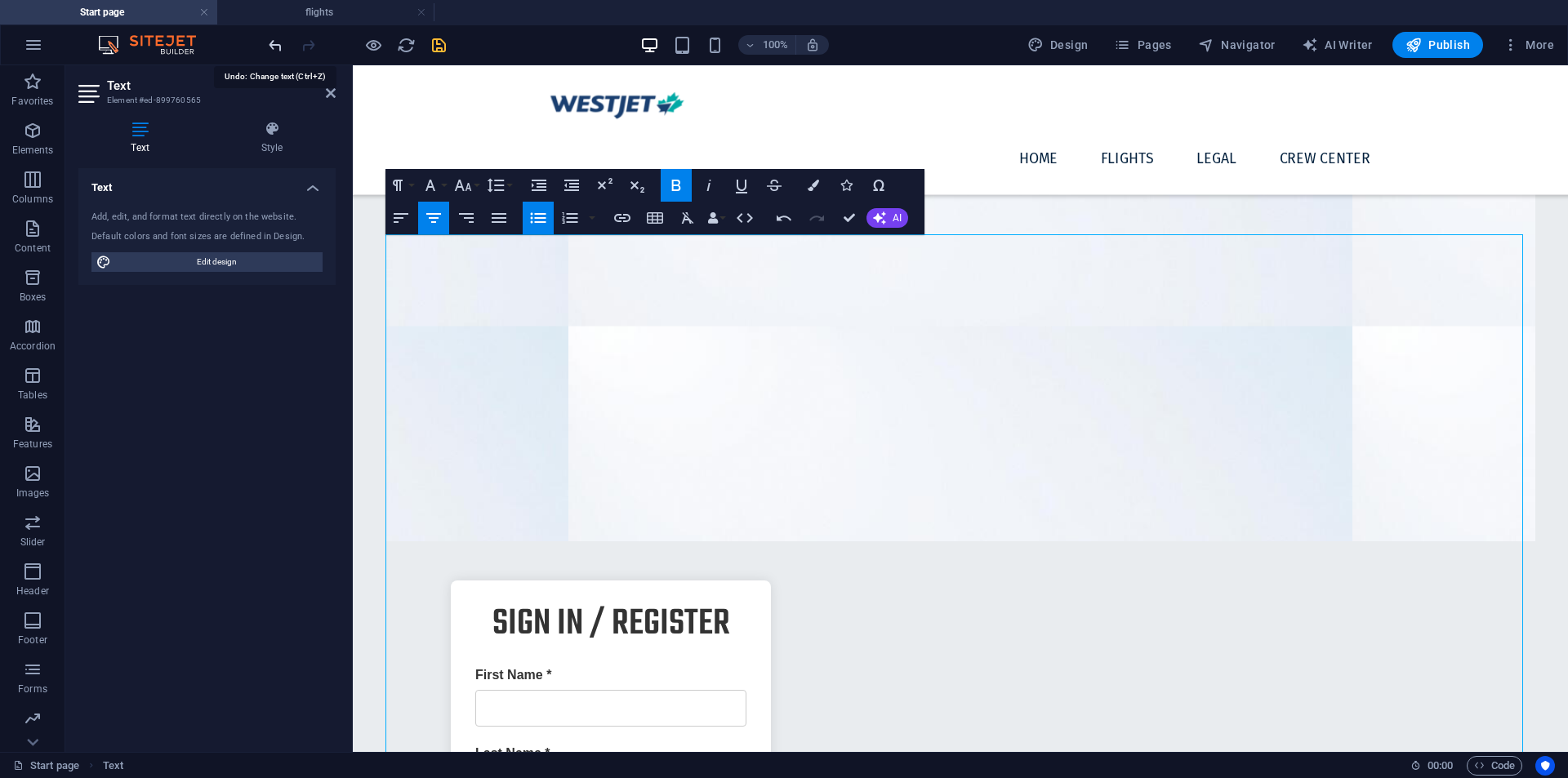
click at [274, 51] on icon "undo" at bounding box center [276, 46] width 19 height 19
click at [277, 47] on icon "undo" at bounding box center [276, 46] width 19 height 19
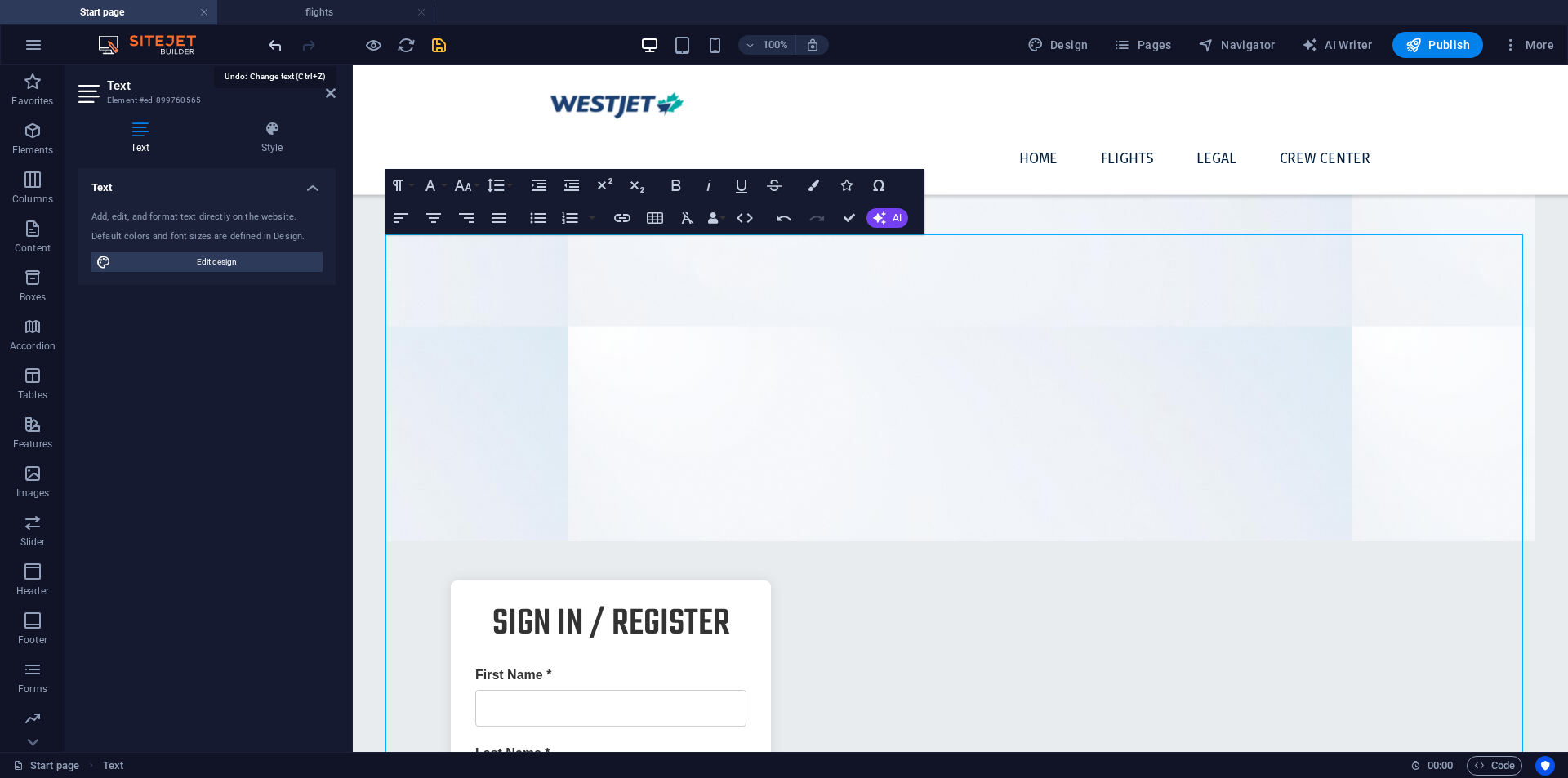
click at [277, 47] on icon "undo" at bounding box center [276, 46] width 19 height 19
click at [266, 47] on icon "undo" at bounding box center [276, 46] width 19 height 19
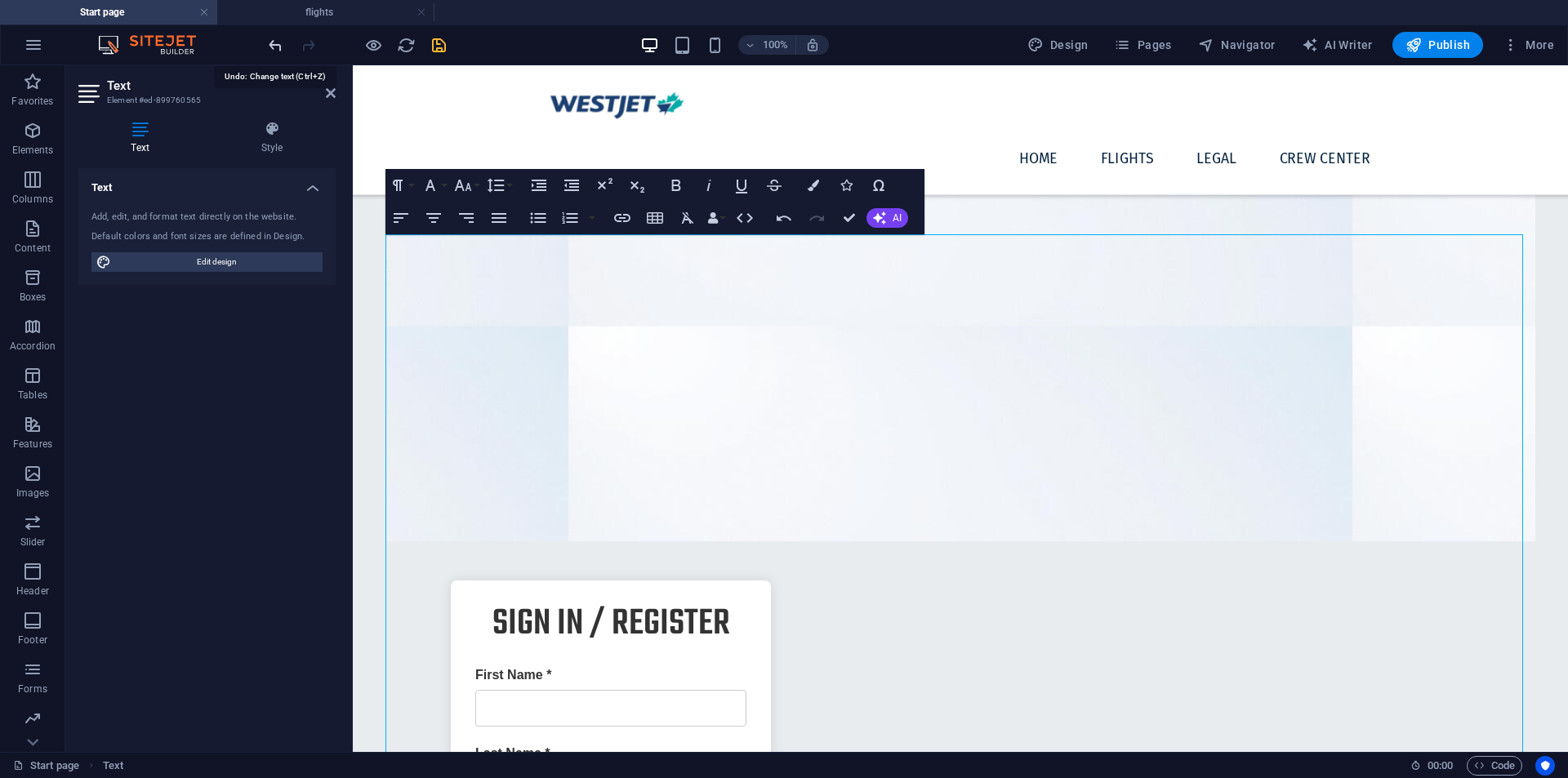
click at [266, 47] on icon "undo" at bounding box center [276, 46] width 19 height 19
click at [333, 86] on icon at bounding box center [330, 92] width 10 height 13
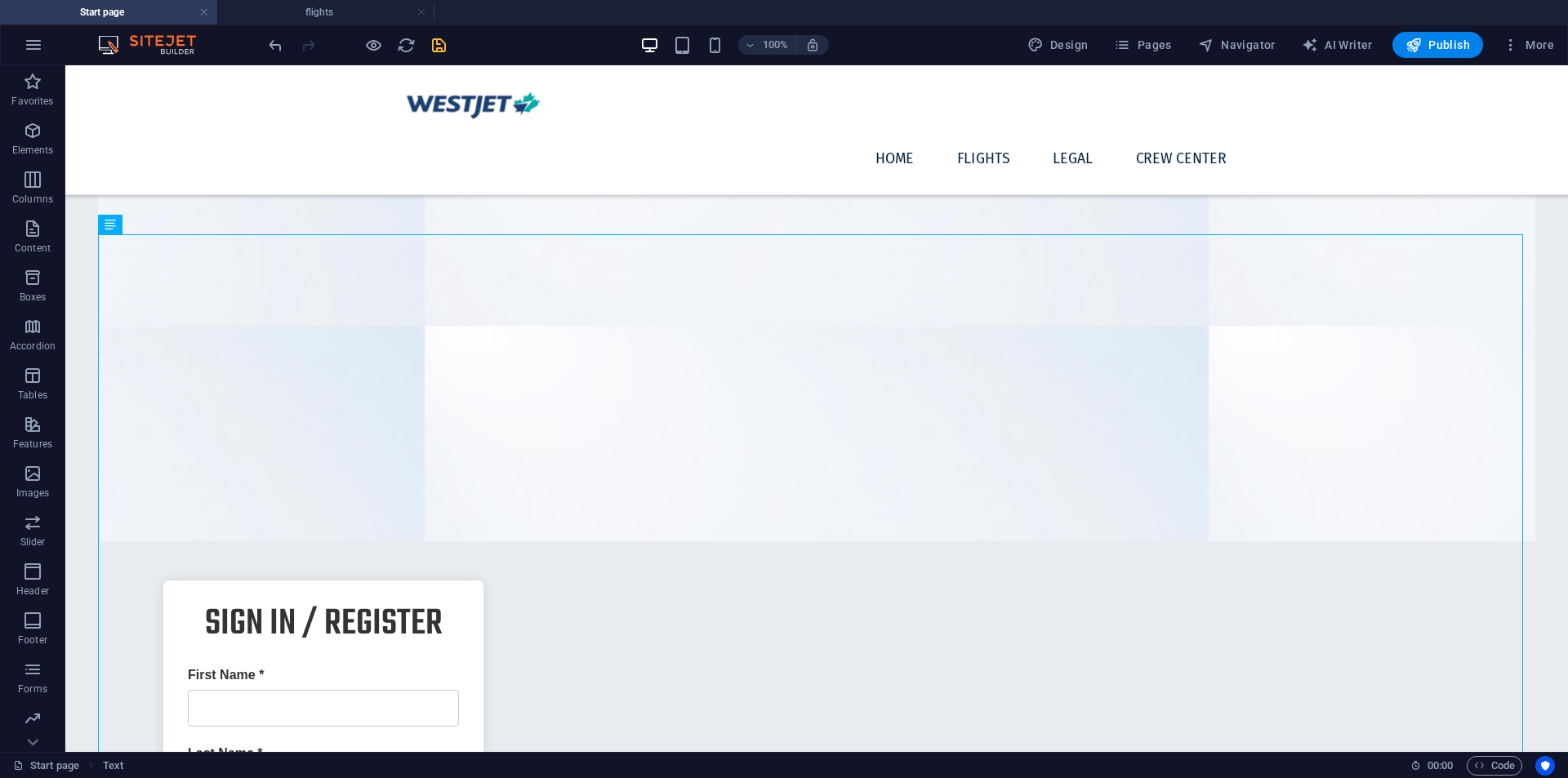
click at [261, 37] on div "100% Design Pages Navigator AI Writer Publish More" at bounding box center [784, 44] width 1566 height 39
click at [280, 52] on icon "undo" at bounding box center [276, 46] width 19 height 19
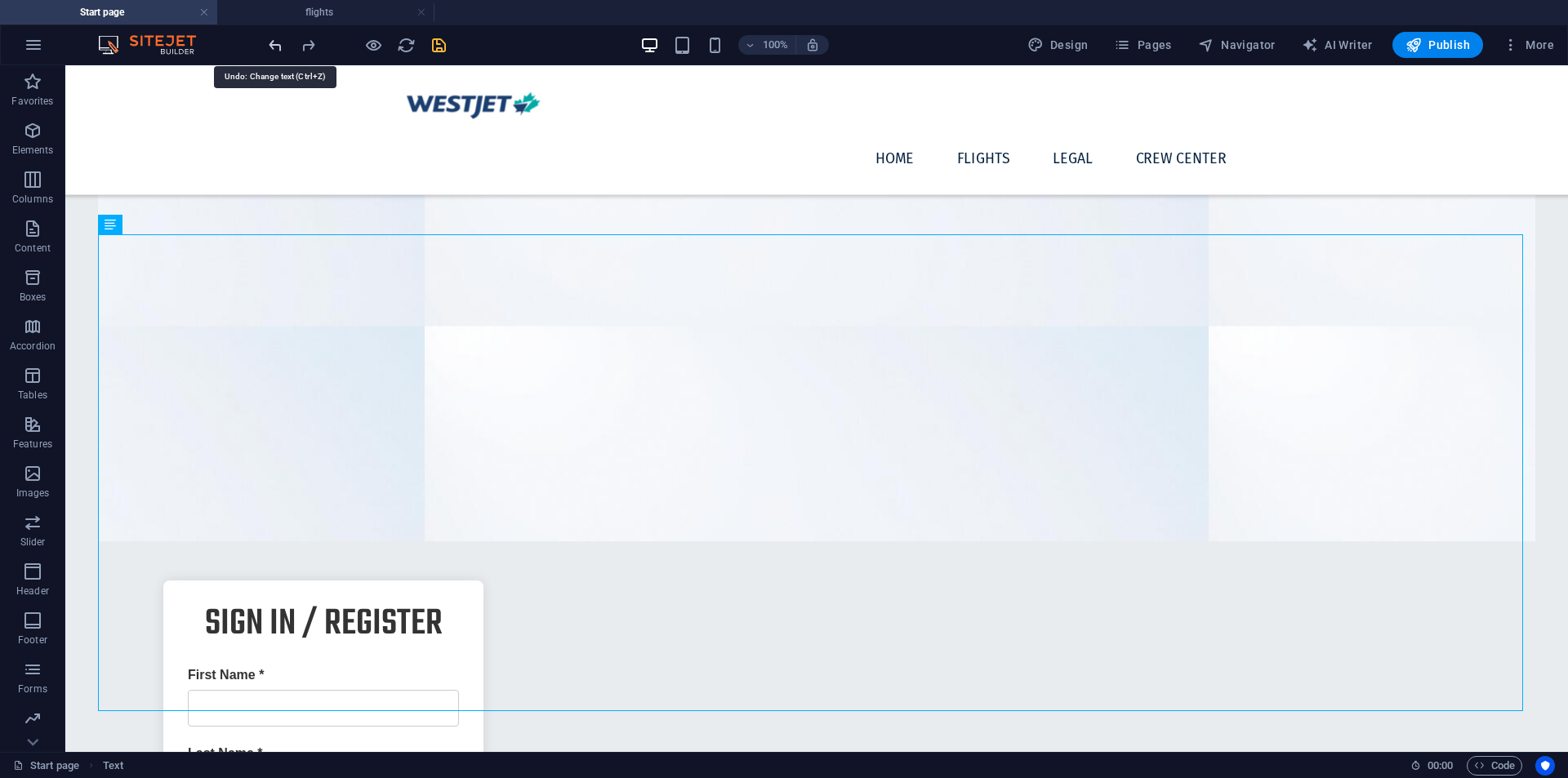
click at [280, 52] on icon "undo" at bounding box center [276, 46] width 19 height 19
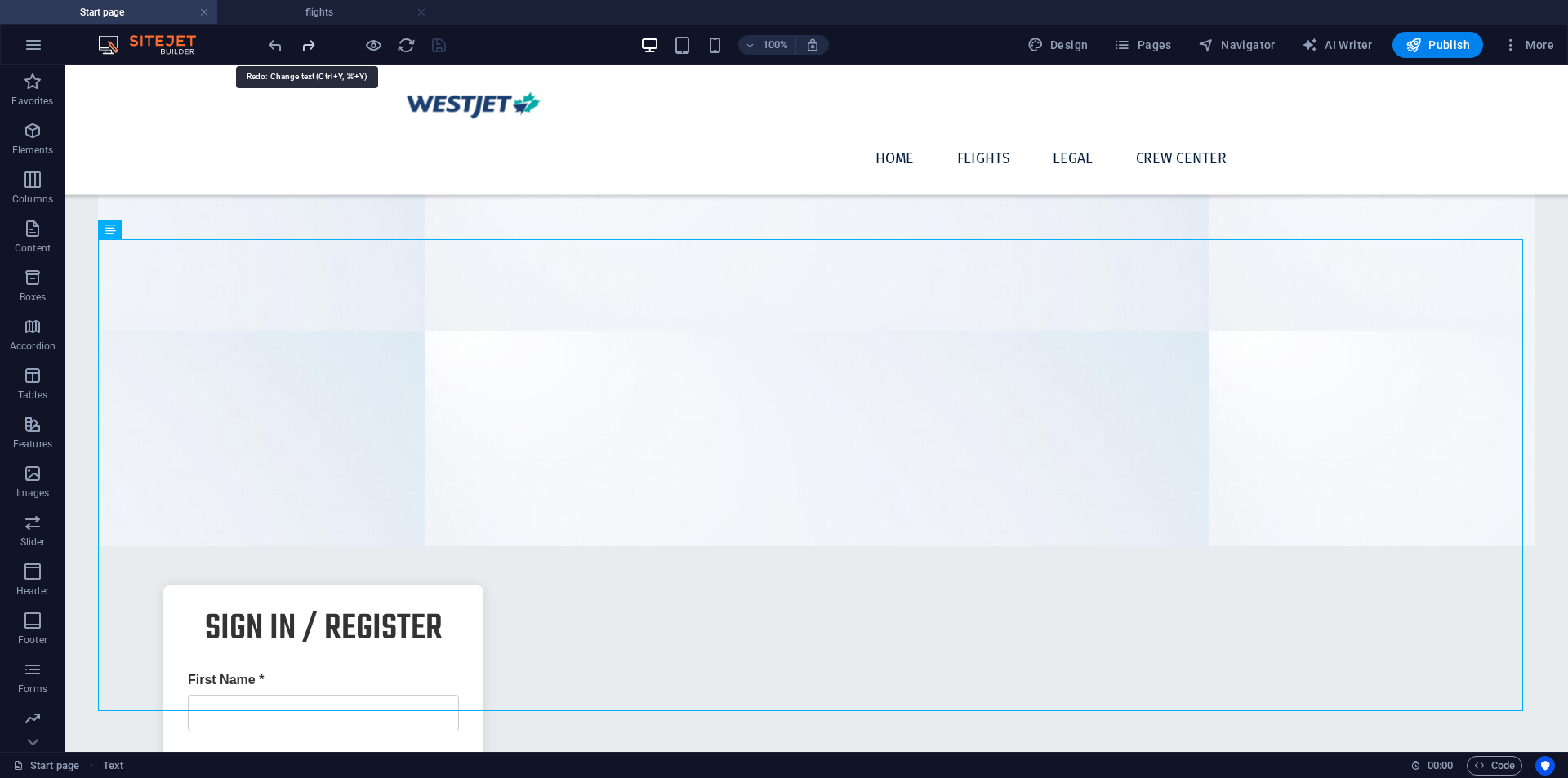
click at [311, 53] on icon "redo" at bounding box center [309, 46] width 19 height 19
click at [433, 51] on icon "save" at bounding box center [439, 46] width 19 height 19
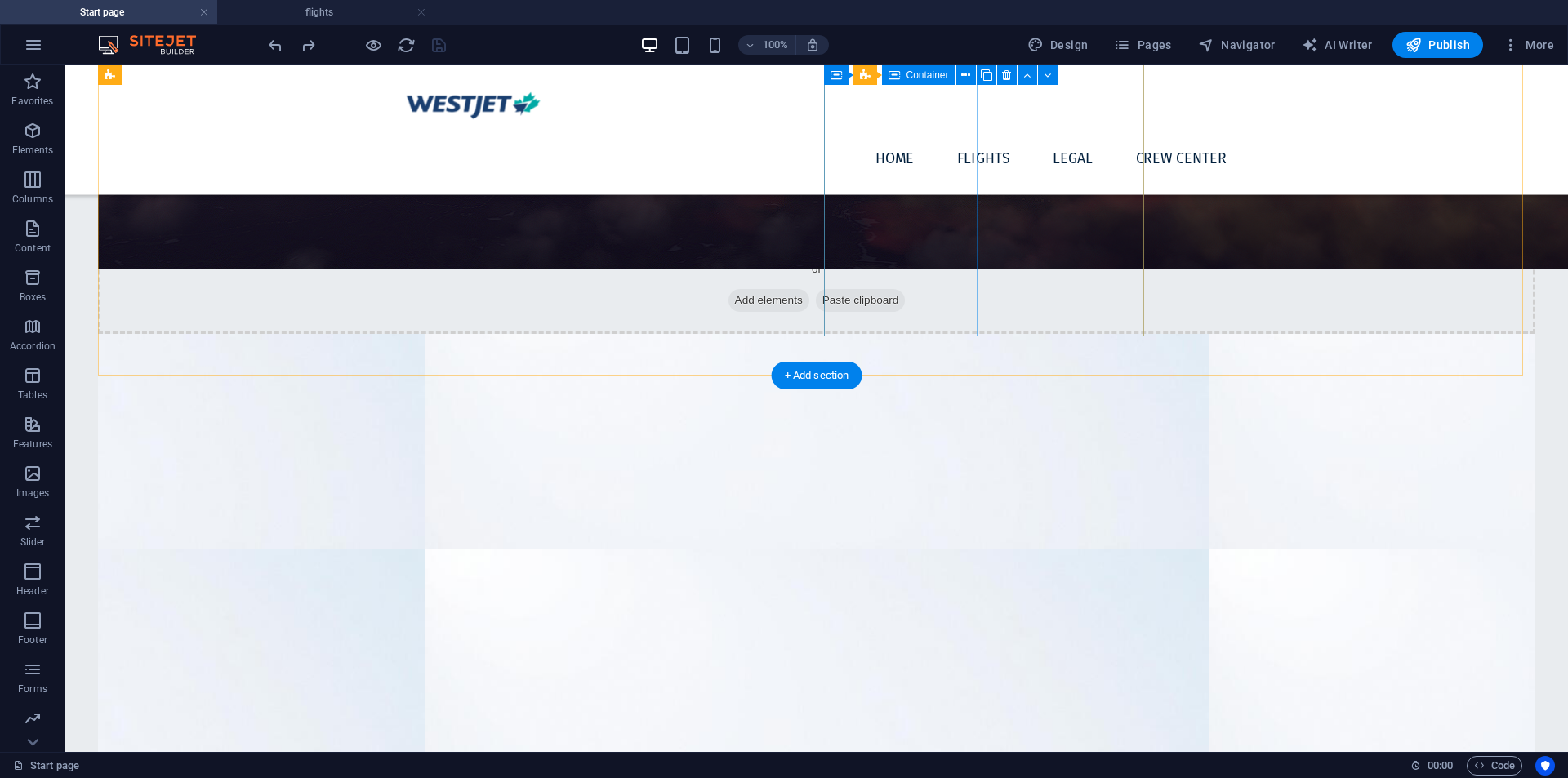
scroll to position [1097, 0]
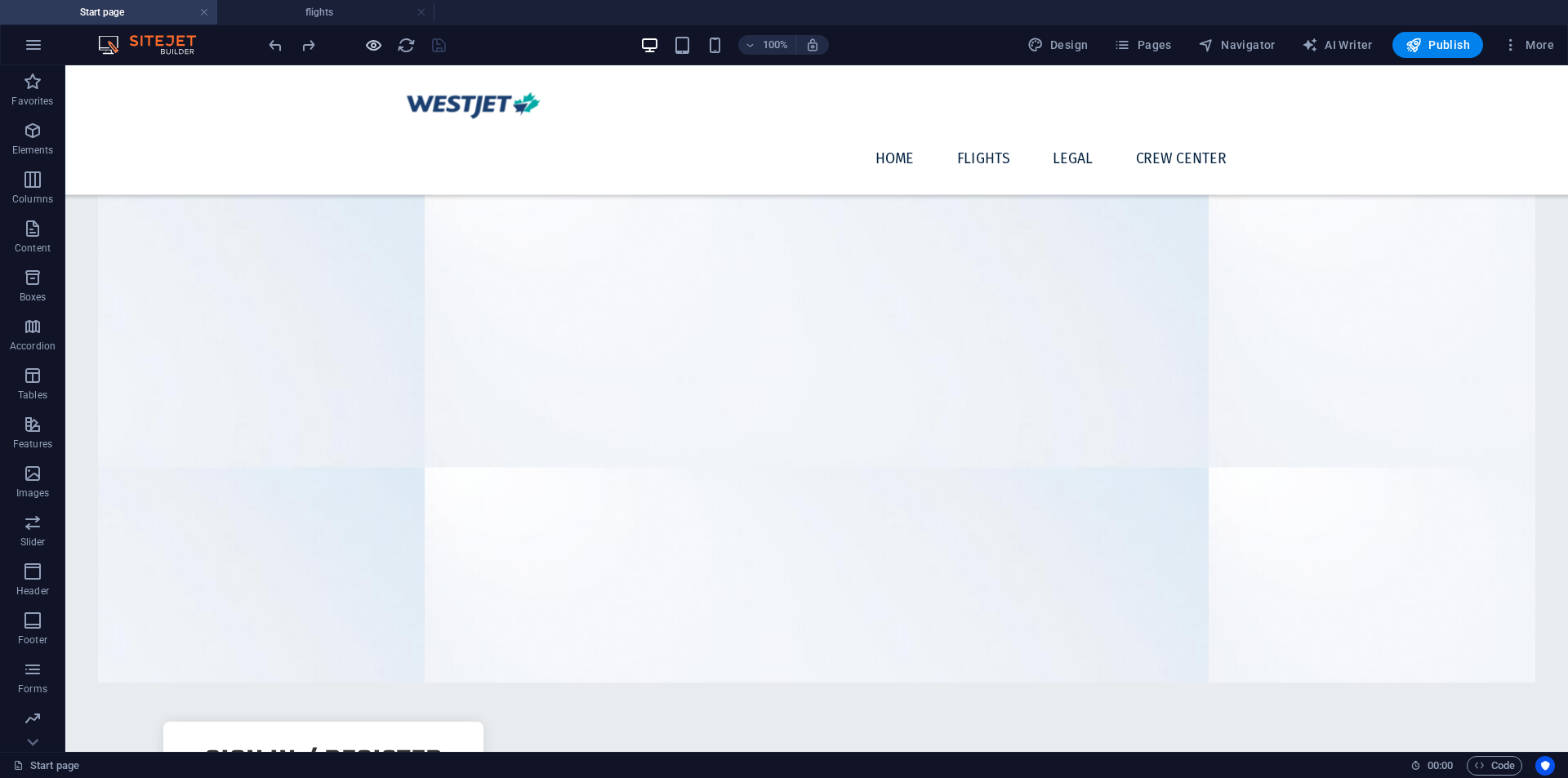
click at [371, 49] on icon "button" at bounding box center [373, 46] width 19 height 19
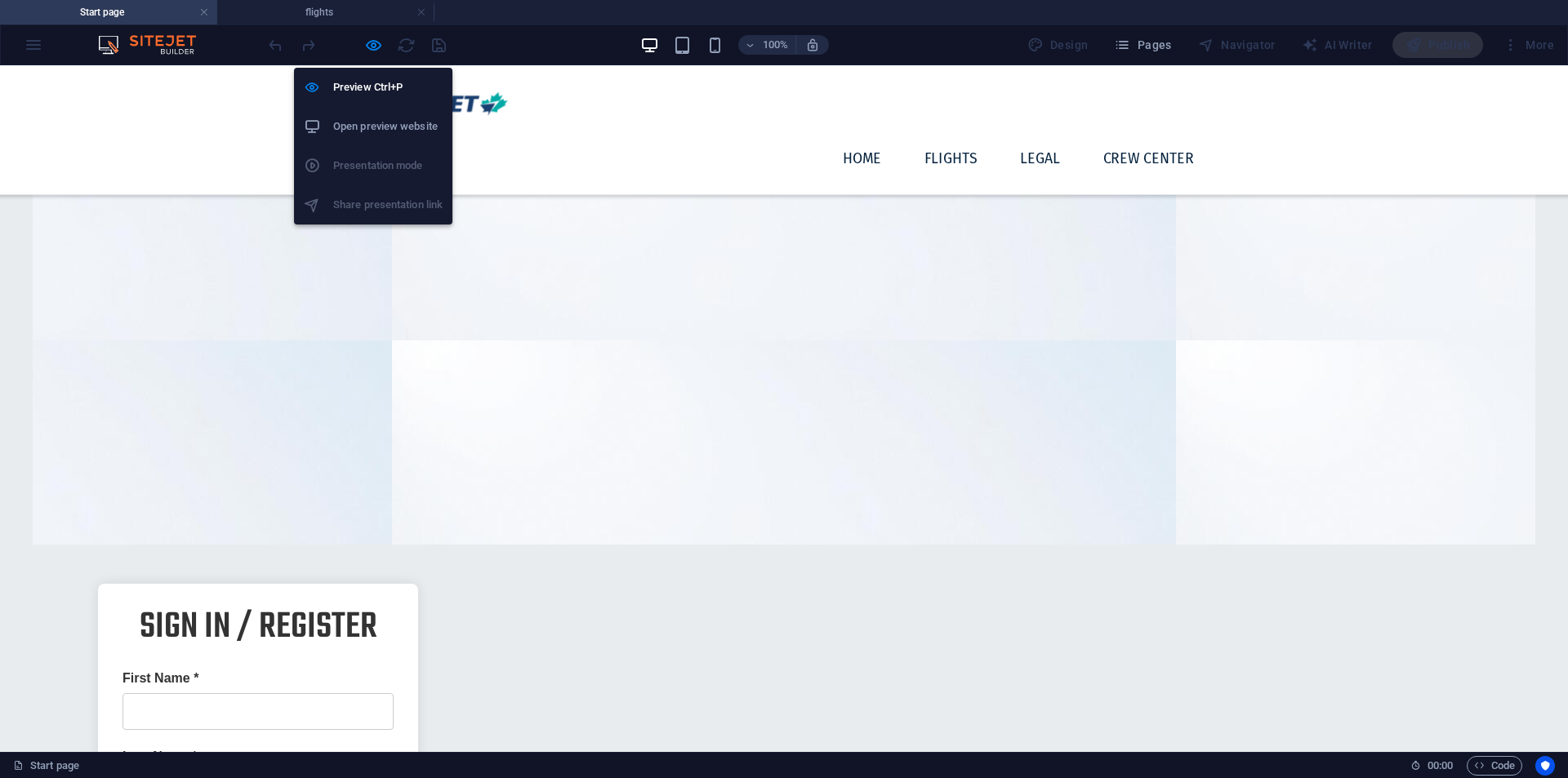
click at [354, 131] on h6 "Open preview website" at bounding box center [388, 126] width 110 height 20
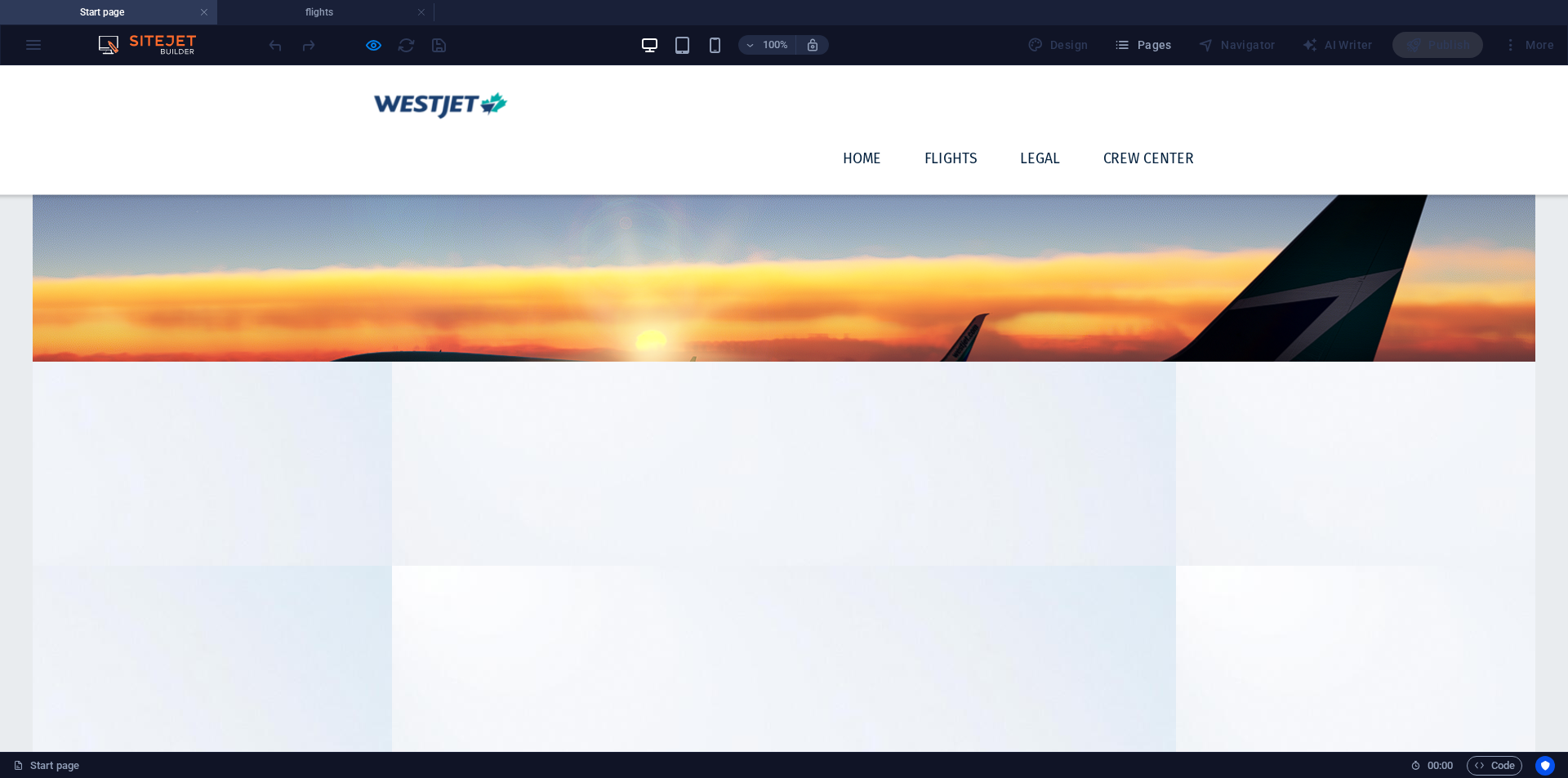
scroll to position [1216, 0]
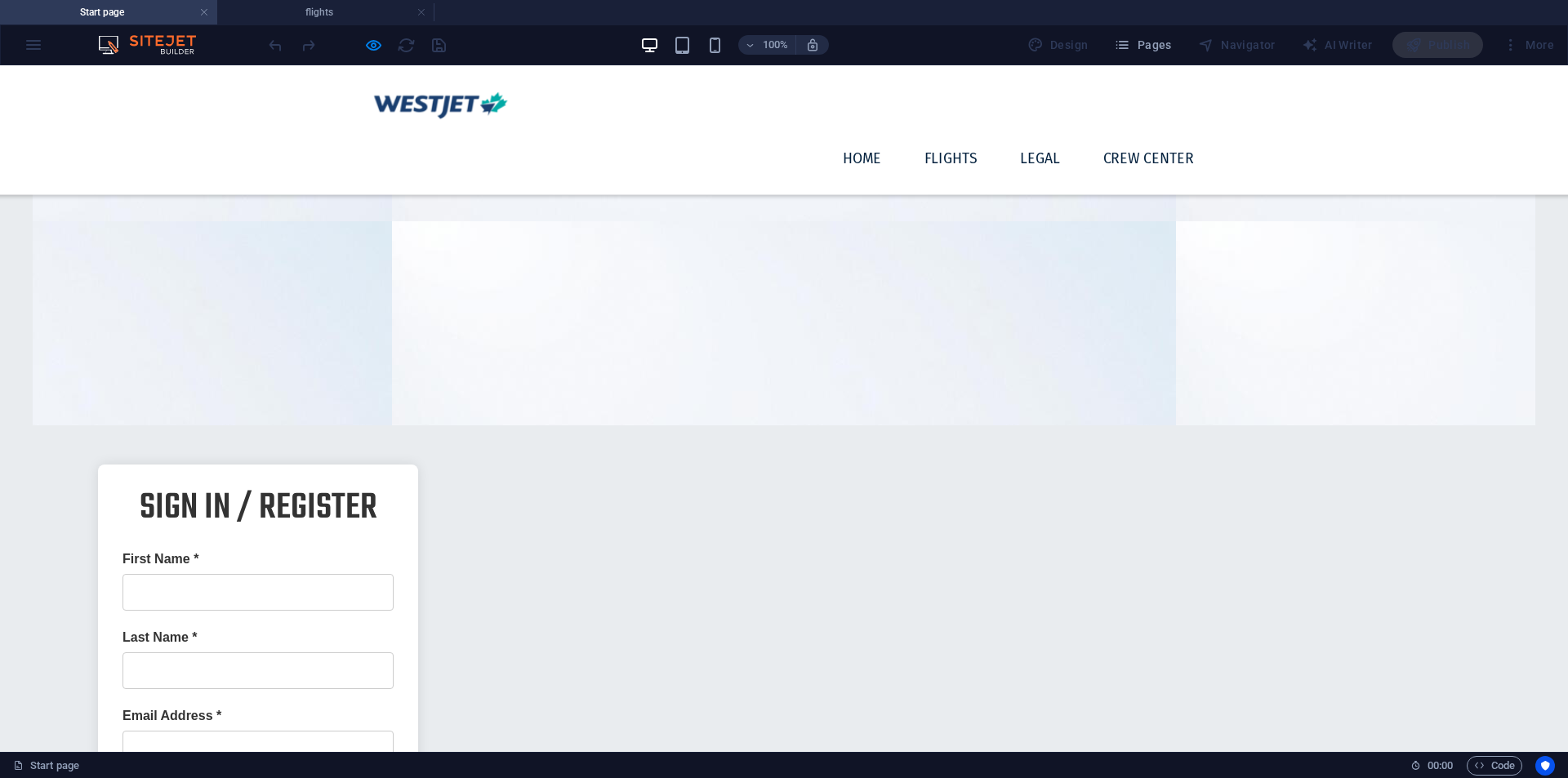
drag, startPoint x: 685, startPoint y: 250, endPoint x: 692, endPoint y: 278, distance: 28.9
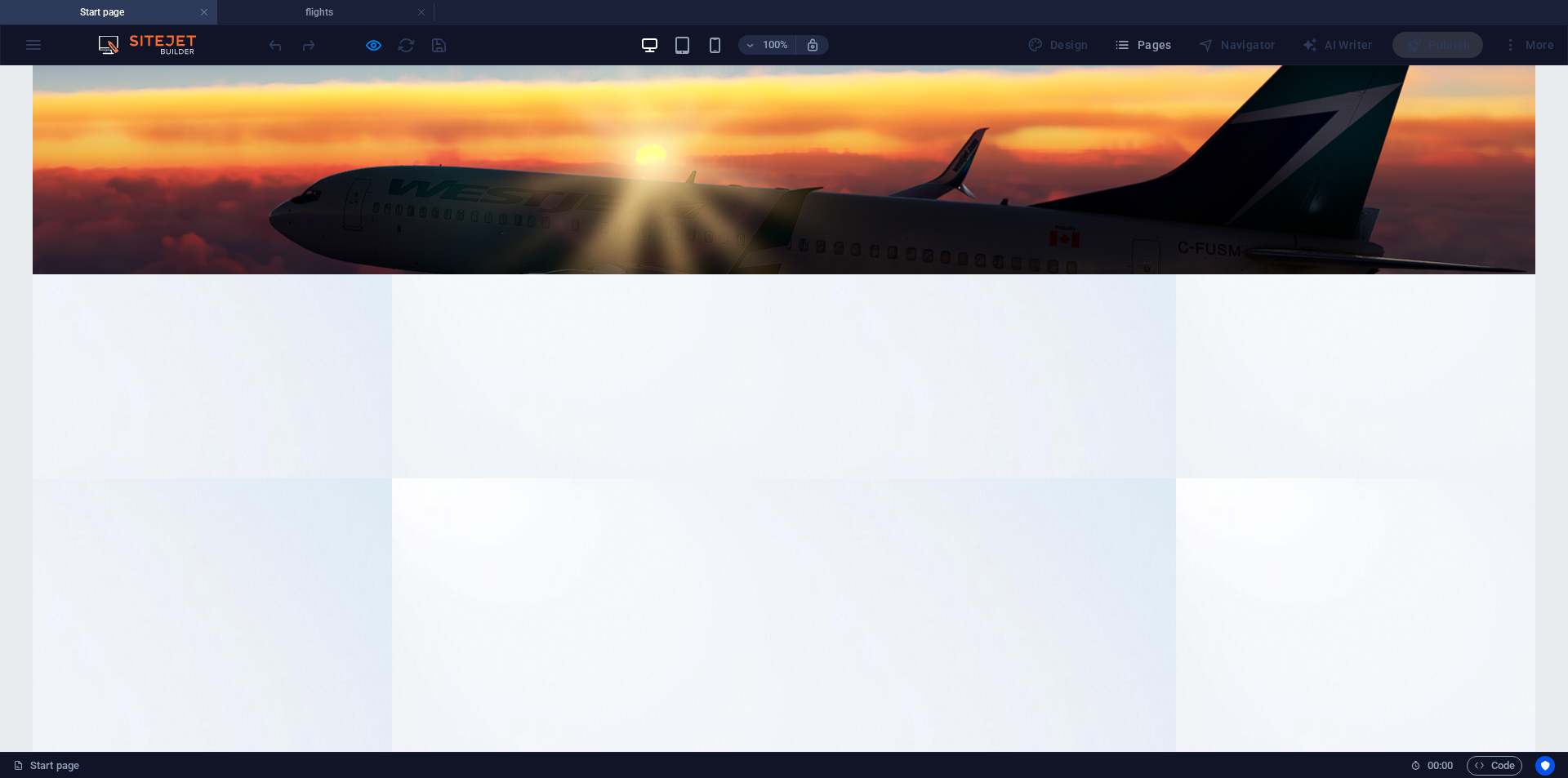
scroll to position [0, 0]
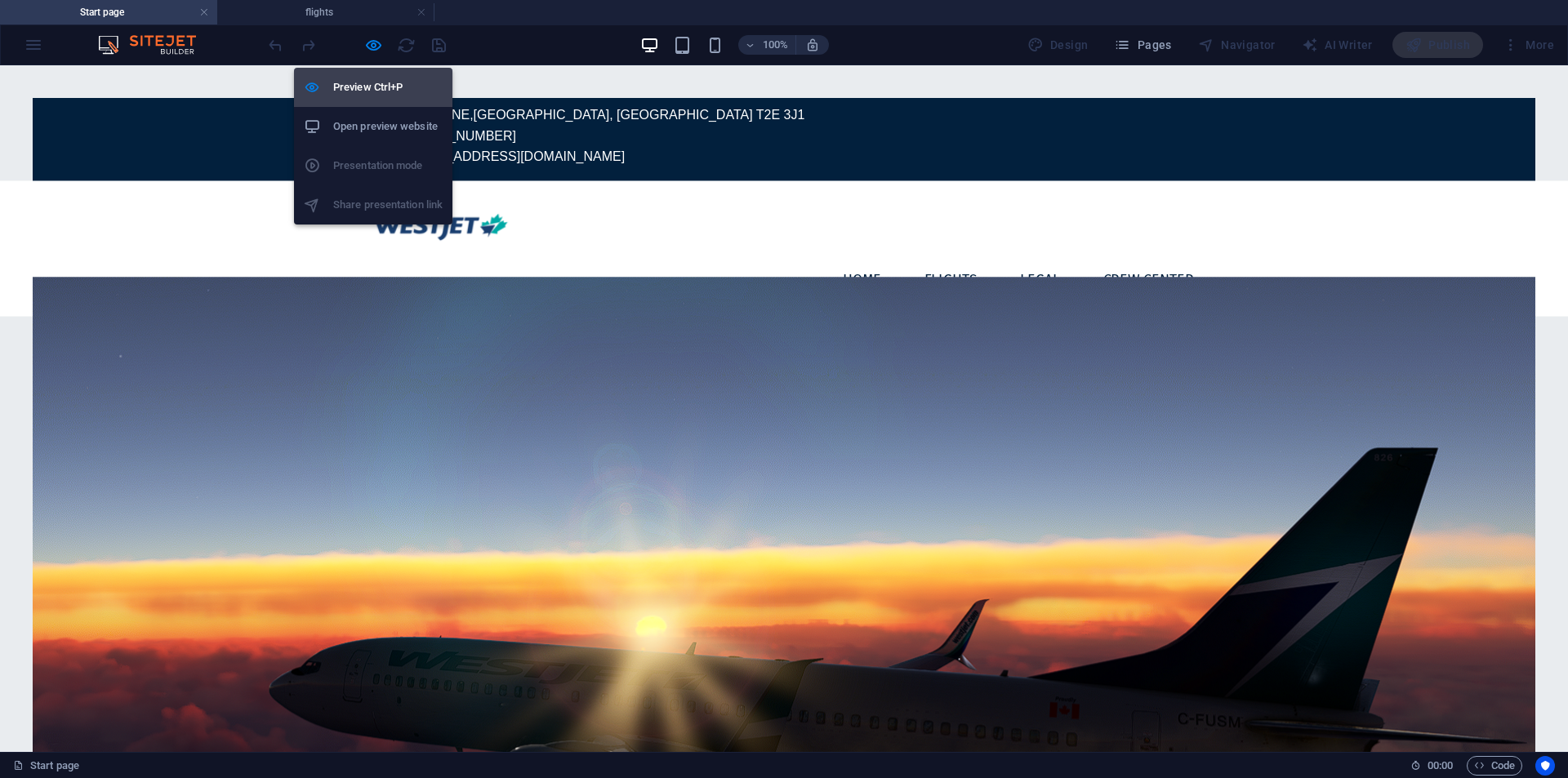
drag, startPoint x: 382, startPoint y: 98, endPoint x: 26, endPoint y: 147, distance: 359.4
click at [382, 98] on li "Preview Ctrl+P" at bounding box center [373, 86] width 158 height 39
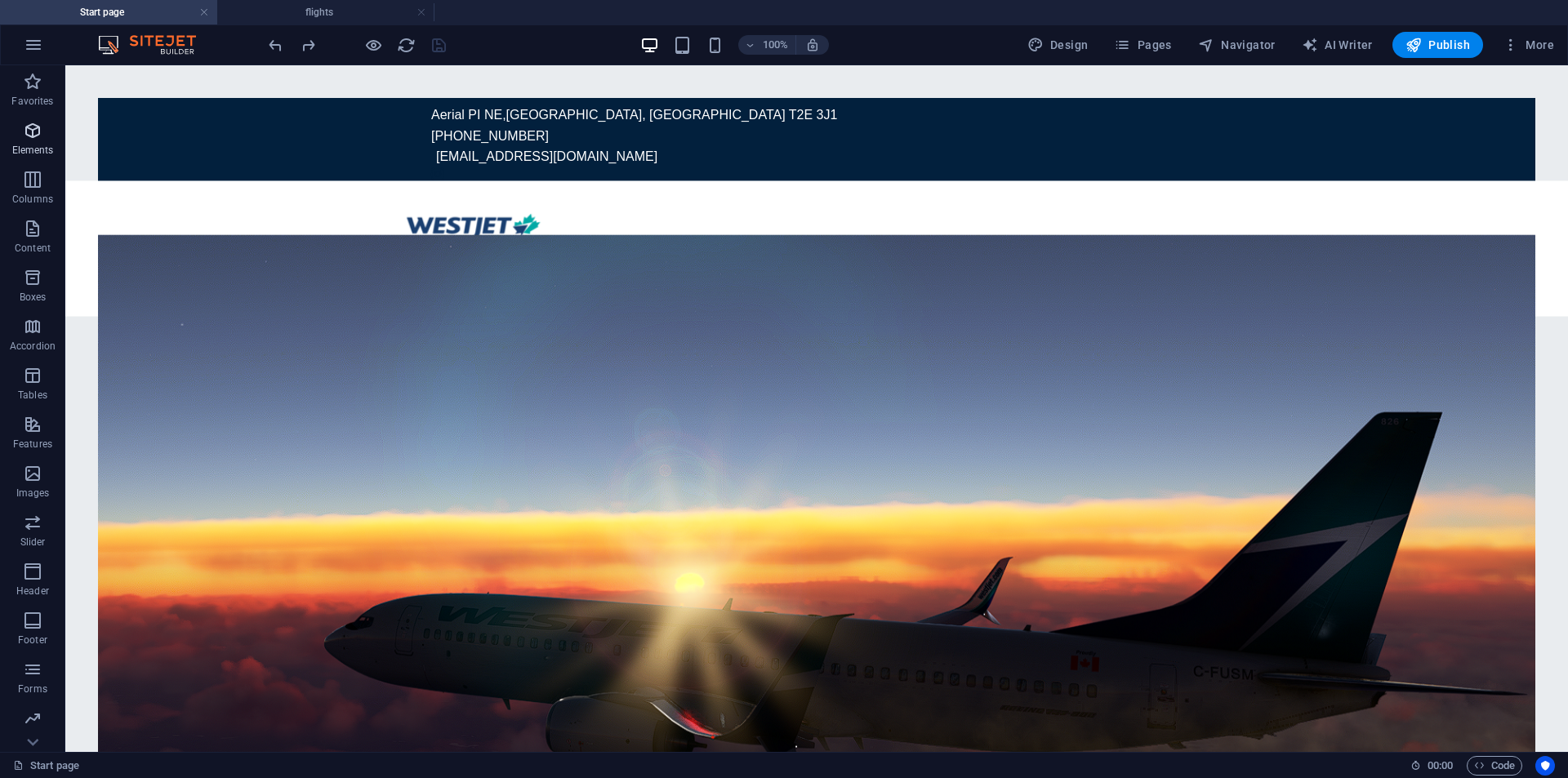
click at [30, 136] on icon "button" at bounding box center [32, 131] width 20 height 20
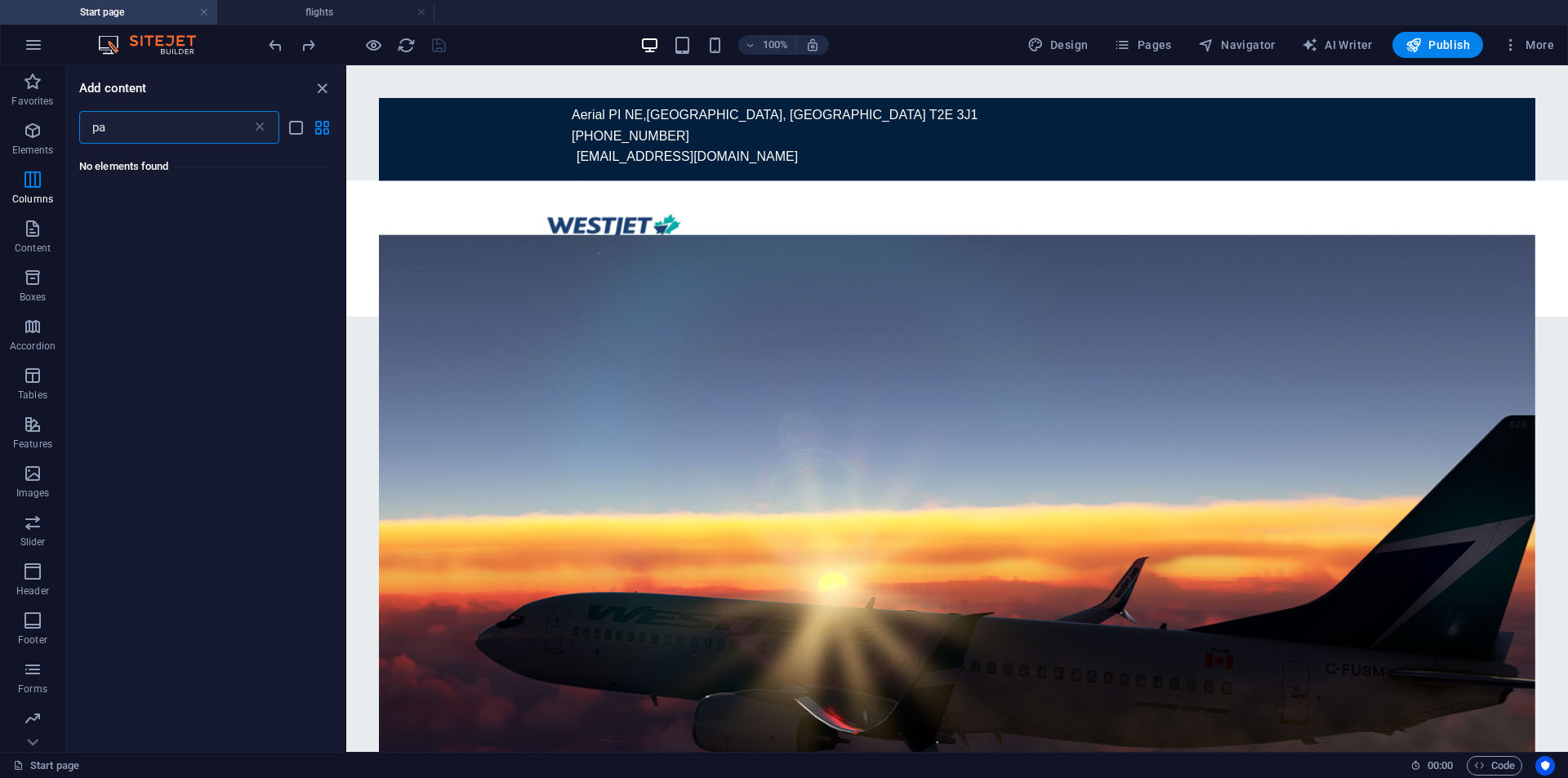
type input "p"
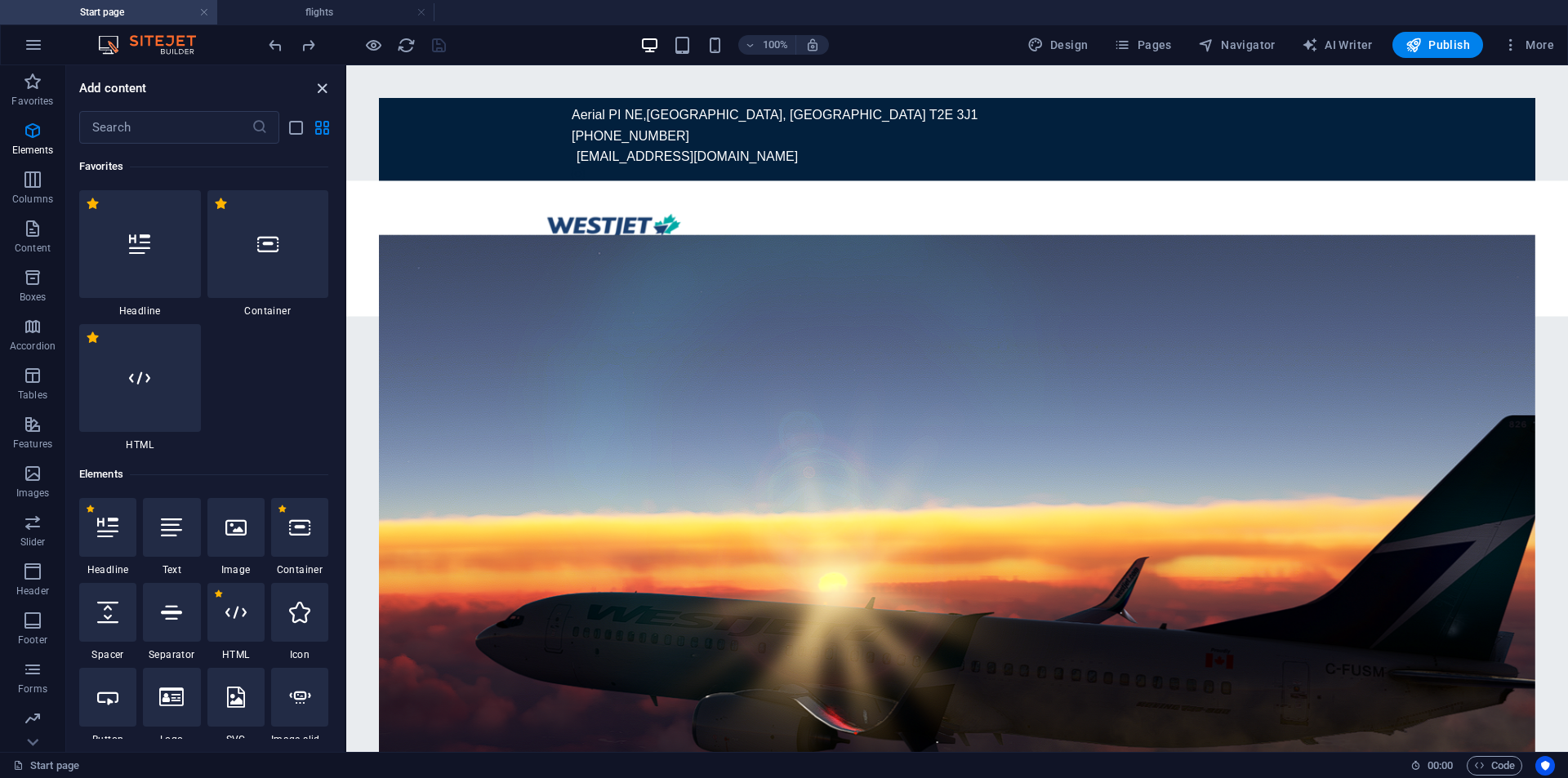
click at [318, 90] on icon "close panel" at bounding box center [322, 89] width 19 height 19
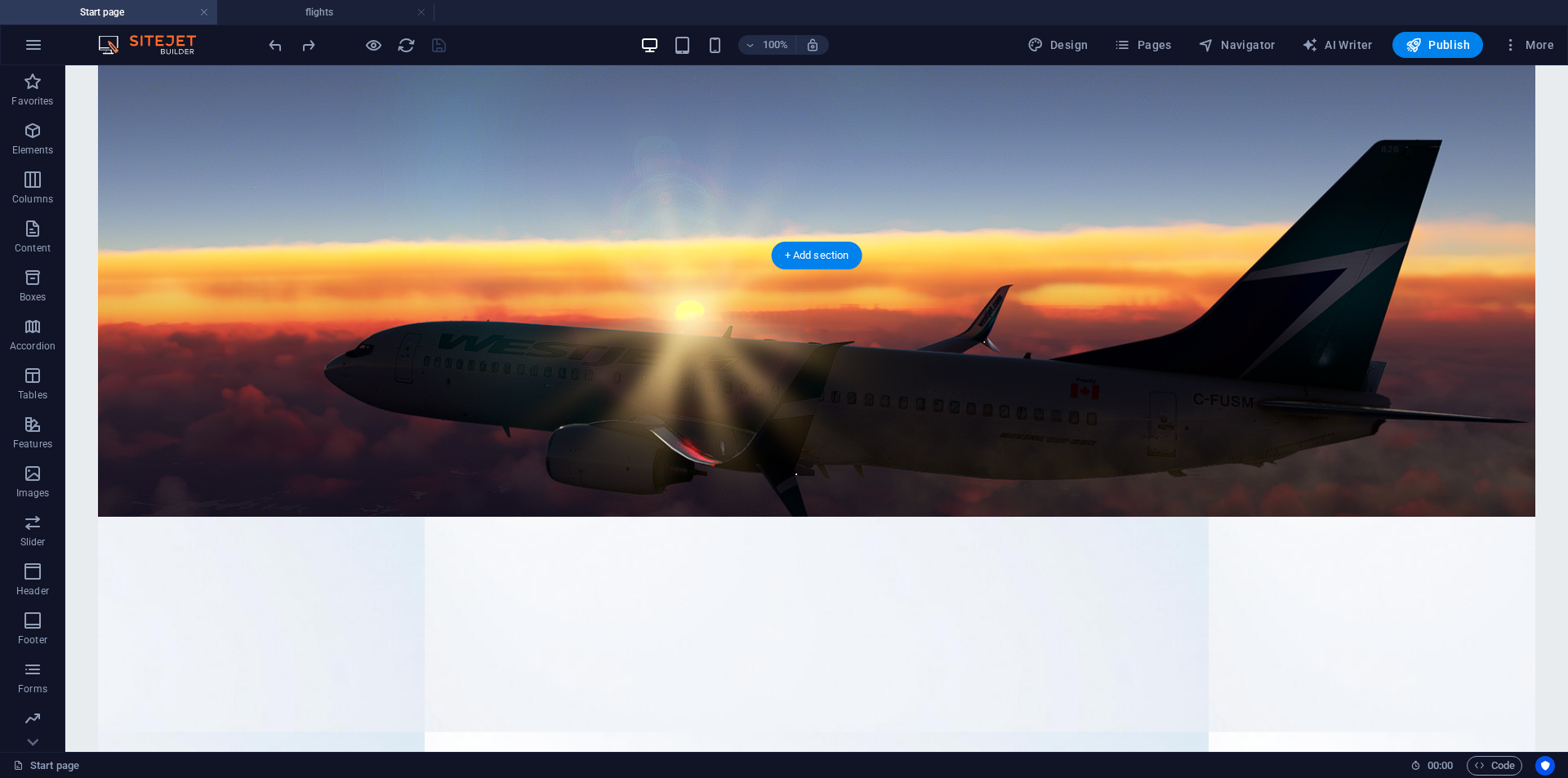
scroll to position [272, 0]
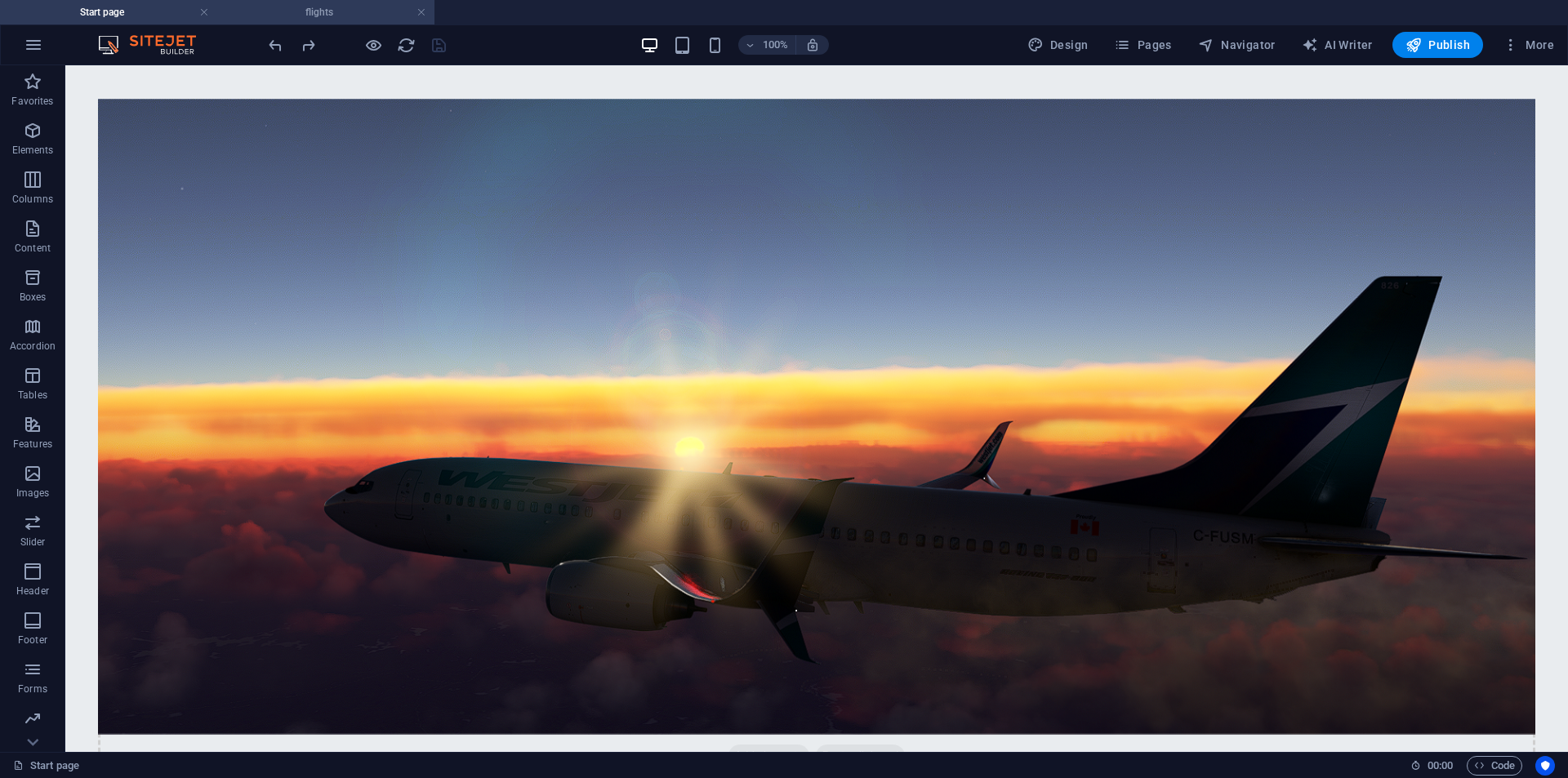
click at [326, 4] on h4 "flights" at bounding box center [325, 12] width 217 height 18
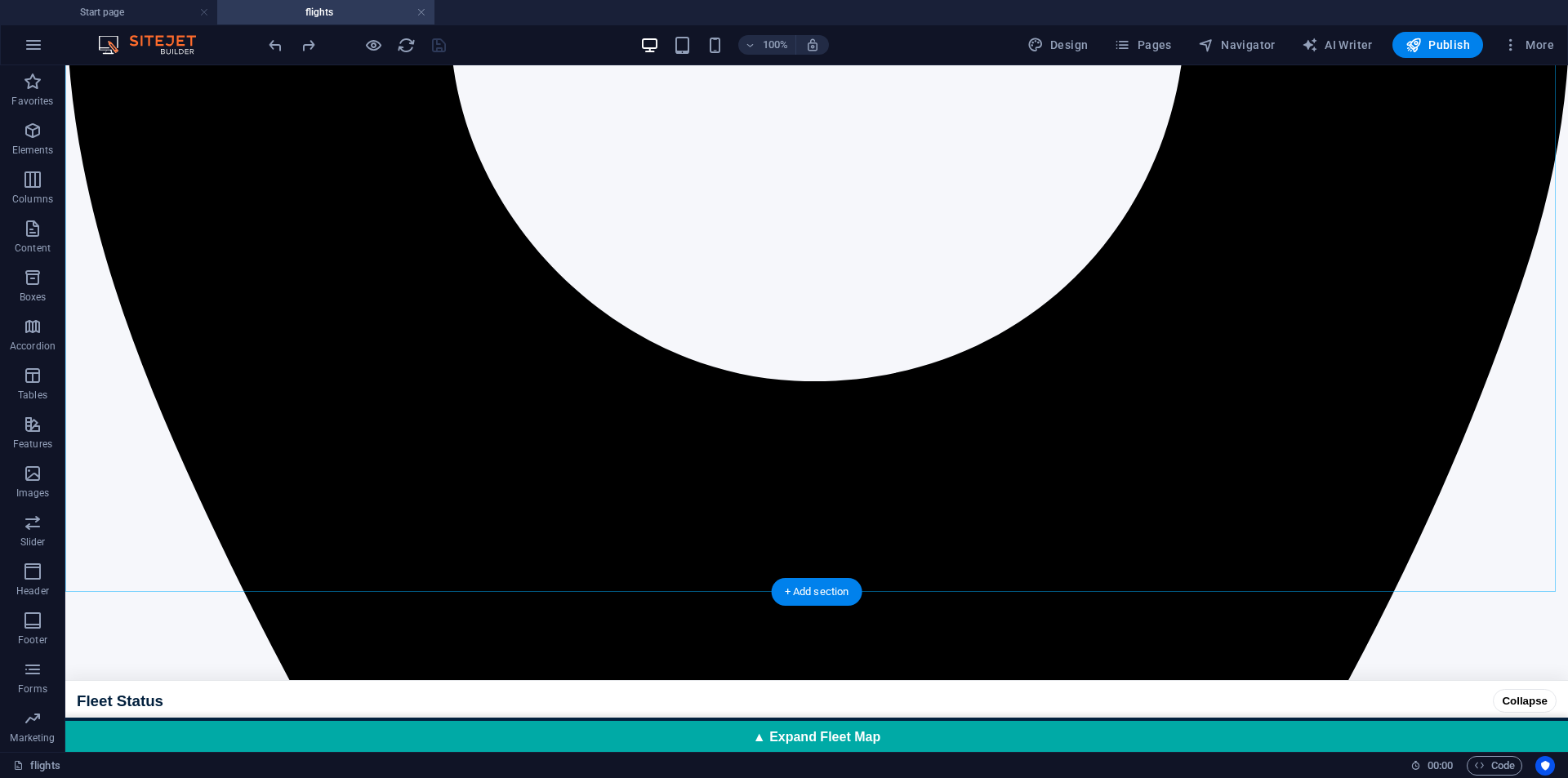
scroll to position [1062, 0]
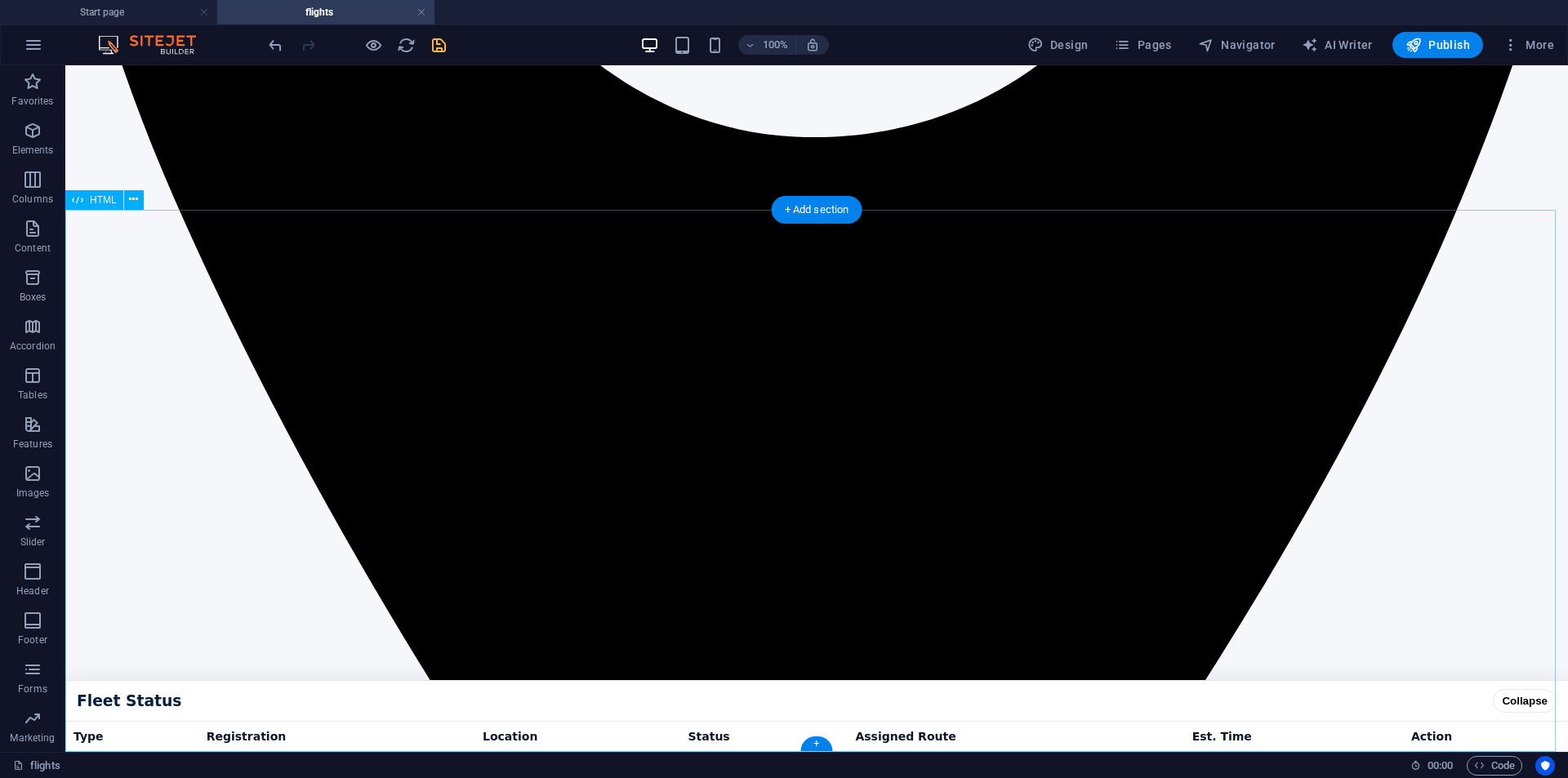
scroll to position [903, 0]
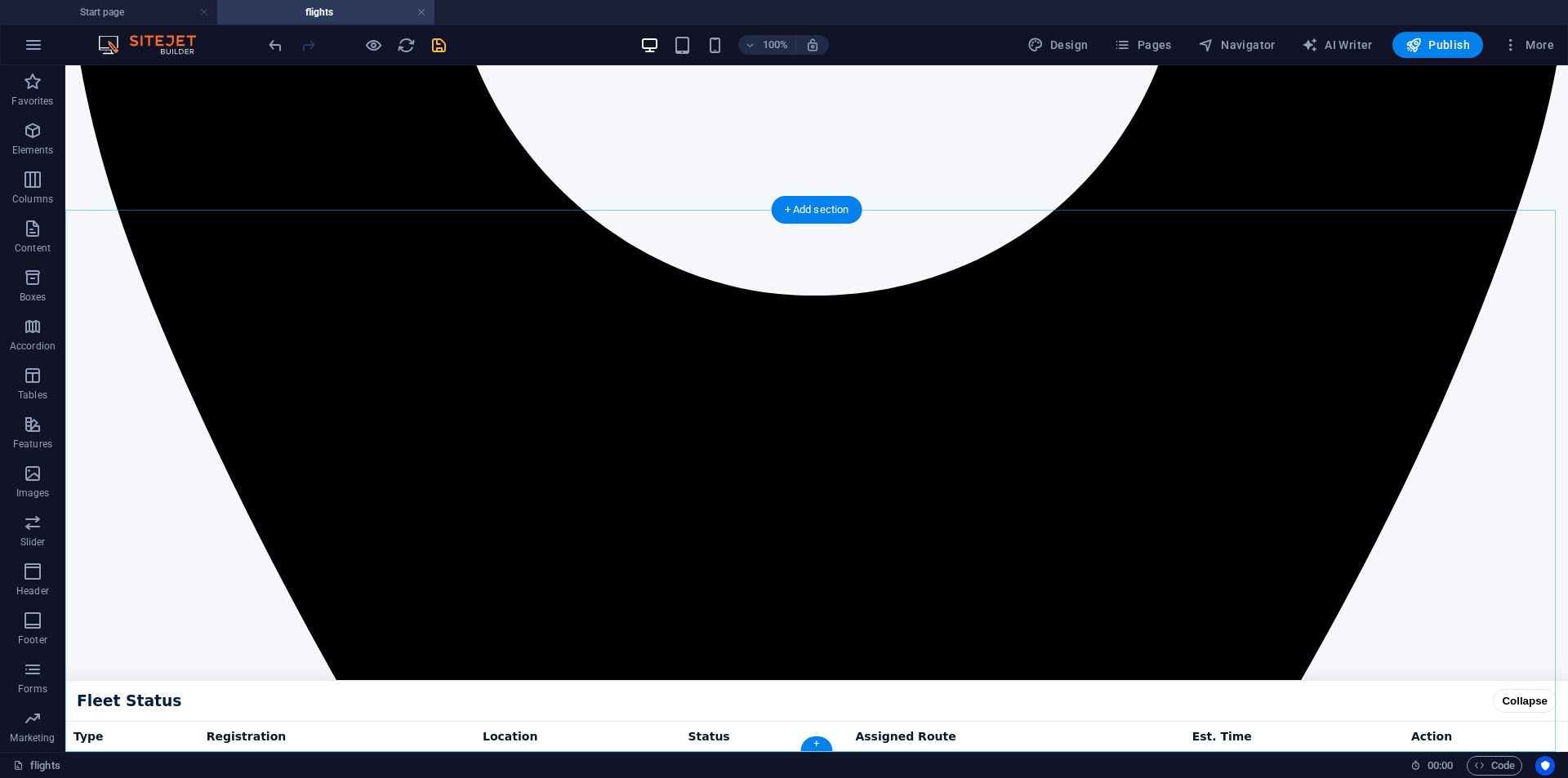
click at [816, 748] on div "+" at bounding box center [816, 743] width 32 height 15
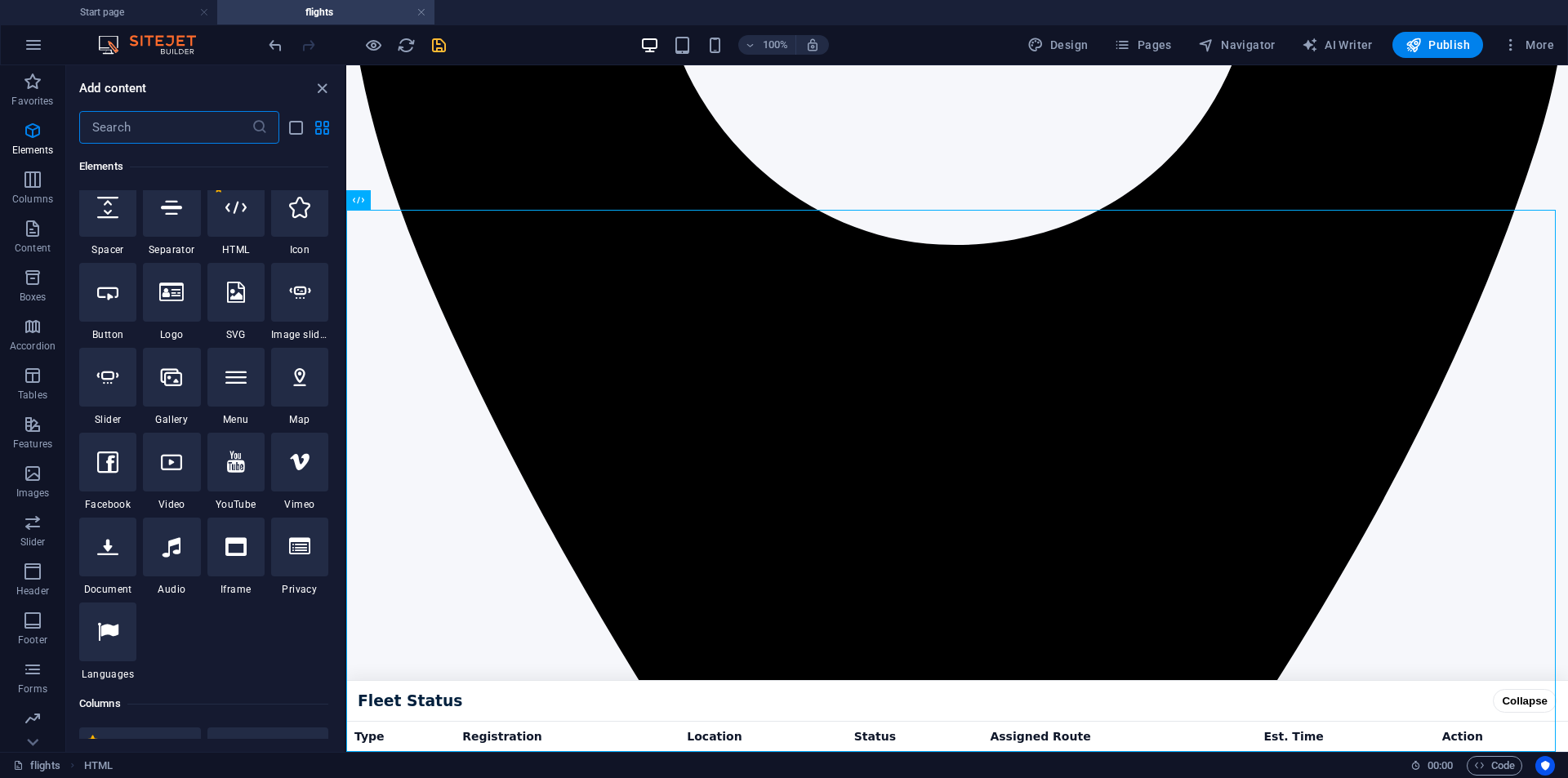
scroll to position [270, 0]
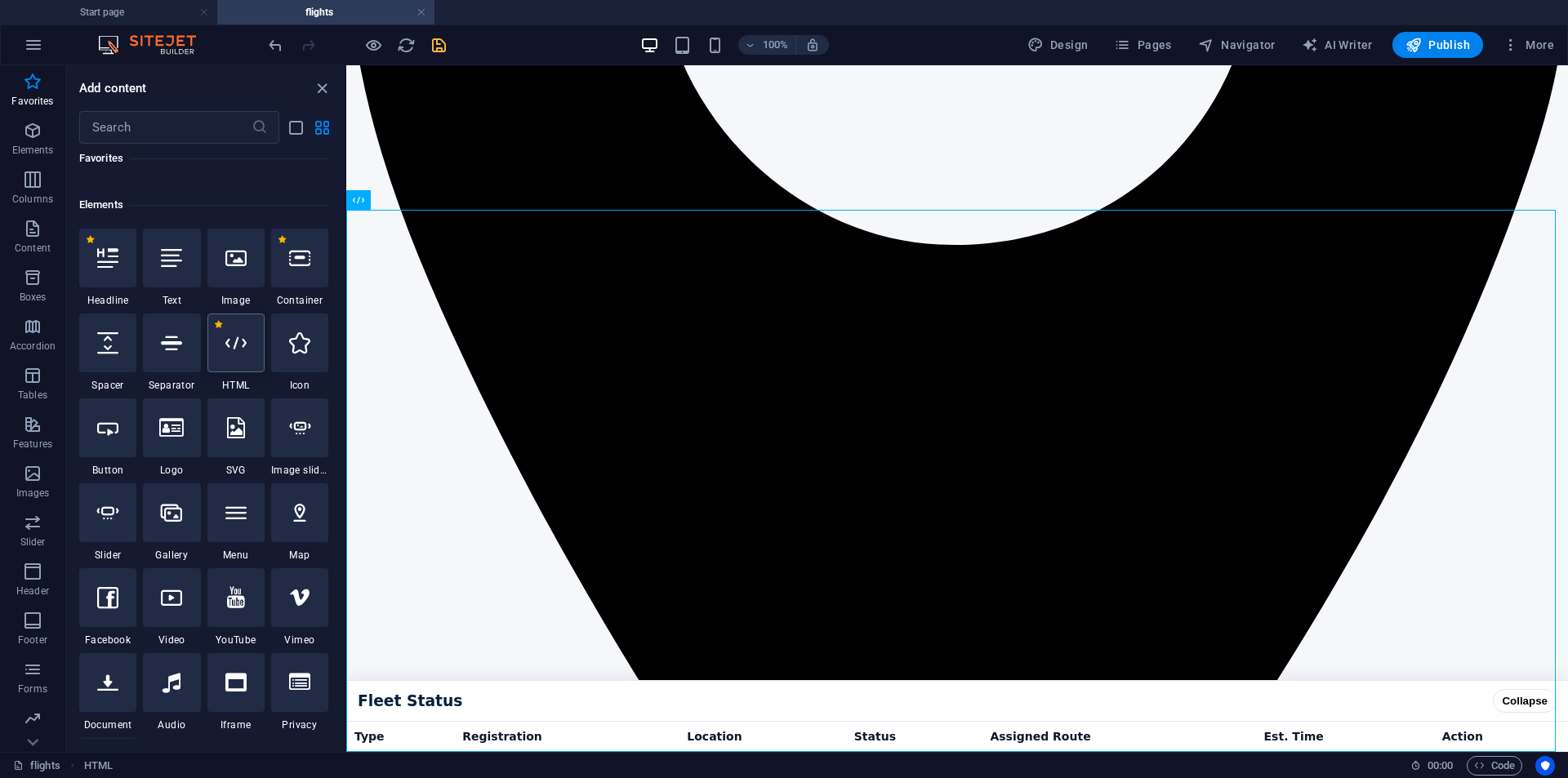
click at [220, 364] on div at bounding box center [236, 343] width 57 height 59
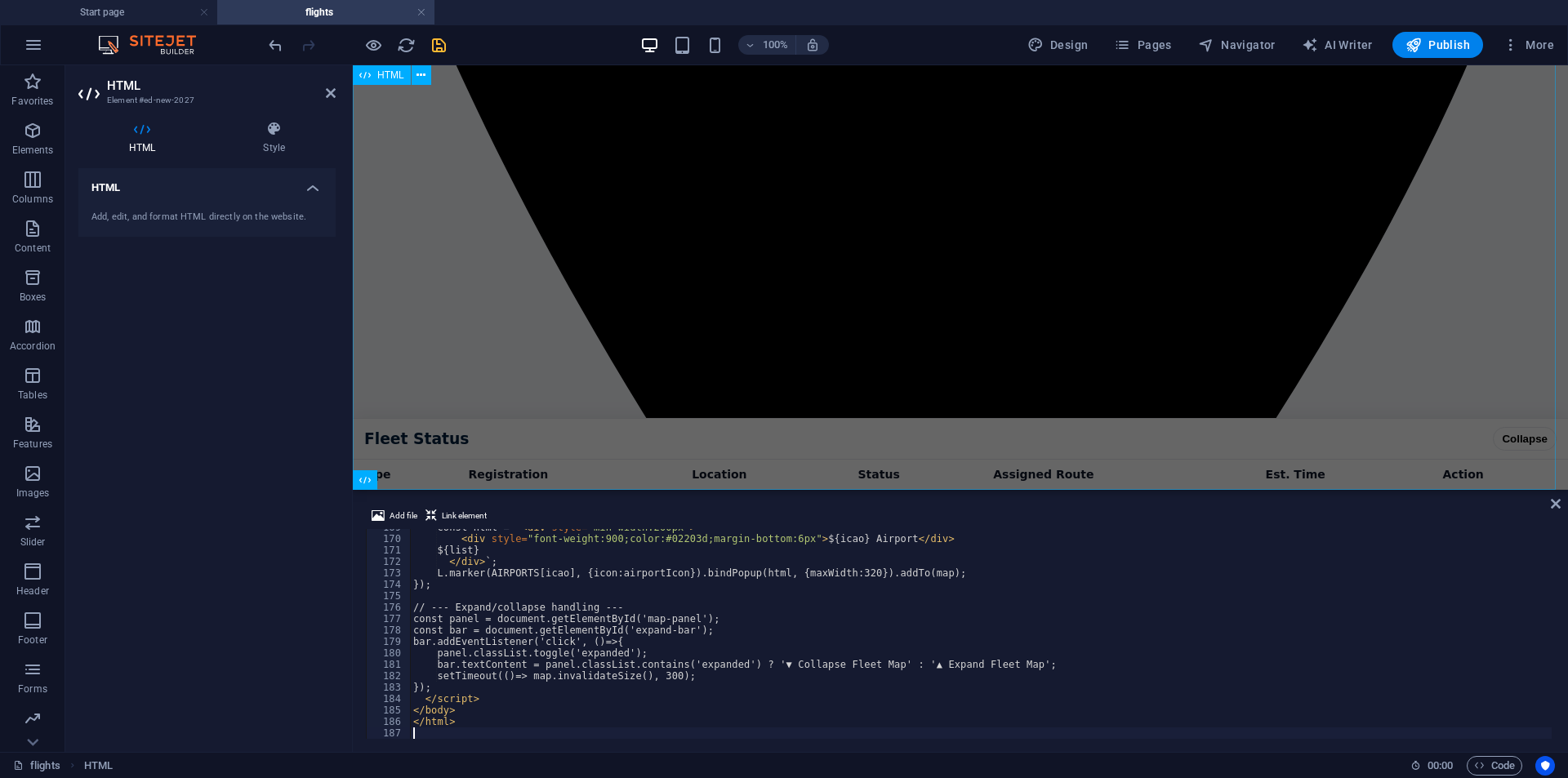
scroll to position [1929, 0]
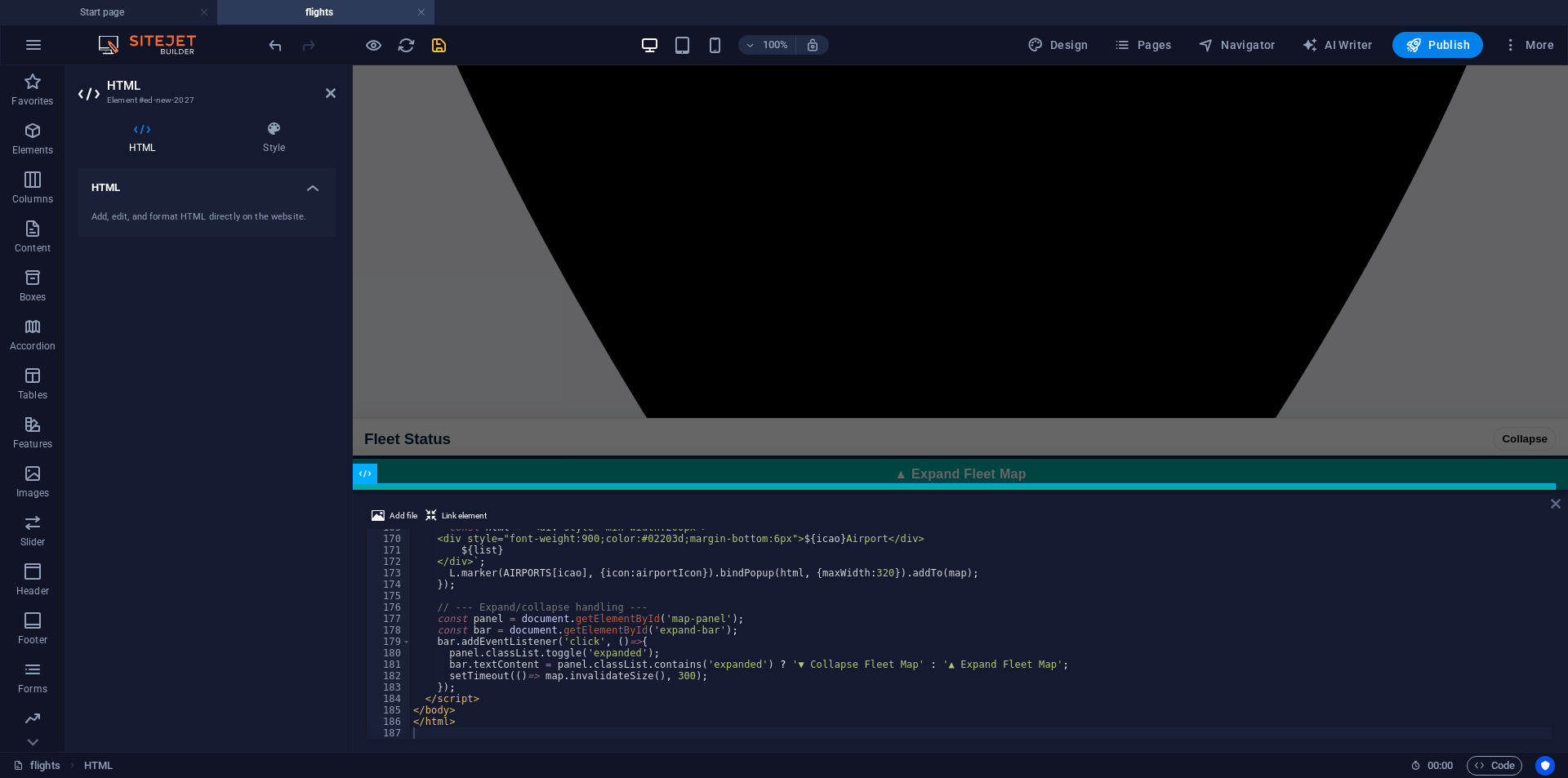
click at [1552, 501] on icon at bounding box center [1555, 503] width 10 height 13
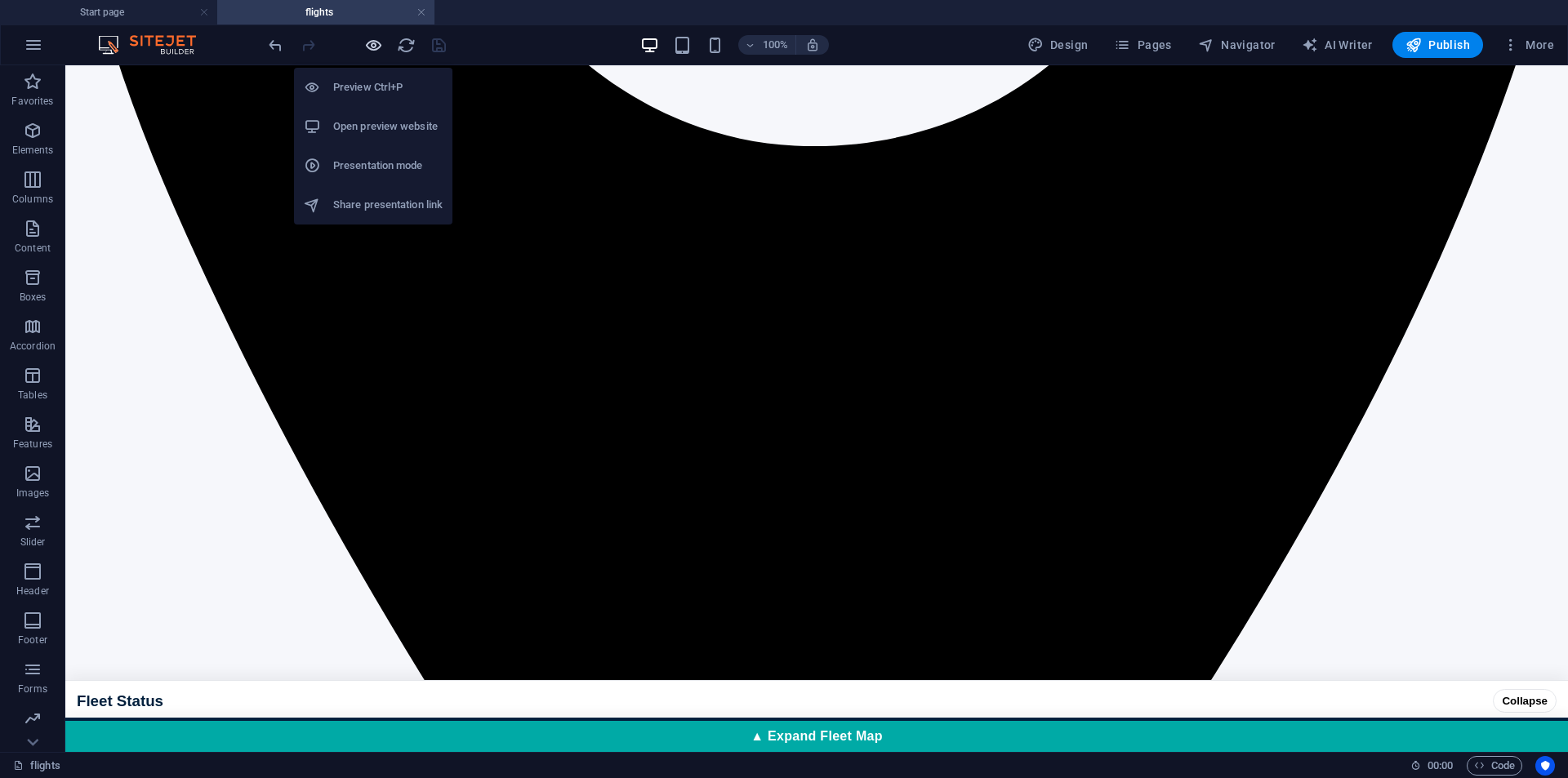
click at [373, 48] on icon "button" at bounding box center [373, 46] width 19 height 19
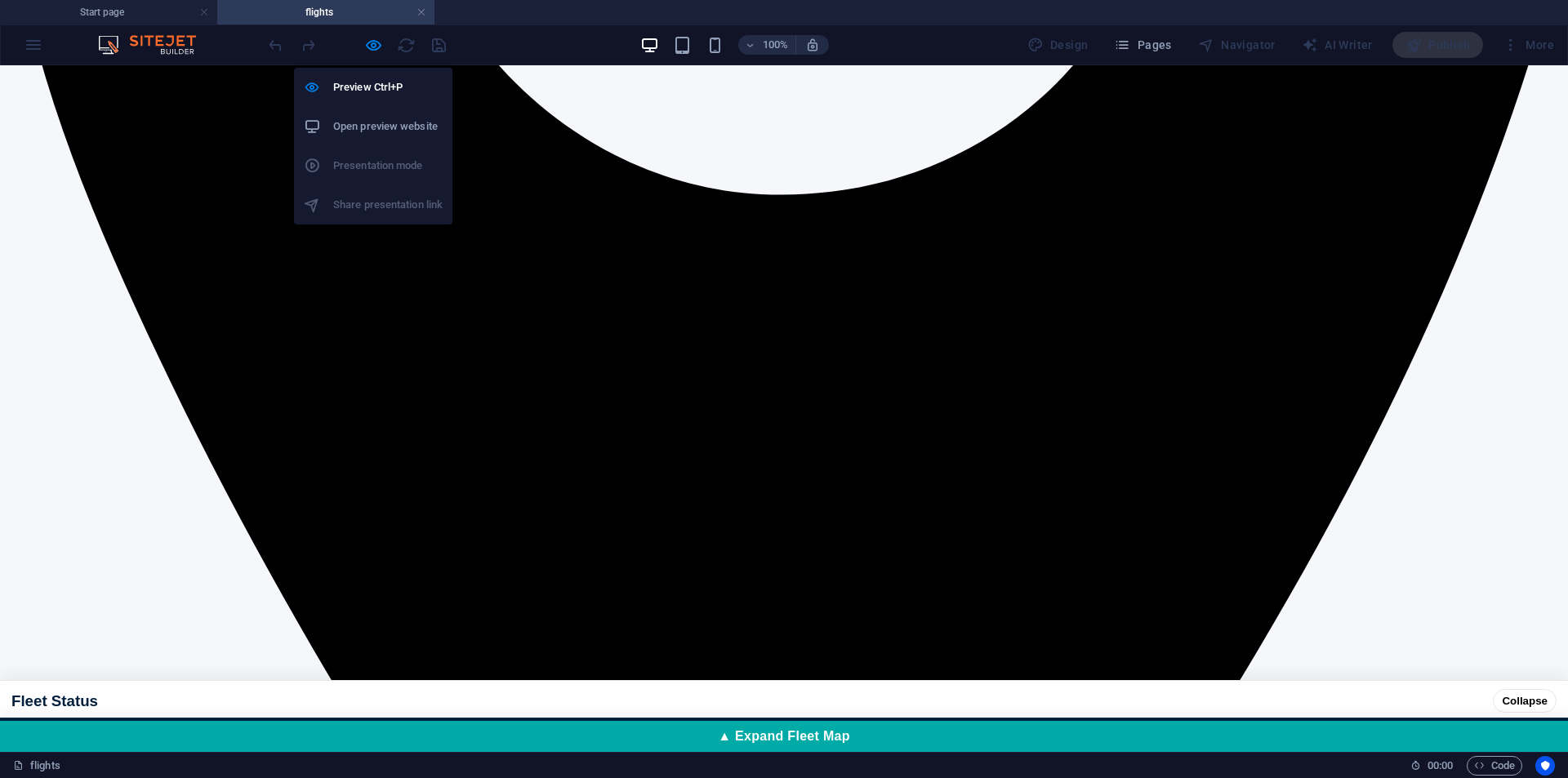
drag, startPoint x: 403, startPoint y: 126, endPoint x: 376, endPoint y: 48, distance: 82.5
click at [403, 126] on h6 "Open preview website" at bounding box center [388, 126] width 110 height 20
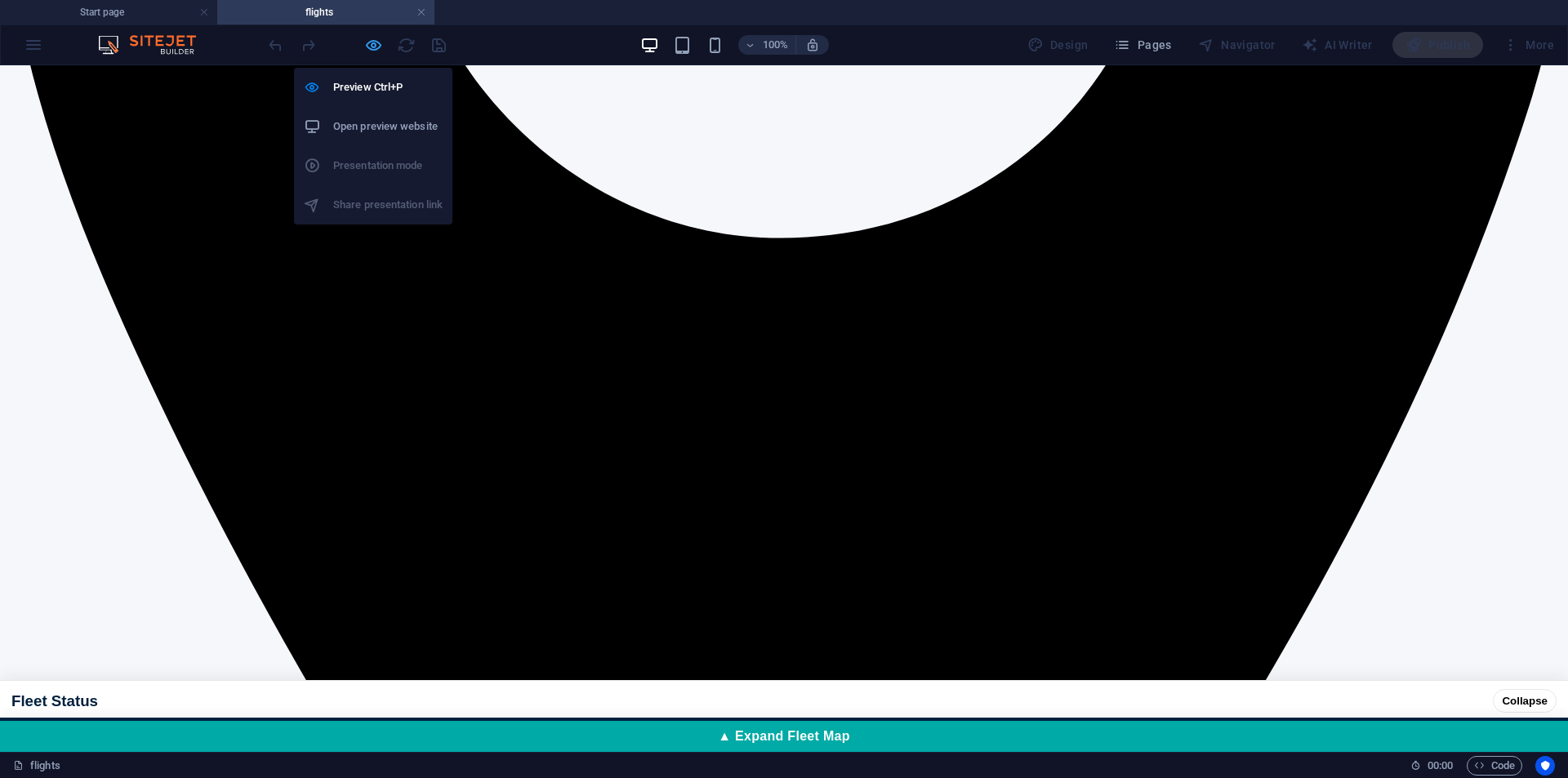
click at [365, 45] on icon "button" at bounding box center [373, 46] width 19 height 19
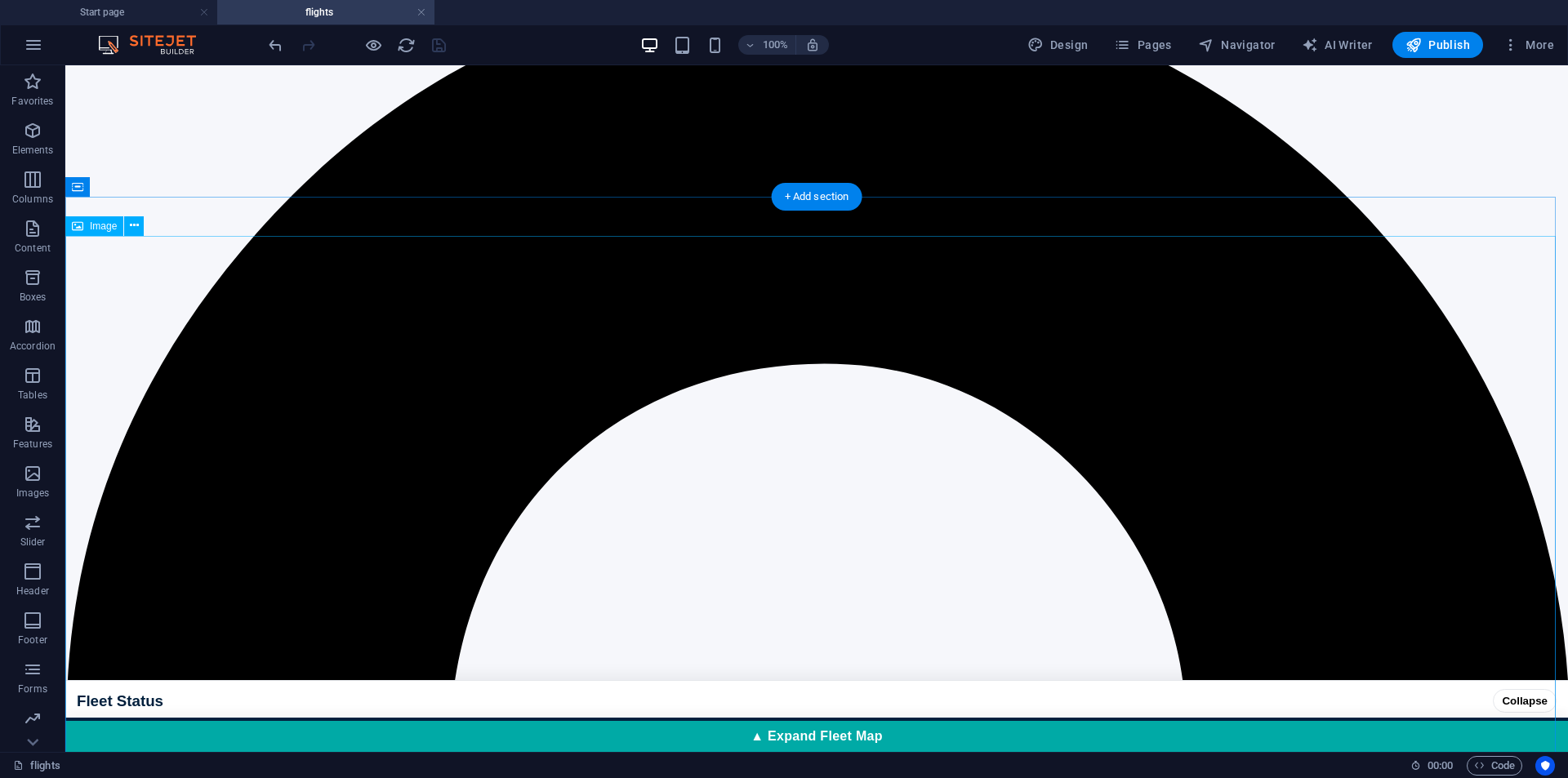
scroll to position [0, 0]
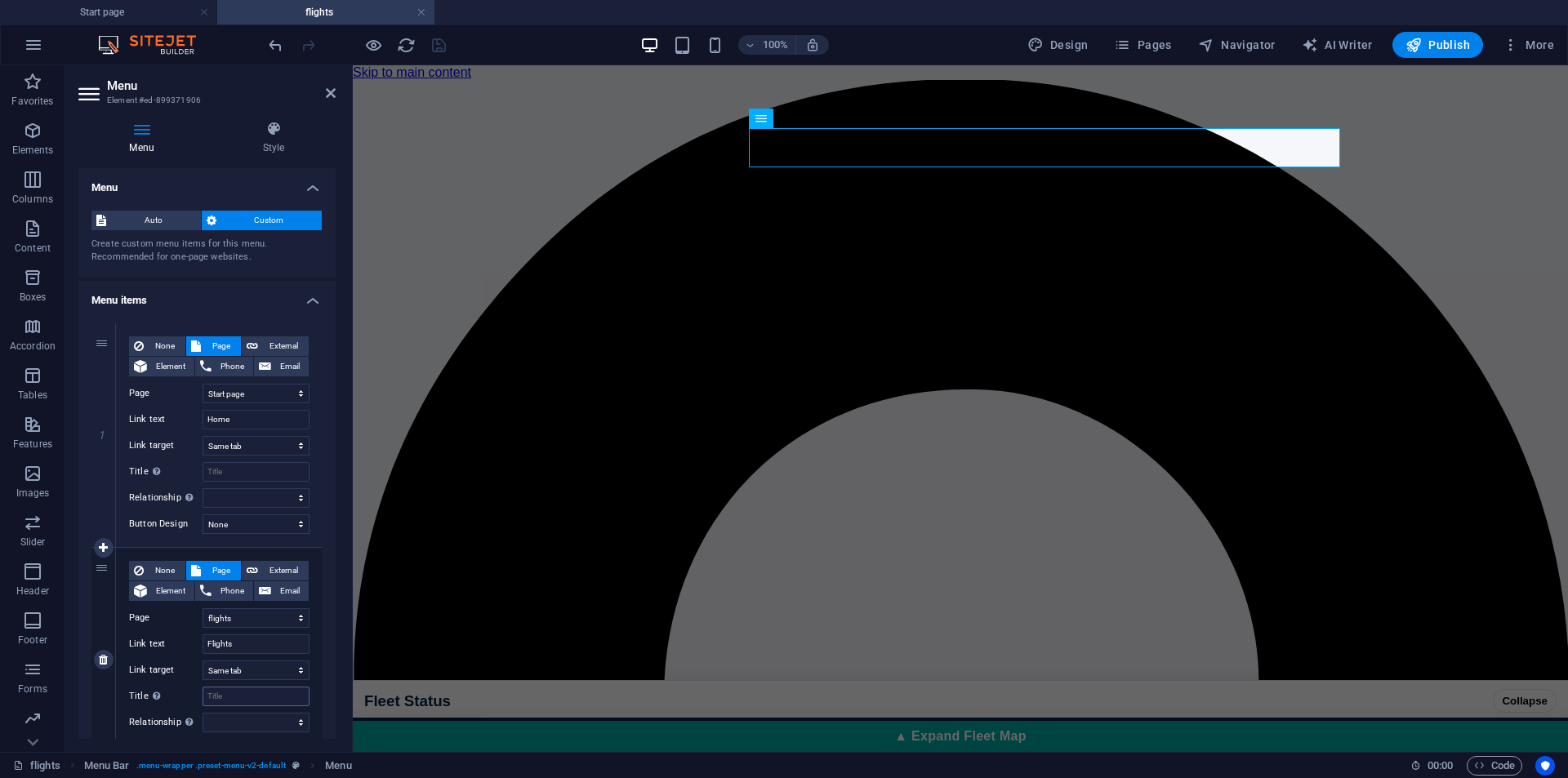
scroll to position [408, 0]
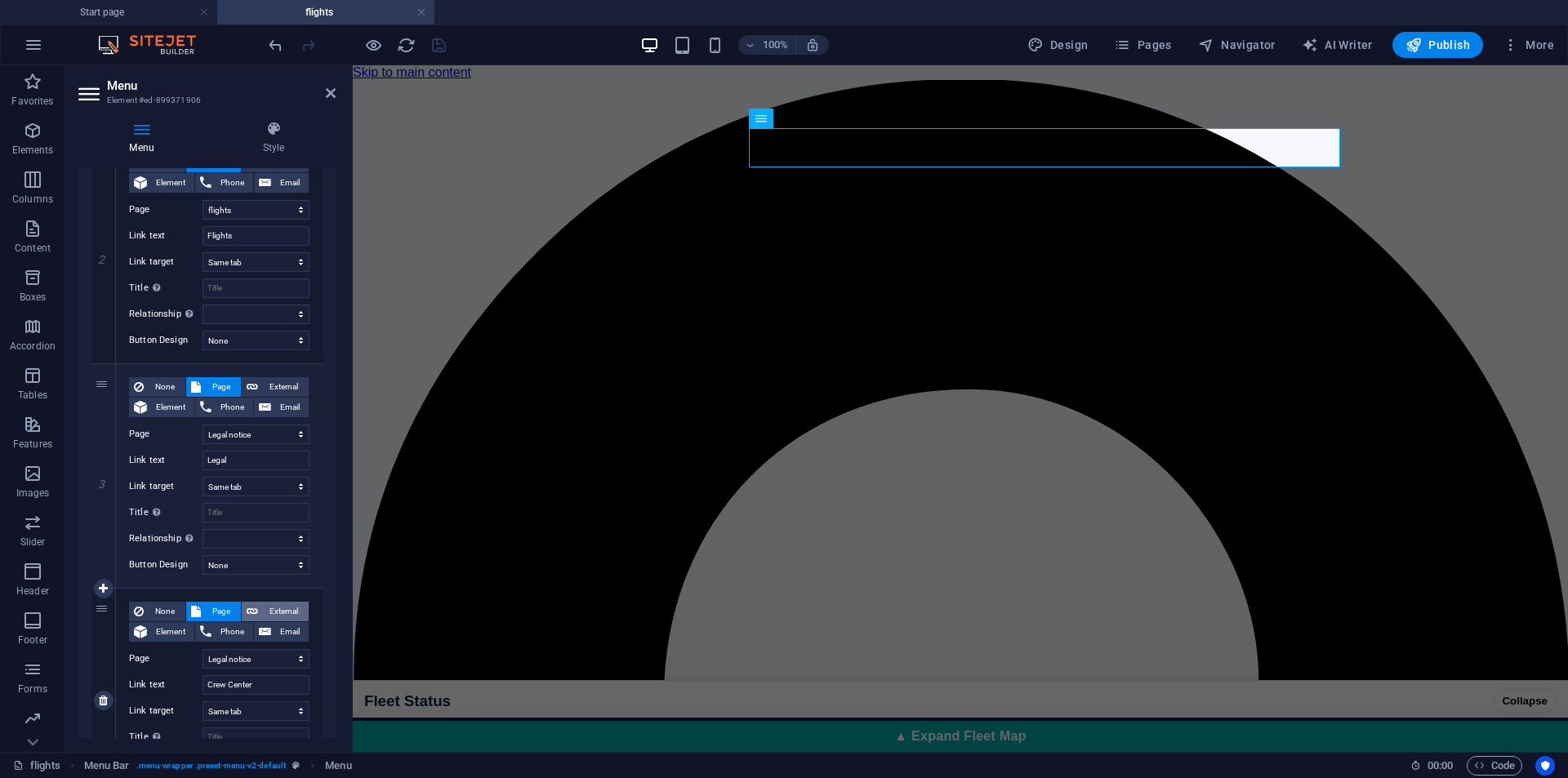
click at [272, 615] on span "External" at bounding box center [283, 611] width 41 height 20
click at [430, 41] on icon "save" at bounding box center [439, 46] width 19 height 19
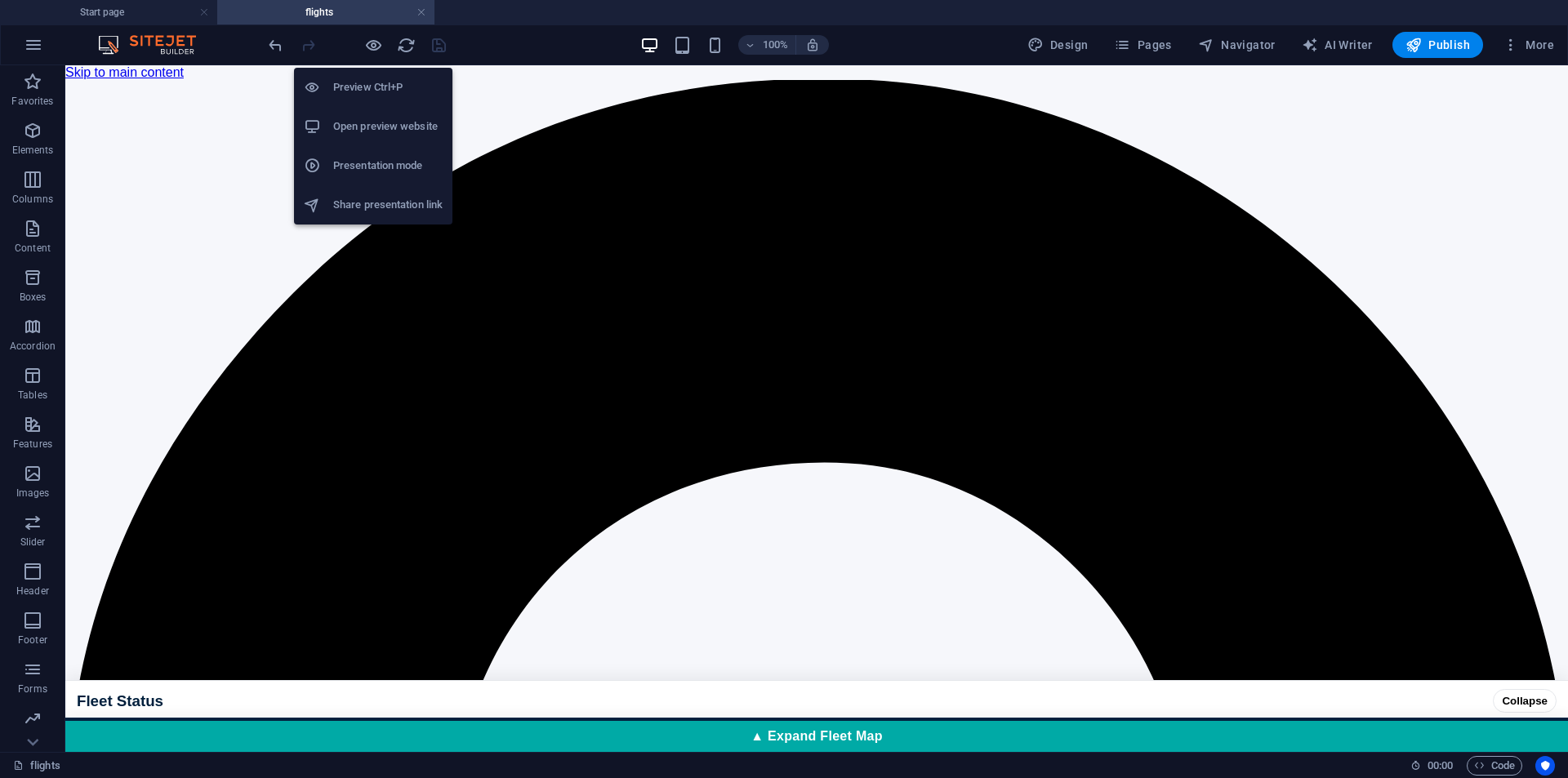
click at [393, 118] on h6 "Open preview website" at bounding box center [388, 126] width 110 height 20
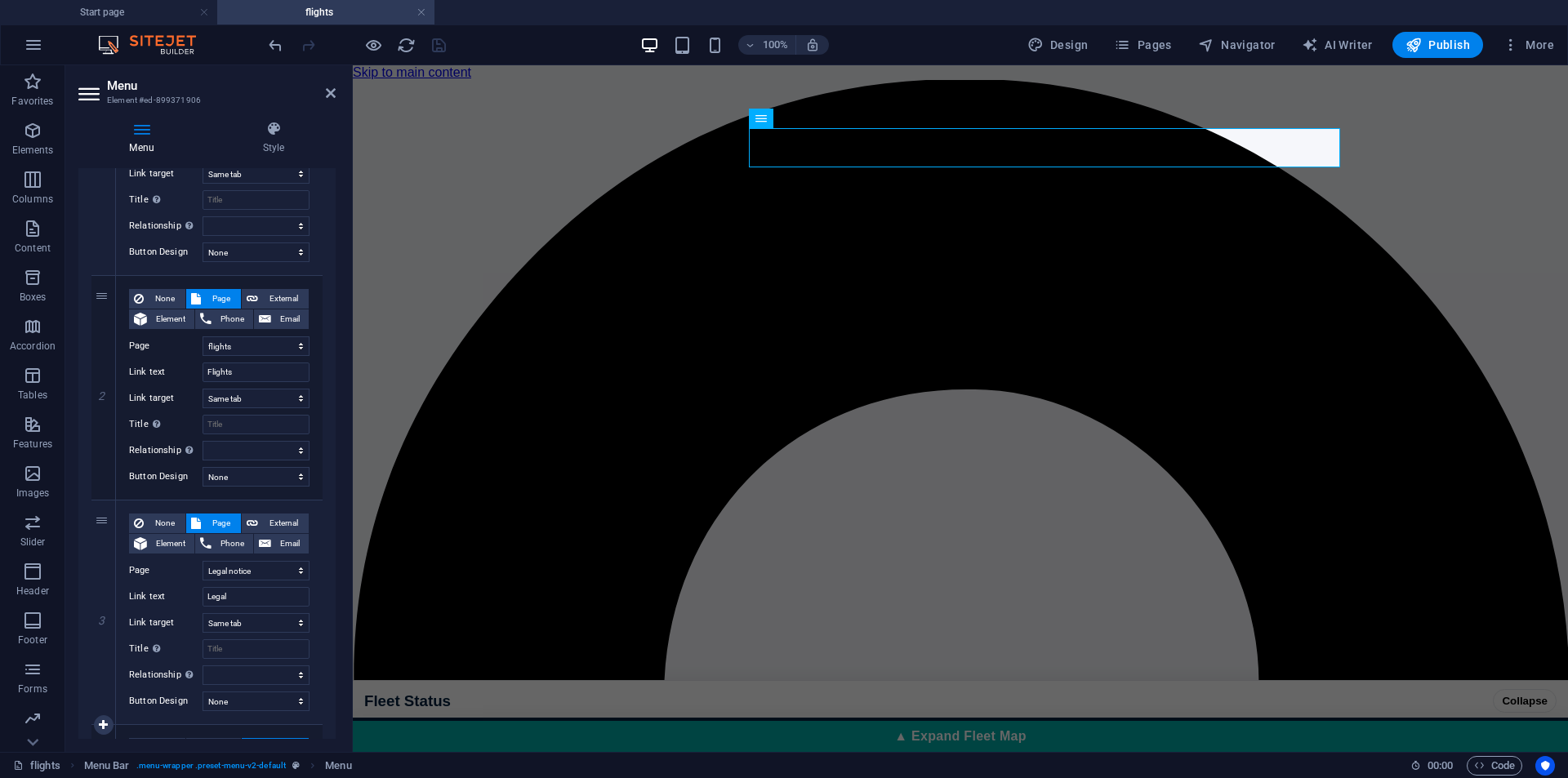
scroll to position [527, 0]
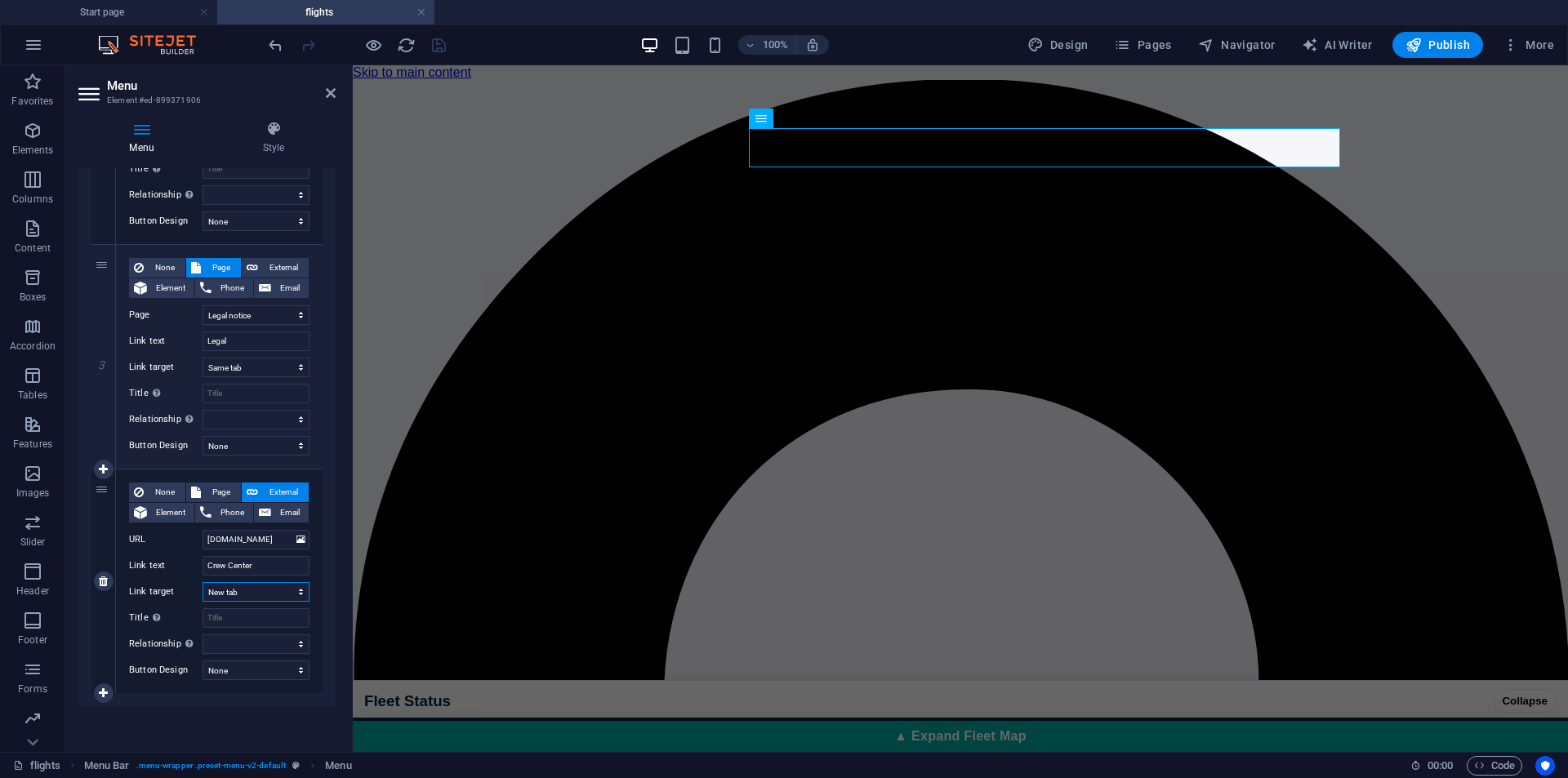
click at [270, 589] on select "New tab Same tab Overlay" at bounding box center [256, 592] width 107 height 20
click at [202, 583] on select "New tab Same tab Overlay" at bounding box center [256, 592] width 107 height 20
click at [340, 95] on aside "Menu Element #ed-899371906 Menu Style Menu Auto Custom Create custom menu items…" at bounding box center [209, 409] width 288 height 687
click at [328, 93] on icon at bounding box center [330, 92] width 10 height 13
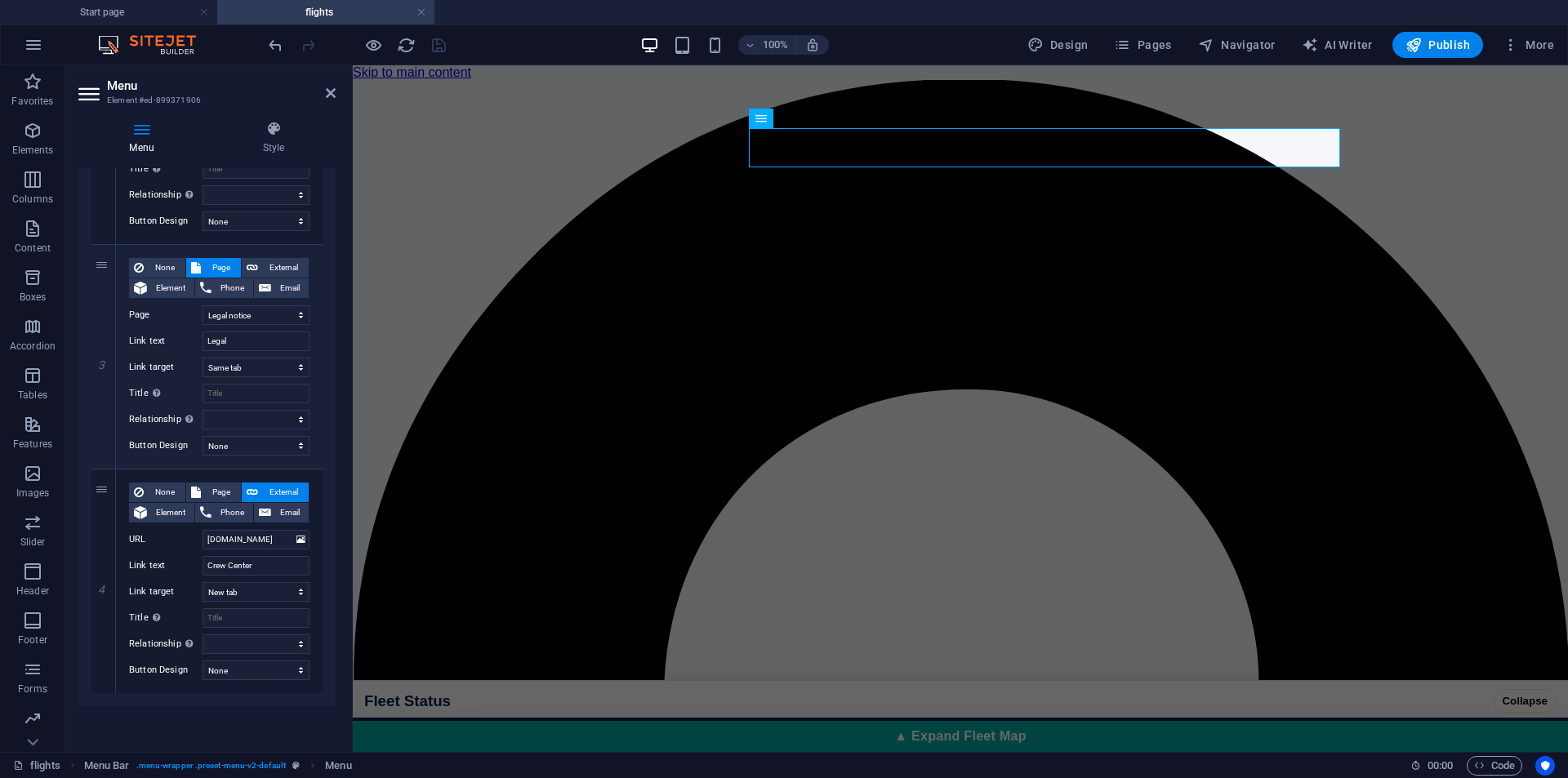
click at [327, 85] on h2 "Menu" at bounding box center [221, 86] width 229 height 15
click at [339, 96] on aside "Menu Element #ed-899371906 Menu Style Menu Auto Custom Create custom menu items…" at bounding box center [209, 409] width 288 height 687
click at [318, 92] on h2 "Menu" at bounding box center [221, 86] width 229 height 15
click at [328, 94] on icon at bounding box center [330, 92] width 10 height 13
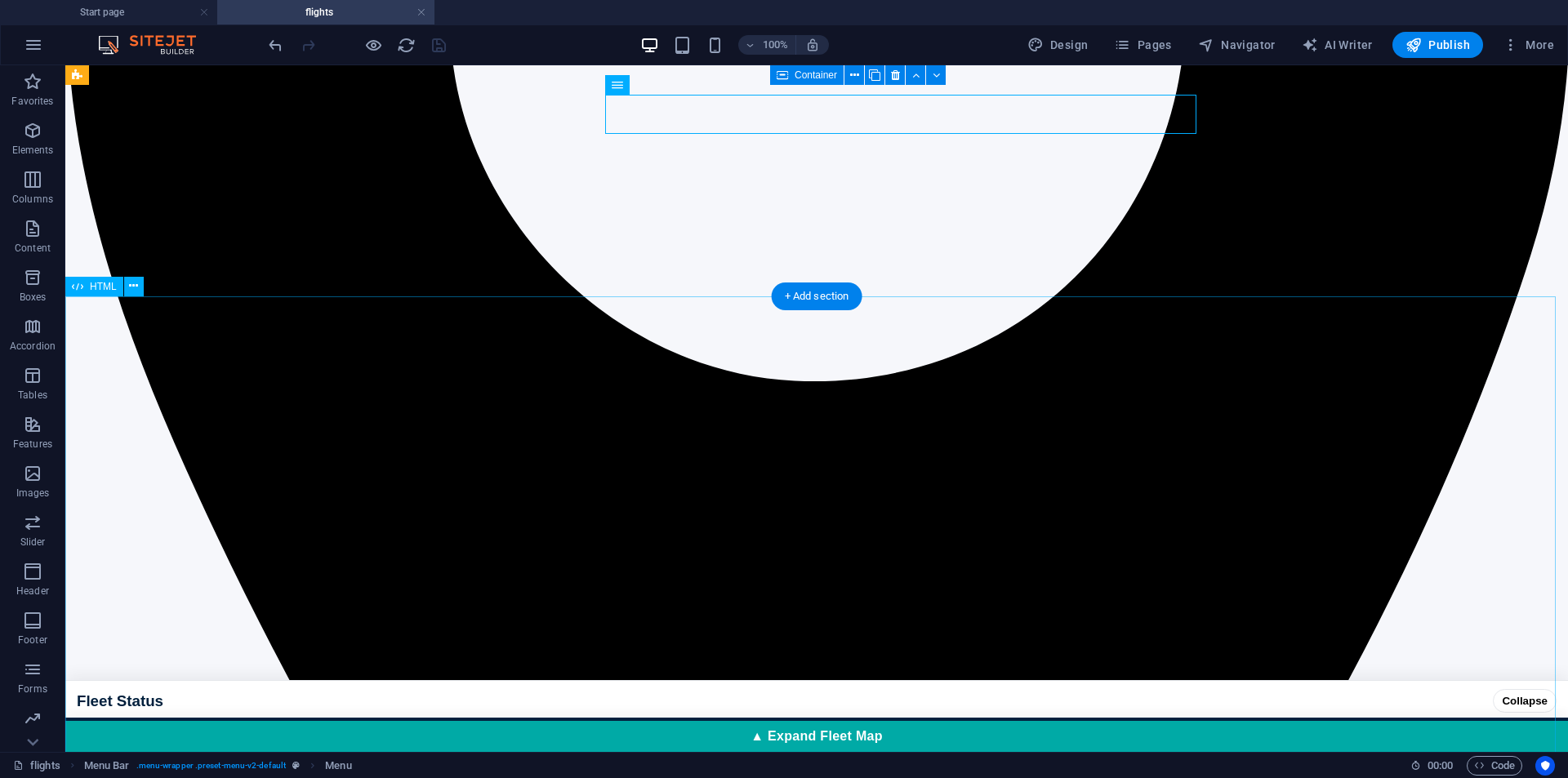
scroll to position [272, 0]
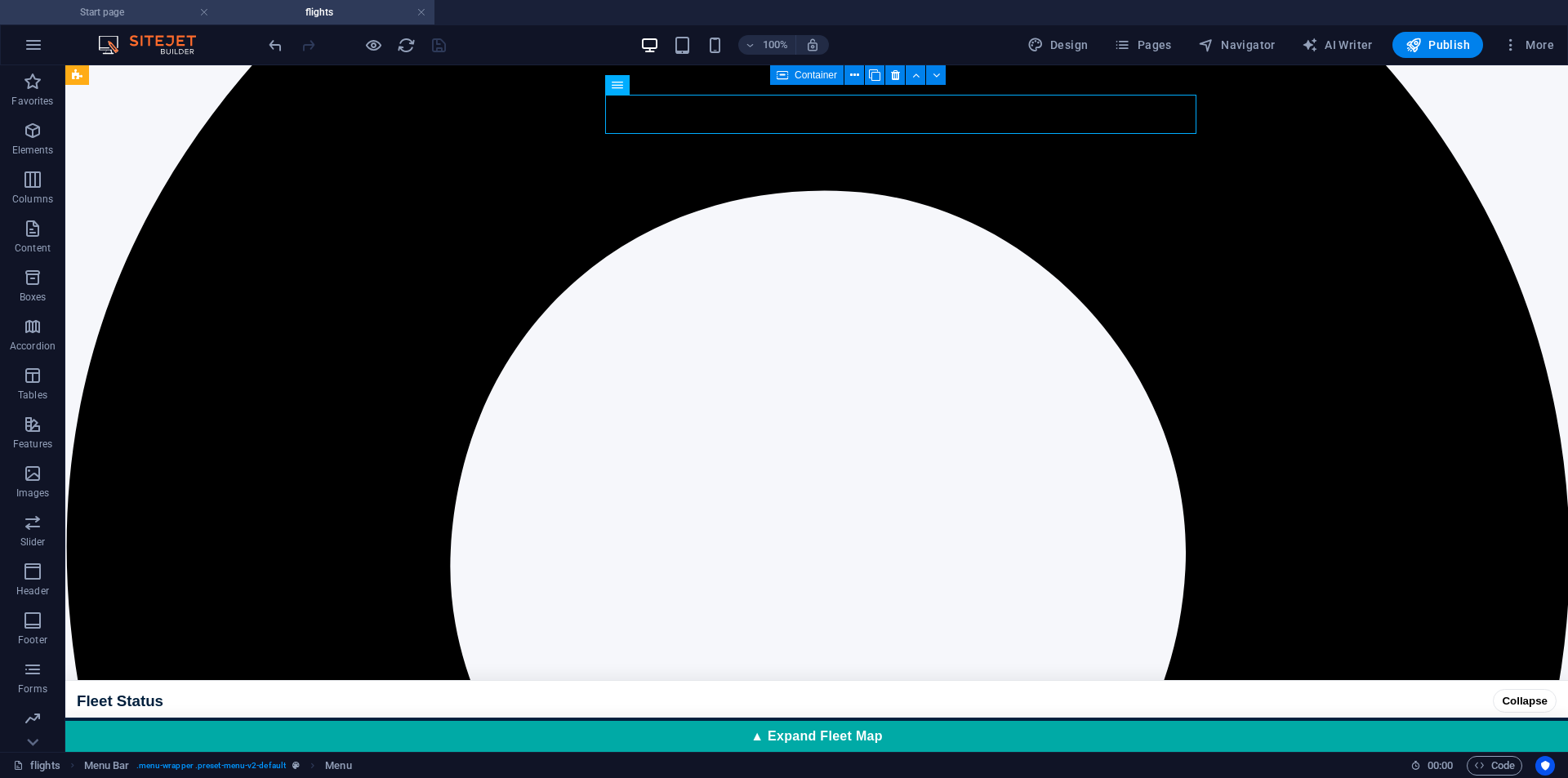
click at [148, 18] on h4 "Start page" at bounding box center [108, 12] width 217 height 18
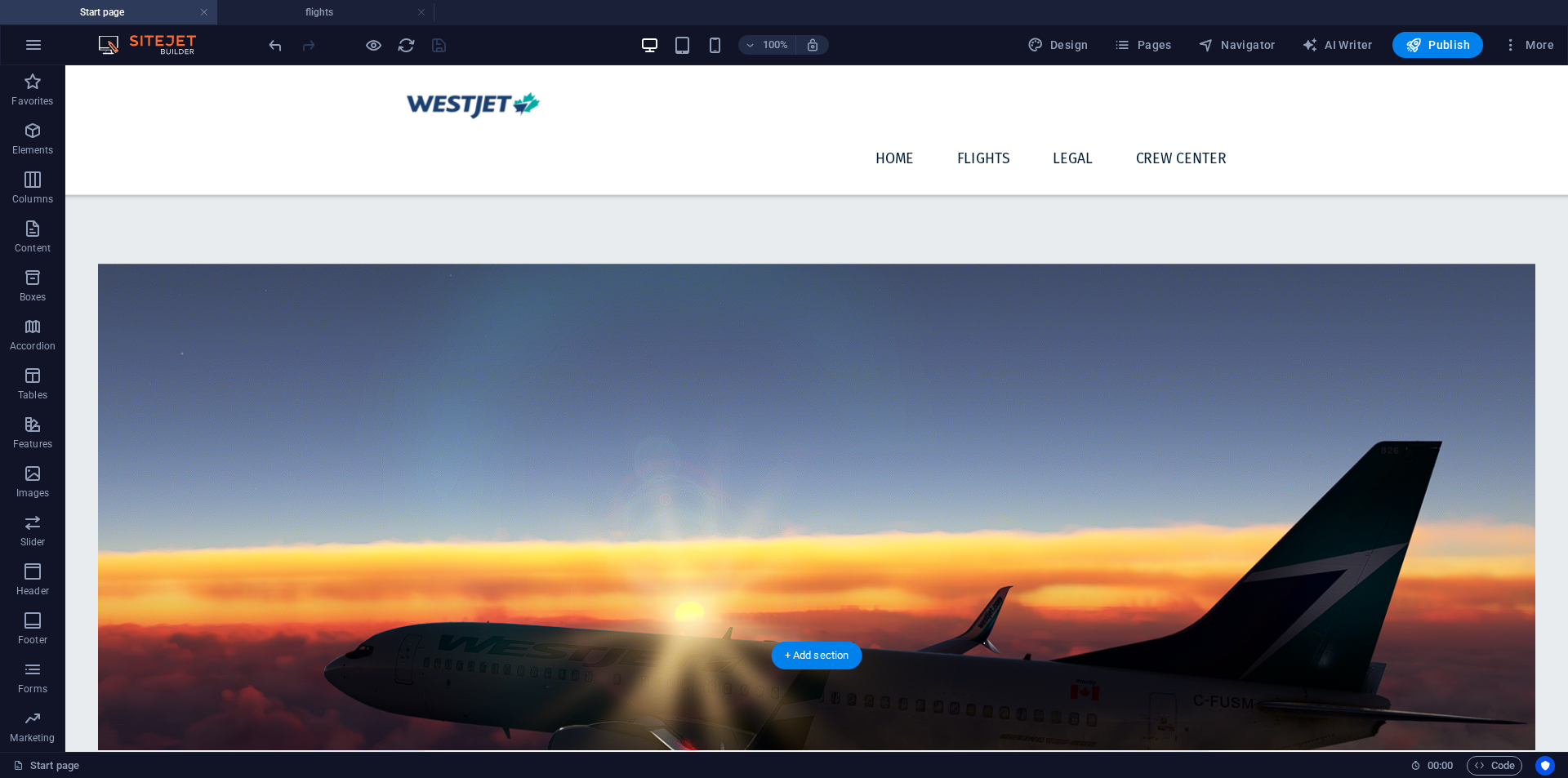
scroll to position [1238, 0]
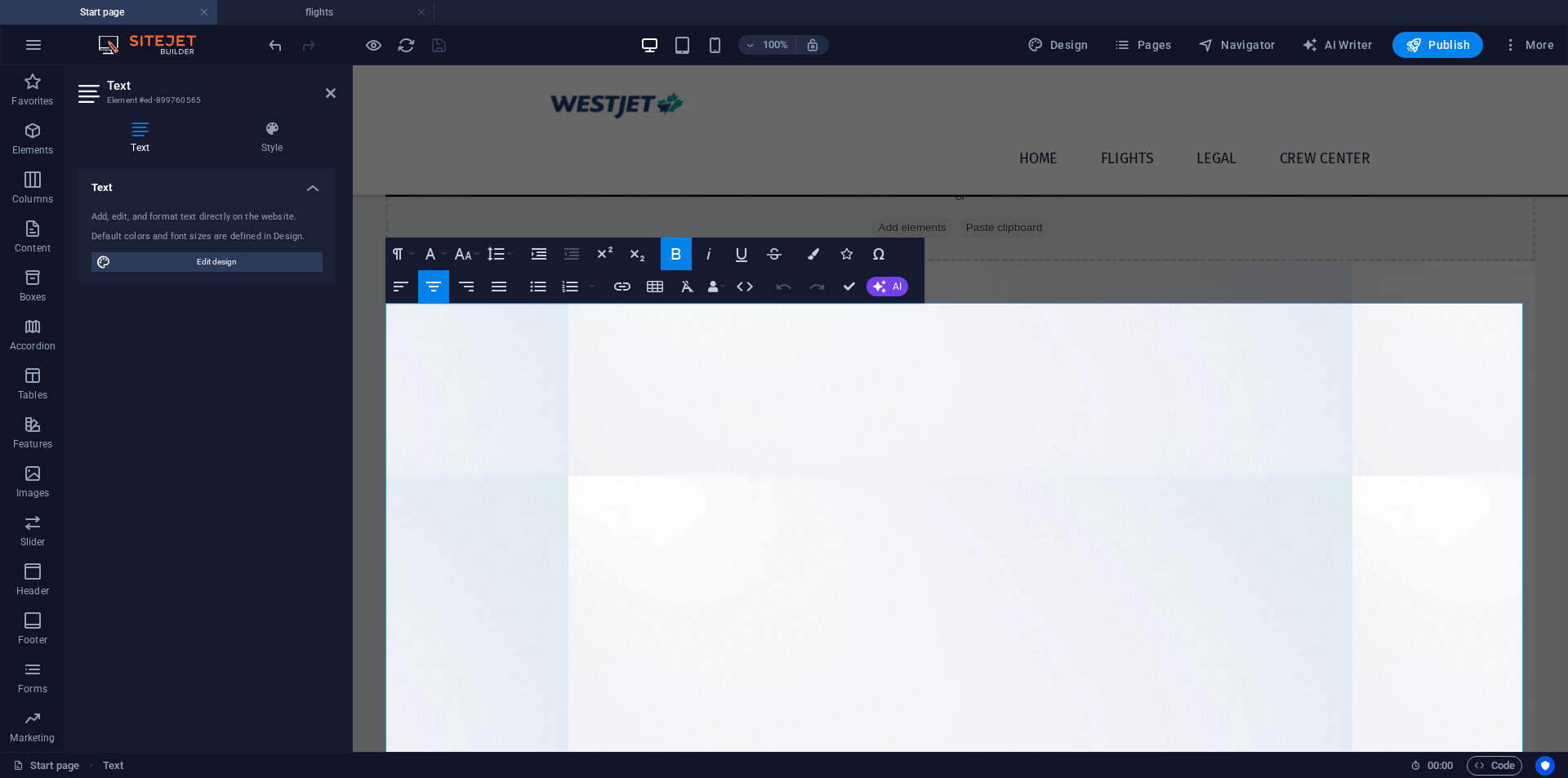
scroll to position [1170, 0]
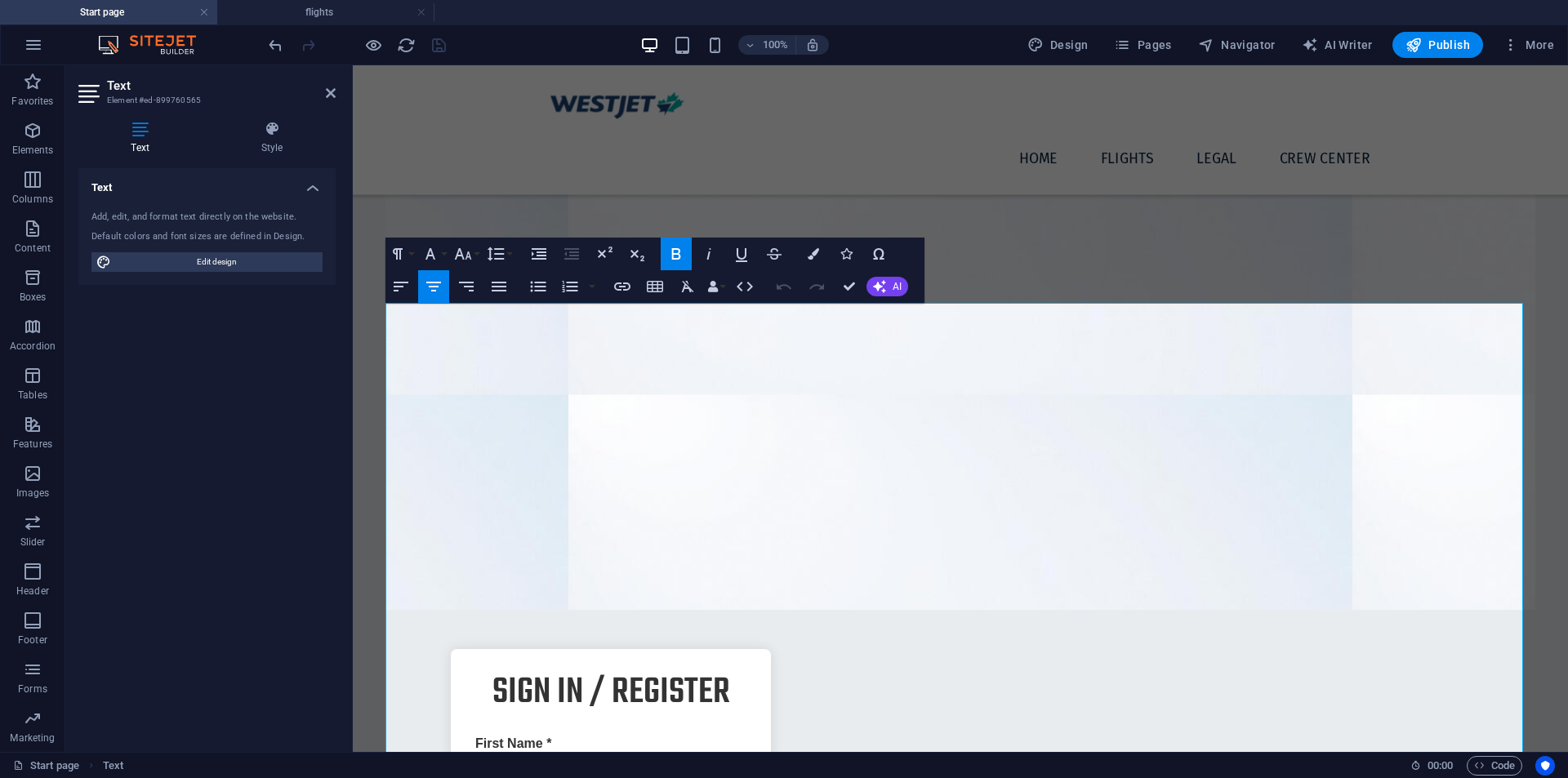
click at [453, 257] on icon "button" at bounding box center [462, 254] width 20 height 20
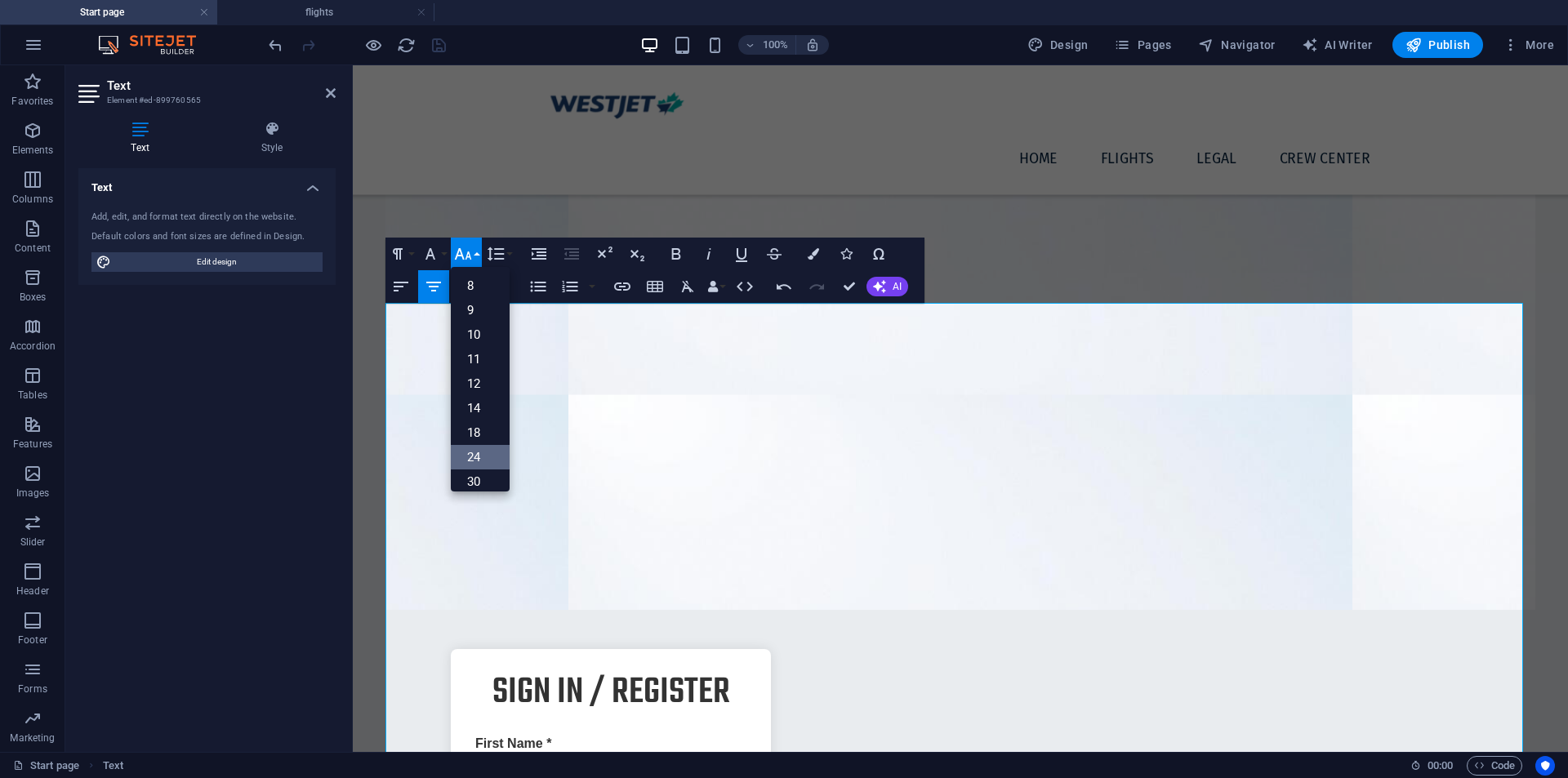
click at [475, 458] on link "24" at bounding box center [481, 457] width 59 height 24
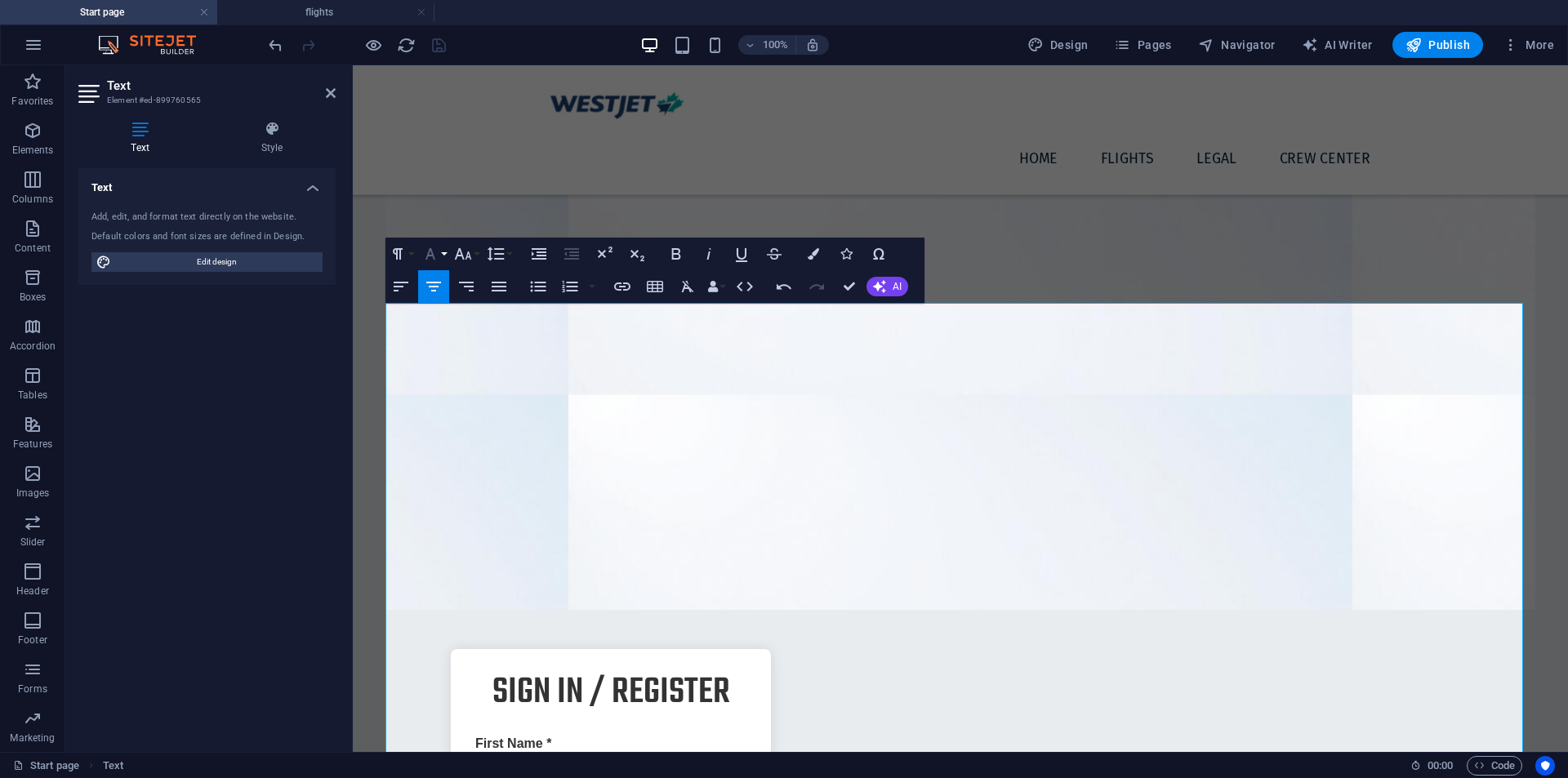
click at [440, 254] on button "Font Family" at bounding box center [434, 254] width 31 height 33
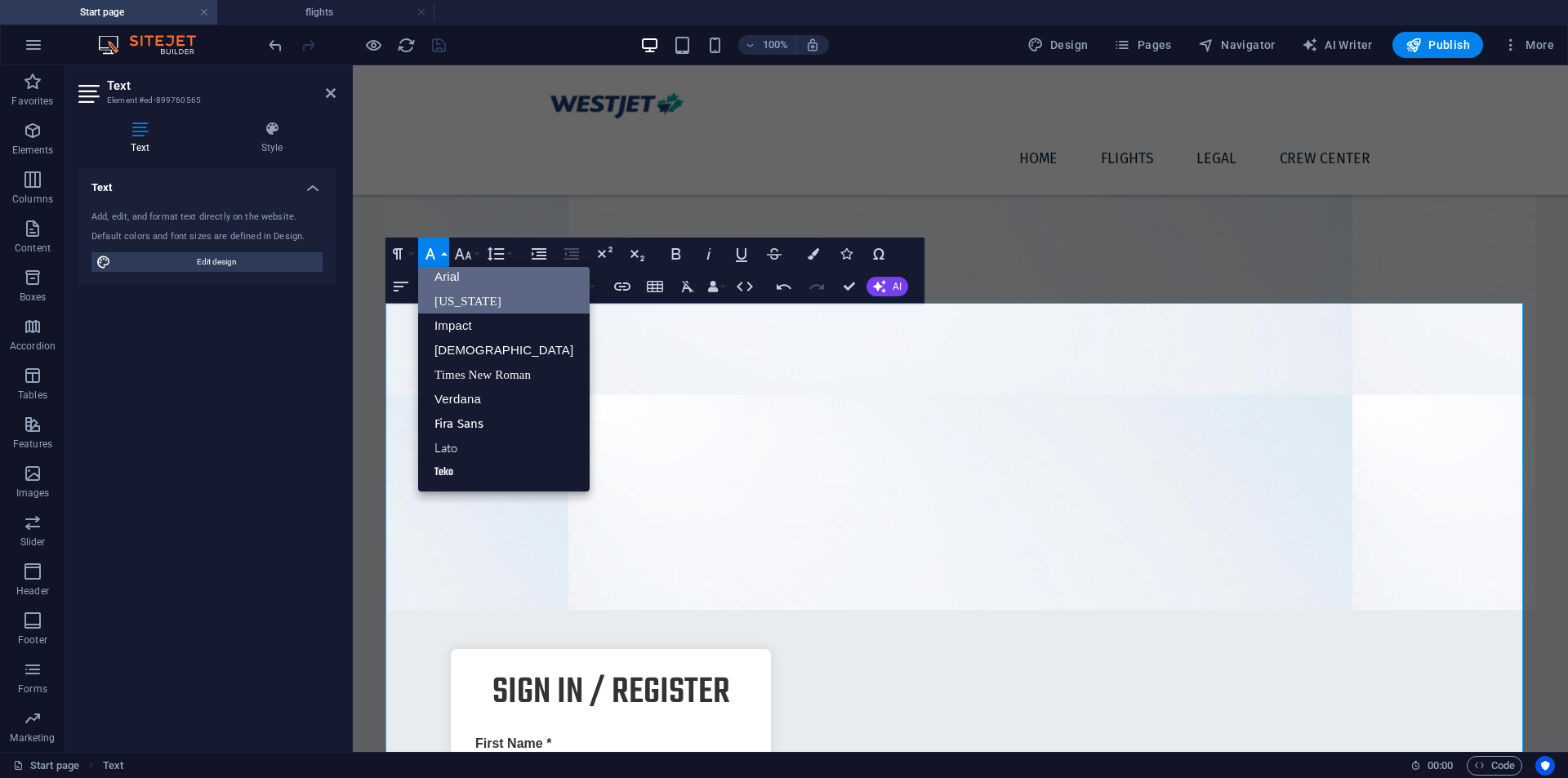
scroll to position [9, 0]
click at [464, 420] on link "Fira Sans" at bounding box center [504, 424] width 171 height 24
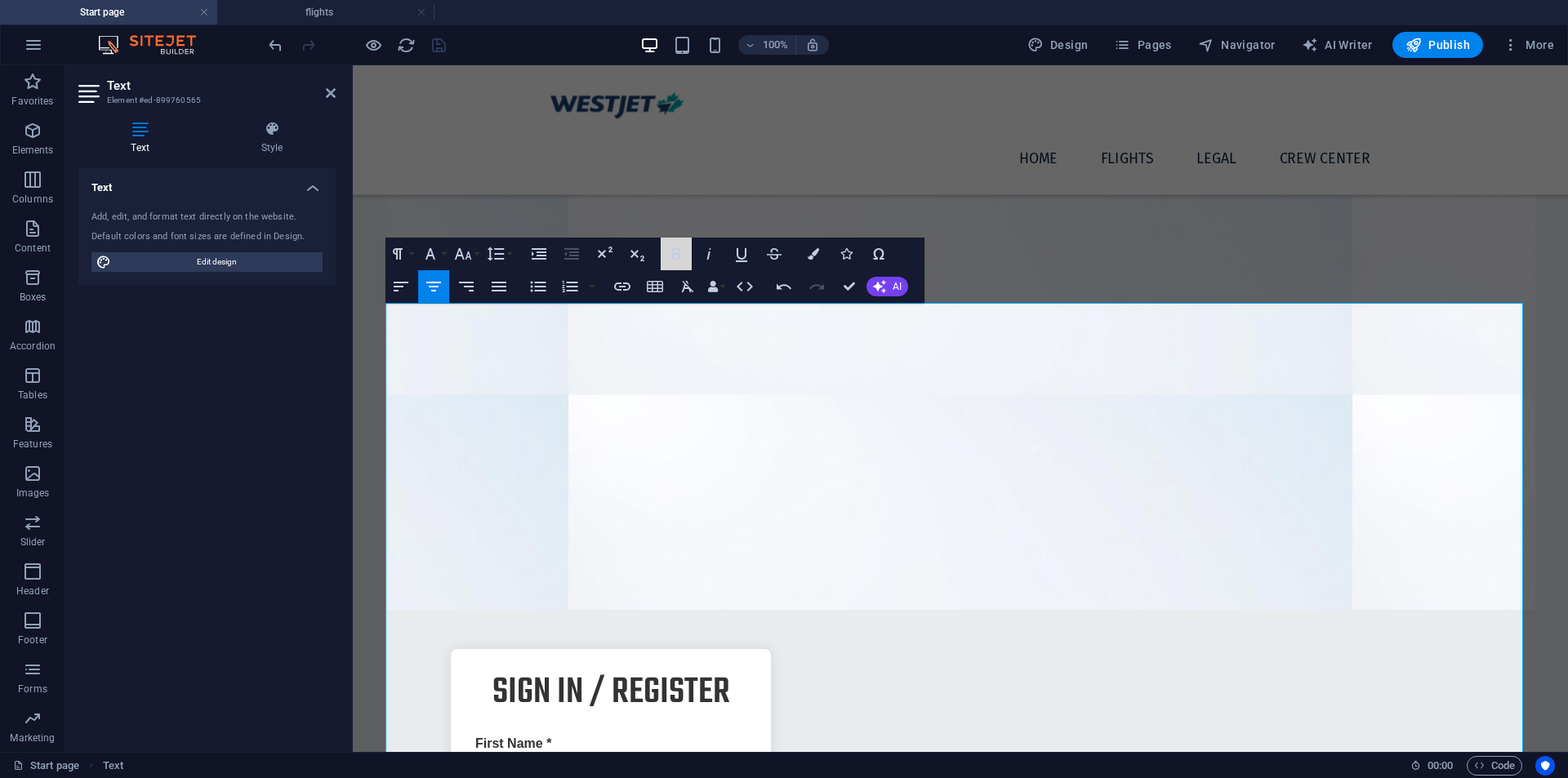
click at [676, 252] on icon "button" at bounding box center [676, 254] width 20 height 20
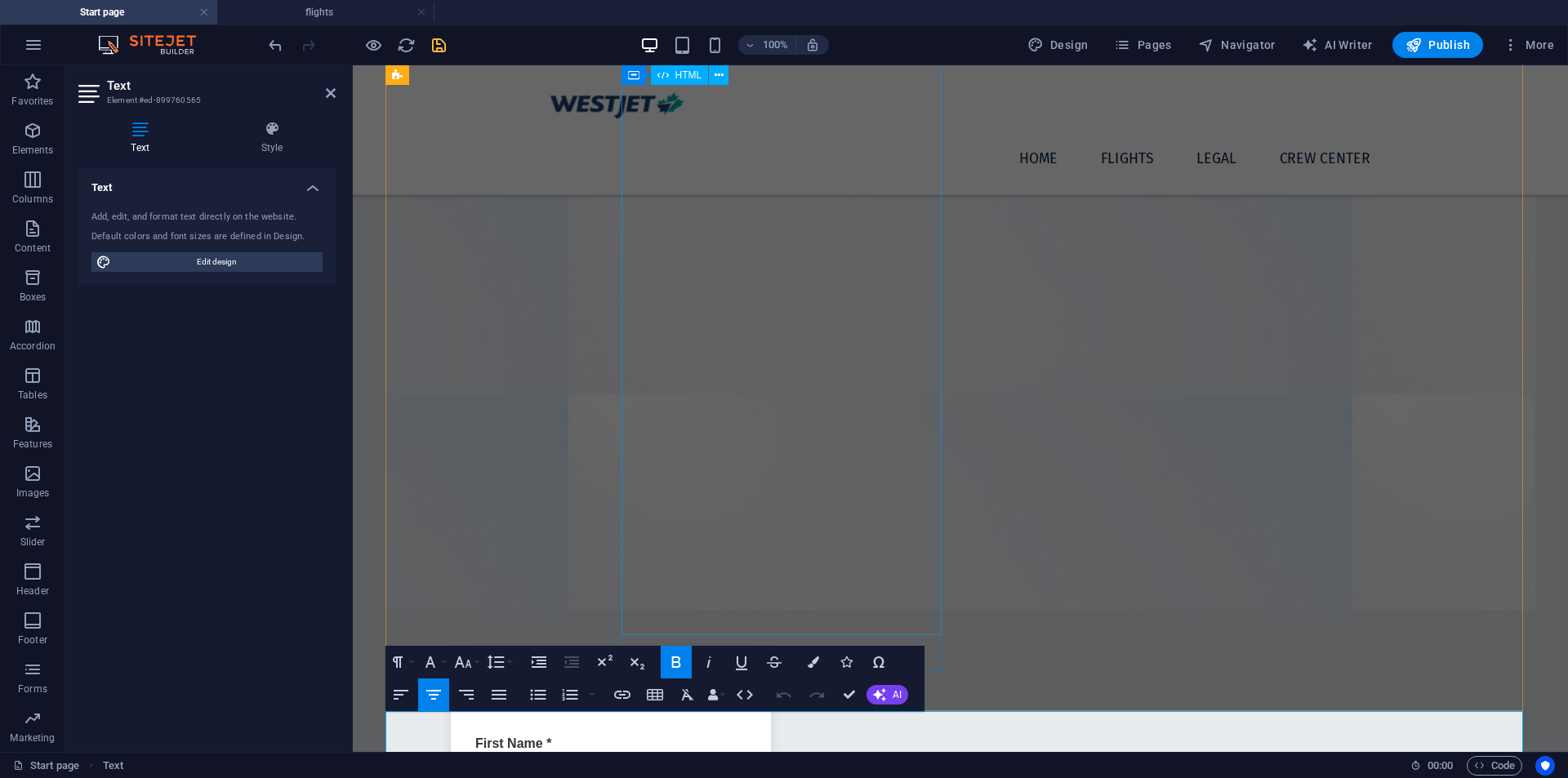
scroll to position [762, 0]
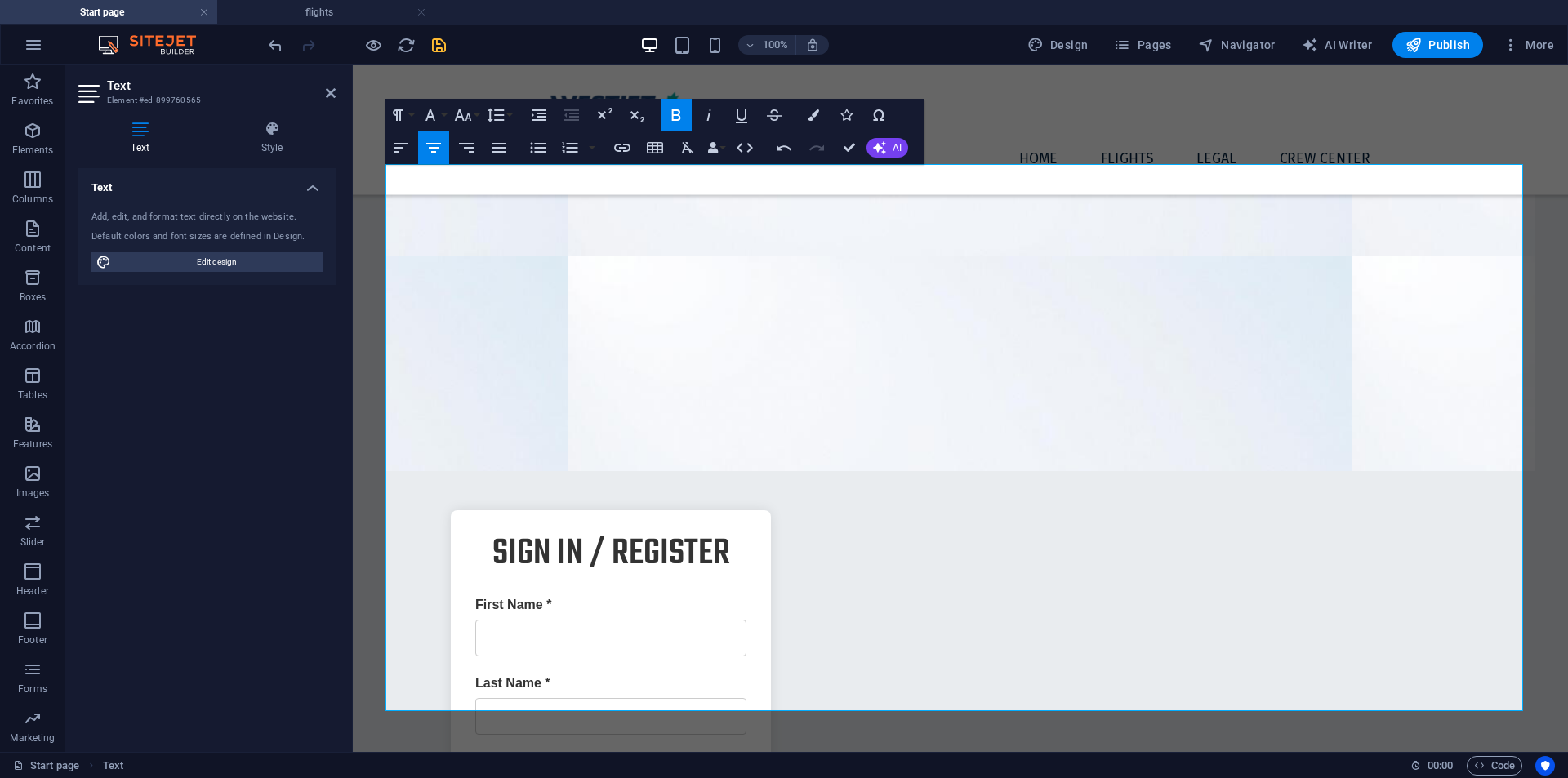
scroll to position [1269, 0]
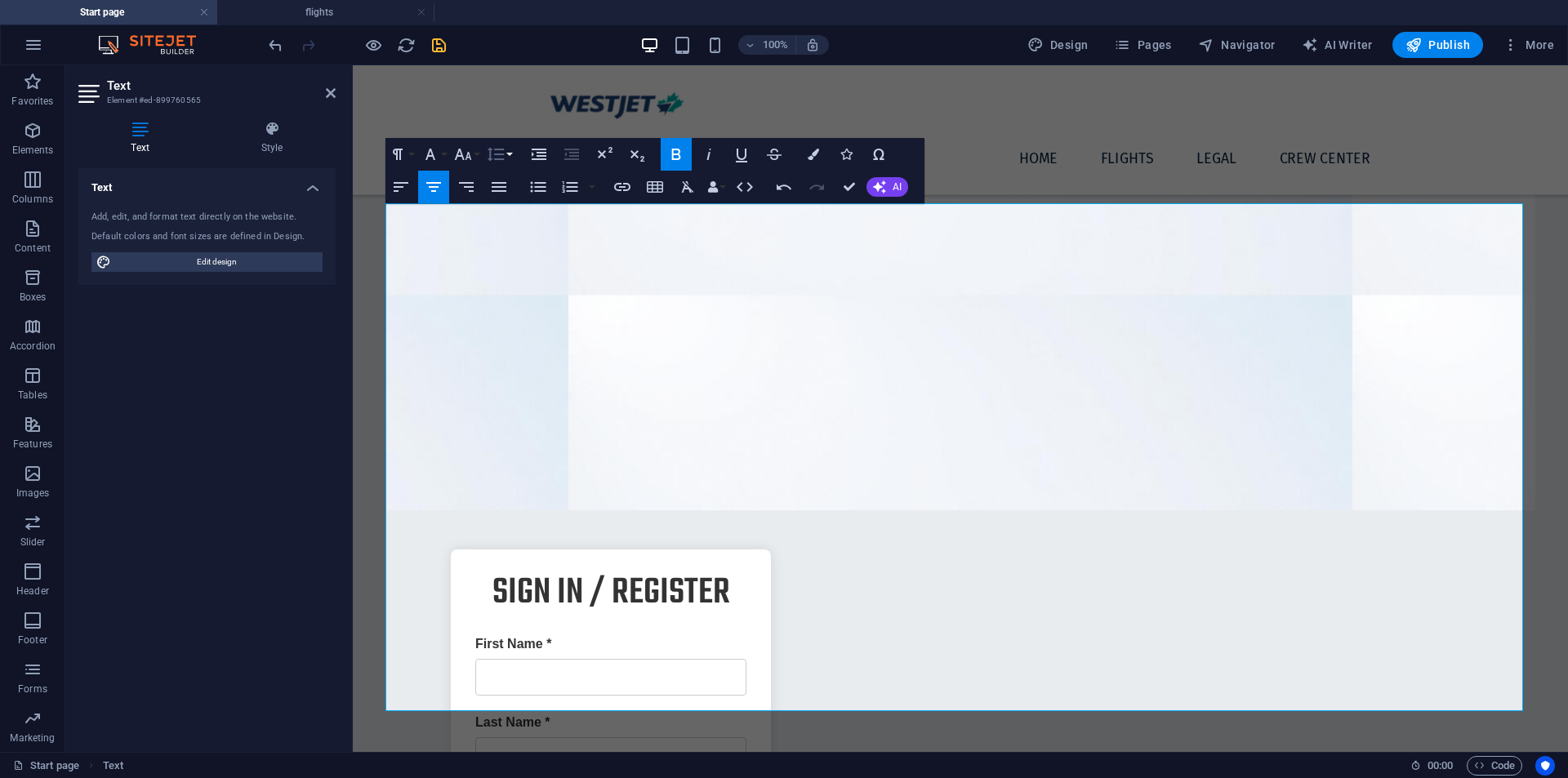
click at [497, 156] on icon "button" at bounding box center [495, 154] width 20 height 20
click at [513, 207] on link "Single" at bounding box center [519, 211] width 73 height 24
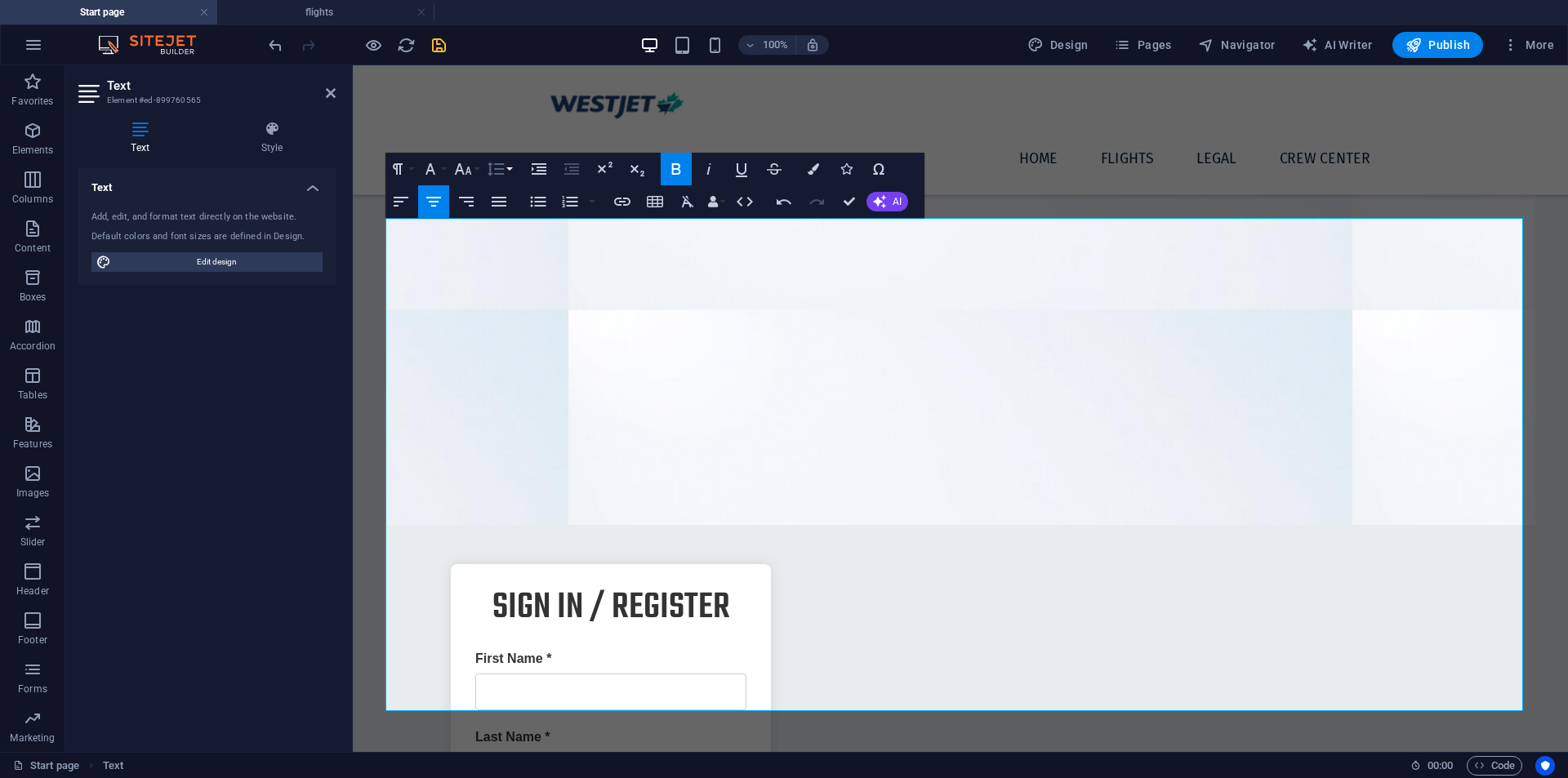
click at [509, 170] on button "Line Height" at bounding box center [499, 169] width 31 height 33
click at [518, 309] on link "Double" at bounding box center [519, 299] width 73 height 24
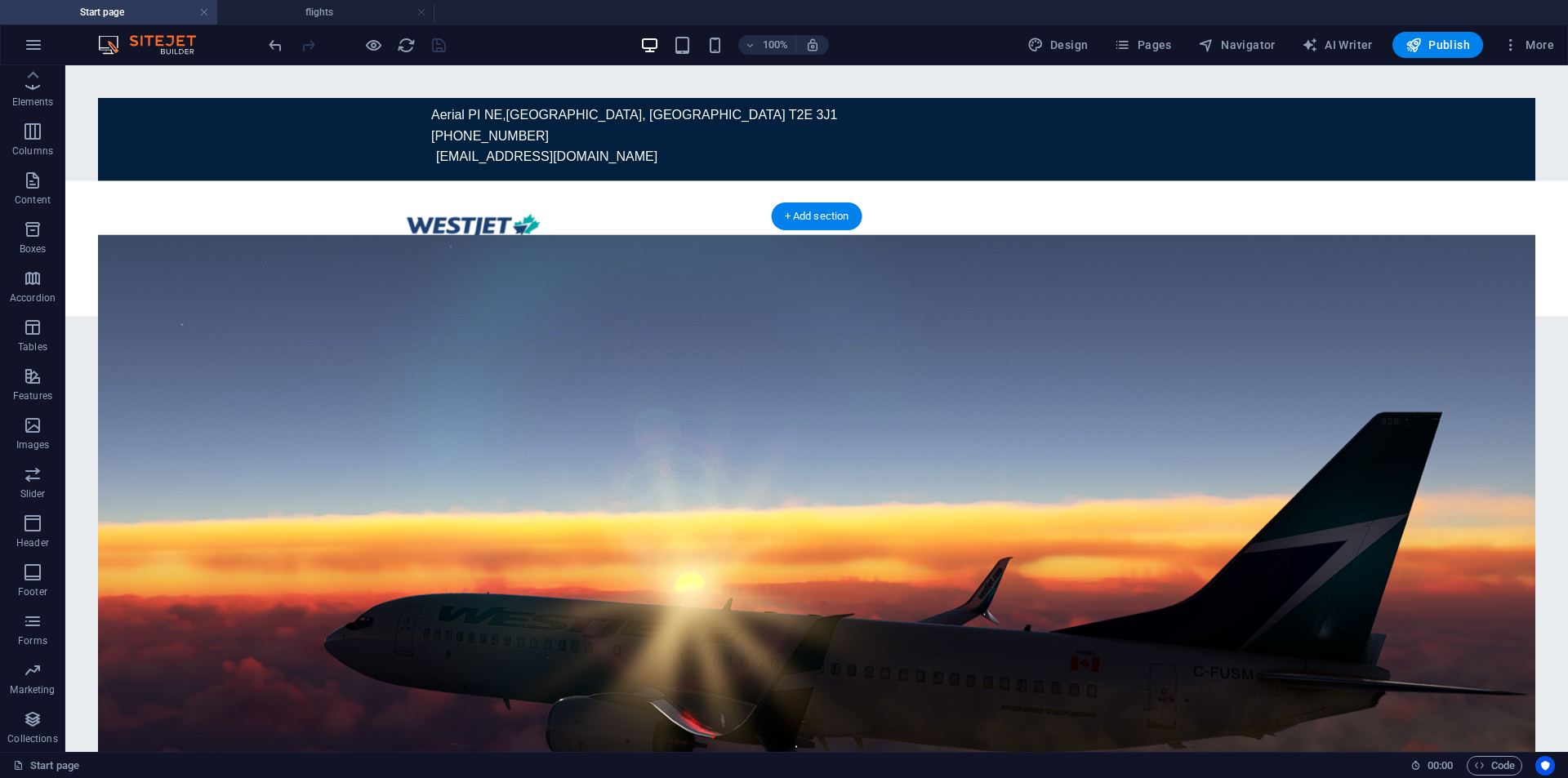
click at [1099, 259] on nav "Home flights Legal Crew Center" at bounding box center [816, 281] width 848 height 43
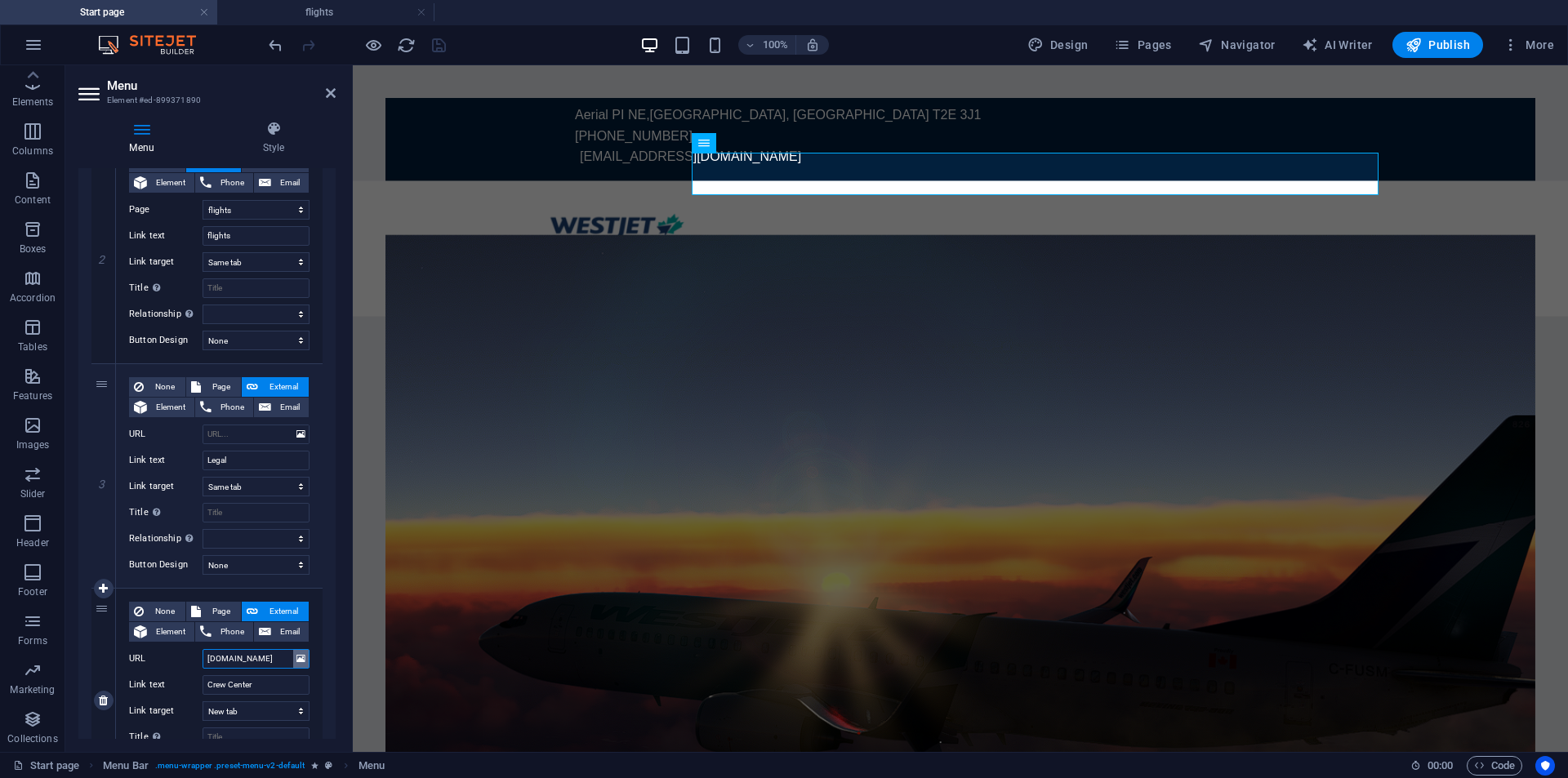
scroll to position [0, 7]
drag, startPoint x: 557, startPoint y: 724, endPoint x: 474, endPoint y: 673, distance: 97.4
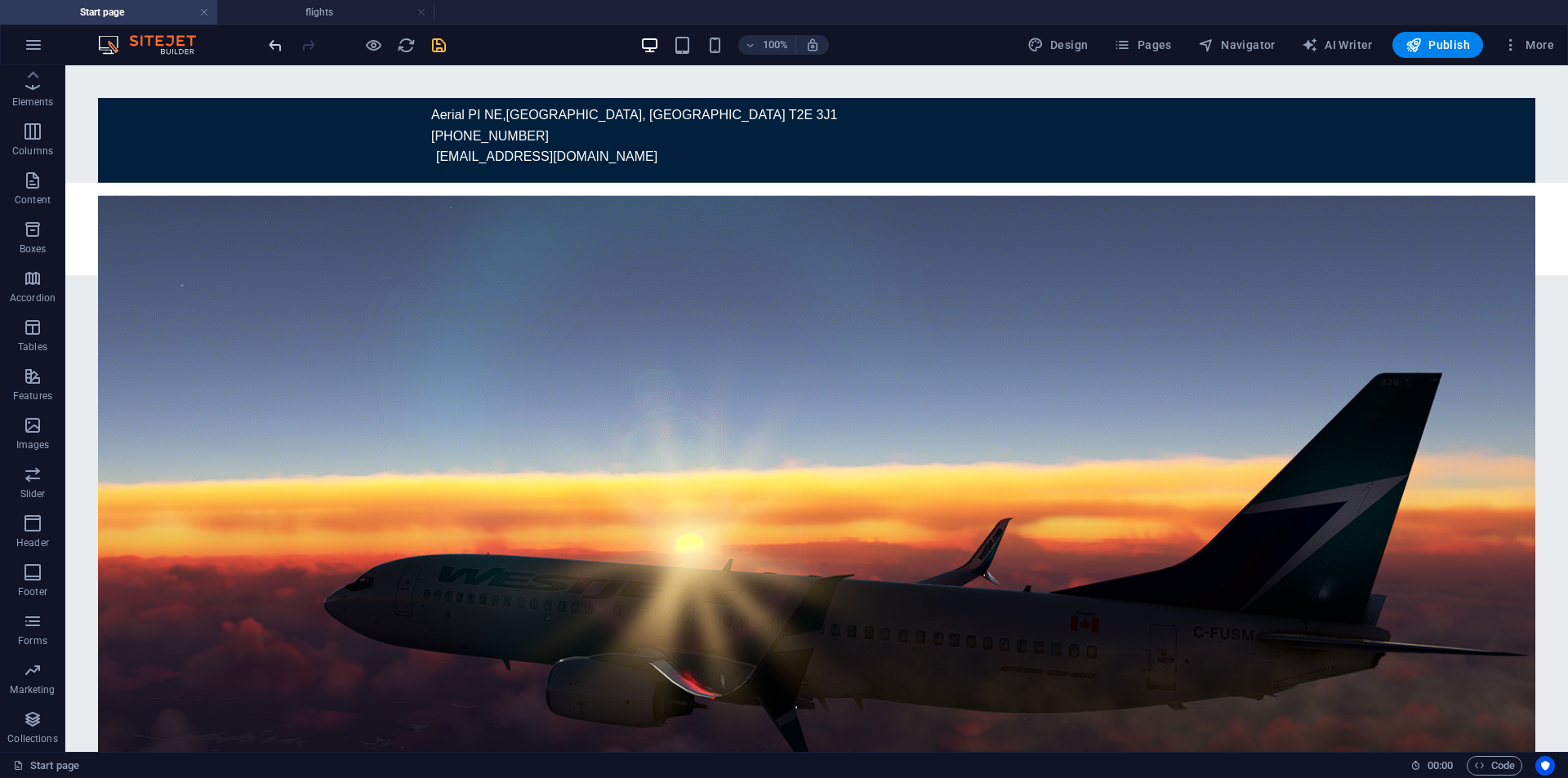
click at [274, 52] on icon "undo" at bounding box center [276, 46] width 19 height 19
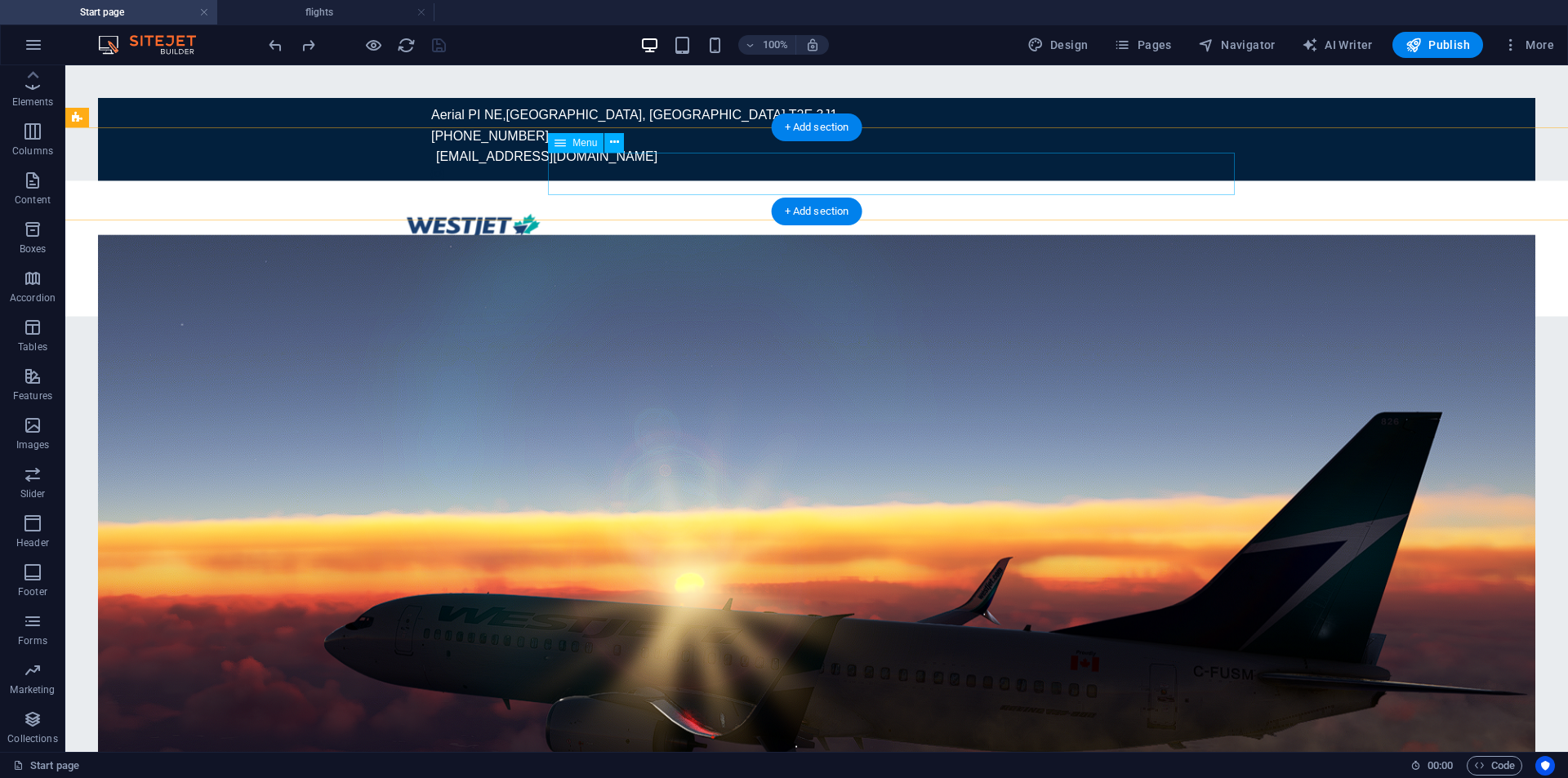
click at [967, 259] on nav "Home flights Legal Crew Center" at bounding box center [816, 281] width 848 height 43
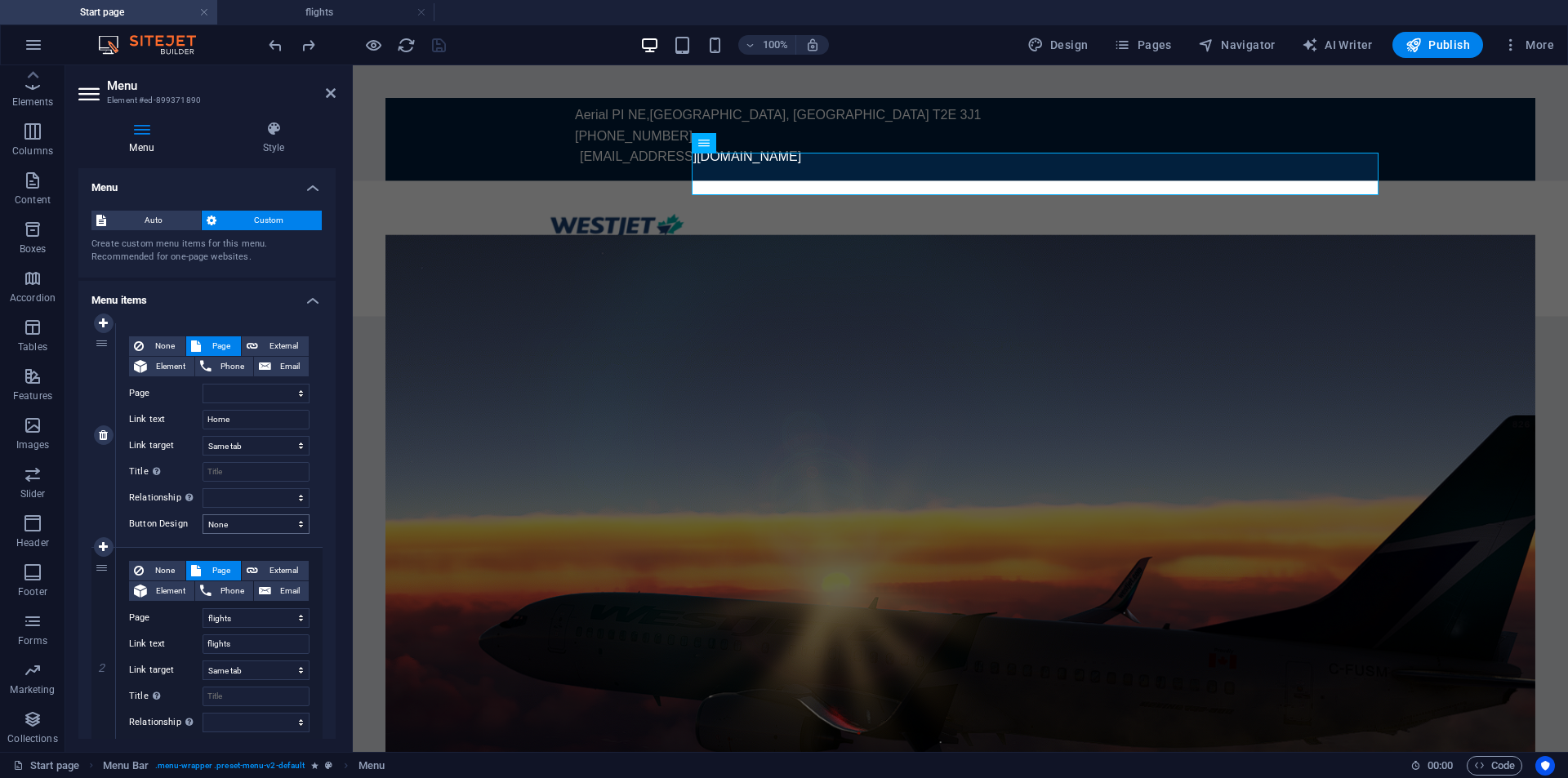
scroll to position [272, 0]
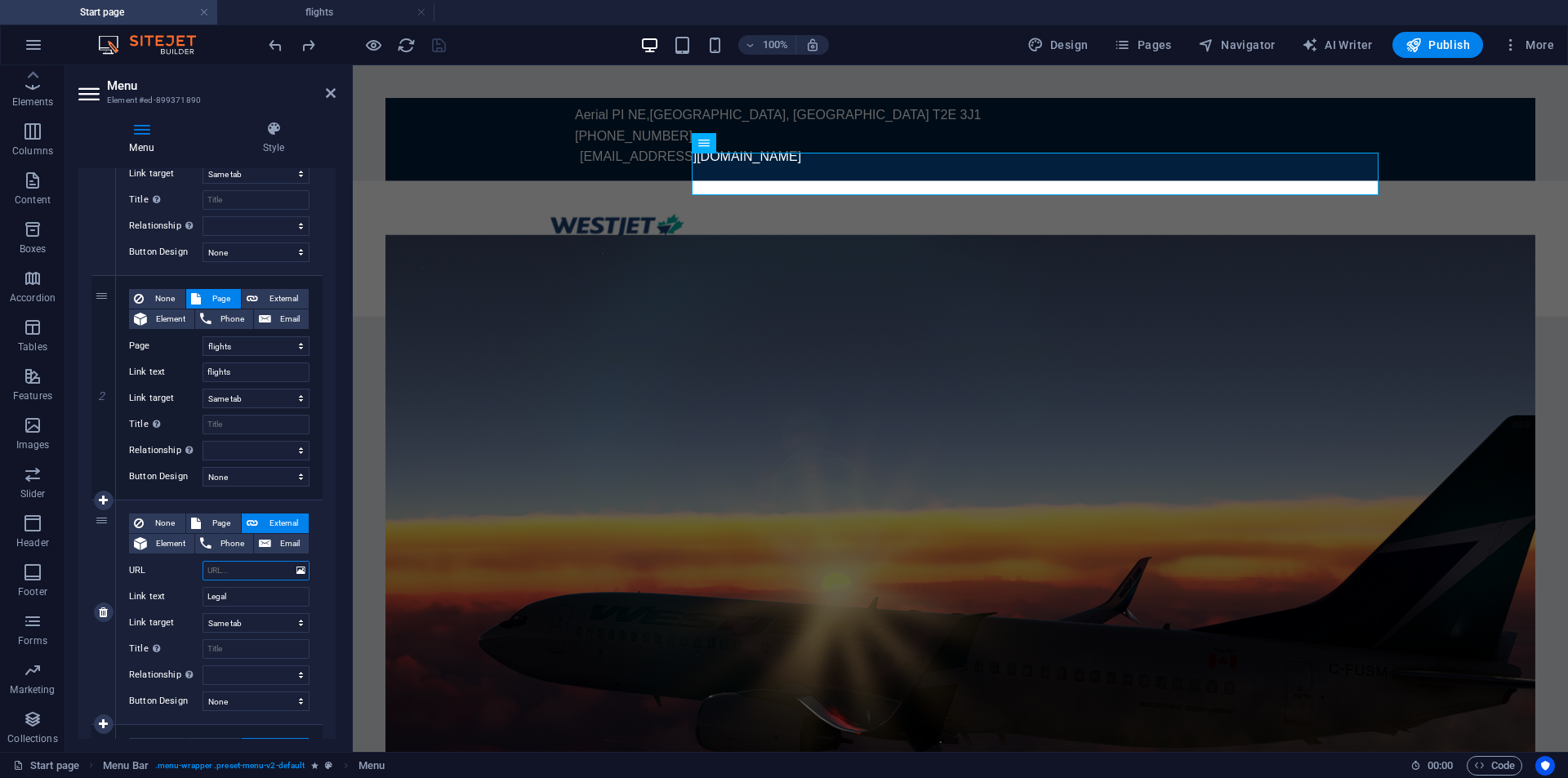
click at [236, 575] on input "URL" at bounding box center [256, 571] width 107 height 20
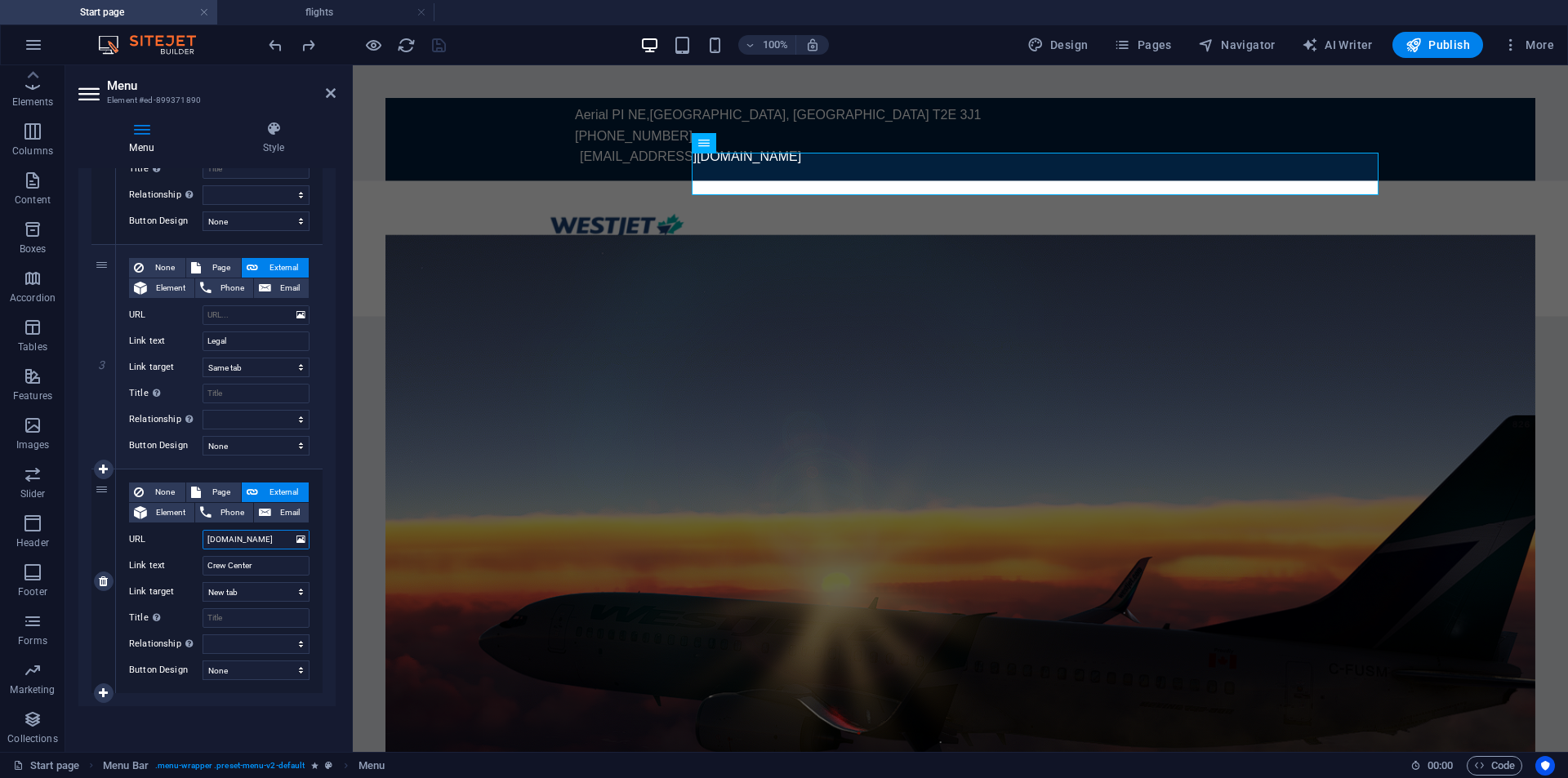
scroll to position [0, 0]
drag, startPoint x: 287, startPoint y: 540, endPoint x: 200, endPoint y: 544, distance: 87.1
click at [200, 544] on div "URL [DOMAIN_NAME]" at bounding box center [219, 539] width 181 height 20
drag, startPoint x: 228, startPoint y: 541, endPoint x: 158, endPoint y: 551, distance: 70.7
click at [175, 546] on div "URL m" at bounding box center [219, 539] width 181 height 20
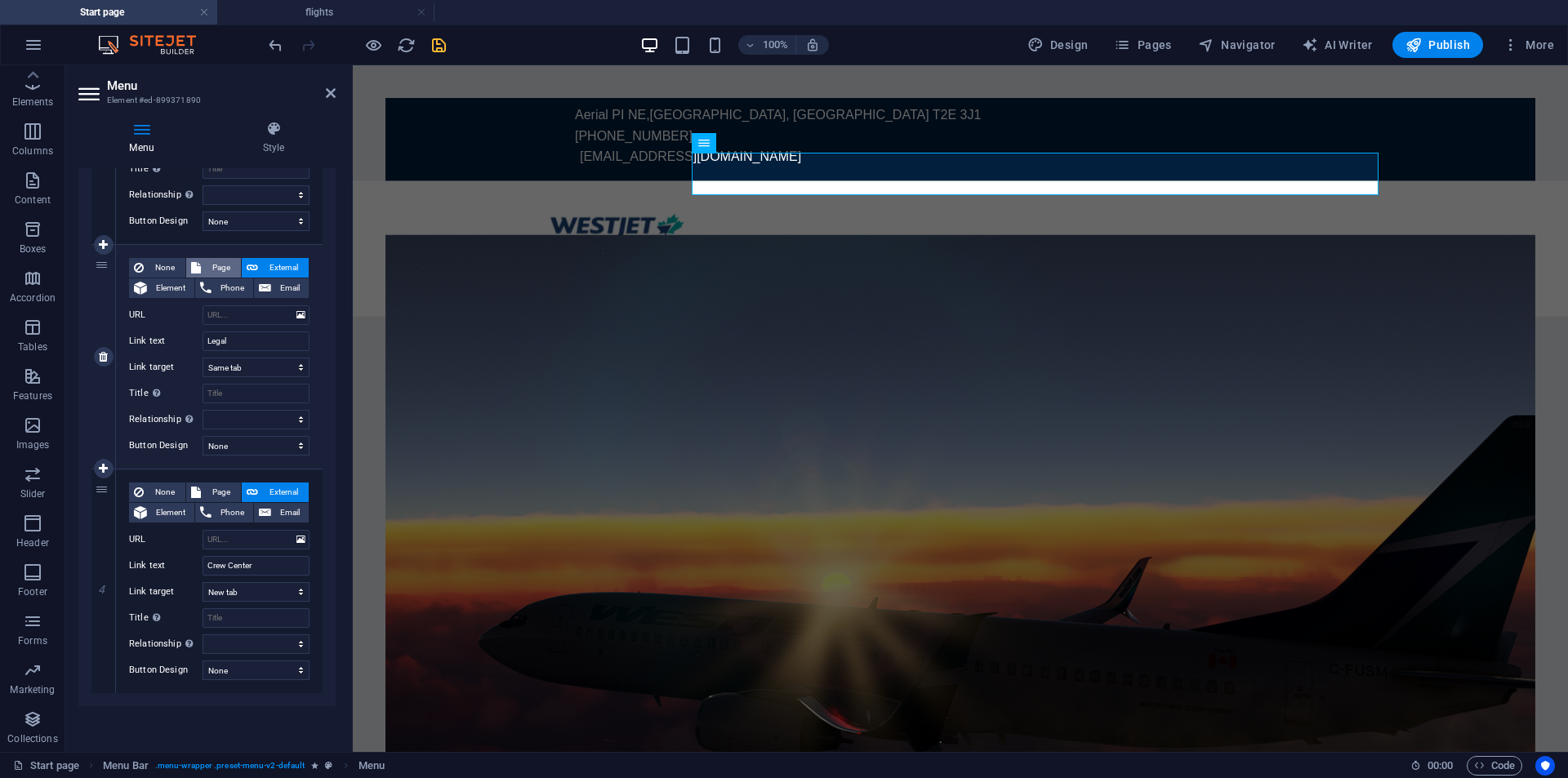
click at [230, 263] on span "Page" at bounding box center [220, 268] width 30 height 20
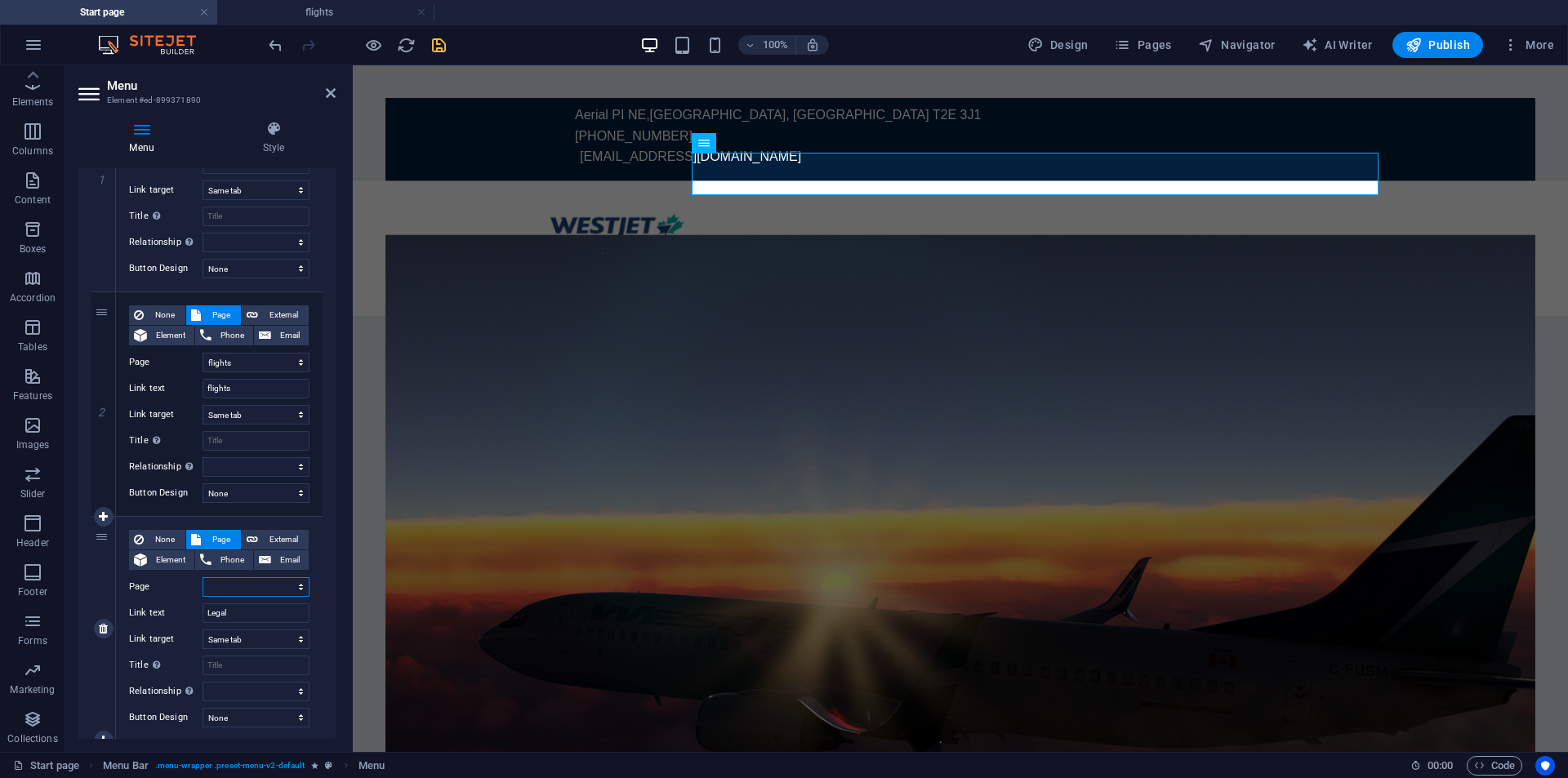
scroll to position [392, 0]
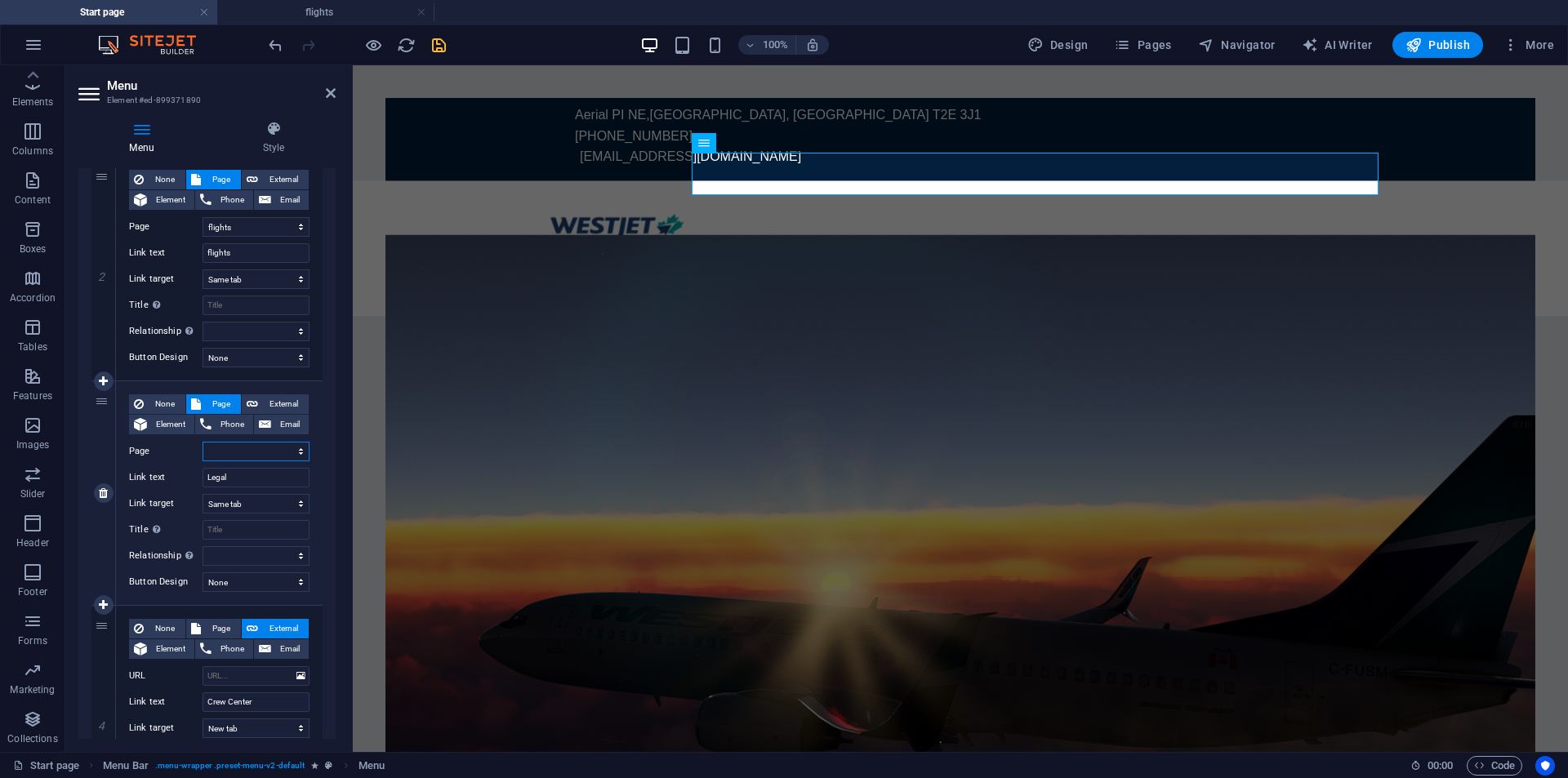
click at [247, 452] on select "Start page flights Legal notice" at bounding box center [256, 451] width 107 height 20
click at [247, 671] on input "URL" at bounding box center [256, 676] width 107 height 20
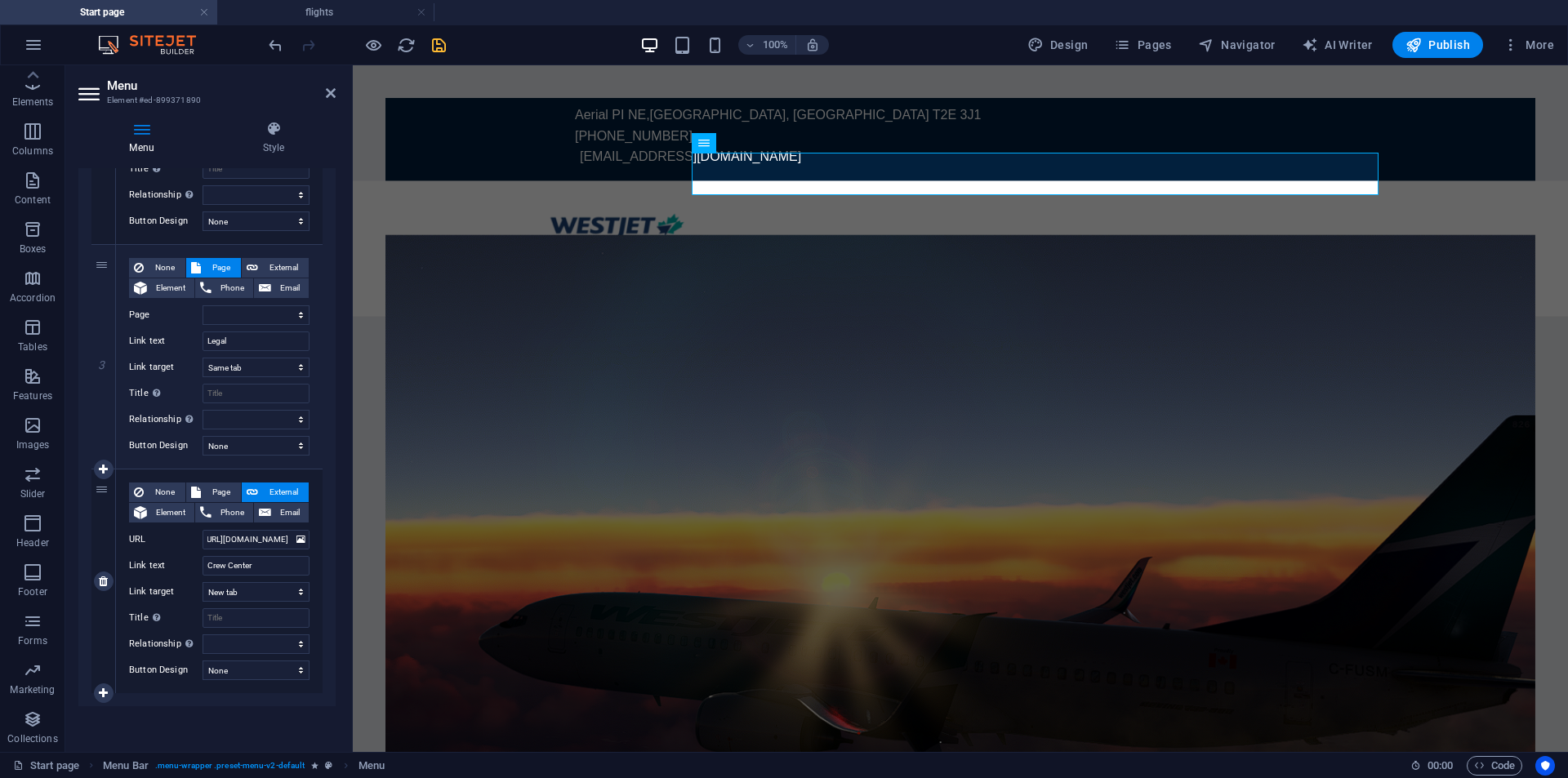
scroll to position [0, 0]
click at [439, 55] on div at bounding box center [357, 45] width 183 height 26
click at [436, 48] on icon "save" at bounding box center [439, 46] width 19 height 19
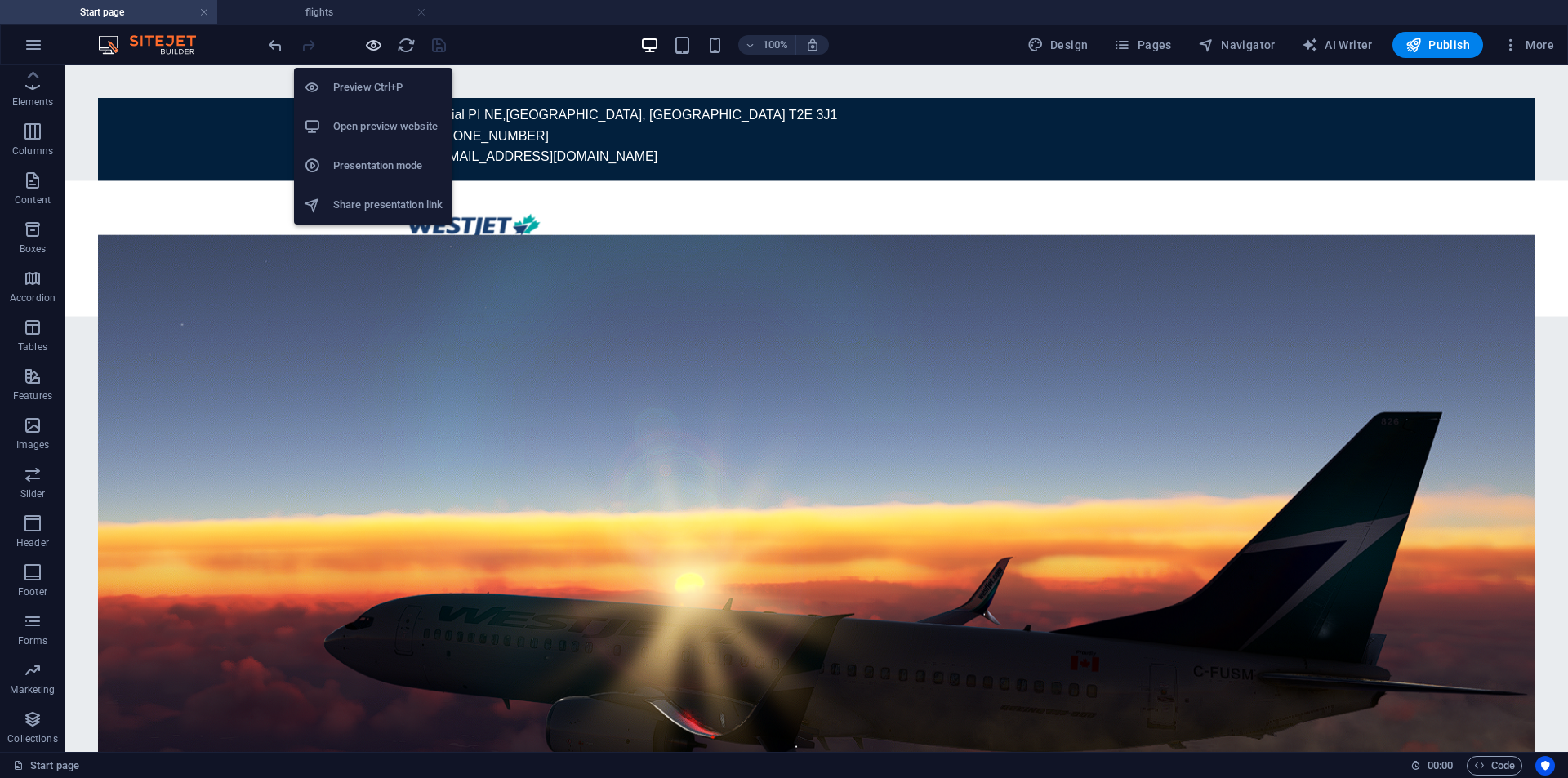
click at [376, 51] on icon "button" at bounding box center [373, 46] width 19 height 19
click at [365, 133] on h6 "Open preview website" at bounding box center [388, 126] width 110 height 20
